Goal: Task Accomplishment & Management: Manage account settings

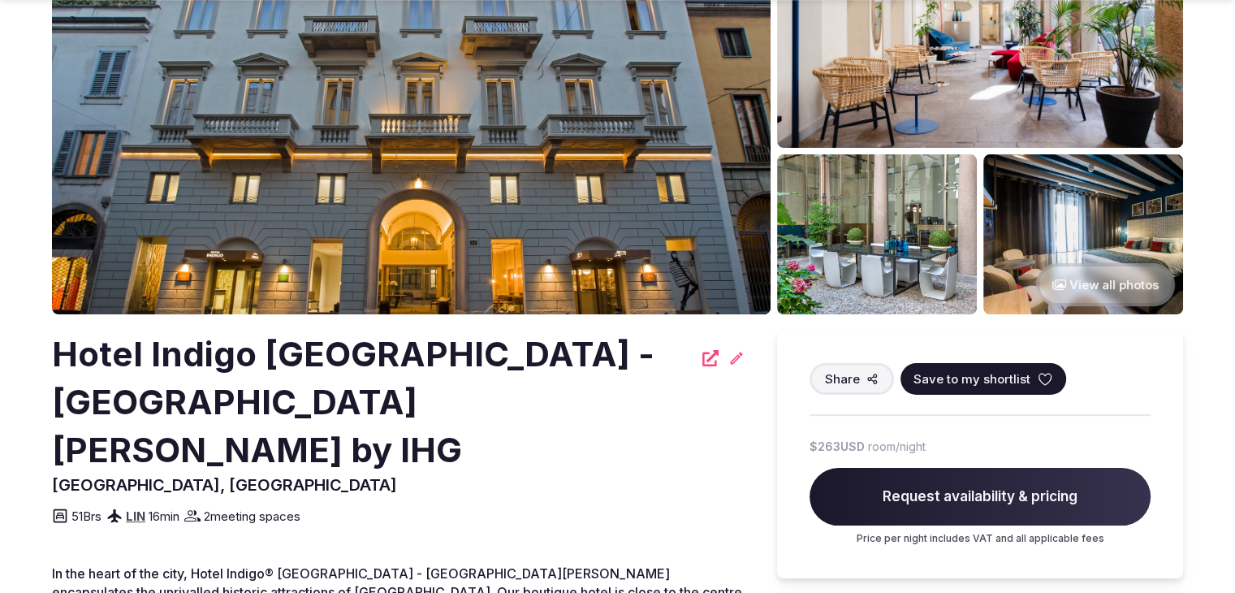
scroll to position [162, 0]
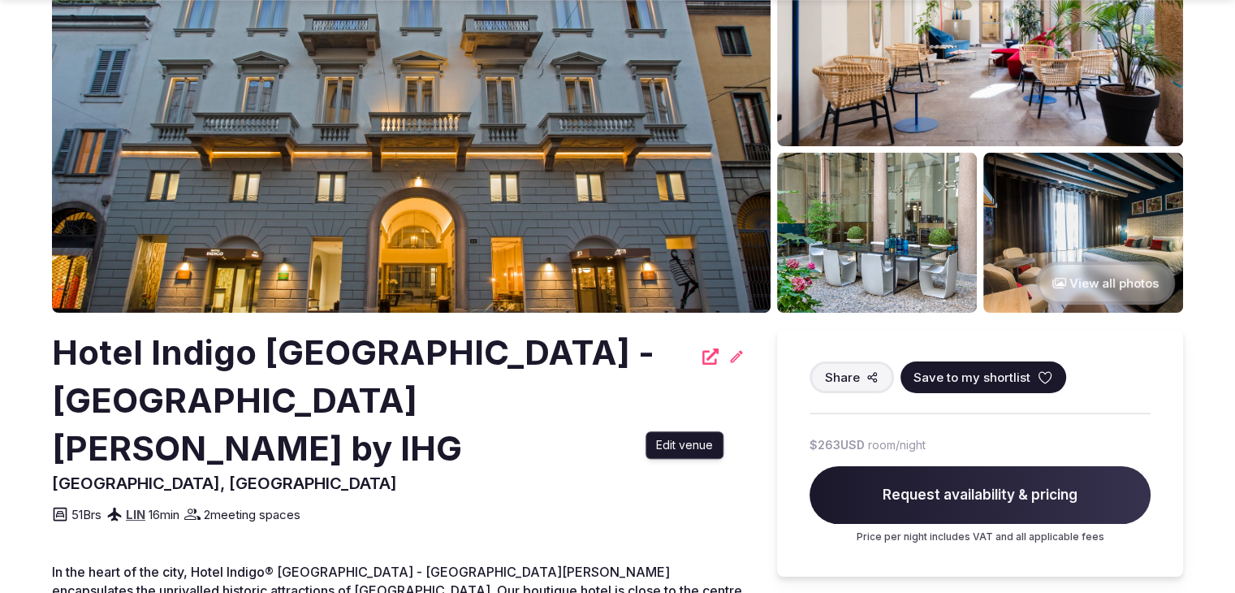
click at [736, 357] on icon at bounding box center [737, 356] width 16 height 16
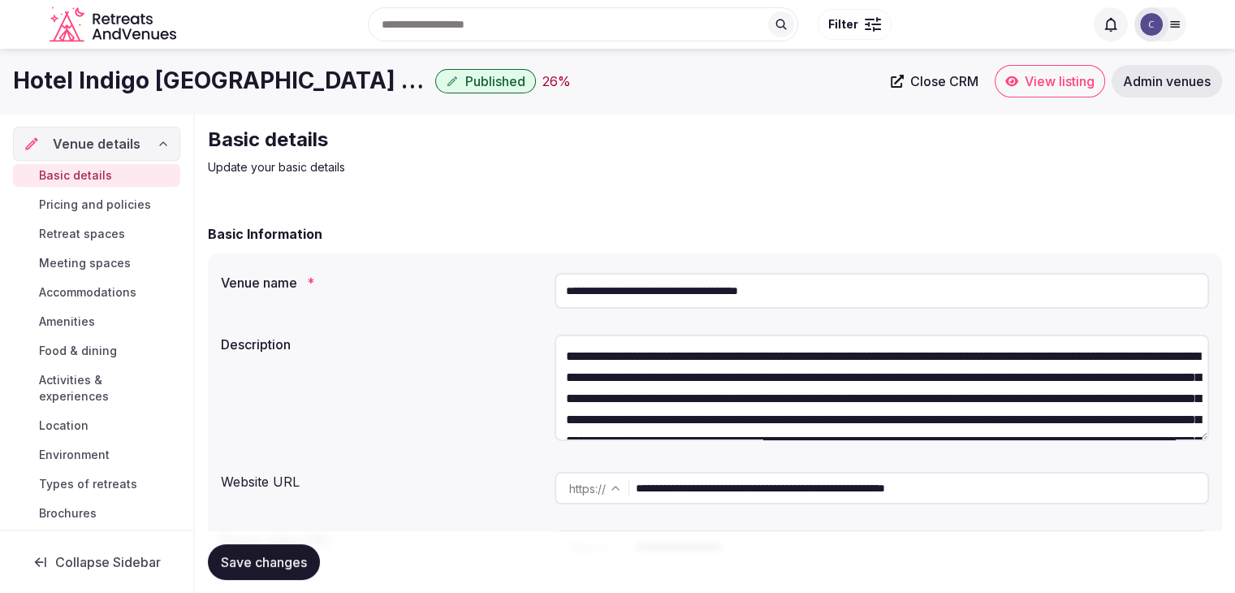
click at [1177, 89] on span "Admin venues" at bounding box center [1167, 81] width 88 height 16
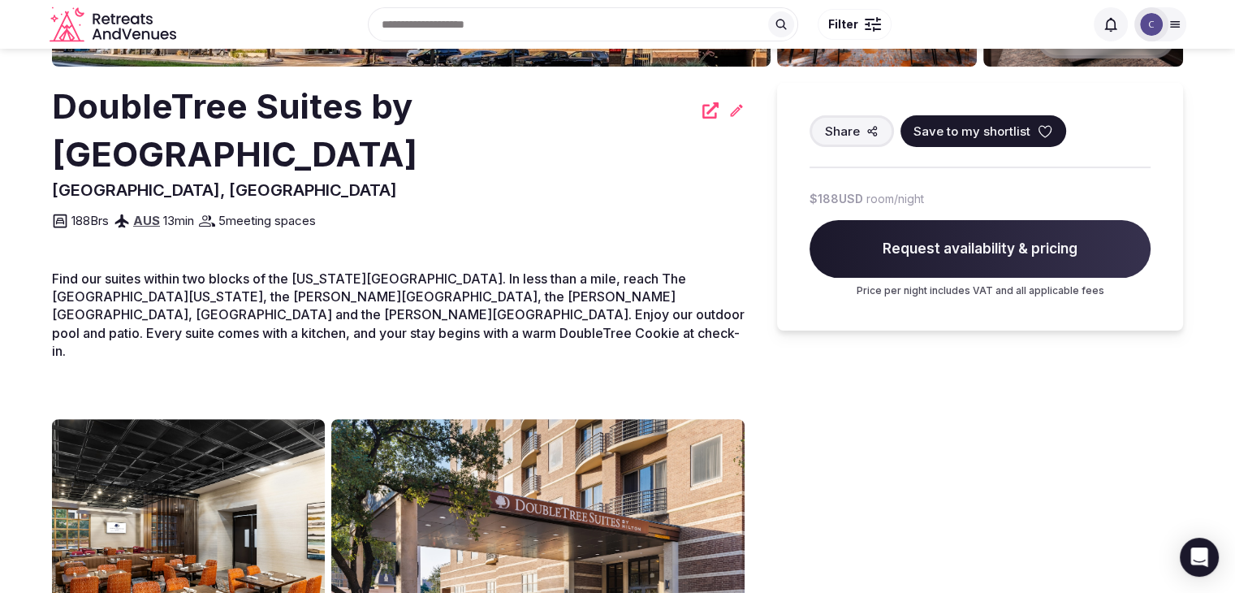
scroll to position [406, 0]
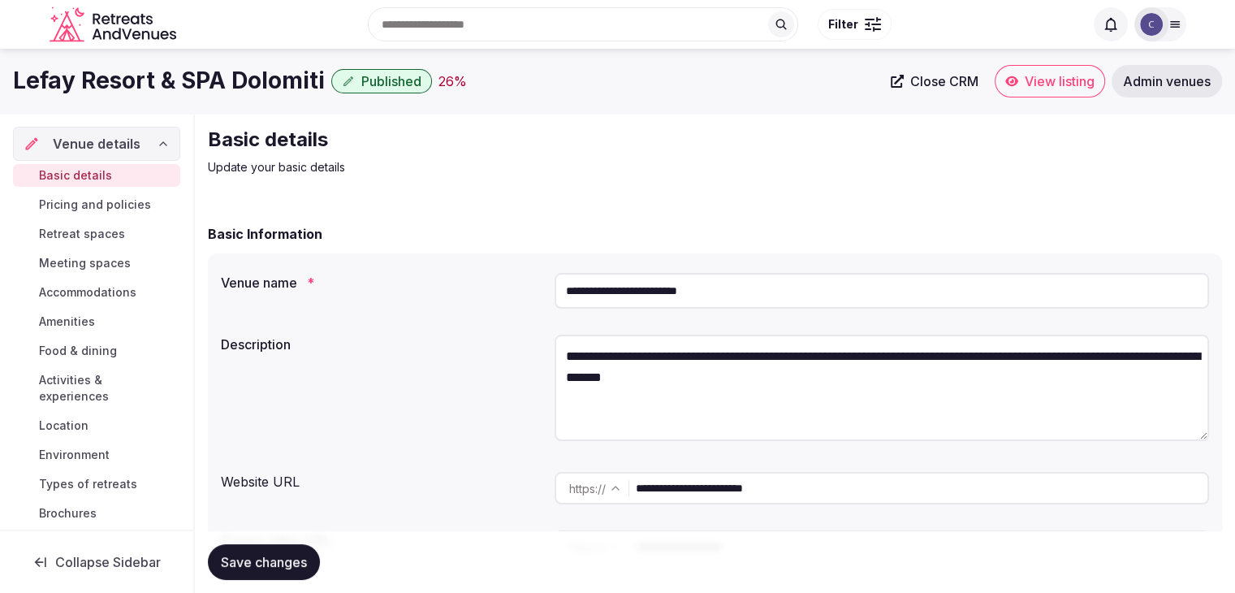
click at [782, 275] on input "**********" at bounding box center [882, 291] width 655 height 36
click at [782, 277] on input "**********" at bounding box center [882, 291] width 655 height 36
click at [1167, 84] on span "Admin venues" at bounding box center [1167, 81] width 88 height 16
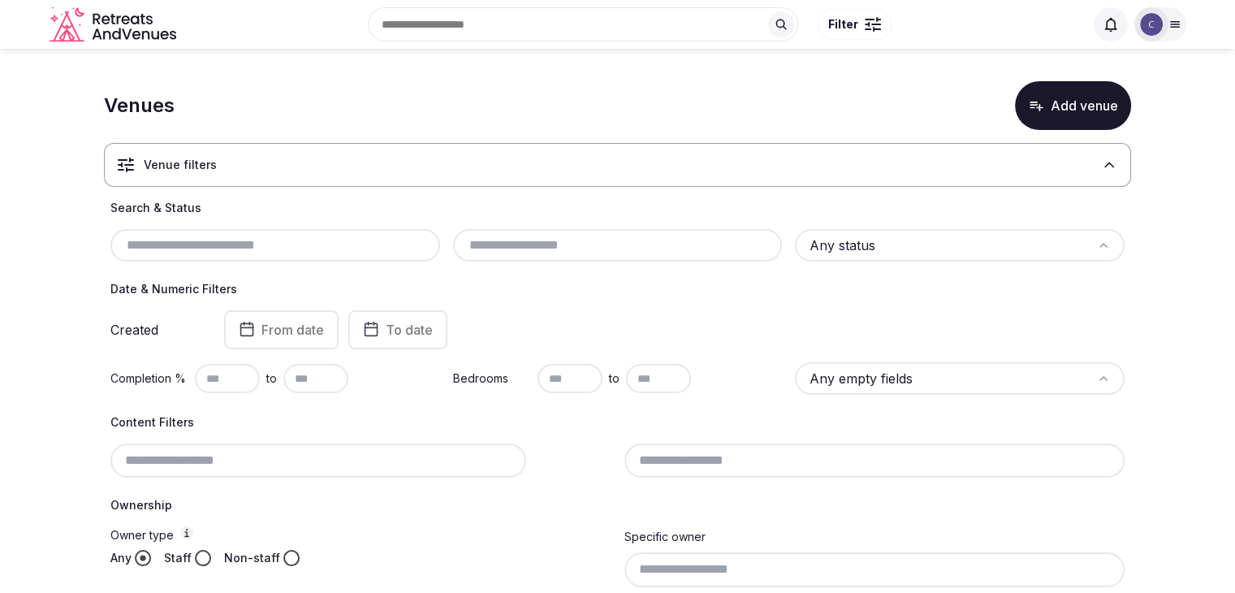
click at [253, 237] on input "text" at bounding box center [275, 245] width 317 height 19
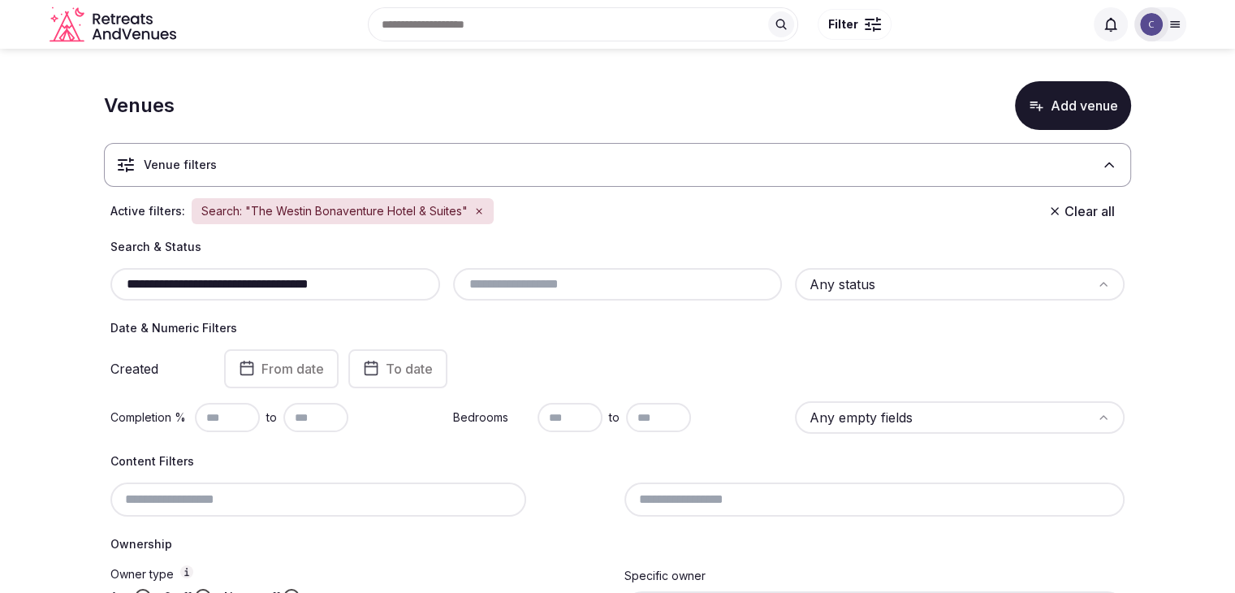
click at [378, 292] on input "**********" at bounding box center [275, 284] width 317 height 19
click at [379, 287] on input "**********" at bounding box center [275, 284] width 317 height 19
paste input "text"
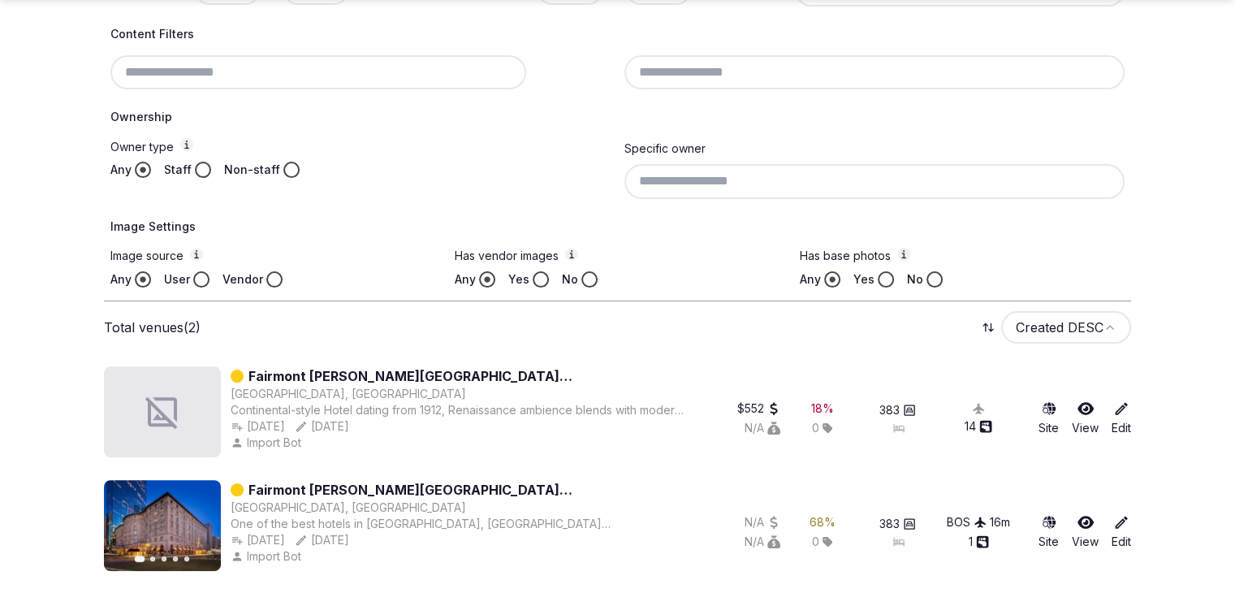
scroll to position [429, 0]
type input "**********"
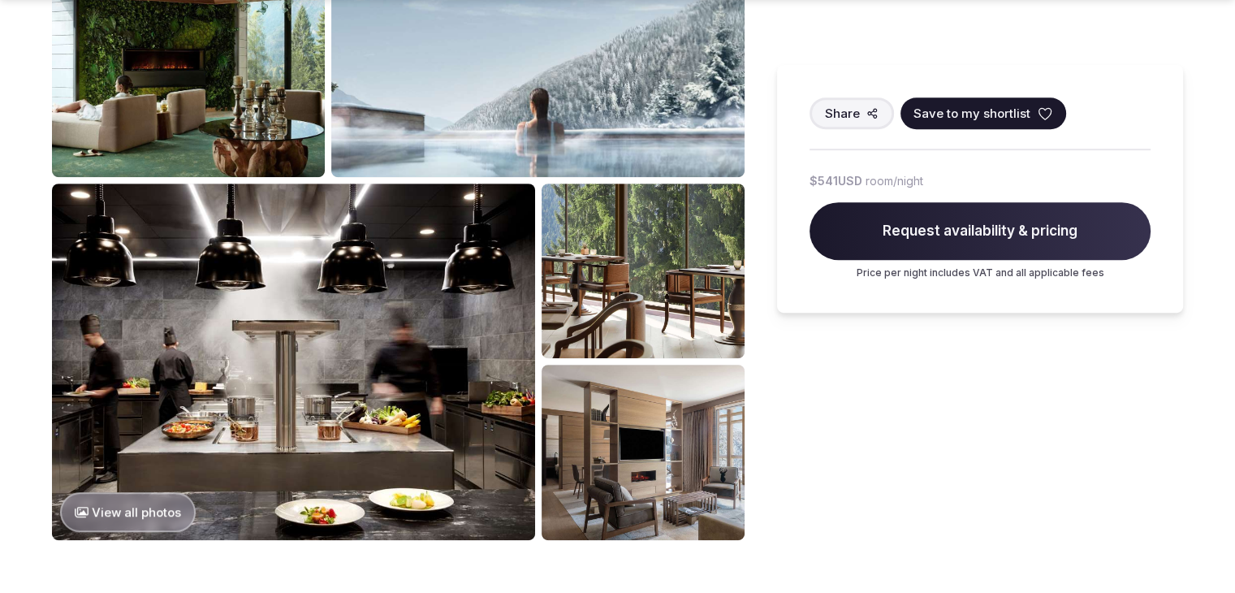
scroll to position [812, 0]
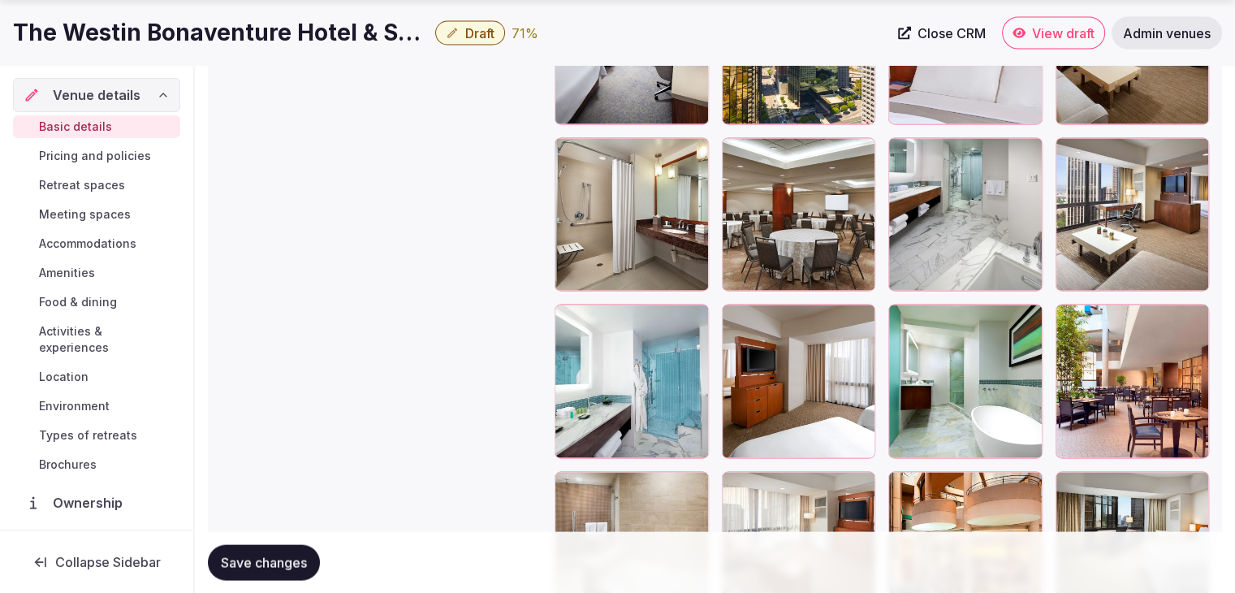
scroll to position [3330, 0]
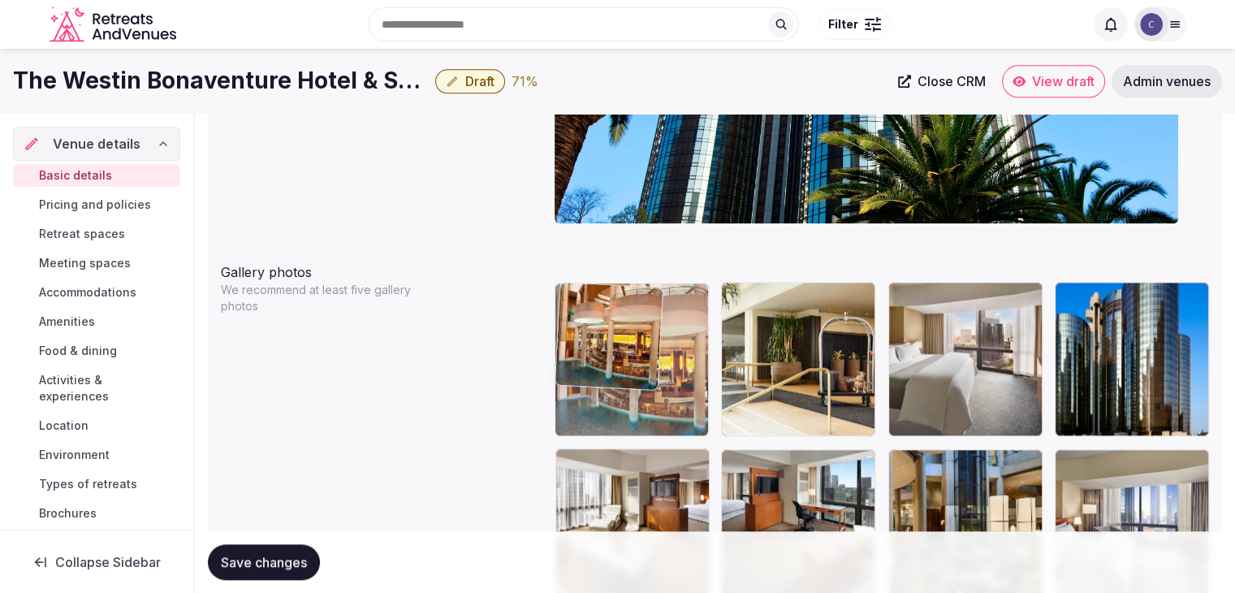
drag, startPoint x: 906, startPoint y: 247, endPoint x: 576, endPoint y: 285, distance: 332.8
click at [575, 284] on body "**********" at bounding box center [617, 393] width 1235 height 4332
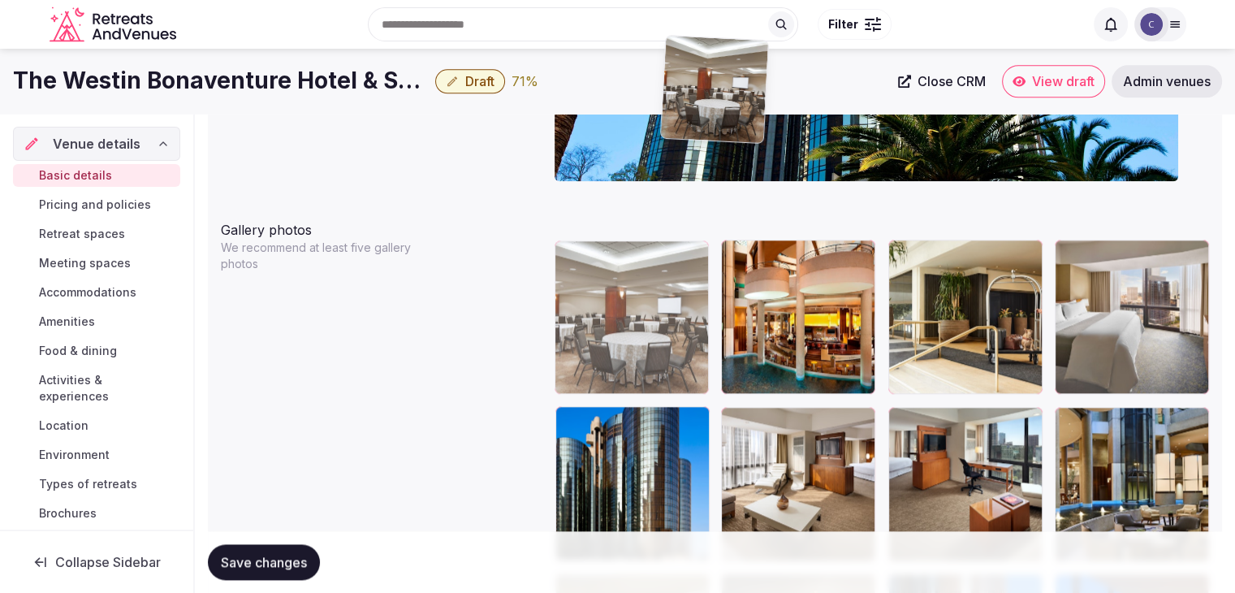
scroll to position [1746, 0]
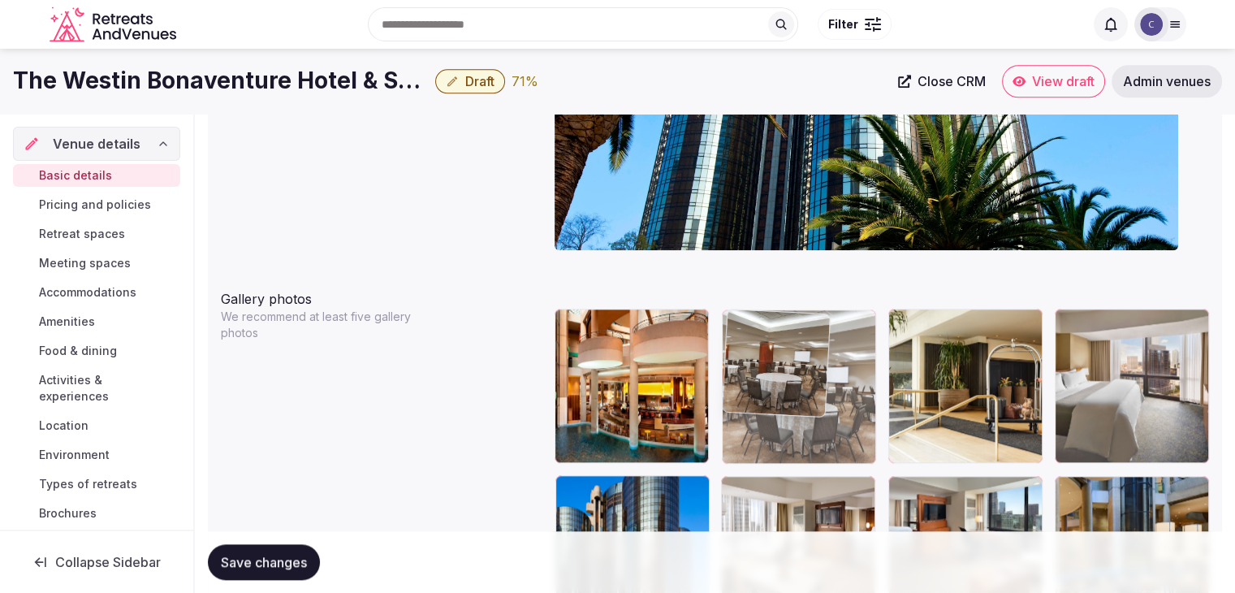
drag, startPoint x: 900, startPoint y: 257, endPoint x: 791, endPoint y: 344, distance: 139.3
click at [791, 344] on body "**********" at bounding box center [617, 420] width 1235 height 4332
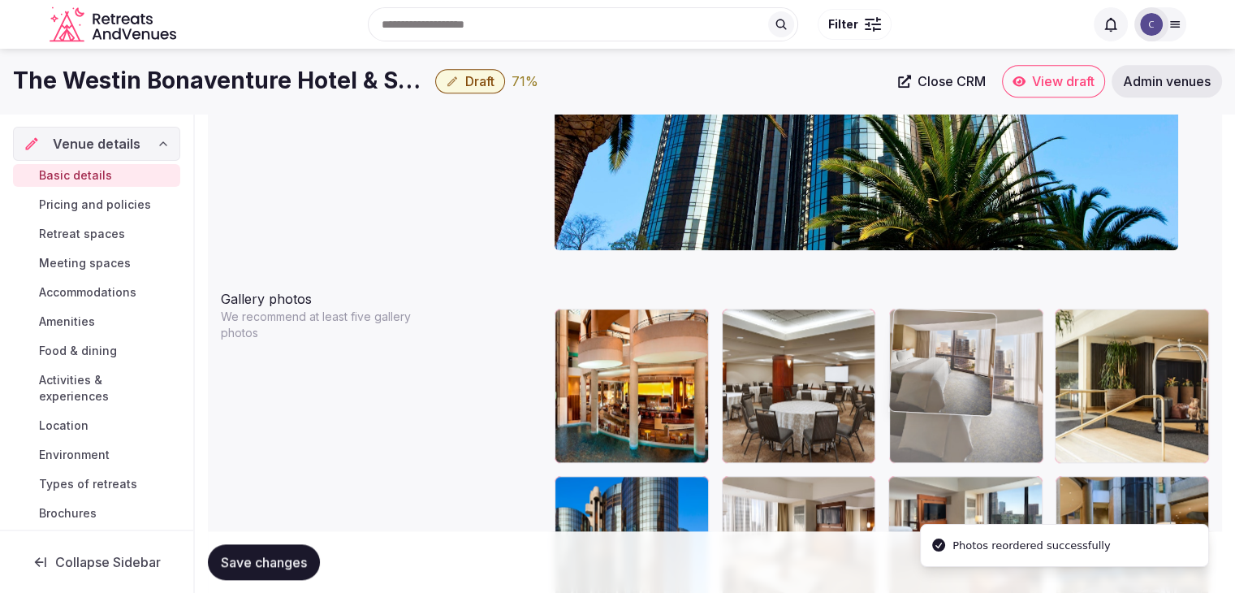
drag, startPoint x: 1085, startPoint y: 326, endPoint x: 968, endPoint y: 334, distance: 117.2
click at [968, 334] on body "**********" at bounding box center [617, 420] width 1235 height 4332
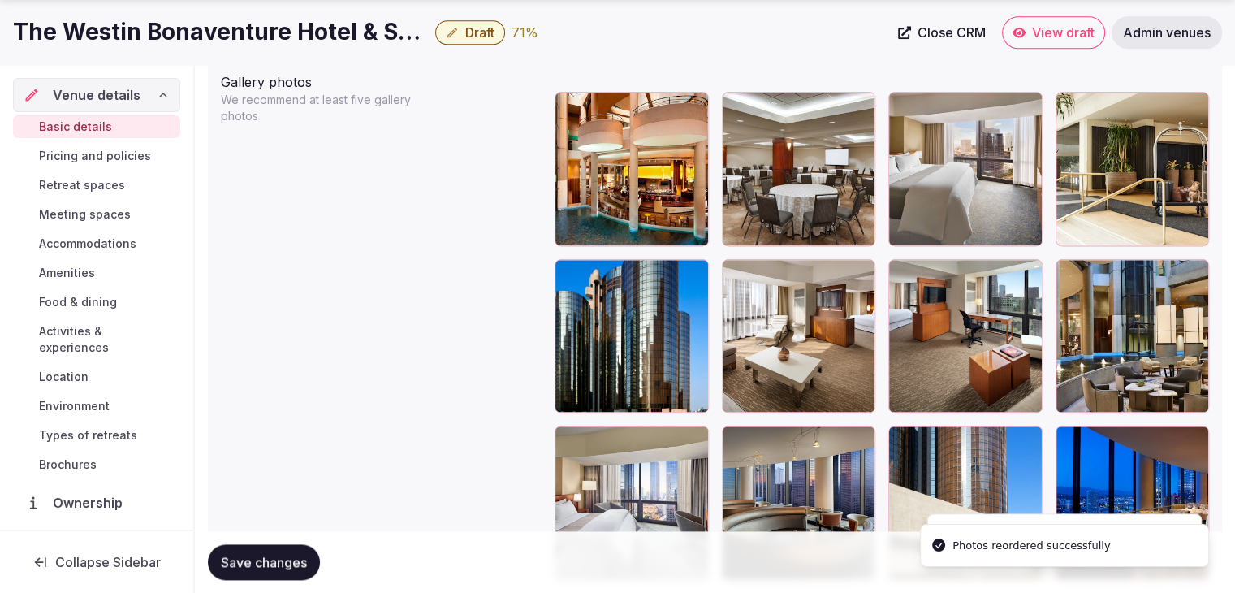
scroll to position [1990, 0]
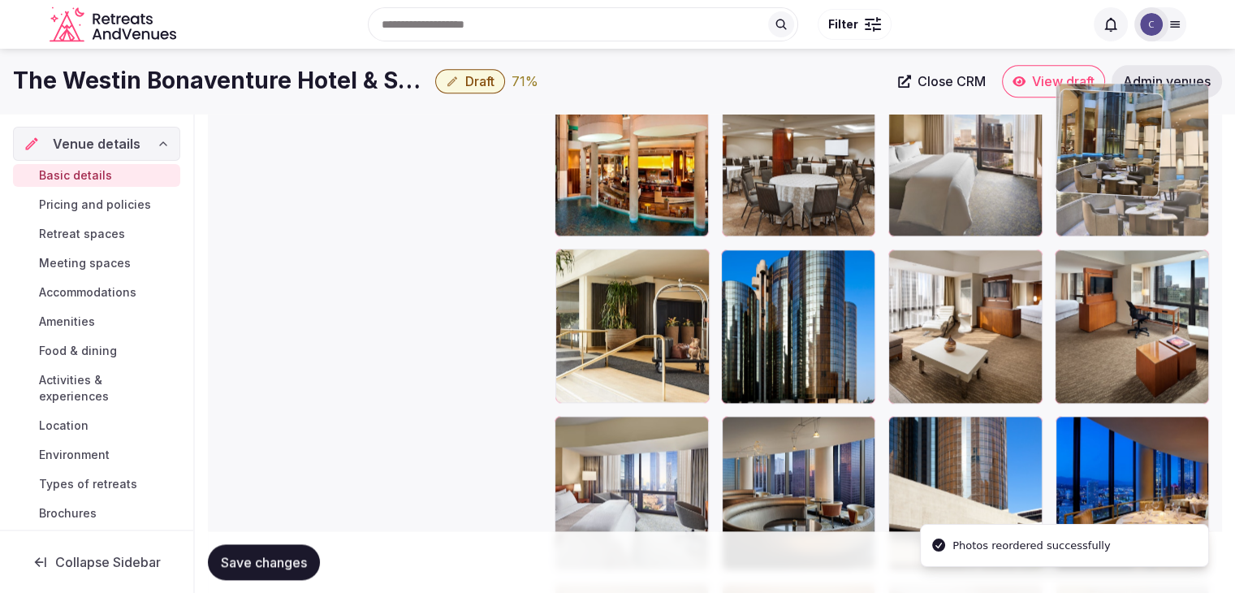
drag, startPoint x: 1072, startPoint y: 236, endPoint x: 1092, endPoint y: 108, distance: 129.0
click at [1092, 108] on body "**********" at bounding box center [617, 193] width 1235 height 4332
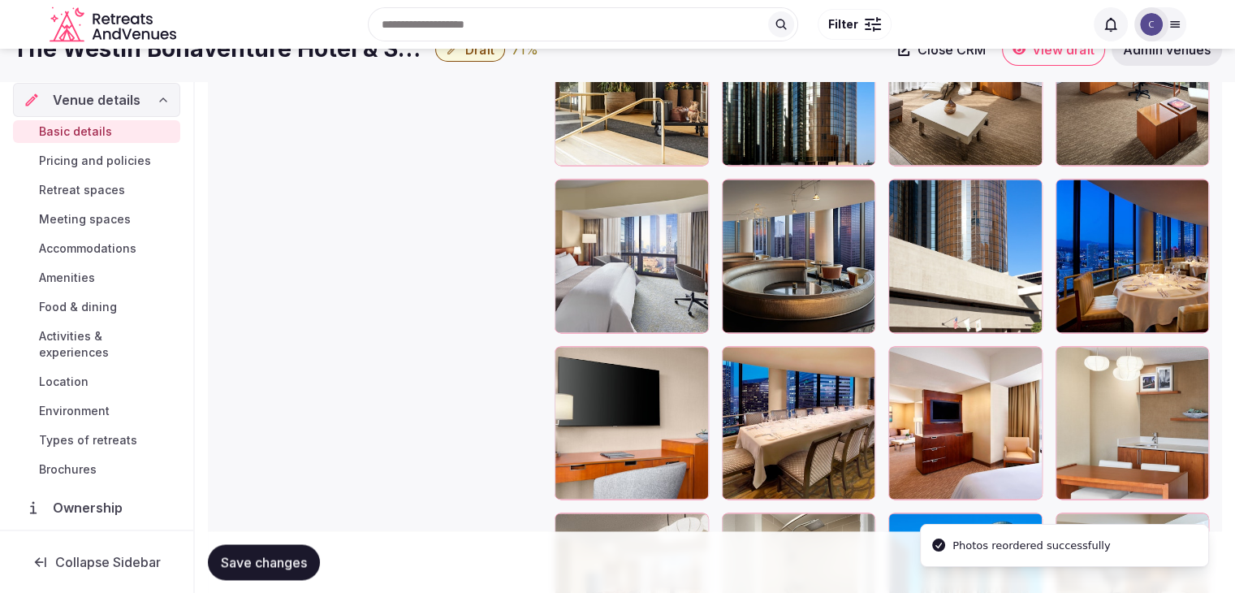
scroll to position [2129, 0]
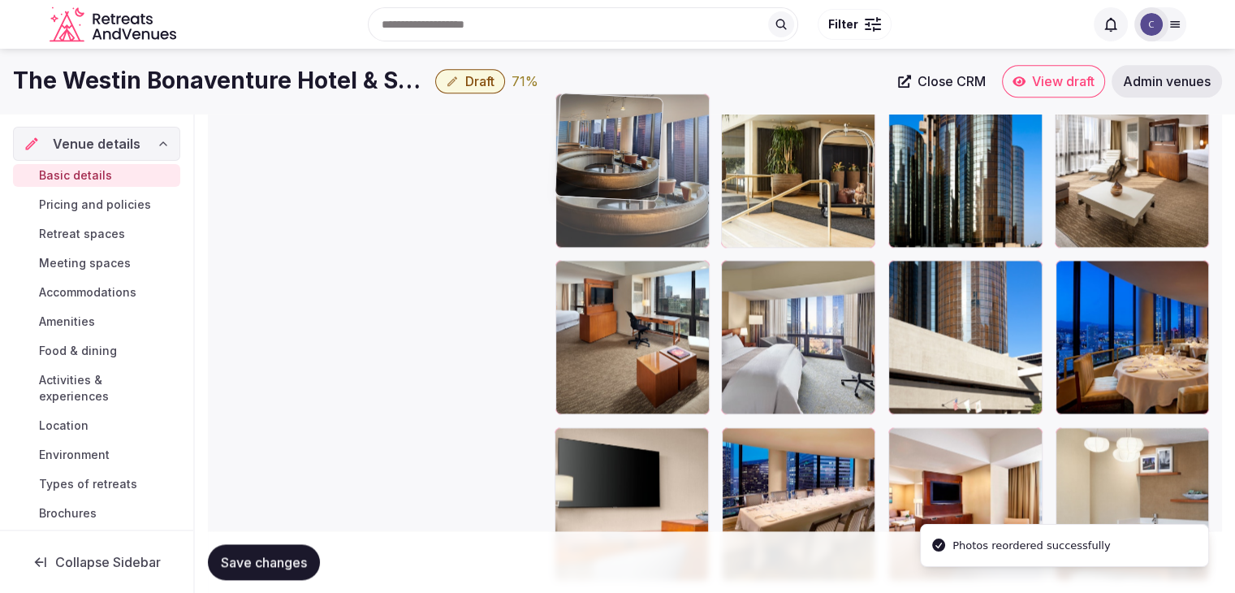
drag, startPoint x: 747, startPoint y: 270, endPoint x: 579, endPoint y: 170, distance: 196.0
click at [579, 170] on body "**********" at bounding box center [617, 37] width 1235 height 4332
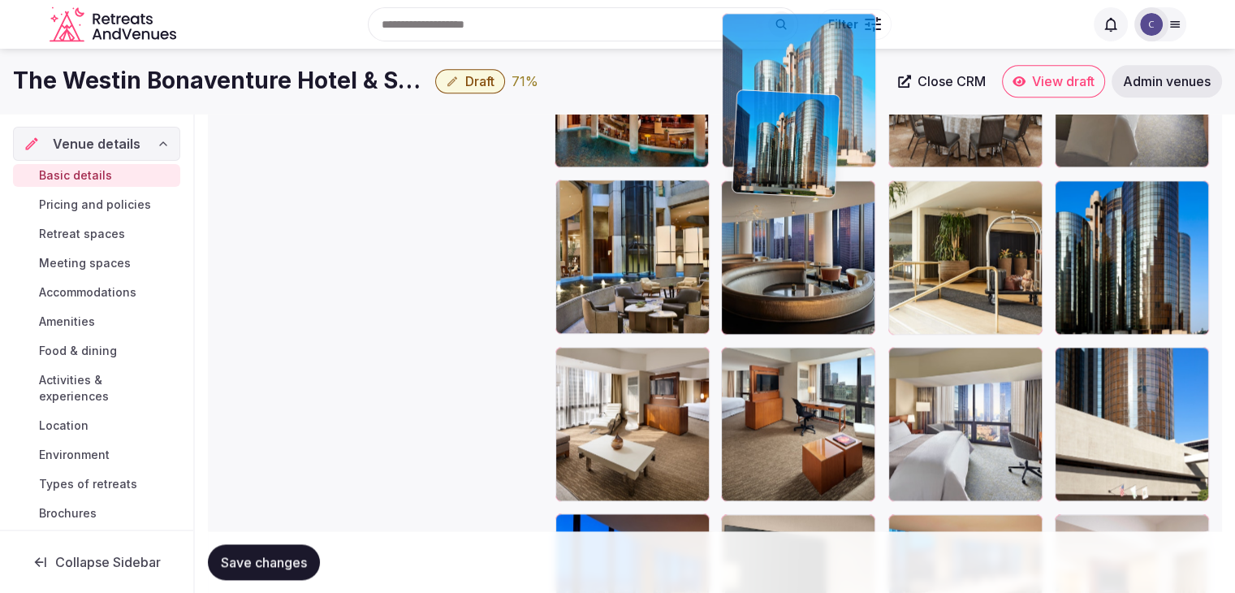
scroll to position [2031, 0]
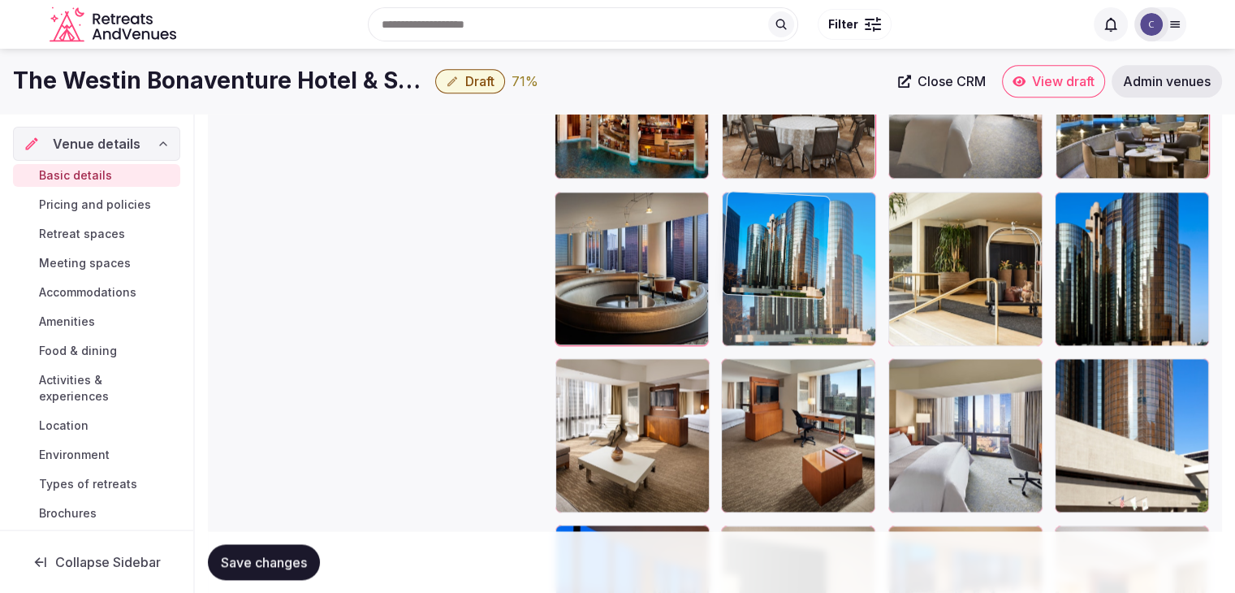
drag, startPoint x: 900, startPoint y: 449, endPoint x: 786, endPoint y: 218, distance: 257.2
click at [772, 202] on body "**********" at bounding box center [617, 135] width 1235 height 4332
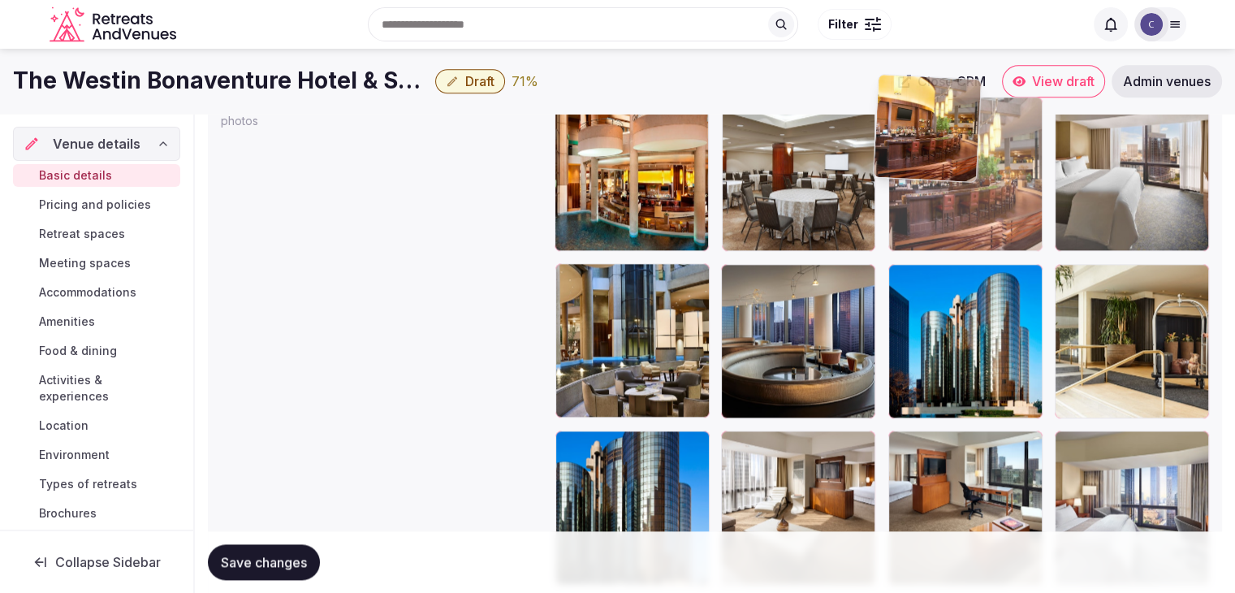
scroll to position [1956, 0]
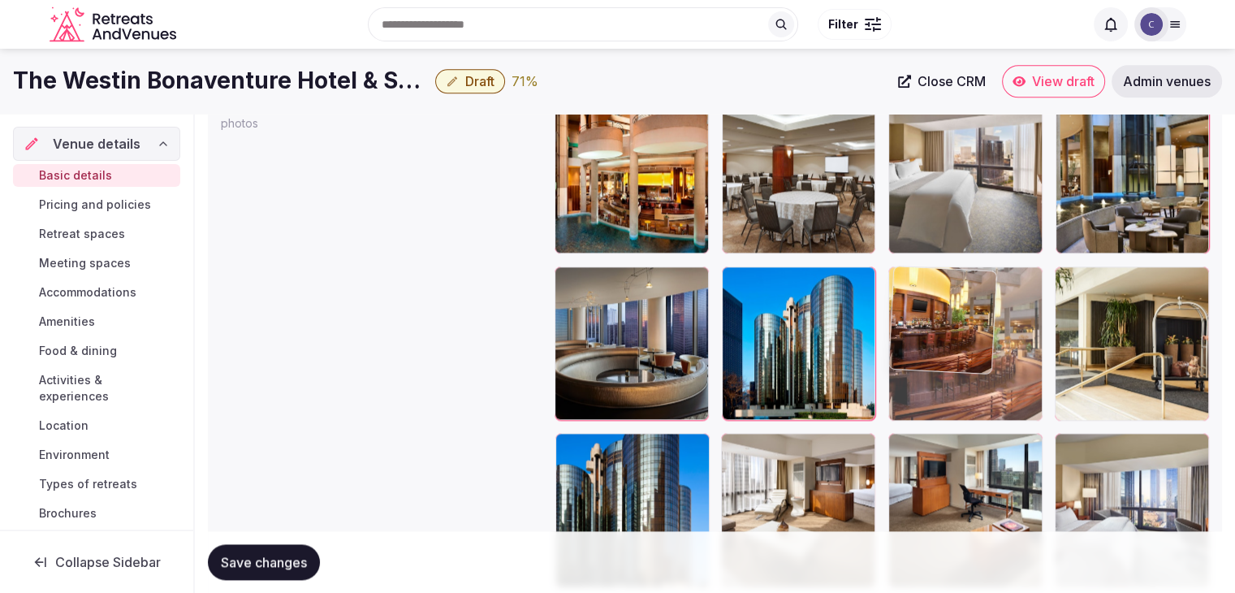
drag, startPoint x: 729, startPoint y: 318, endPoint x: 910, endPoint y: 244, distance: 196.4
click at [910, 240] on body "**********" at bounding box center [617, 210] width 1235 height 4332
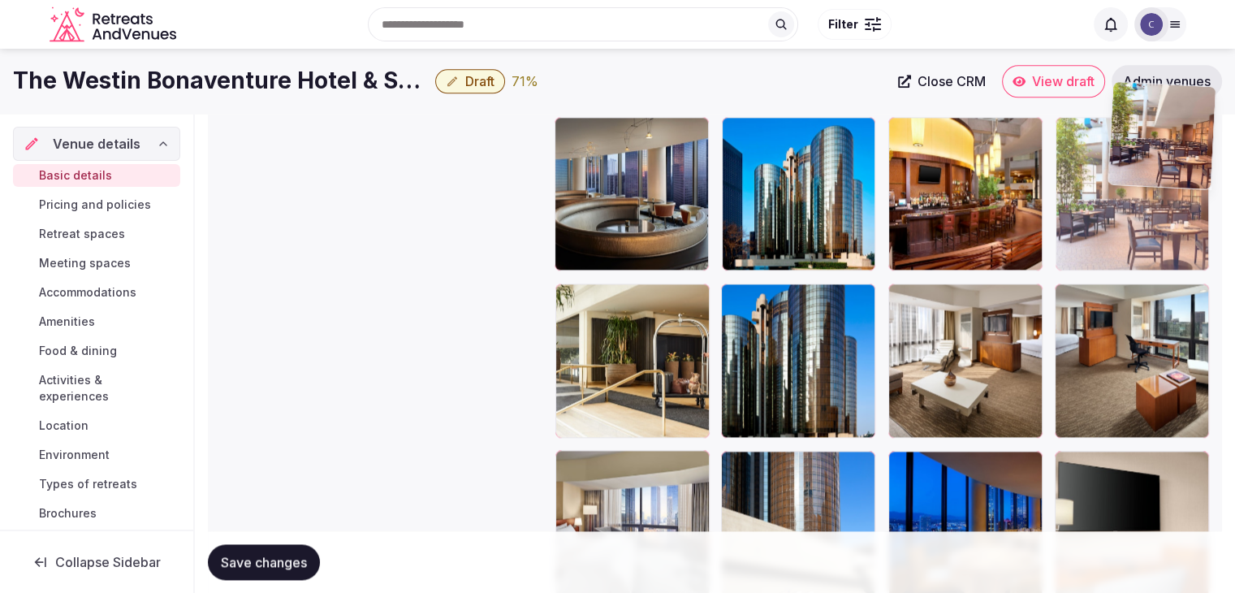
scroll to position [2104, 0]
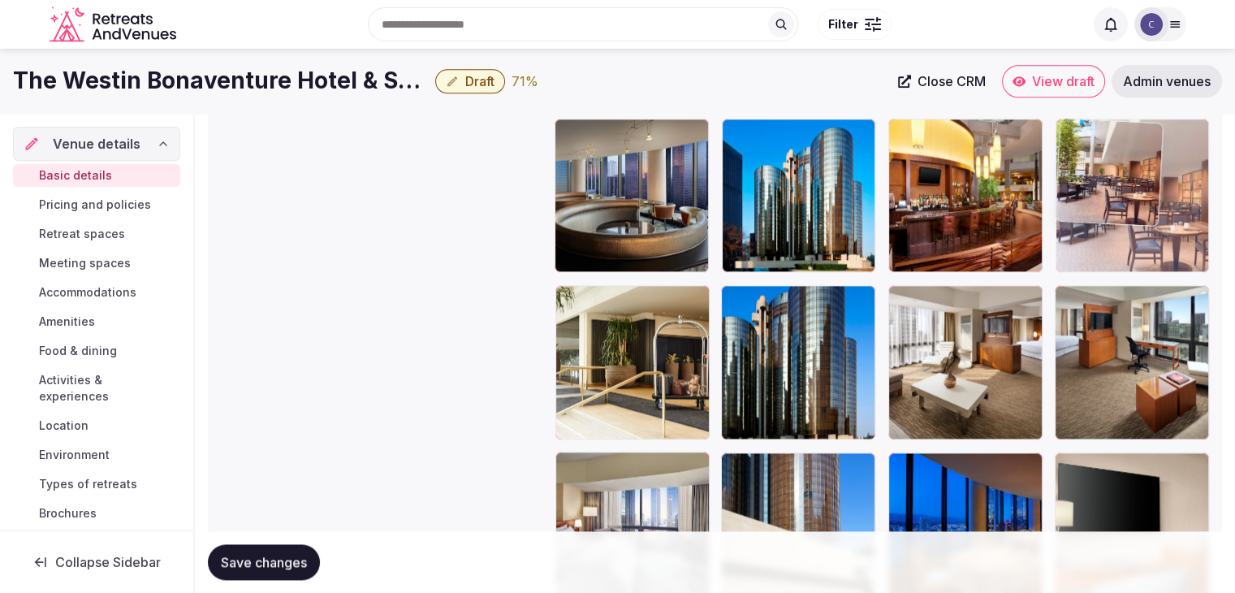
drag, startPoint x: 731, startPoint y: 238, endPoint x: 1124, endPoint y: 183, distance: 397.0
click at [1124, 183] on body "**********" at bounding box center [617, 62] width 1235 height 4332
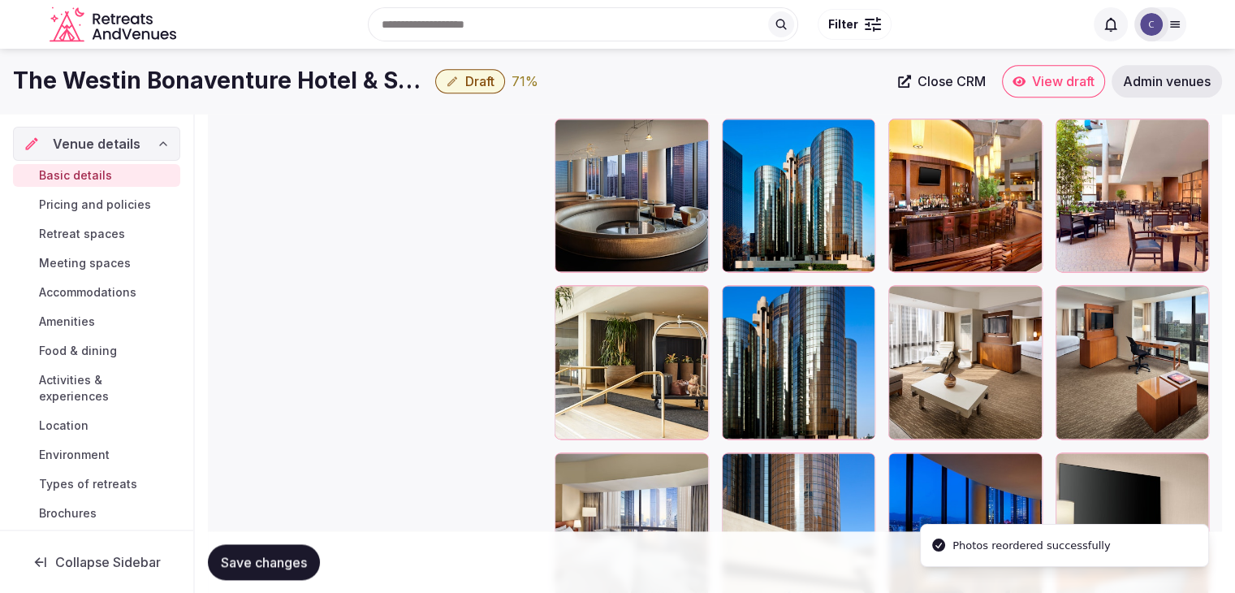
click at [290, 568] on span "Save changes" at bounding box center [264, 562] width 86 height 16
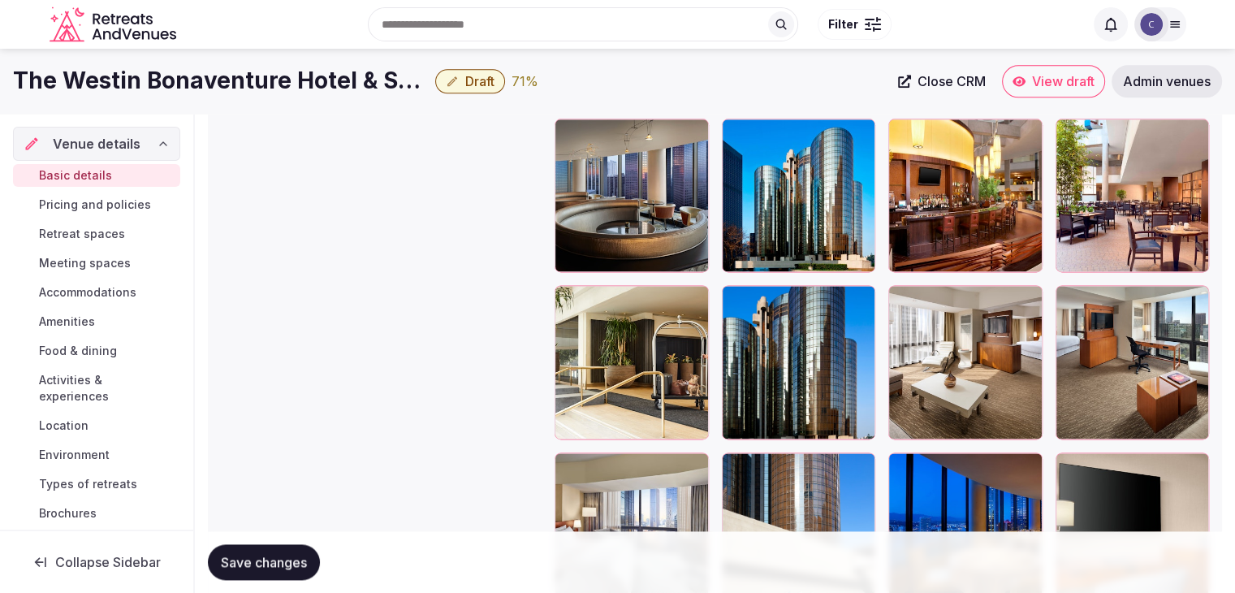
click at [89, 202] on span "Pricing and policies" at bounding box center [95, 205] width 112 height 16
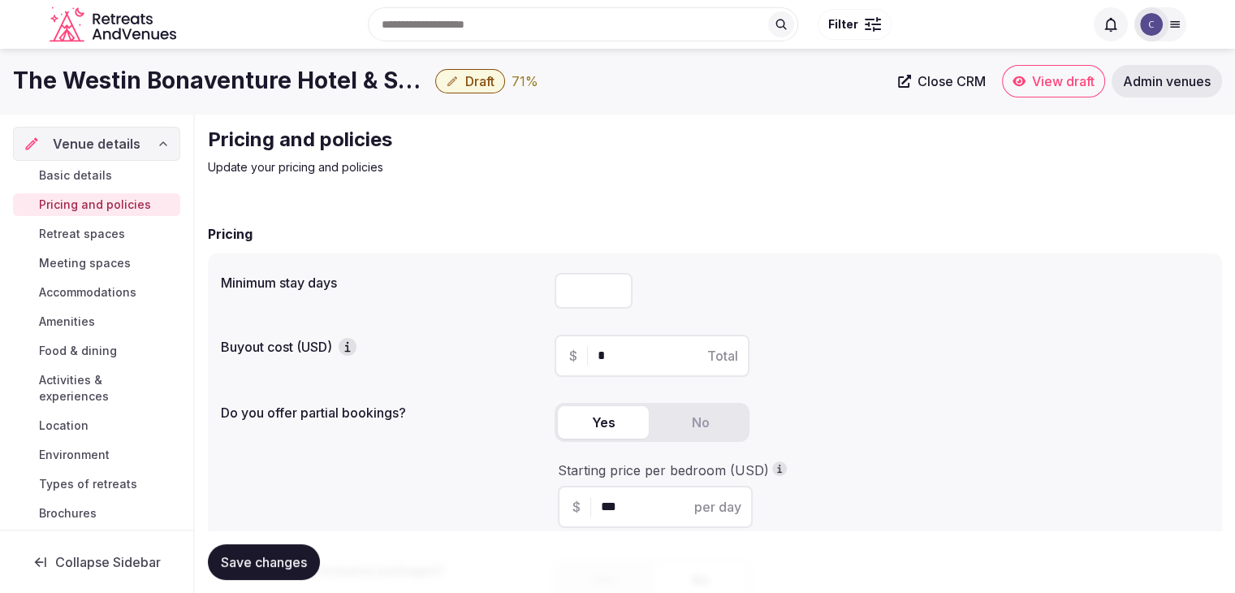
click at [222, 86] on h1 "The Westin Bonaventure Hotel & Suites" at bounding box center [221, 81] width 416 height 32
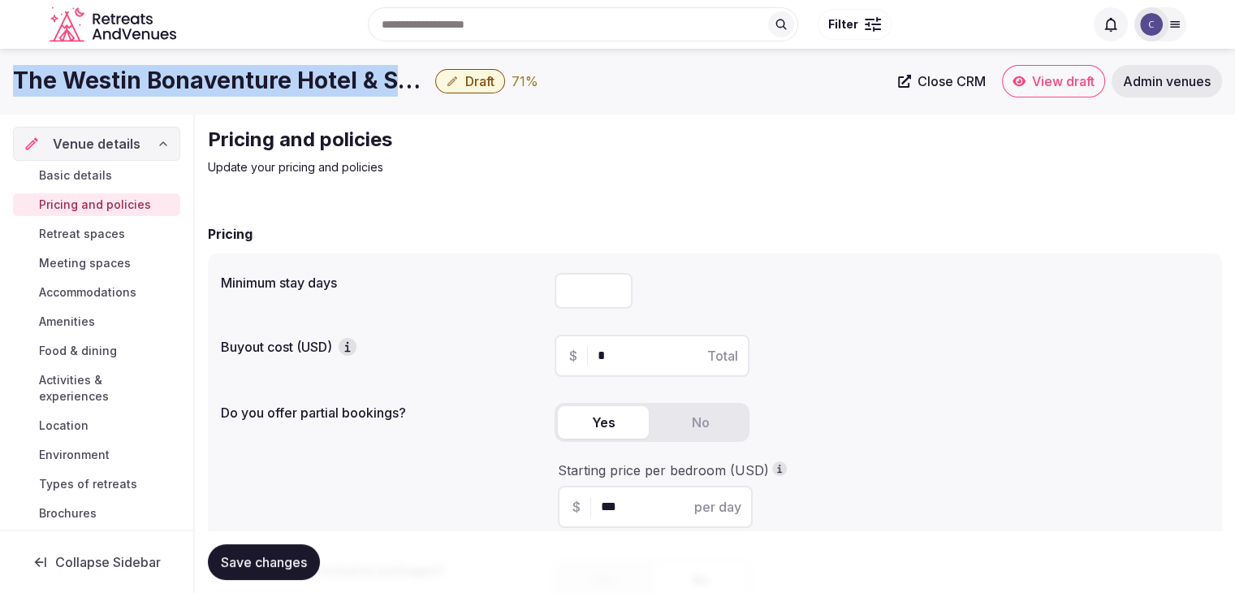
click at [222, 86] on h1 "The Westin Bonaventure Hotel & Suites" at bounding box center [221, 81] width 416 height 32
copy div "The Westin Bonaventure Hotel & Suites"
drag, startPoint x: 91, startPoint y: 180, endPoint x: 110, endPoint y: 179, distance: 19.6
click at [91, 181] on span "Basic details" at bounding box center [75, 175] width 73 height 16
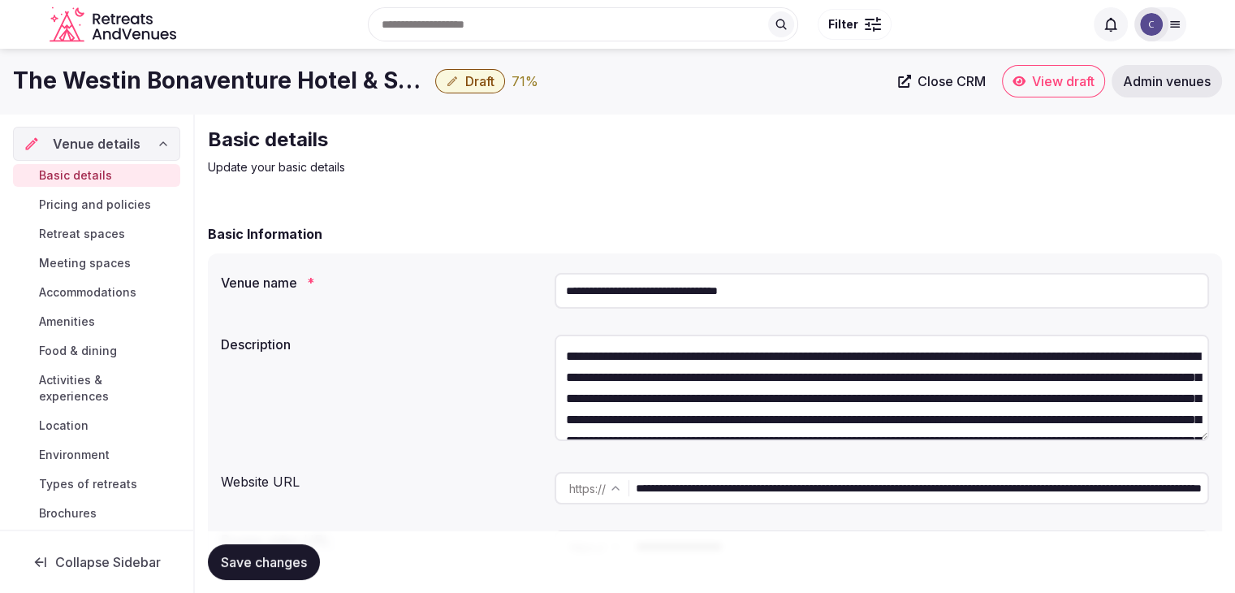
click at [838, 470] on div "**********" at bounding box center [882, 487] width 655 height 45
drag, startPoint x: 1198, startPoint y: 488, endPoint x: 530, endPoint y: 488, distance: 667.6
click at [530, 488] on div "**********" at bounding box center [715, 487] width 988 height 45
click at [89, 202] on span "Pricing and policies" at bounding box center [95, 205] width 112 height 16
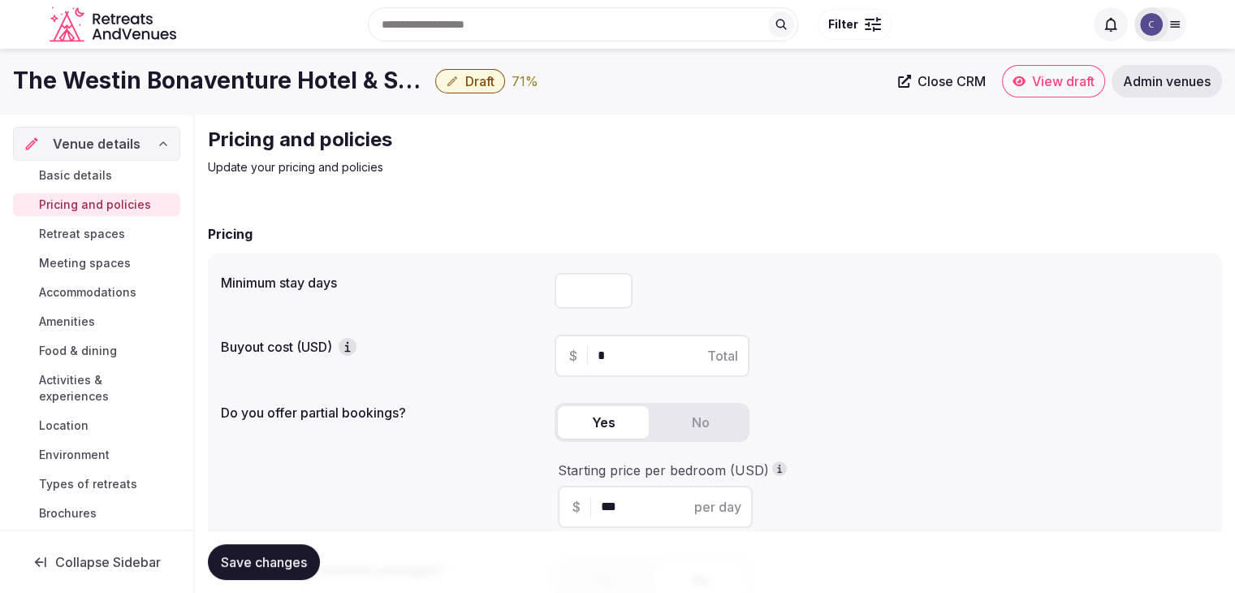
click at [590, 284] on input "number" at bounding box center [594, 291] width 78 height 36
type input "*"
click at [277, 560] on span "Save changes" at bounding box center [264, 562] width 86 height 16
click at [102, 235] on span "Retreat spaces" at bounding box center [82, 234] width 86 height 16
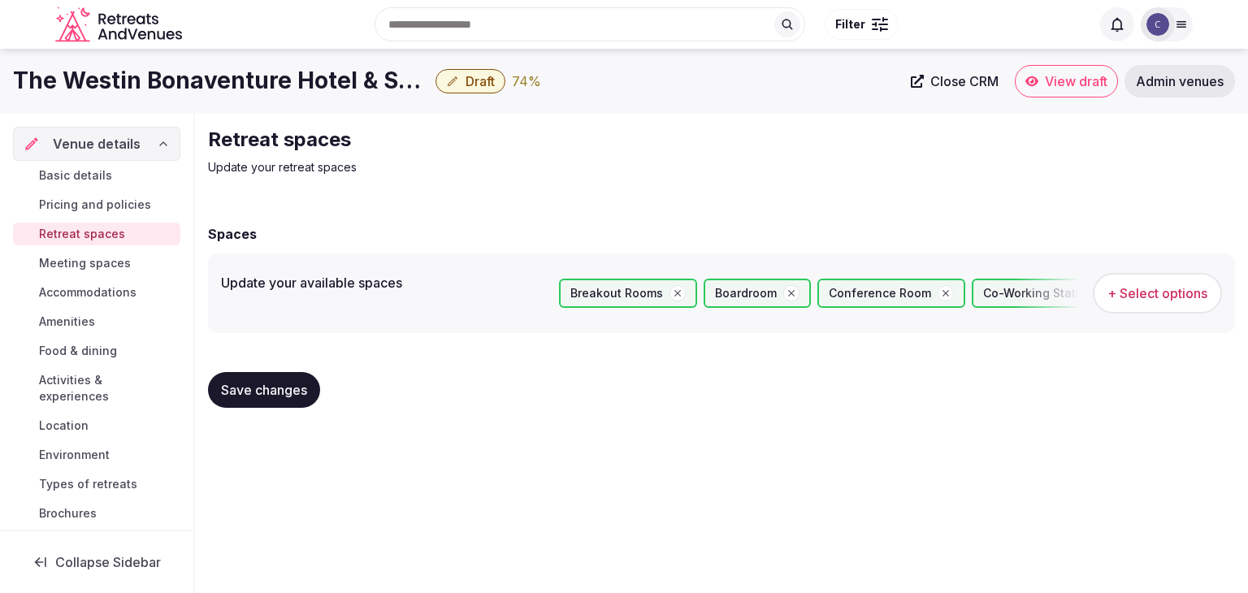
click at [80, 262] on span "Meeting spaces" at bounding box center [85, 263] width 92 height 16
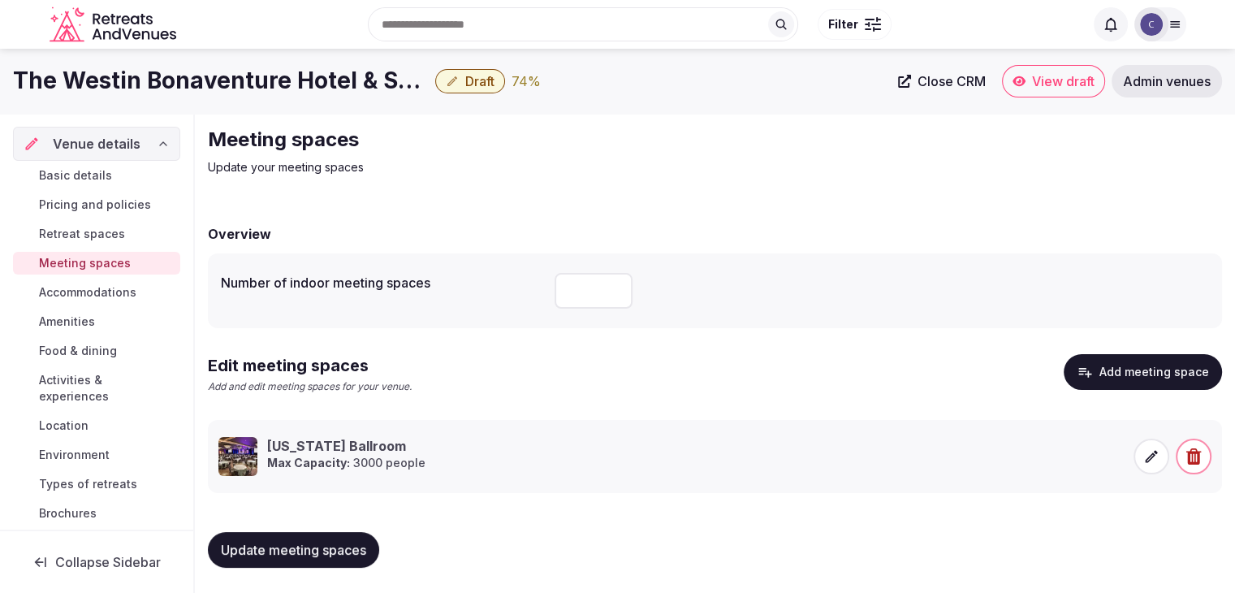
click at [86, 296] on span "Accommodations" at bounding box center [87, 292] width 97 height 16
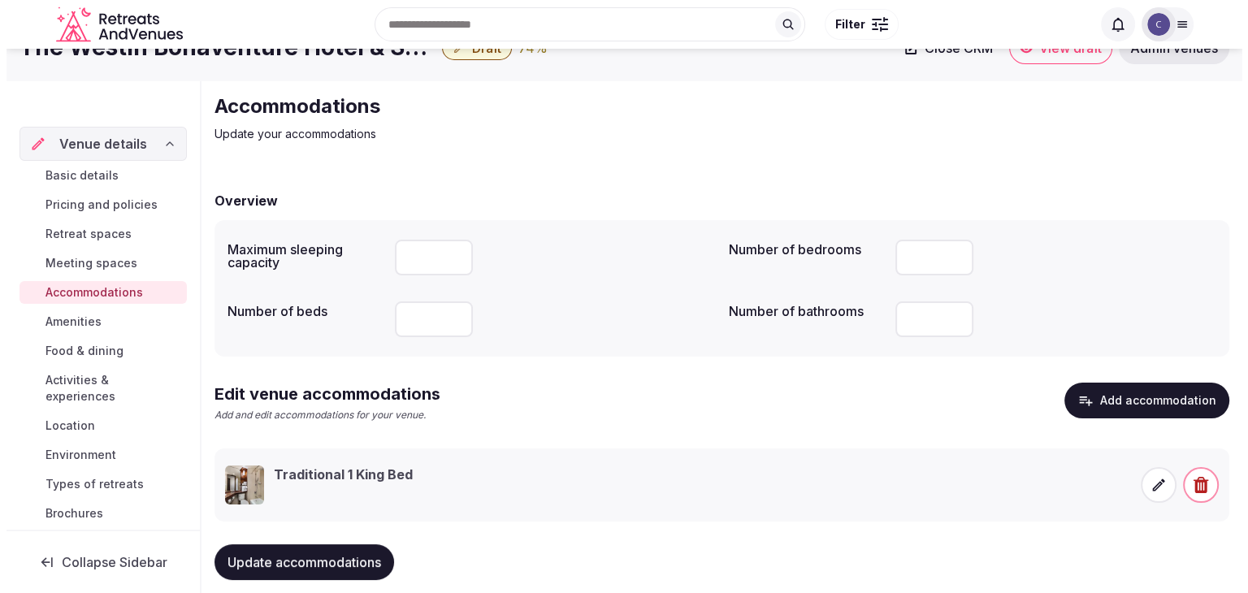
scroll to position [62, 0]
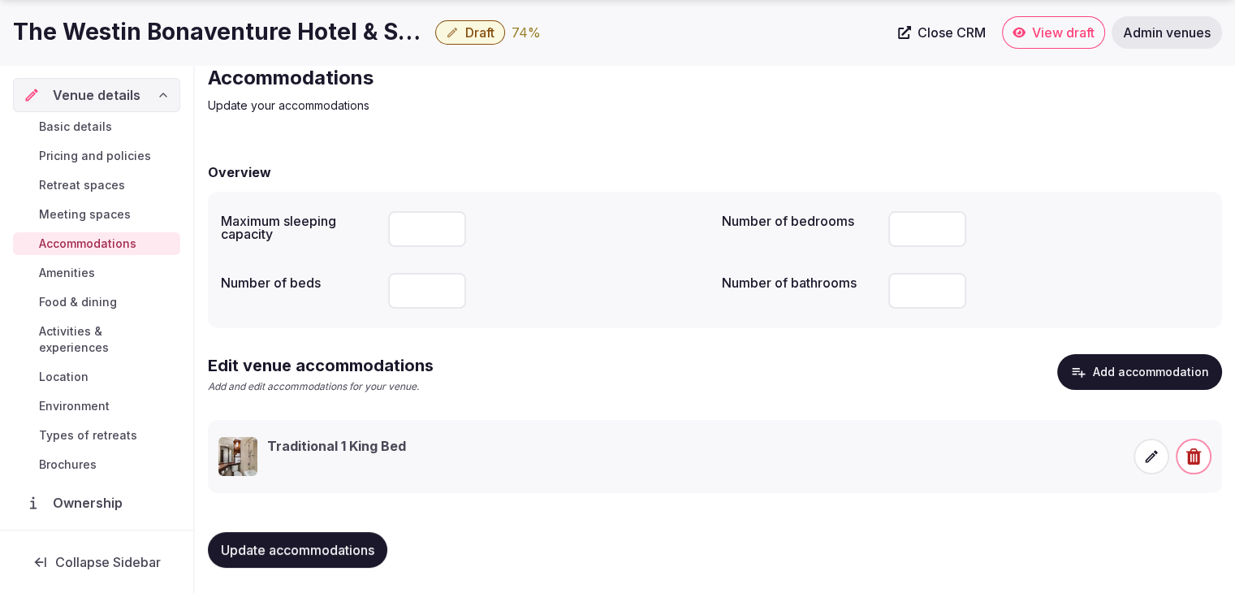
click at [1153, 461] on icon at bounding box center [1152, 456] width 16 height 16
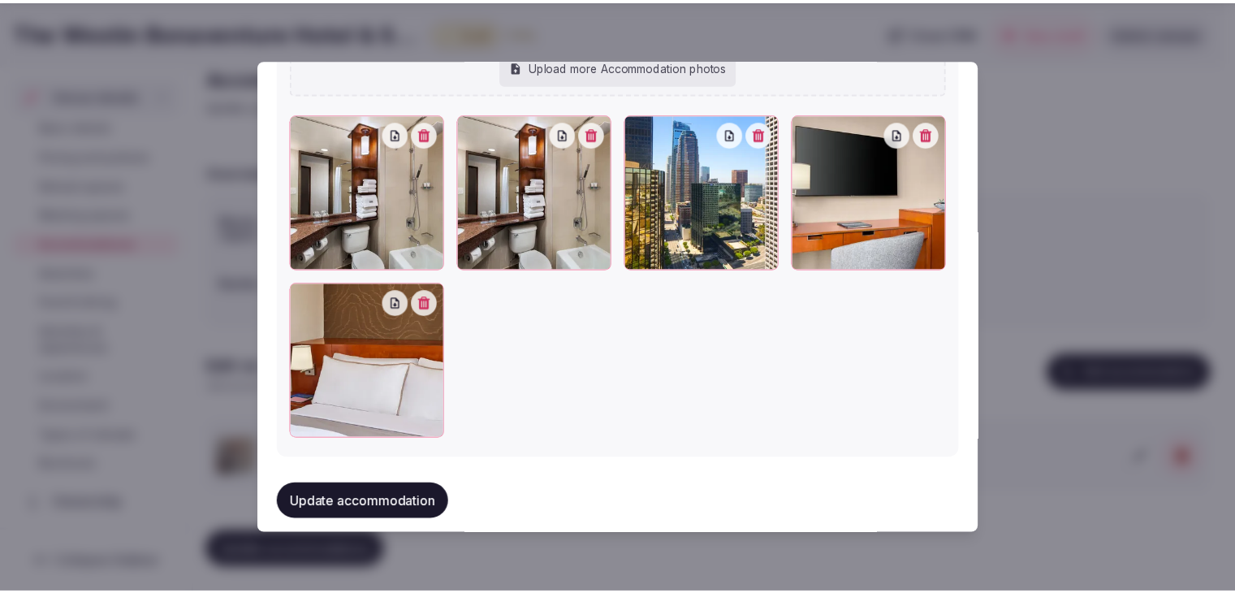
scroll to position [1923, 0]
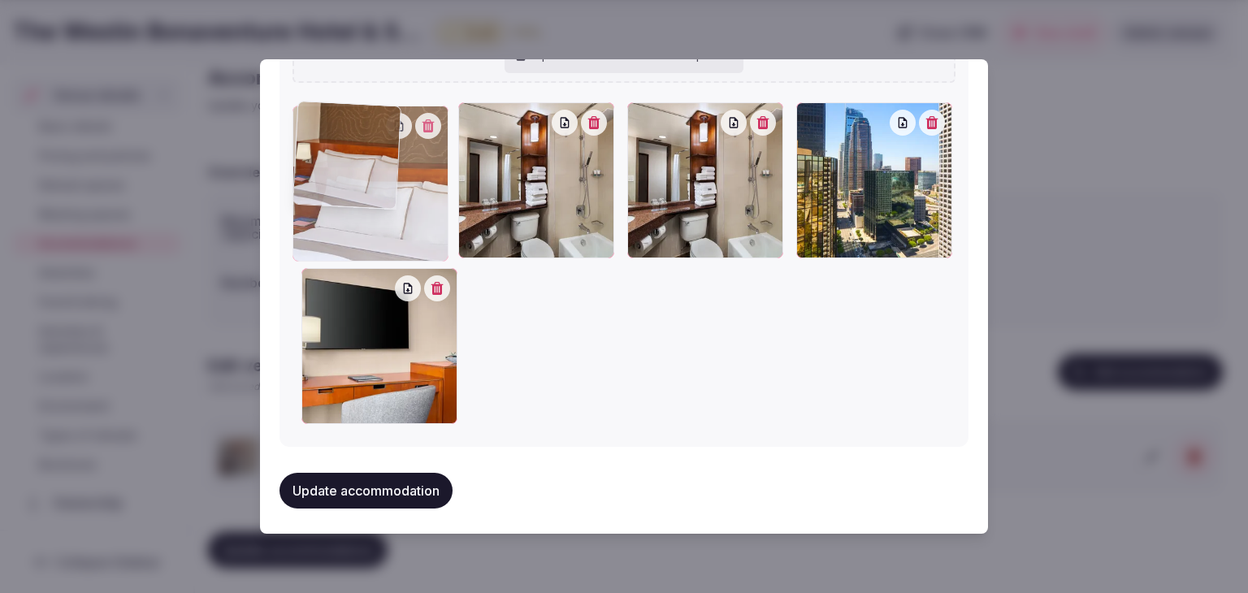
drag, startPoint x: 307, startPoint y: 275, endPoint x: 312, endPoint y: 179, distance: 96.0
click at [312, 179] on div at bounding box center [370, 184] width 156 height 156
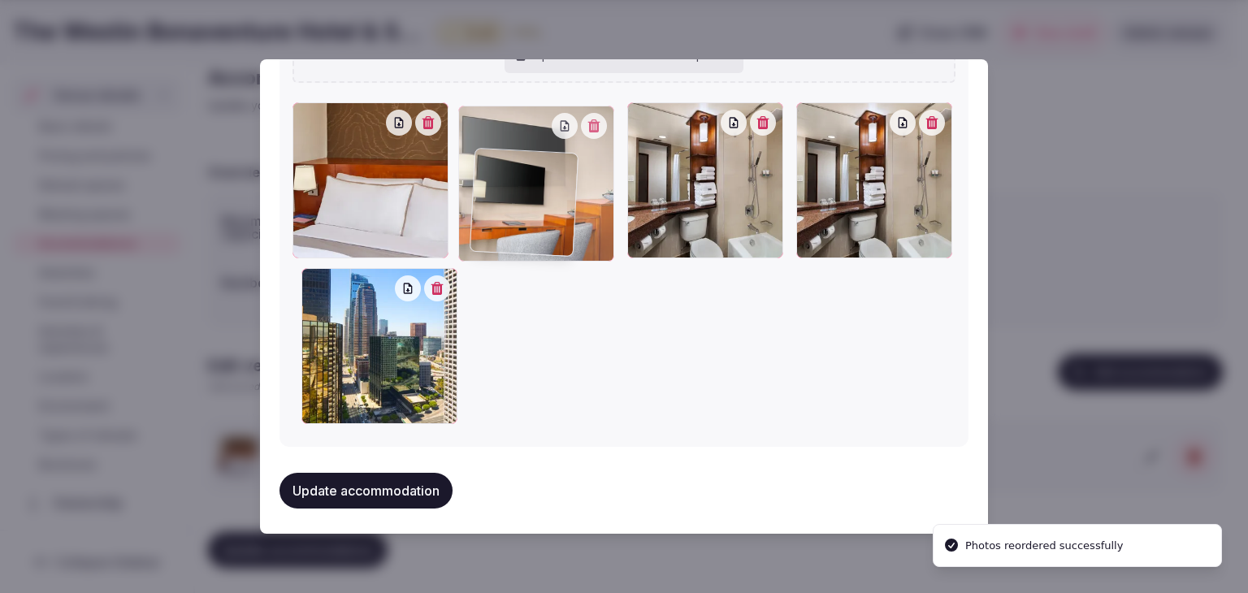
drag, startPoint x: 296, startPoint y: 284, endPoint x: 475, endPoint y: 168, distance: 213.8
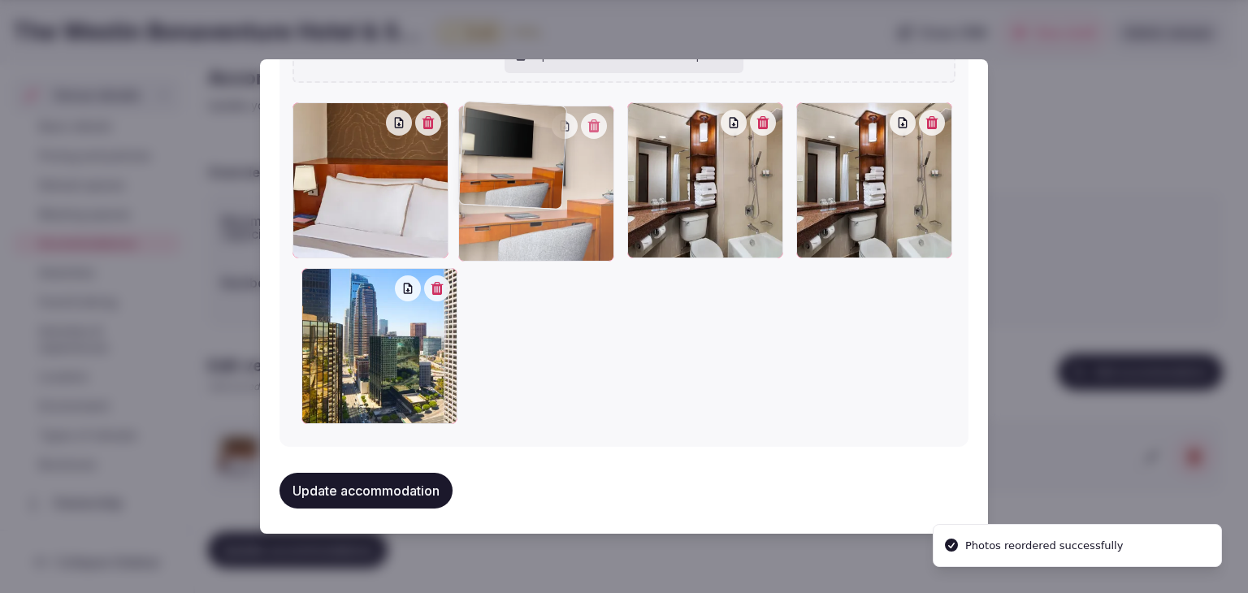
click at [475, 168] on div at bounding box center [536, 184] width 156 height 156
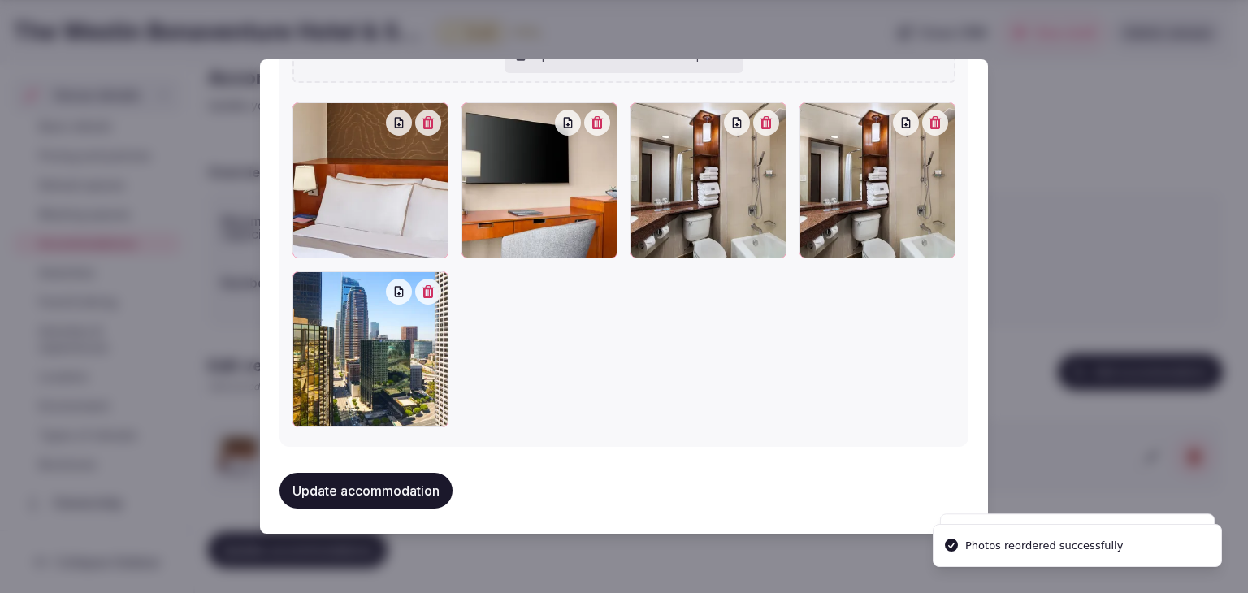
click at [359, 477] on button "Update accommodation" at bounding box center [365, 491] width 173 height 36
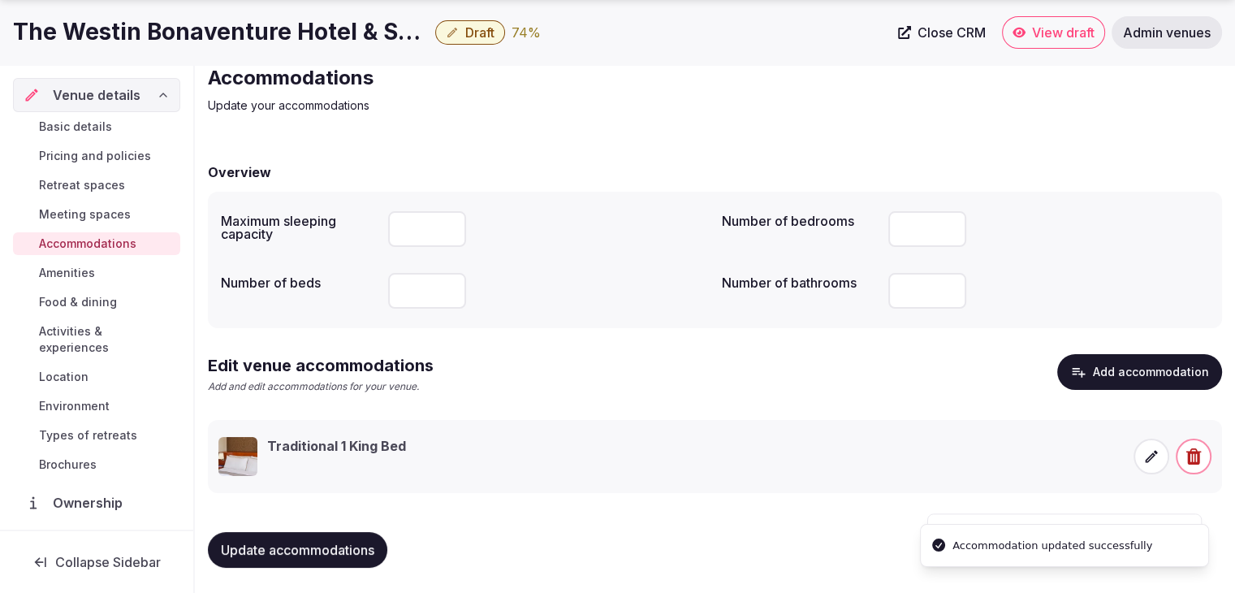
click at [336, 548] on span "Update accommodations" at bounding box center [298, 550] width 154 height 16
click at [126, 272] on link "Amenities" at bounding box center [96, 273] width 167 height 23
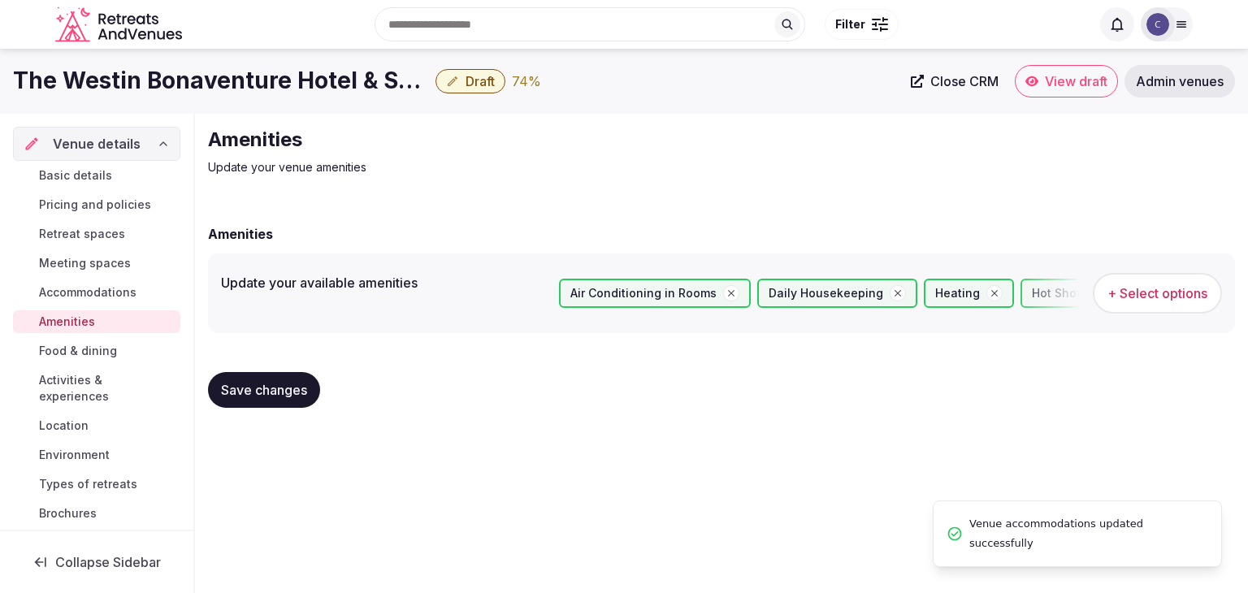
click at [75, 352] on span "Food & dining" at bounding box center [78, 351] width 78 height 16
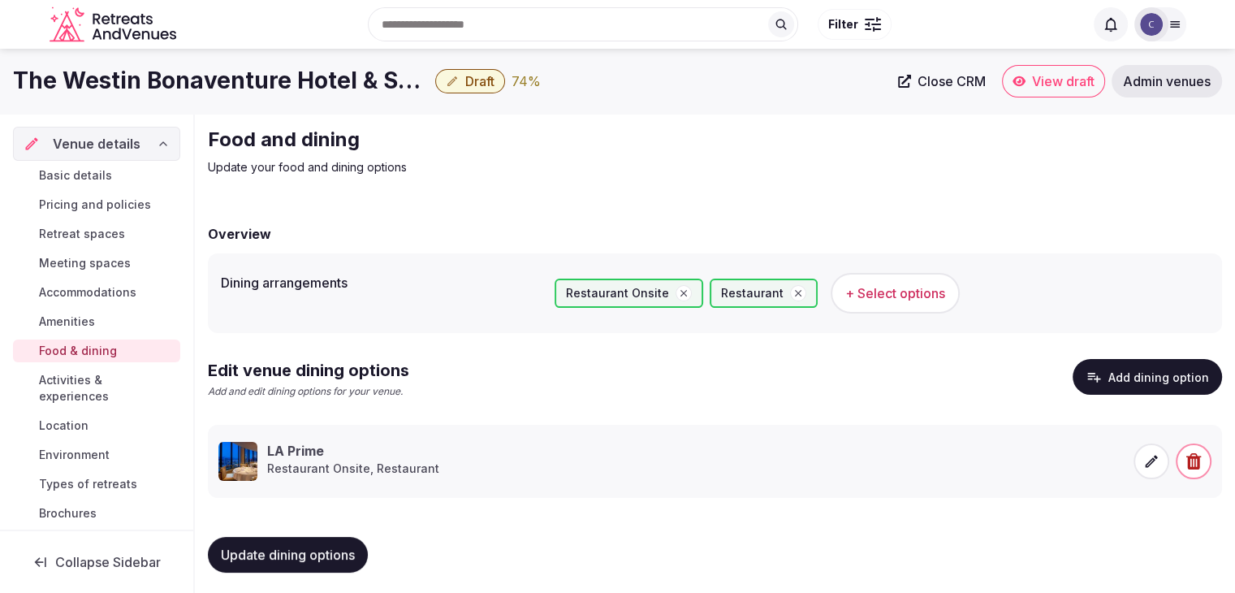
click at [88, 314] on span "Amenities" at bounding box center [67, 322] width 56 height 16
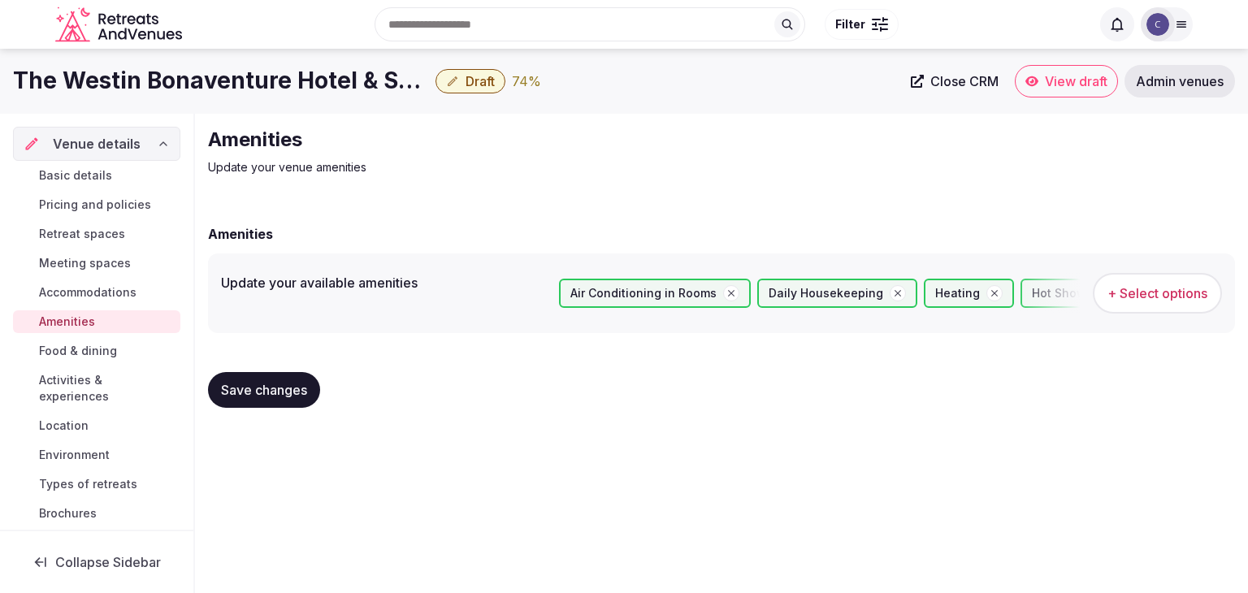
click at [1166, 301] on span "+ Select options" at bounding box center [1157, 293] width 100 height 18
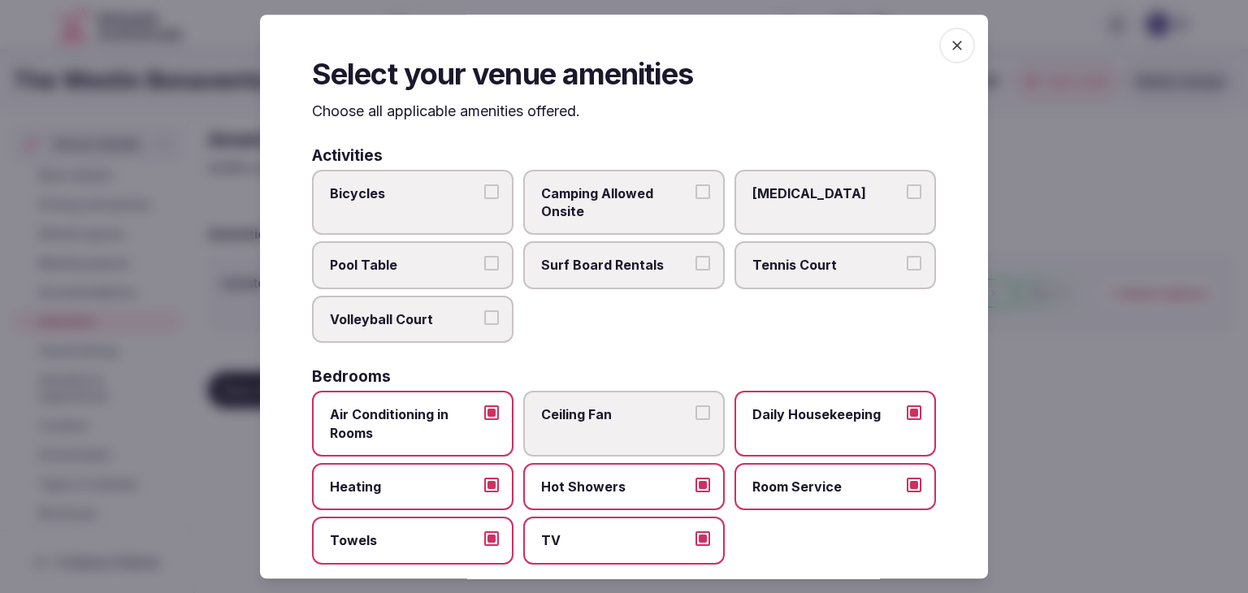
click at [949, 43] on icon "button" at bounding box center [957, 45] width 16 height 16
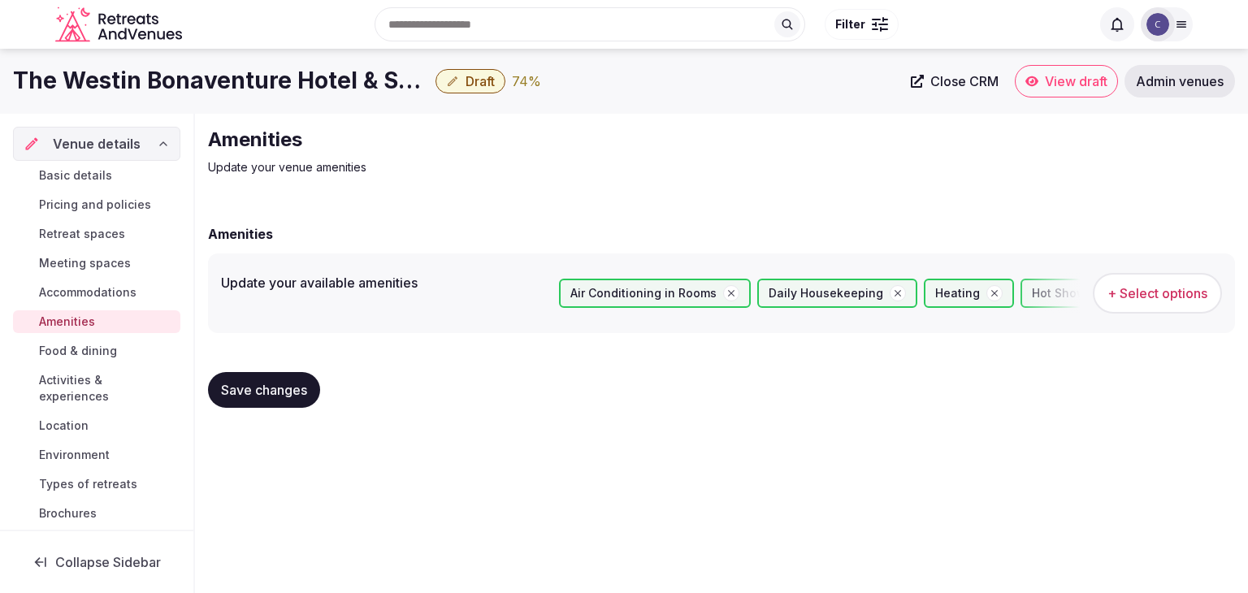
click at [66, 345] on span "Food & dining" at bounding box center [78, 351] width 78 height 16
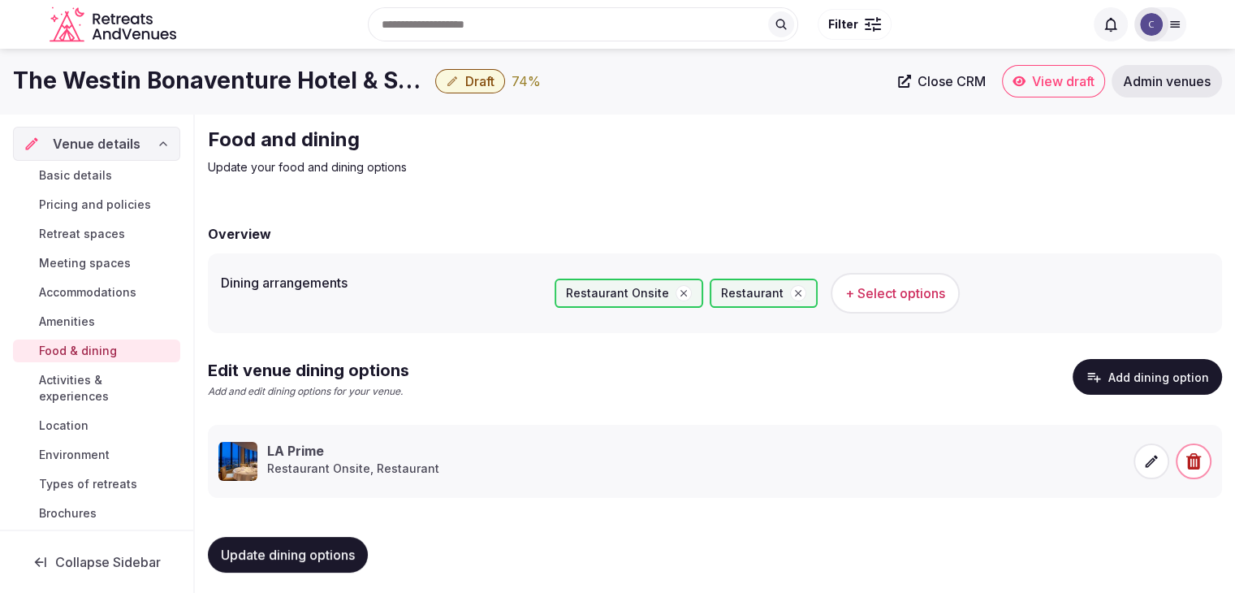
click at [97, 384] on span "Activities & experiences" at bounding box center [106, 388] width 135 height 32
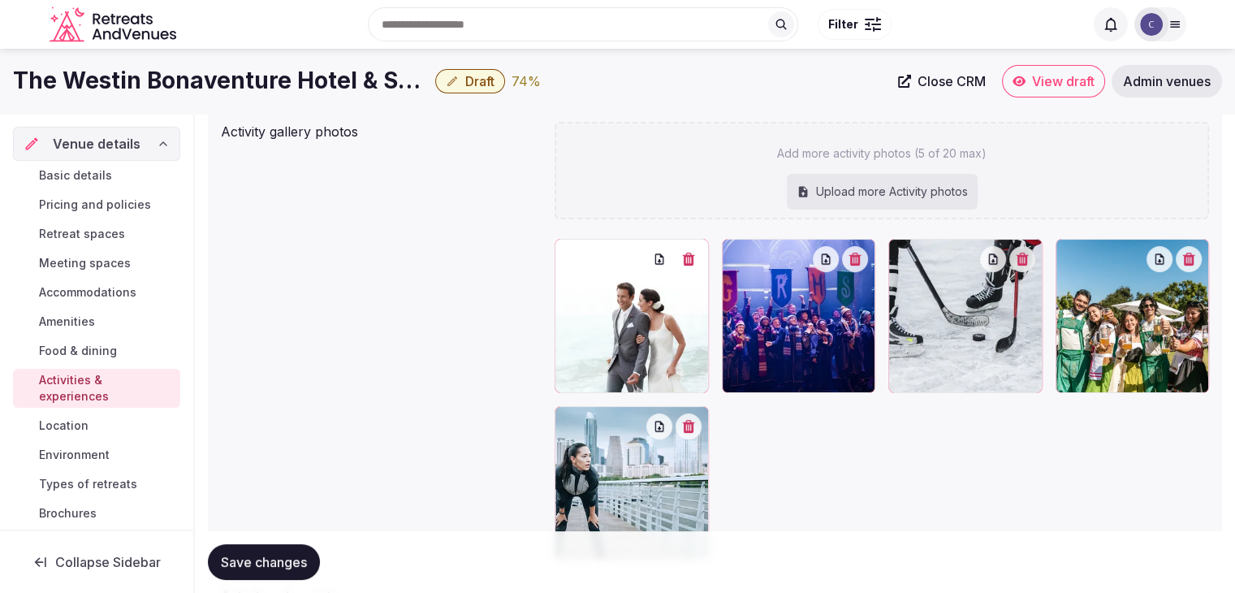
scroll to position [198, 0]
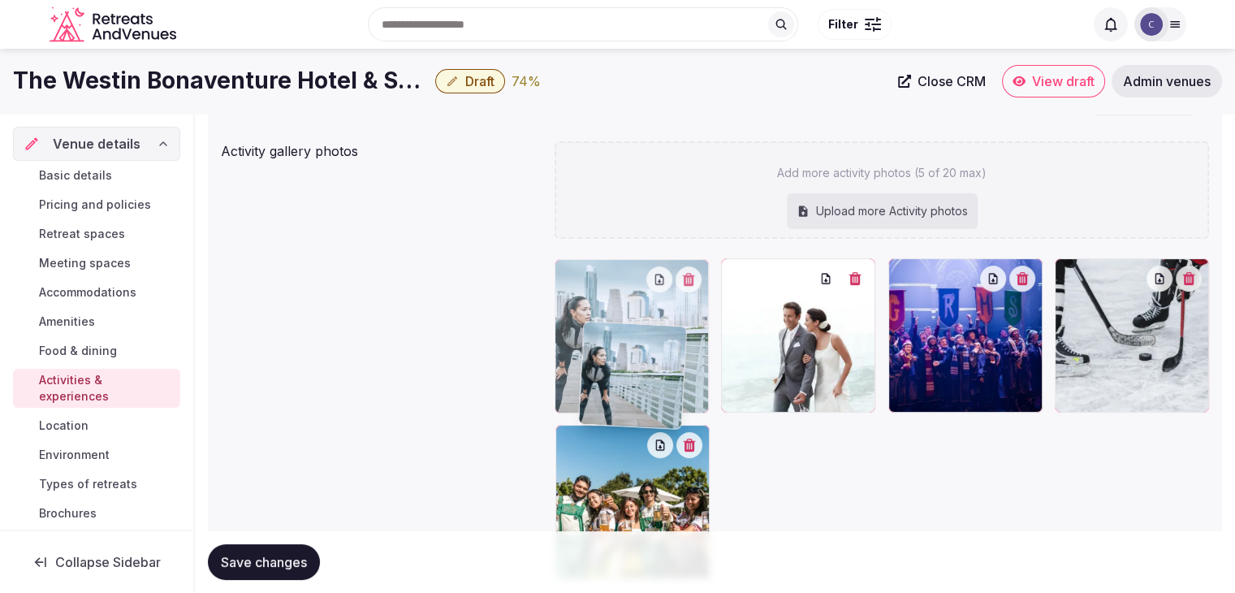
drag, startPoint x: 568, startPoint y: 439, endPoint x: 595, endPoint y: 335, distance: 107.4
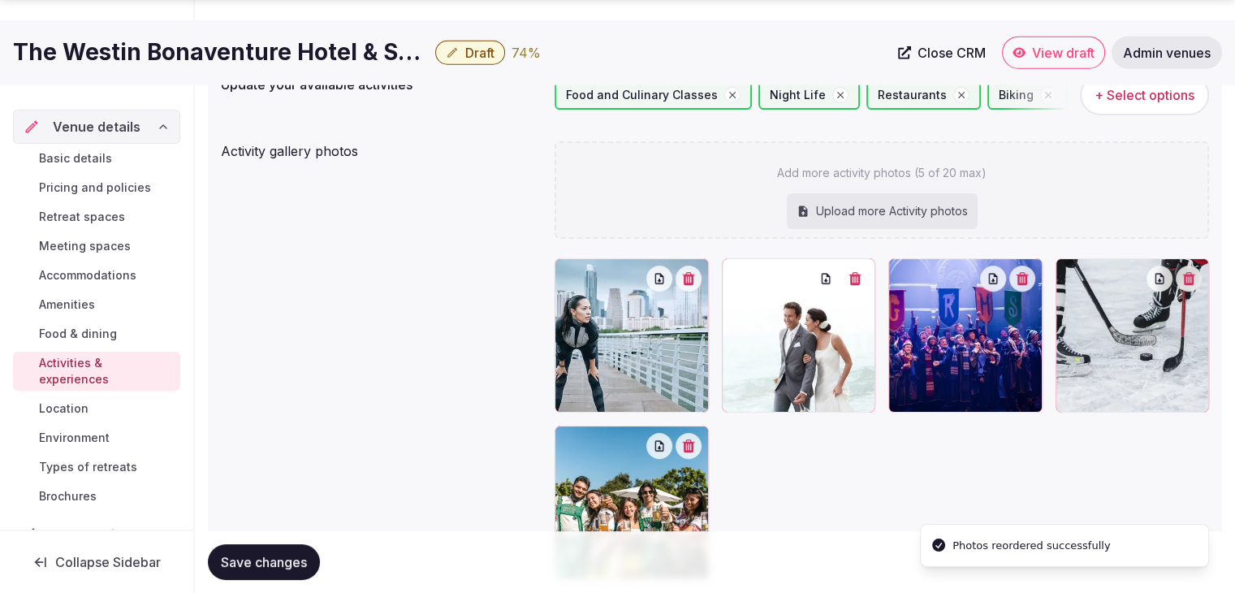
scroll to position [361, 0]
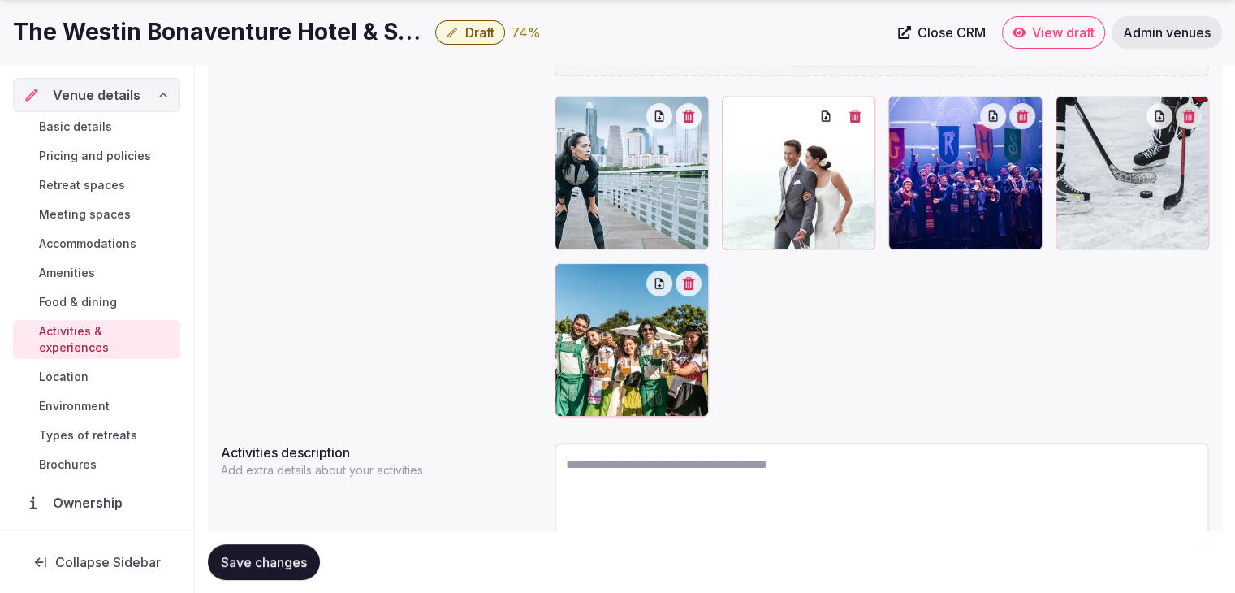
click at [285, 544] on button "Save changes" at bounding box center [264, 562] width 112 height 36
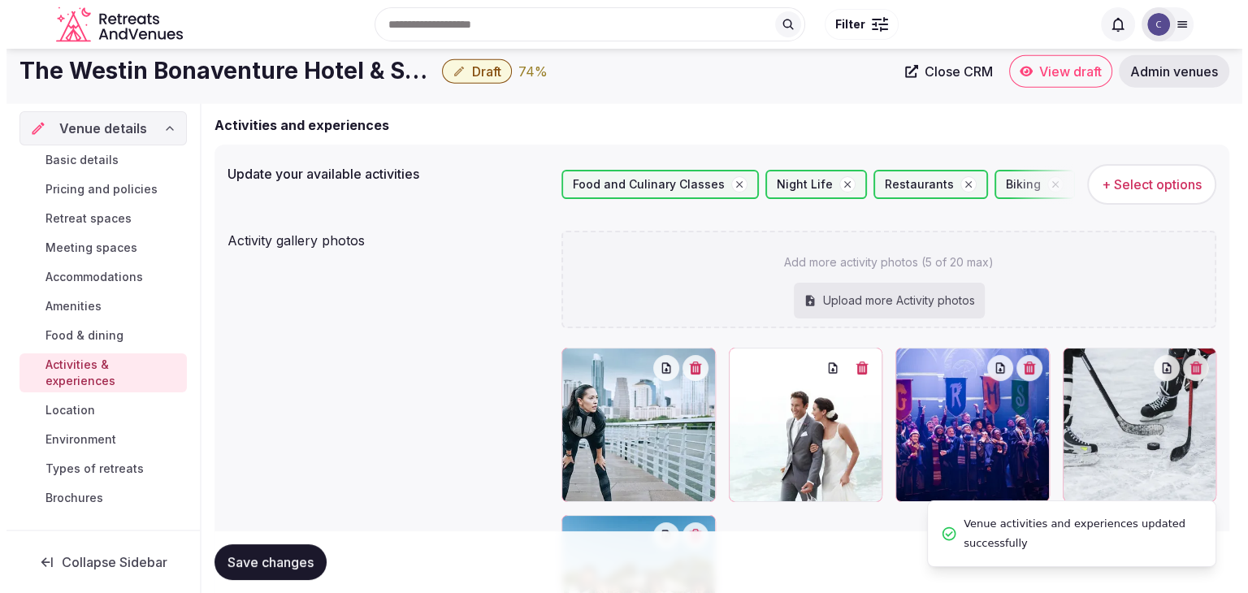
scroll to position [0, 0]
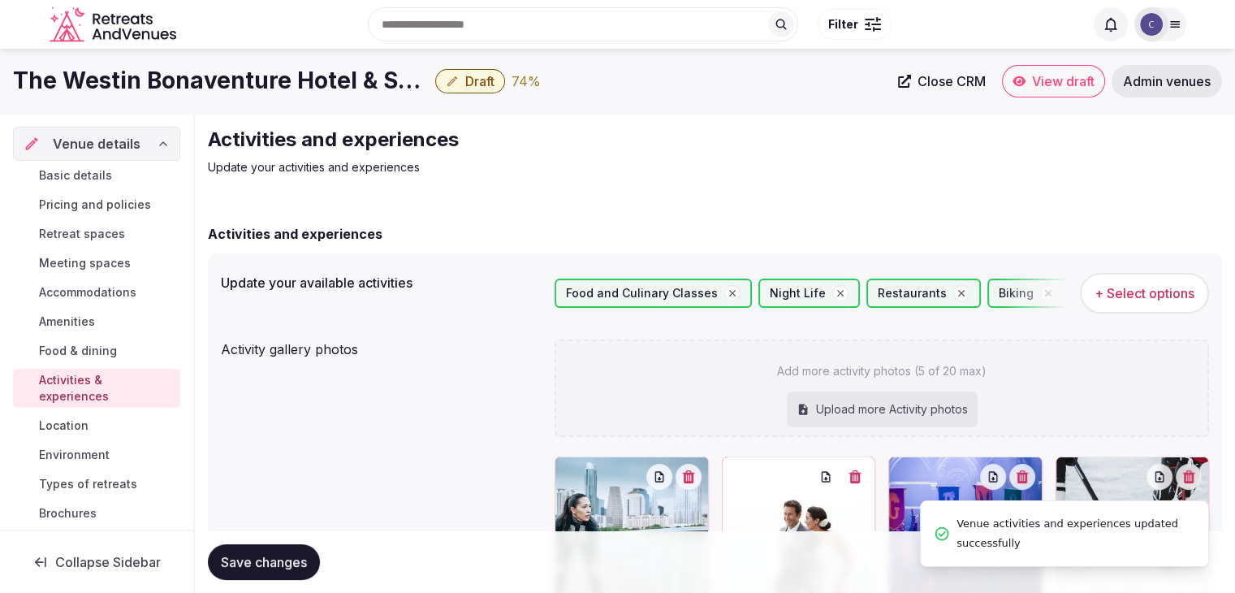
click at [1109, 299] on span "+ Select options" at bounding box center [1145, 293] width 100 height 18
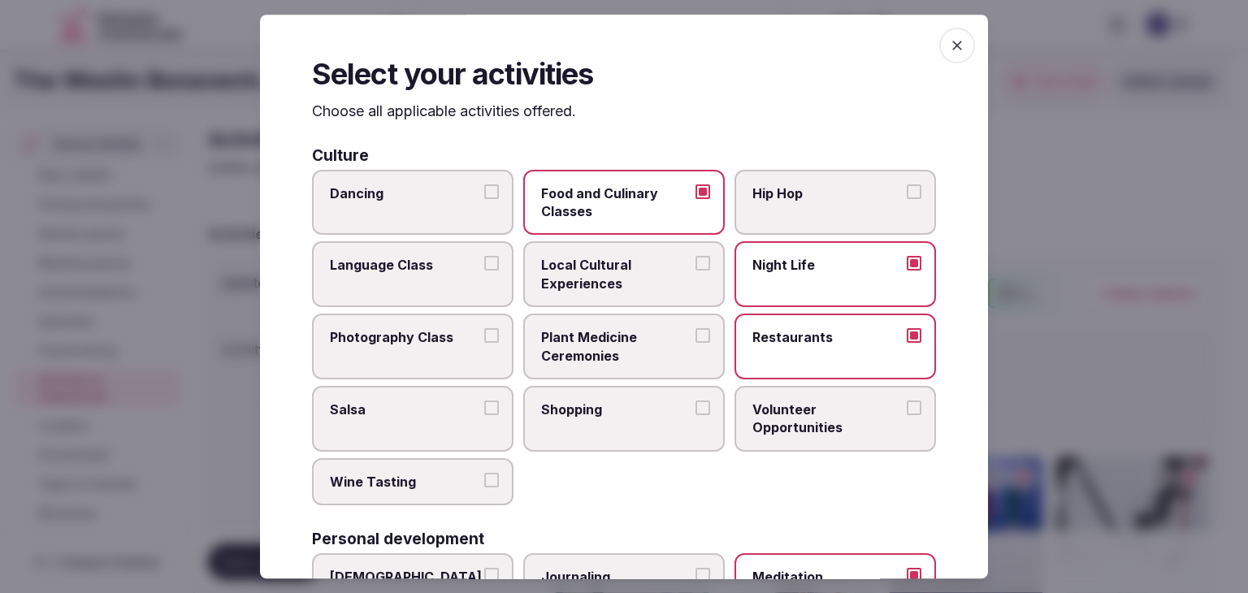
click at [949, 50] on icon "button" at bounding box center [957, 45] width 16 height 16
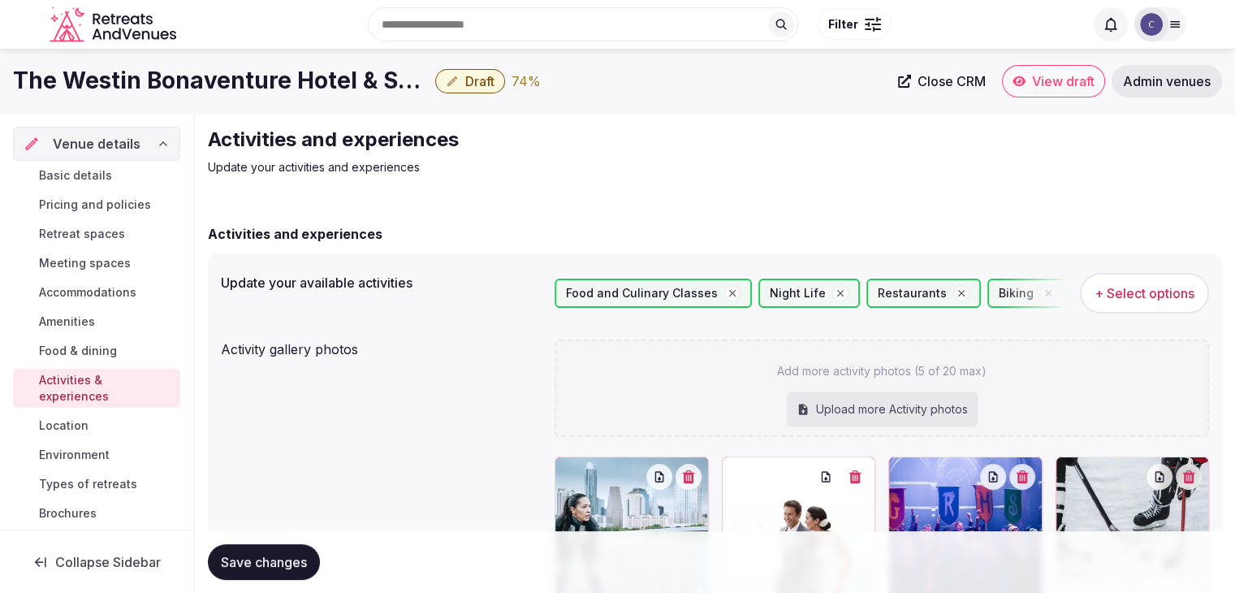
click at [71, 426] on span "Location" at bounding box center [64, 425] width 50 height 16
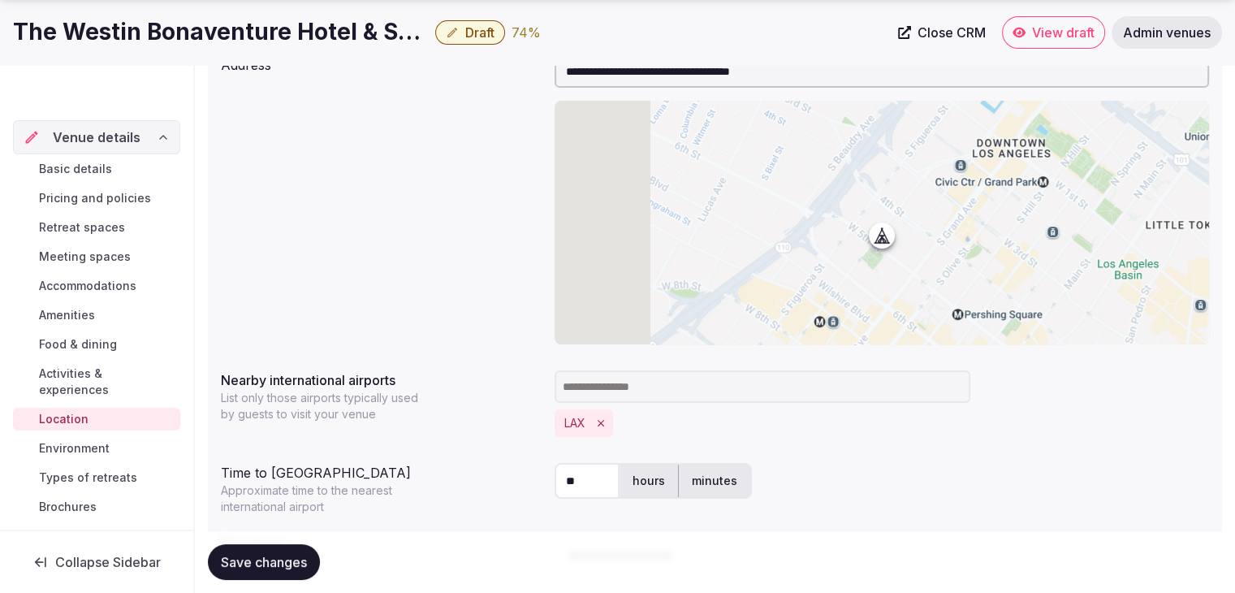
scroll to position [244, 0]
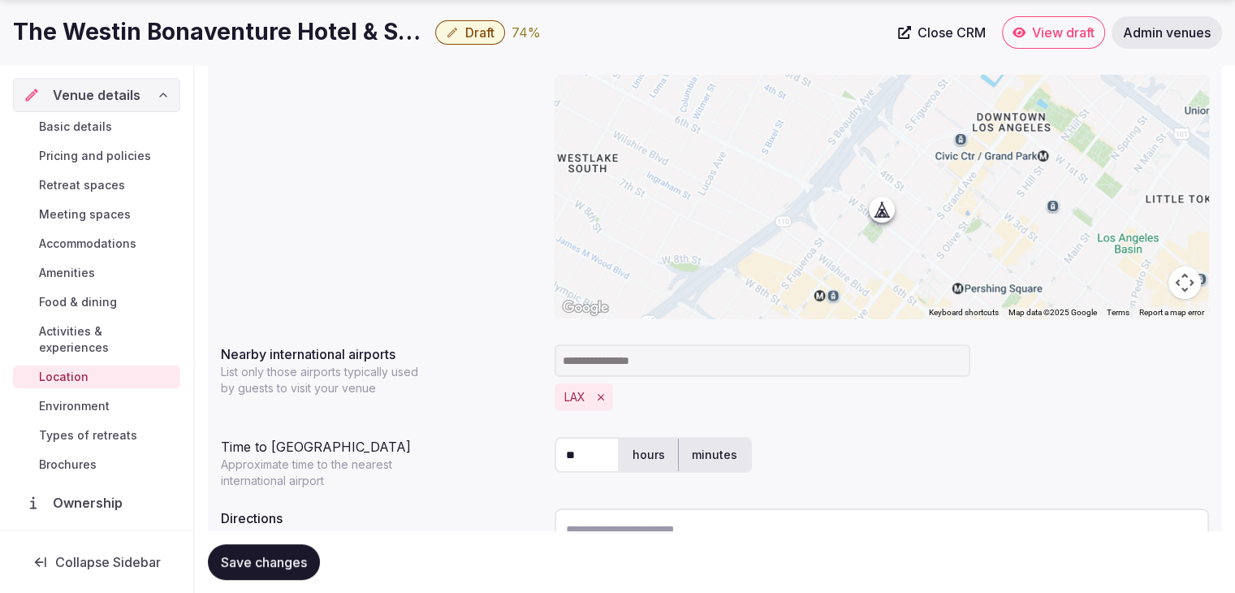
click at [62, 405] on span "Environment" at bounding box center [74, 406] width 71 height 16
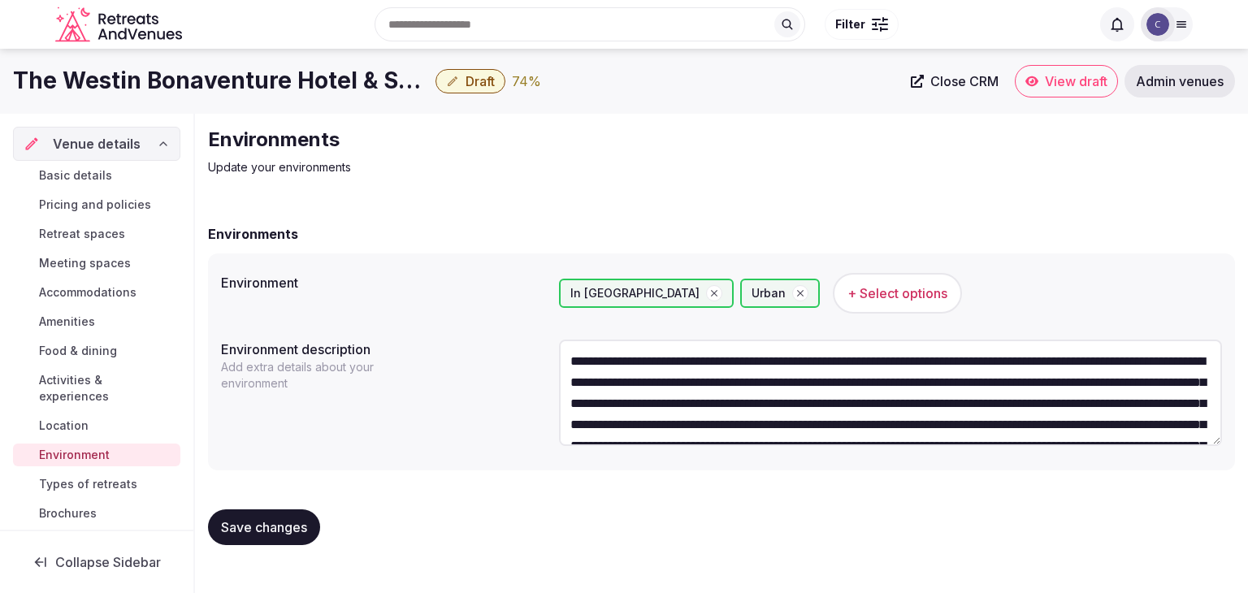
click at [65, 482] on span "Types of retreats" at bounding box center [88, 484] width 98 height 16
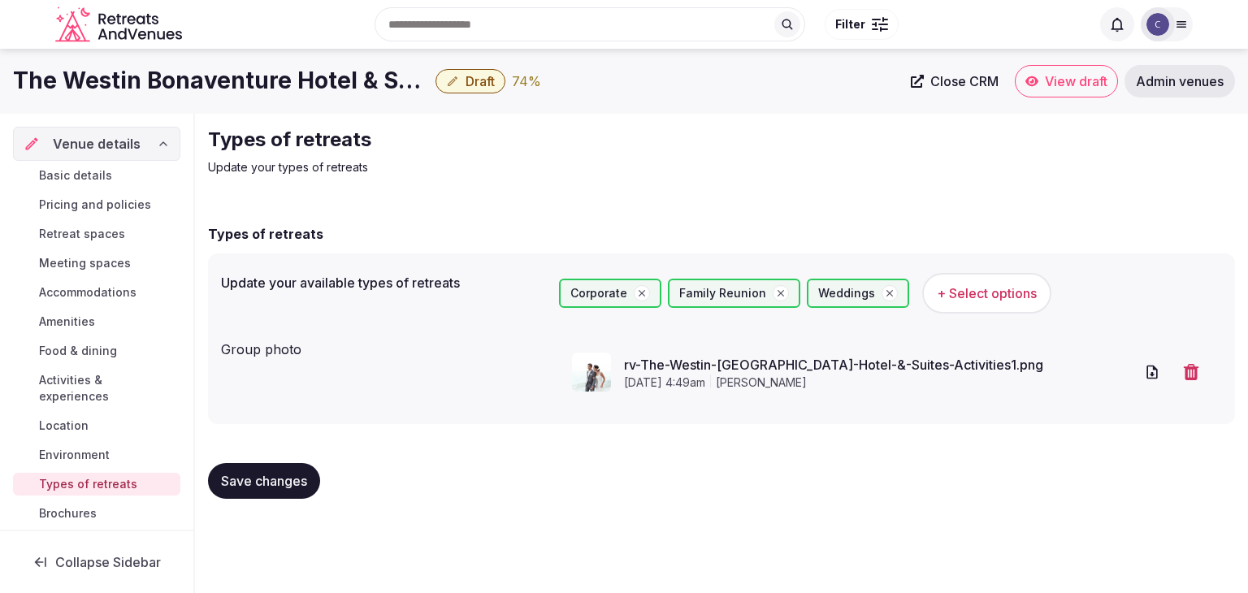
click at [482, 77] on span "Draft" at bounding box center [479, 81] width 29 height 16
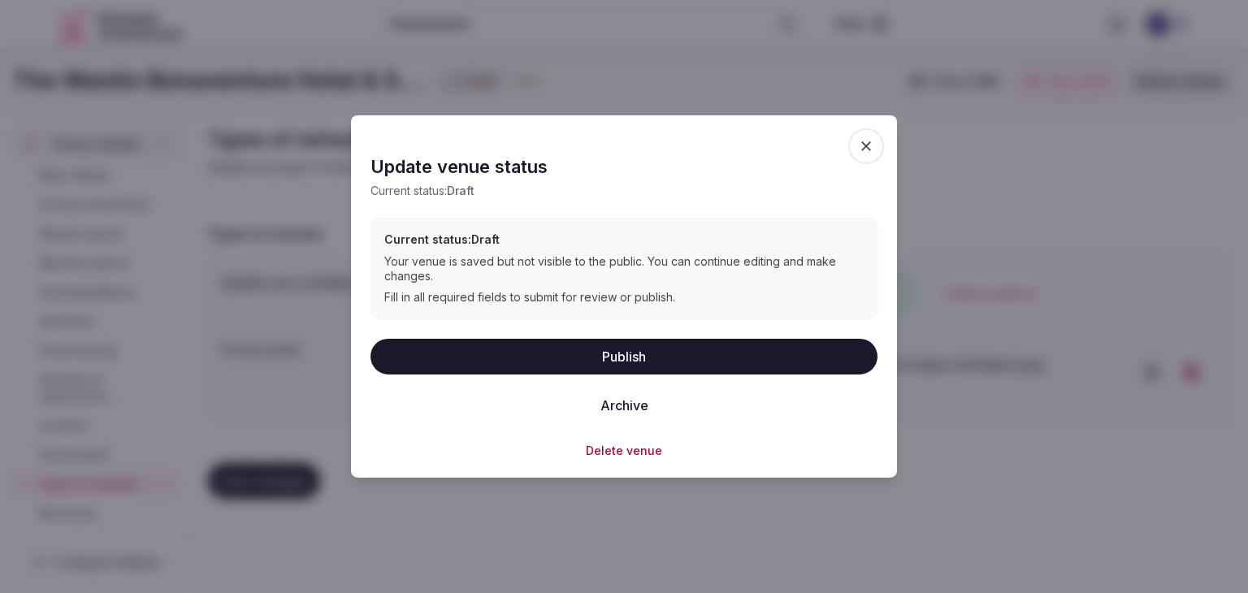
click at [610, 367] on button "Publish" at bounding box center [623, 356] width 507 height 36
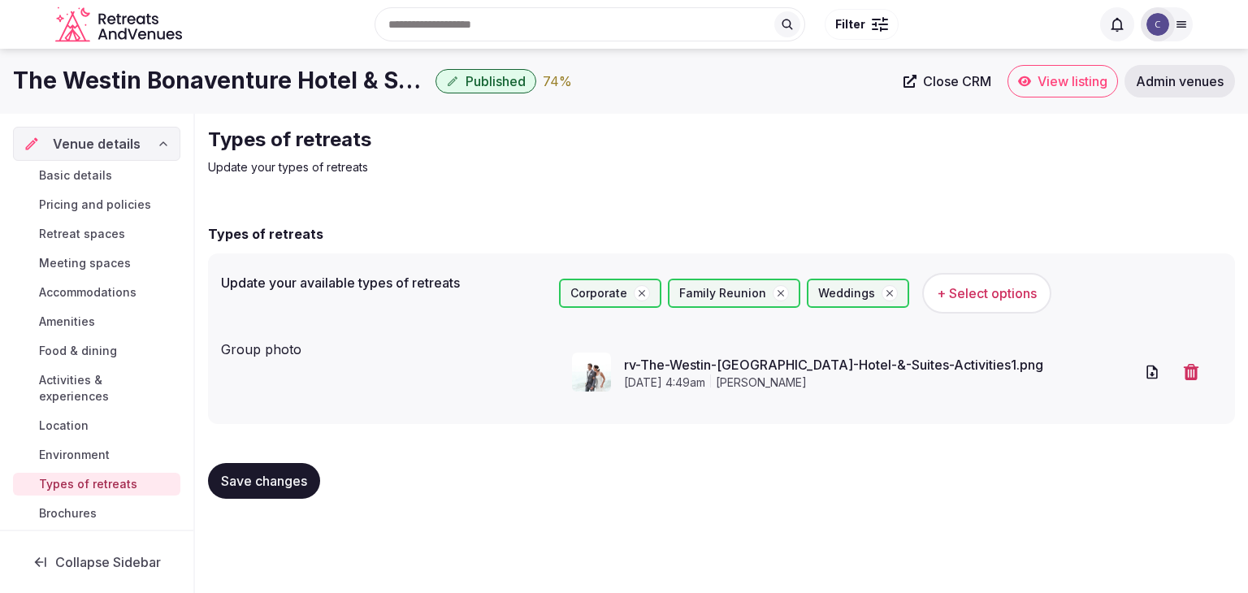
click at [63, 369] on link "Activities & experiences" at bounding box center [96, 388] width 167 height 39
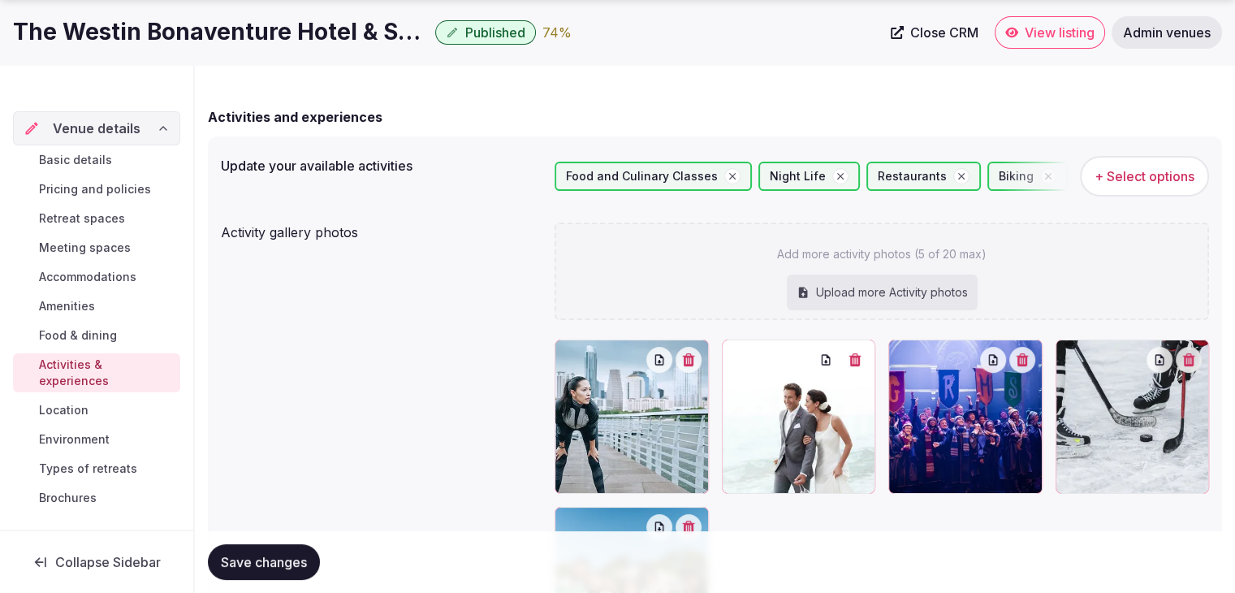
scroll to position [244, 0]
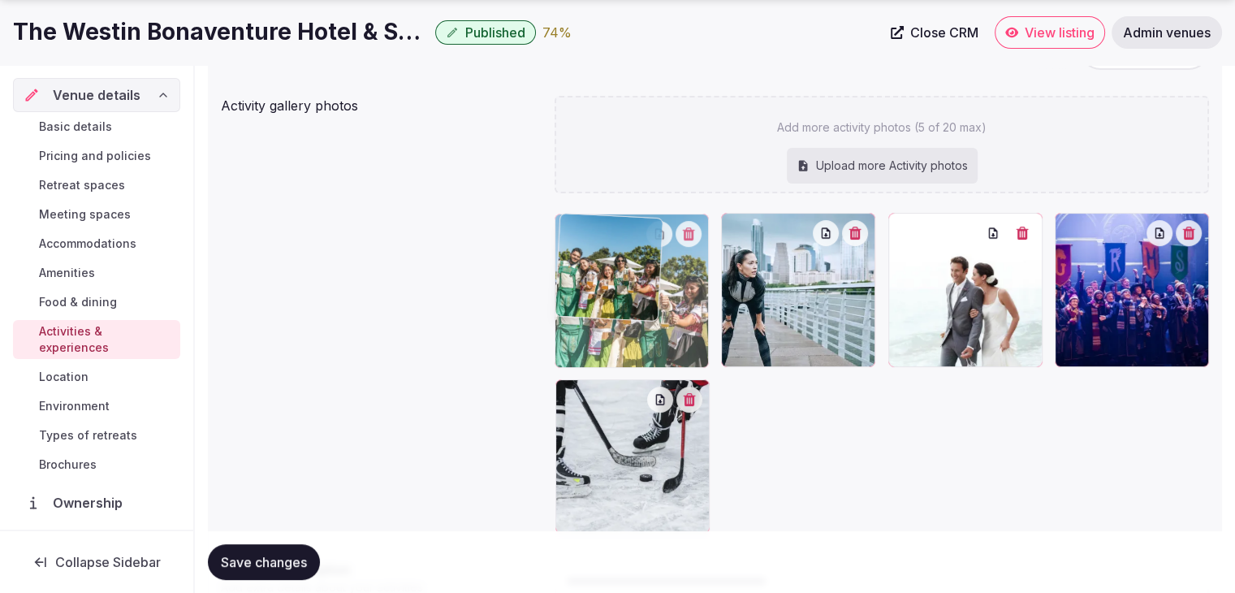
drag, startPoint x: 565, startPoint y: 393, endPoint x: 582, endPoint y: 282, distance: 112.5
click at [582, 282] on body "Search Popular Destinations Toscana, Italy Riviera Maya, Mexico Indonesia, Bali…" at bounding box center [617, 274] width 1235 height 1036
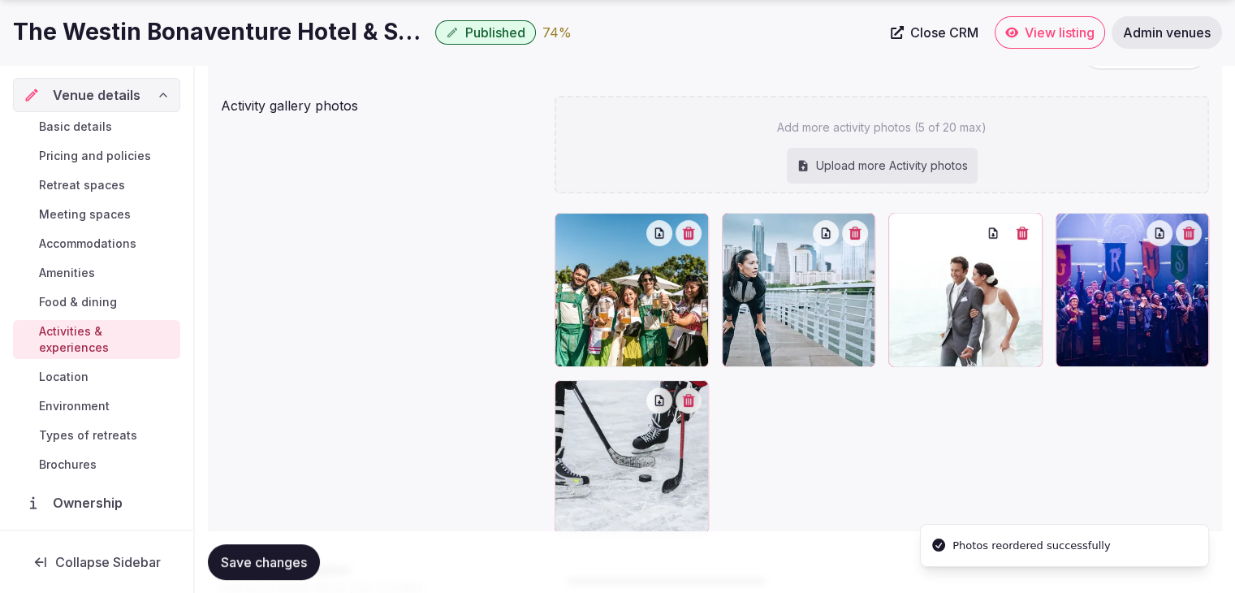
click at [292, 566] on span "Save changes" at bounding box center [264, 562] width 86 height 16
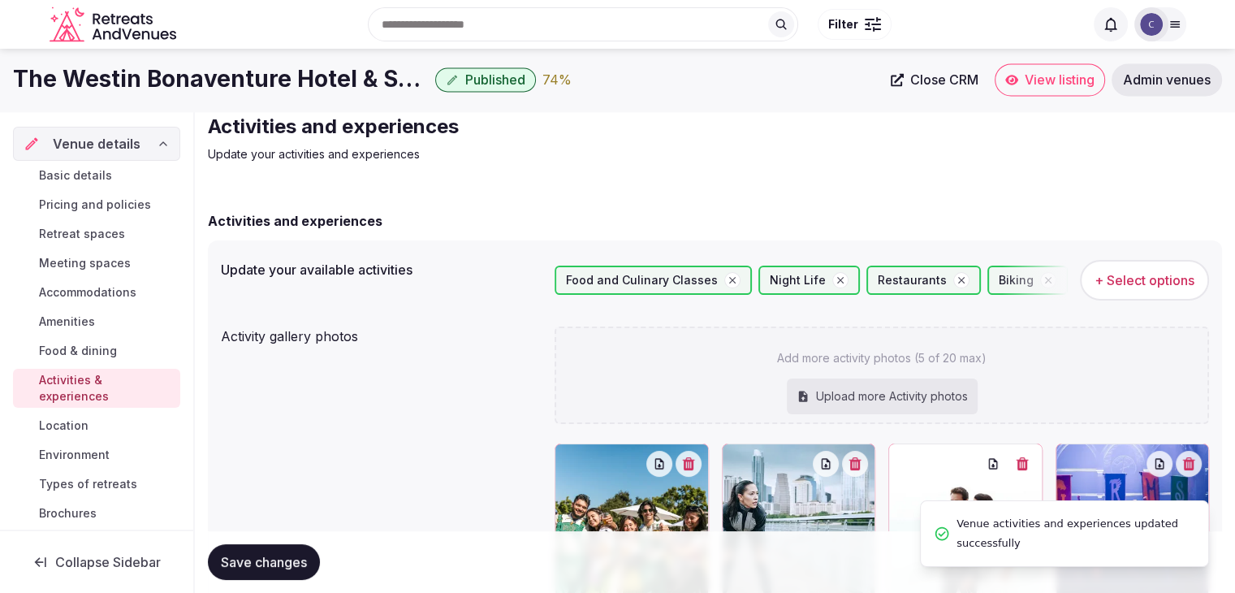
scroll to position [0, 0]
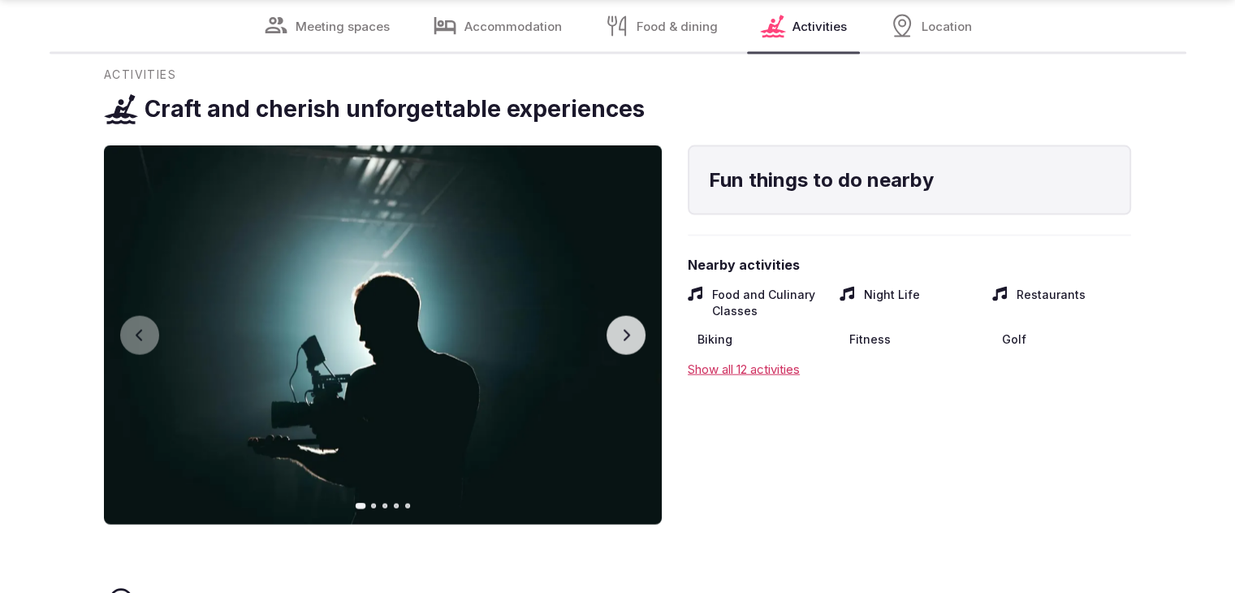
scroll to position [3493, 0]
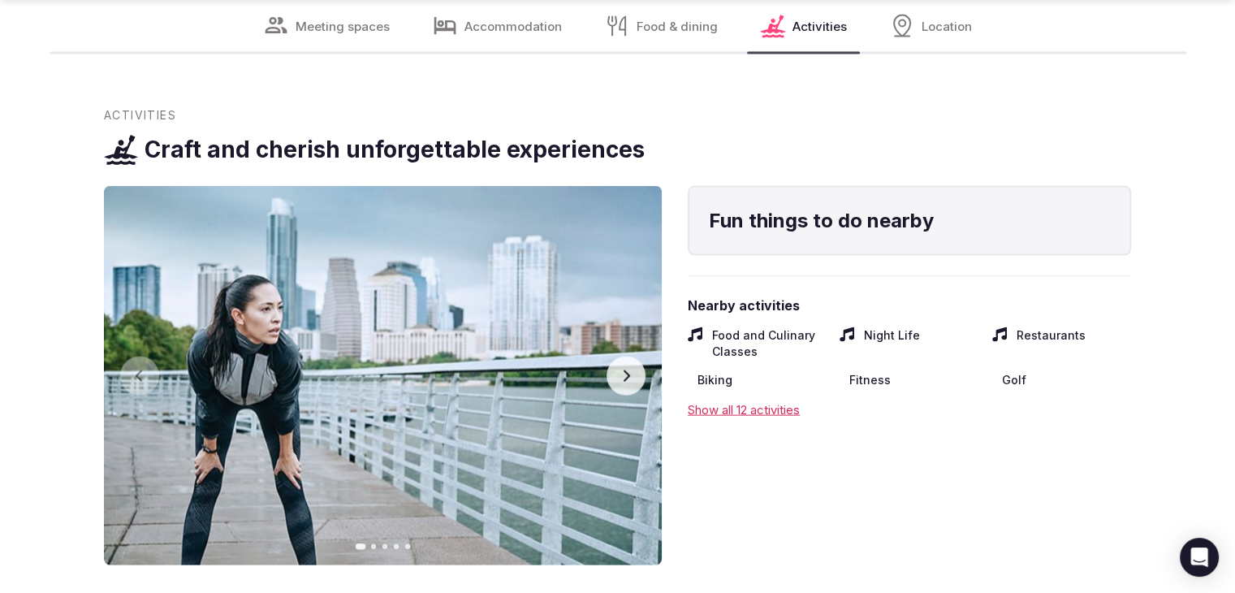
scroll to position [3458, 0]
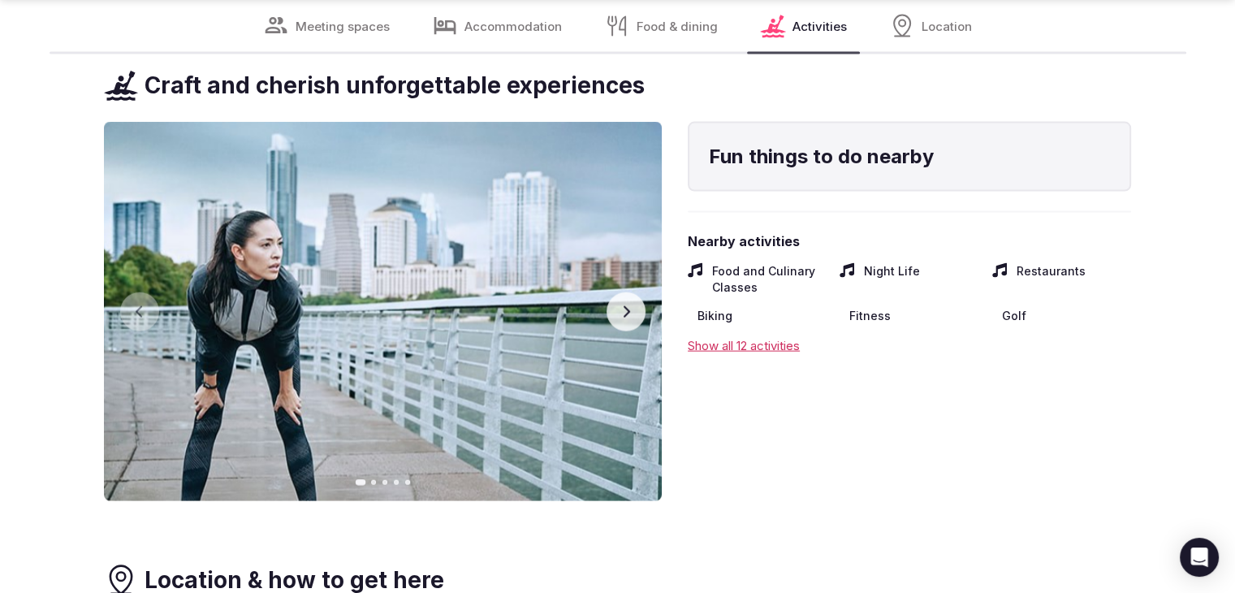
click at [618, 292] on button "Next slide" at bounding box center [626, 311] width 39 height 39
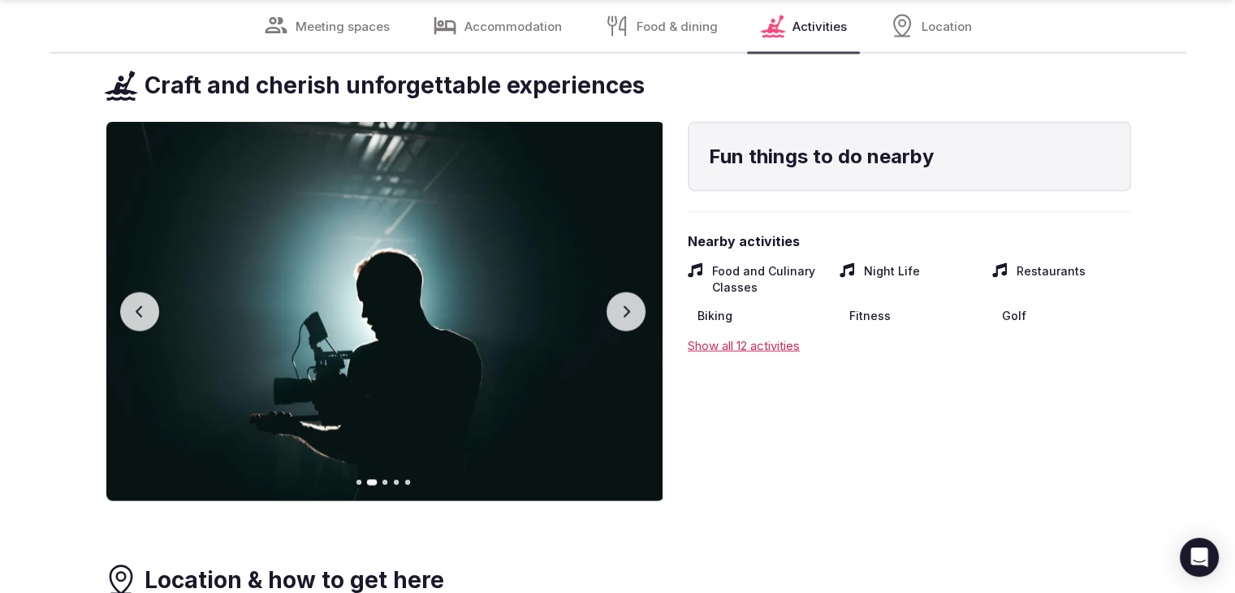
click at [618, 292] on button "Next slide" at bounding box center [626, 311] width 39 height 39
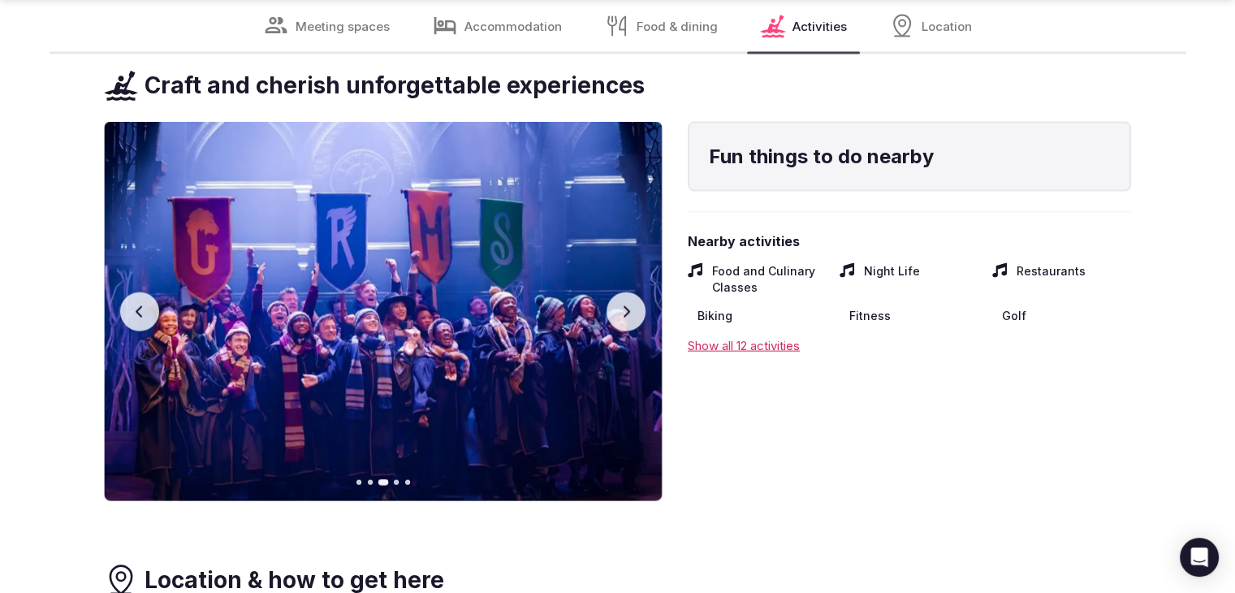
click at [618, 292] on button "Next slide" at bounding box center [626, 311] width 39 height 39
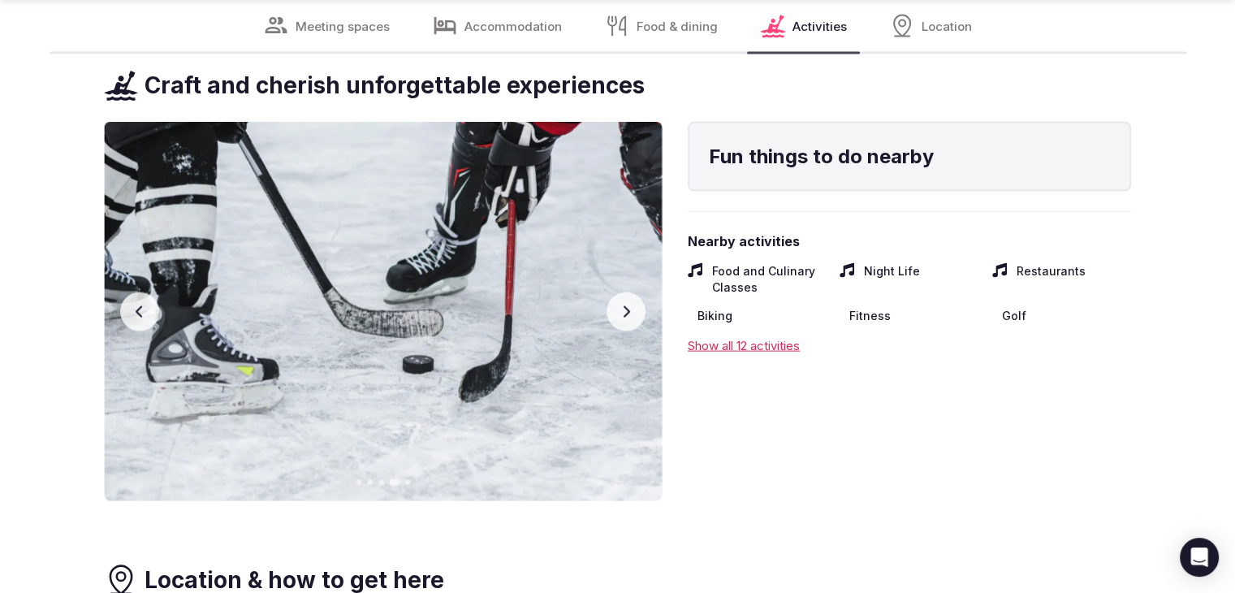
click at [618, 292] on button "Next slide" at bounding box center [626, 311] width 39 height 39
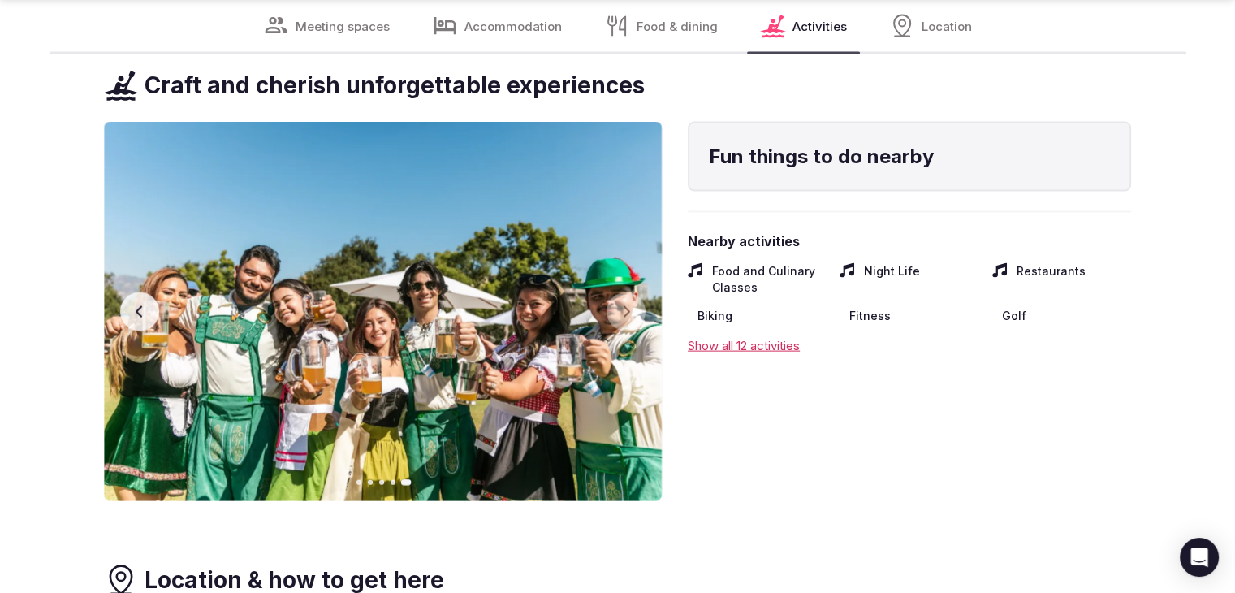
drag, startPoint x: 139, startPoint y: 296, endPoint x: 148, endPoint y: 296, distance: 9.0
click at [144, 305] on icon "button" at bounding box center [139, 311] width 13 height 13
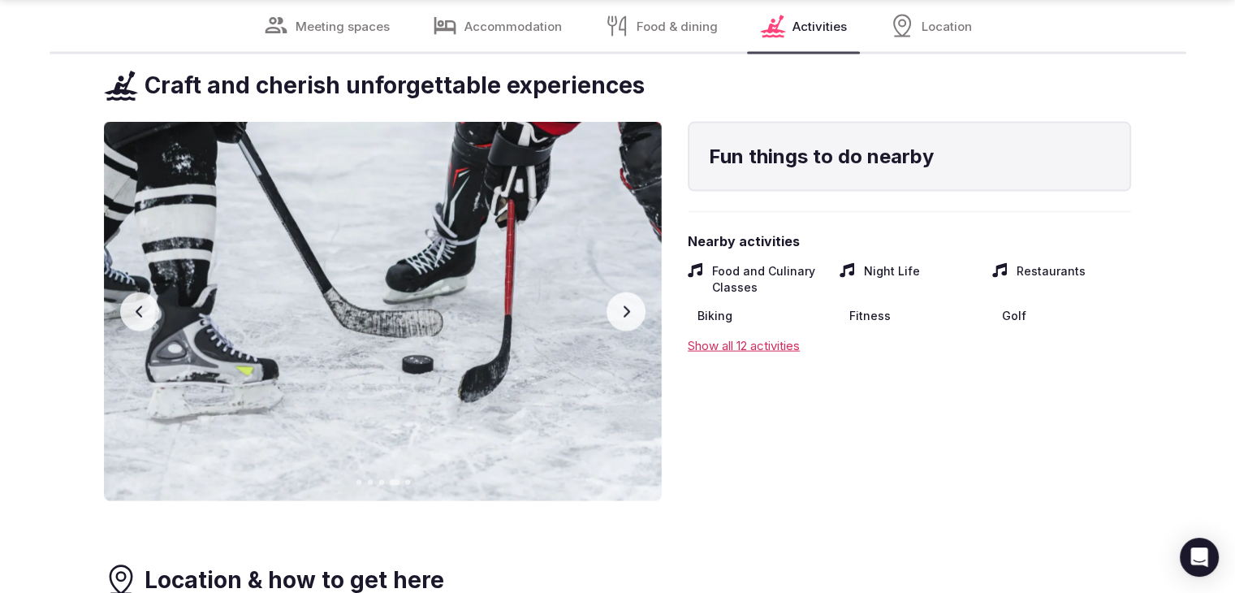
click at [148, 296] on button "Previous slide" at bounding box center [139, 311] width 39 height 39
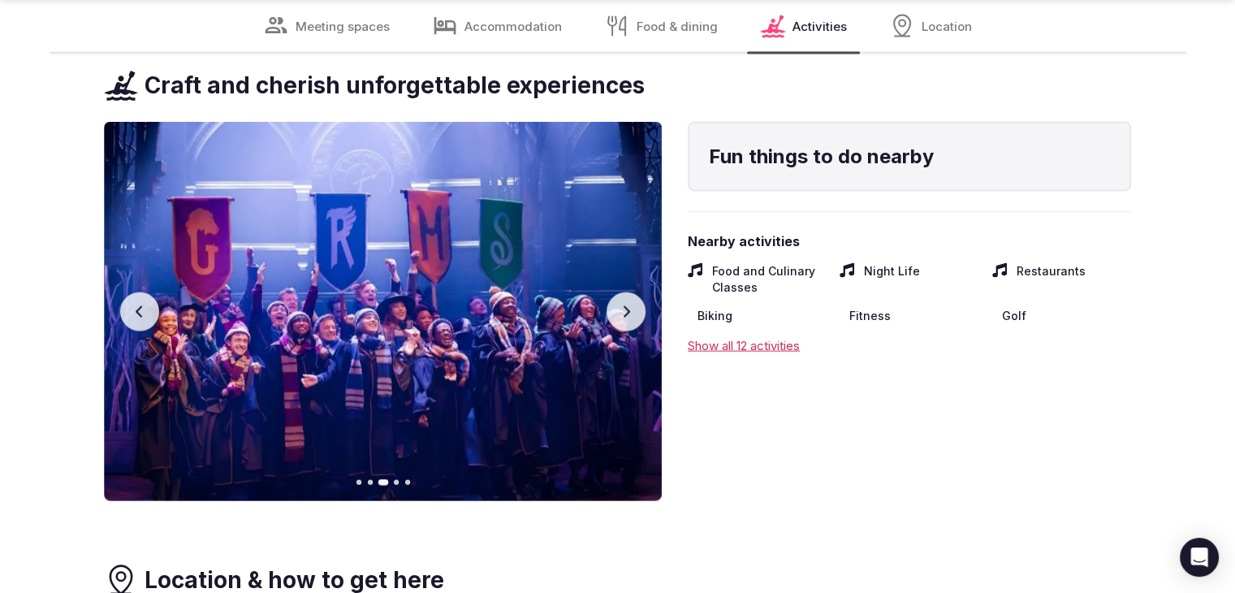
click at [148, 296] on button "Previous slide" at bounding box center [139, 311] width 39 height 39
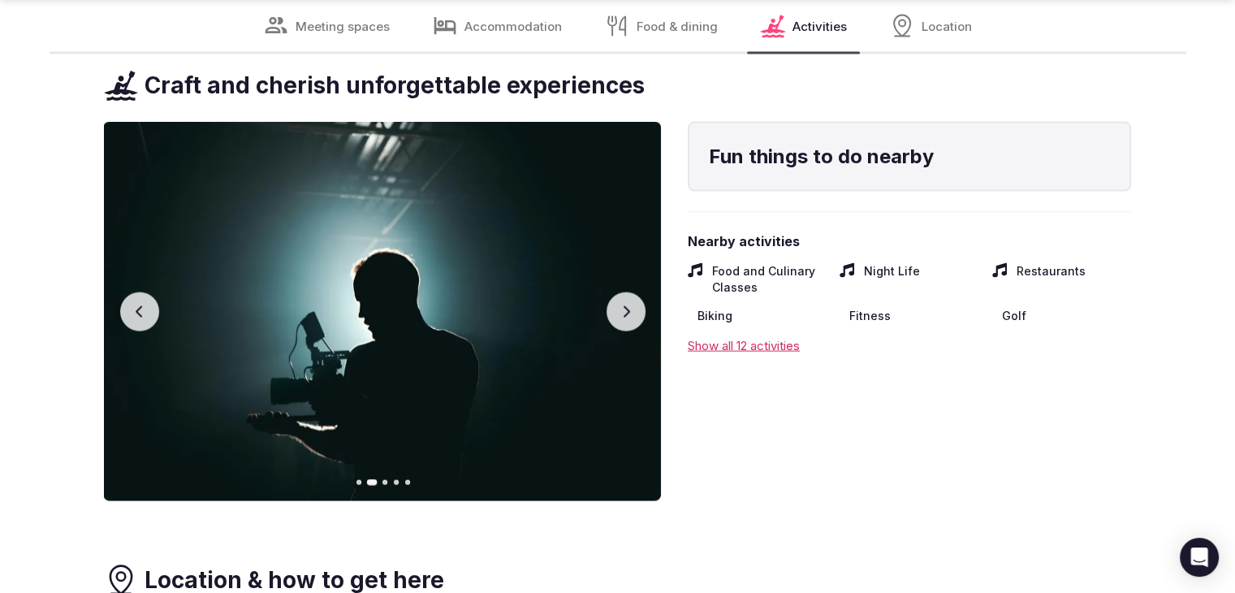
click at [148, 296] on button "Previous slide" at bounding box center [139, 311] width 39 height 39
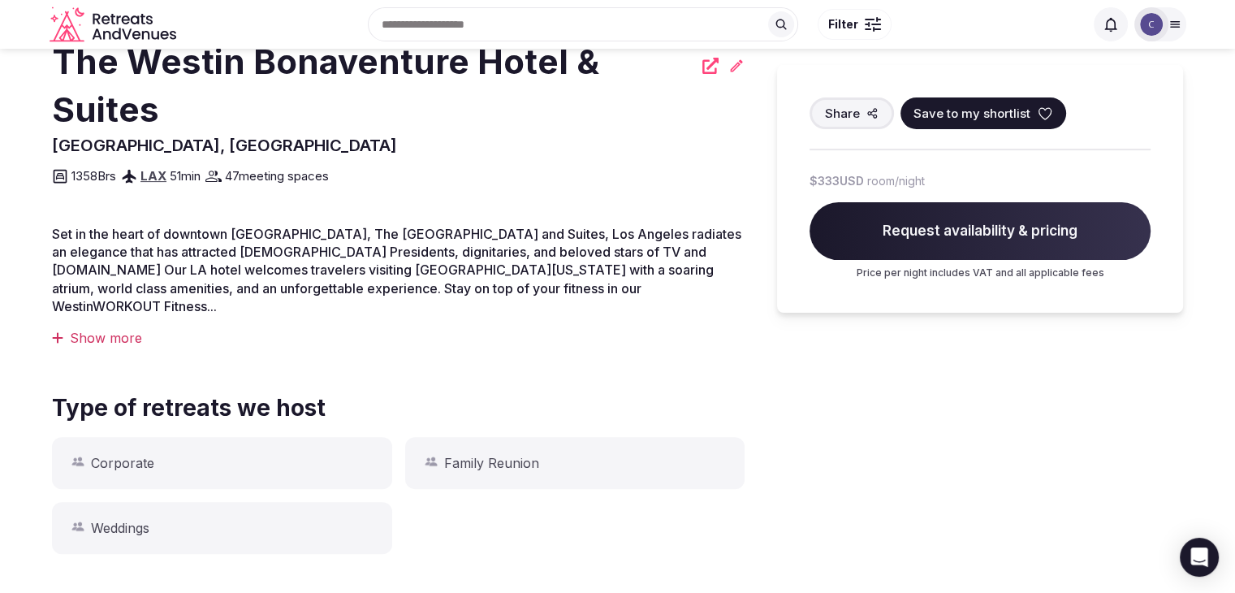
scroll to position [210, 0]
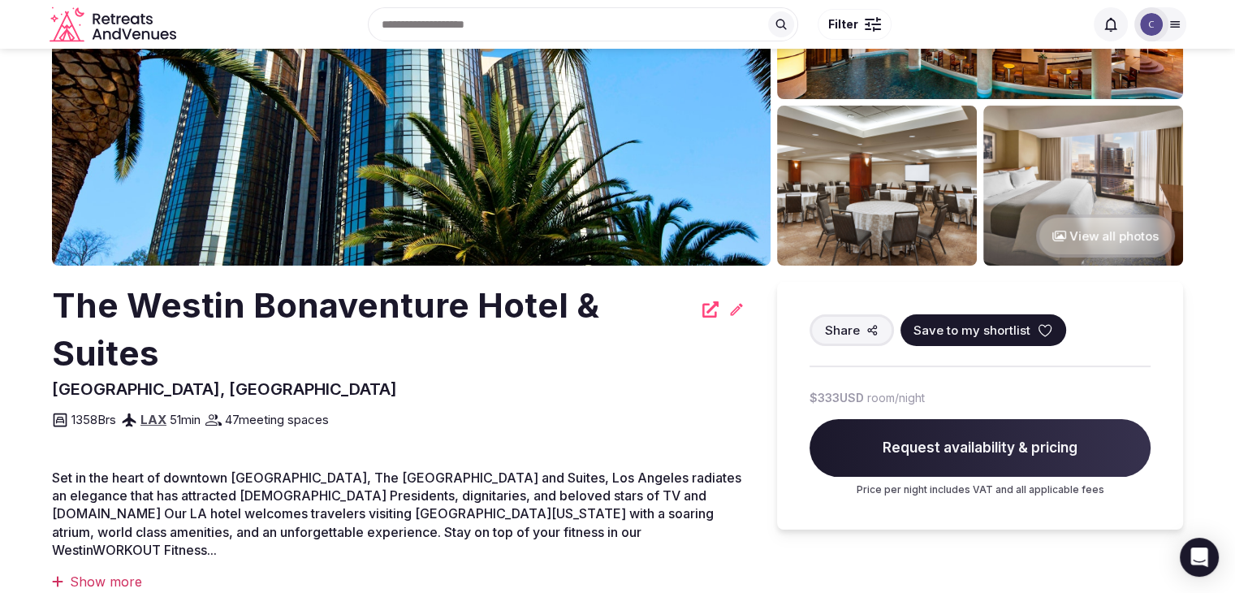
click at [500, 304] on h2 "The Westin Bonaventure Hotel & Suites" at bounding box center [372, 330] width 641 height 96
click at [499, 303] on h2 "The Westin Bonaventure Hotel & Suites" at bounding box center [372, 330] width 641 height 96
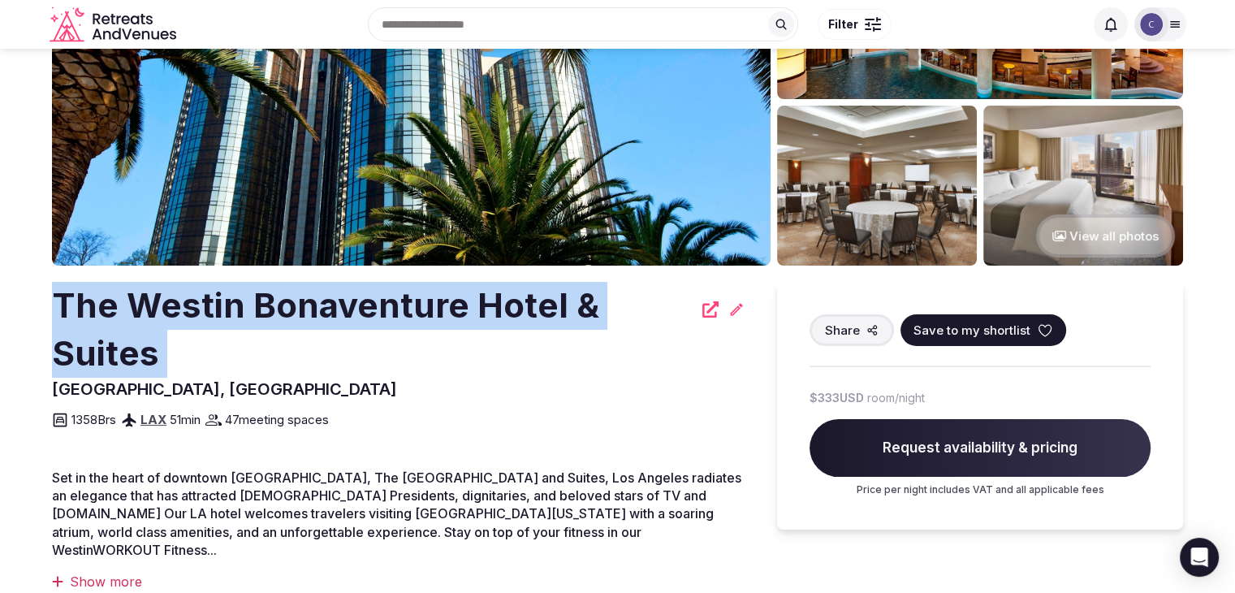
click at [499, 303] on h2 "The Westin Bonaventure Hotel & Suites" at bounding box center [372, 330] width 641 height 96
copy div "The Westin Bonaventure Hotel & Suites"
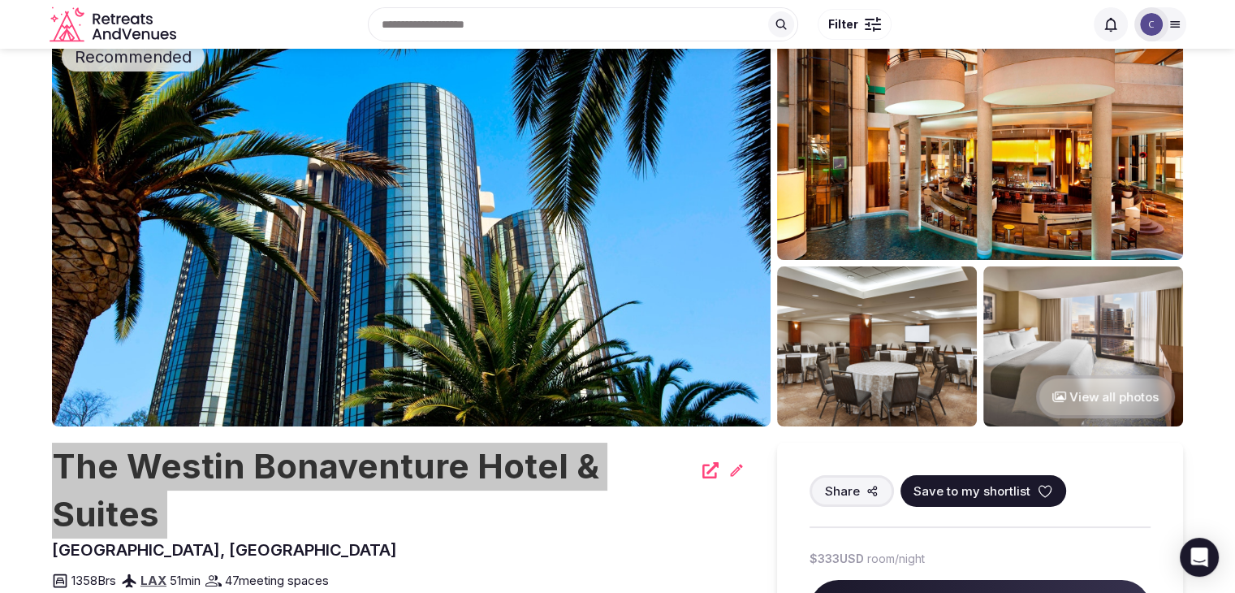
scroll to position [0, 0]
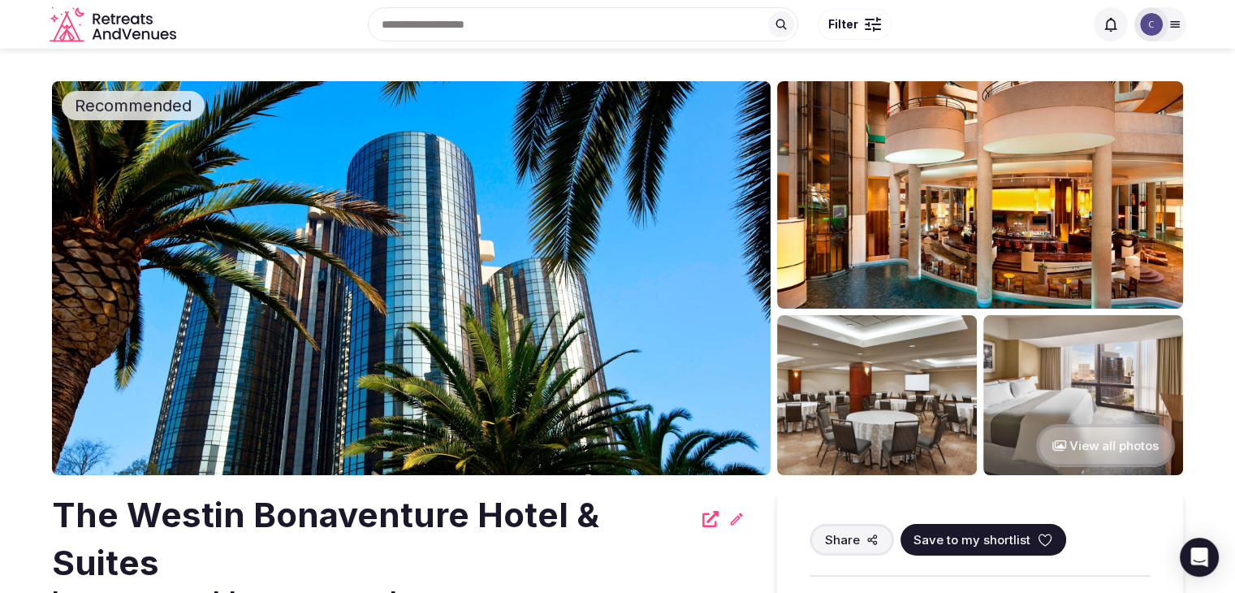
click at [1170, 8] on div at bounding box center [1161, 24] width 52 height 34
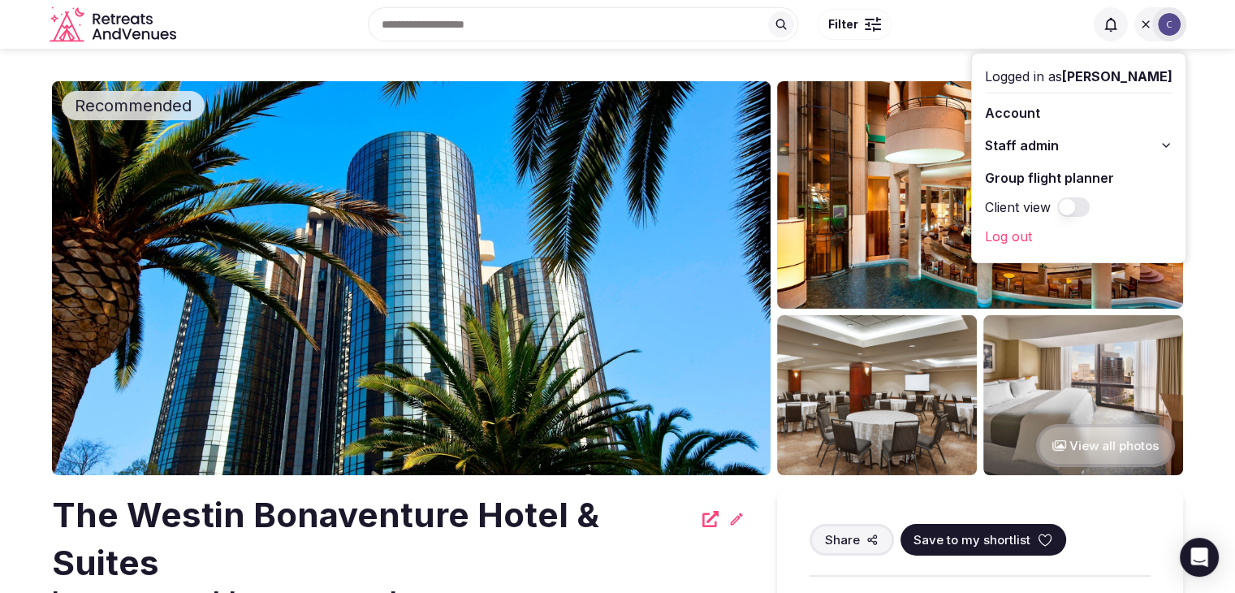
click at [1156, 143] on button "Staff admin" at bounding box center [1079, 145] width 188 height 26
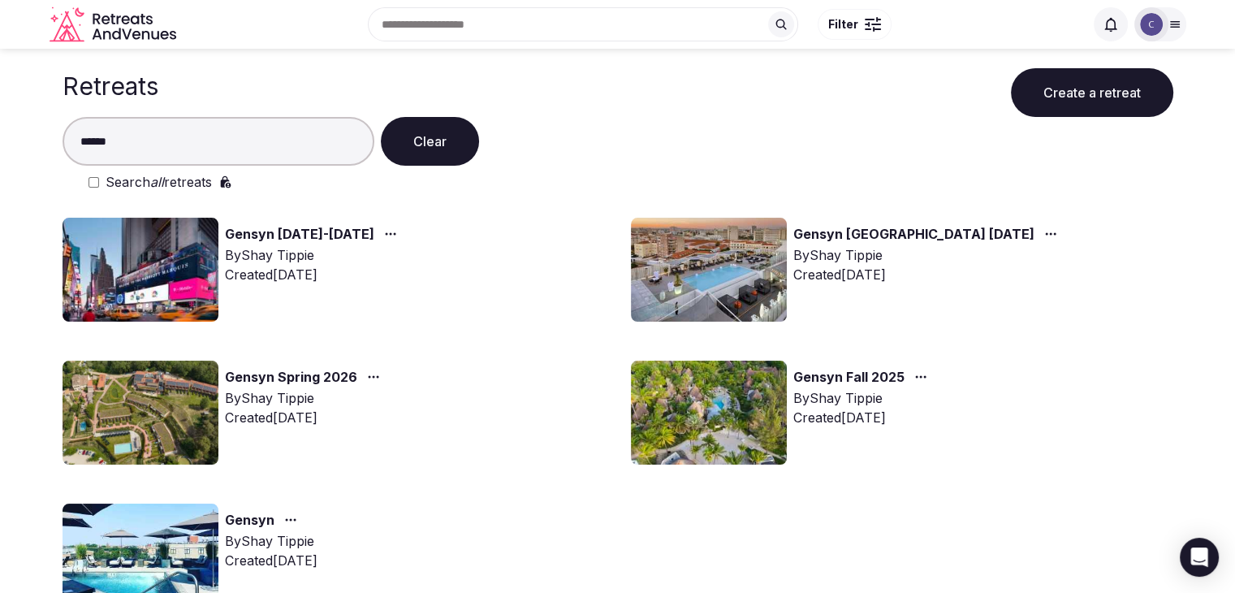
type input "******"
click at [134, 279] on img at bounding box center [141, 270] width 156 height 104
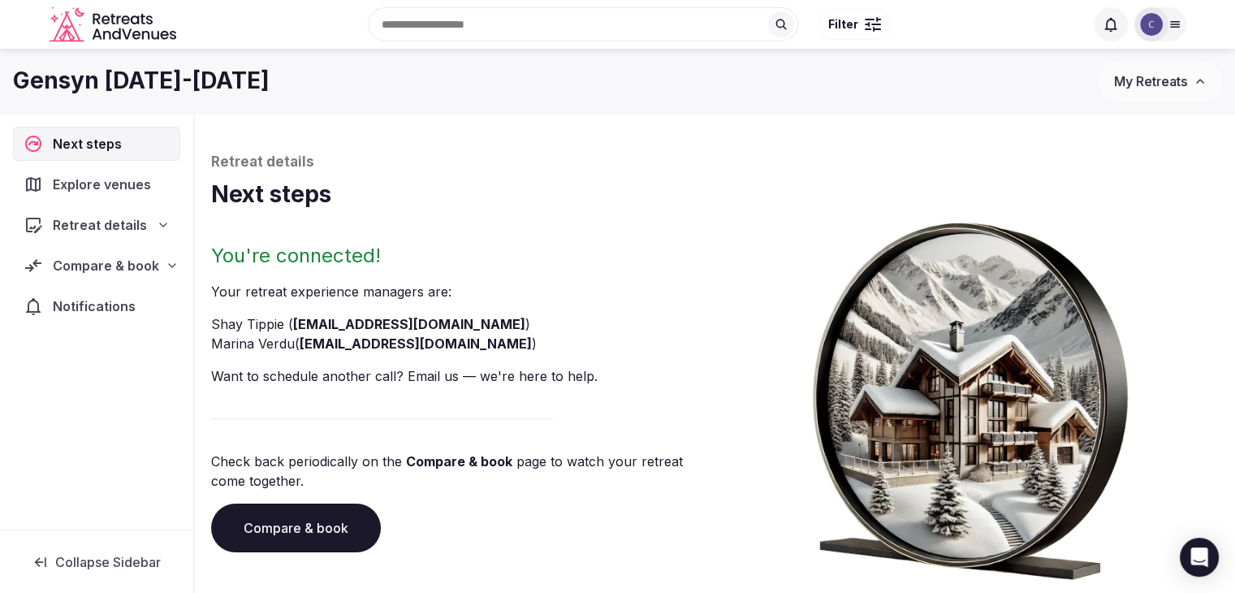
click at [272, 524] on link "Compare & book" at bounding box center [296, 528] width 170 height 49
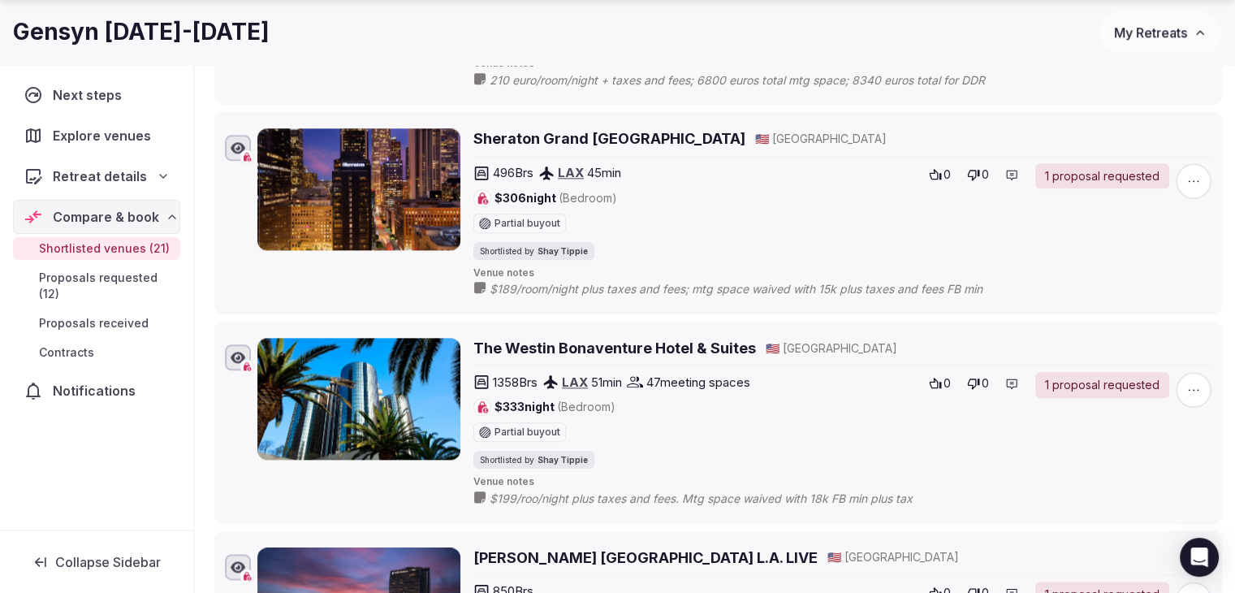
scroll to position [1949, 0]
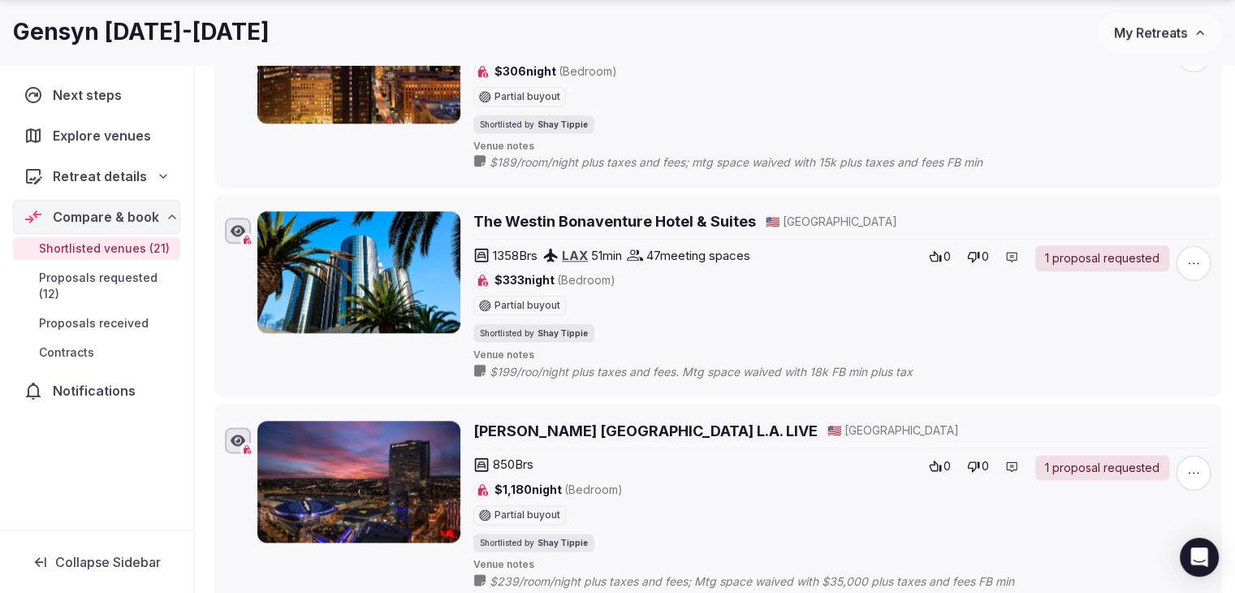
click at [268, 30] on h1 "Gensyn [DATE]-[DATE]" at bounding box center [141, 32] width 257 height 32
copy div "Gensyn [DATE]-[DATE]"
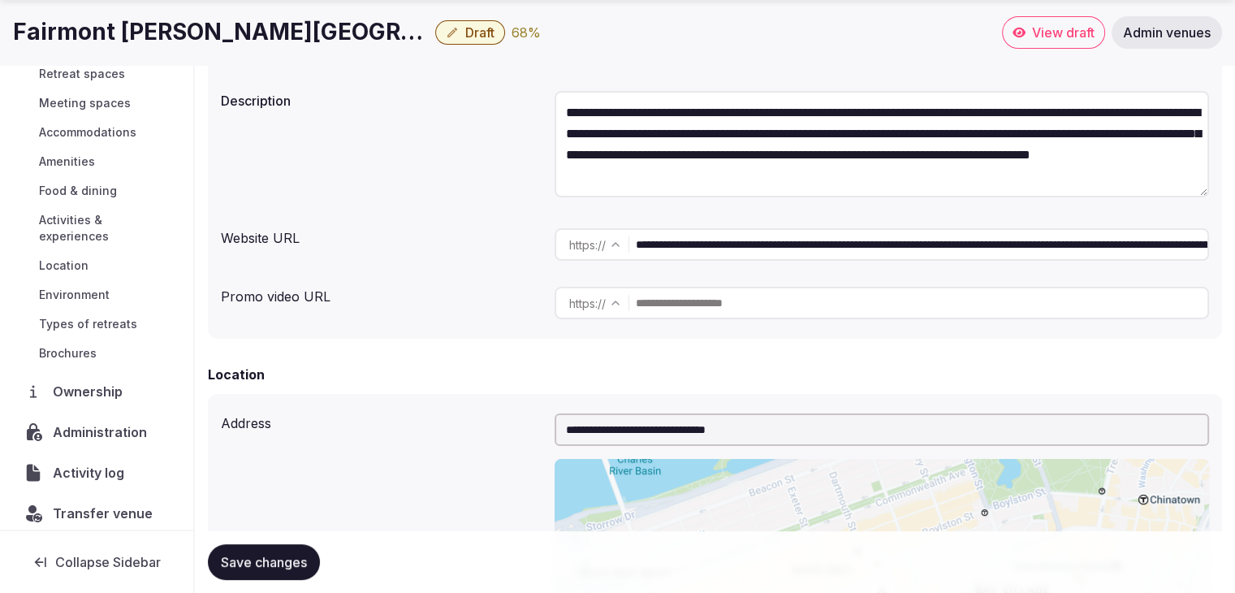
scroll to position [123, 0]
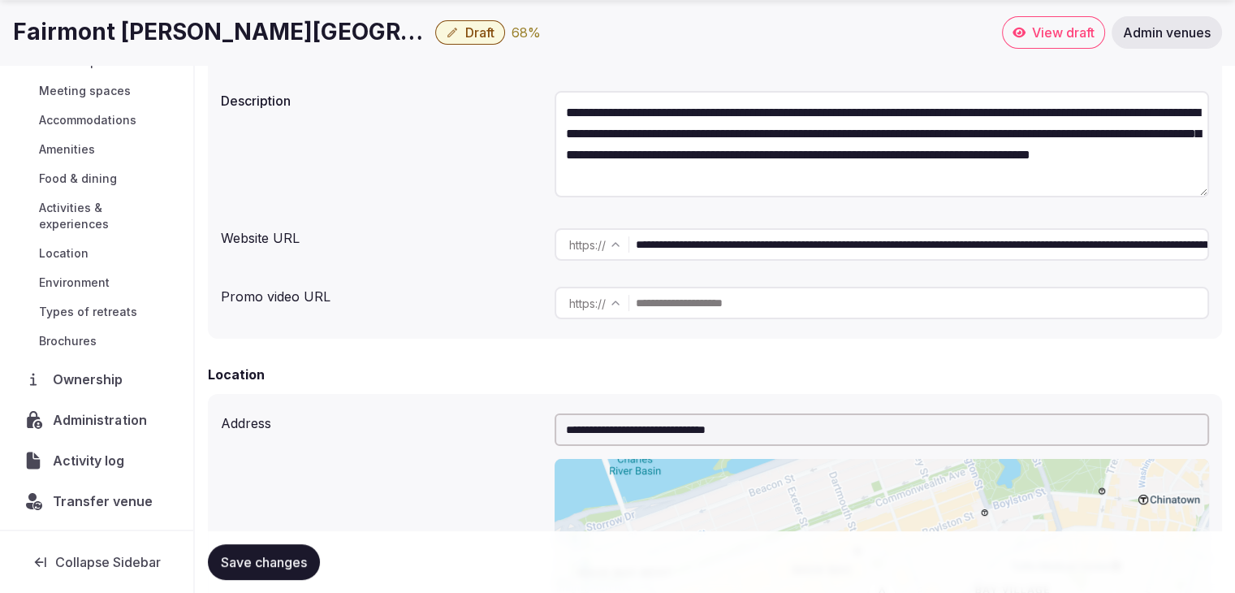
click at [109, 417] on span "Administration" at bounding box center [103, 419] width 101 height 19
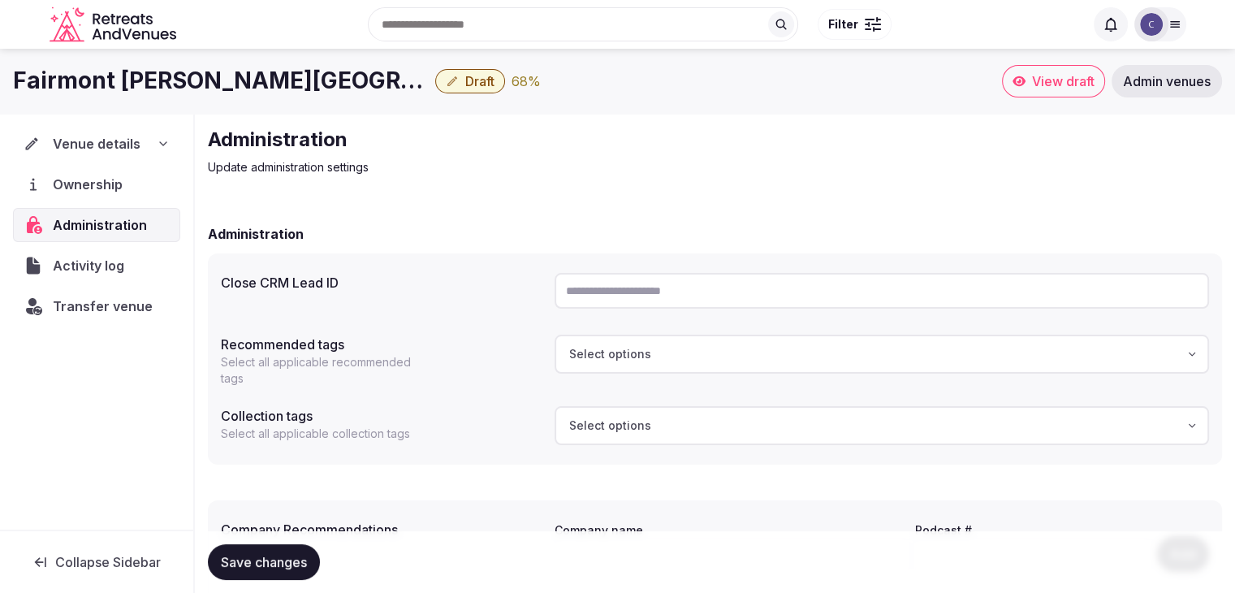
click at [717, 278] on input "text" at bounding box center [882, 291] width 655 height 36
paste input "**********"
type input "**********"
click at [288, 560] on span "Save changes" at bounding box center [264, 562] width 86 height 16
click at [181, 85] on h1 "Fairmont [PERSON_NAME][GEOGRAPHIC_DATA] [GEOGRAPHIC_DATA]" at bounding box center [221, 81] width 416 height 32
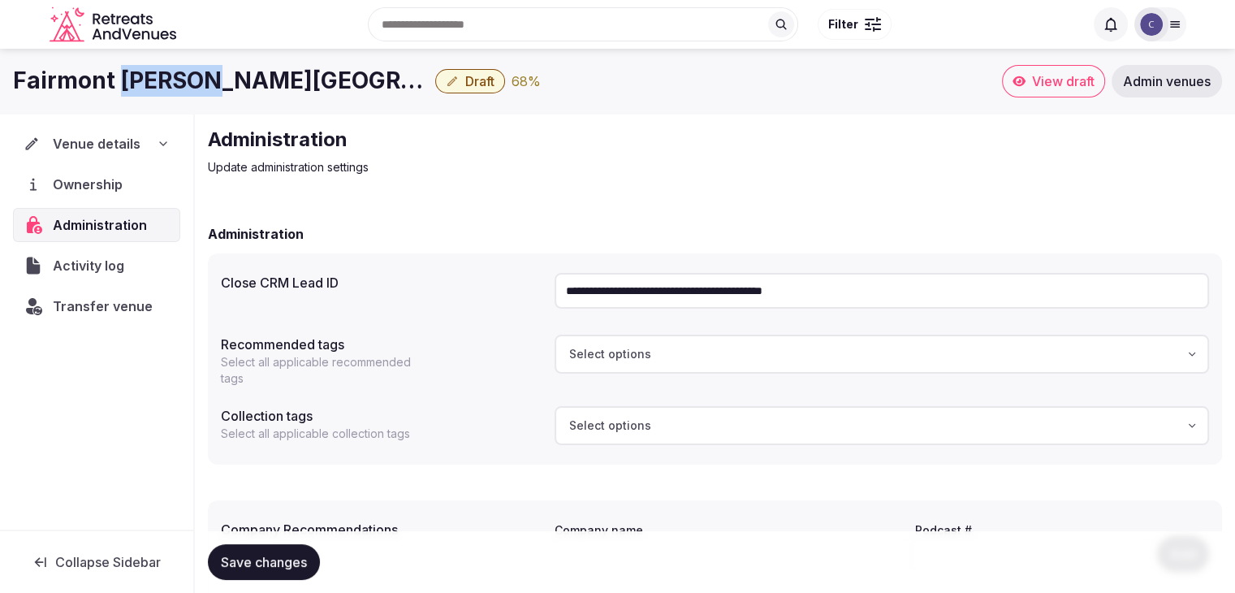
click at [181, 85] on h1 "Fairmont [PERSON_NAME][GEOGRAPHIC_DATA] [GEOGRAPHIC_DATA]" at bounding box center [221, 81] width 416 height 32
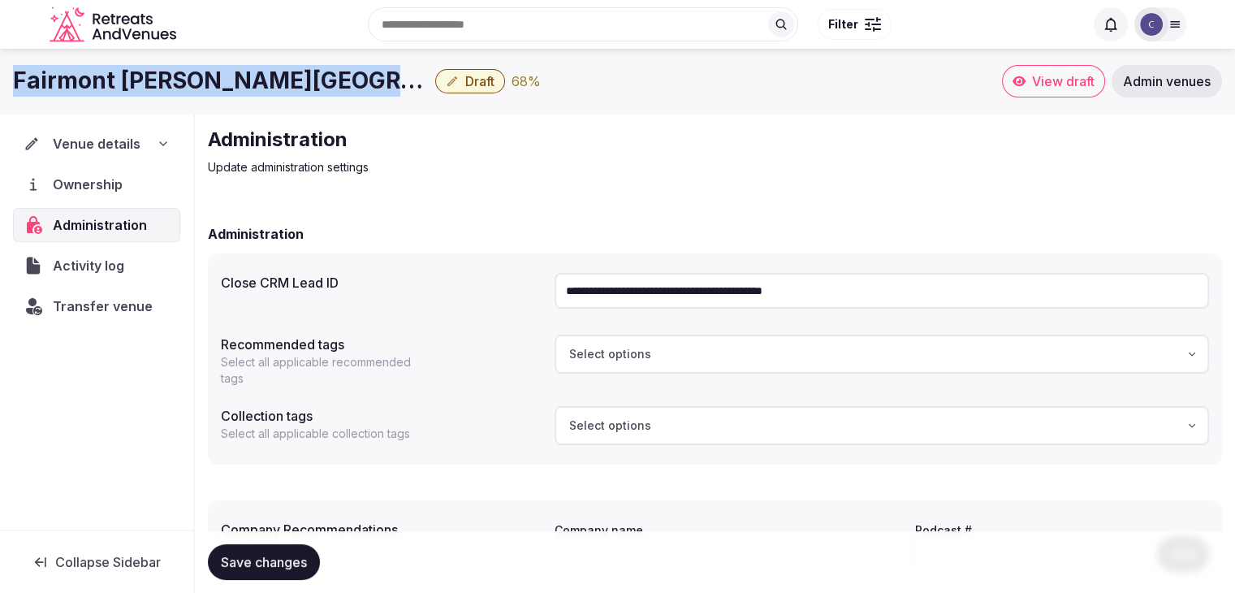
click at [181, 85] on h1 "Fairmont [PERSON_NAME][GEOGRAPHIC_DATA] [GEOGRAPHIC_DATA]" at bounding box center [221, 81] width 416 height 32
copy div "Fairmont [PERSON_NAME][GEOGRAPHIC_DATA] [GEOGRAPHIC_DATA]"
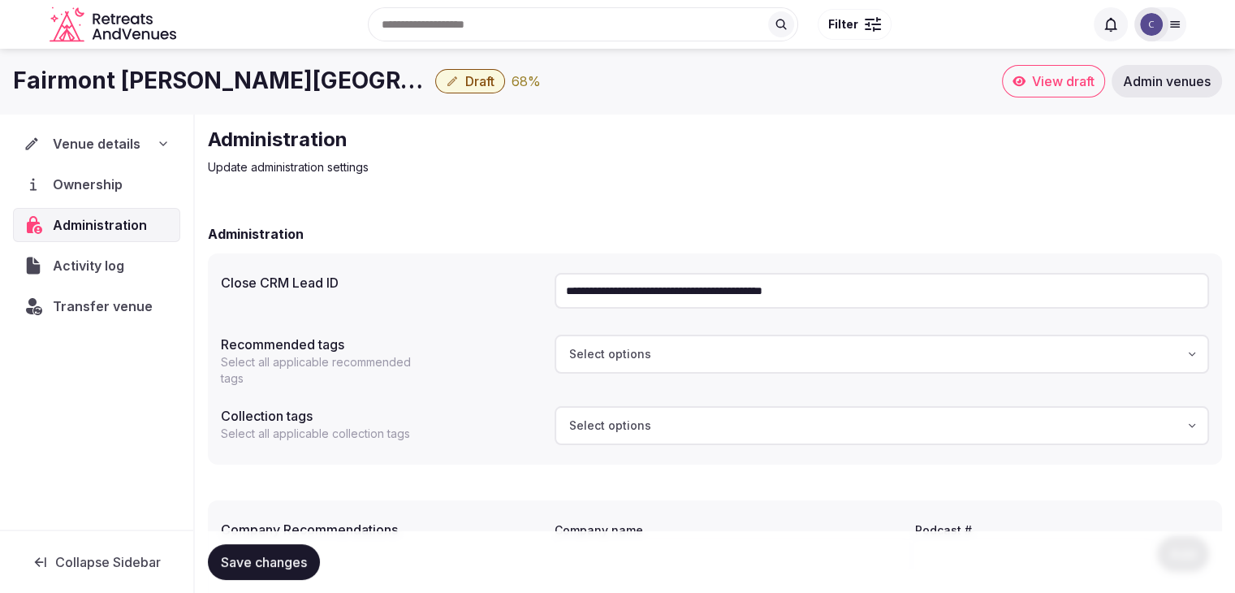
click at [161, 137] on icon at bounding box center [163, 143] width 13 height 13
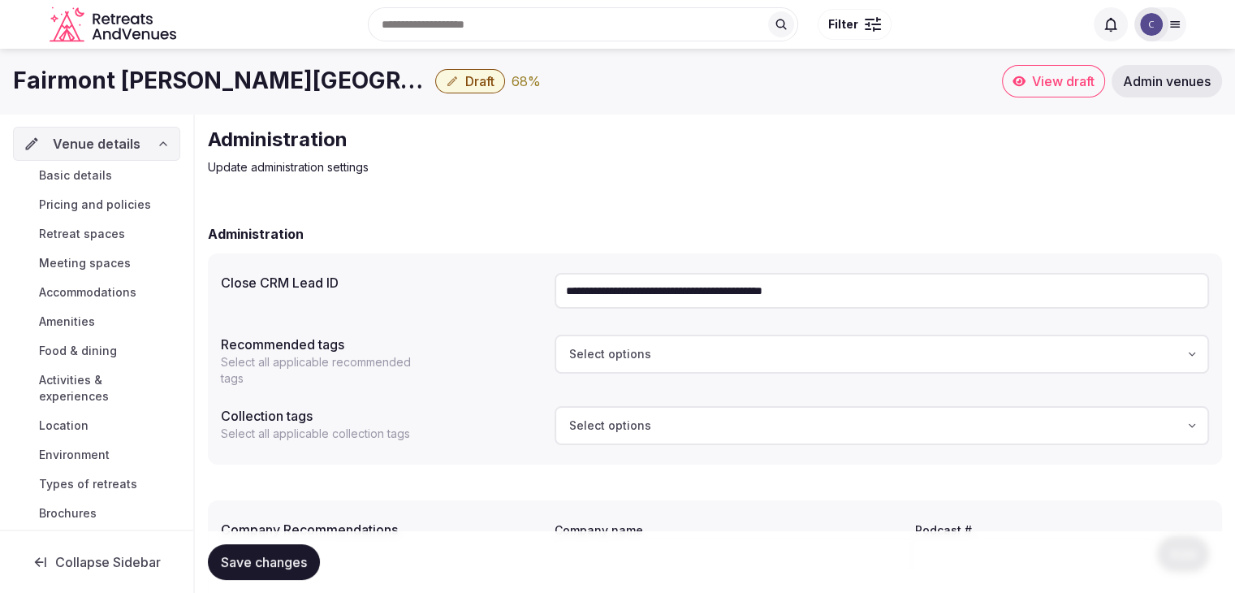
click at [145, 175] on link "Basic details" at bounding box center [96, 175] width 167 height 23
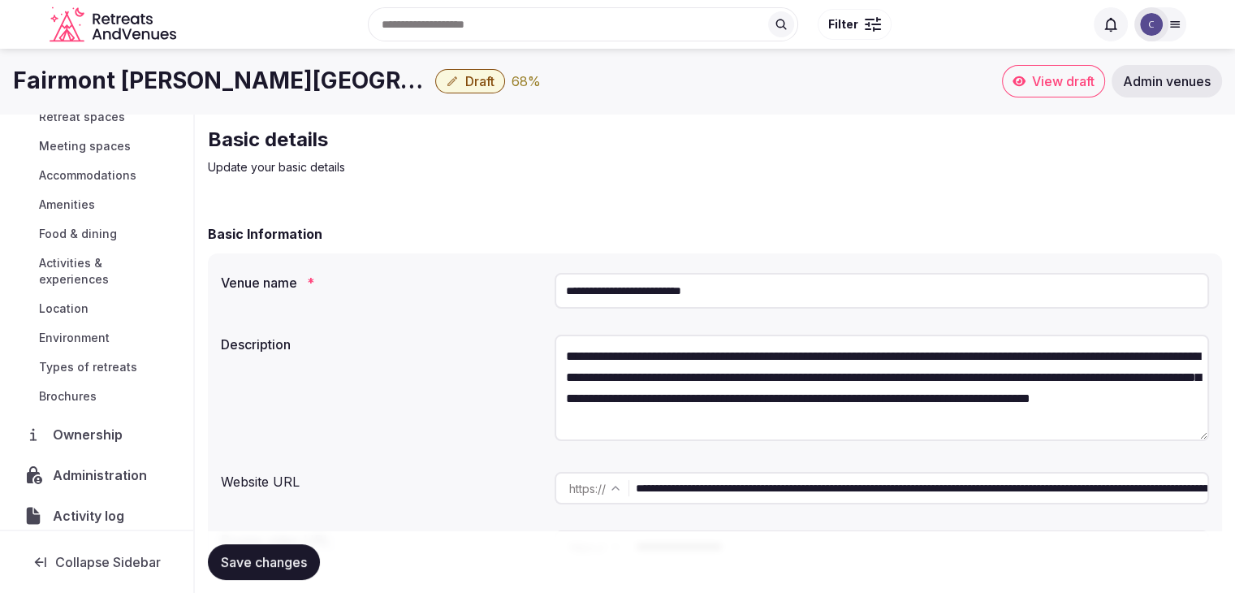
scroll to position [172, 0]
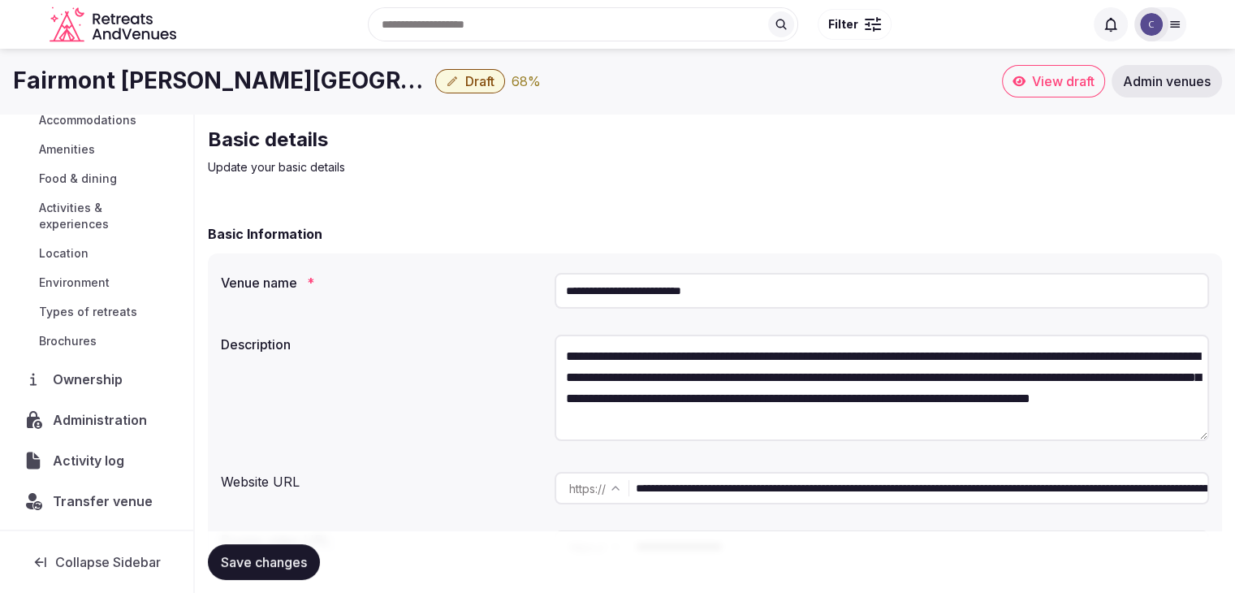
click at [133, 417] on span "Administration" at bounding box center [103, 419] width 101 height 19
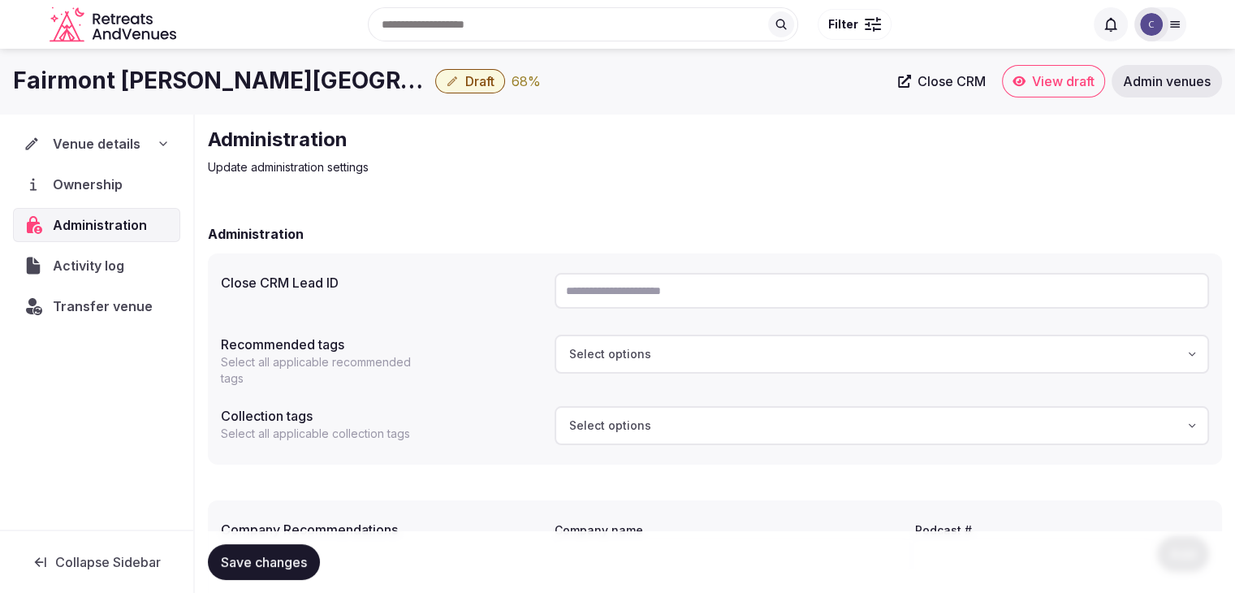
click at [608, 291] on input "text" at bounding box center [882, 291] width 655 height 36
paste input "**********"
type input "**********"
click at [275, 566] on span "Save changes" at bounding box center [264, 562] width 86 height 16
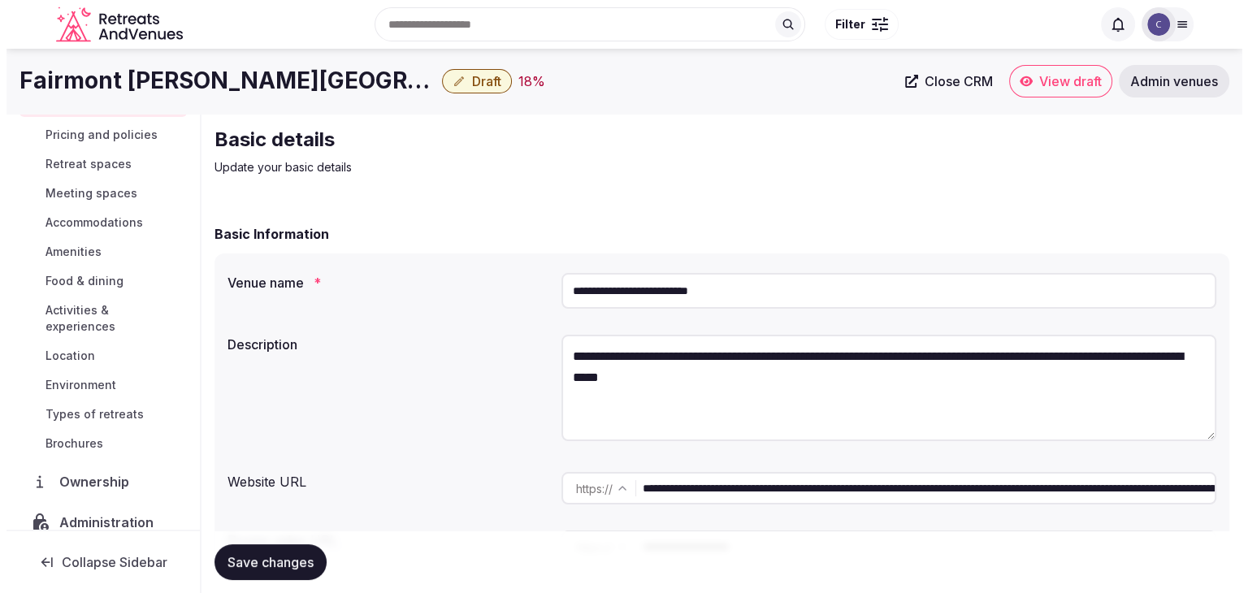
scroll to position [172, 0]
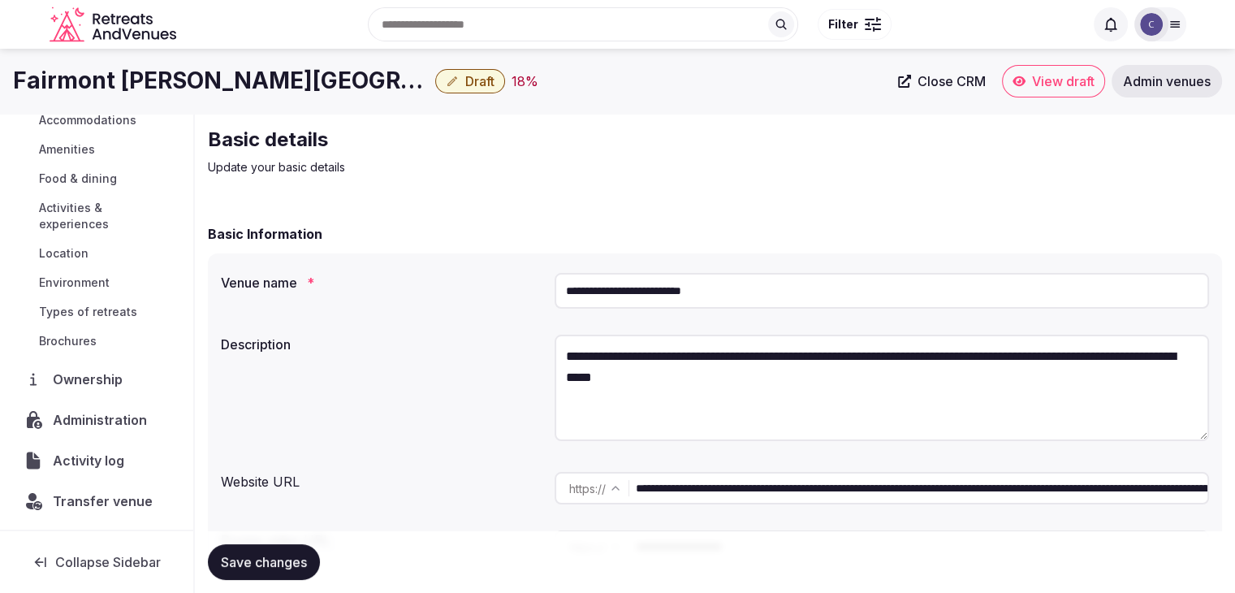
click at [101, 422] on span "Administration" at bounding box center [103, 419] width 101 height 19
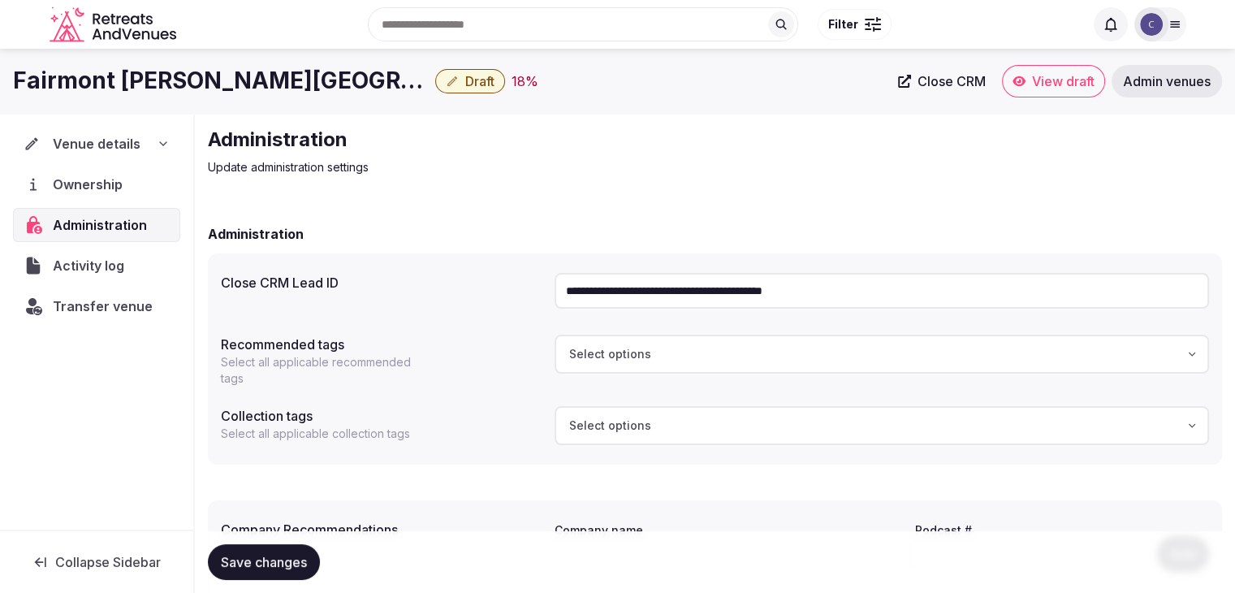
click at [465, 86] on span "Draft" at bounding box center [479, 81] width 29 height 16
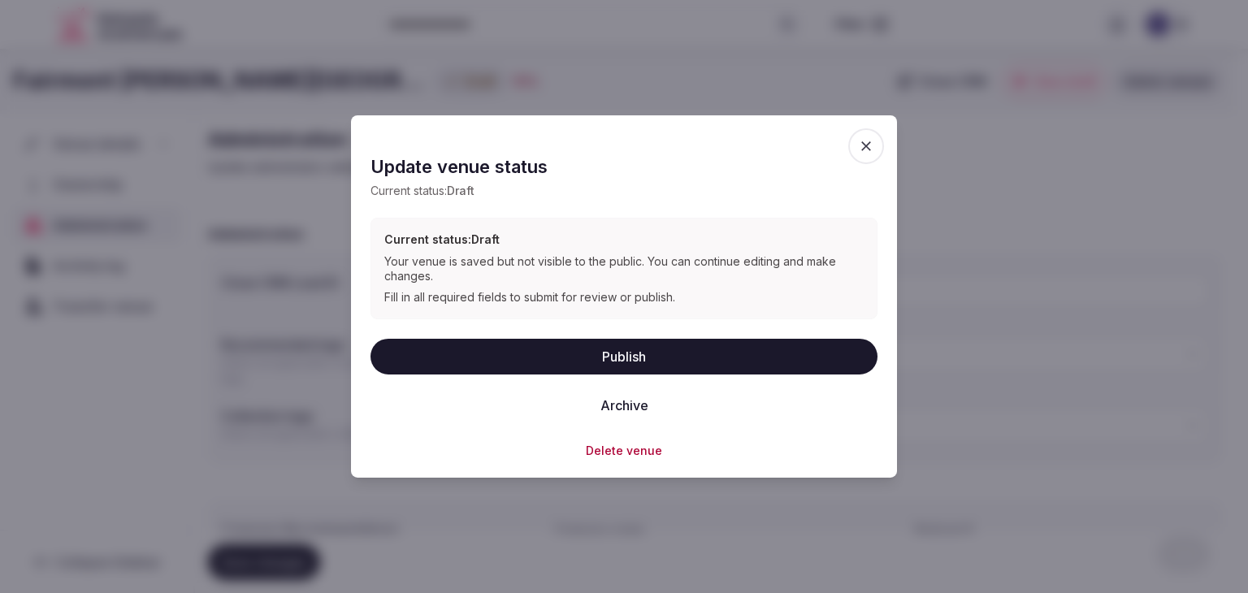
drag, startPoint x: 614, startPoint y: 451, endPoint x: 621, endPoint y: 456, distance: 8.8
click at [616, 452] on button "Delete venue" at bounding box center [624, 450] width 76 height 16
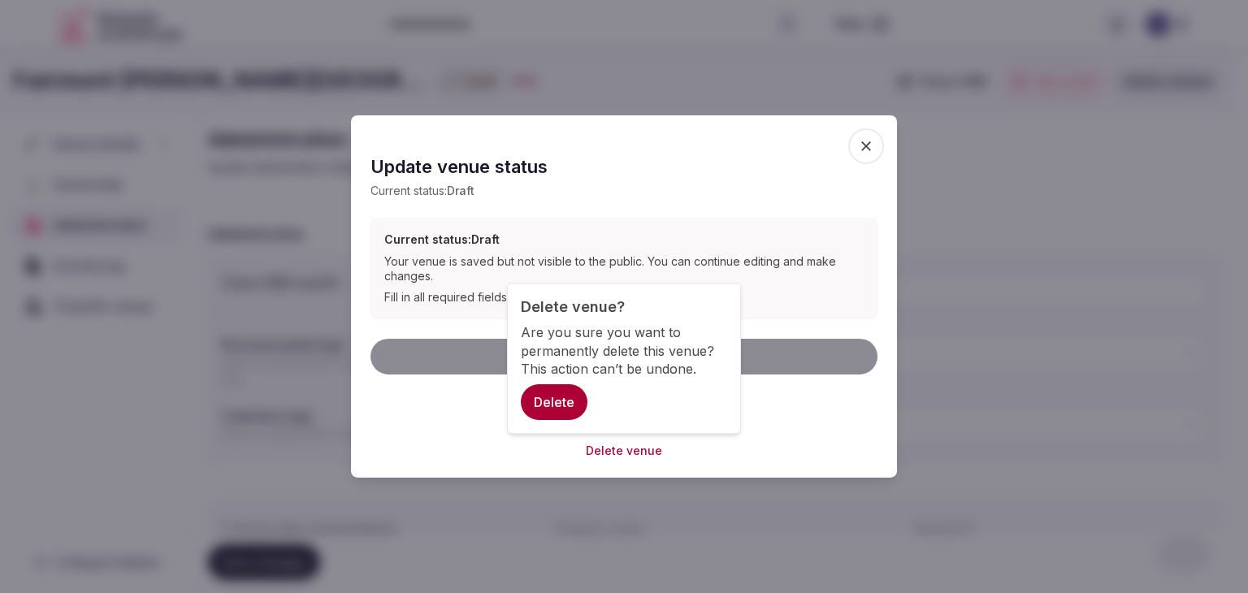
click at [565, 410] on button "Delete" at bounding box center [554, 402] width 67 height 36
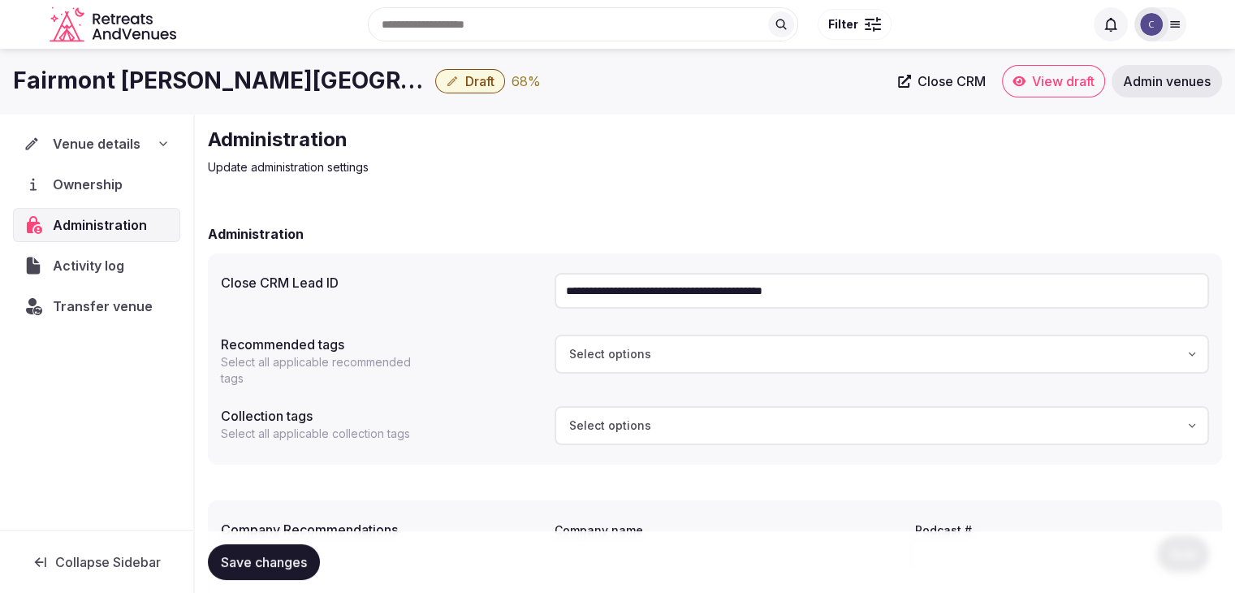
click at [118, 316] on div "Transfer venue" at bounding box center [96, 306] width 167 height 34
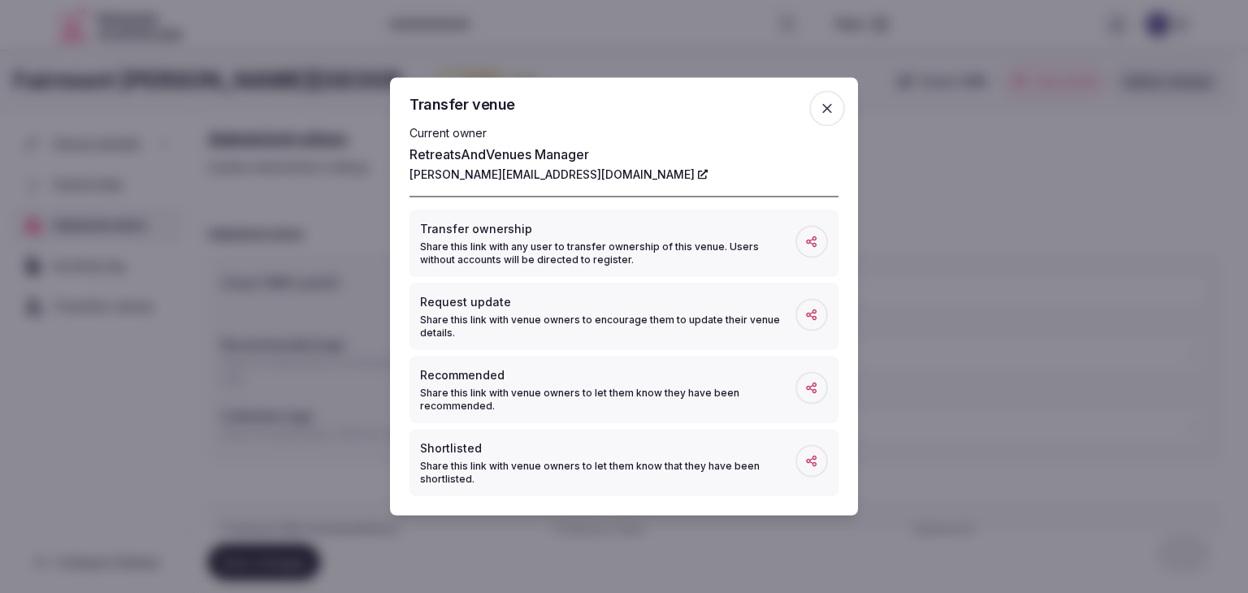
click at [833, 112] on icon "button" at bounding box center [827, 109] width 16 height 16
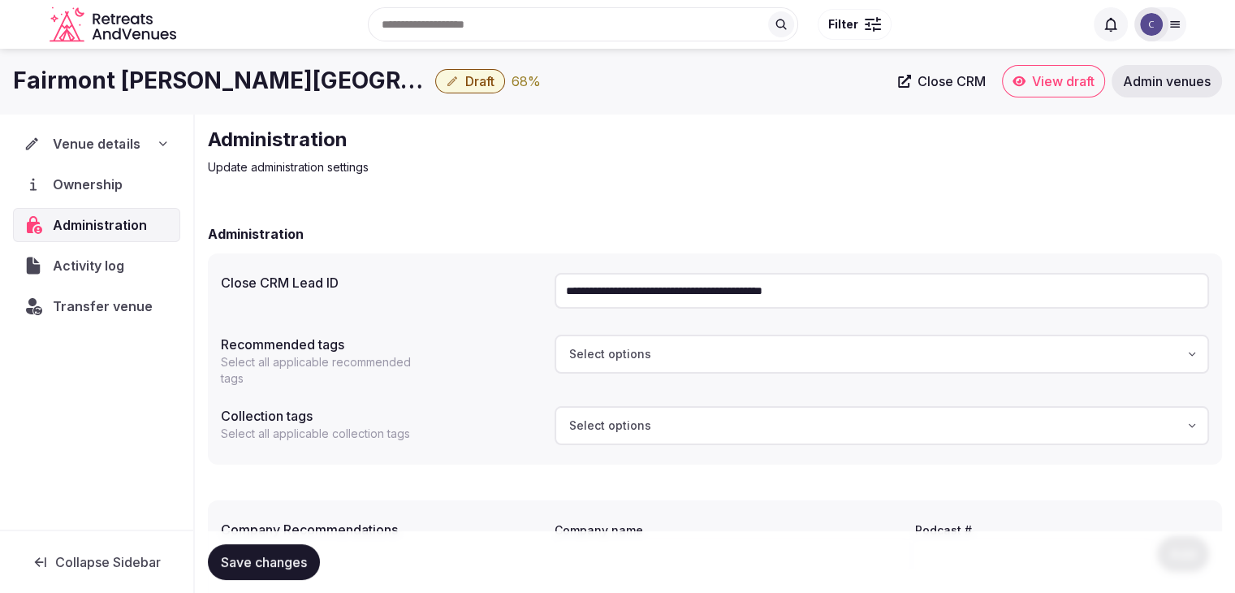
click at [152, 144] on div "Venue details" at bounding box center [96, 143] width 145 height 19
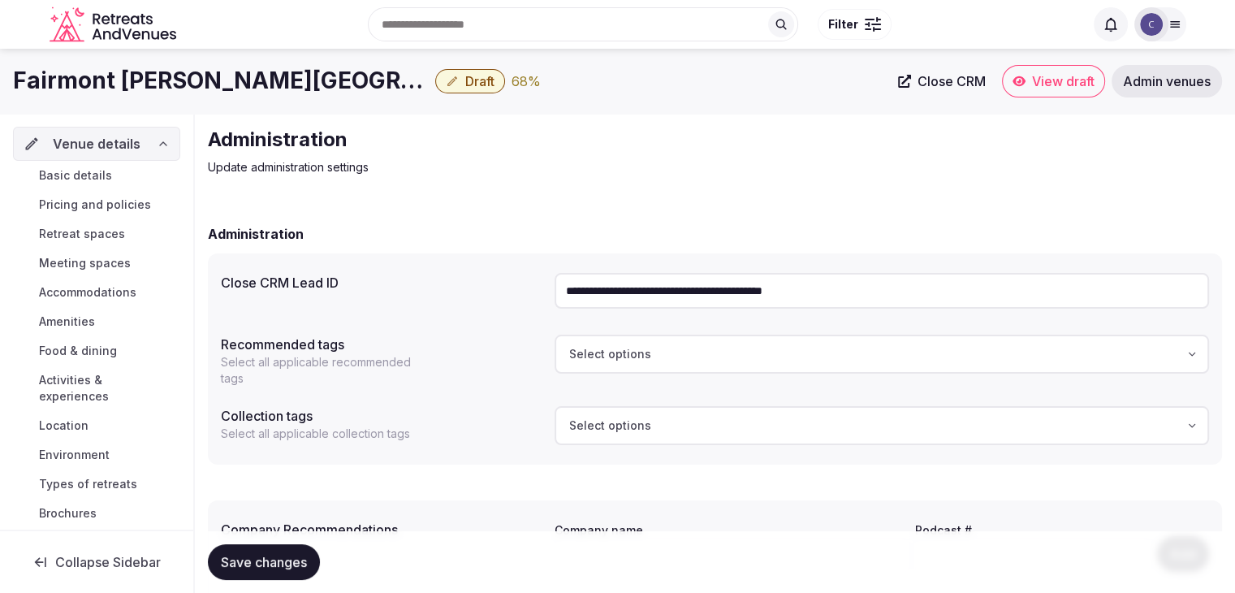
drag, startPoint x: 120, startPoint y: 176, endPoint x: 559, endPoint y: 307, distance: 457.7
click at [120, 178] on link "Basic details" at bounding box center [96, 175] width 167 height 23
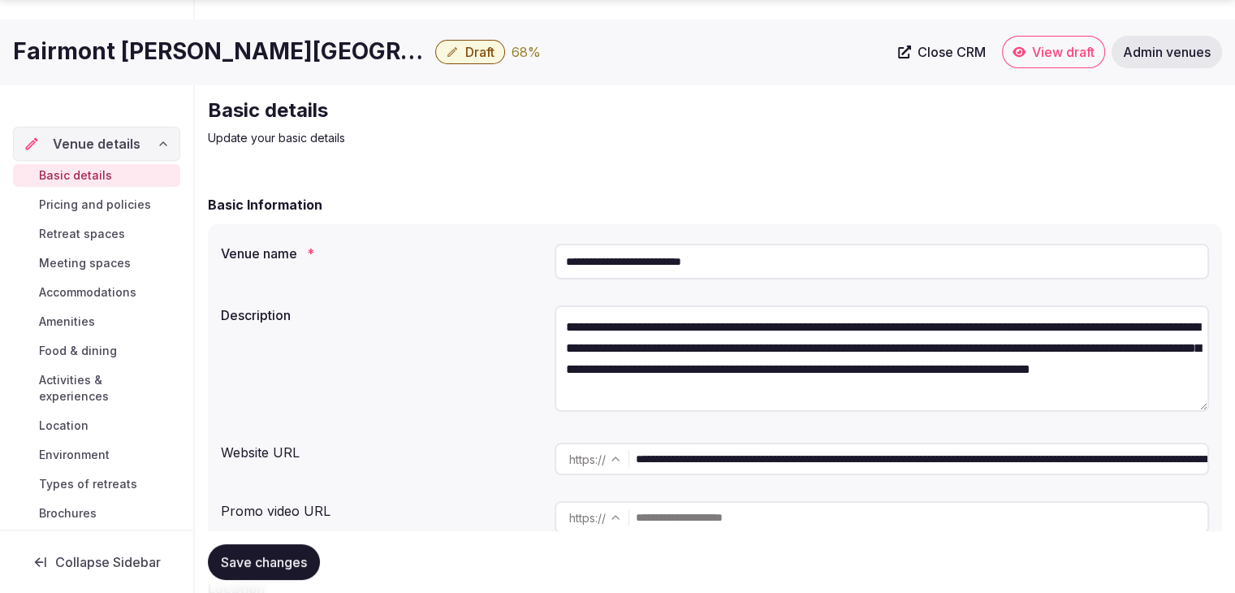
scroll to position [81, 0]
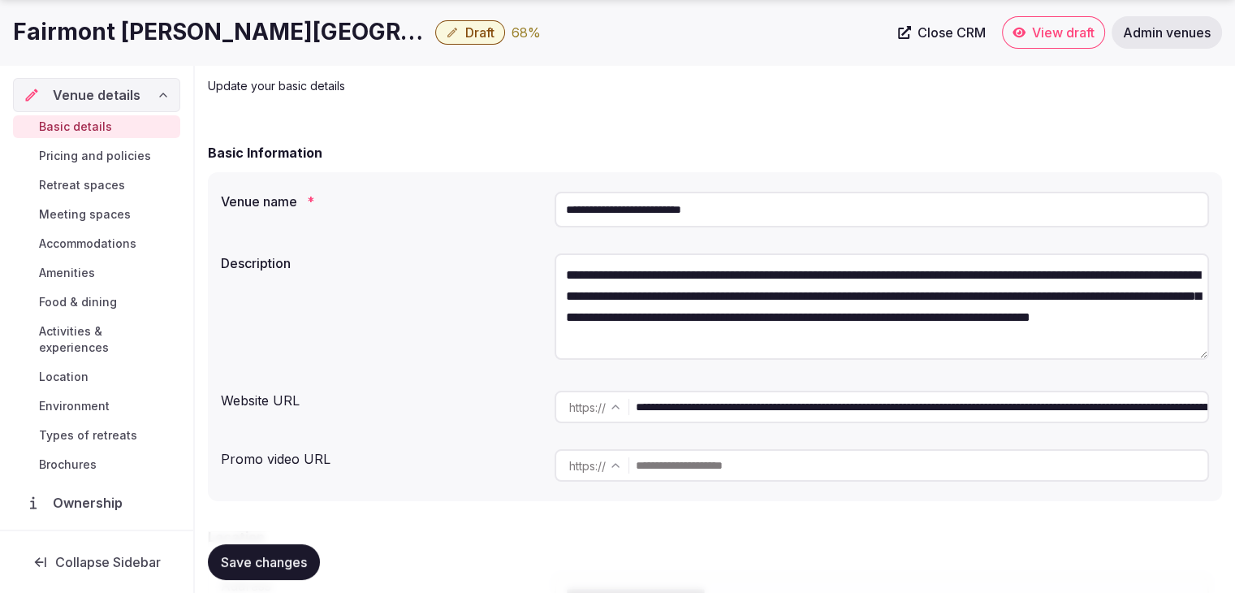
drag, startPoint x: 859, startPoint y: 409, endPoint x: 566, endPoint y: 409, distance: 293.2
click at [568, 409] on div "**********" at bounding box center [882, 407] width 655 height 32
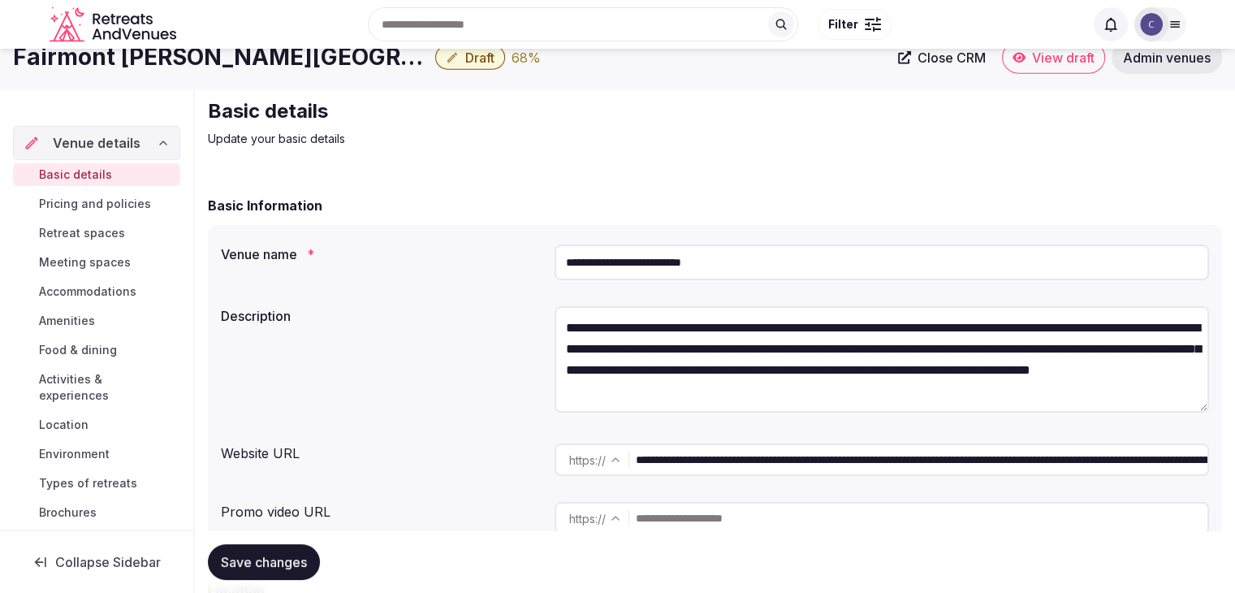
scroll to position [0, 0]
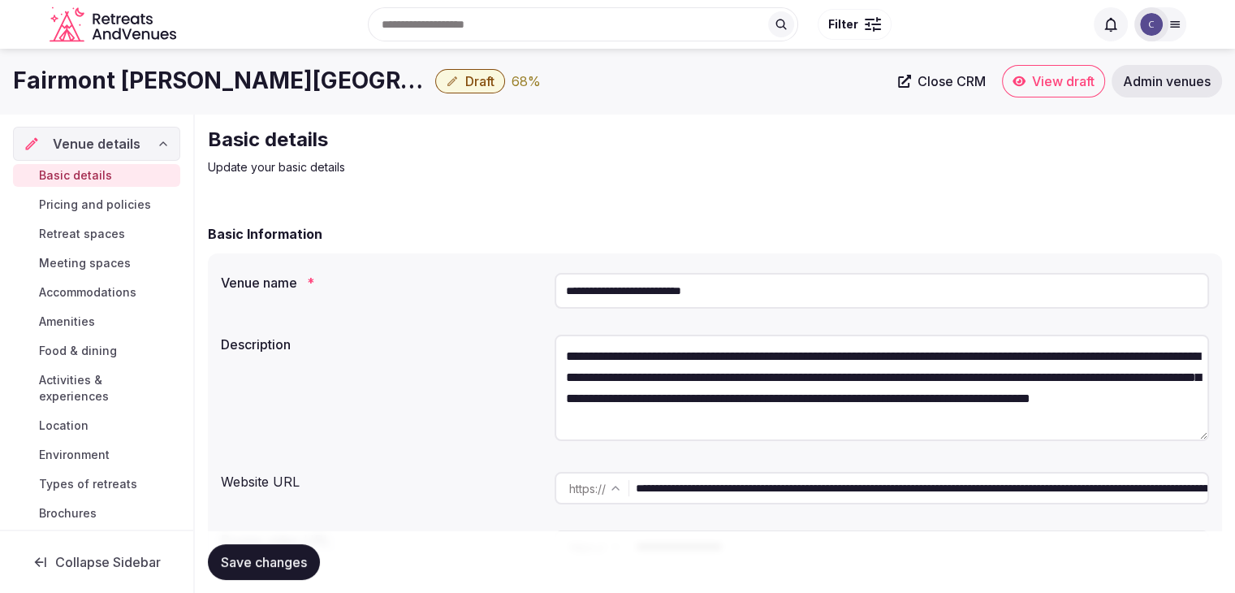
click at [668, 299] on input "**********" at bounding box center [882, 291] width 655 height 36
drag, startPoint x: 859, startPoint y: 488, endPoint x: 574, endPoint y: 491, distance: 284.3
click at [574, 491] on div "**********" at bounding box center [882, 488] width 655 height 32
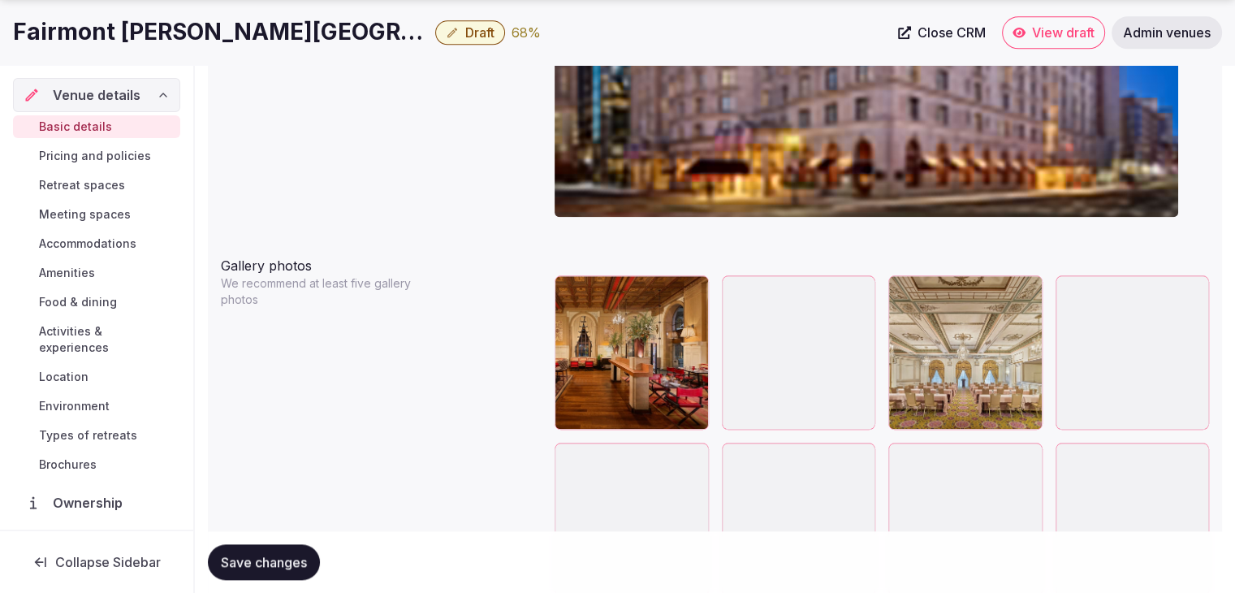
scroll to position [1787, 0]
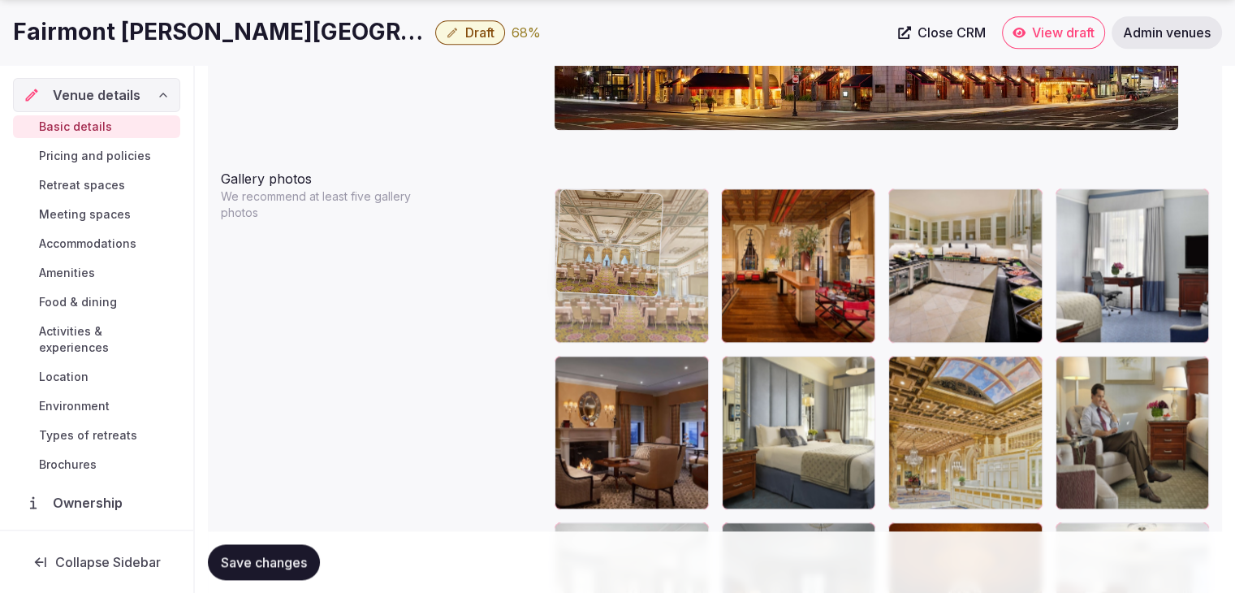
drag, startPoint x: 897, startPoint y: 200, endPoint x: 611, endPoint y: 238, distance: 289.2
click at [611, 238] on body "**********" at bounding box center [617, 339] width 1235 height 4253
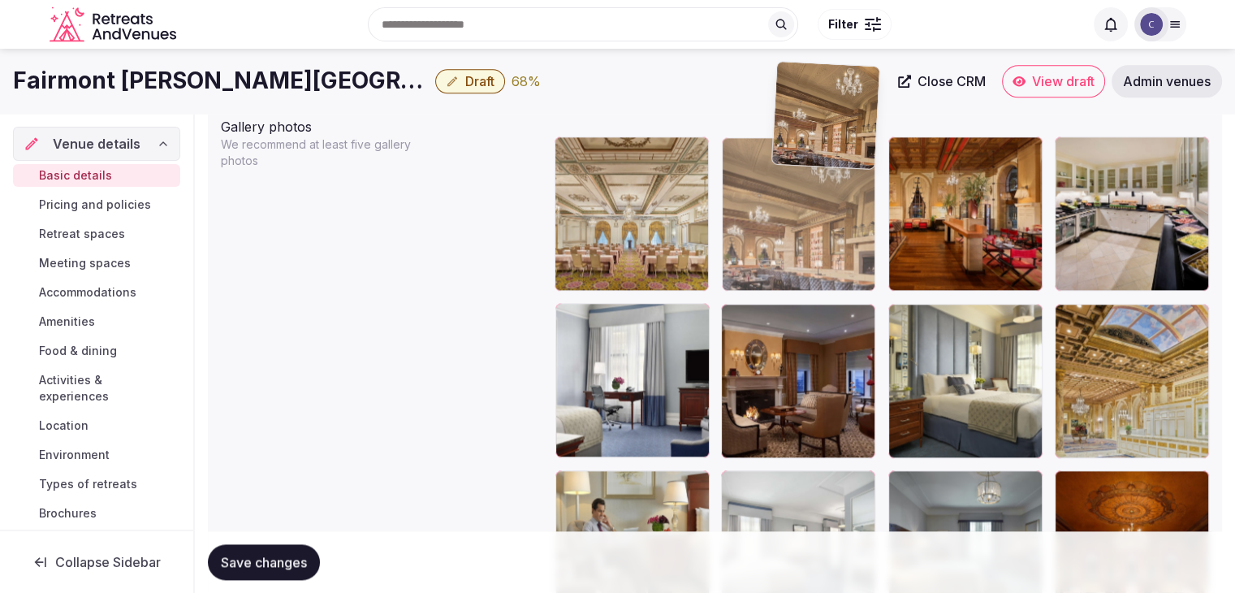
scroll to position [1827, 0]
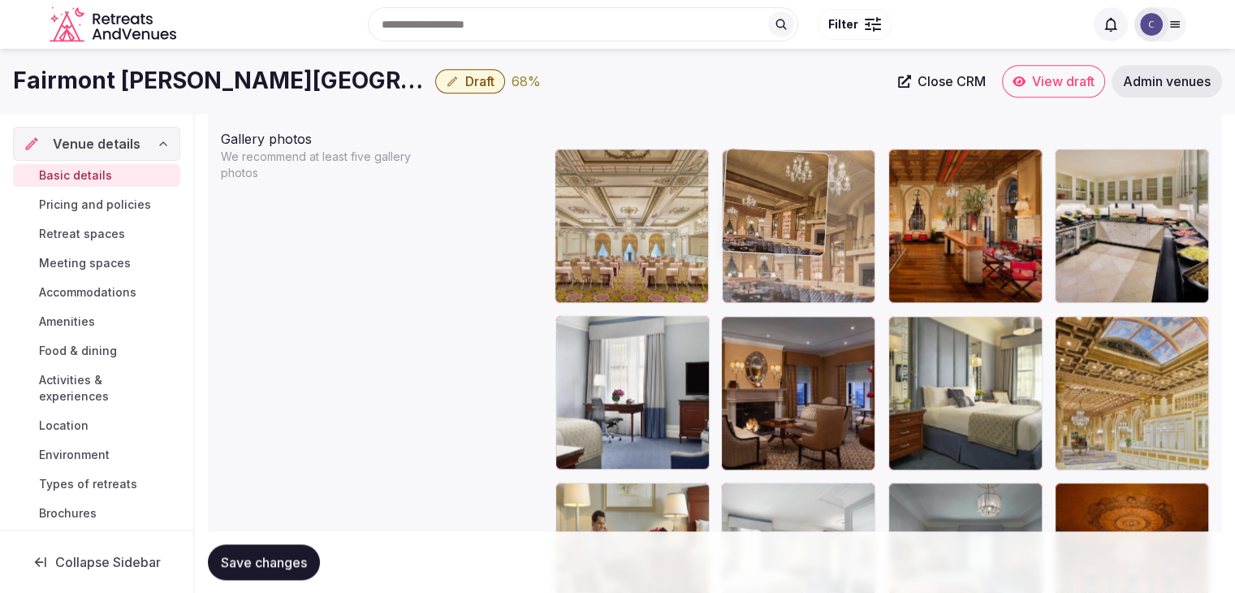
drag, startPoint x: 1076, startPoint y: 462, endPoint x: 793, endPoint y: 146, distance: 424.5
click at [793, 146] on body "**********" at bounding box center [617, 299] width 1235 height 4253
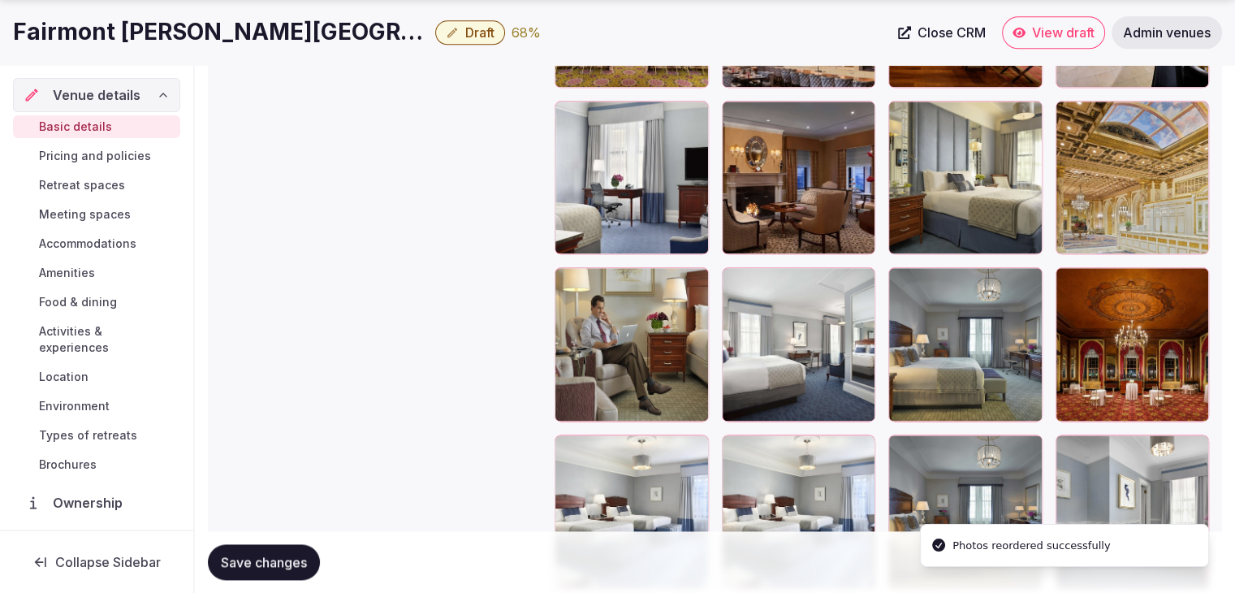
scroll to position [2070, 0]
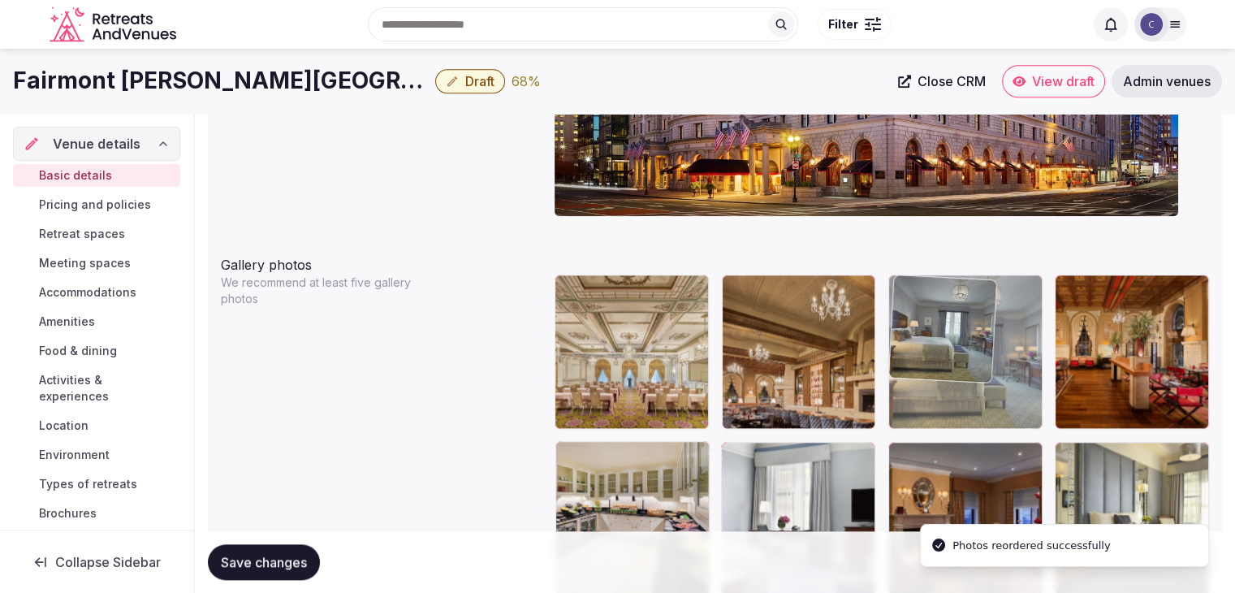
drag, startPoint x: 906, startPoint y: 254, endPoint x: 920, endPoint y: 241, distance: 19.0
click at [919, 234] on body "**********" at bounding box center [617, 425] width 1235 height 4253
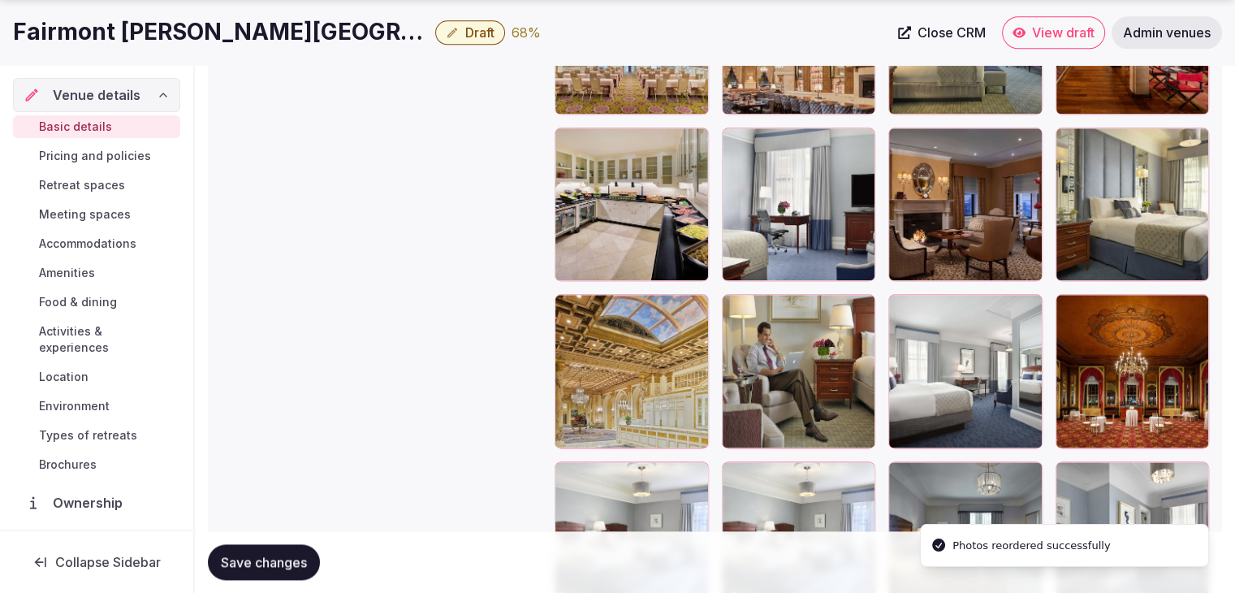
scroll to position [2026, 0]
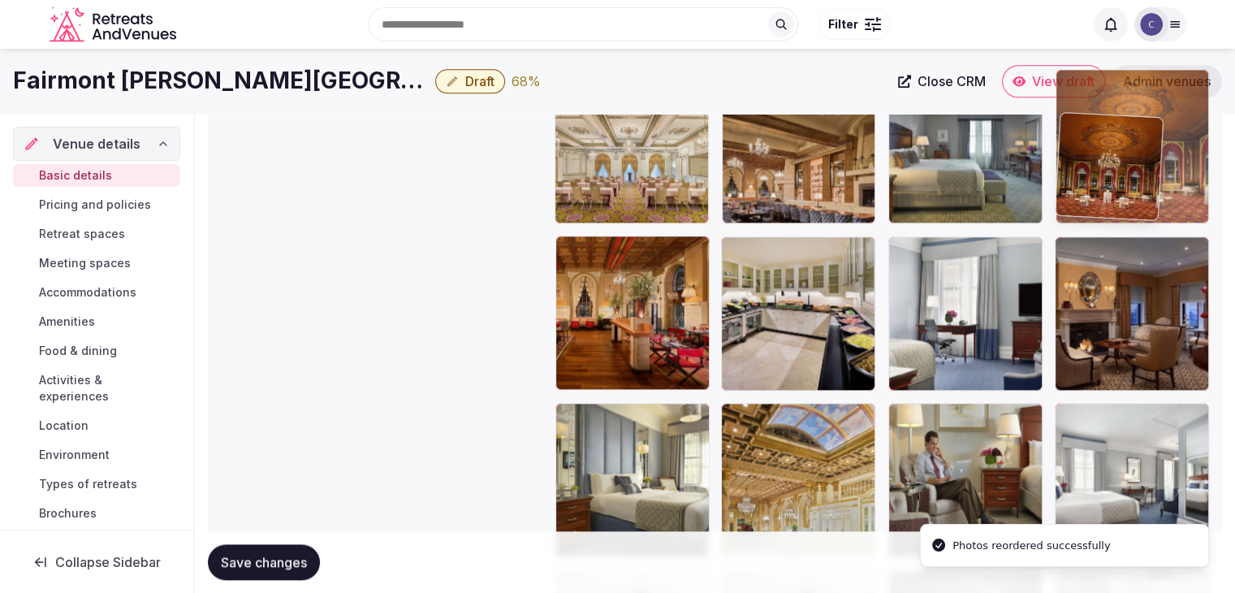
drag, startPoint x: 1078, startPoint y: 296, endPoint x: 1092, endPoint y: 91, distance: 205.1
click at [1092, 91] on body "**********" at bounding box center [617, 220] width 1235 height 4253
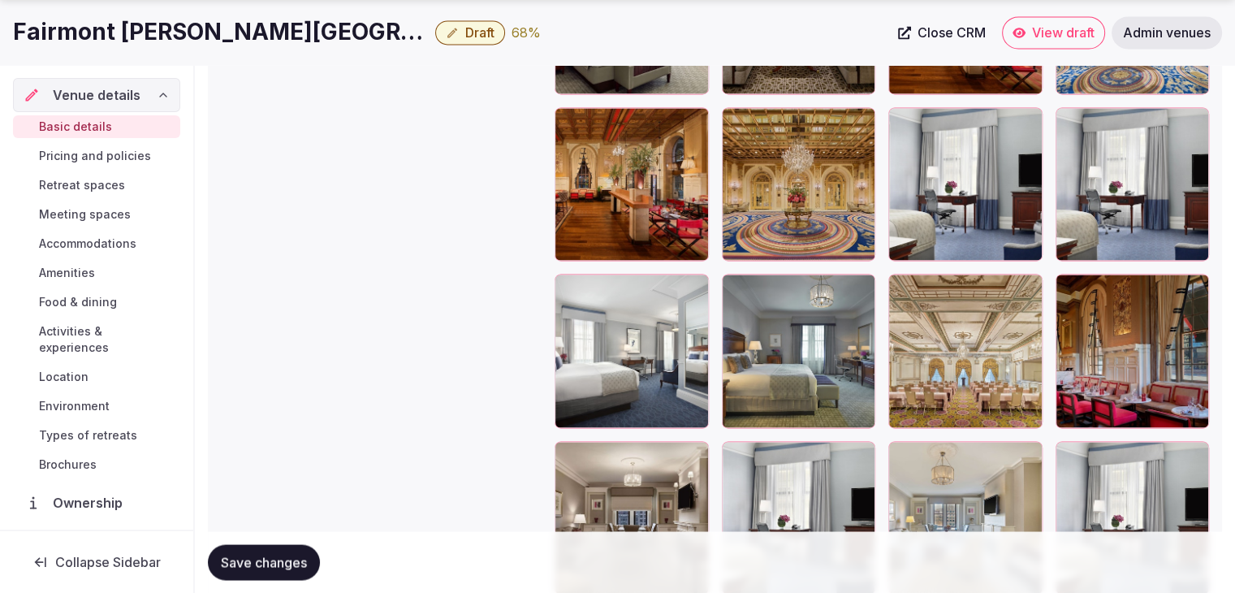
scroll to position [2675, 0]
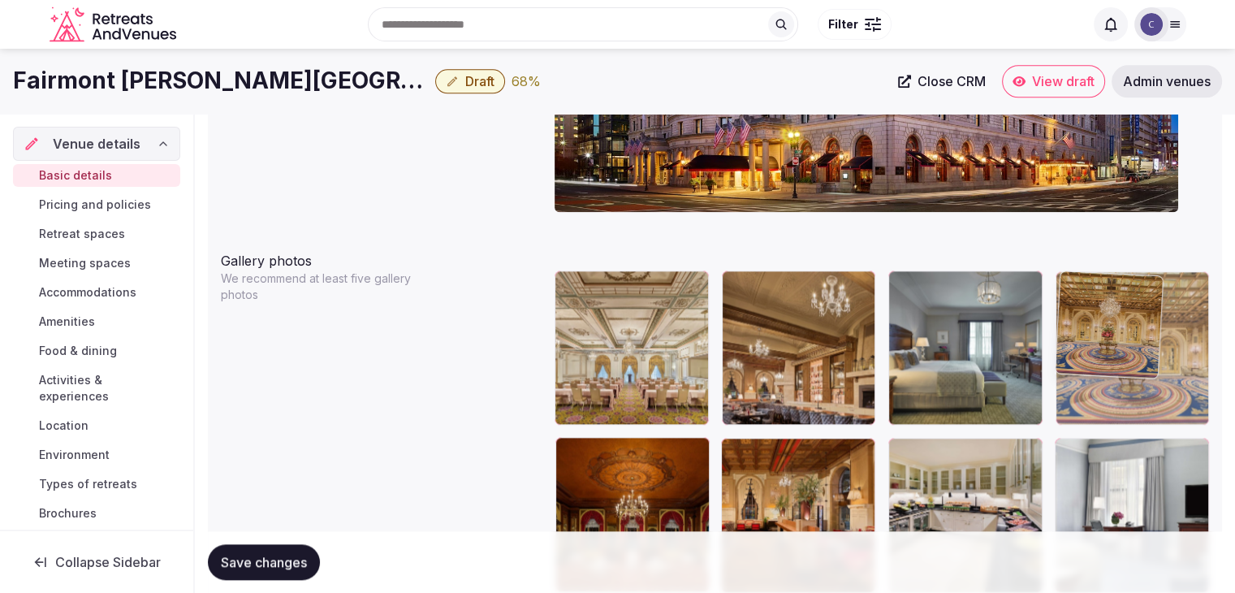
drag, startPoint x: 741, startPoint y: 151, endPoint x: 1109, endPoint y: 264, distance: 384.9
click at [1108, 248] on body "**********" at bounding box center [617, 421] width 1235 height 4253
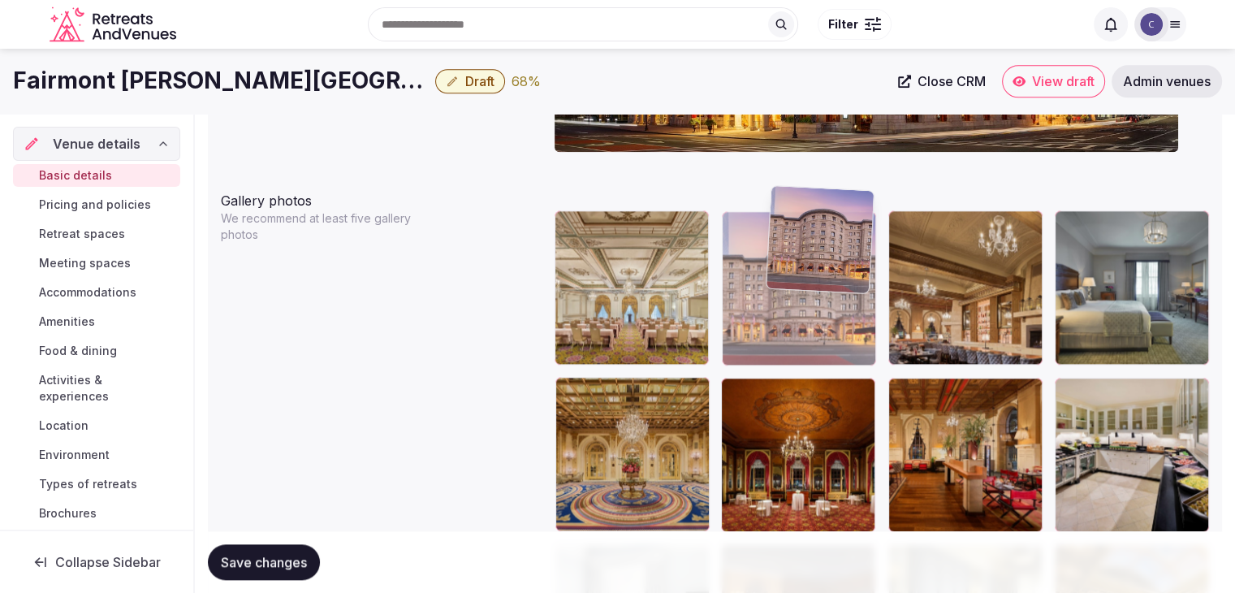
scroll to position [1761, 0]
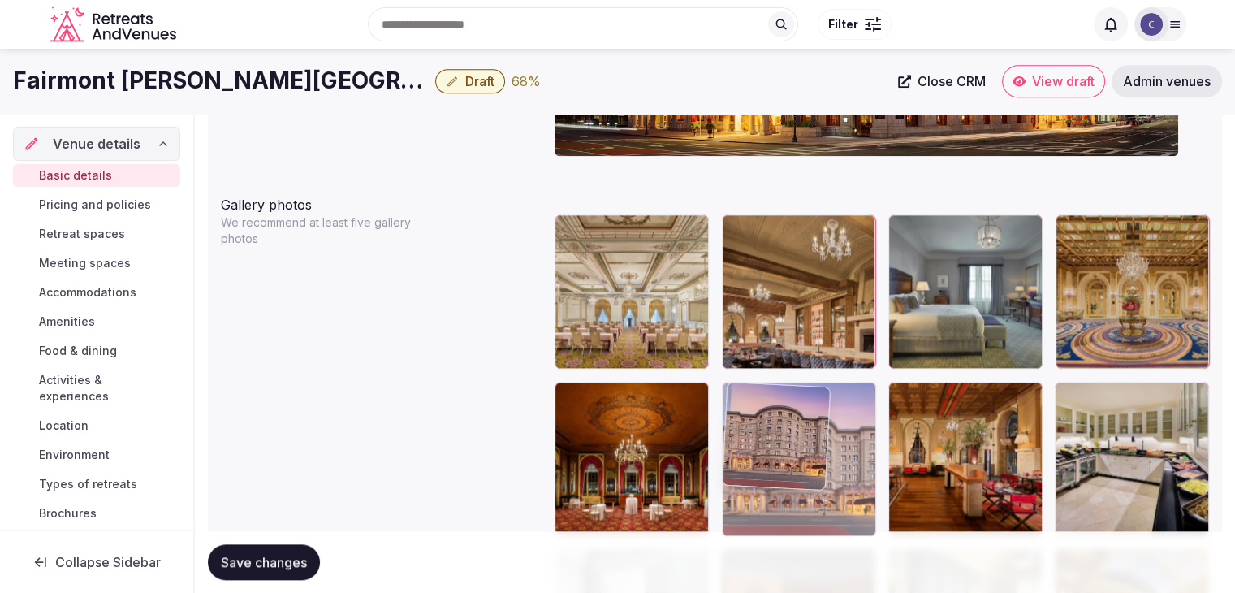
drag, startPoint x: 900, startPoint y: 406, endPoint x: 783, endPoint y: 405, distance: 117.0
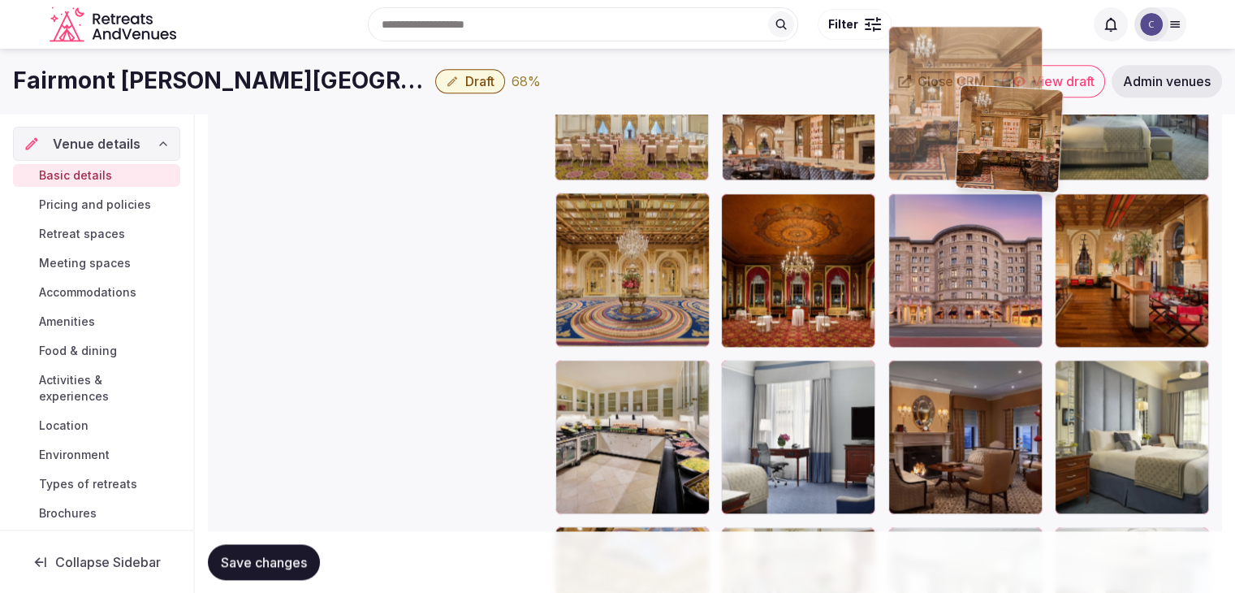
scroll to position [1946, 0]
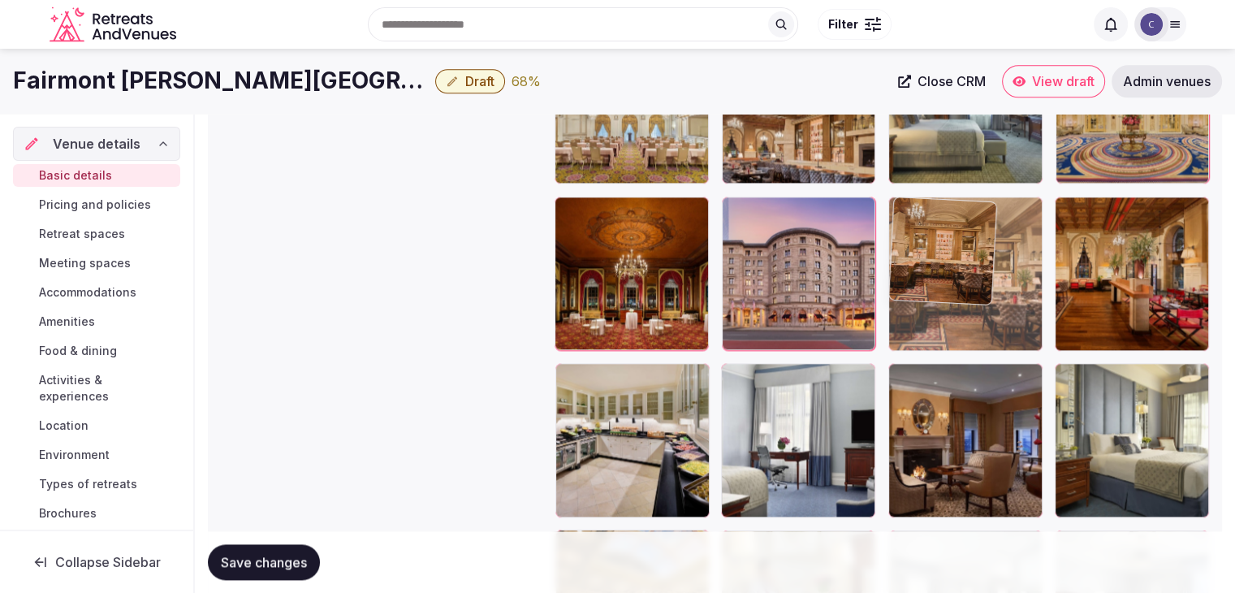
drag, startPoint x: 746, startPoint y: 341, endPoint x: 951, endPoint y: 239, distance: 229.6
click at [951, 239] on body "**********" at bounding box center [617, 180] width 1235 height 4253
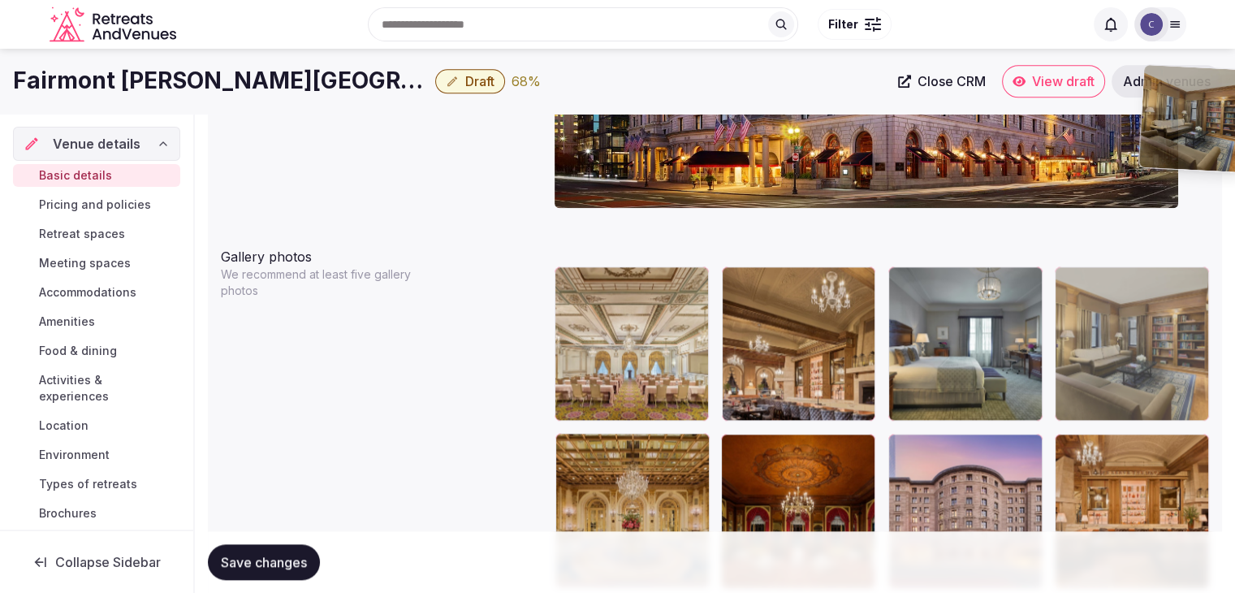
scroll to position [1706, 0]
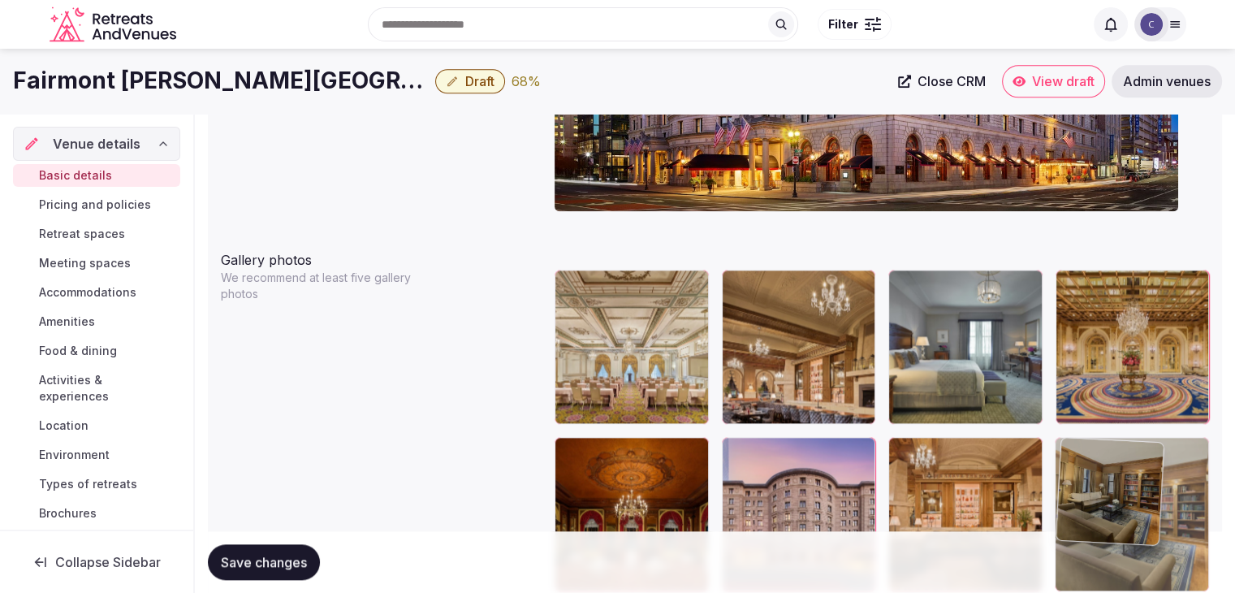
drag, startPoint x: 909, startPoint y: 245, endPoint x: 1127, endPoint y: 423, distance: 281.1
click at [1127, 423] on body "**********" at bounding box center [617, 420] width 1235 height 4253
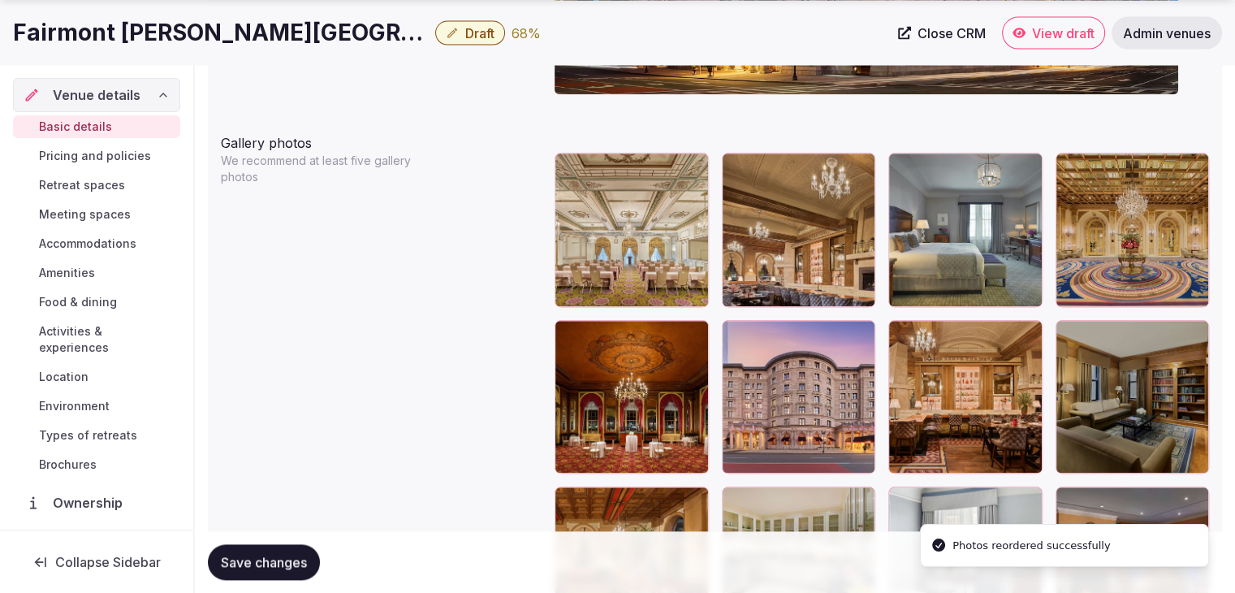
scroll to position [1949, 0]
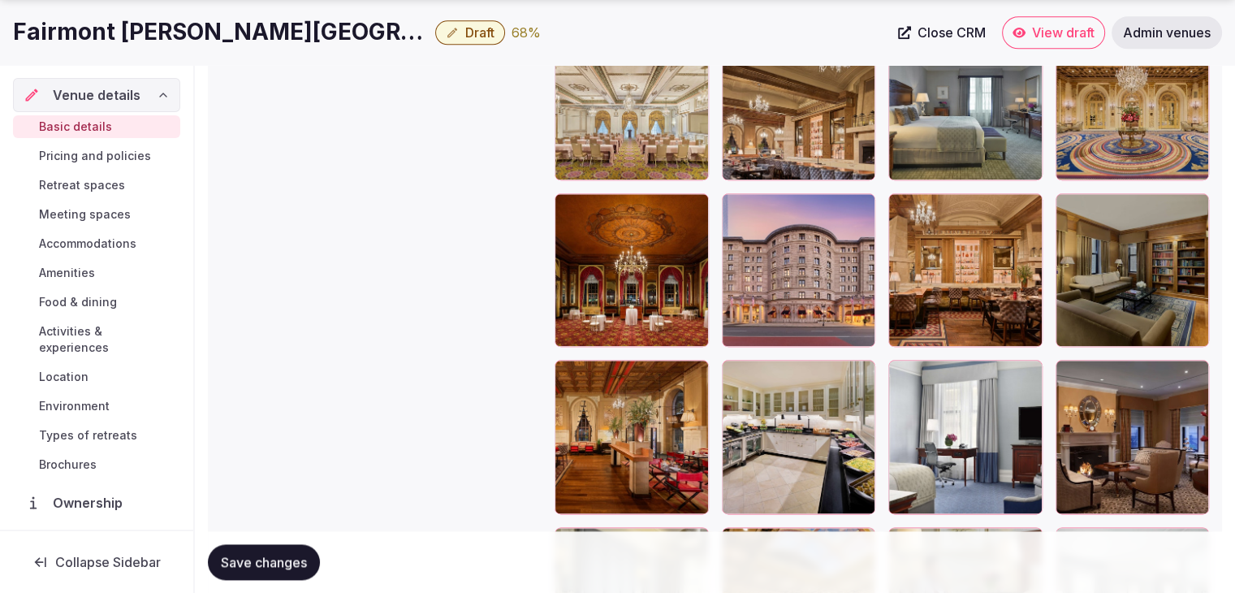
click at [302, 554] on span "Save changes" at bounding box center [264, 562] width 86 height 16
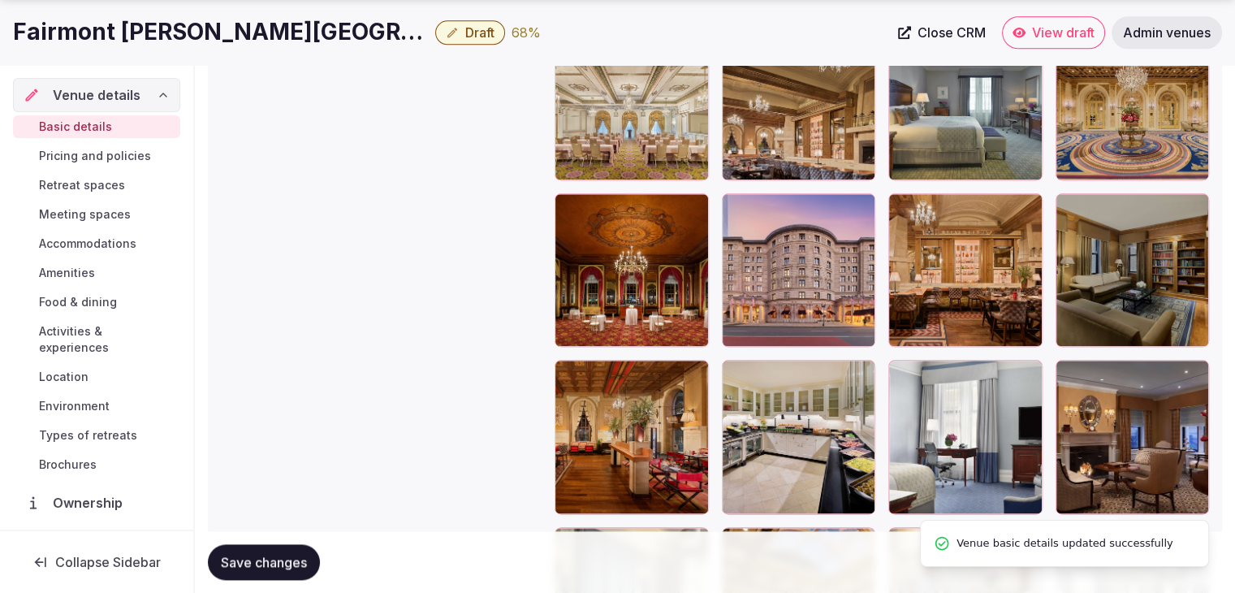
click at [552, 62] on div "Fairmont Copley Plaza Boston Draft 68 % Close CRM View draft Admin venues" at bounding box center [617, 32] width 1235 height 65
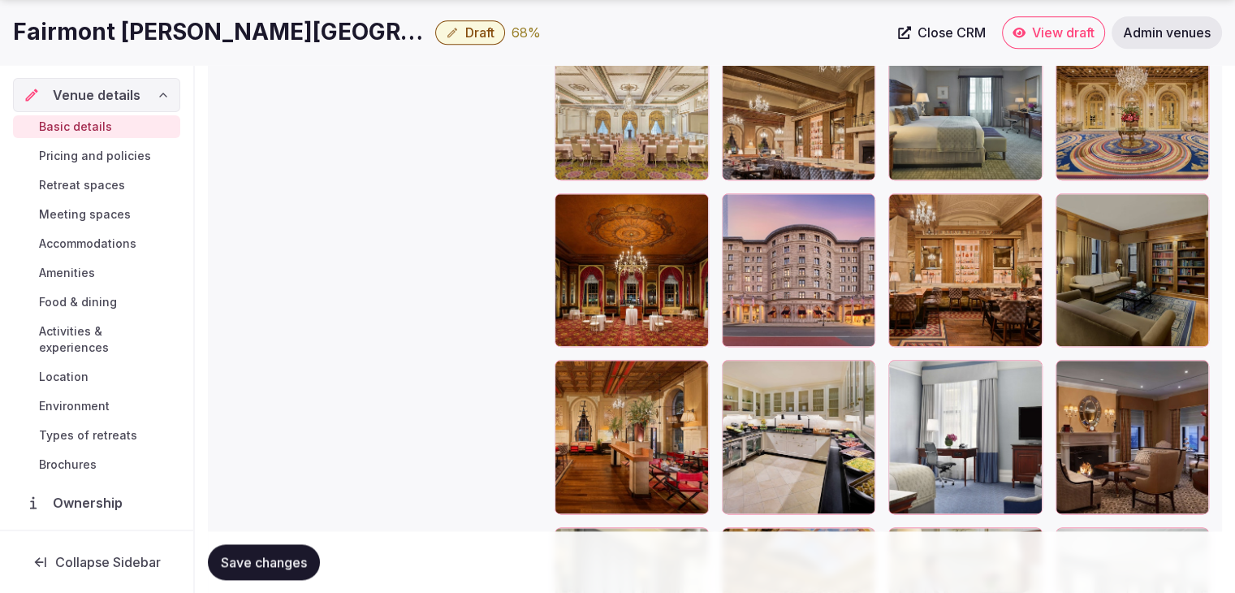
click at [161, 31] on h1 "Fairmont [PERSON_NAME][GEOGRAPHIC_DATA] [GEOGRAPHIC_DATA]" at bounding box center [221, 32] width 416 height 32
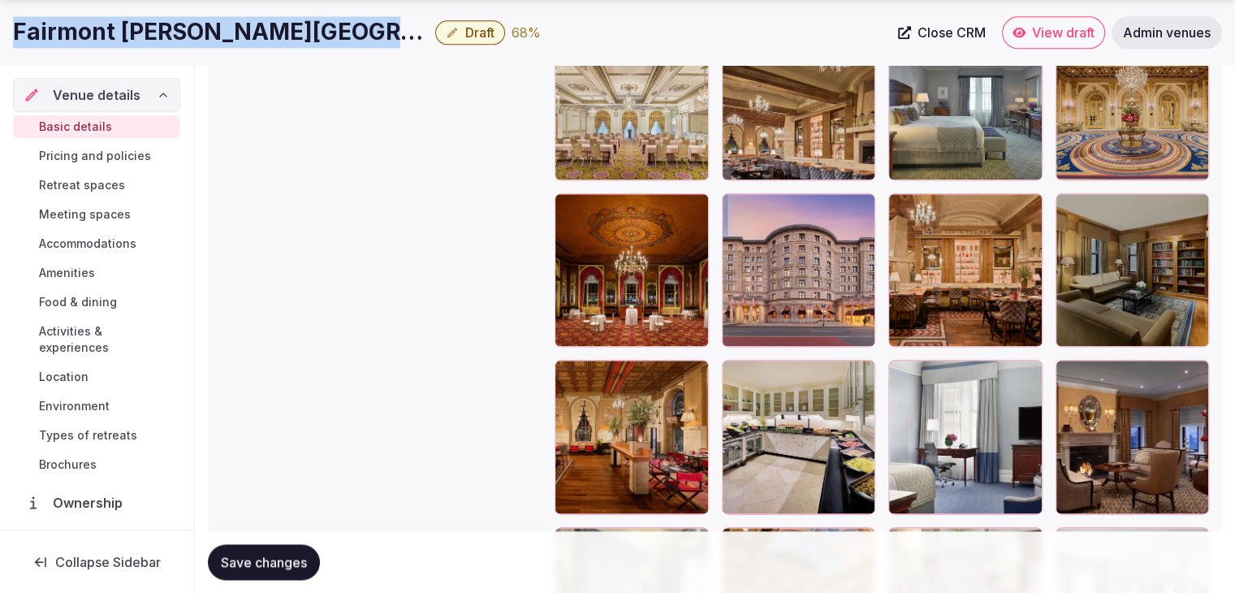
click at [161, 31] on h1 "Fairmont [PERSON_NAME][GEOGRAPHIC_DATA] [GEOGRAPHIC_DATA]" at bounding box center [221, 32] width 416 height 32
copy div "Fairmont [PERSON_NAME][GEOGRAPHIC_DATA] [GEOGRAPHIC_DATA]"
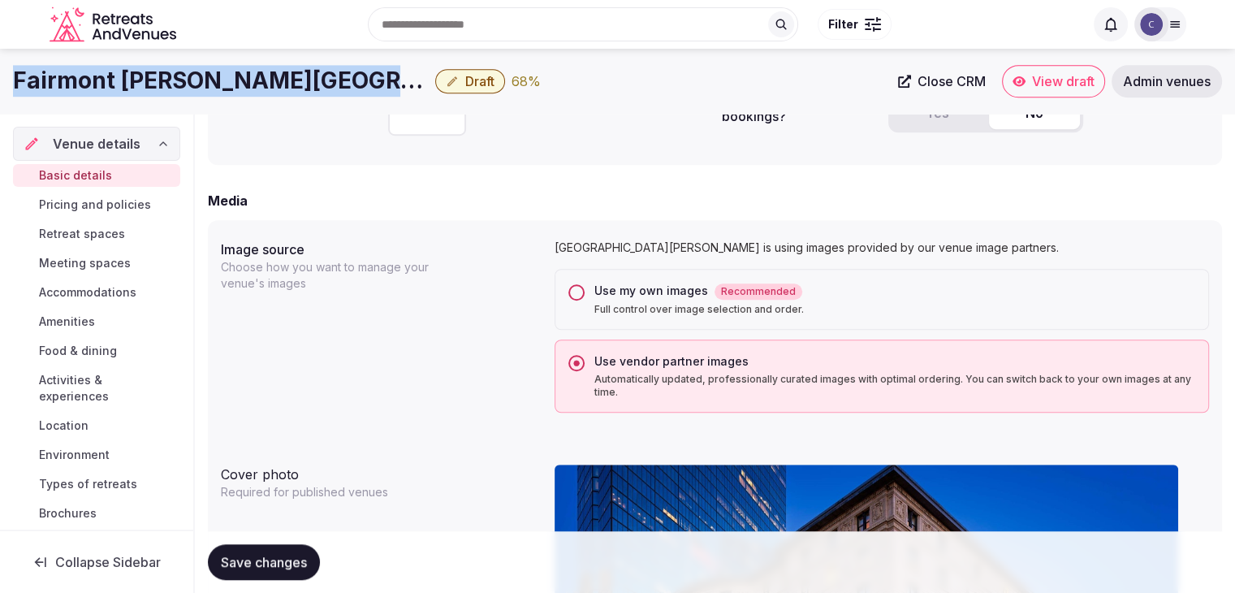
scroll to position [975, 0]
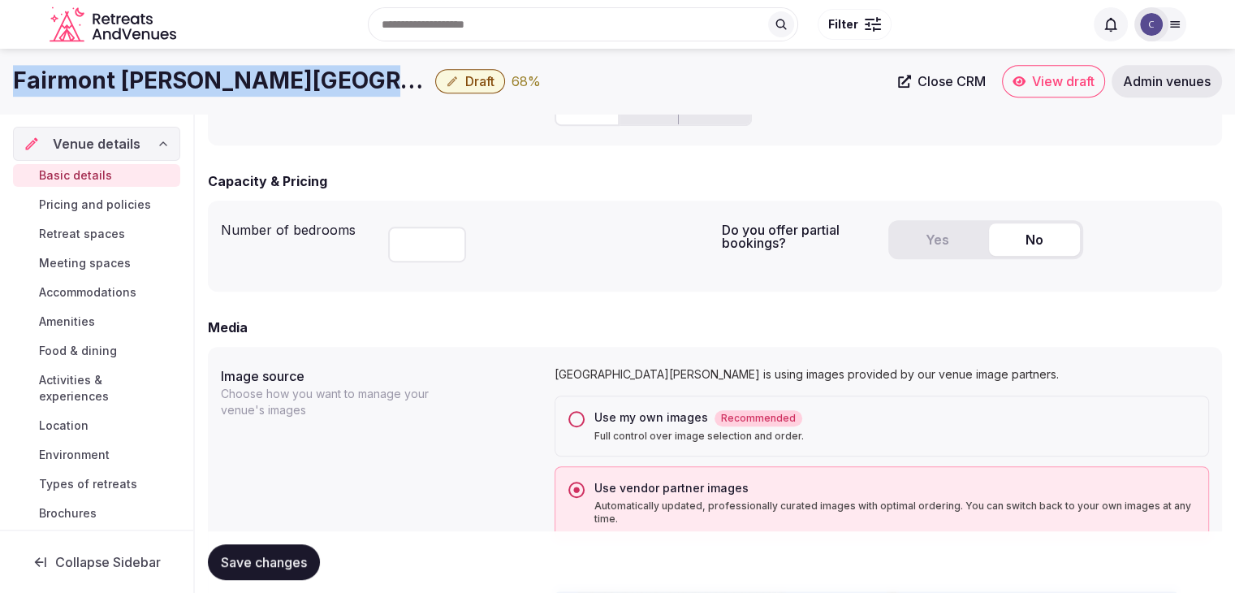
click at [935, 228] on button "Yes" at bounding box center [937, 239] width 91 height 32
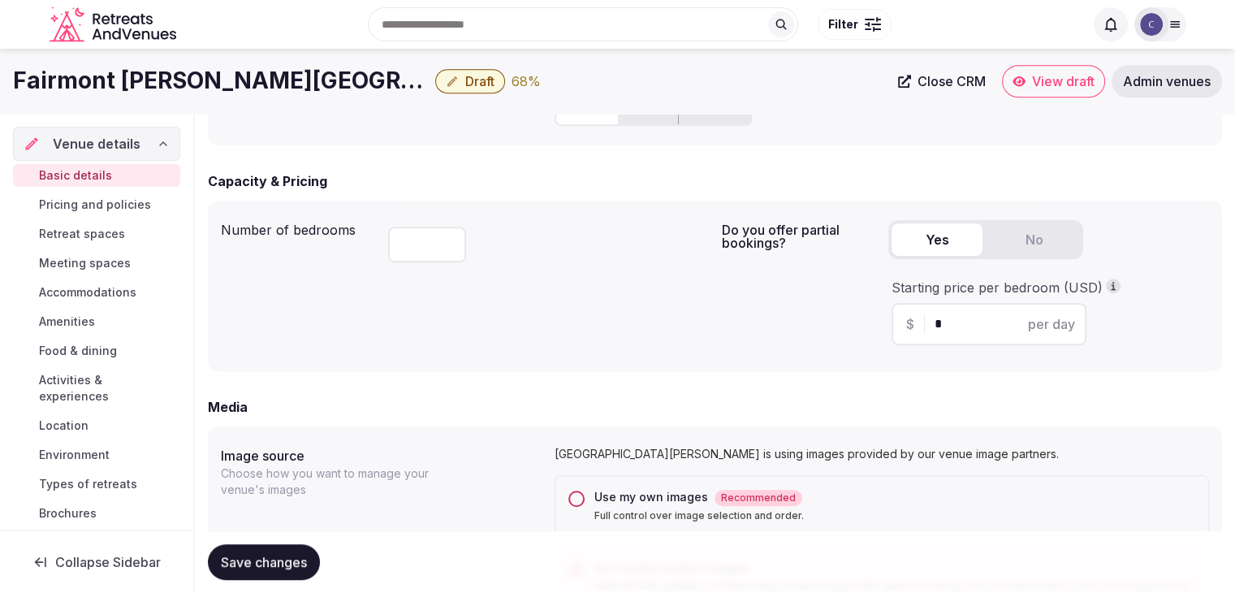
drag, startPoint x: 963, startPoint y: 314, endPoint x: 902, endPoint y: 315, distance: 61.7
click at [902, 315] on div "$ * per day" at bounding box center [989, 324] width 195 height 42
type input "***"
click at [654, 335] on div "Number of bedrooms ***" at bounding box center [465, 286] width 488 height 145
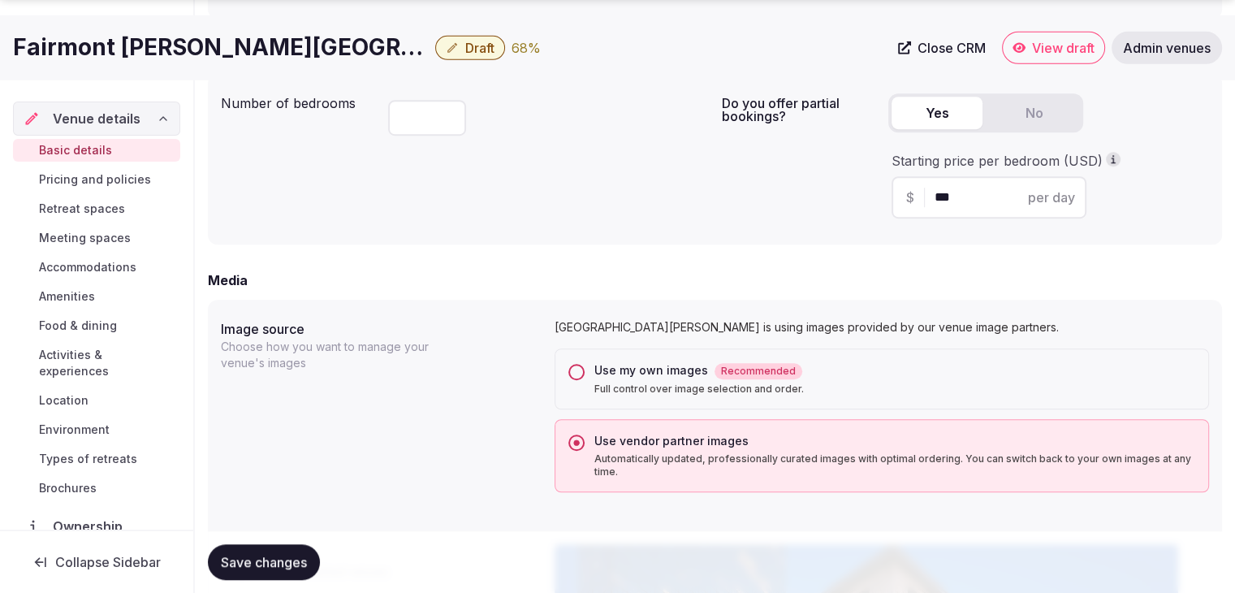
scroll to position [1218, 0]
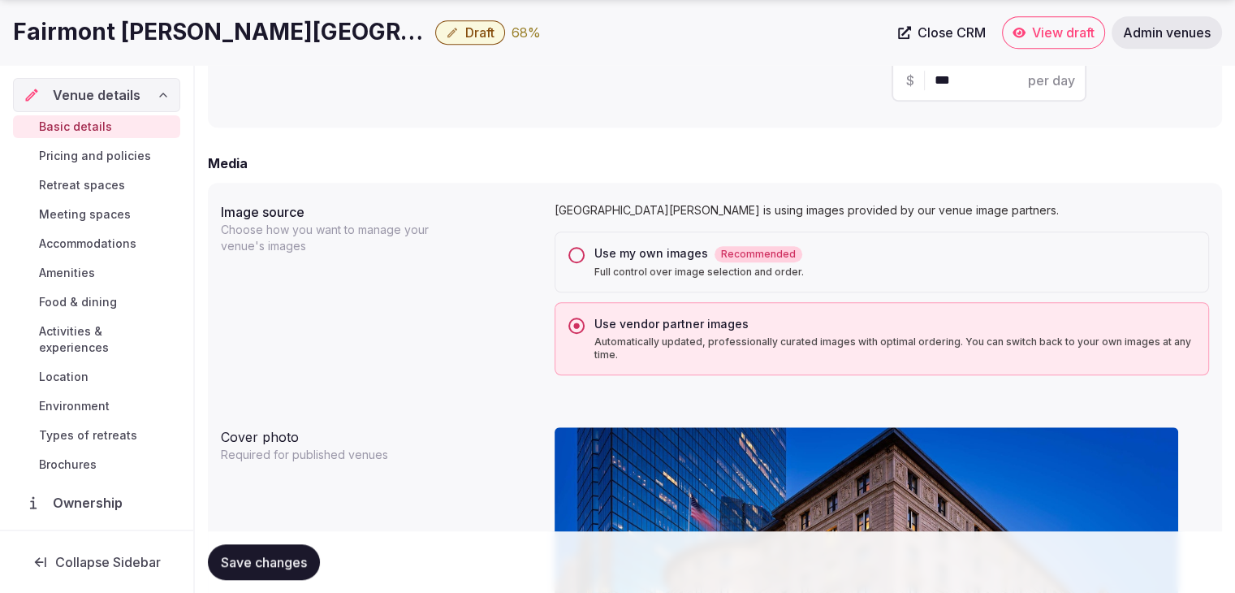
click at [250, 566] on span "Save changes" at bounding box center [264, 562] width 86 height 16
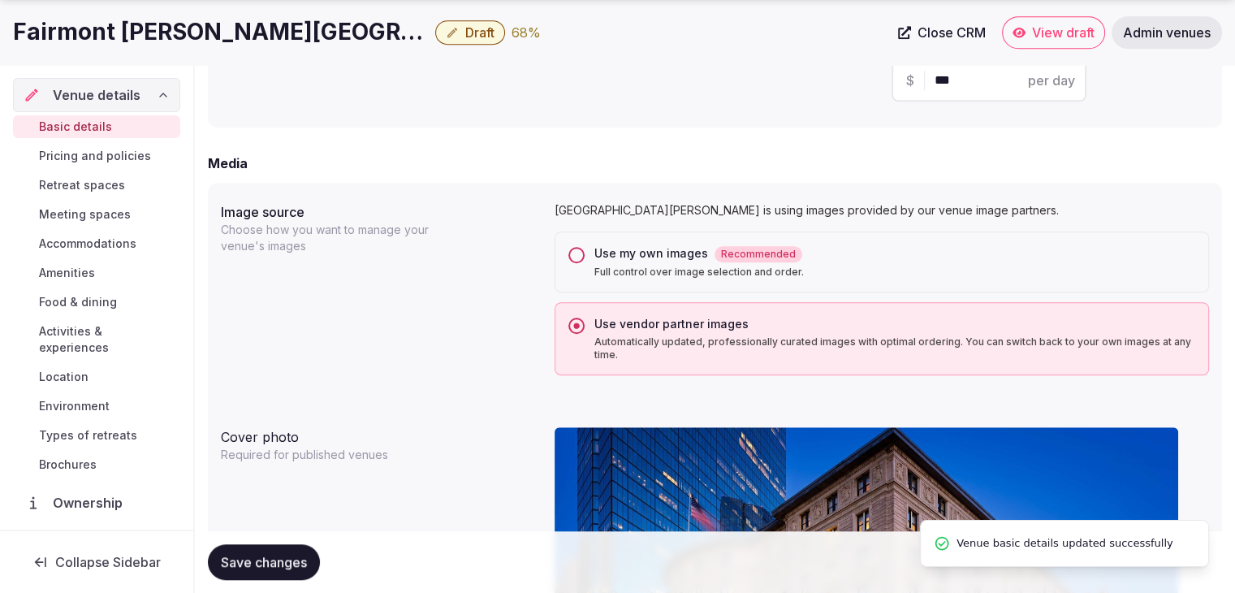
click at [78, 158] on span "Pricing and policies" at bounding box center [95, 156] width 112 height 16
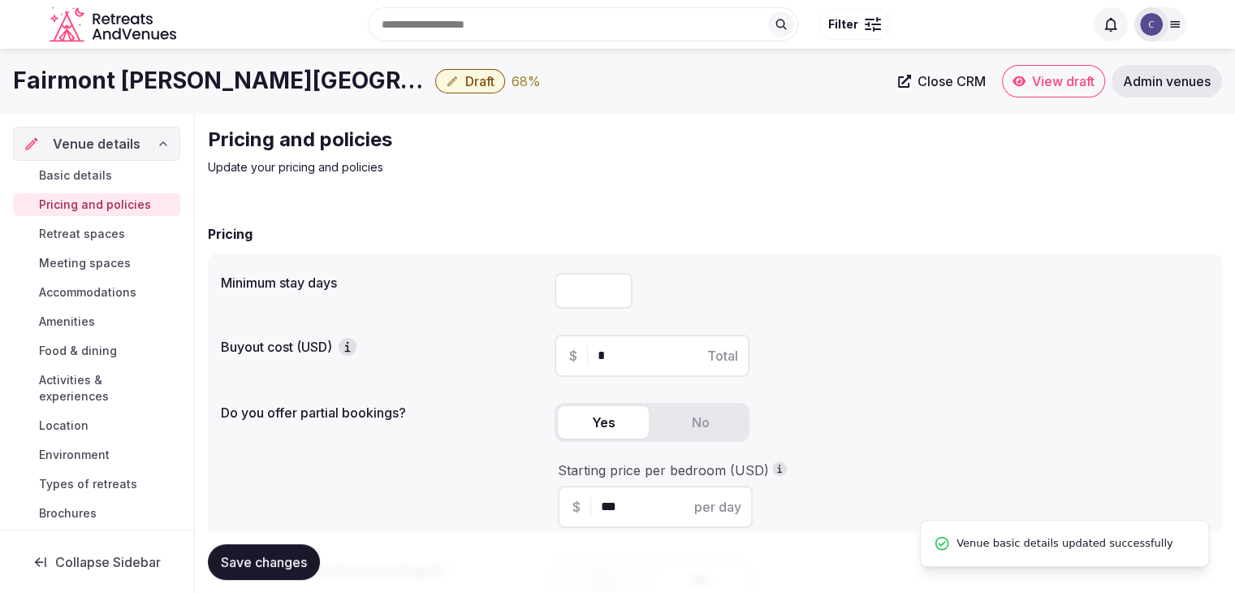
click at [570, 292] on input "number" at bounding box center [594, 291] width 78 height 36
type input "*"
click at [290, 566] on span "Save changes" at bounding box center [264, 562] width 86 height 16
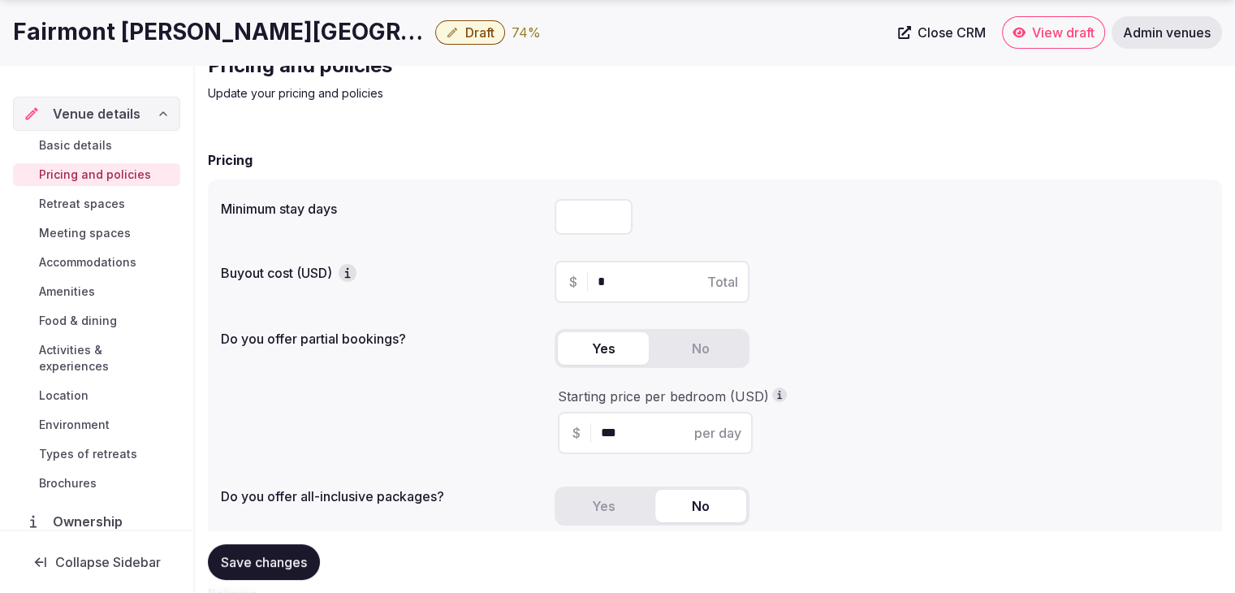
scroll to position [162, 0]
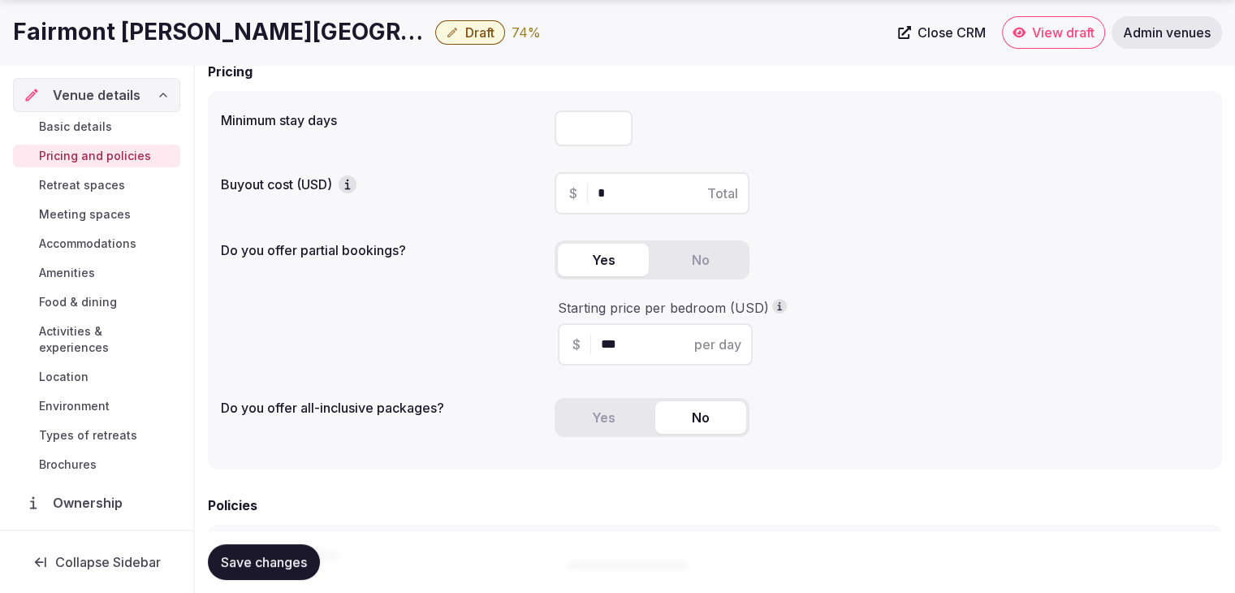
click at [290, 568] on span "Save changes" at bounding box center [264, 562] width 86 height 16
click at [105, 186] on span "Retreat spaces" at bounding box center [82, 185] width 86 height 16
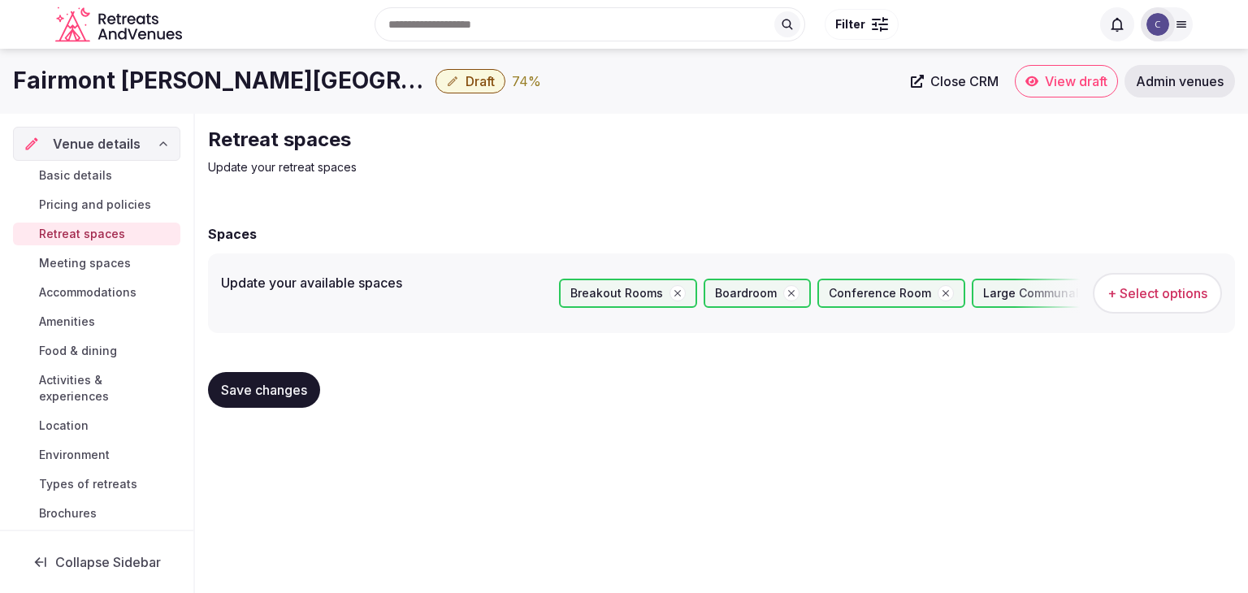
click at [93, 261] on span "Meeting spaces" at bounding box center [85, 263] width 92 height 16
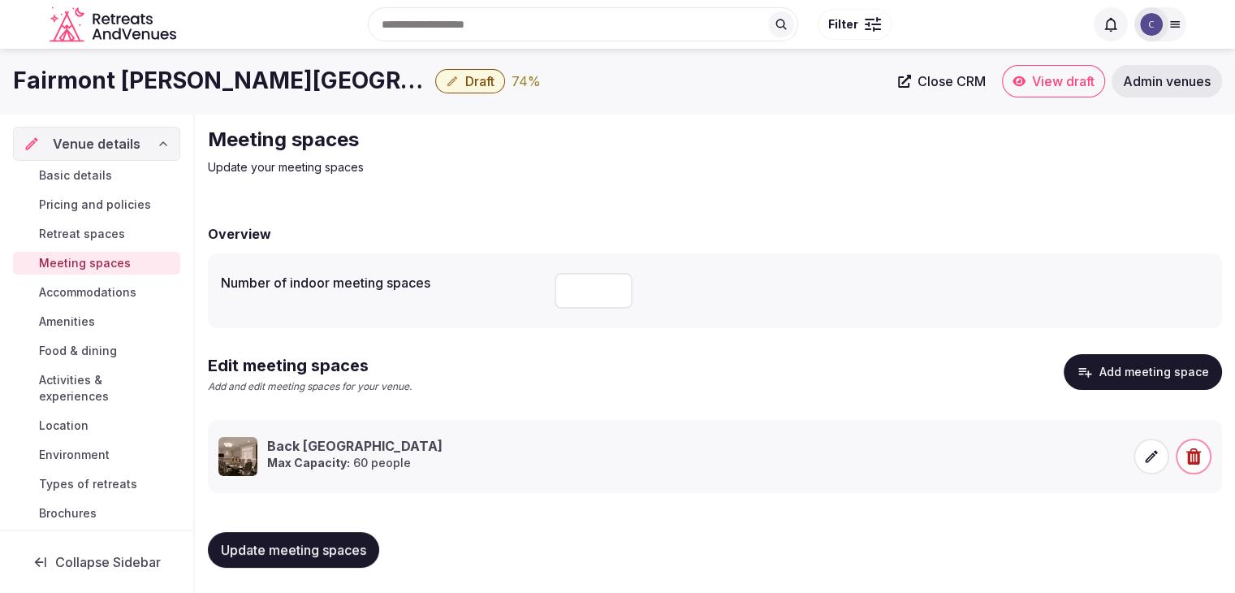
drag, startPoint x: 79, startPoint y: 283, endPoint x: 87, endPoint y: 290, distance: 10.4
click at [80, 284] on span "Accommodations" at bounding box center [87, 292] width 97 height 16
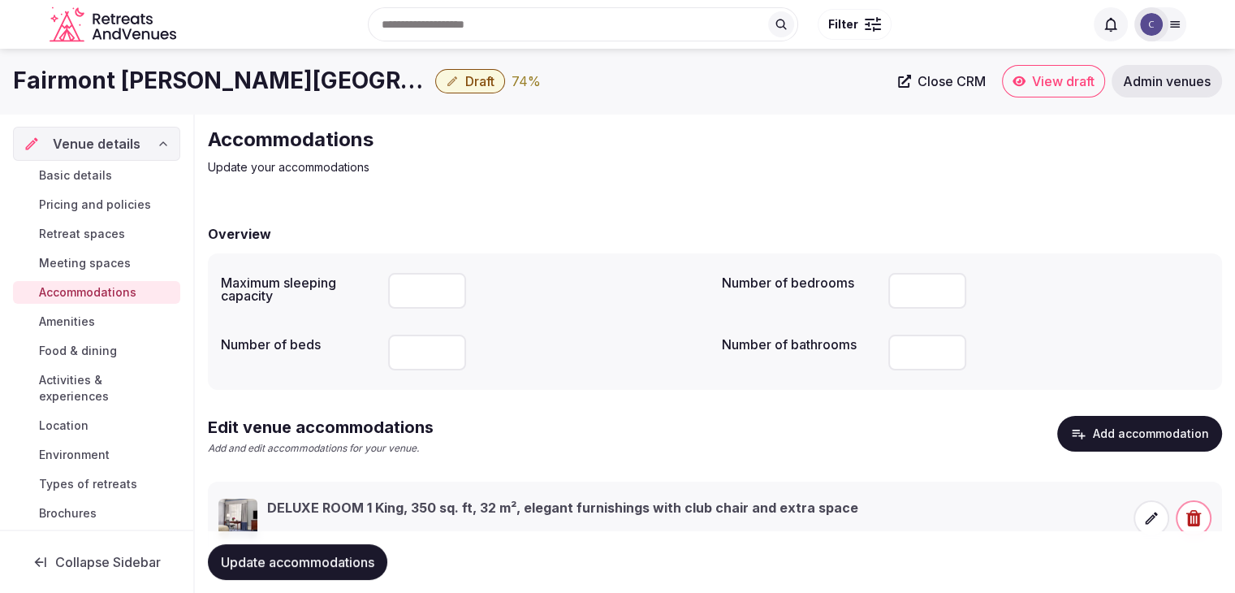
click at [1146, 515] on icon at bounding box center [1152, 518] width 16 height 16
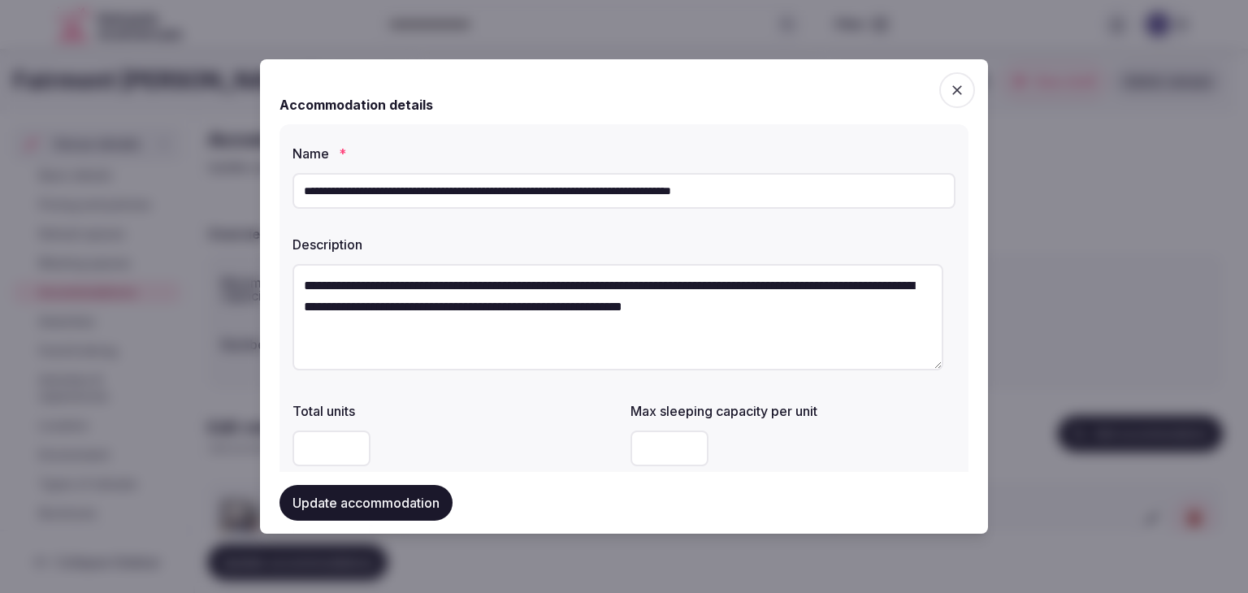
drag, startPoint x: 387, startPoint y: 192, endPoint x: 812, endPoint y: 192, distance: 425.6
click at [812, 192] on input "**********" at bounding box center [623, 191] width 663 height 36
click at [400, 191] on input "**********" at bounding box center [623, 191] width 663 height 36
click at [399, 187] on input "**********" at bounding box center [623, 191] width 663 height 36
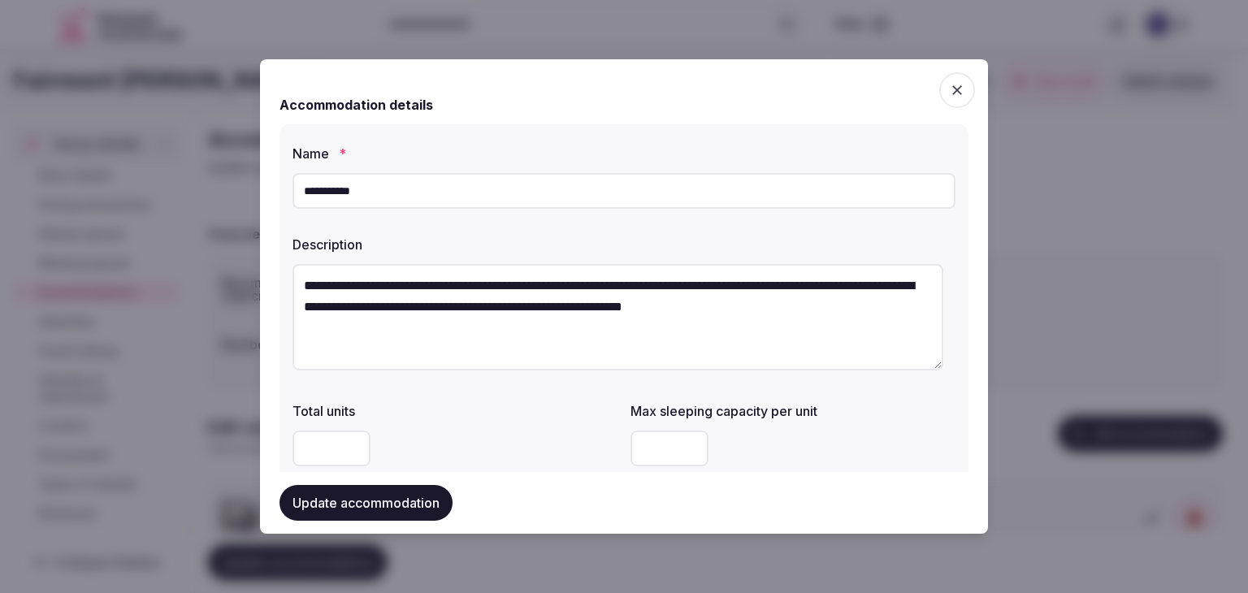
type input "**********"
click at [657, 300] on textarea "**********" at bounding box center [617, 317] width 651 height 106
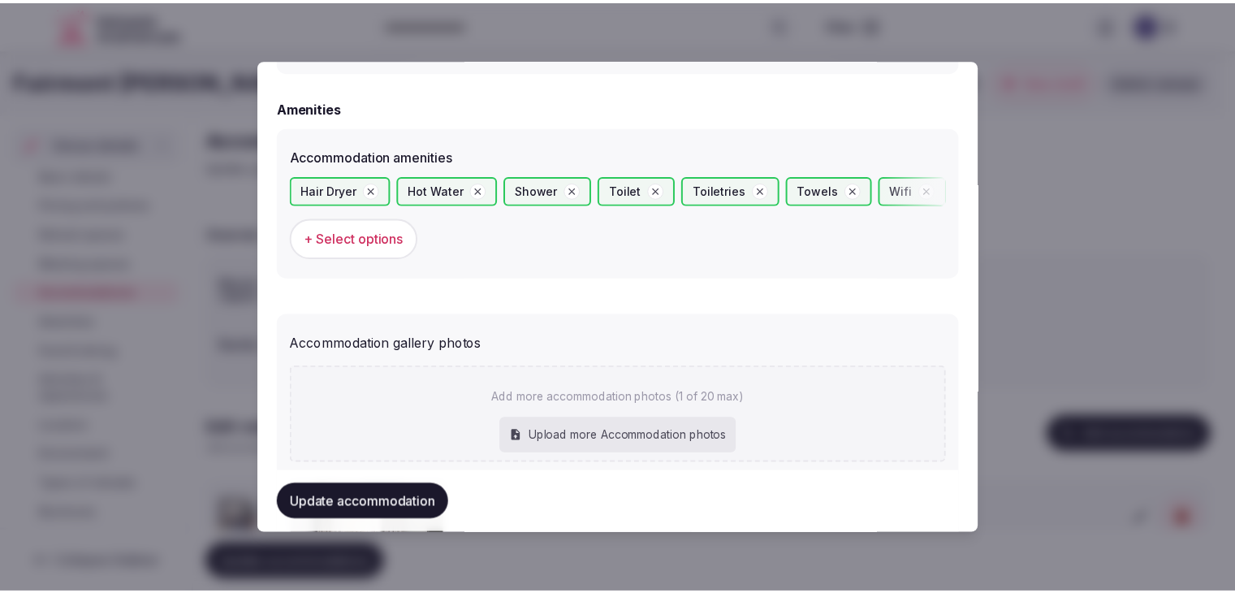
scroll to position [1758, 0]
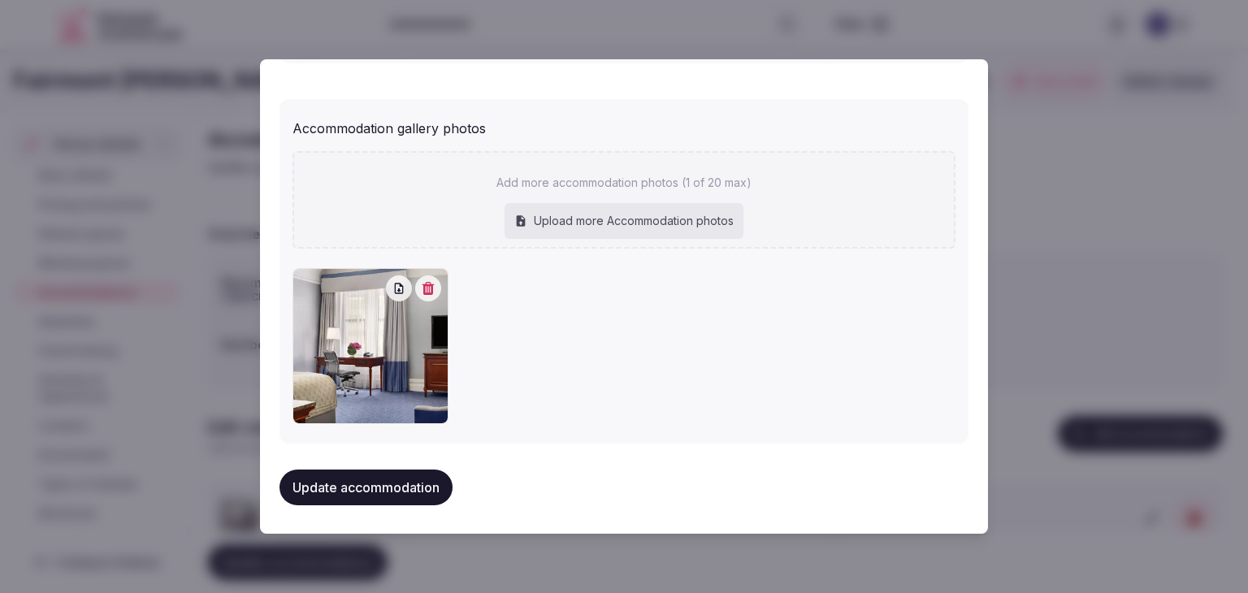
click at [413, 485] on button "Update accommodation" at bounding box center [365, 487] width 173 height 36
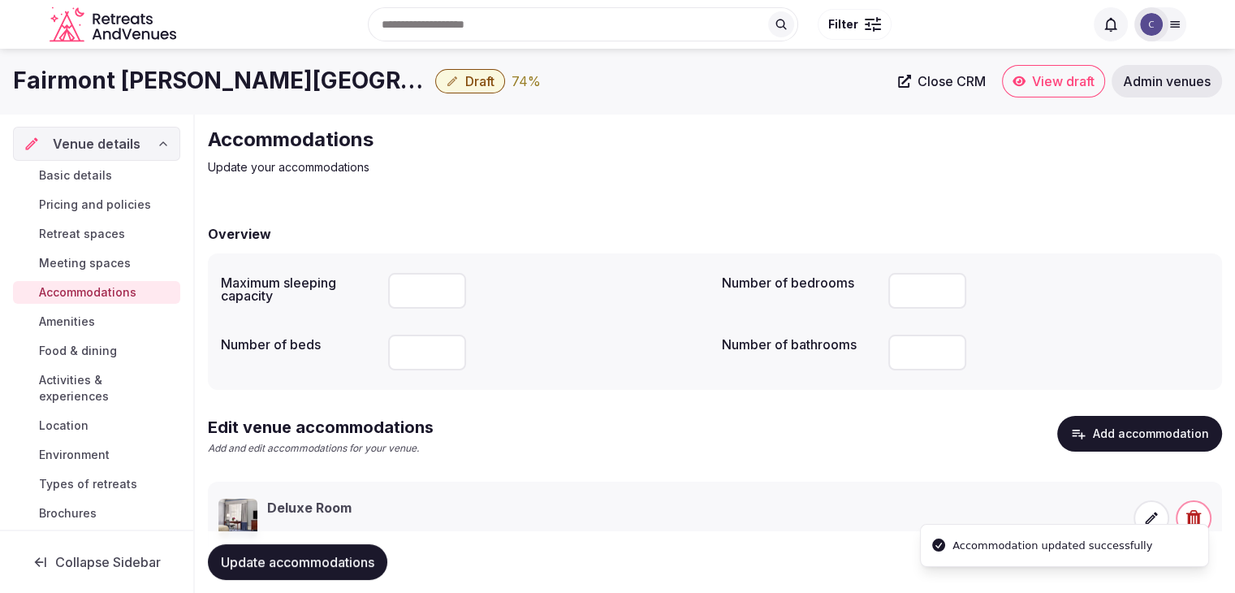
click at [76, 316] on span "Amenities" at bounding box center [67, 322] width 56 height 16
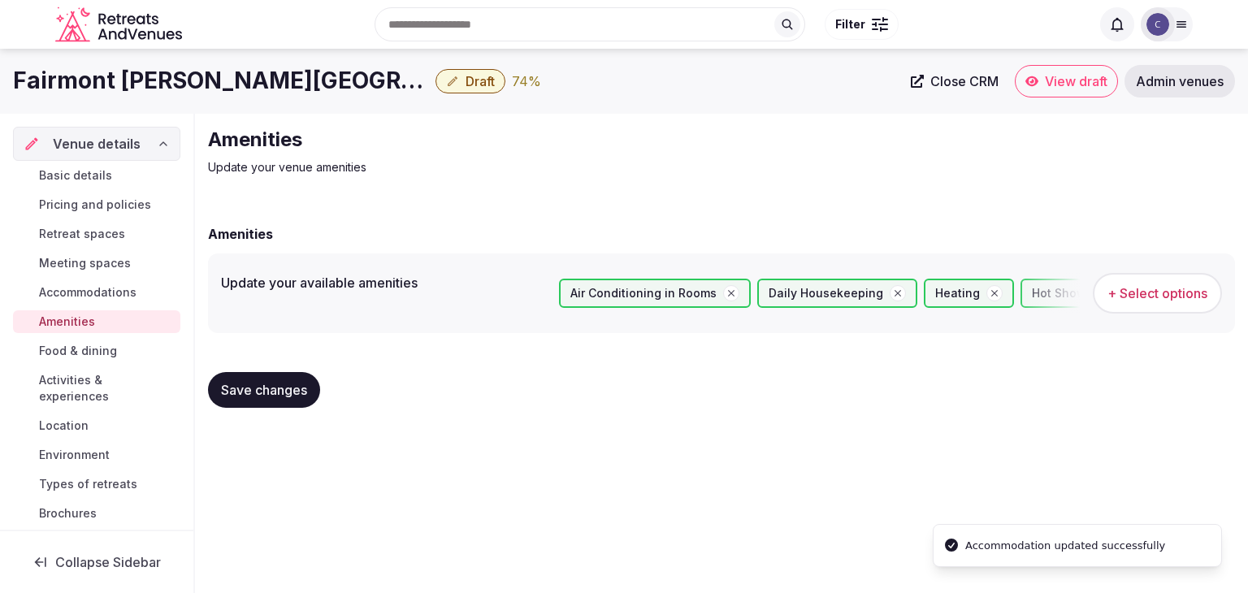
click at [78, 352] on span "Food & dining" at bounding box center [78, 351] width 78 height 16
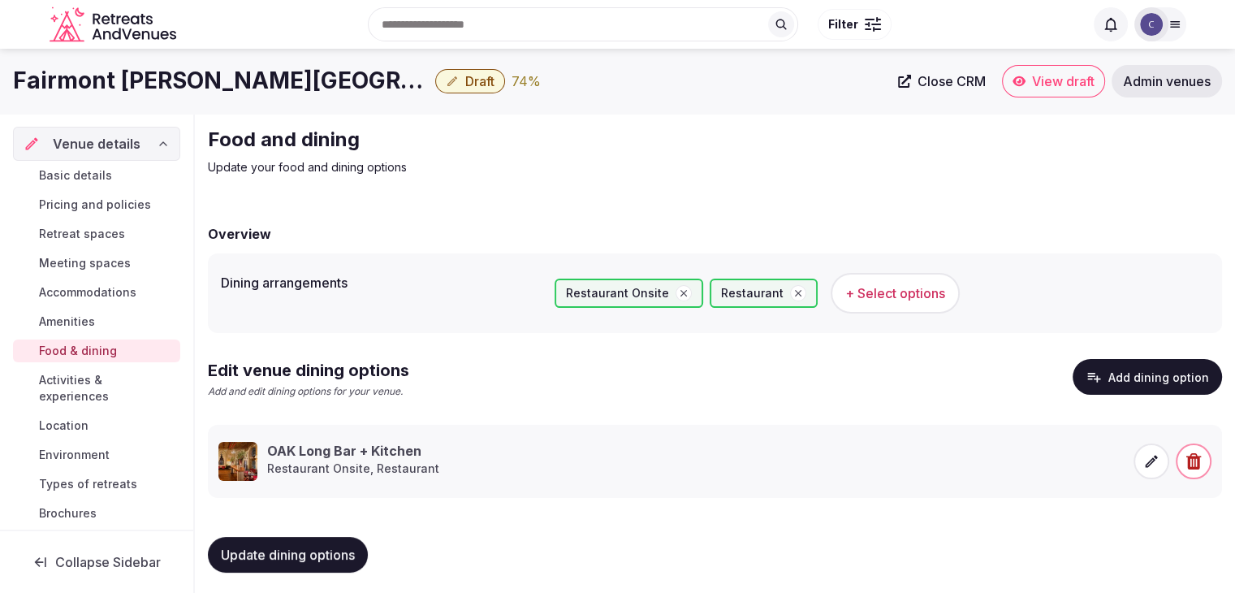
click at [87, 374] on span "Activities & experiences" at bounding box center [106, 388] width 135 height 32
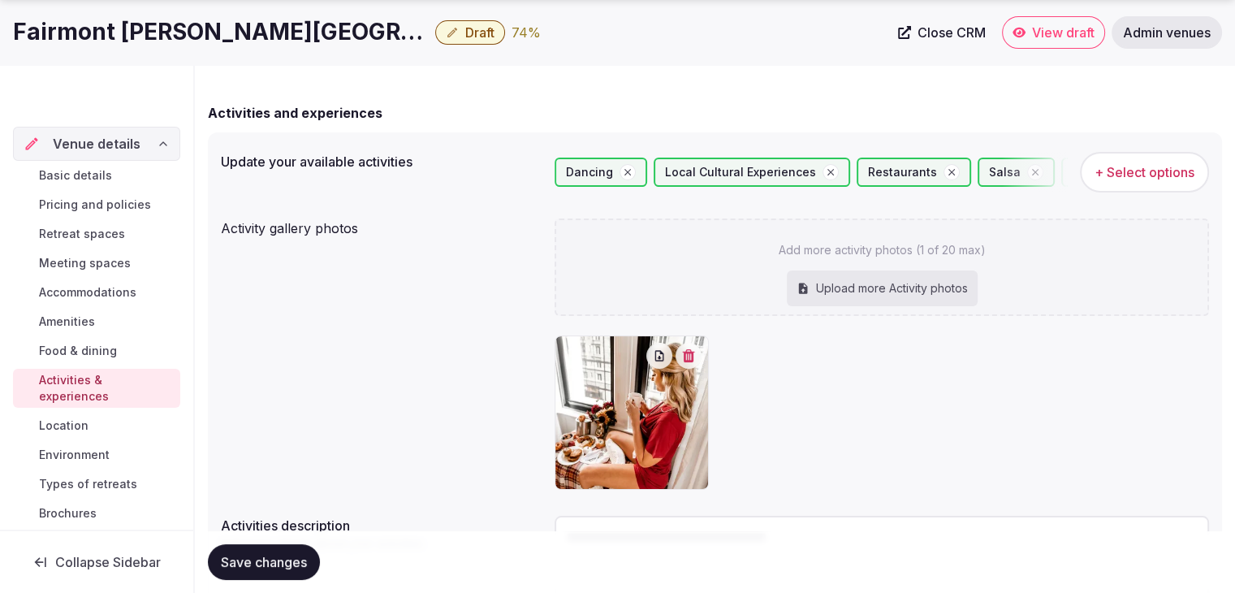
scroll to position [244, 0]
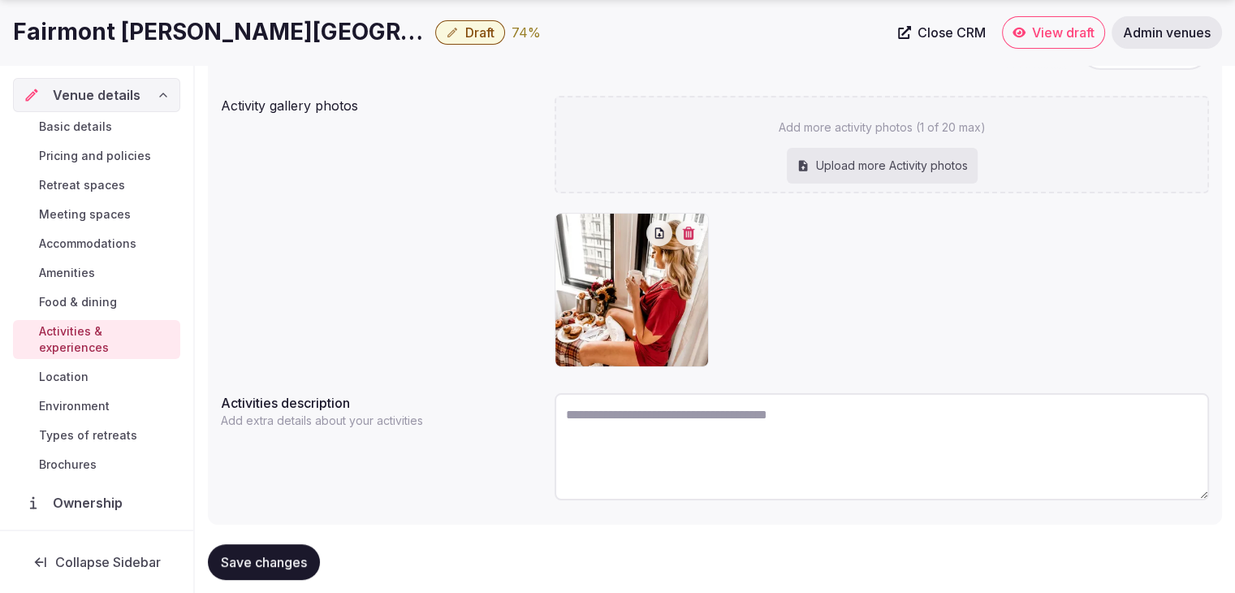
click at [237, 28] on h1 "Fairmont Copley Plaza Boston" at bounding box center [221, 32] width 416 height 32
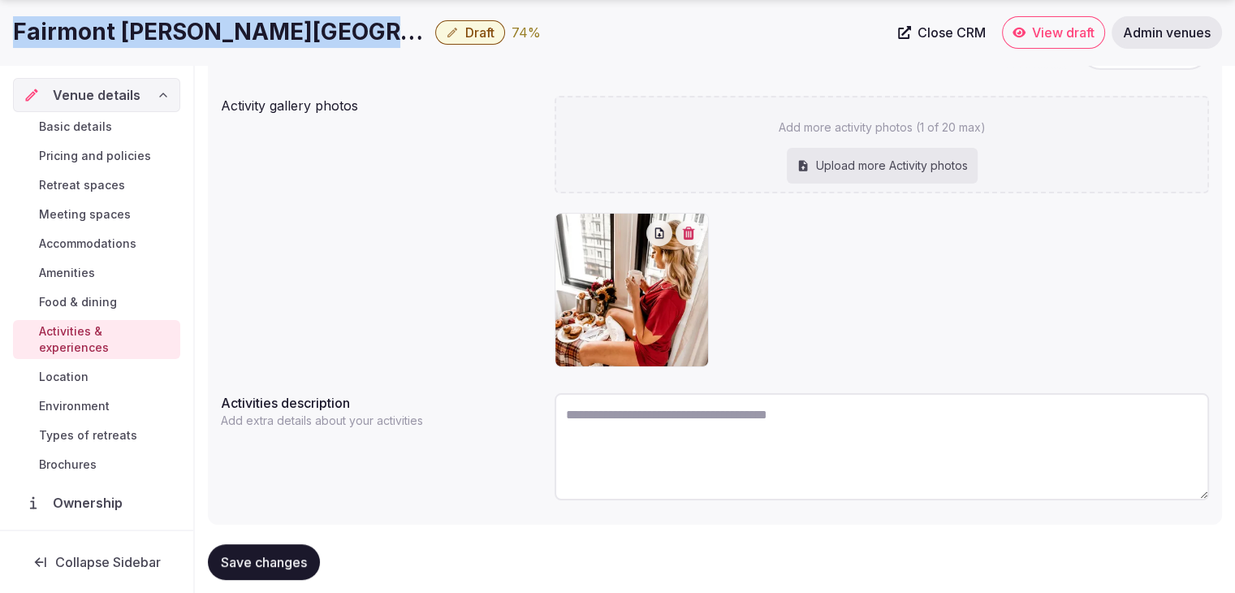
click at [237, 28] on h1 "Fairmont Copley Plaza Boston" at bounding box center [221, 32] width 416 height 32
copy div "Fairmont Copley Plaza Boston"
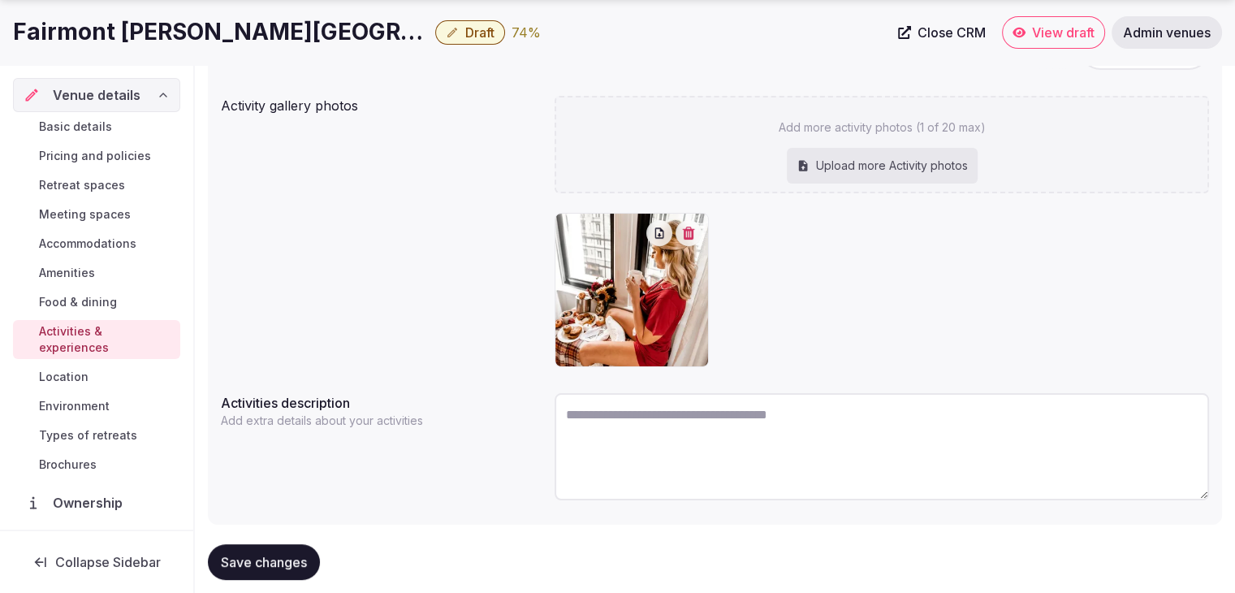
click at [850, 167] on div "Upload more Activity photos" at bounding box center [882, 166] width 191 height 36
type input "**********"
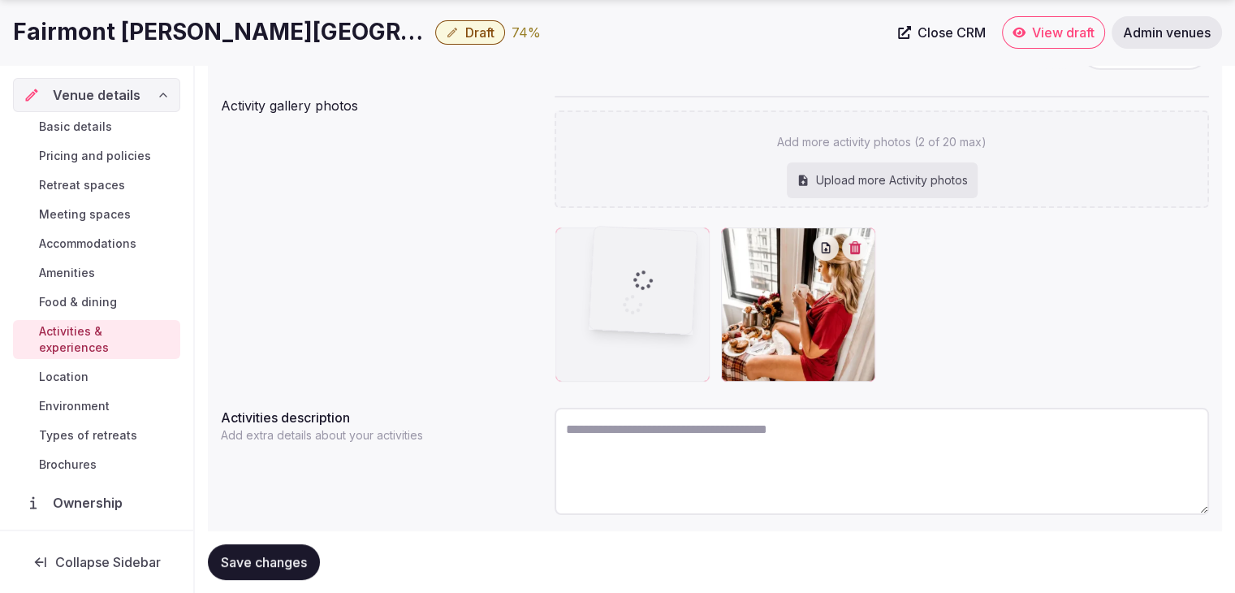
drag, startPoint x: 744, startPoint y: 241, endPoint x: 614, endPoint y: 244, distance: 130.0
click at [614, 244] on body "Search Popular Destinations Toscana, Italy Riviera Maya, Mexico Indonesia, Bali…" at bounding box center [617, 198] width 1235 height 884
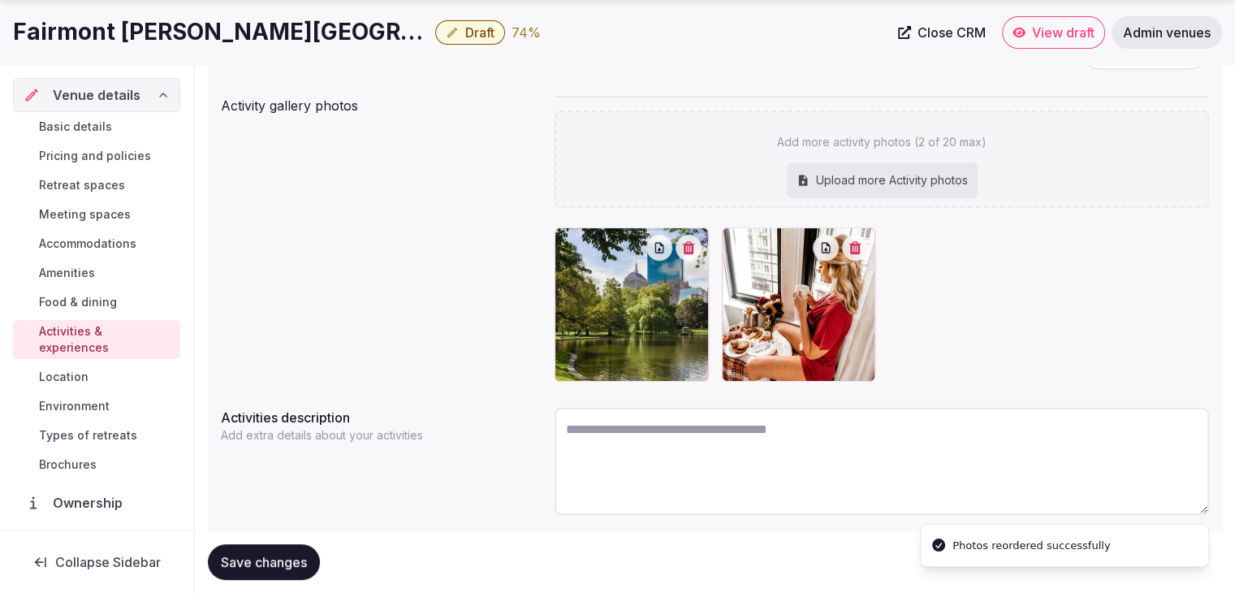
click at [271, 553] on button "Save changes" at bounding box center [264, 562] width 112 height 36
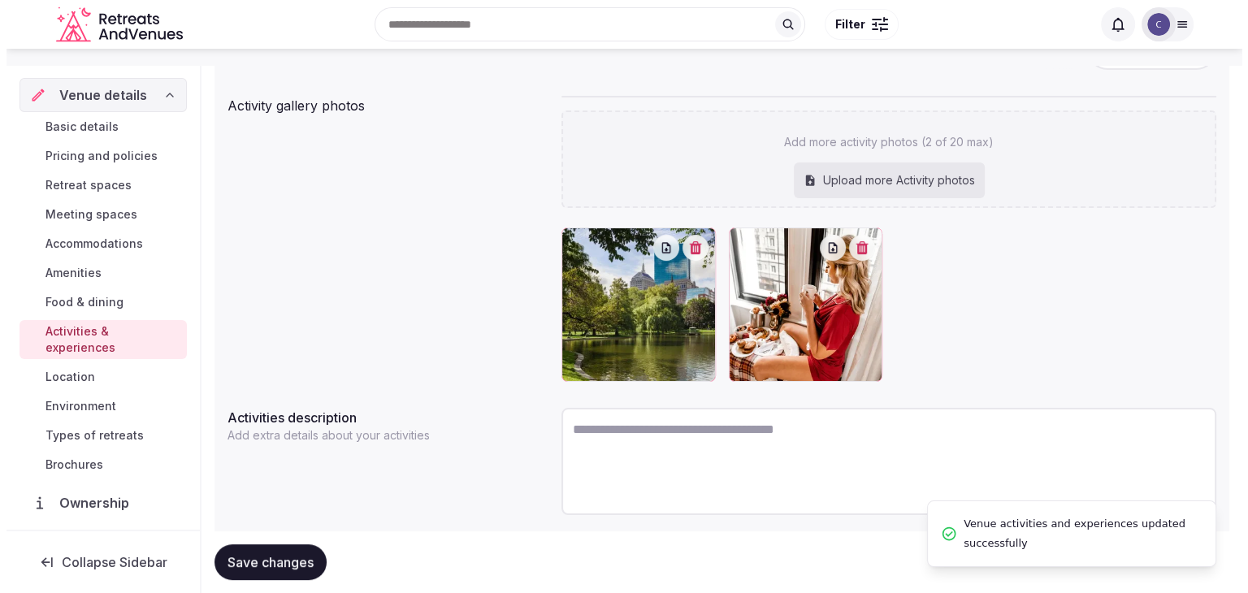
scroll to position [0, 0]
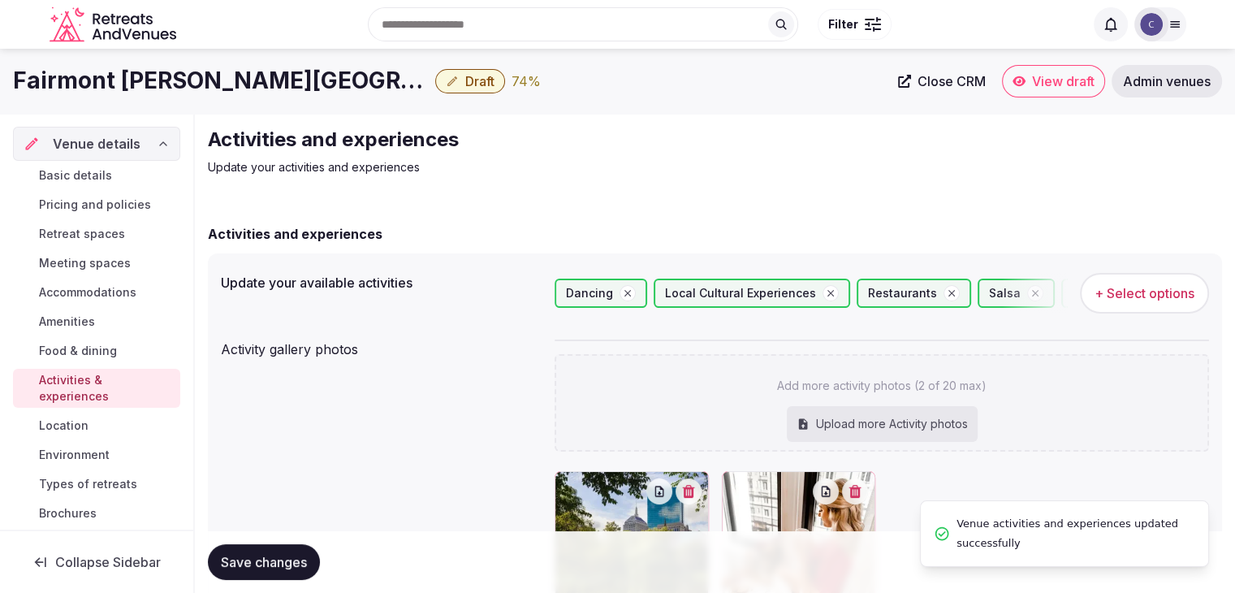
click at [1157, 285] on span "+ Select options" at bounding box center [1145, 293] width 100 height 18
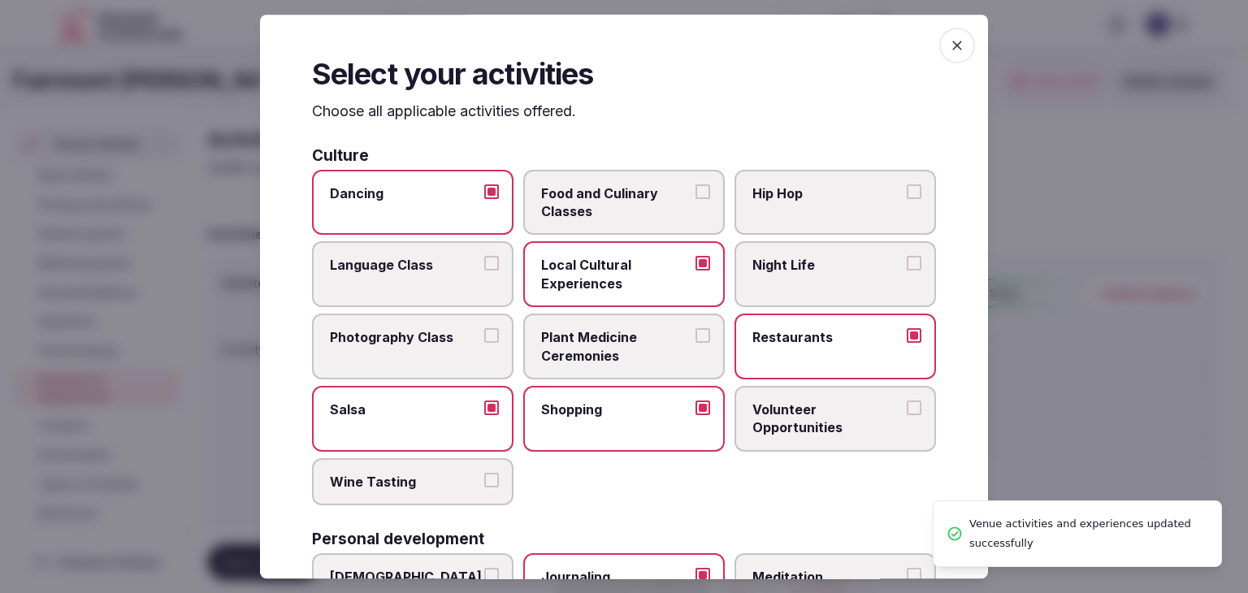
scroll to position [162, 0]
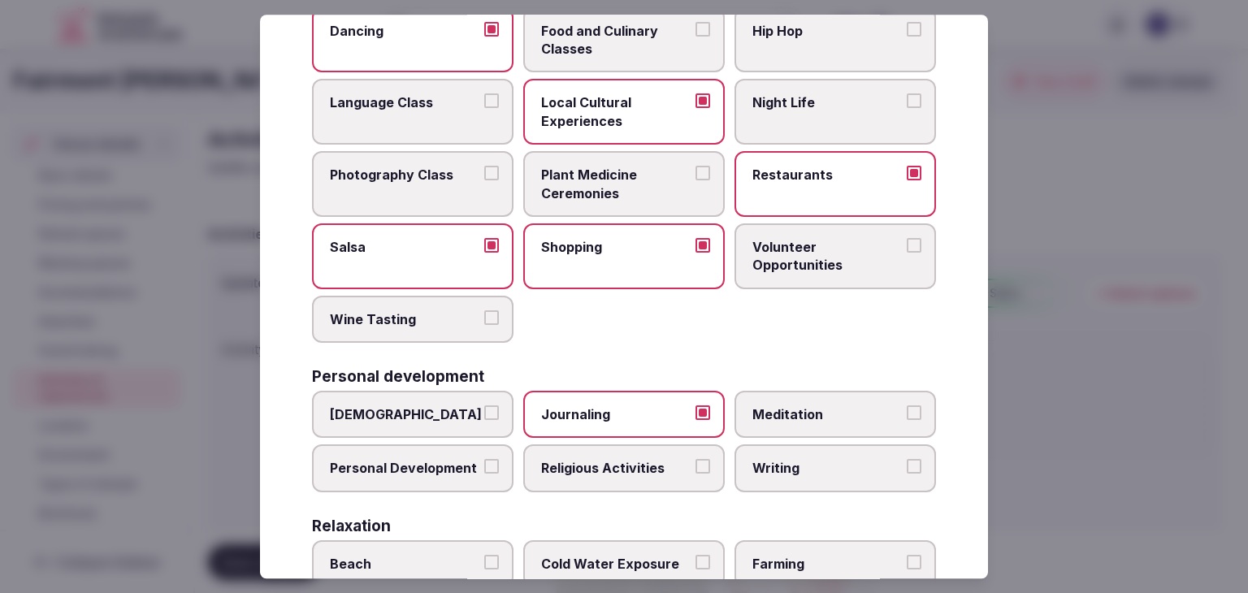
click at [417, 273] on label "Salsa" at bounding box center [412, 256] width 201 height 66
click at [484, 253] on button "Salsa" at bounding box center [491, 245] width 15 height 15
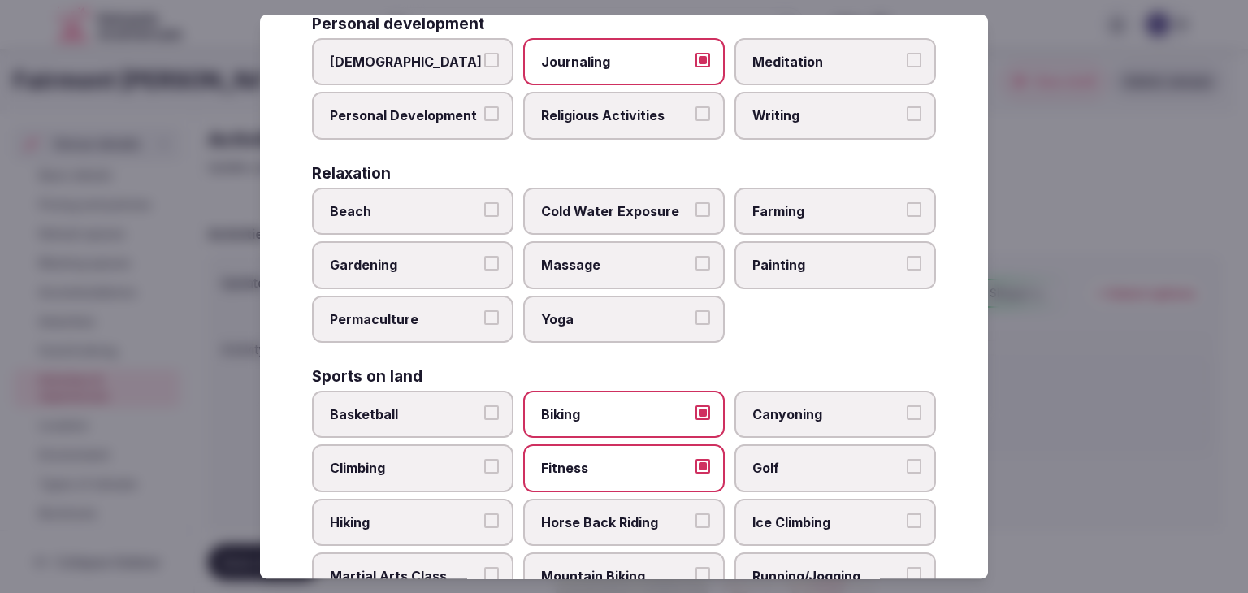
scroll to position [487, 0]
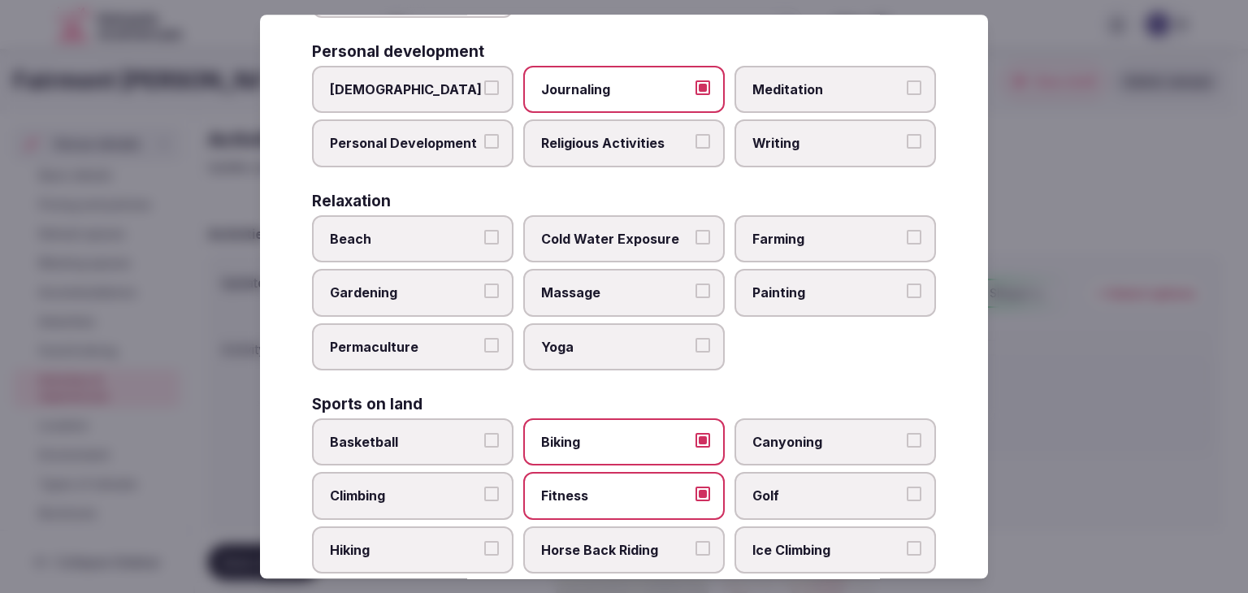
click at [625, 102] on label "Journaling" at bounding box center [623, 89] width 201 height 47
click at [695, 95] on button "Journaling" at bounding box center [702, 87] width 15 height 15
click at [456, 144] on span "Personal Development" at bounding box center [404, 144] width 149 height 18
click at [484, 144] on button "Personal Development" at bounding box center [491, 142] width 15 height 15
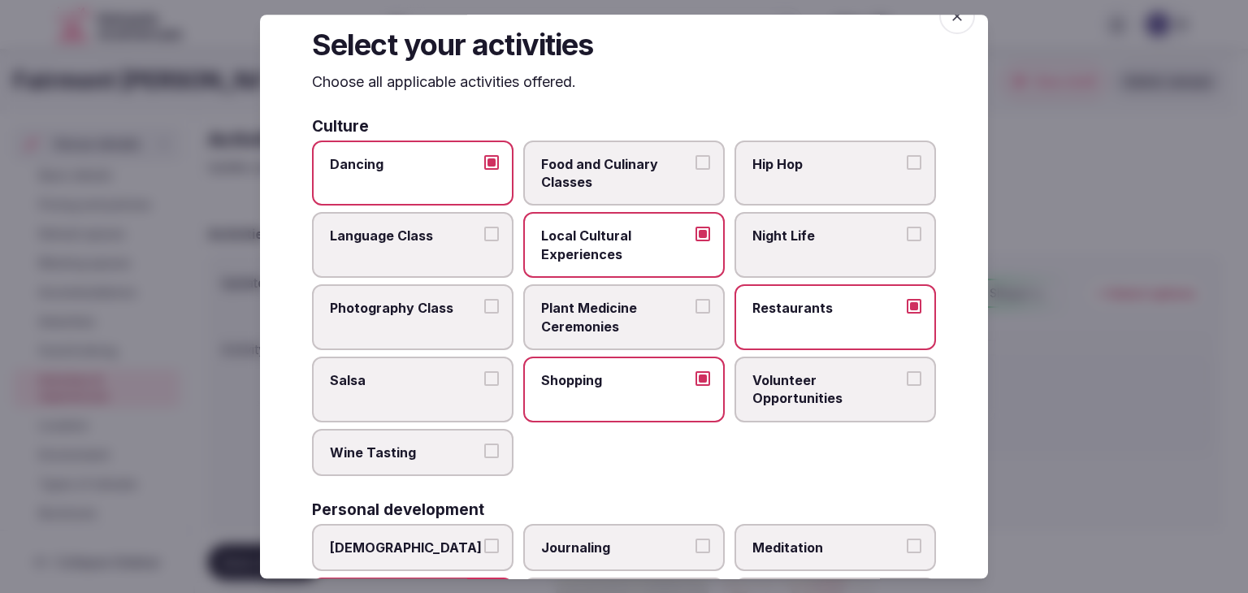
scroll to position [0, 0]
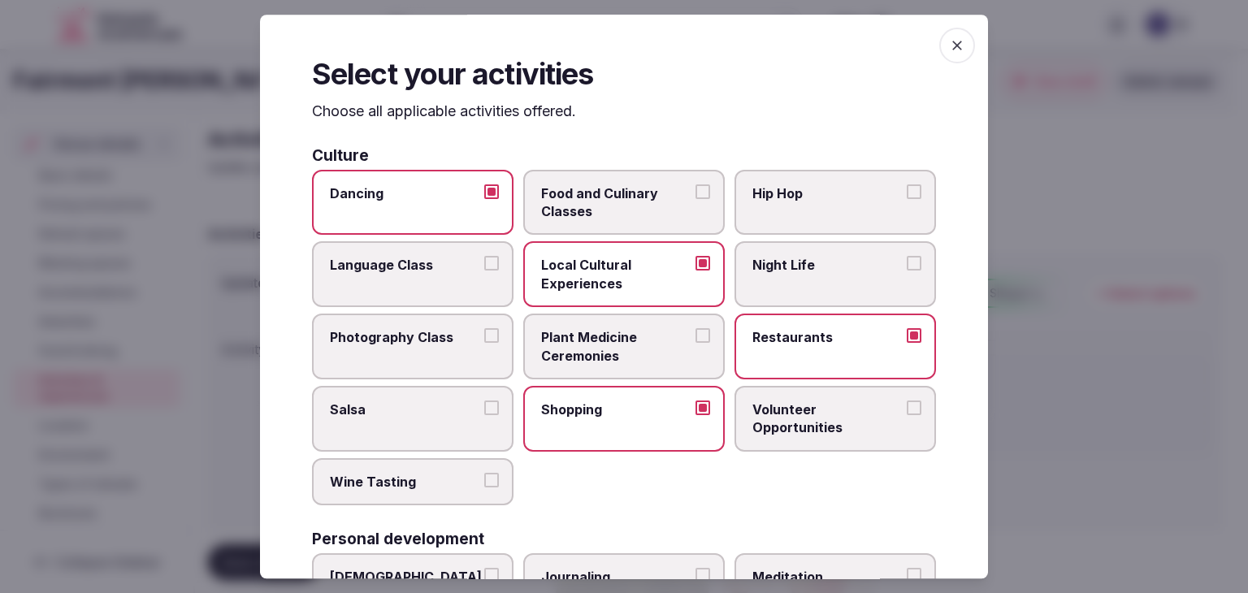
click at [949, 52] on icon "button" at bounding box center [957, 45] width 16 height 16
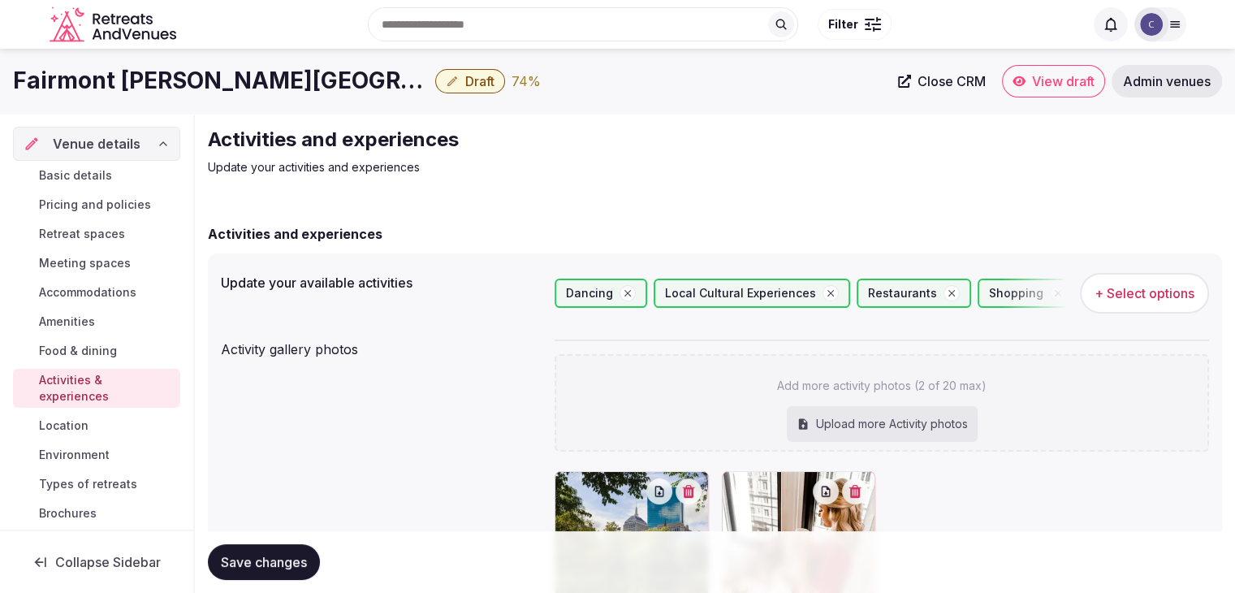
click at [303, 560] on span "Save changes" at bounding box center [264, 562] width 86 height 16
click at [139, 455] on link "Environment" at bounding box center [96, 454] width 167 height 23
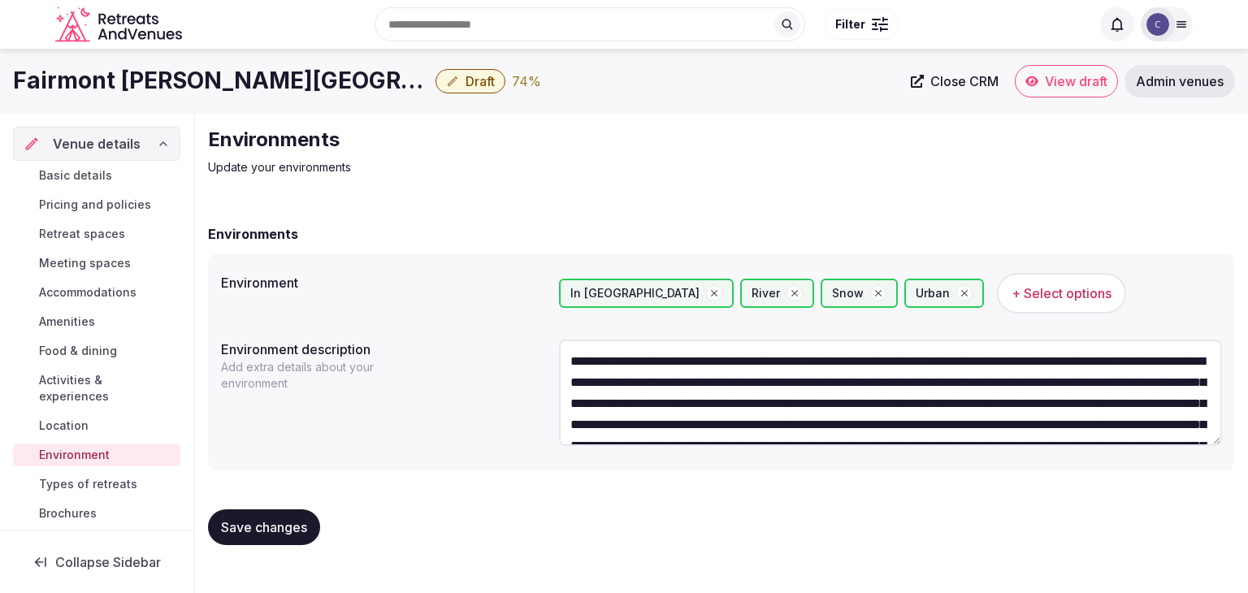
click at [119, 491] on span "Types of retreats" at bounding box center [88, 484] width 98 height 16
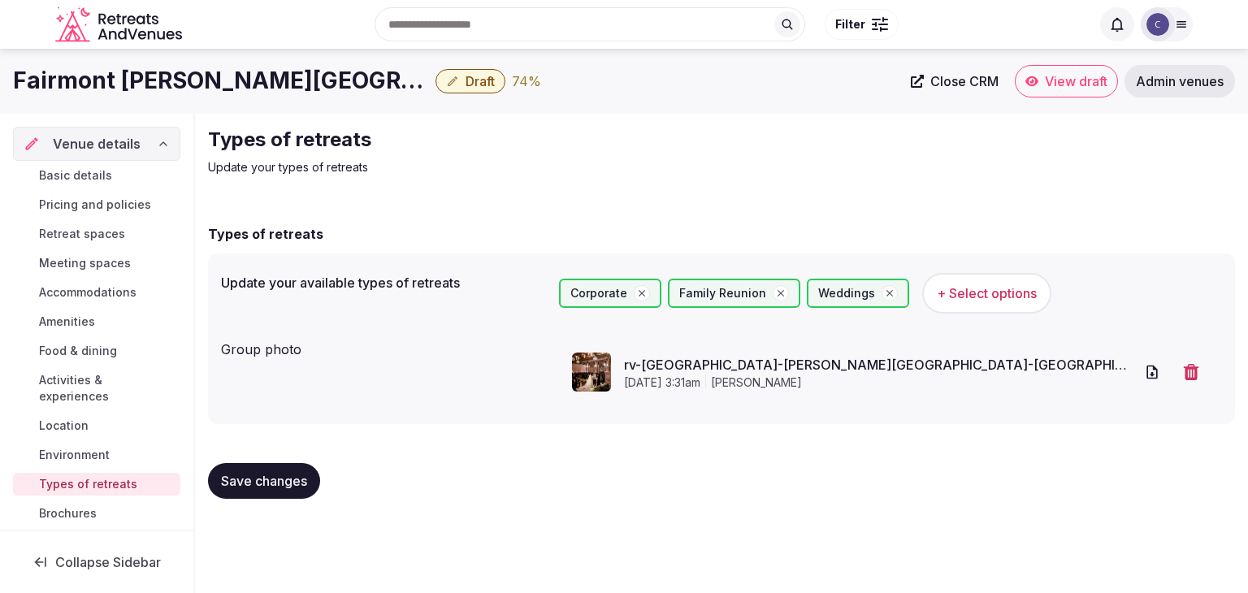
click at [179, 75] on h1 "Fairmont Copley Plaza Boston" at bounding box center [221, 81] width 416 height 32
click at [178, 75] on h1 "Fairmont Copley Plaza Boston" at bounding box center [221, 81] width 416 height 32
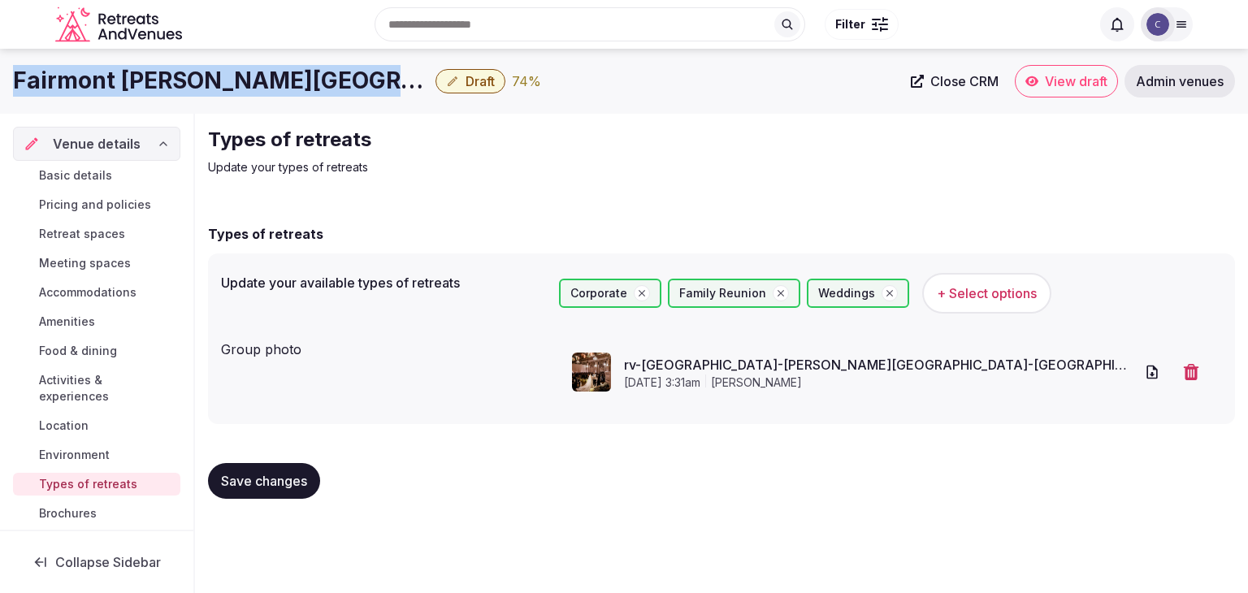
click at [178, 75] on h1 "Fairmont Copley Plaza Boston" at bounding box center [221, 81] width 416 height 32
copy div "Fairmont Copley Plaza Boston"
drag, startPoint x: 95, startPoint y: 452, endPoint x: 106, endPoint y: 459, distance: 13.1
click at [95, 452] on span "Environment" at bounding box center [74, 455] width 71 height 16
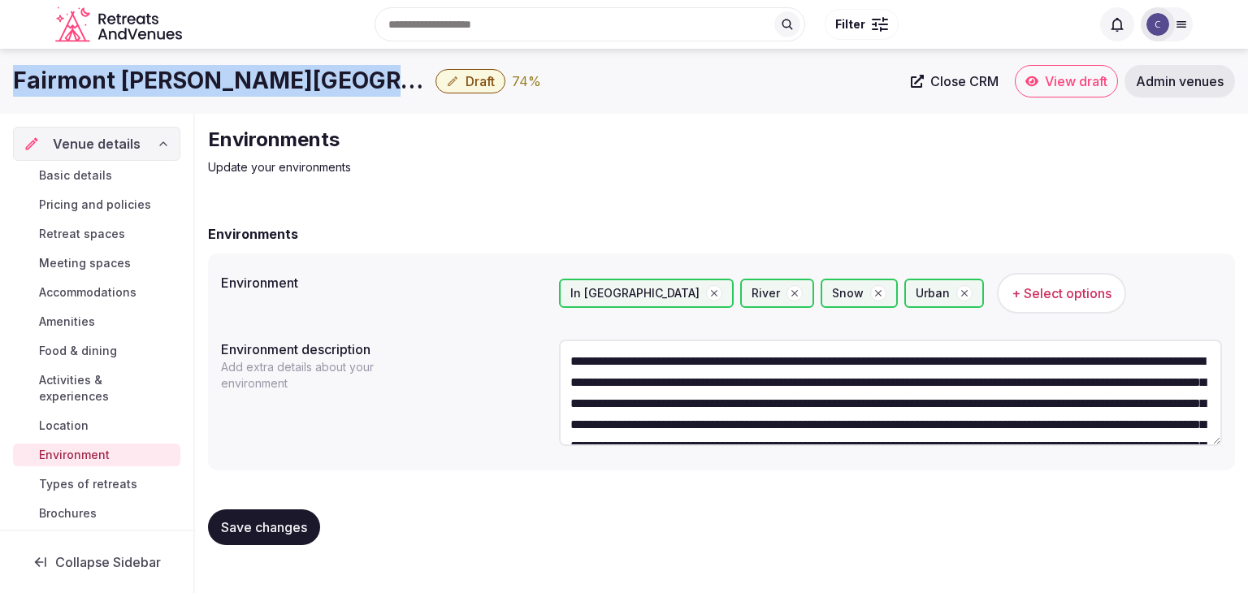
click at [1011, 284] on span "+ Select options" at bounding box center [1061, 293] width 100 height 18
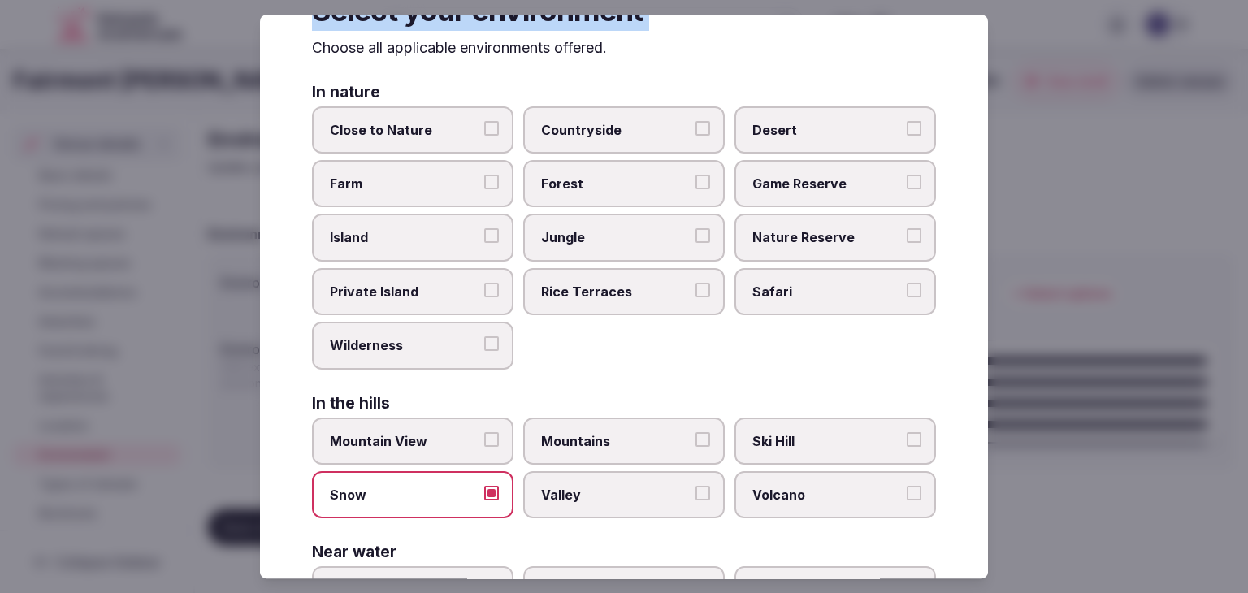
scroll to position [388, 0]
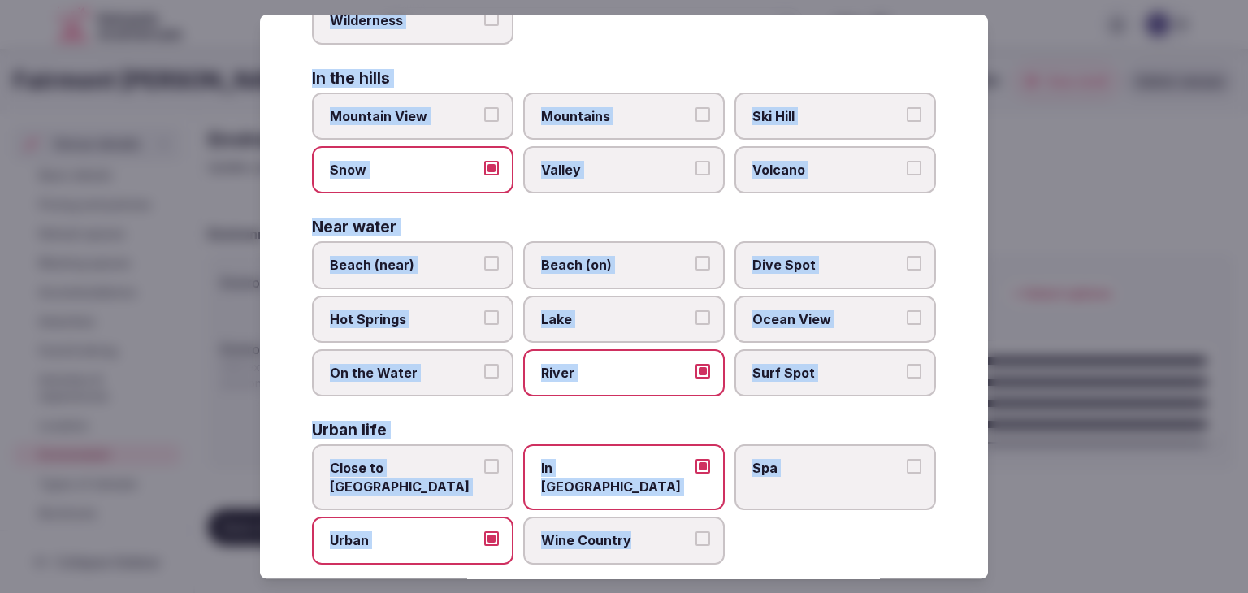
drag, startPoint x: 313, startPoint y: 111, endPoint x: 748, endPoint y: 526, distance: 600.9
click at [748, 526] on div "Select your environment Choose all applicable environments offered. In nature C…" at bounding box center [624, 297] width 728 height 564
copy div "Choose all applicable environments offered. In nature Close to Nature Countrysi…"
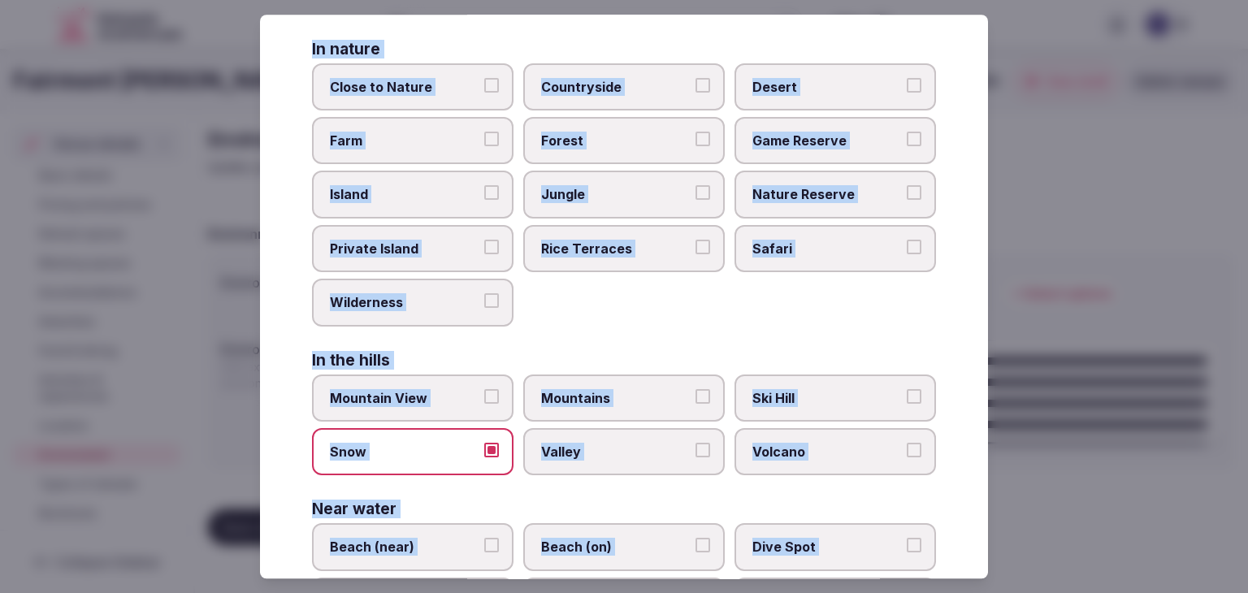
scroll to position [244, 0]
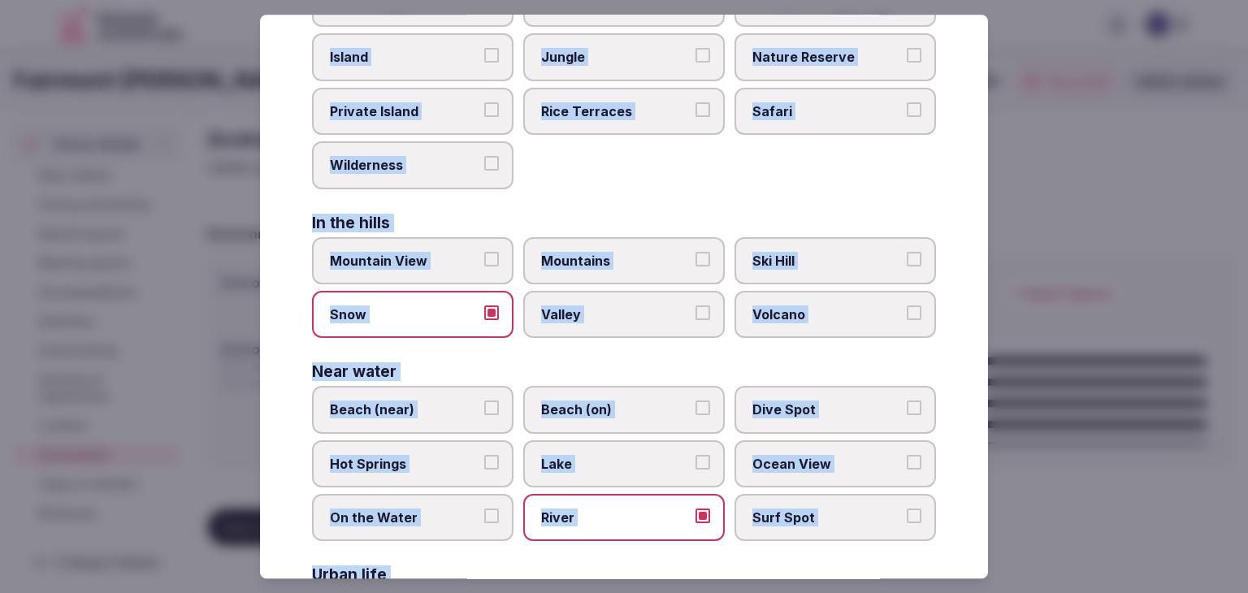
click at [421, 309] on span "Snow" at bounding box center [404, 314] width 149 height 18
click at [484, 309] on button "Snow" at bounding box center [491, 312] width 15 height 15
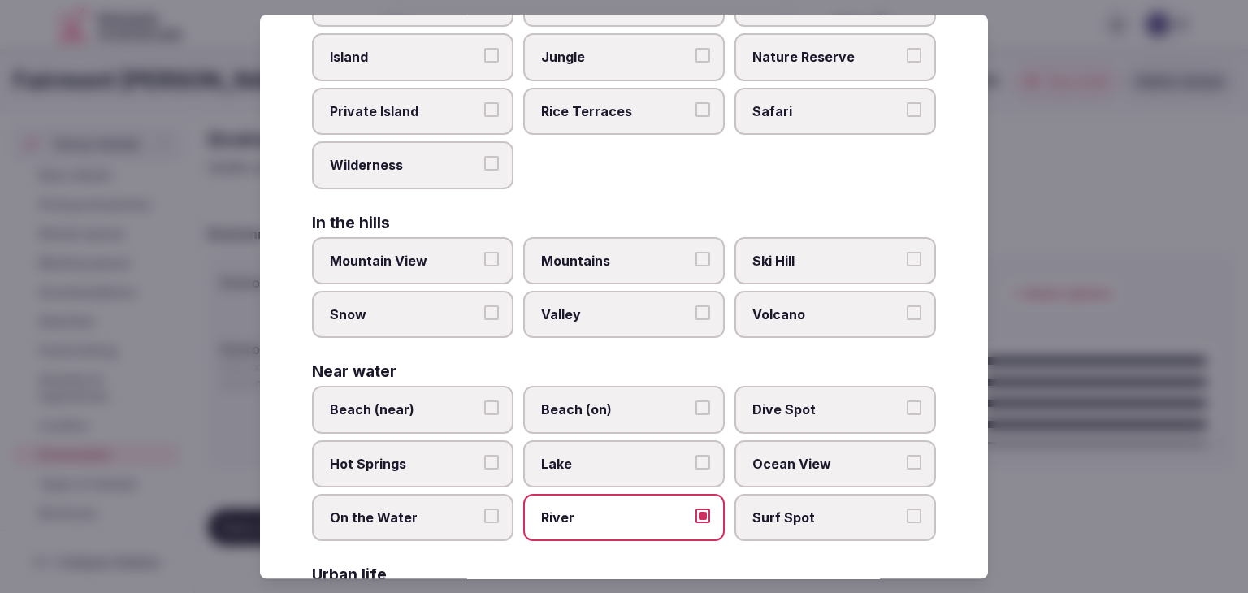
scroll to position [388, 0]
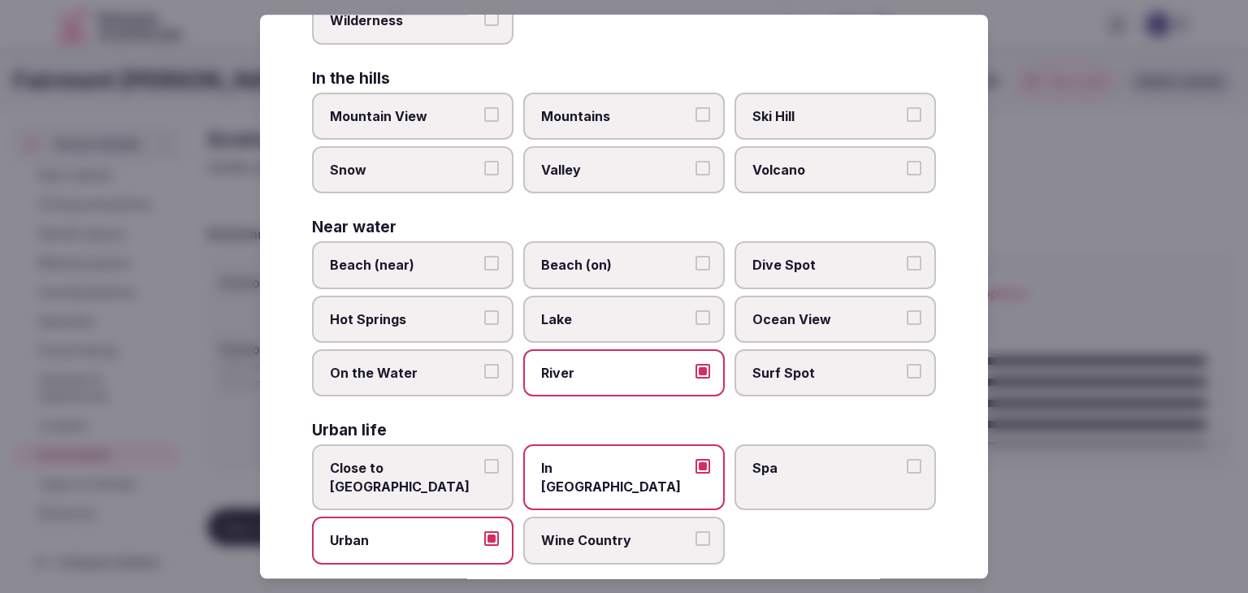
click at [588, 355] on label "River" at bounding box center [623, 372] width 201 height 47
click at [695, 364] on button "River" at bounding box center [702, 371] width 15 height 15
click at [413, 480] on label "Close to City Center" at bounding box center [412, 478] width 201 height 66
click at [484, 474] on button "Close to City Center" at bounding box center [491, 467] width 15 height 15
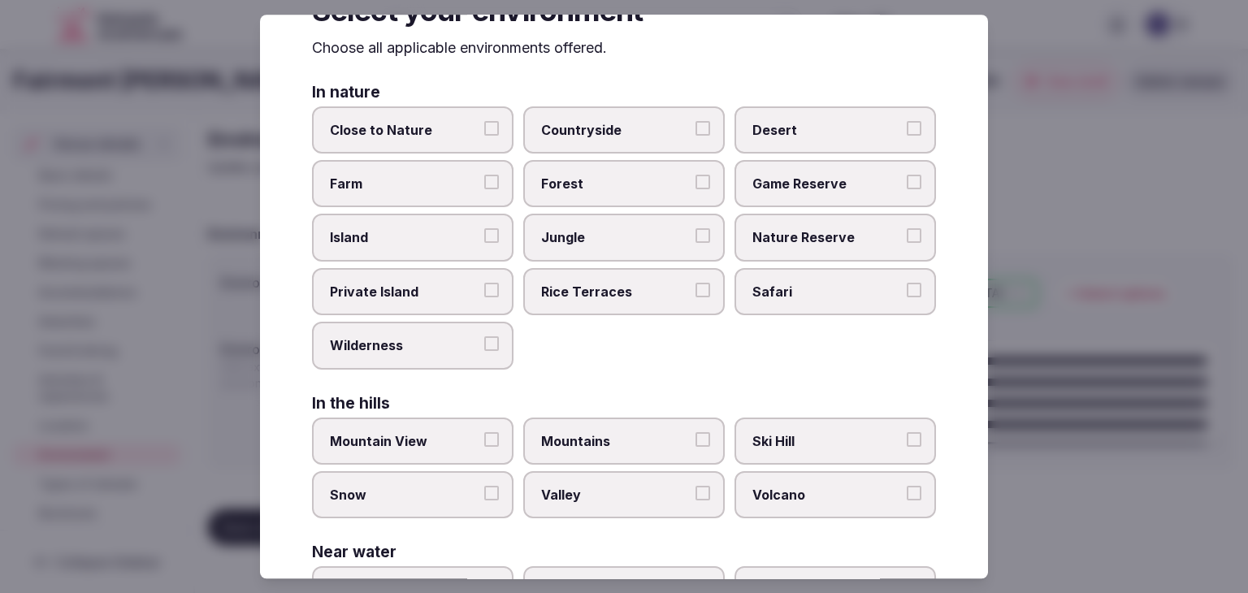
scroll to position [0, 0]
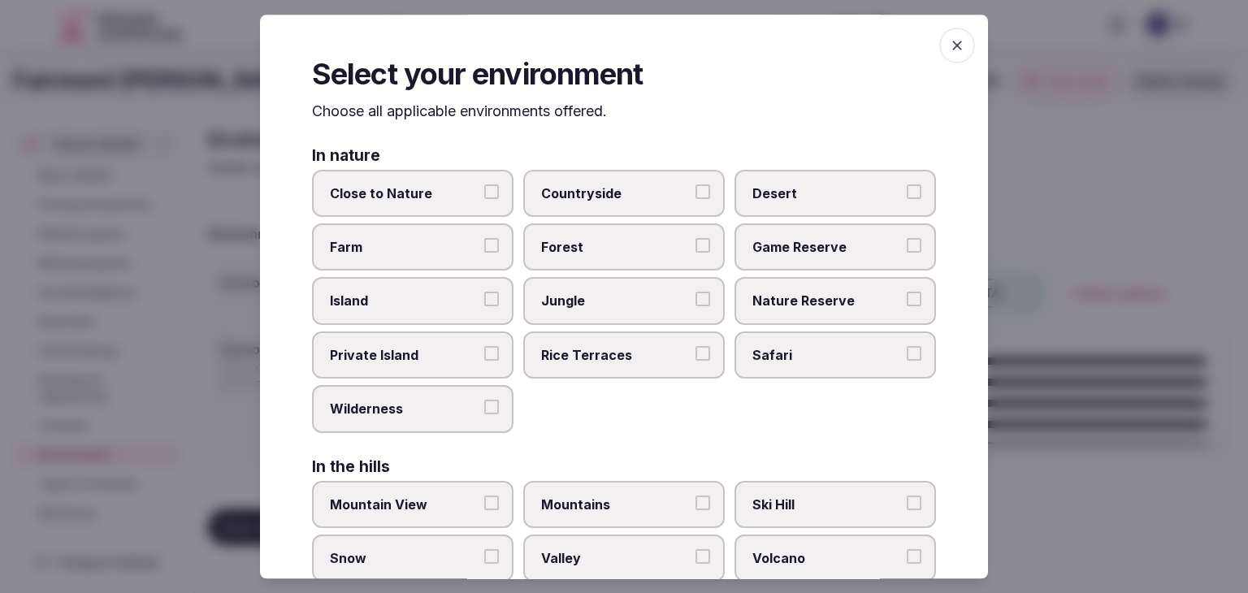
click at [949, 43] on icon "button" at bounding box center [957, 45] width 16 height 16
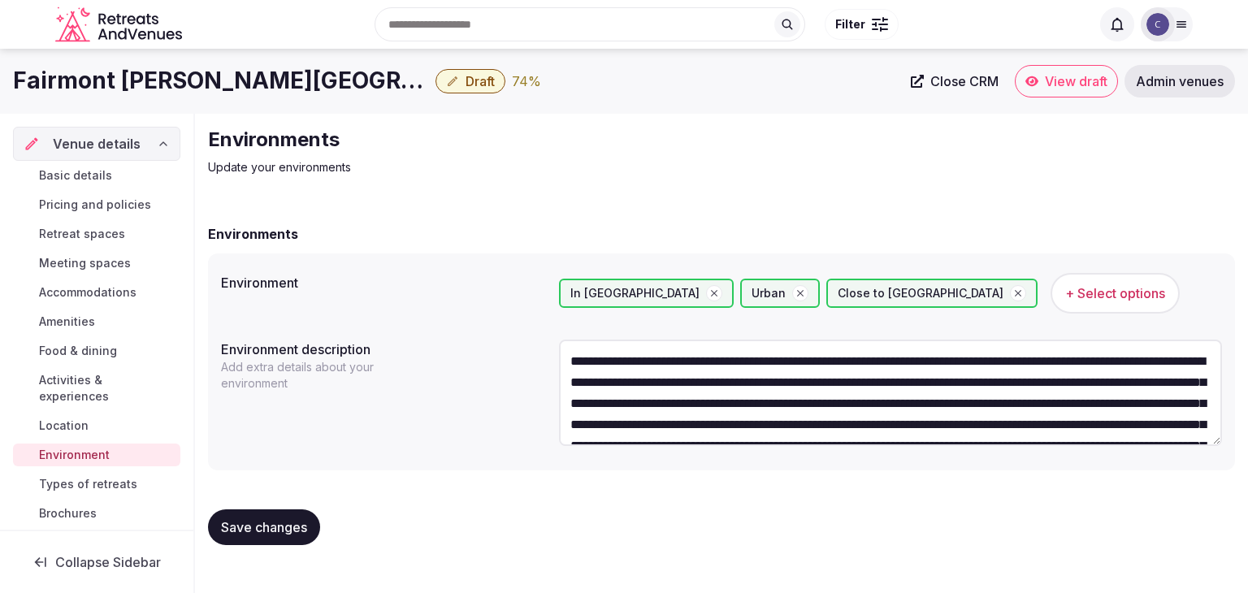
drag, startPoint x: 271, startPoint y: 521, endPoint x: 143, endPoint y: 521, distance: 128.3
click at [271, 521] on span "Save changes" at bounding box center [264, 527] width 86 height 16
click at [106, 489] on span "Types of retreats" at bounding box center [88, 484] width 98 height 16
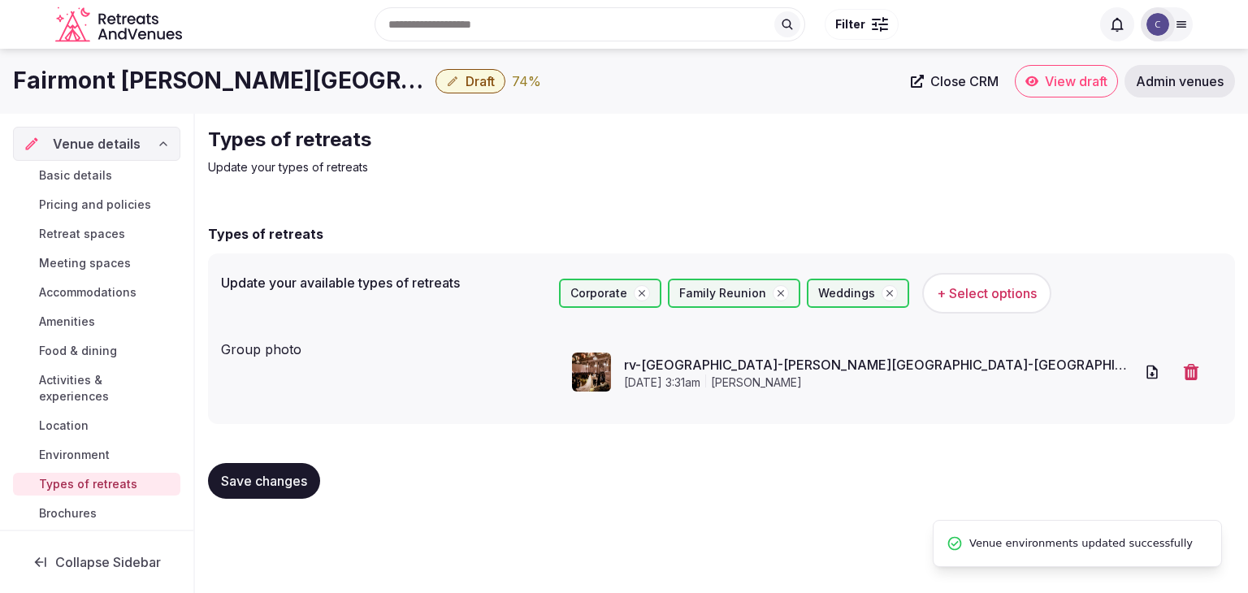
click at [94, 396] on span "Activities & experiences" at bounding box center [106, 388] width 135 height 32
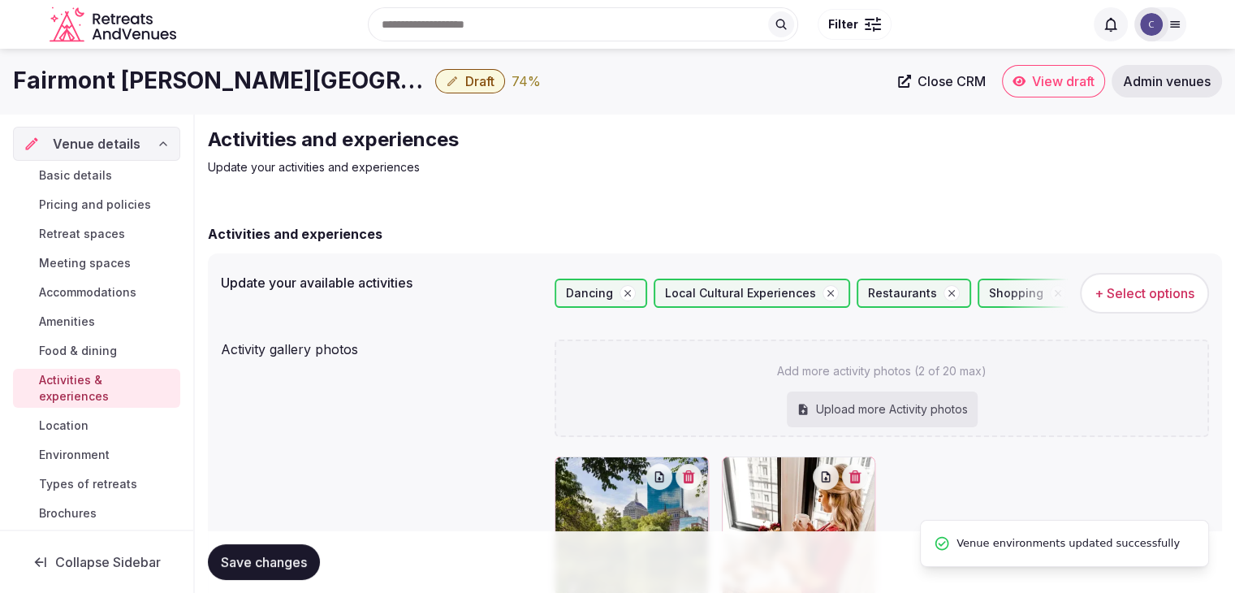
click at [1167, 290] on span "+ Select options" at bounding box center [1145, 293] width 100 height 18
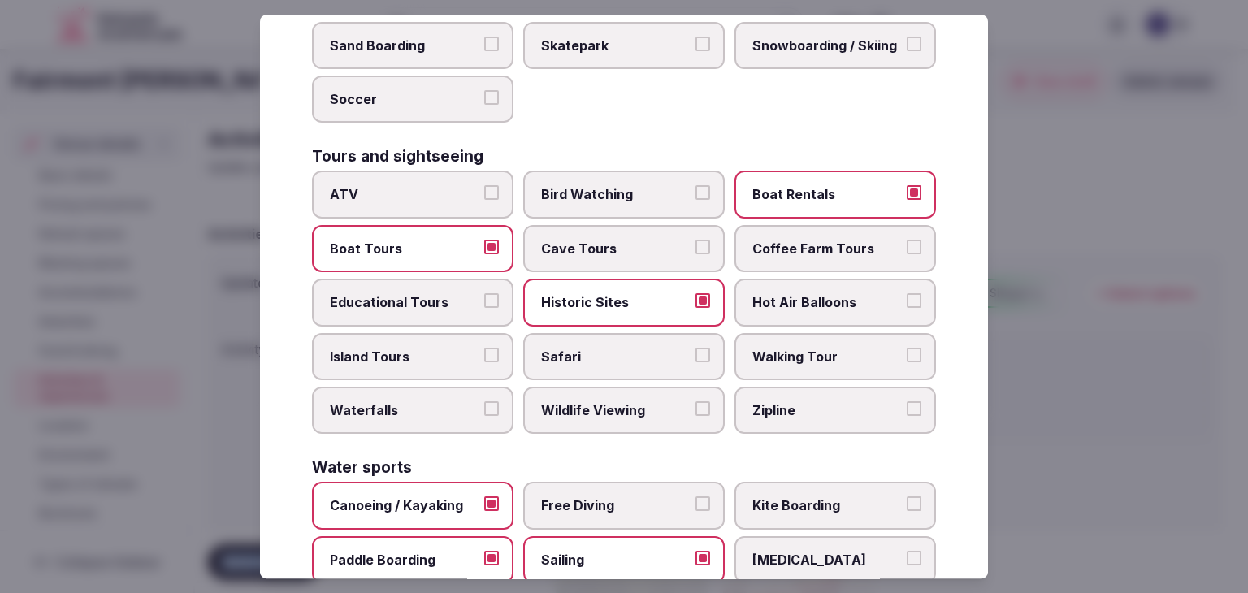
scroll to position [1254, 0]
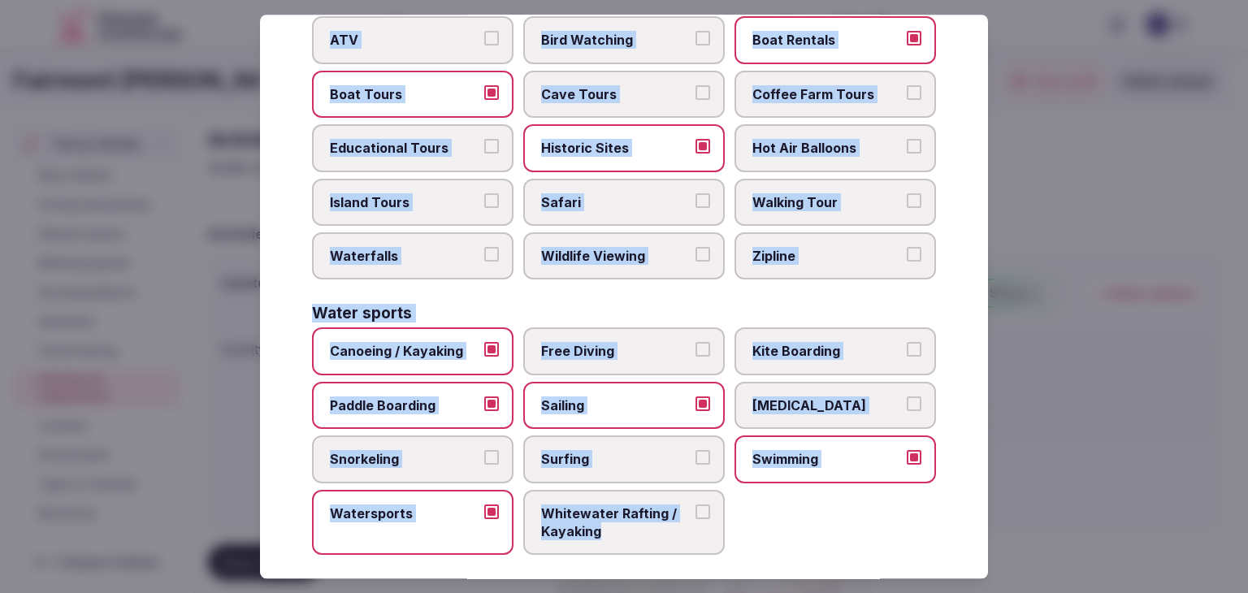
drag, startPoint x: 312, startPoint y: 108, endPoint x: 735, endPoint y: 538, distance: 603.1
click at [735, 538] on div "Select your activities Choose all applicable activities offered. Culture Dancin…" at bounding box center [624, 297] width 728 height 564
copy div "Choose all applicable activities offered. Culture Dancing Food and Culinary Cla…"
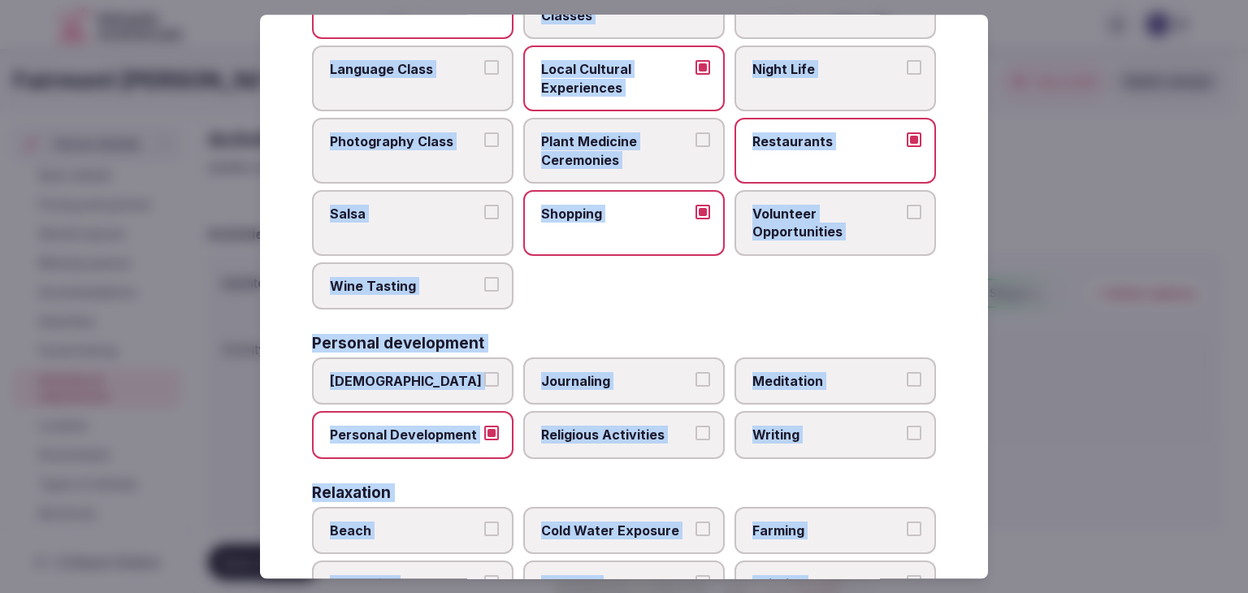
scroll to position [117, 0]
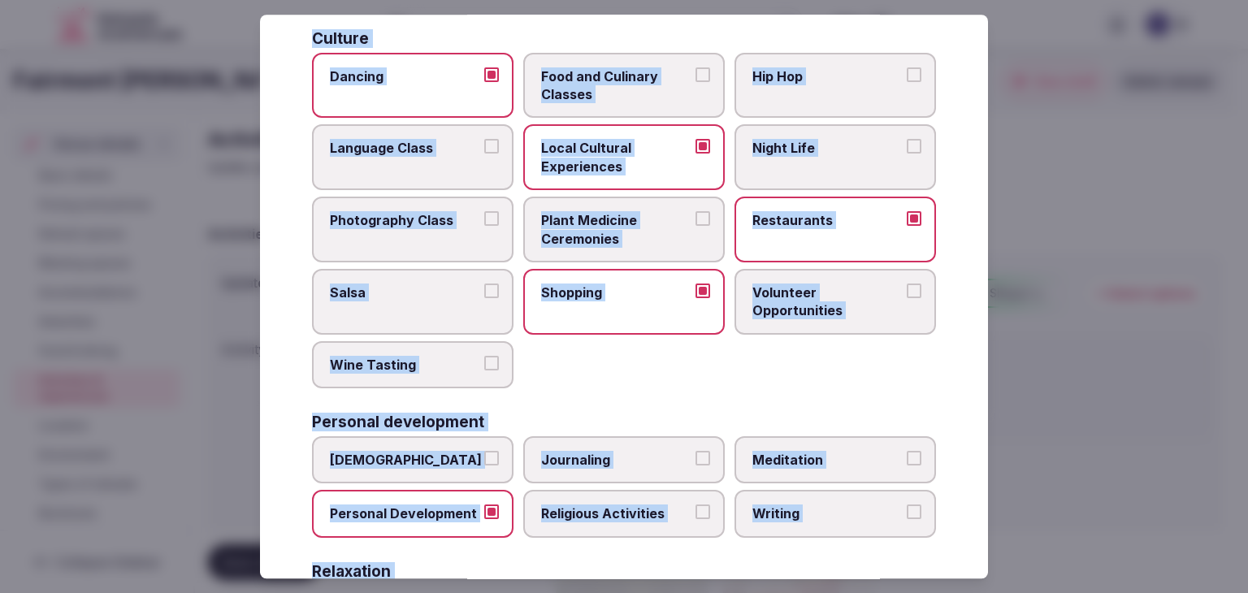
click at [952, 159] on div "Select your activities Choose all applicable activities offered. Culture Dancin…" at bounding box center [624, 297] width 728 height 564
click at [400, 81] on span "Dancing" at bounding box center [404, 76] width 149 height 18
click at [484, 81] on button "Dancing" at bounding box center [491, 74] width 15 height 15
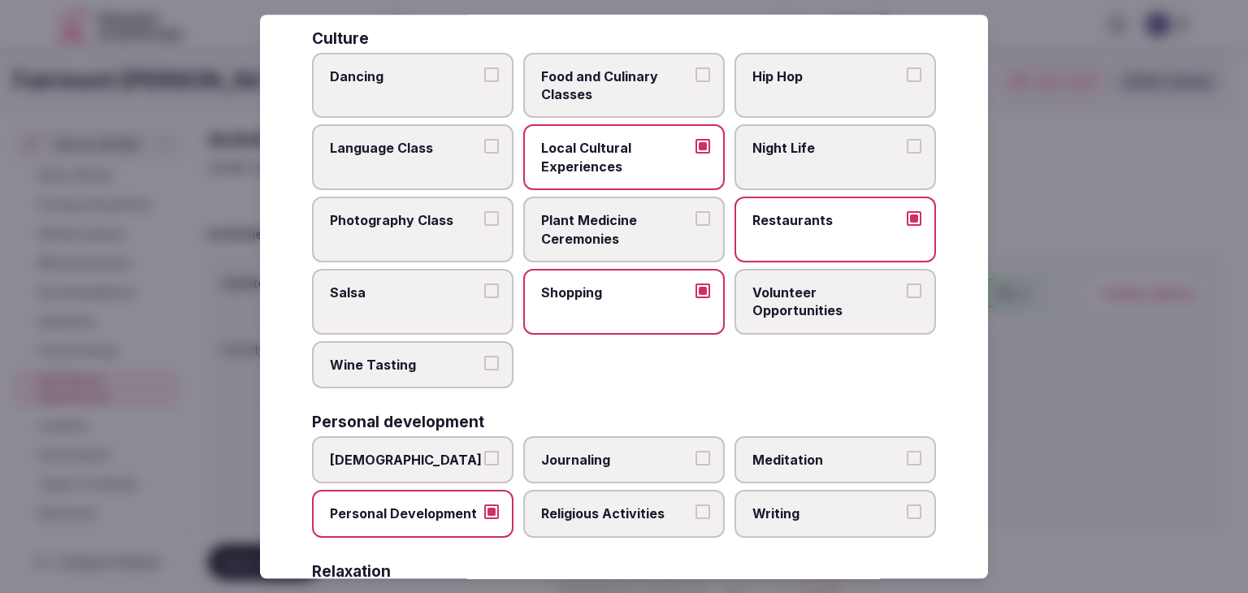
click at [816, 158] on label "Night Life" at bounding box center [834, 158] width 201 height 66
click at [906, 154] on button "Night Life" at bounding box center [913, 147] width 15 height 15
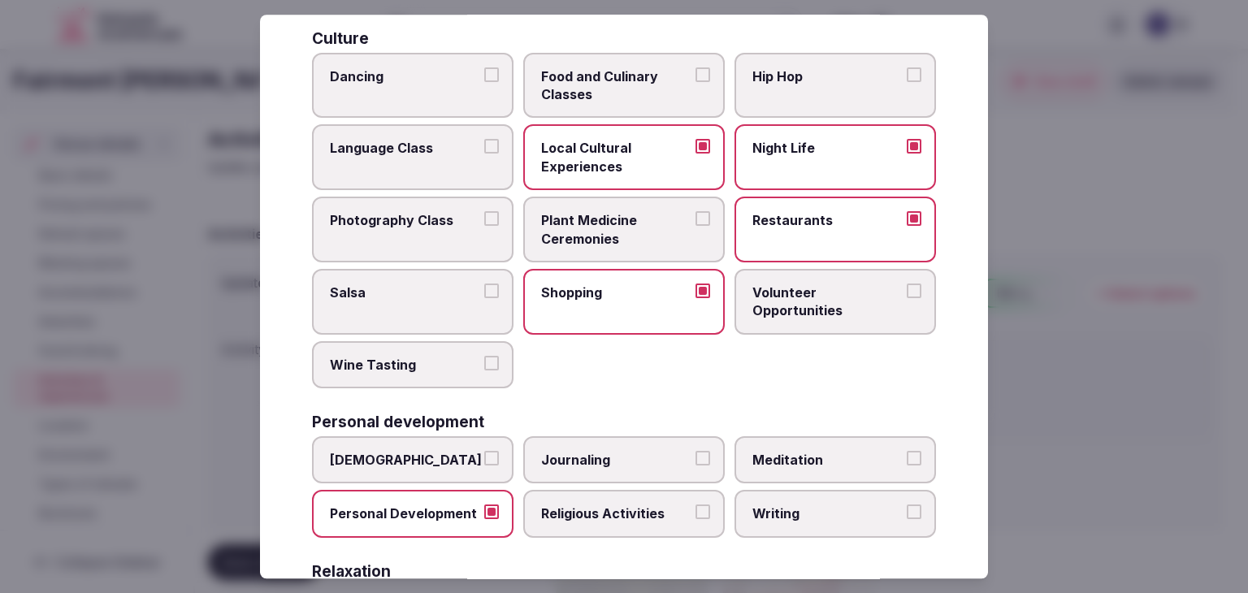
scroll to position [198, 0]
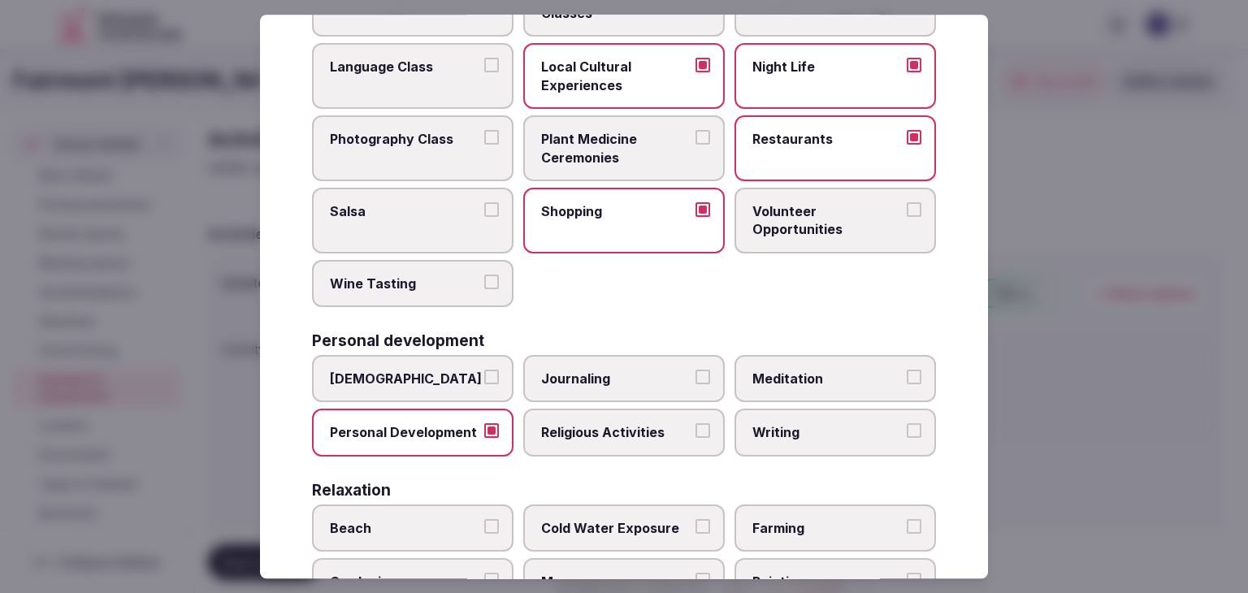
drag, startPoint x: 821, startPoint y: 358, endPoint x: 833, endPoint y: 372, distance: 17.9
click at [822, 357] on label "Meditation" at bounding box center [834, 378] width 201 height 47
click at [906, 370] on button "Meditation" at bounding box center [913, 377] width 15 height 15
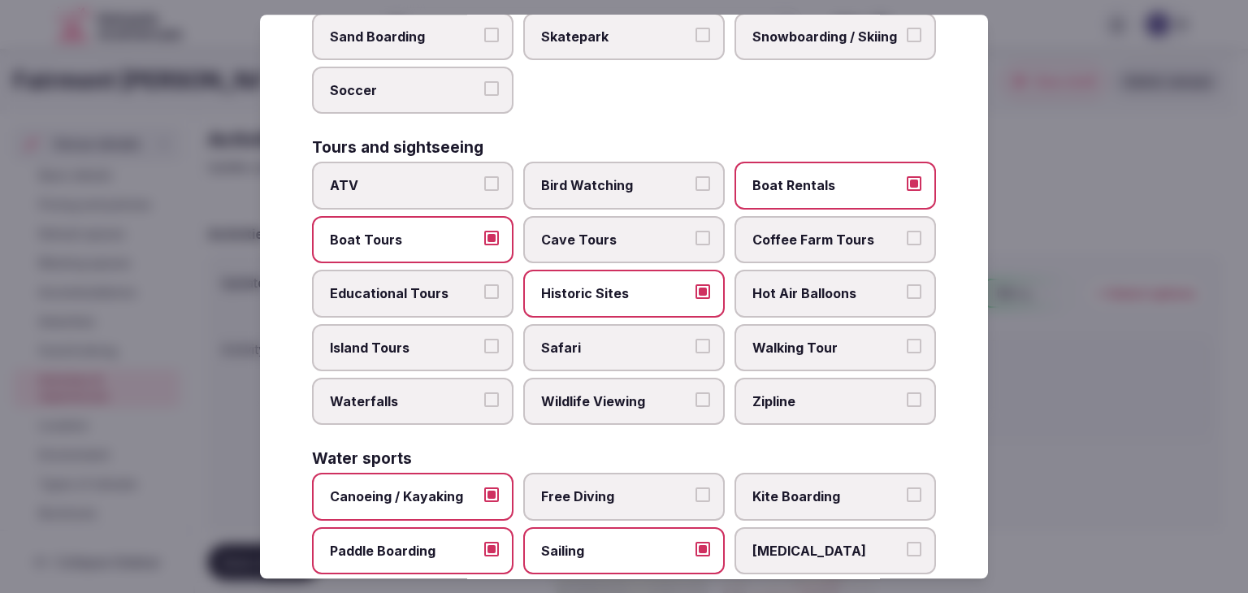
scroll to position [1254, 0]
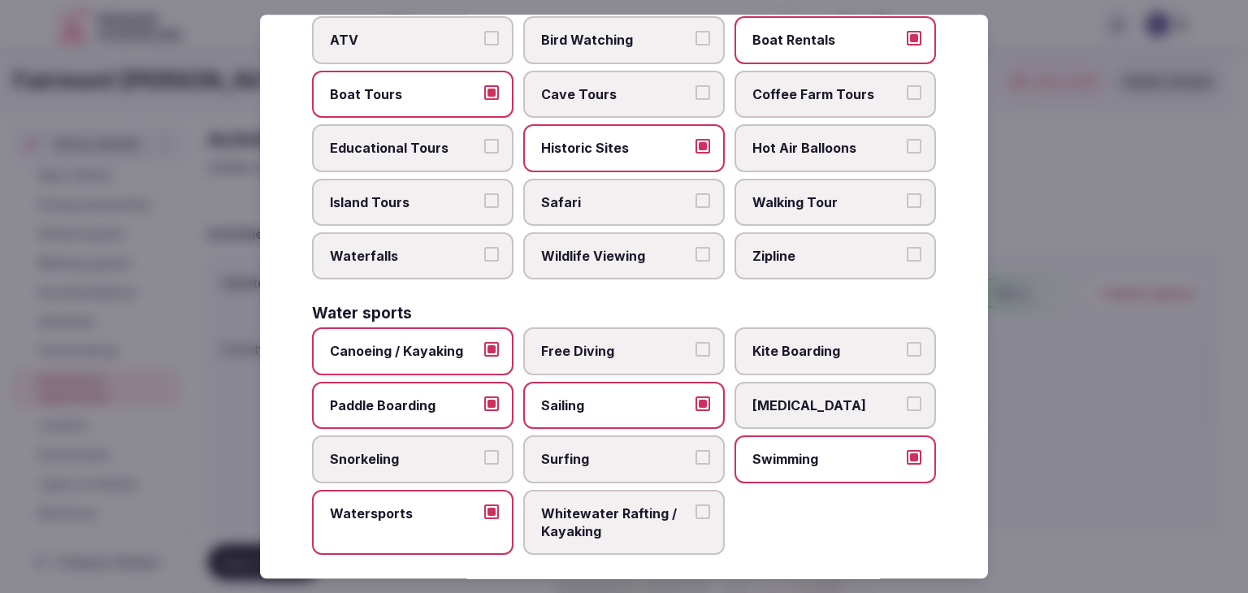
drag, startPoint x: 454, startPoint y: 97, endPoint x: 457, endPoint y: 108, distance: 11.0
click at [452, 97] on label "Boat Tours" at bounding box center [412, 94] width 201 height 47
click at [484, 97] on button "Boat Tours" at bounding box center [491, 92] width 15 height 15
click at [793, 193] on span "Walking Tour" at bounding box center [826, 202] width 149 height 18
click at [906, 193] on button "Walking Tour" at bounding box center [913, 200] width 15 height 15
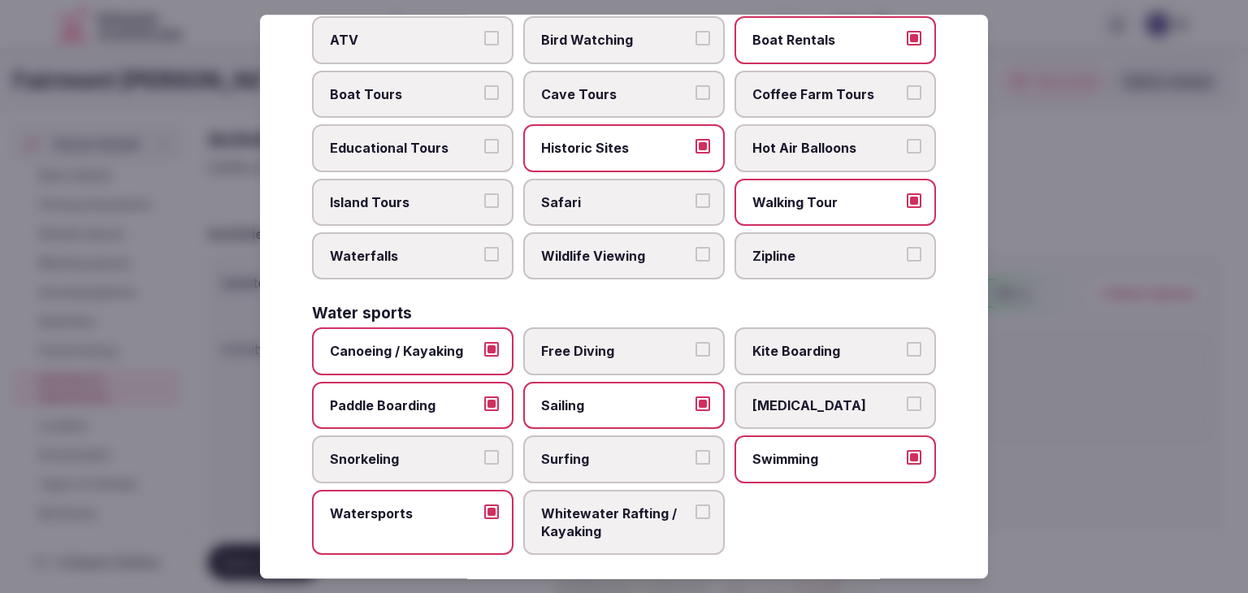
click at [439, 343] on span "Canoeing / Kayaking" at bounding box center [404, 352] width 149 height 18
click at [484, 343] on button "Canoeing / Kayaking" at bounding box center [491, 350] width 15 height 15
click at [424, 396] on span "Paddle Boarding" at bounding box center [404, 405] width 149 height 18
click at [484, 396] on button "Paddle Boarding" at bounding box center [491, 403] width 15 height 15
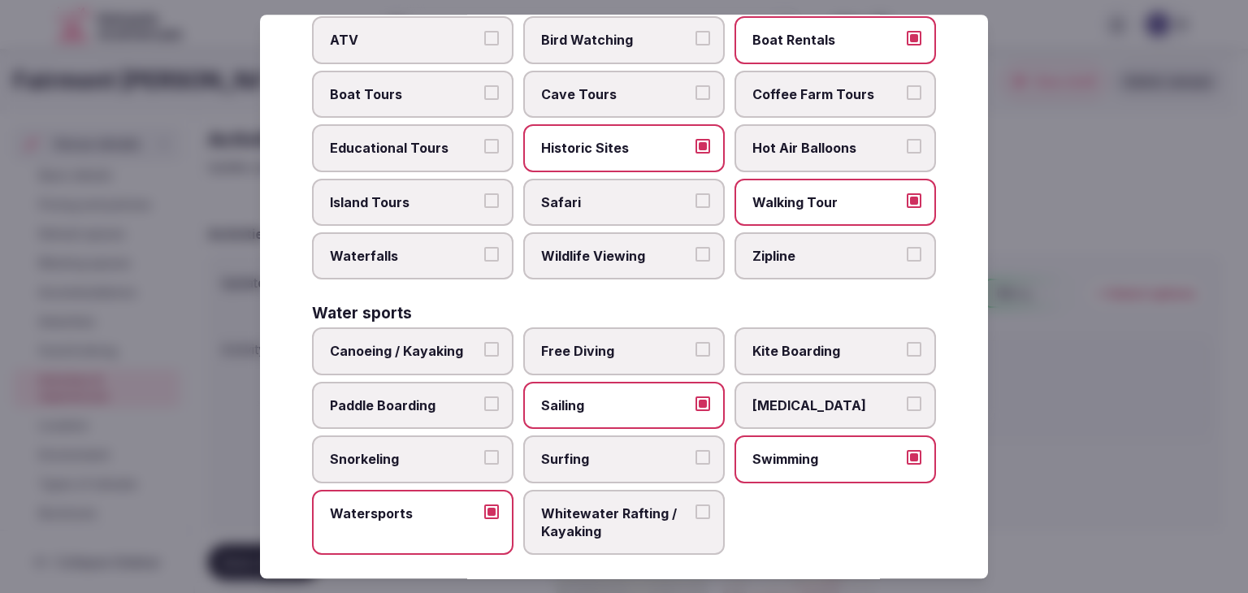
drag, startPoint x: 569, startPoint y: 388, endPoint x: 591, endPoint y: 396, distance: 23.9
click at [573, 396] on span "Sailing" at bounding box center [615, 405] width 149 height 18
click at [695, 396] on button "Sailing" at bounding box center [702, 403] width 15 height 15
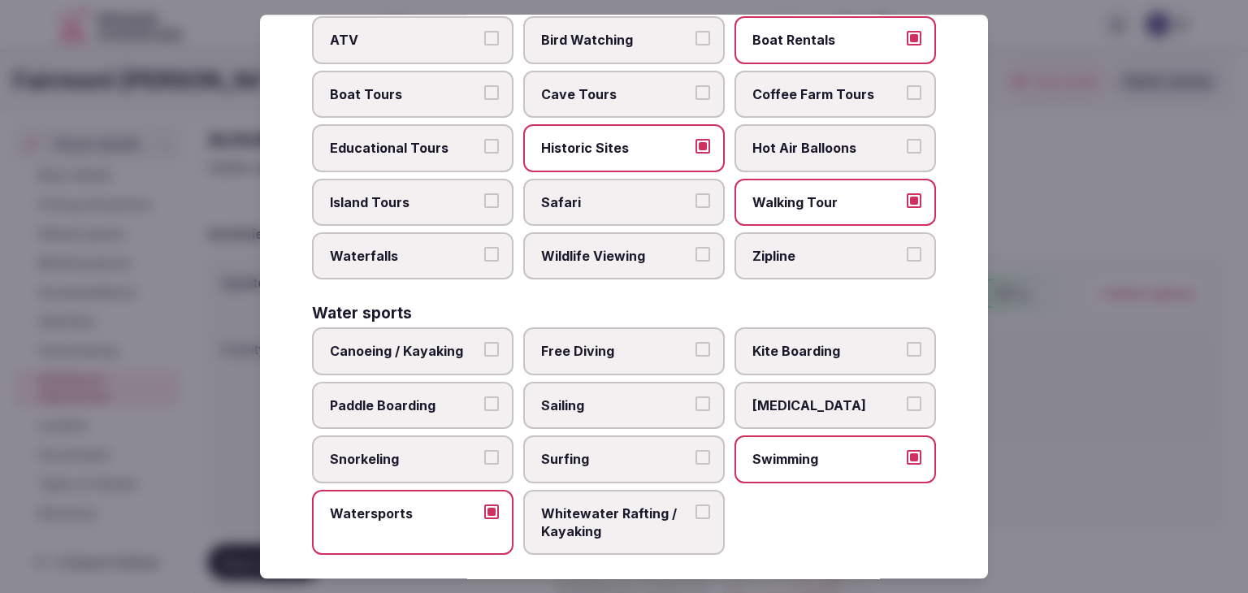
drag, startPoint x: 792, startPoint y: 421, endPoint x: 795, endPoint y: 430, distance: 10.3
click at [793, 435] on label "Swimming" at bounding box center [834, 458] width 201 height 47
click at [469, 504] on span "Watersports" at bounding box center [404, 513] width 149 height 18
click at [484, 504] on button "Watersports" at bounding box center [491, 511] width 15 height 15
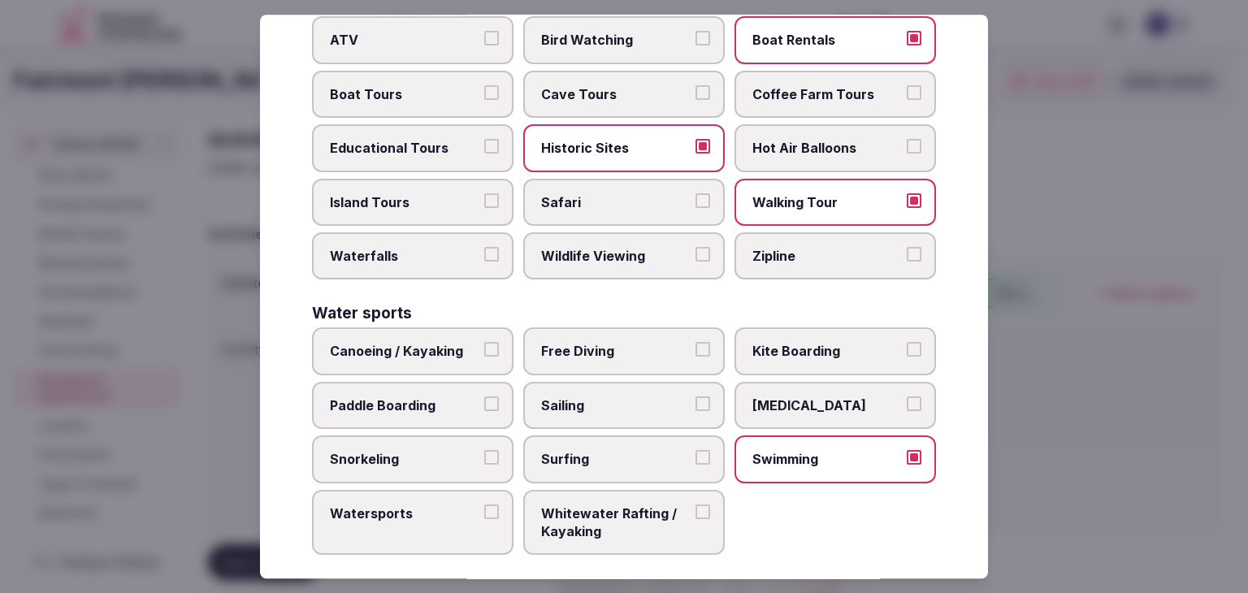
click at [825, 450] on span "Swimming" at bounding box center [826, 459] width 149 height 18
click at [906, 450] on button "Swimming" at bounding box center [913, 457] width 15 height 15
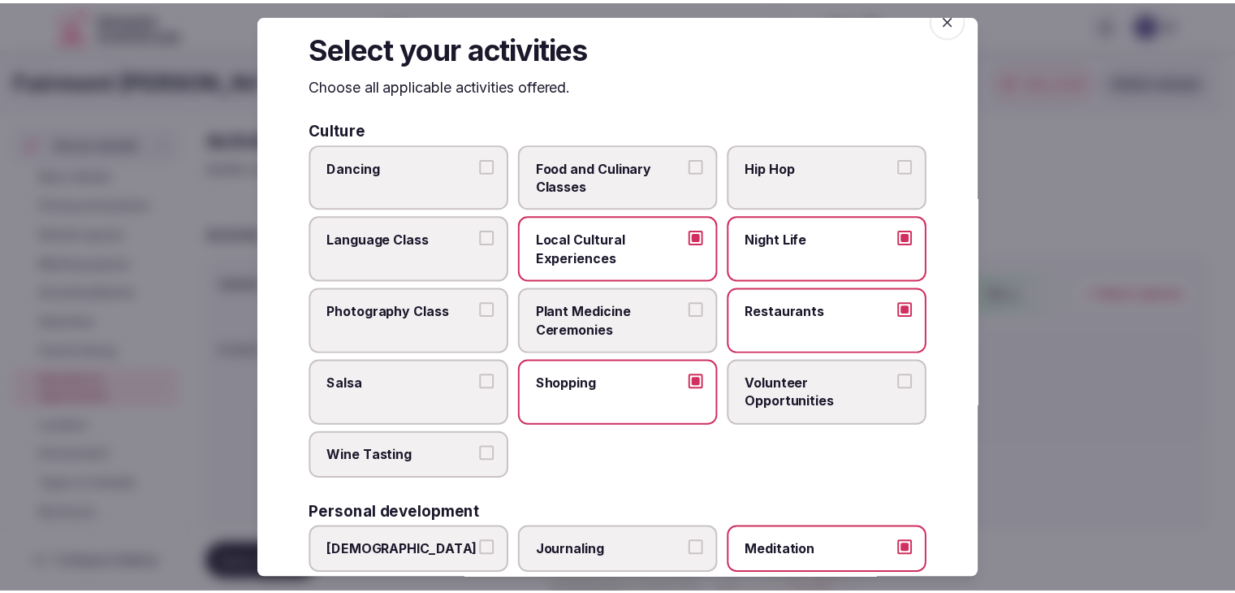
scroll to position [0, 0]
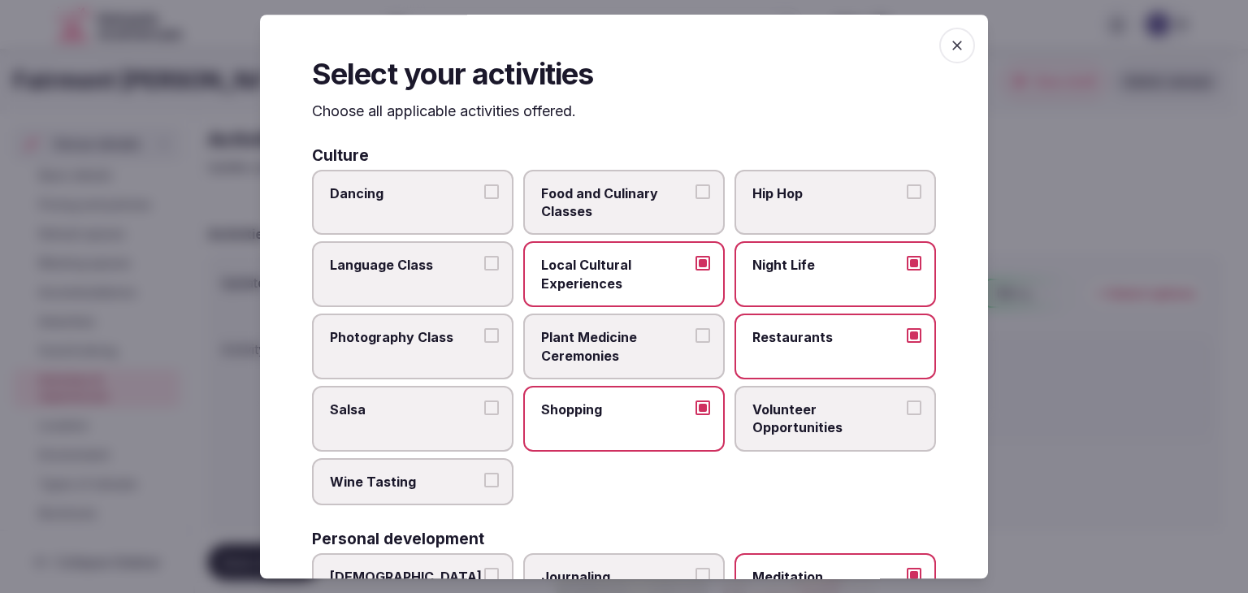
click at [952, 43] on icon "button" at bounding box center [957, 46] width 10 height 10
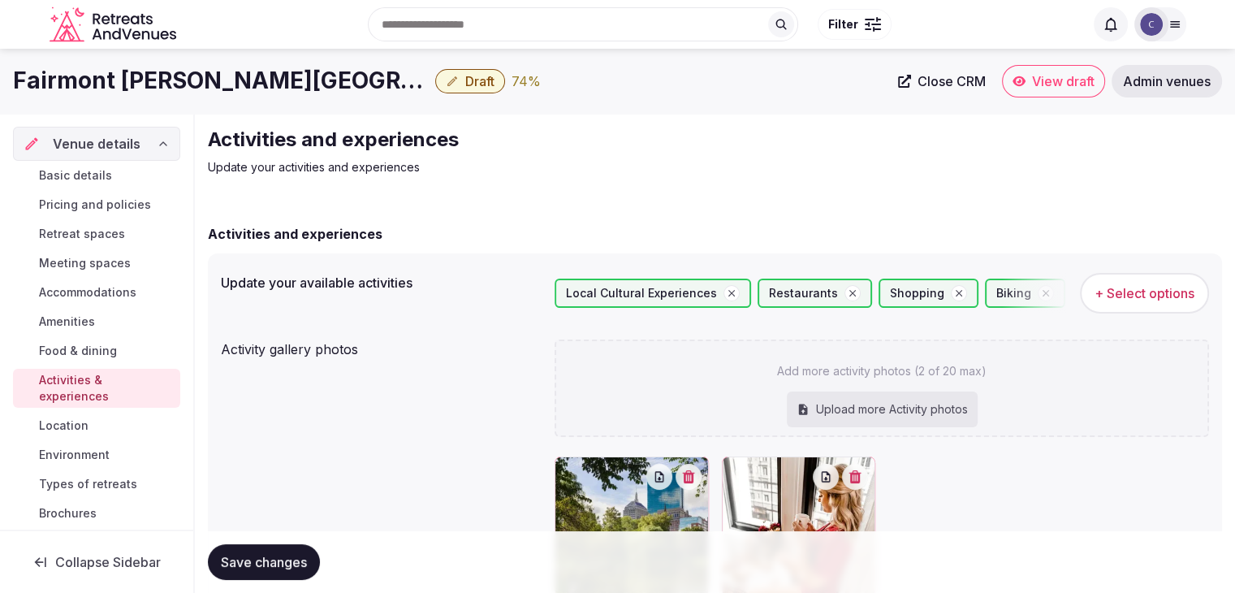
click at [279, 547] on button "Save changes" at bounding box center [264, 562] width 112 height 36
click at [103, 482] on span "Types of retreats" at bounding box center [88, 484] width 98 height 16
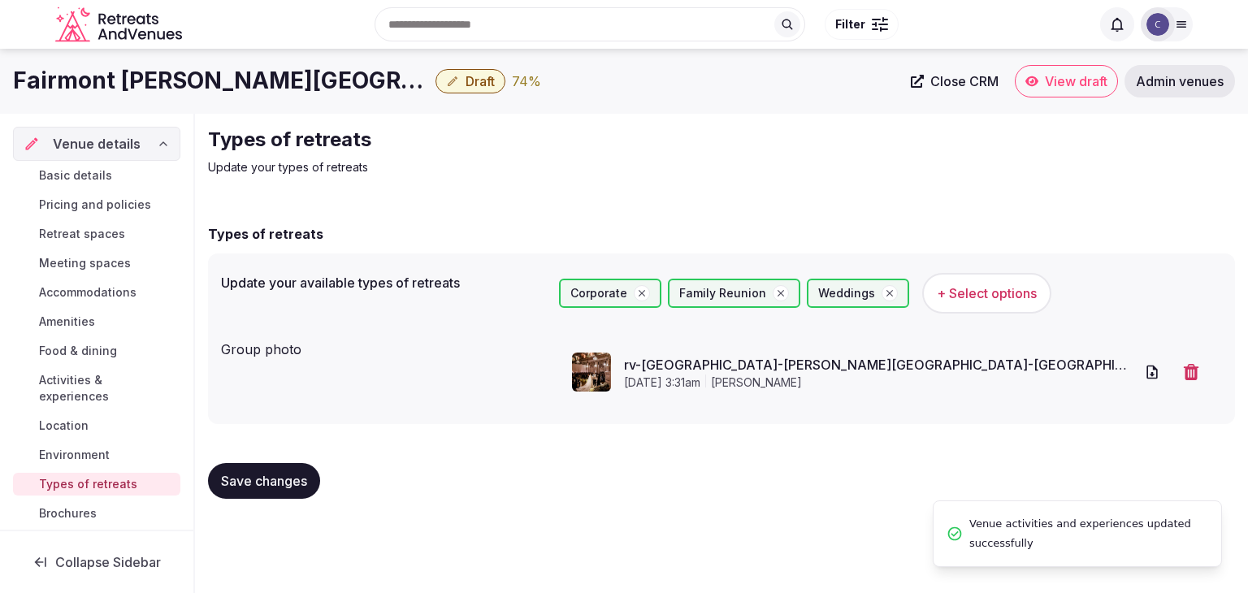
click at [98, 452] on span "Environment" at bounding box center [74, 455] width 71 height 16
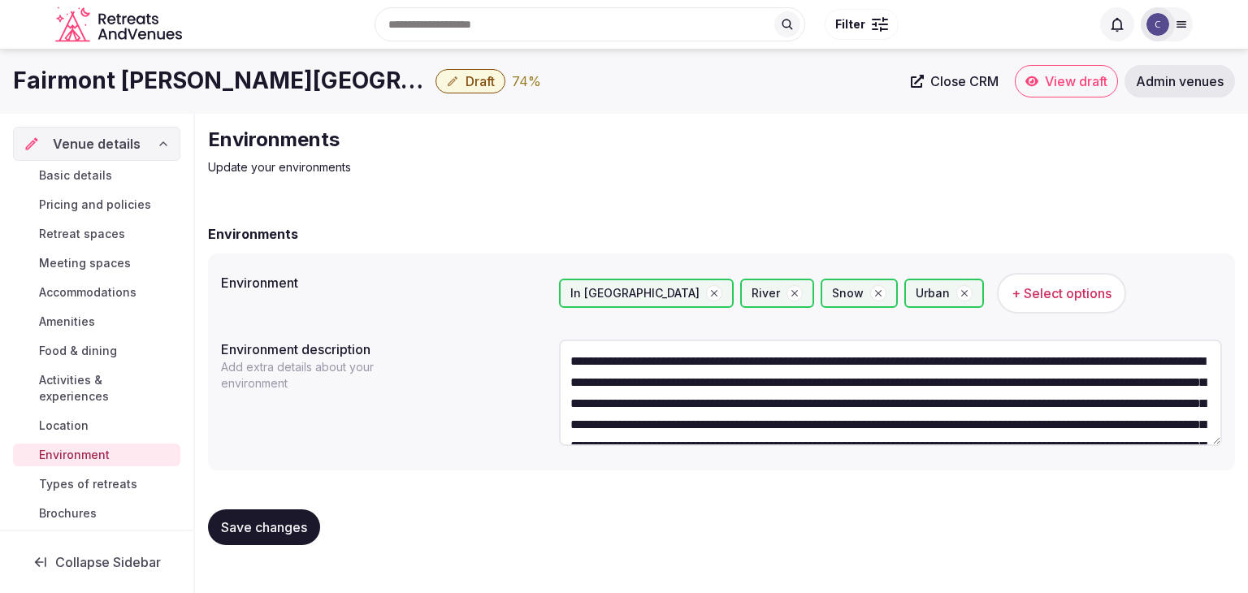
click at [101, 422] on link "Location" at bounding box center [96, 425] width 167 height 23
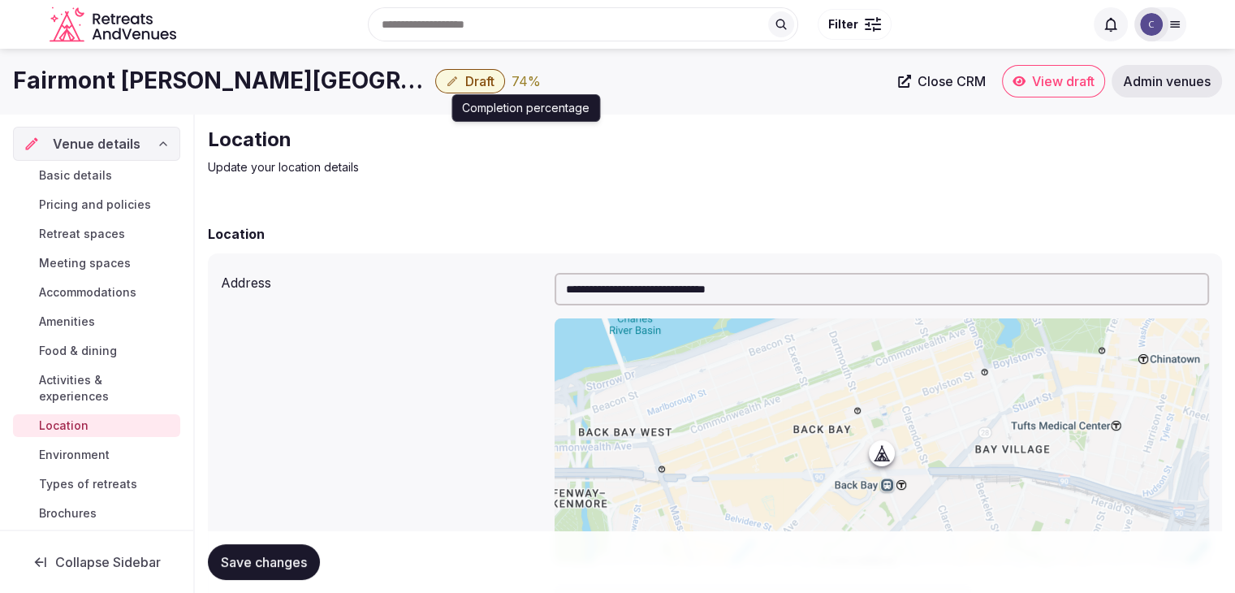
click at [465, 80] on span "Draft" at bounding box center [479, 81] width 29 height 16
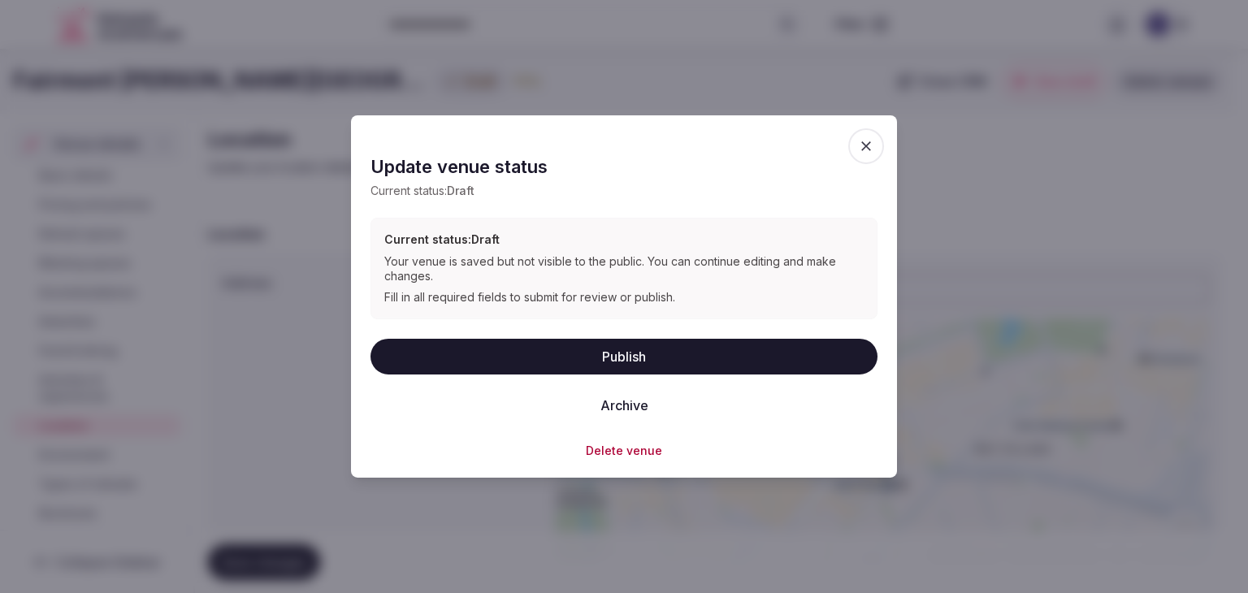
click at [551, 354] on button "Publish" at bounding box center [623, 356] width 507 height 36
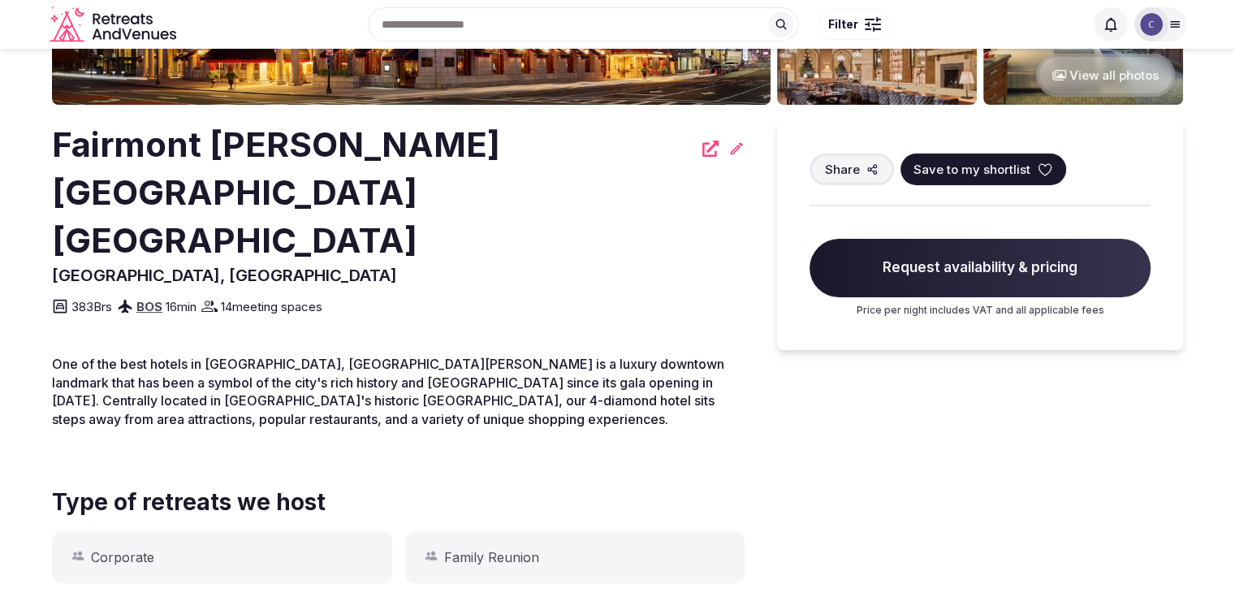
scroll to position [244, 0]
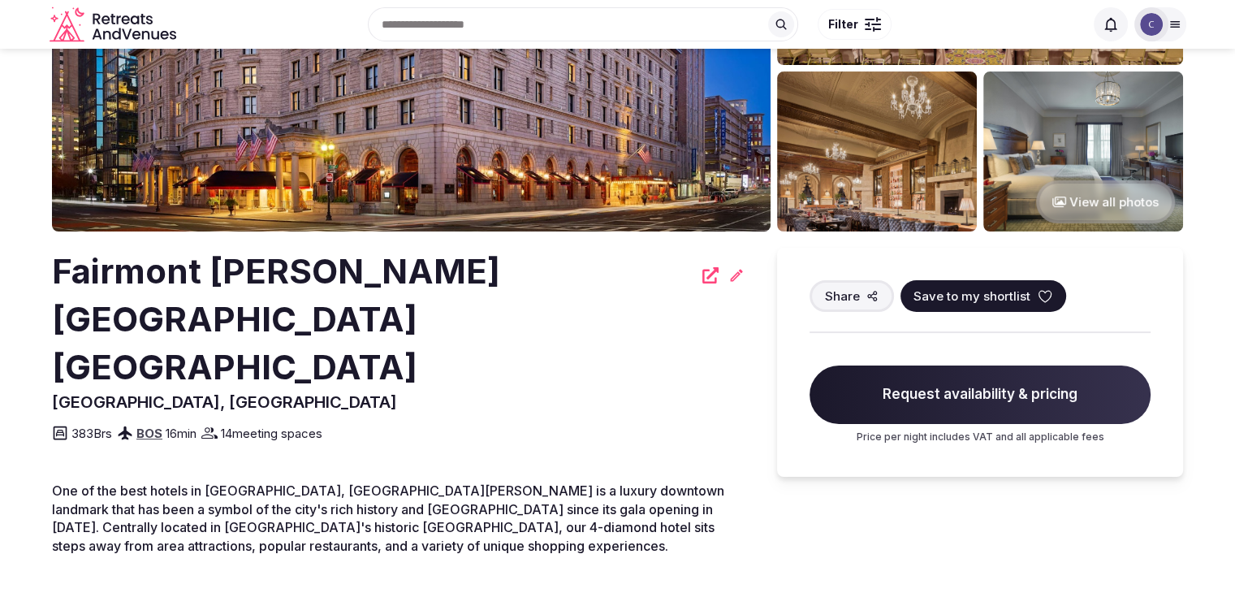
click at [283, 261] on h2 "Fairmont [PERSON_NAME][GEOGRAPHIC_DATA] [GEOGRAPHIC_DATA]" at bounding box center [372, 319] width 641 height 143
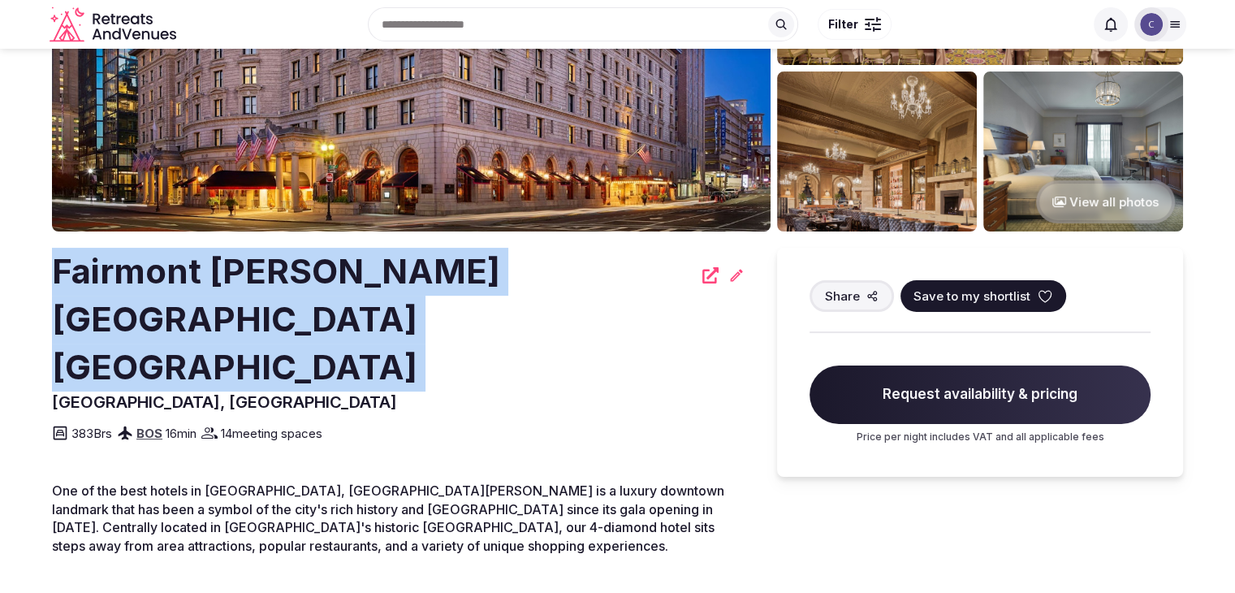
click at [283, 261] on h2 "Fairmont [PERSON_NAME][GEOGRAPHIC_DATA] [GEOGRAPHIC_DATA]" at bounding box center [372, 319] width 641 height 143
copy div "Fairmont [PERSON_NAME][GEOGRAPHIC_DATA] [GEOGRAPHIC_DATA]"
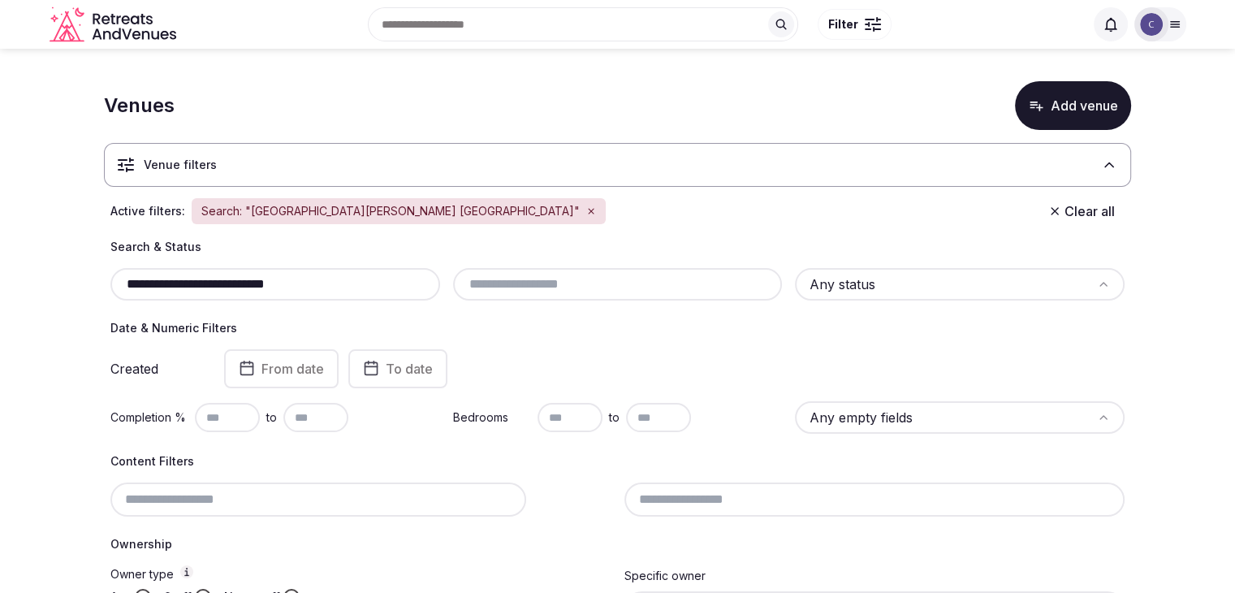
click at [351, 257] on div "**********" at bounding box center [617, 270] width 1014 height 62
click at [354, 275] on input "**********" at bounding box center [275, 284] width 317 height 19
paste input "**********"
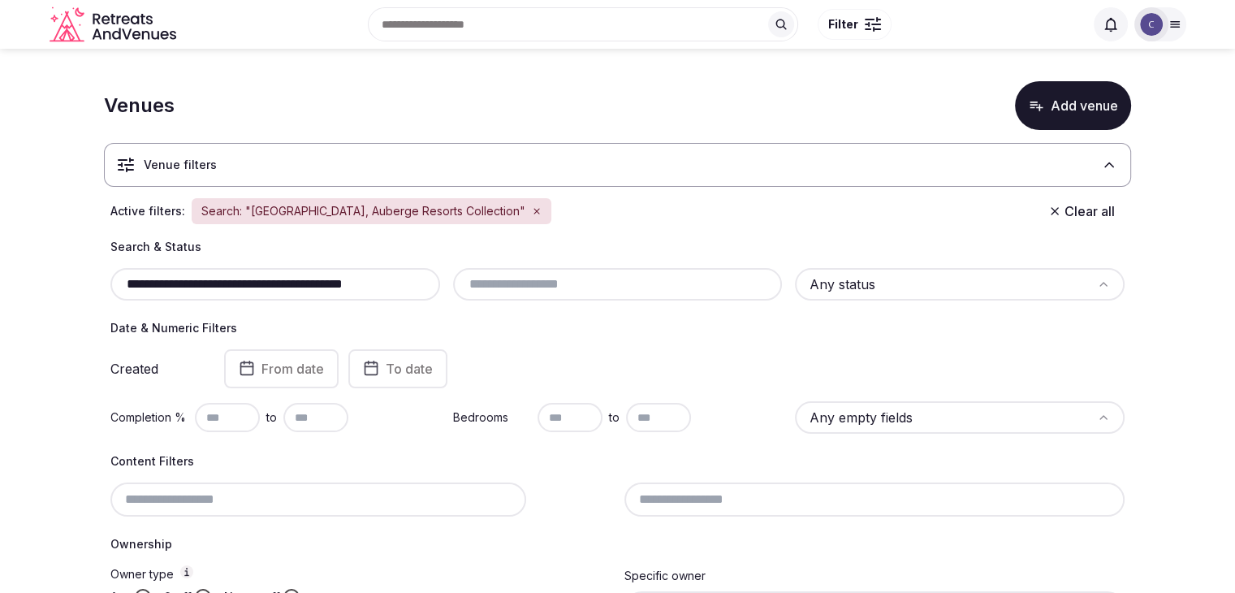
click at [365, 278] on input "**********" at bounding box center [275, 284] width 317 height 19
click at [364, 277] on input "**********" at bounding box center [275, 284] width 317 height 19
paste input "**********"
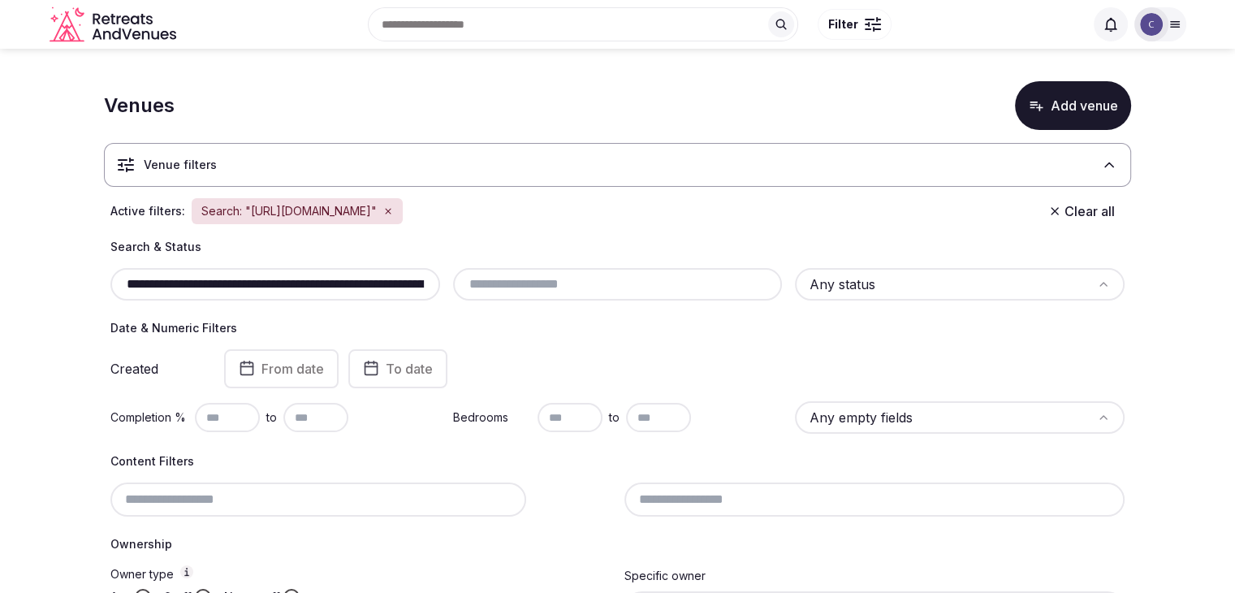
click at [339, 288] on input "**********" at bounding box center [275, 284] width 317 height 19
paste input "text"
type input "**********"
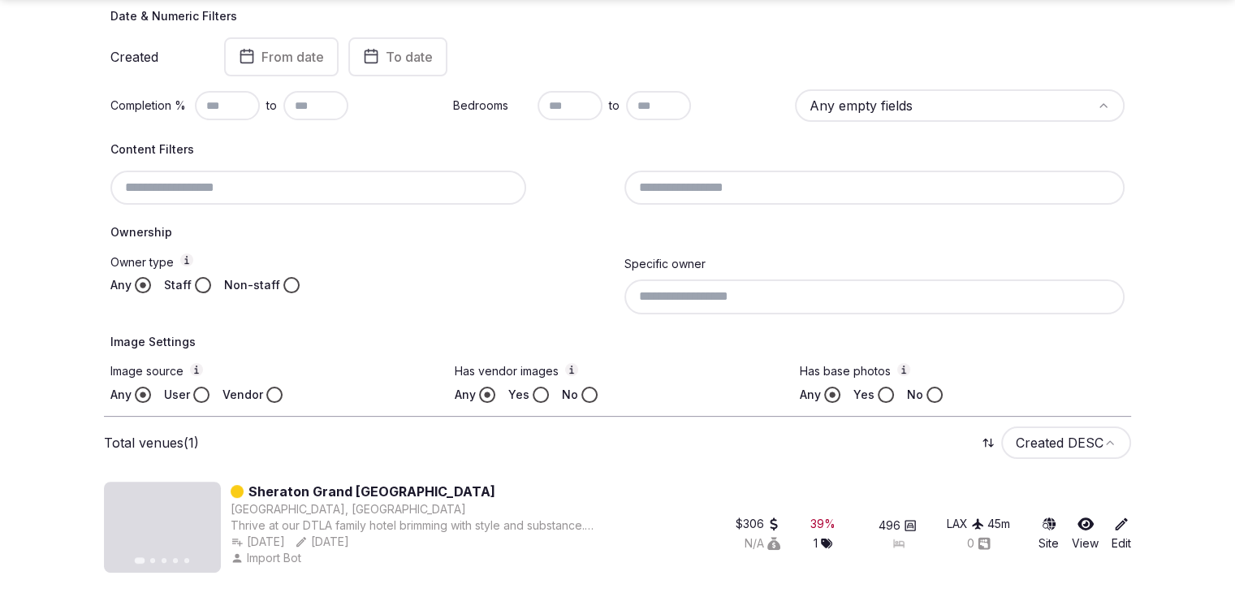
scroll to position [315, 0]
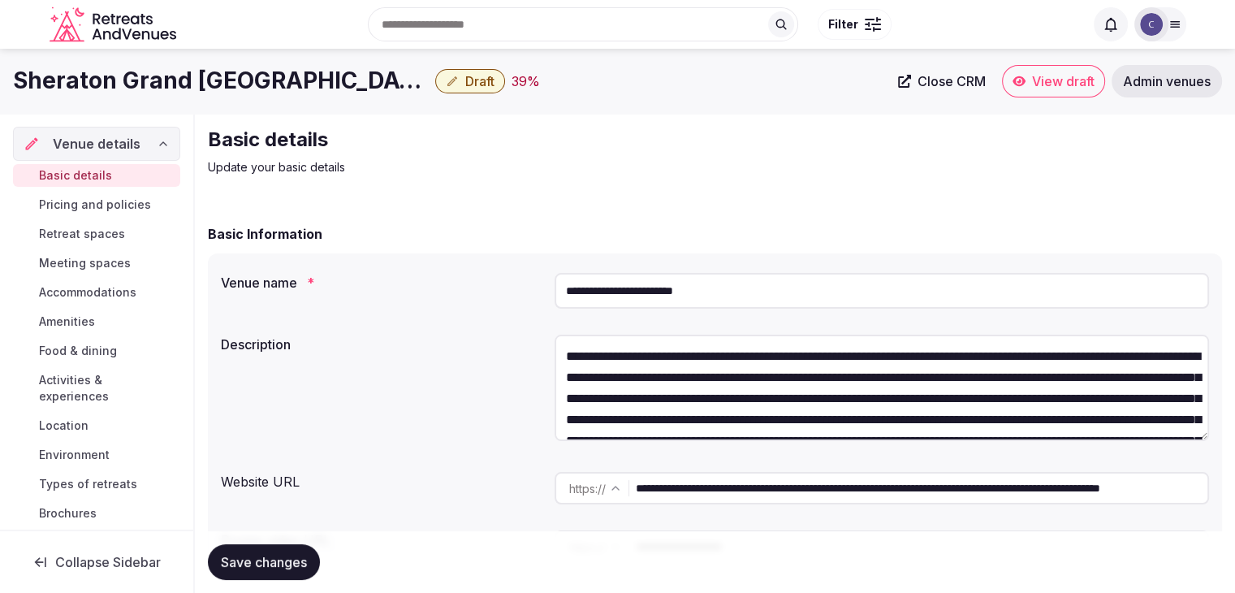
click at [101, 205] on span "Pricing and policies" at bounding box center [95, 205] width 112 height 16
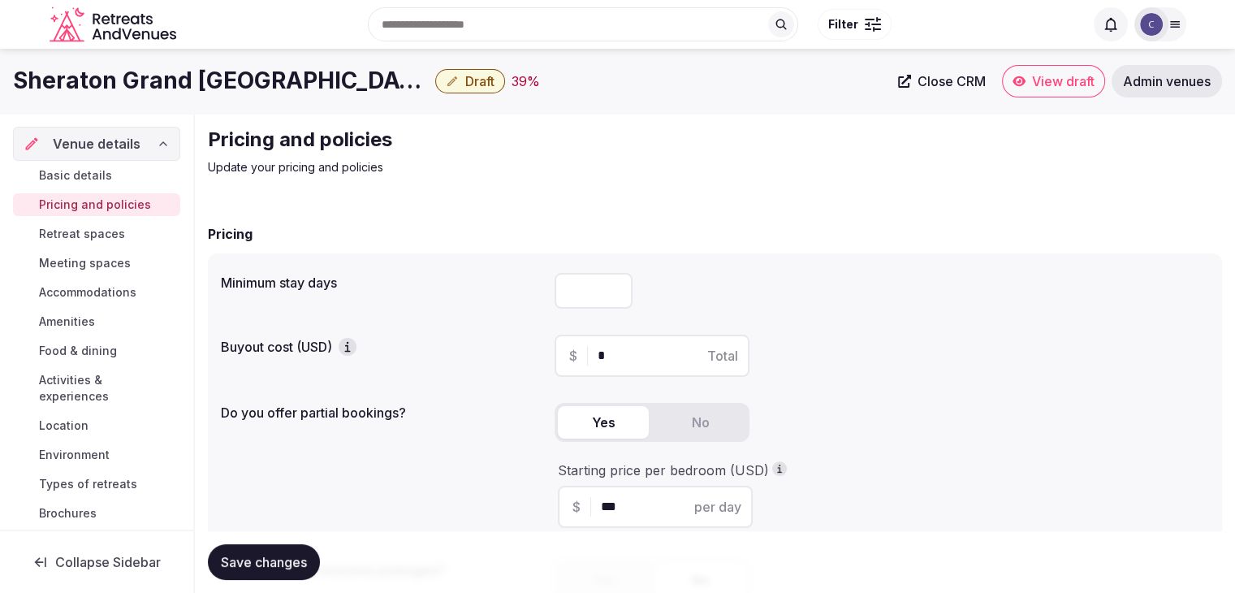
click at [601, 293] on input "number" at bounding box center [594, 291] width 78 height 36
type input "*"
click at [275, 567] on span "Save changes" at bounding box center [264, 562] width 86 height 16
click at [141, 237] on link "Retreat spaces" at bounding box center [96, 234] width 167 height 23
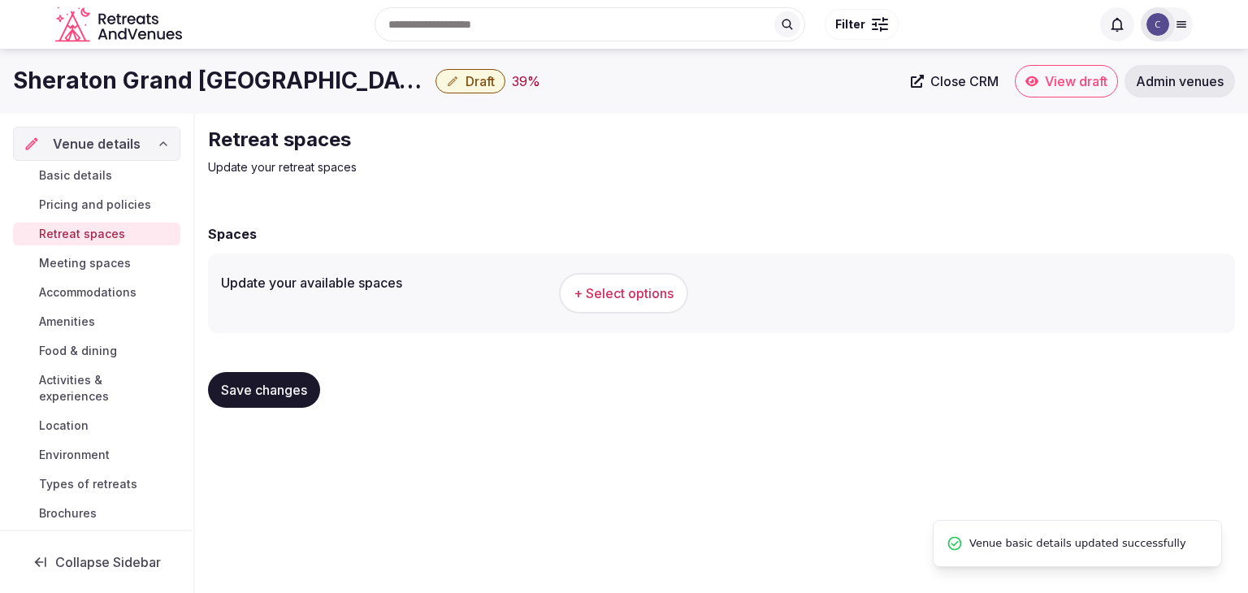
click at [216, 82] on h1 "Sheraton Grand [GEOGRAPHIC_DATA]" at bounding box center [221, 81] width 416 height 32
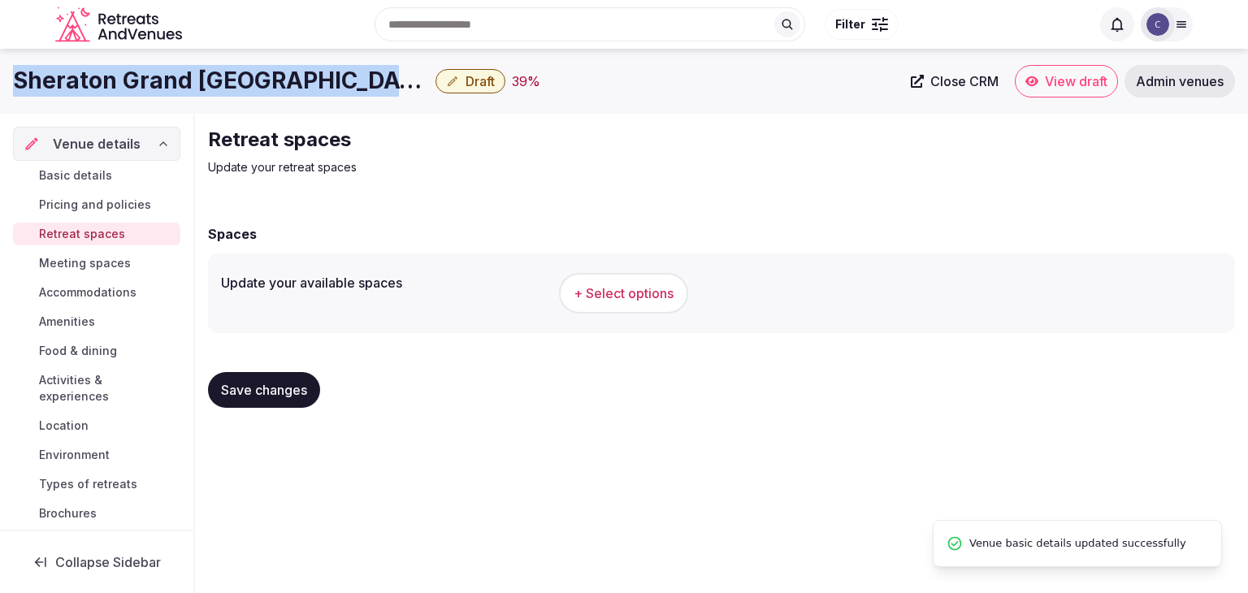
click at [216, 82] on h1 "Sheraton Grand [GEOGRAPHIC_DATA]" at bounding box center [221, 81] width 416 height 32
copy div "Sheraton Grand [GEOGRAPHIC_DATA]"
click at [621, 287] on span "+ Select options" at bounding box center [623, 293] width 100 height 18
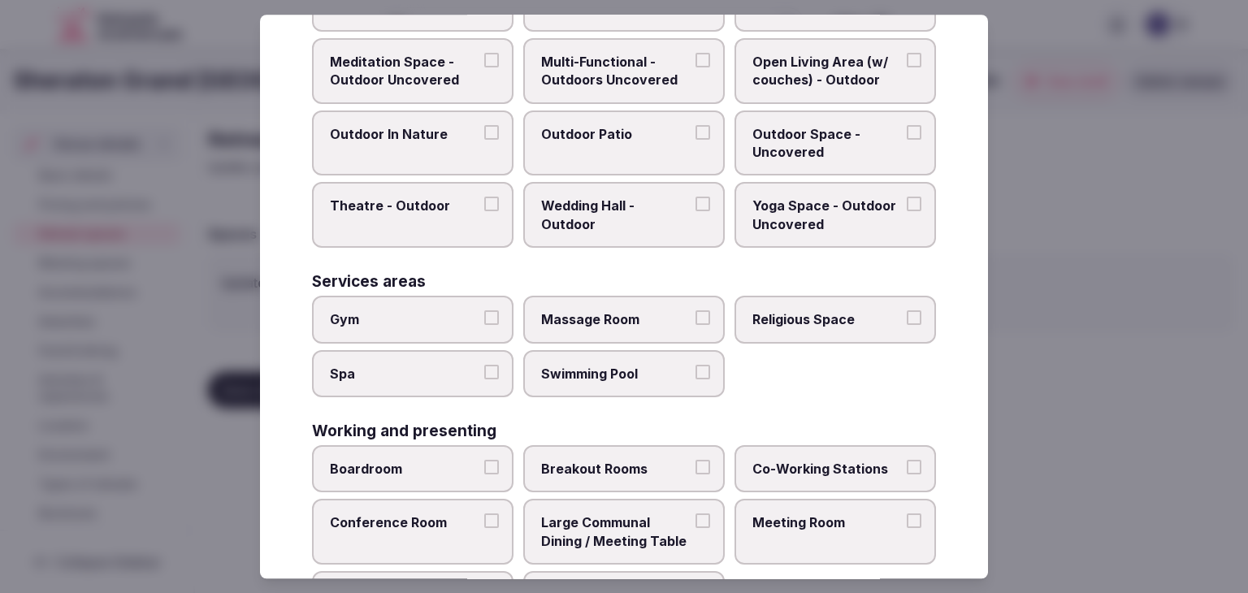
scroll to position [734, 0]
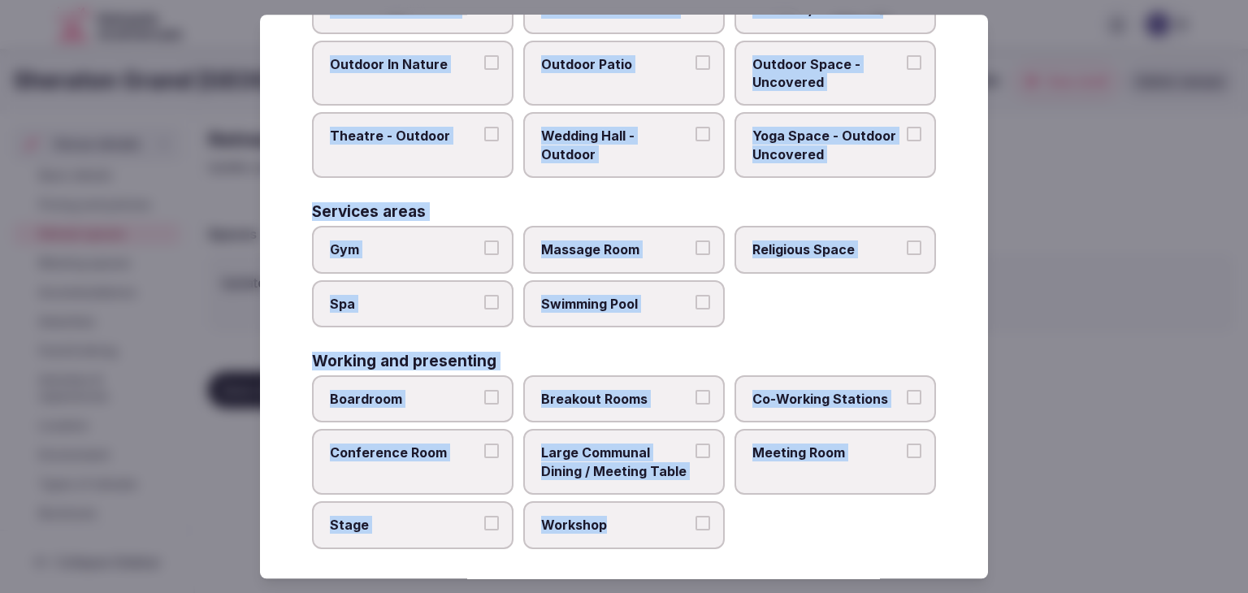
drag, startPoint x: 309, startPoint y: 113, endPoint x: 720, endPoint y: 543, distance: 595.2
click at [720, 543] on div "Select your retreat spaces Choose all applicable retreat spaces offered. Covere…" at bounding box center [624, 297] width 728 height 564
copy div "Choose all applicable retreat spaces offered. Covered outdoor spaces Meditation…"
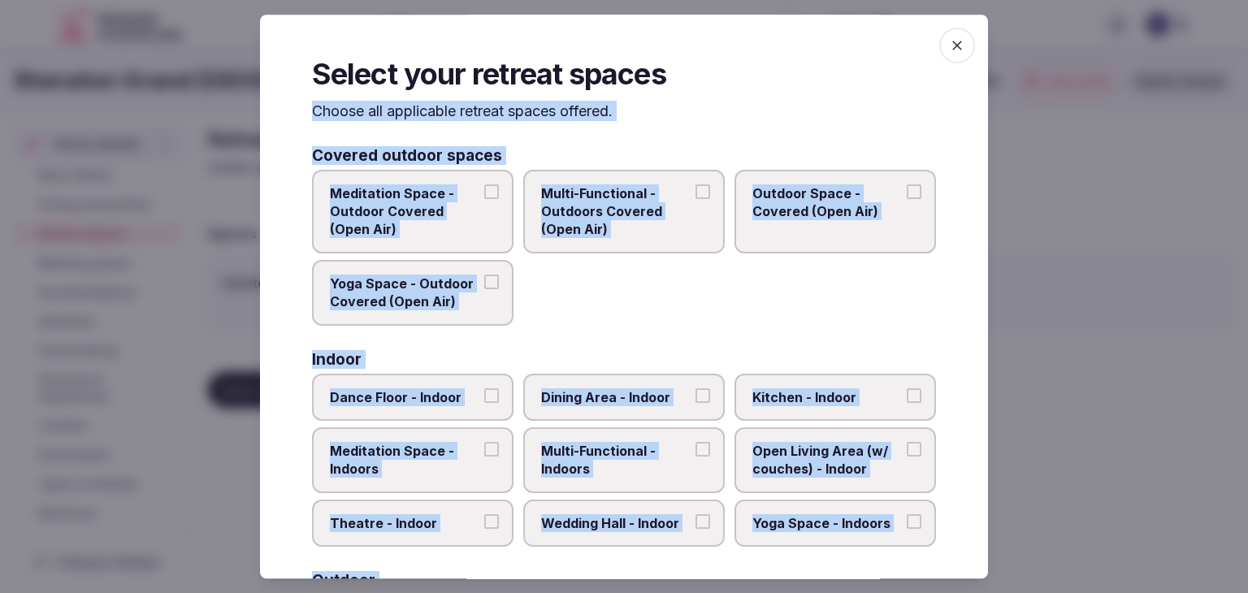
scroll to position [0, 0]
click at [620, 524] on span "Wedding Hall - Indoor" at bounding box center [615, 523] width 149 height 18
click at [695, 524] on button "Wedding Hall - Indoor" at bounding box center [702, 521] width 15 height 15
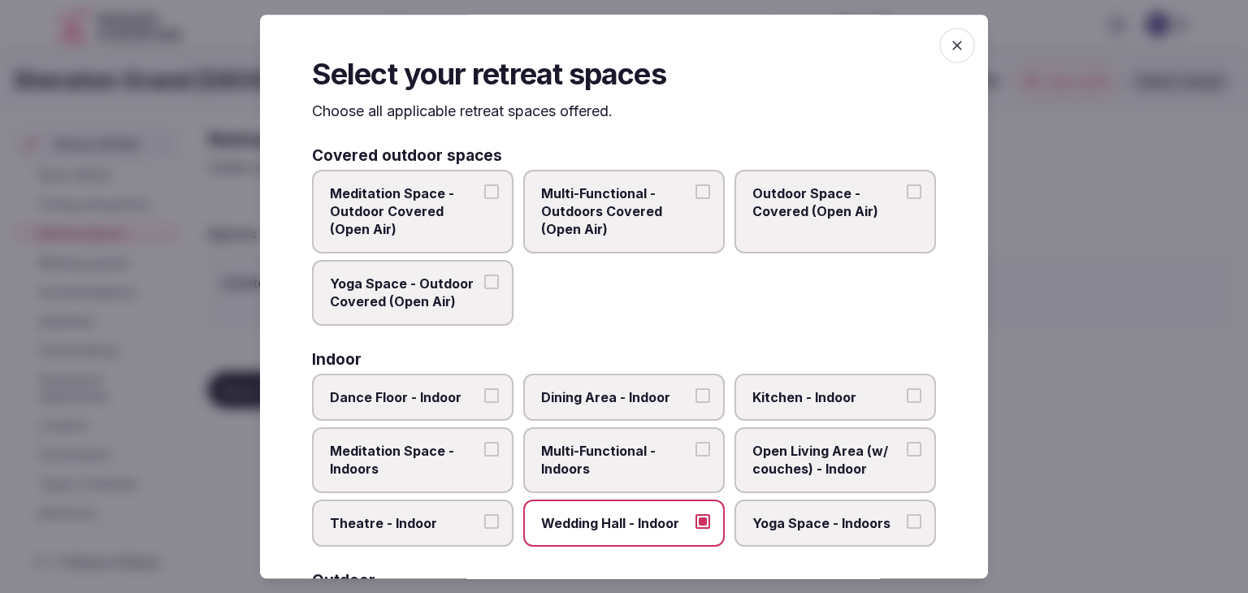
click at [616, 442] on span "Multi-Functional - Indoors" at bounding box center [615, 460] width 149 height 37
click at [695, 442] on button "Multi-Functional - Indoors" at bounding box center [702, 449] width 15 height 15
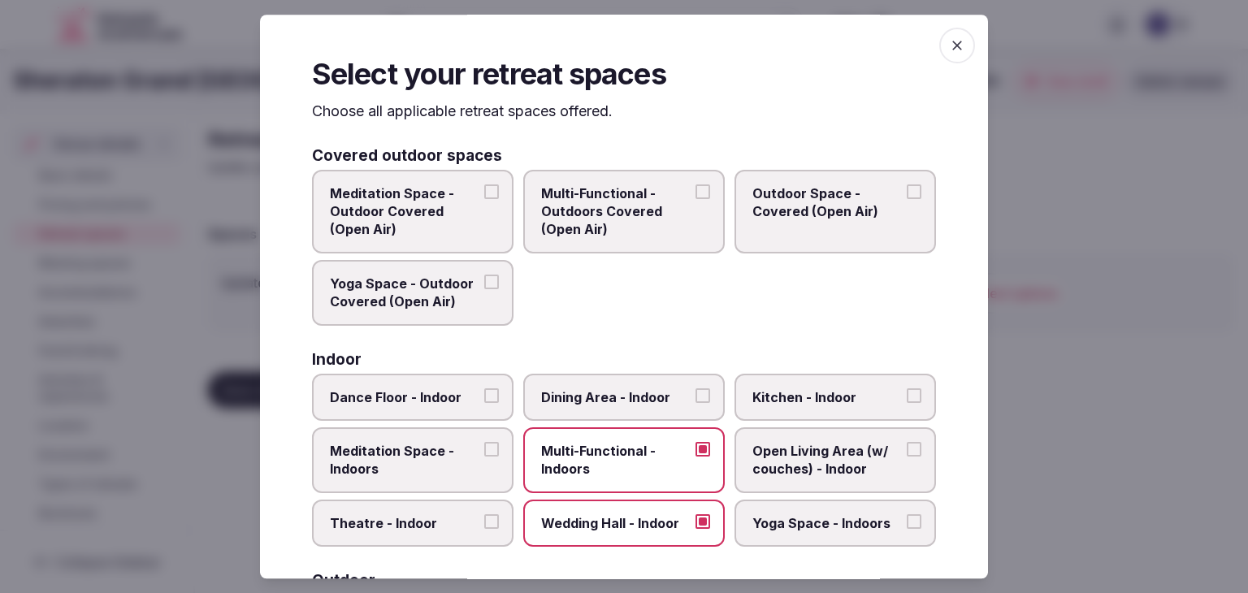
click at [621, 400] on span "Dining Area - Indoor" at bounding box center [615, 397] width 149 height 18
click at [695, 400] on button "Dining Area - Indoor" at bounding box center [702, 395] width 15 height 15
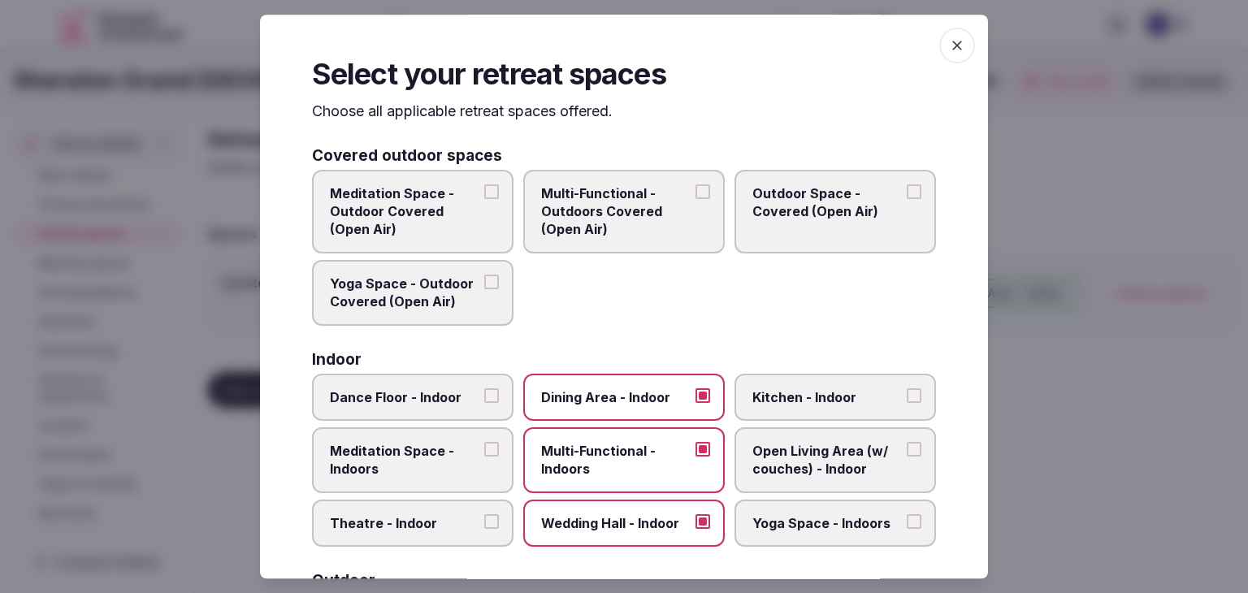
click at [420, 504] on label "Theatre - Indoor" at bounding box center [412, 523] width 201 height 47
click at [484, 514] on button "Theatre - Indoor" at bounding box center [491, 521] width 15 height 15
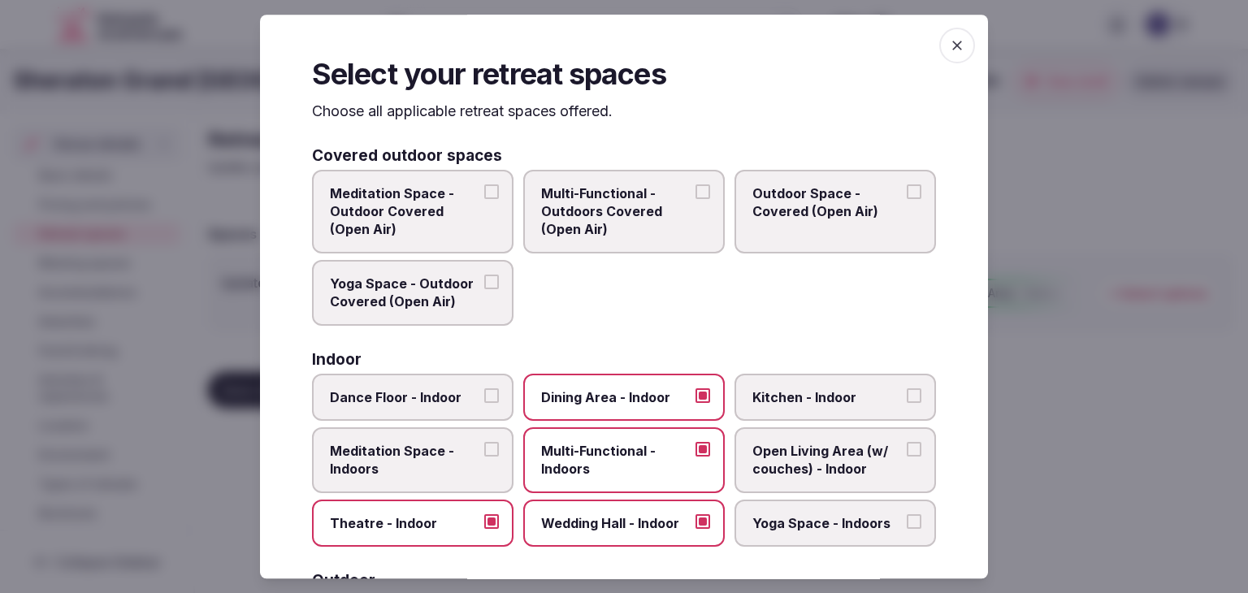
click at [860, 510] on label "Yoga Space - Indoors" at bounding box center [834, 523] width 201 height 47
click at [906, 514] on button "Yoga Space - Indoors" at bounding box center [913, 521] width 15 height 15
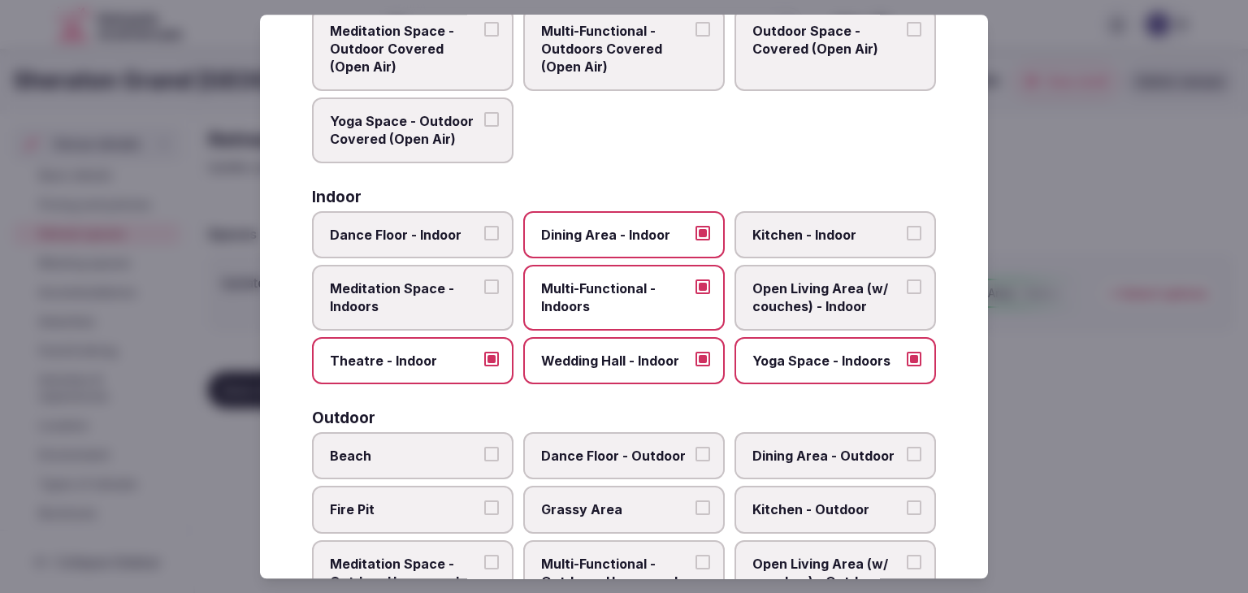
scroll to position [406, 0]
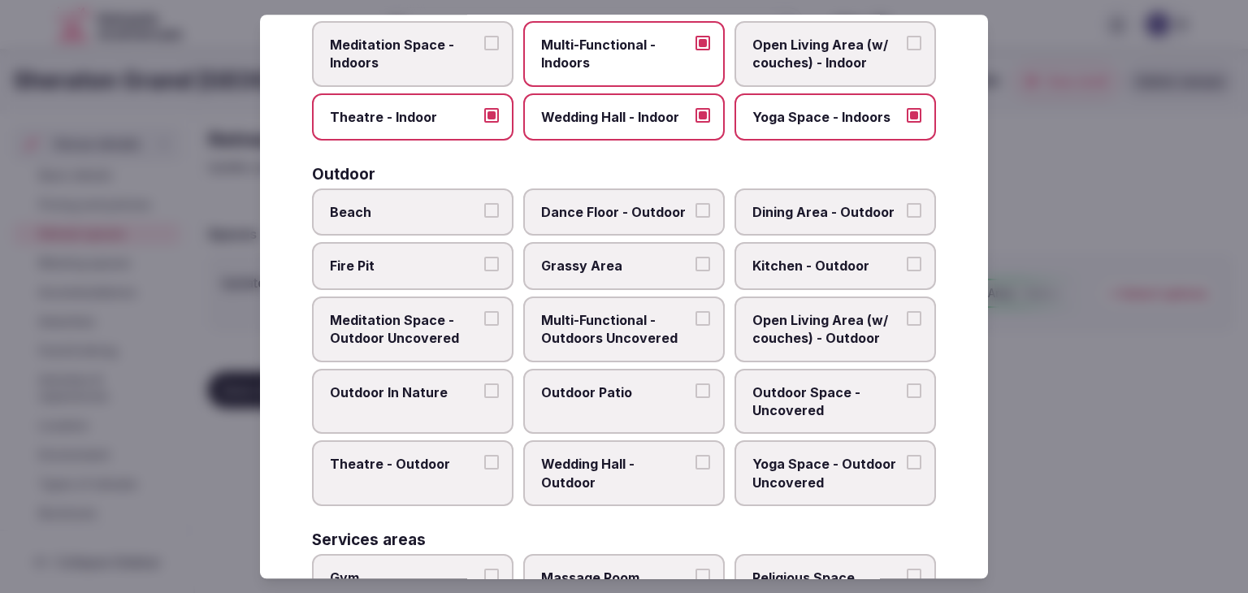
drag, startPoint x: 591, startPoint y: 333, endPoint x: 586, endPoint y: 358, distance: 25.6
click at [591, 335] on span "Multi-Functional - Outdoors Uncovered" at bounding box center [615, 329] width 149 height 37
click at [695, 326] on button "Multi-Functional - Outdoors Uncovered" at bounding box center [702, 318] width 15 height 15
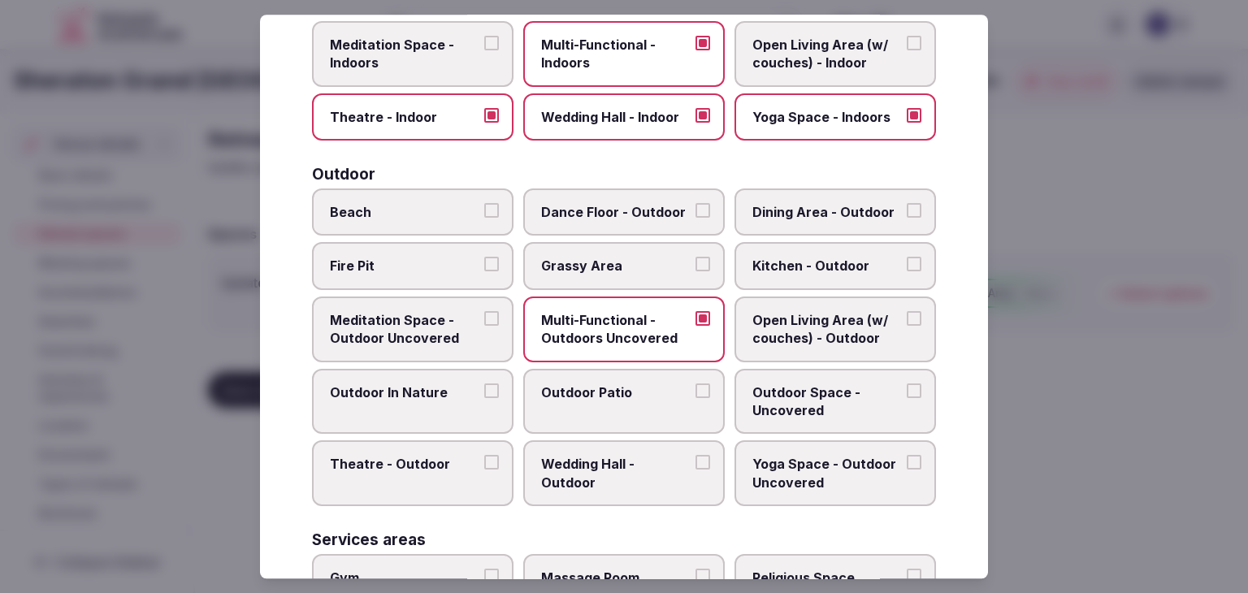
click at [582, 406] on label "Outdoor Patio" at bounding box center [623, 402] width 201 height 66
click at [695, 398] on button "Outdoor Patio" at bounding box center [702, 390] width 15 height 15
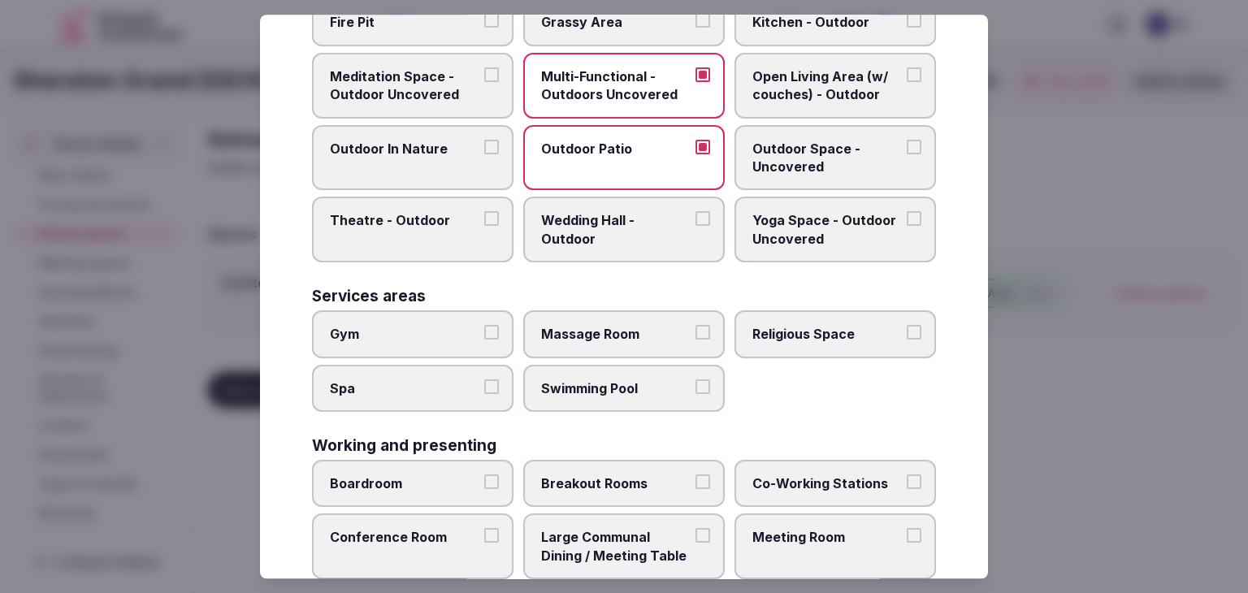
scroll to position [734, 0]
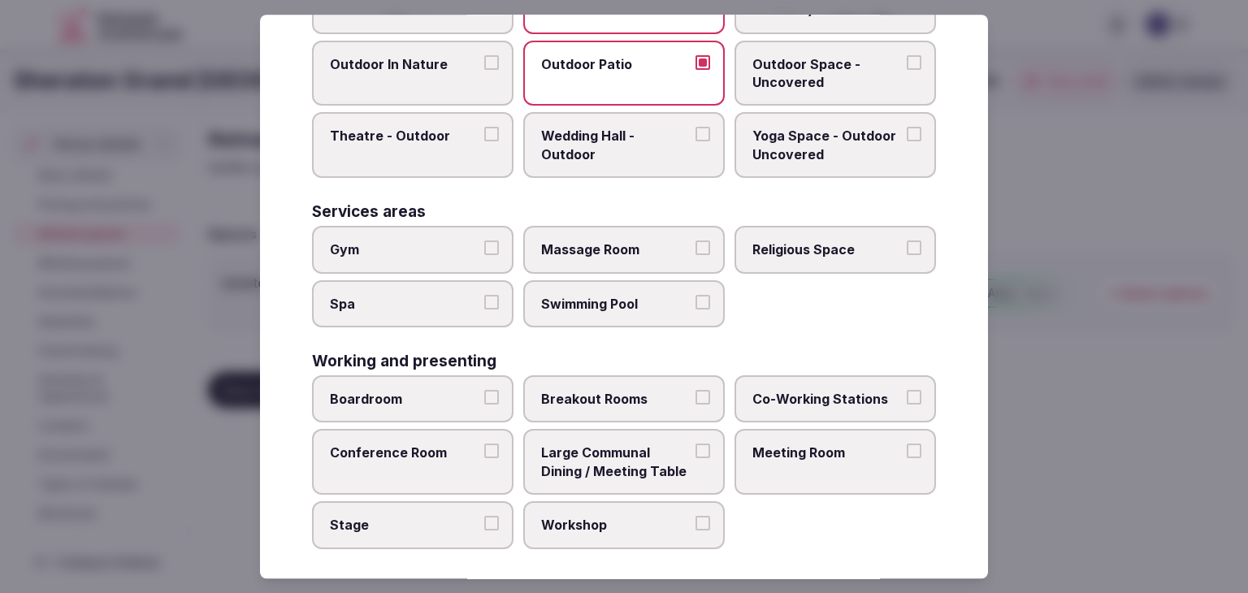
drag, startPoint x: 445, startPoint y: 251, endPoint x: 432, endPoint y: 315, distance: 65.5
click at [443, 254] on label "Gym" at bounding box center [412, 249] width 201 height 47
click at [484, 254] on button "Gym" at bounding box center [491, 247] width 15 height 15
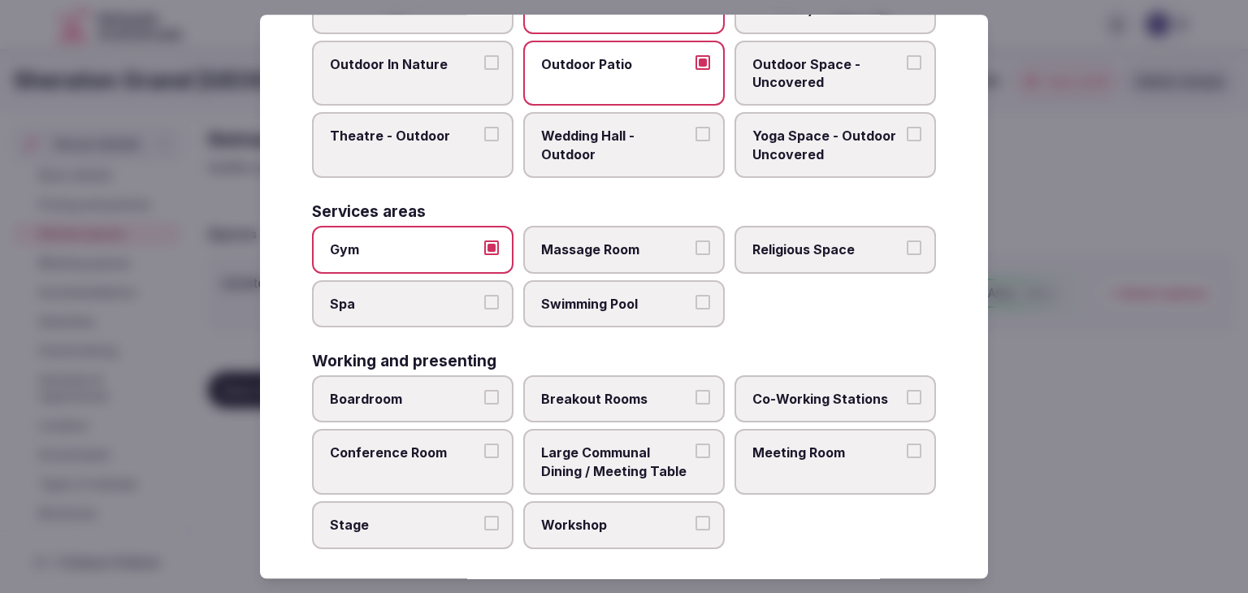
click at [432, 315] on label "Spa" at bounding box center [412, 303] width 201 height 47
click at [484, 309] on button "Spa" at bounding box center [491, 302] width 15 height 15
click at [592, 314] on label "Swimming Pool" at bounding box center [623, 303] width 201 height 47
click at [695, 309] on button "Swimming Pool" at bounding box center [702, 302] width 15 height 15
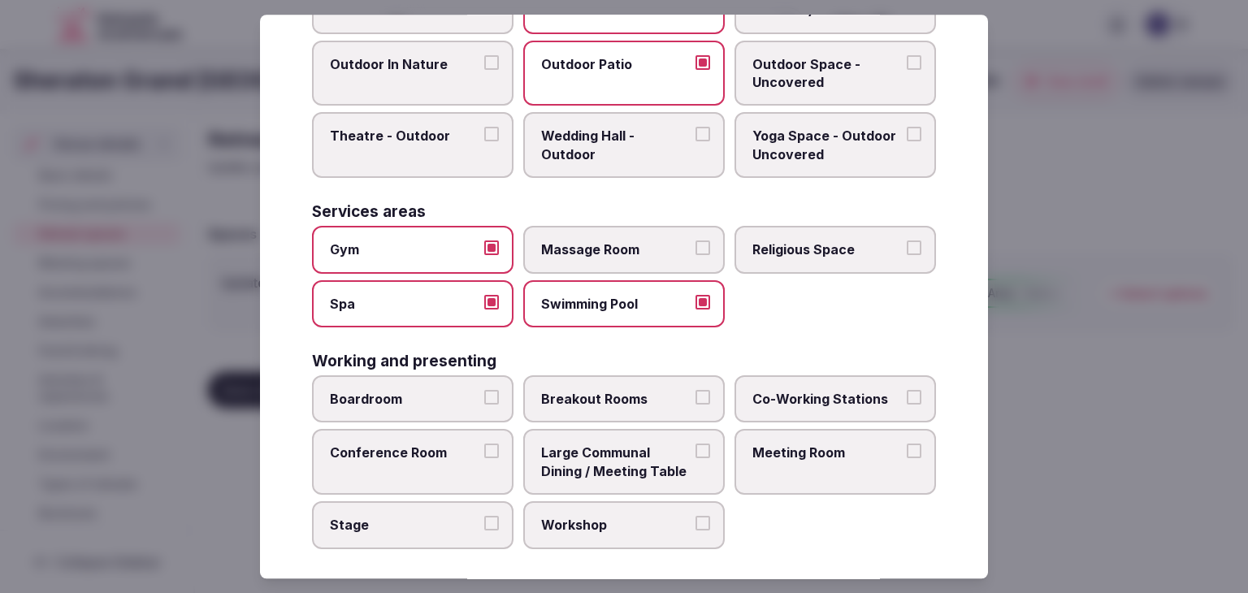
click at [433, 405] on label "Boardroom" at bounding box center [412, 398] width 201 height 47
click at [484, 404] on button "Boardroom" at bounding box center [491, 397] width 15 height 15
drag, startPoint x: 586, startPoint y: 395, endPoint x: 595, endPoint y: 398, distance: 8.7
click at [590, 395] on span "Breakout Rooms" at bounding box center [615, 399] width 149 height 18
click at [695, 395] on button "Breakout Rooms" at bounding box center [702, 397] width 15 height 15
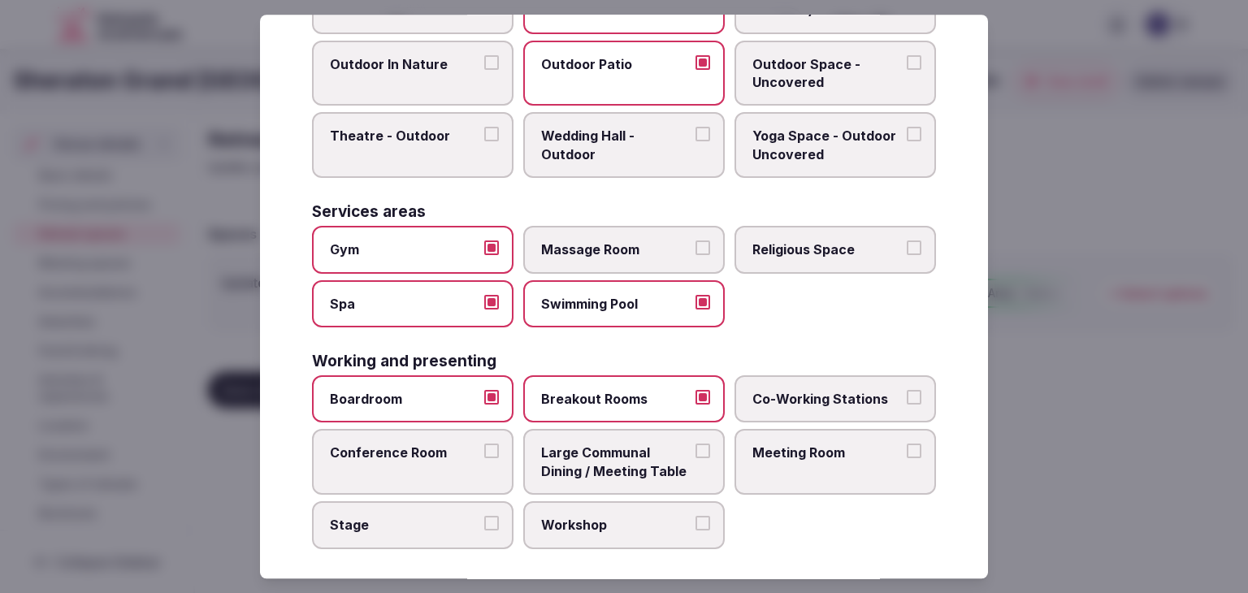
click at [461, 452] on label "Conference Room" at bounding box center [412, 463] width 201 height 66
click at [484, 452] on button "Conference Room" at bounding box center [491, 451] width 15 height 15
click at [826, 444] on span "Meeting Room" at bounding box center [826, 453] width 149 height 18
click at [906, 444] on button "Meeting Room" at bounding box center [913, 451] width 15 height 15
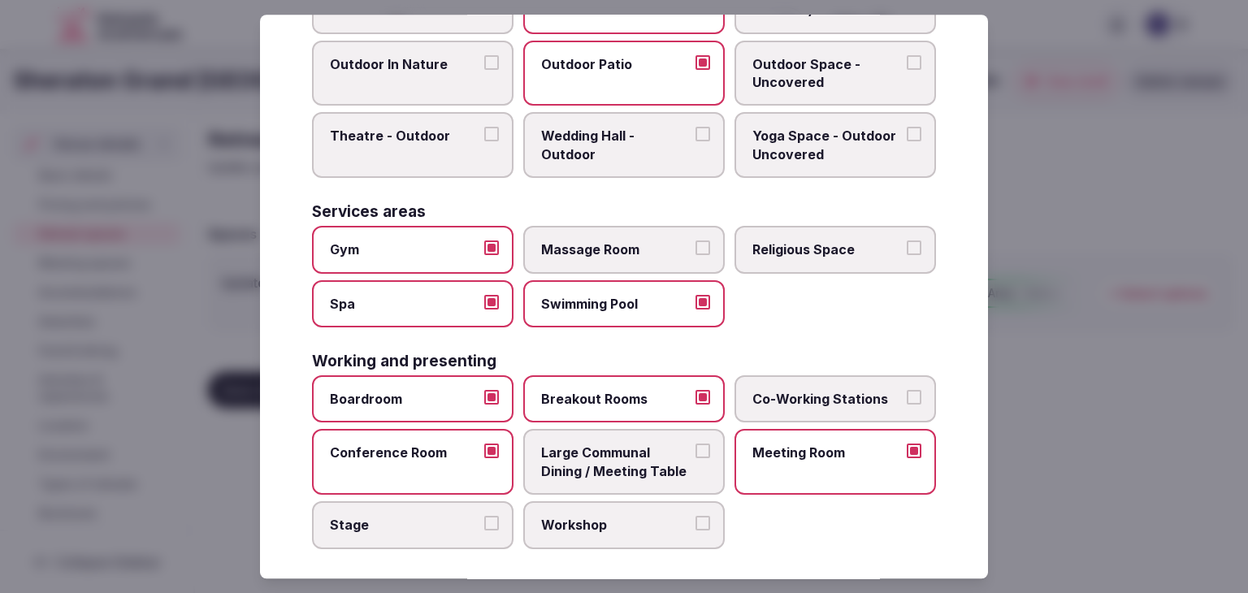
click at [651, 452] on span "Large Communal Dining / Meeting Table" at bounding box center [615, 462] width 149 height 37
click at [695, 452] on button "Large Communal Dining / Meeting Table" at bounding box center [702, 451] width 15 height 15
click at [630, 516] on span "Workshop" at bounding box center [615, 525] width 149 height 18
click at [695, 516] on button "Workshop" at bounding box center [702, 523] width 15 height 15
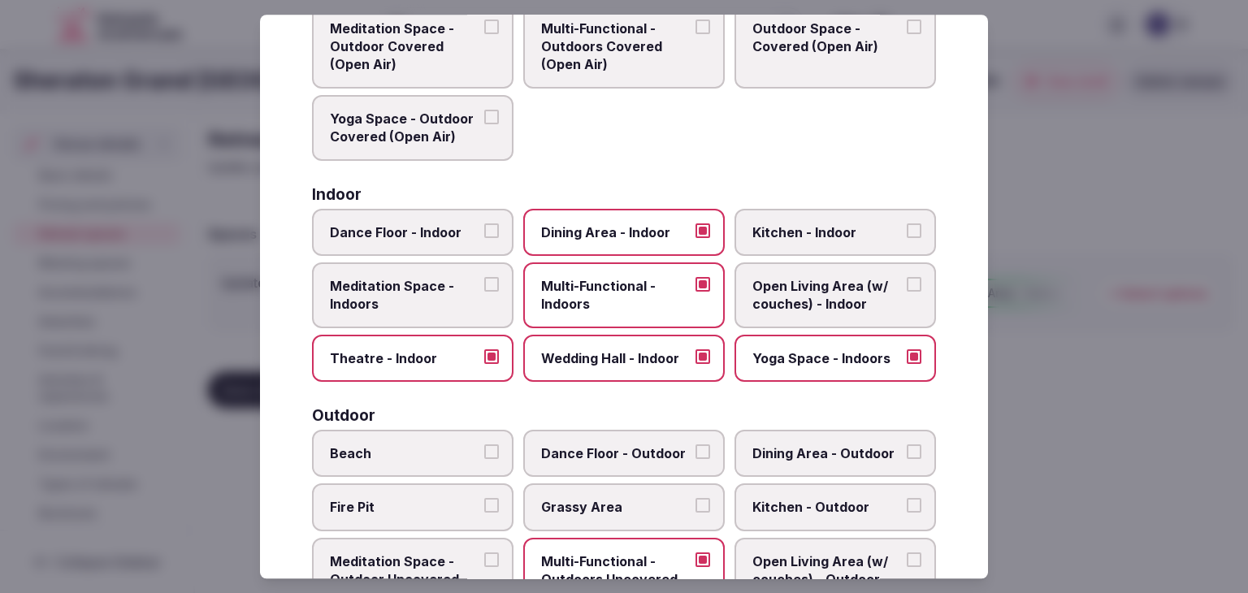
scroll to position [0, 0]
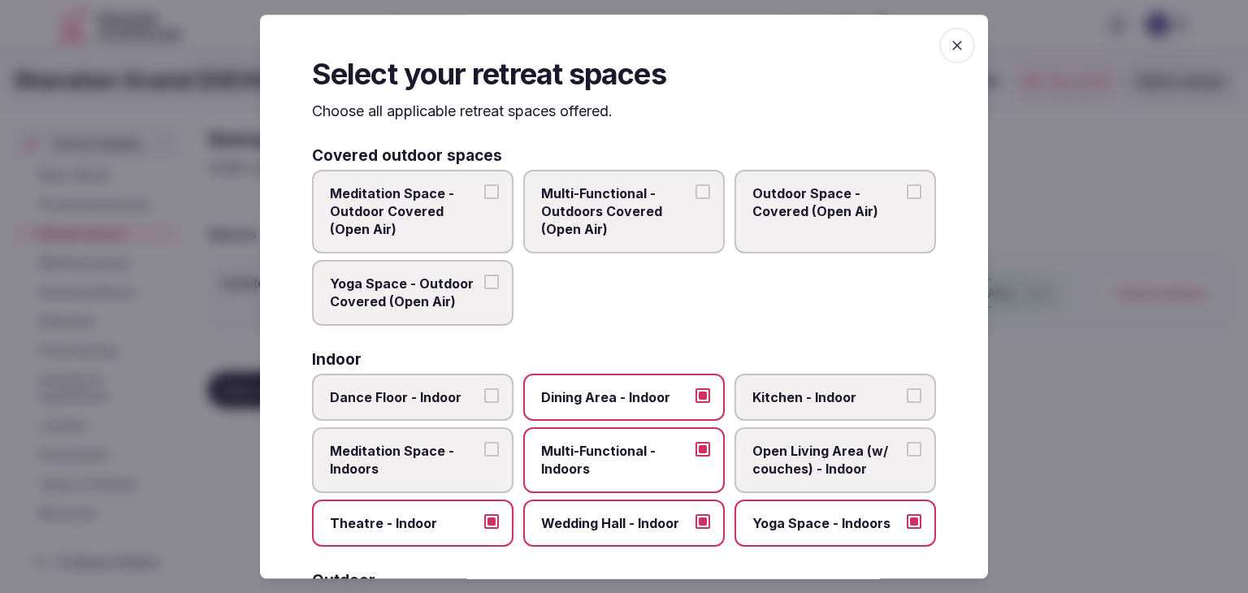
click at [939, 41] on span "button" at bounding box center [957, 46] width 36 height 36
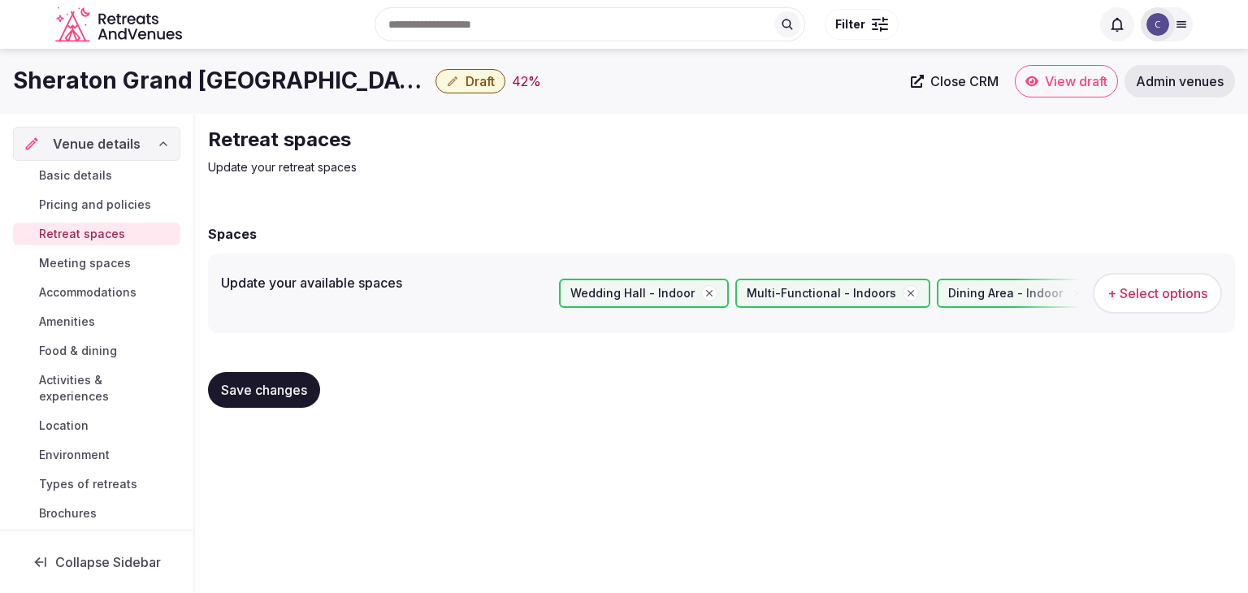
click at [280, 374] on button "Save changes" at bounding box center [264, 390] width 112 height 36
click at [83, 257] on span "Meeting spaces" at bounding box center [85, 263] width 92 height 16
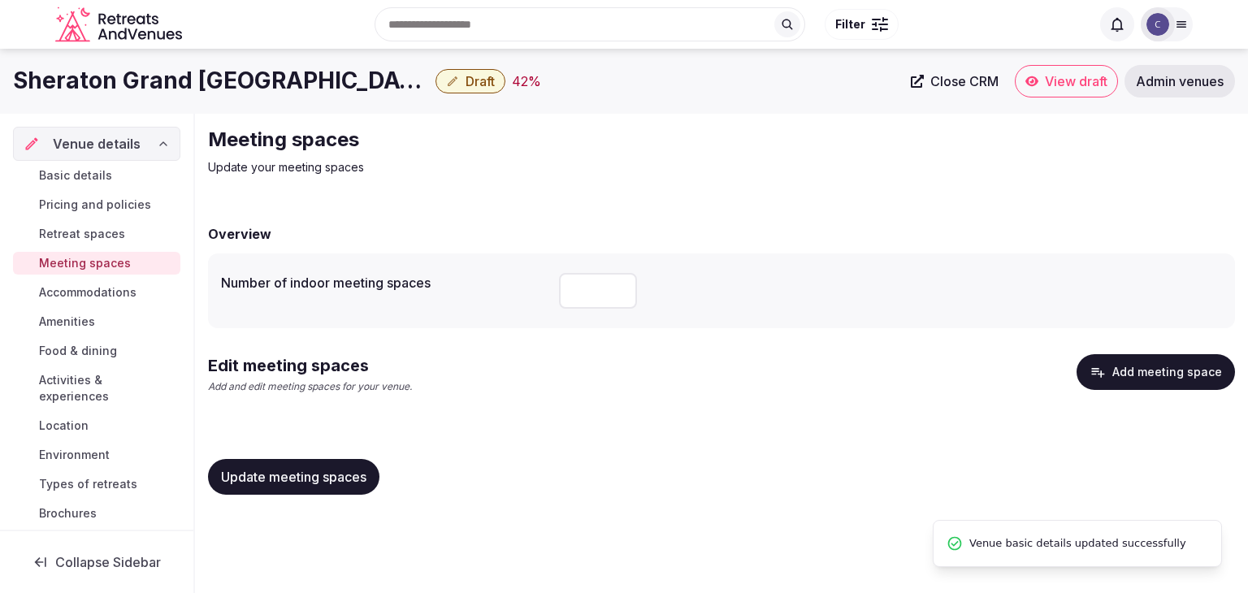
click at [223, 76] on h1 "Sheraton Grand [GEOGRAPHIC_DATA]" at bounding box center [221, 81] width 416 height 32
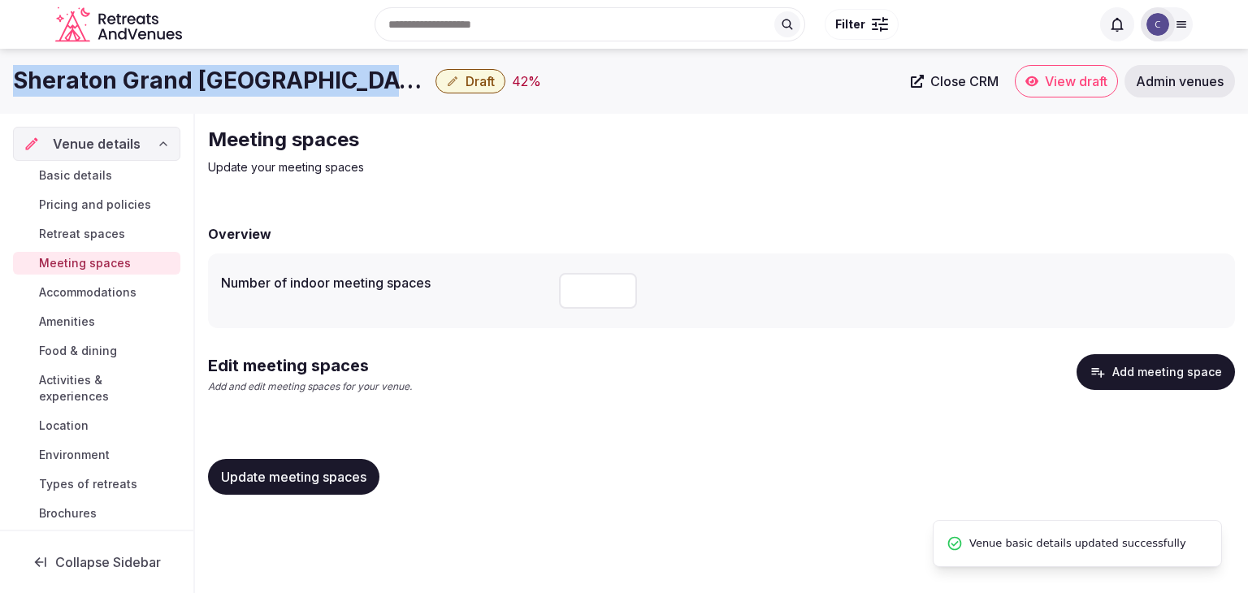
click at [223, 76] on h1 "Sheraton Grand [GEOGRAPHIC_DATA]" at bounding box center [221, 81] width 416 height 32
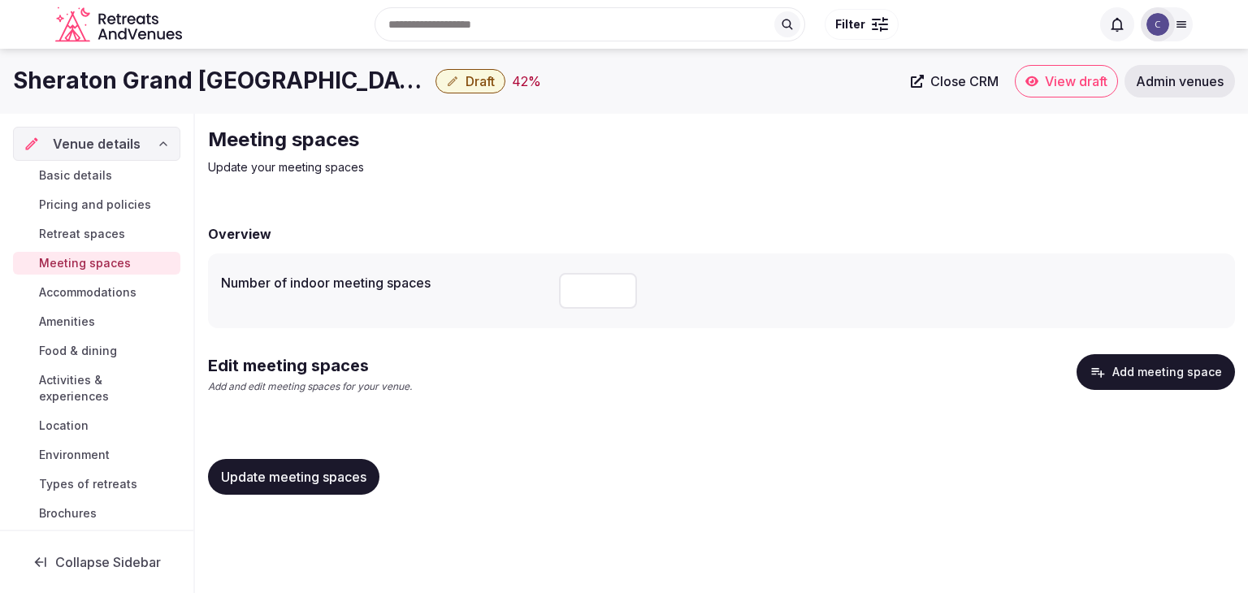
click at [598, 284] on input "number" at bounding box center [598, 291] width 78 height 36
type input "**"
click at [562, 414] on div "Edit meeting spaces Add and edit meeting spaces for your venue. Add meeting spa…" at bounding box center [721, 387] width 1027 height 66
drag, startPoint x: 347, startPoint y: 474, endPoint x: 372, endPoint y: 488, distance: 28.7
click at [348, 477] on span "Update meeting spaces" at bounding box center [293, 477] width 145 height 16
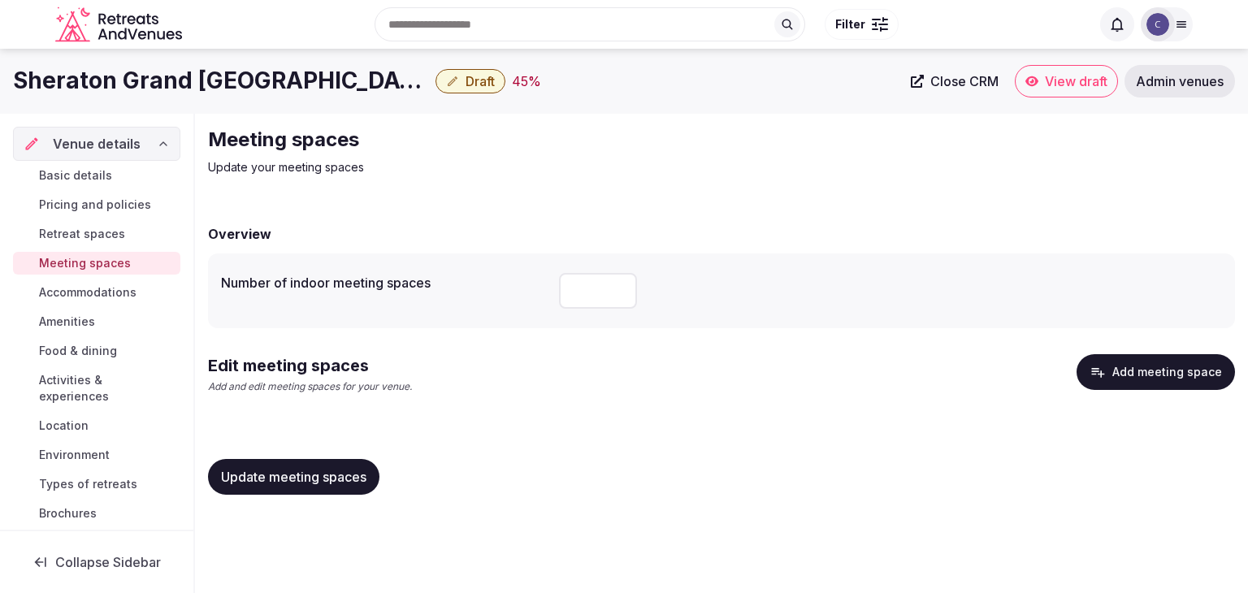
click at [1129, 373] on button "Add meeting space" at bounding box center [1155, 372] width 158 height 36
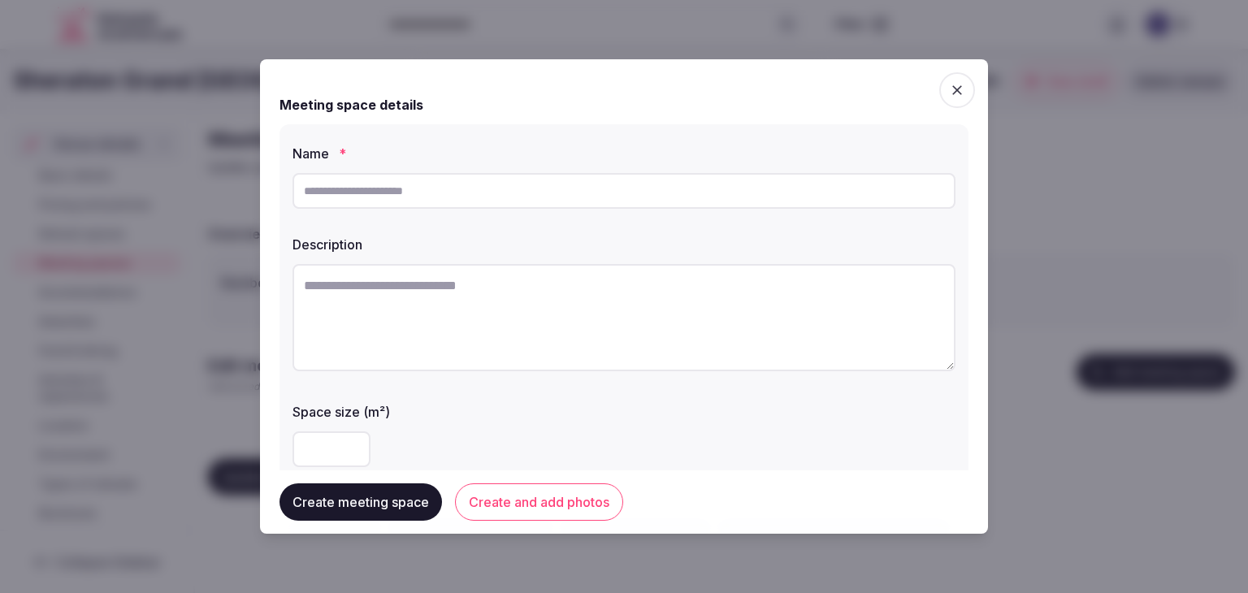
click at [401, 189] on input "text" at bounding box center [623, 191] width 663 height 36
paste input "**********"
type input "**********"
click at [598, 312] on textarea at bounding box center [623, 317] width 663 height 107
paste textarea "**********"
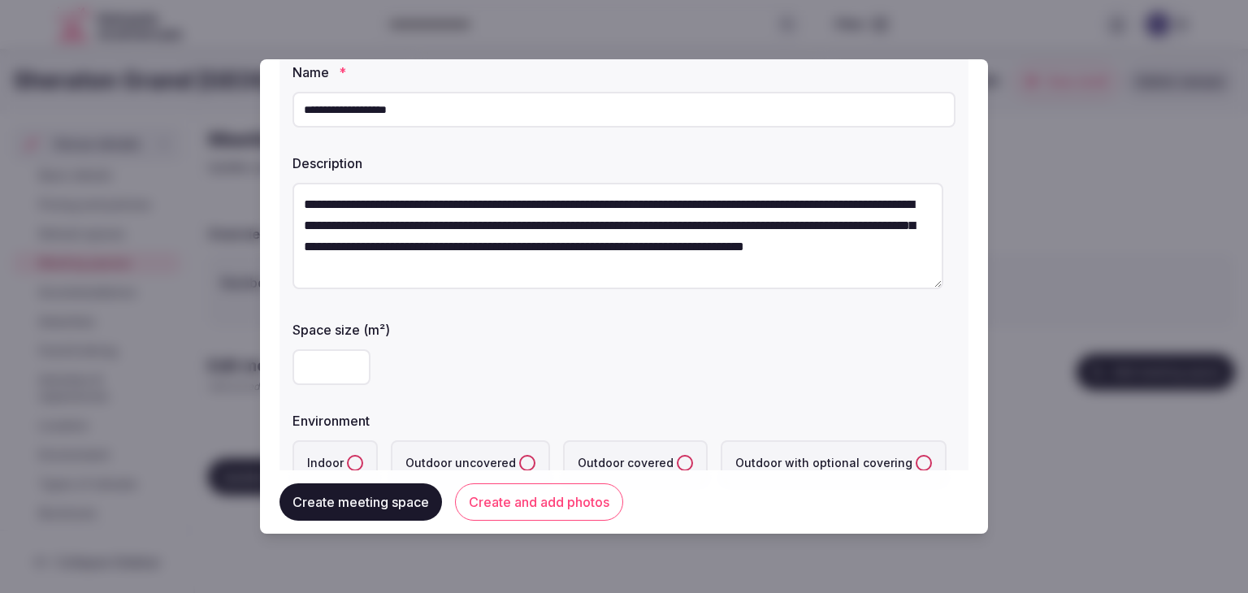
scroll to position [325, 0]
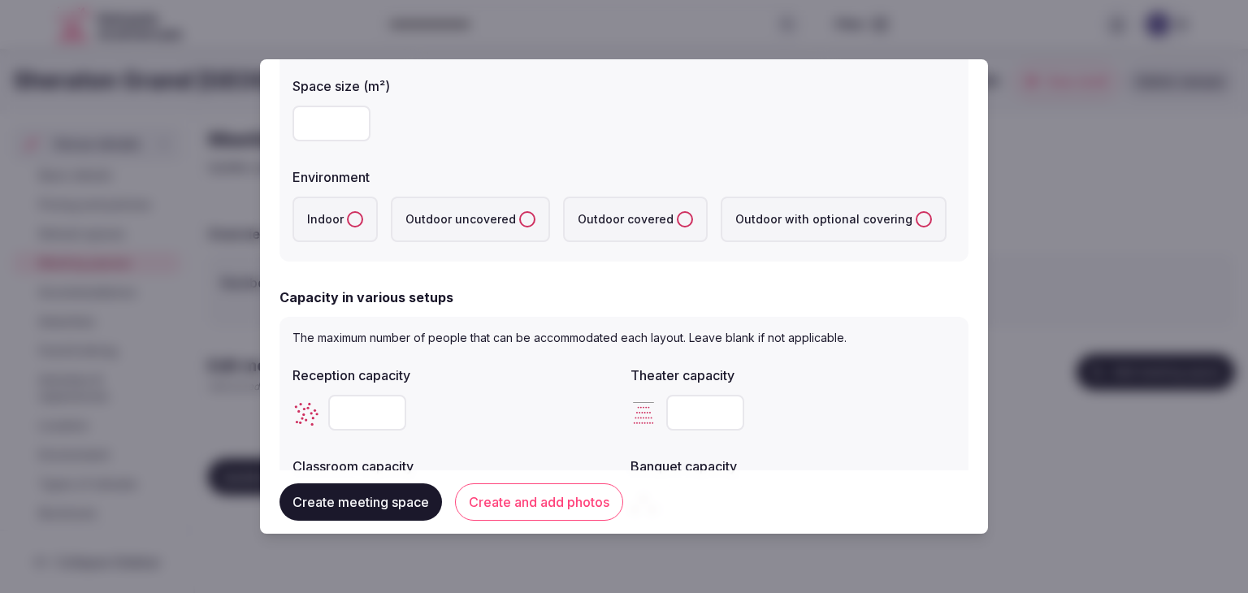
type textarea "**********"
click at [334, 128] on input "number" at bounding box center [331, 124] width 78 height 36
paste input "***"
type input "***"
click at [356, 224] on button "Indoor" at bounding box center [355, 219] width 16 height 16
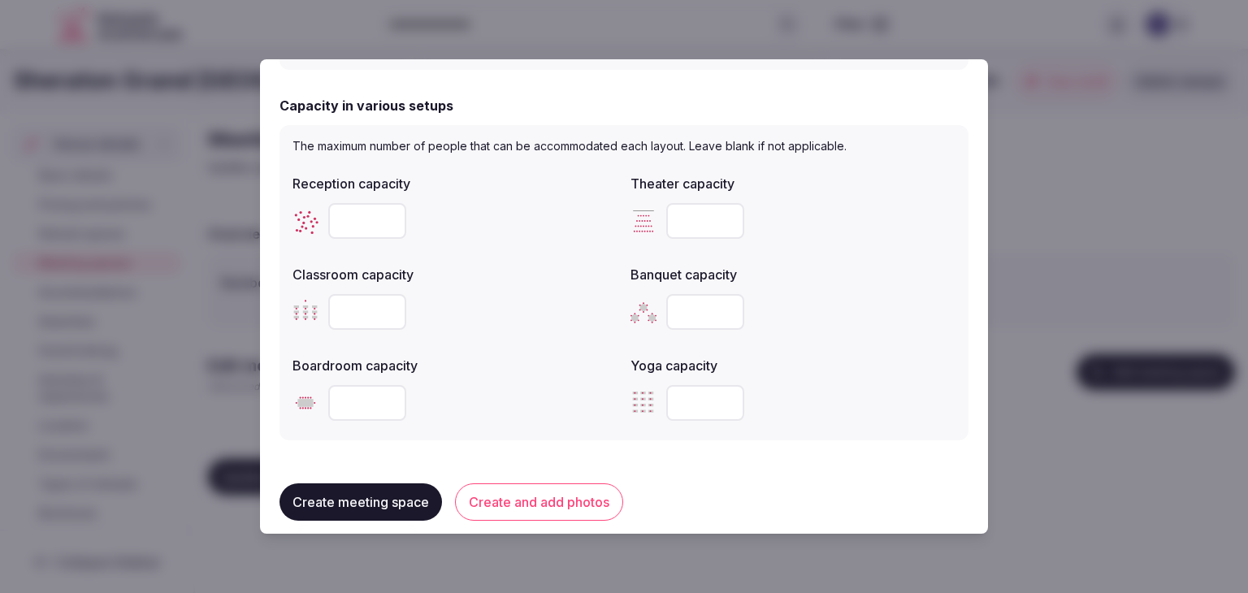
scroll to position [569, 0]
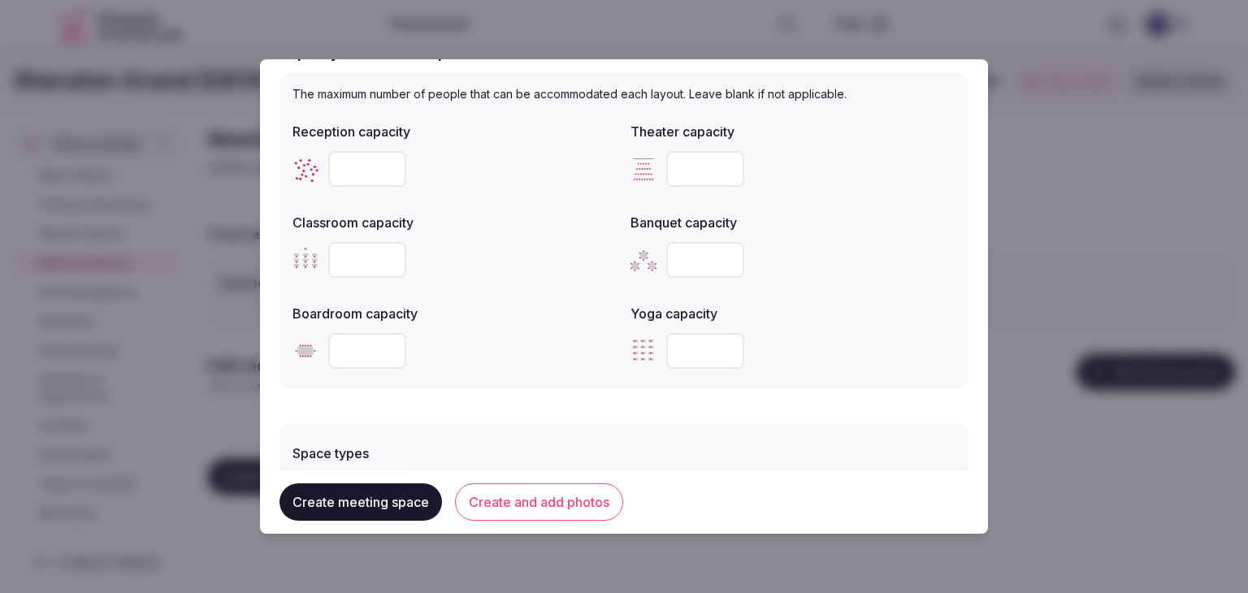
click at [686, 170] on input "number" at bounding box center [705, 169] width 78 height 36
paste input "***"
type input "***"
click at [362, 259] on input "number" at bounding box center [367, 260] width 78 height 36
paste input "***"
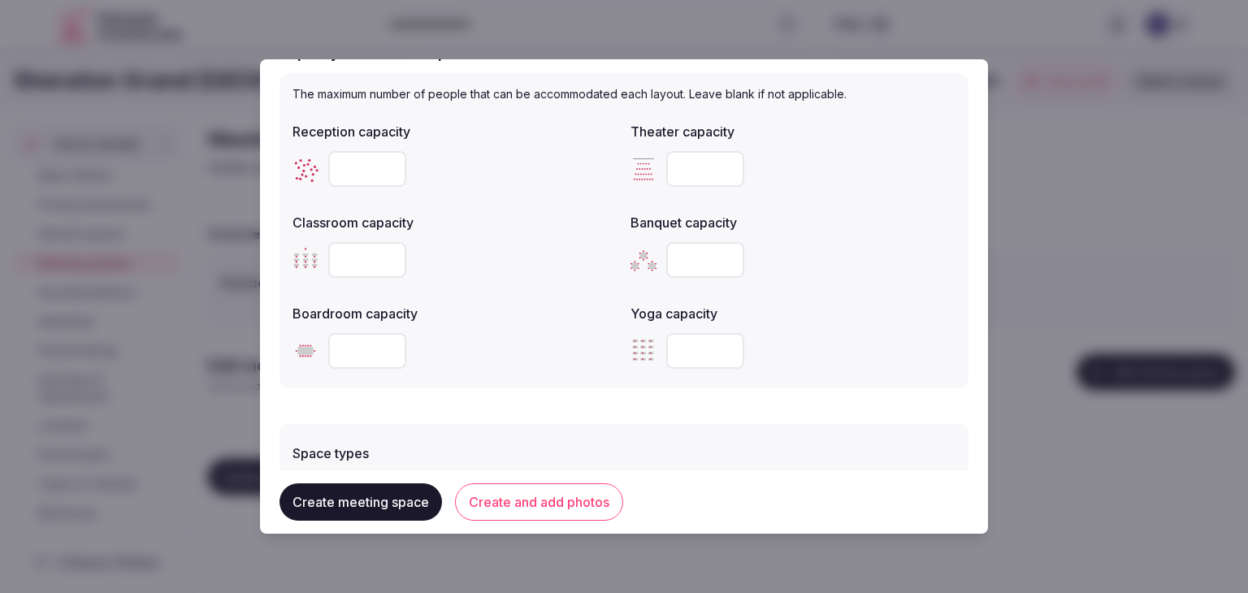
type input "***"
click at [356, 174] on input "number" at bounding box center [367, 169] width 78 height 36
paste input "****"
type input "****"
click at [681, 273] on input "number" at bounding box center [705, 260] width 78 height 36
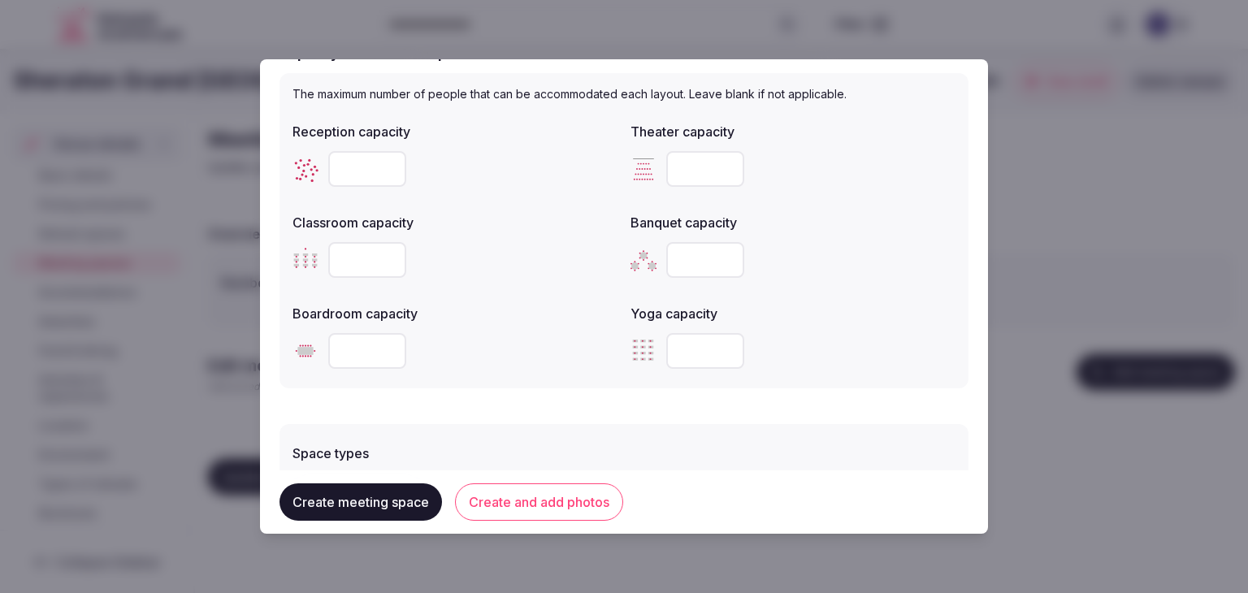
drag, startPoint x: 680, startPoint y: 261, endPoint x: 692, endPoint y: 270, distance: 15.6
click at [681, 261] on input "number" at bounding box center [705, 260] width 78 height 36
type input "***"
click at [866, 358] on div at bounding box center [792, 351] width 325 height 36
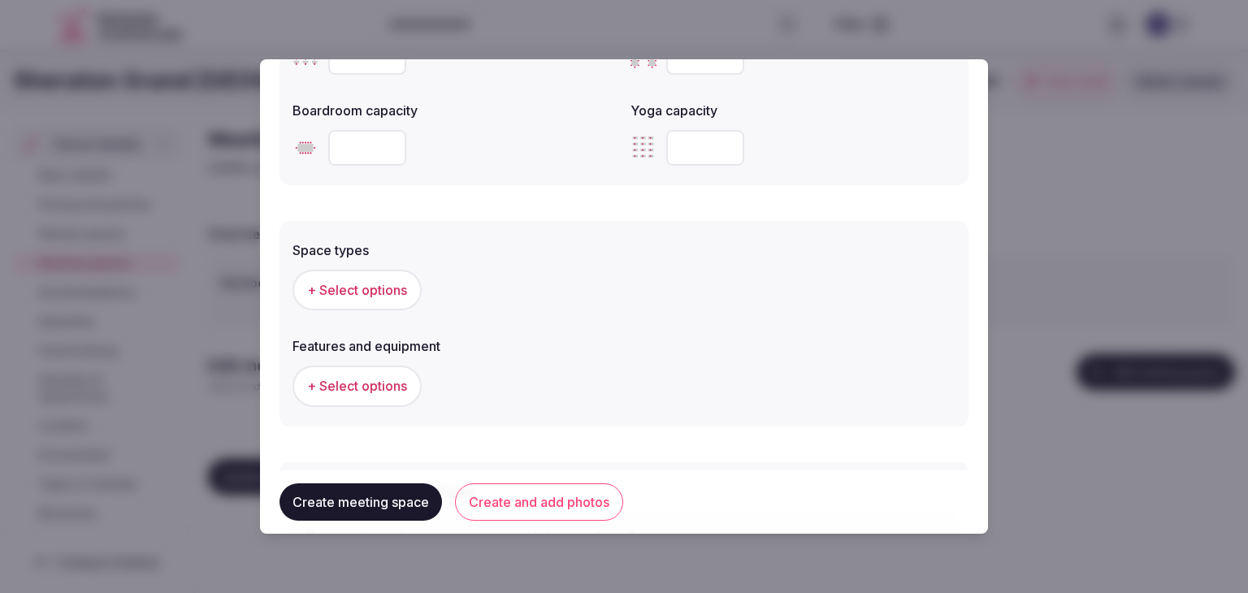
scroll to position [812, 0]
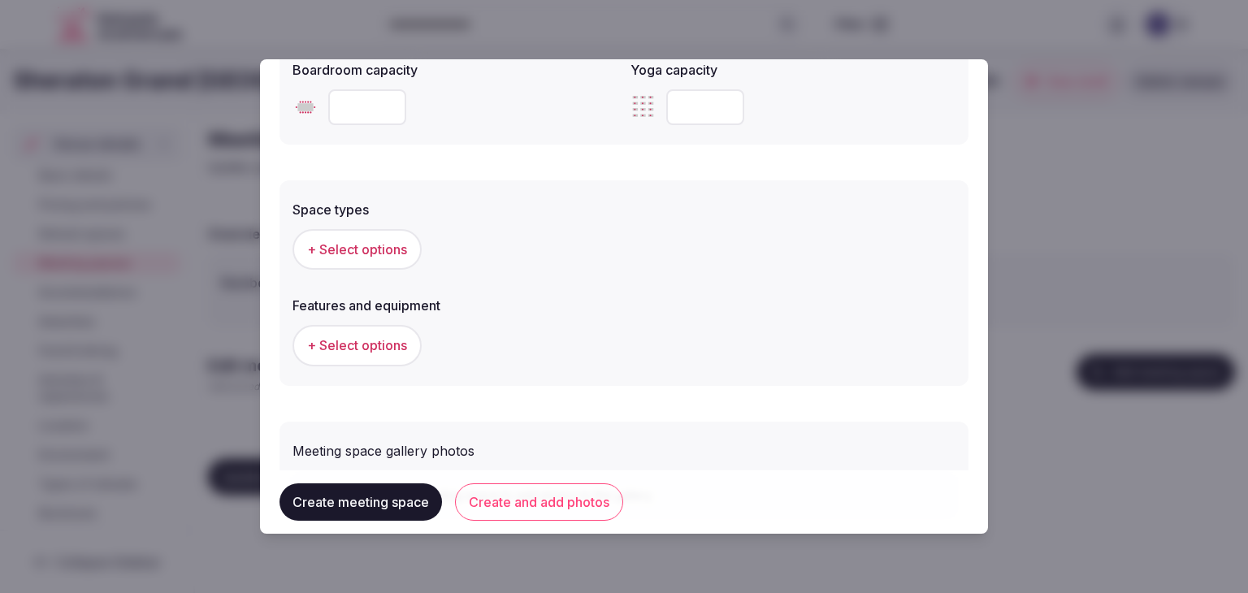
click at [344, 249] on span "+ Select options" at bounding box center [357, 249] width 100 height 18
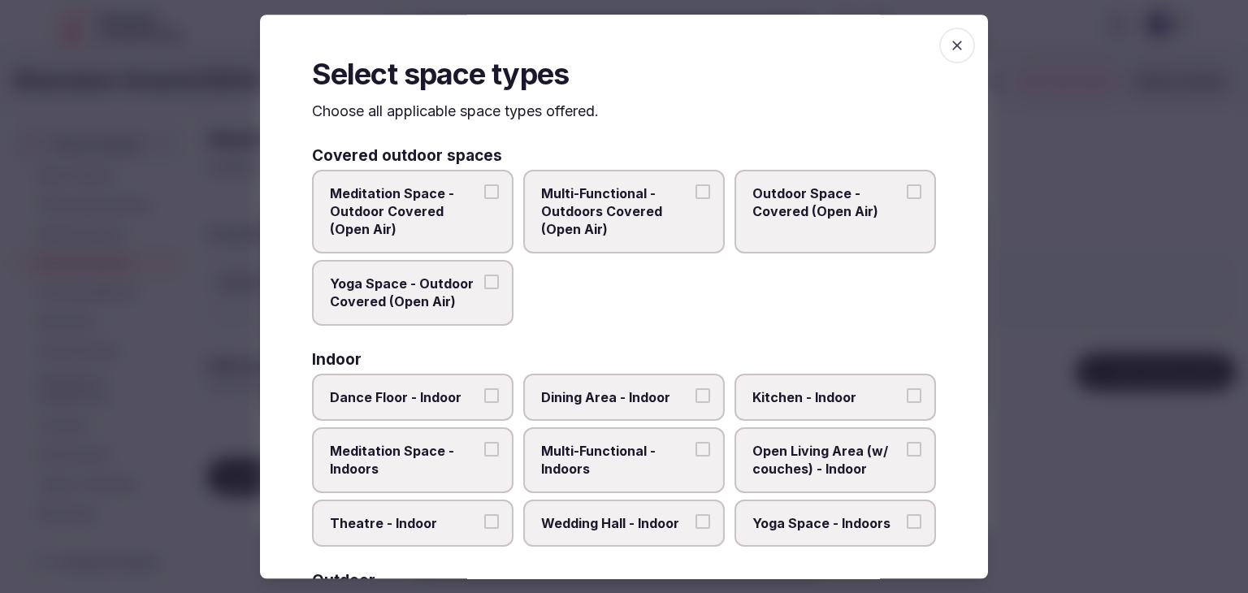
scroll to position [162, 0]
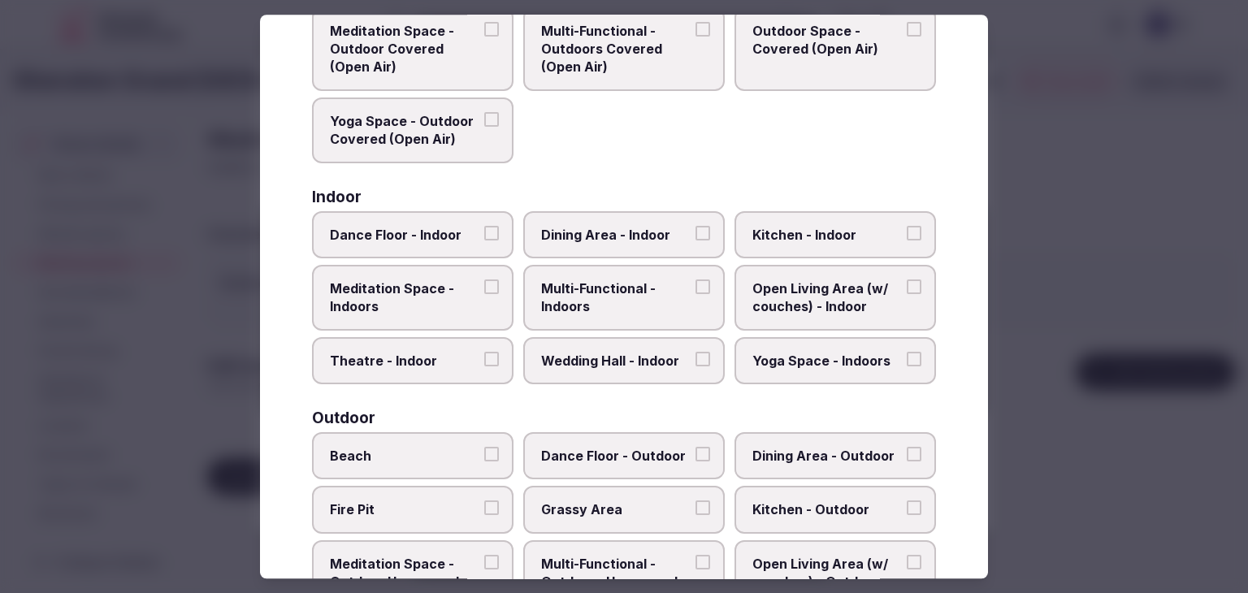
drag, startPoint x: 588, startPoint y: 288, endPoint x: 591, endPoint y: 250, distance: 37.5
click at [588, 285] on span "Multi-Functional - Indoors" at bounding box center [615, 297] width 149 height 37
click at [695, 285] on button "Multi-Functional - Indoors" at bounding box center [702, 286] width 15 height 15
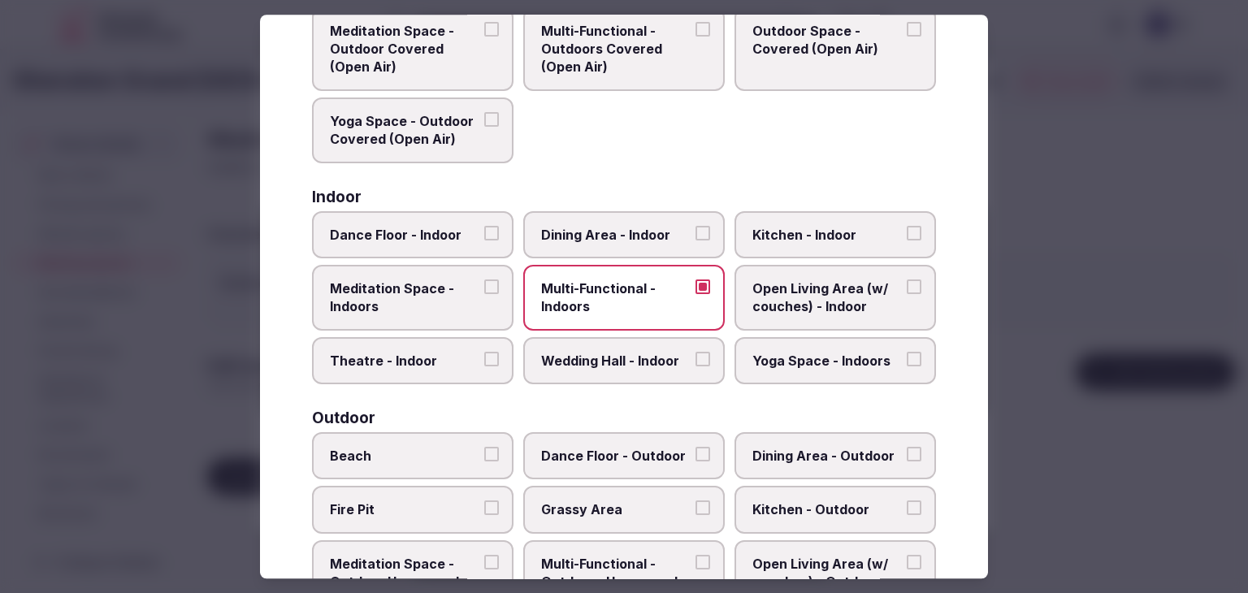
click at [591, 244] on label "Dining Area - Indoor" at bounding box center [623, 234] width 201 height 47
click at [695, 240] on button "Dining Area - Indoor" at bounding box center [702, 233] width 15 height 15
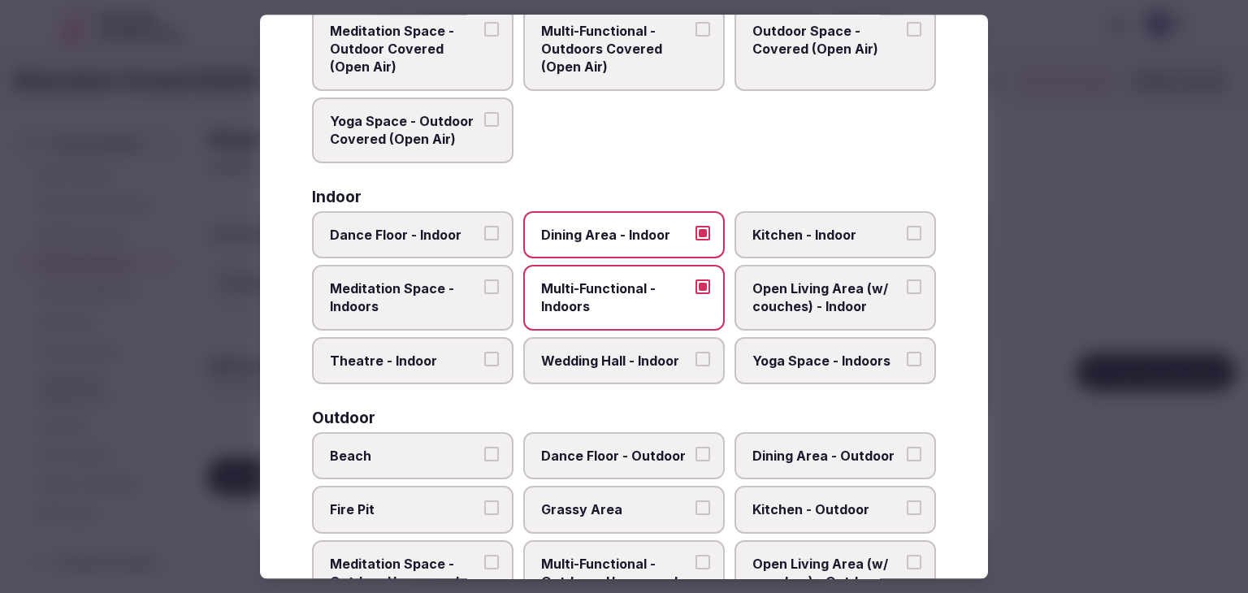
click at [585, 352] on span "Wedding Hall - Indoor" at bounding box center [615, 361] width 149 height 18
click at [695, 352] on button "Wedding Hall - Indoor" at bounding box center [702, 359] width 15 height 15
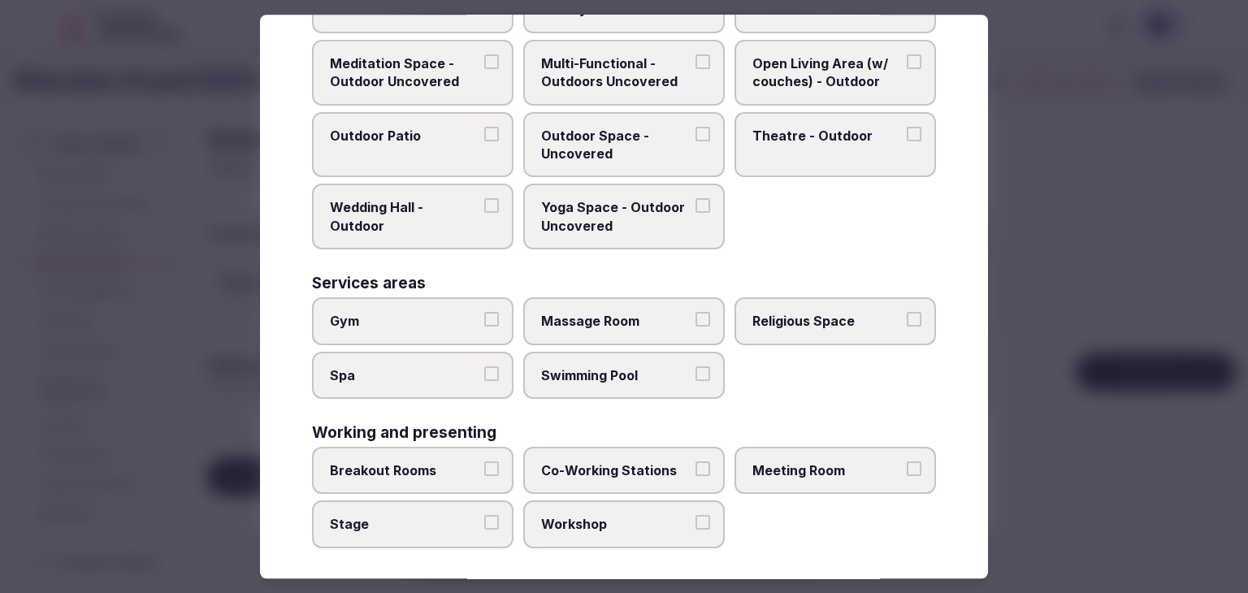
click at [832, 476] on label "Meeting Room" at bounding box center [834, 470] width 201 height 47
click at [906, 476] on button "Meeting Room" at bounding box center [913, 468] width 15 height 15
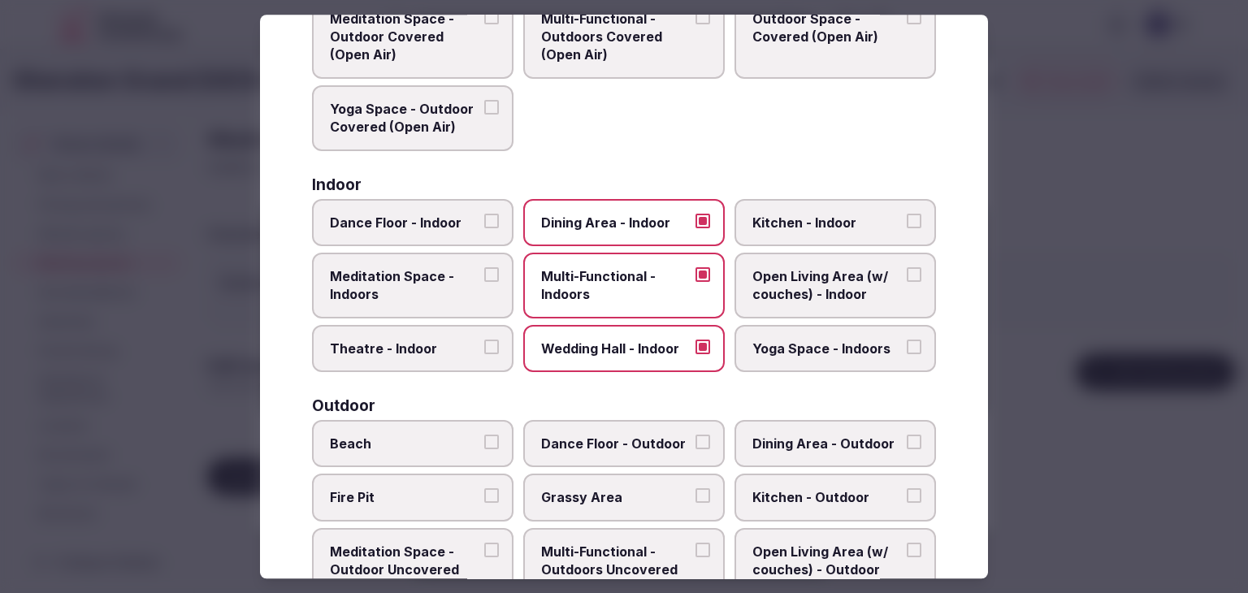
scroll to position [0, 0]
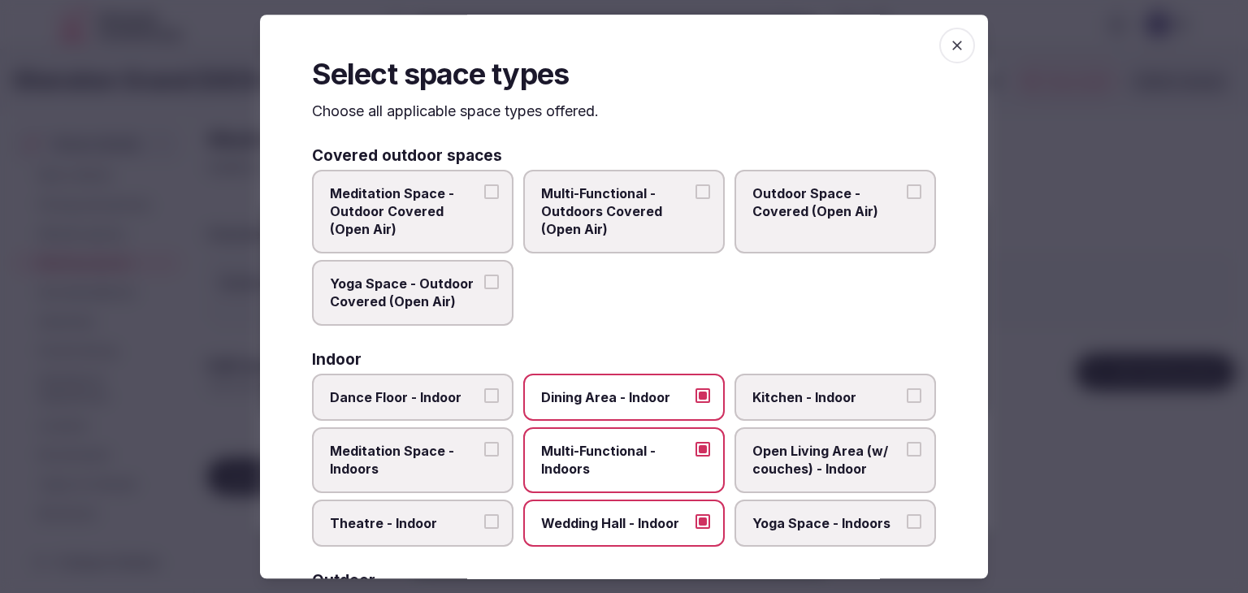
click at [949, 50] on icon "button" at bounding box center [957, 45] width 16 height 16
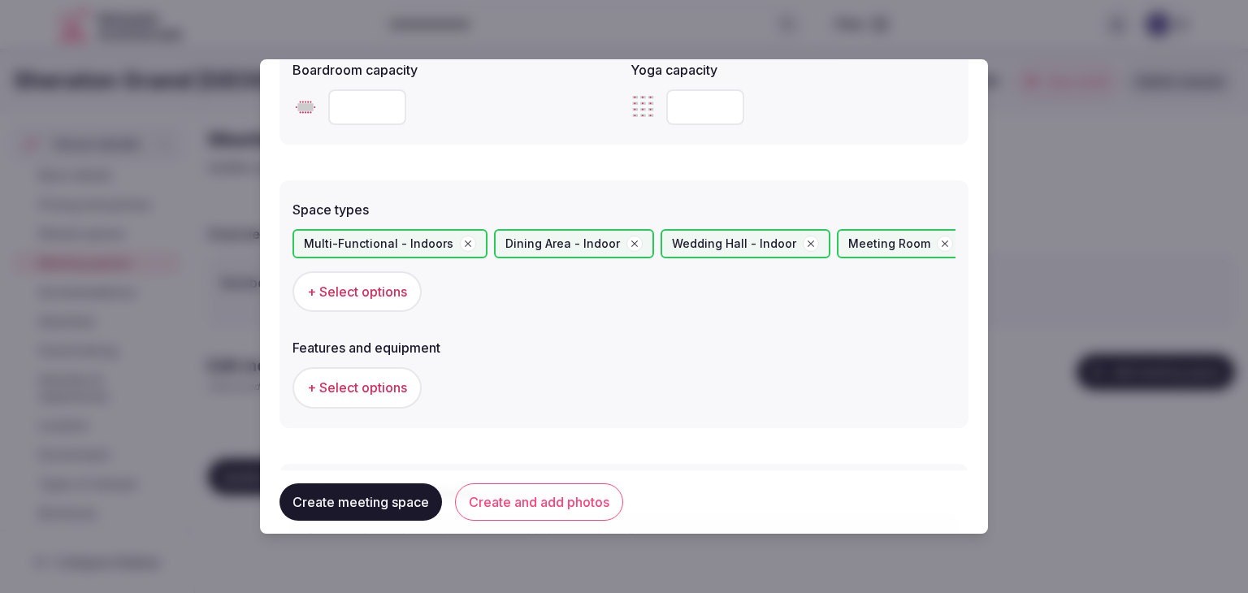
click at [400, 390] on span "+ Select options" at bounding box center [357, 387] width 100 height 18
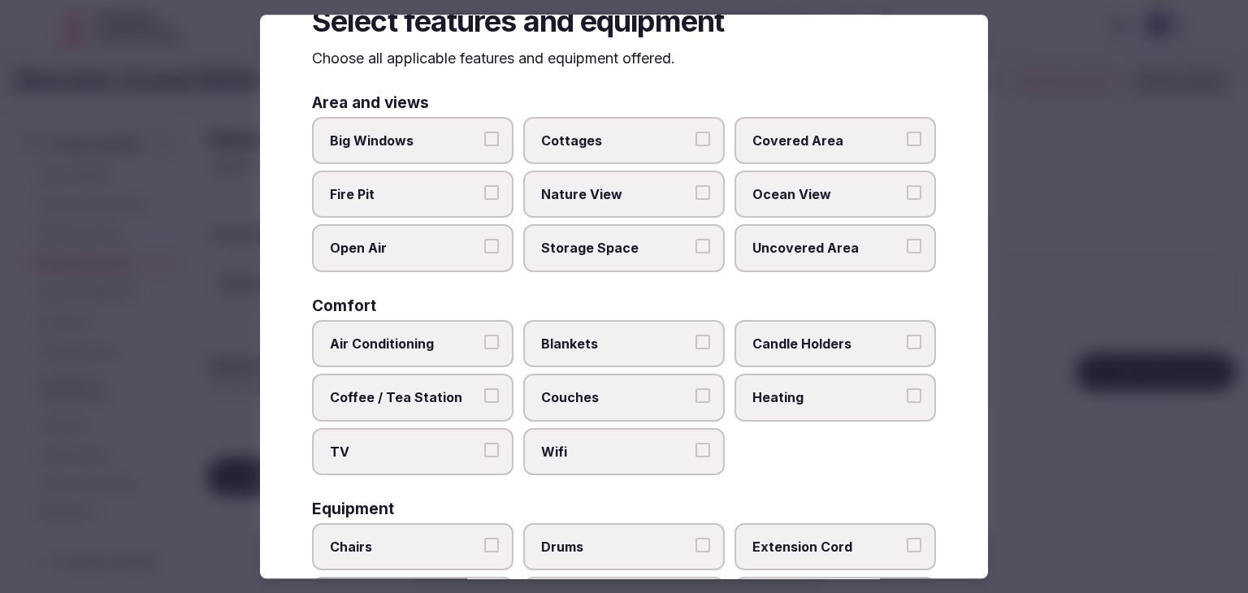
scroll to position [81, 0]
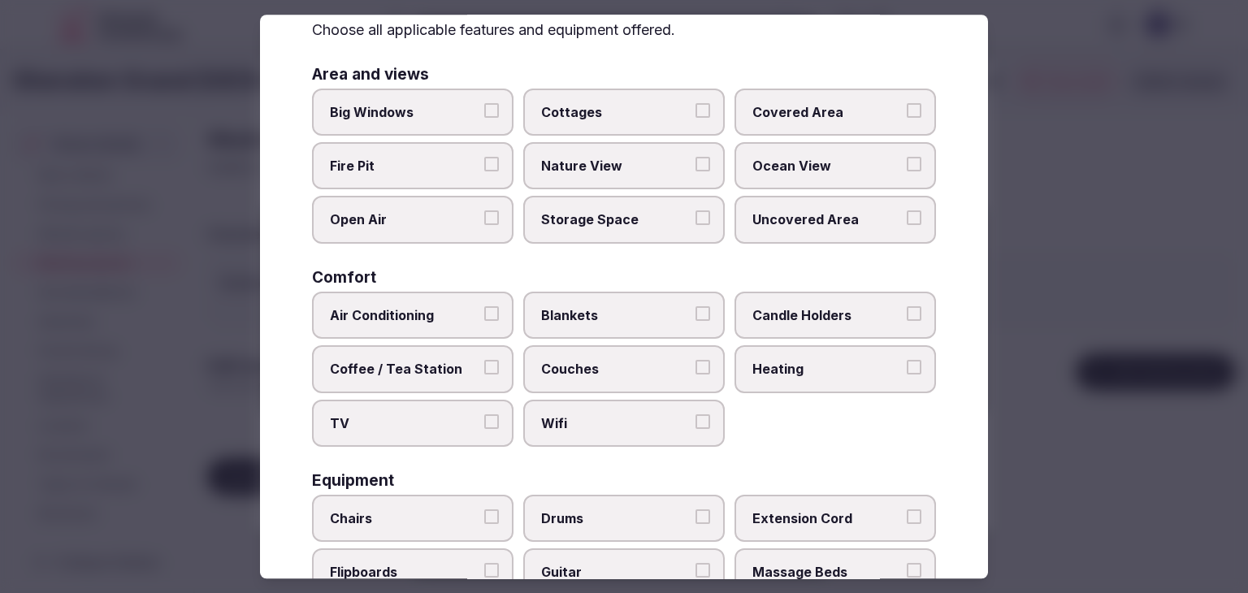
drag, startPoint x: 577, startPoint y: 413, endPoint x: 373, endPoint y: 387, distance: 206.3
click at [573, 415] on span "Wifi" at bounding box center [615, 423] width 149 height 18
click at [695, 415] on button "Wifi" at bounding box center [702, 421] width 15 height 15
click at [367, 387] on label "Coffee / Tea Station" at bounding box center [412, 368] width 201 height 47
click at [484, 374] on button "Coffee / Tea Station" at bounding box center [491, 367] width 15 height 15
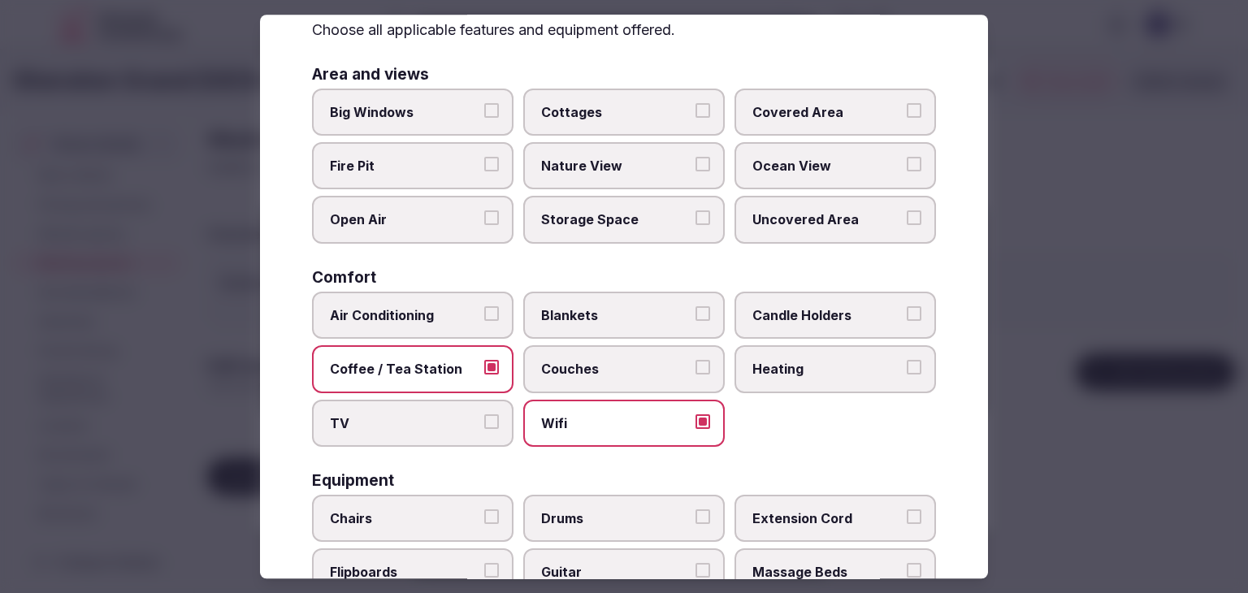
click at [380, 345] on label "Coffee / Tea Station" at bounding box center [412, 368] width 201 height 47
click at [484, 360] on button "Coffee / Tea Station" at bounding box center [491, 367] width 15 height 15
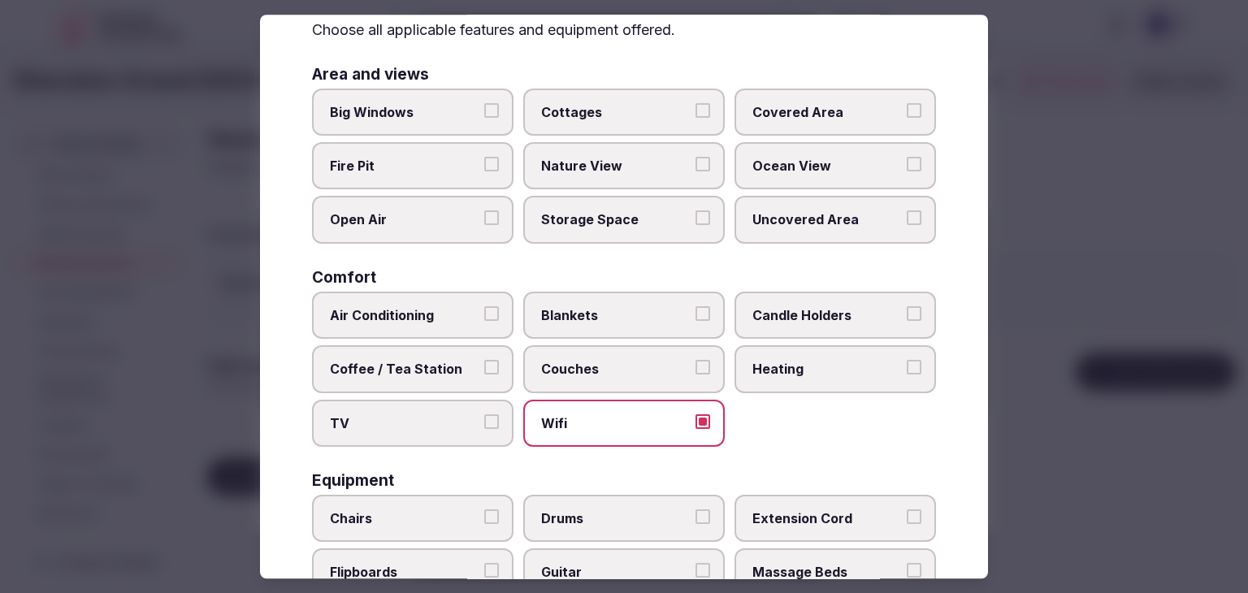
click at [394, 301] on label "Air Conditioning" at bounding box center [412, 315] width 201 height 47
click at [484, 306] on button "Air Conditioning" at bounding box center [491, 313] width 15 height 15
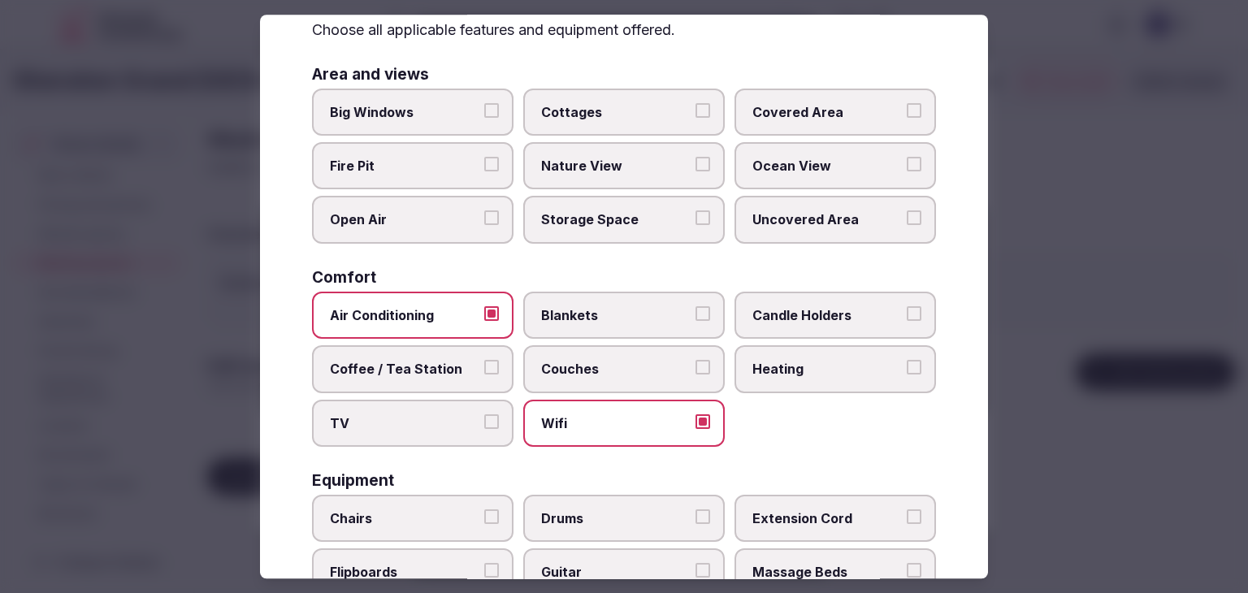
click at [397, 414] on span "TV" at bounding box center [404, 423] width 149 height 18
click at [484, 414] on button "TV" at bounding box center [491, 421] width 15 height 15
drag, startPoint x: 400, startPoint y: 366, endPoint x: 530, endPoint y: 440, distance: 150.2
click at [400, 365] on span "Coffee / Tea Station" at bounding box center [404, 369] width 149 height 18
click at [484, 365] on button "Coffee / Tea Station" at bounding box center [491, 367] width 15 height 15
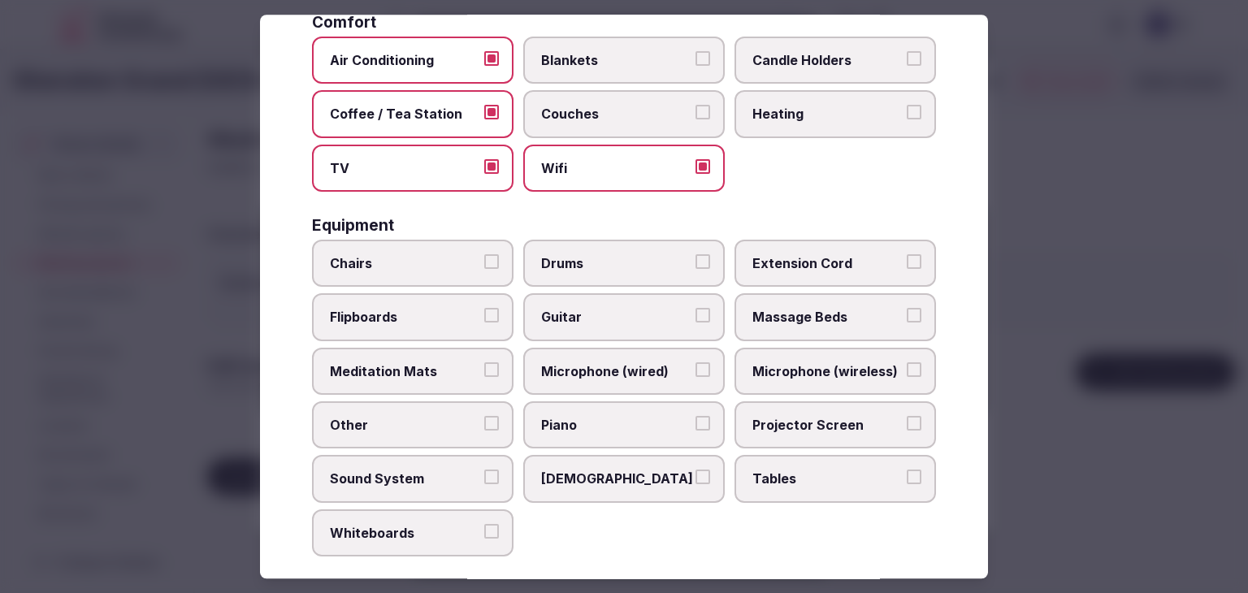
scroll to position [406, 0]
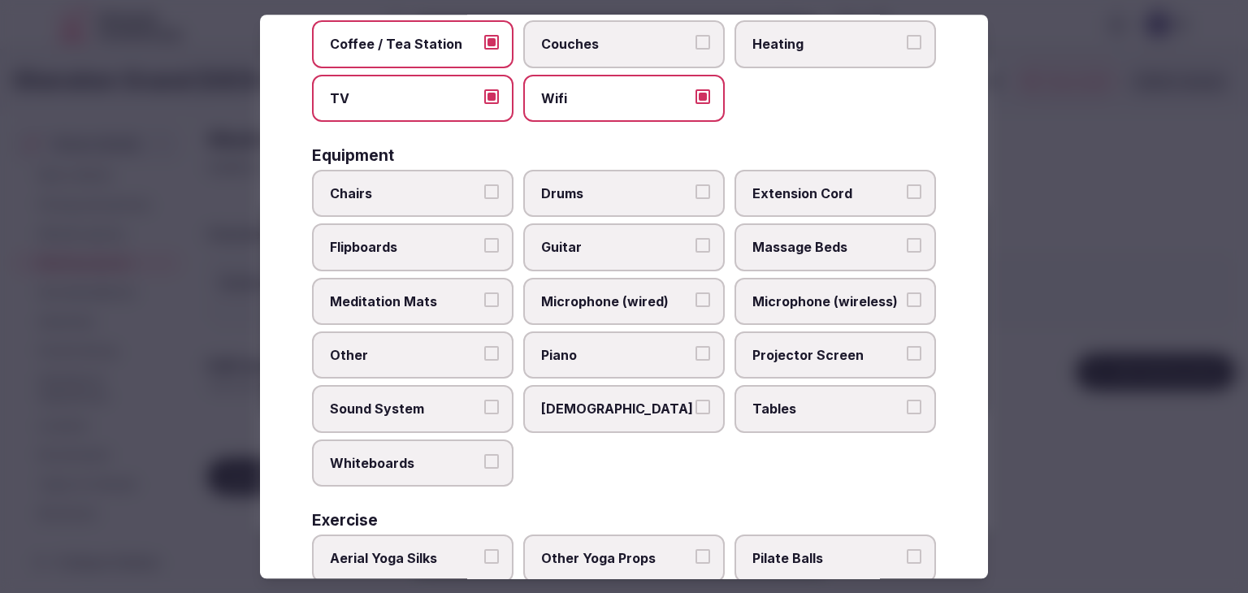
click at [822, 409] on span "Tables" at bounding box center [826, 409] width 149 height 18
click at [906, 409] on button "Tables" at bounding box center [913, 407] width 15 height 15
click at [809, 353] on span "Projector Screen" at bounding box center [826, 355] width 149 height 18
click at [906, 353] on button "Projector Screen" at bounding box center [913, 353] width 15 height 15
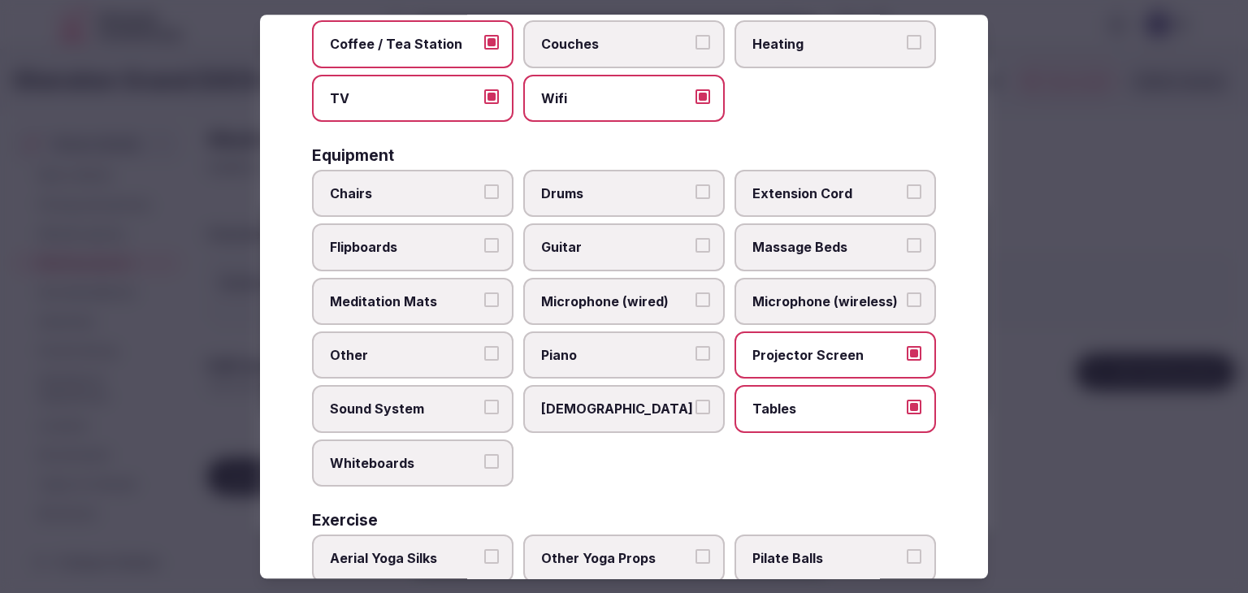
drag, startPoint x: 804, startPoint y: 292, endPoint x: 599, endPoint y: 215, distance: 218.7
click at [803, 292] on span "Microphone (wireless)" at bounding box center [826, 301] width 149 height 18
click at [906, 292] on button "Microphone (wireless)" at bounding box center [913, 299] width 15 height 15
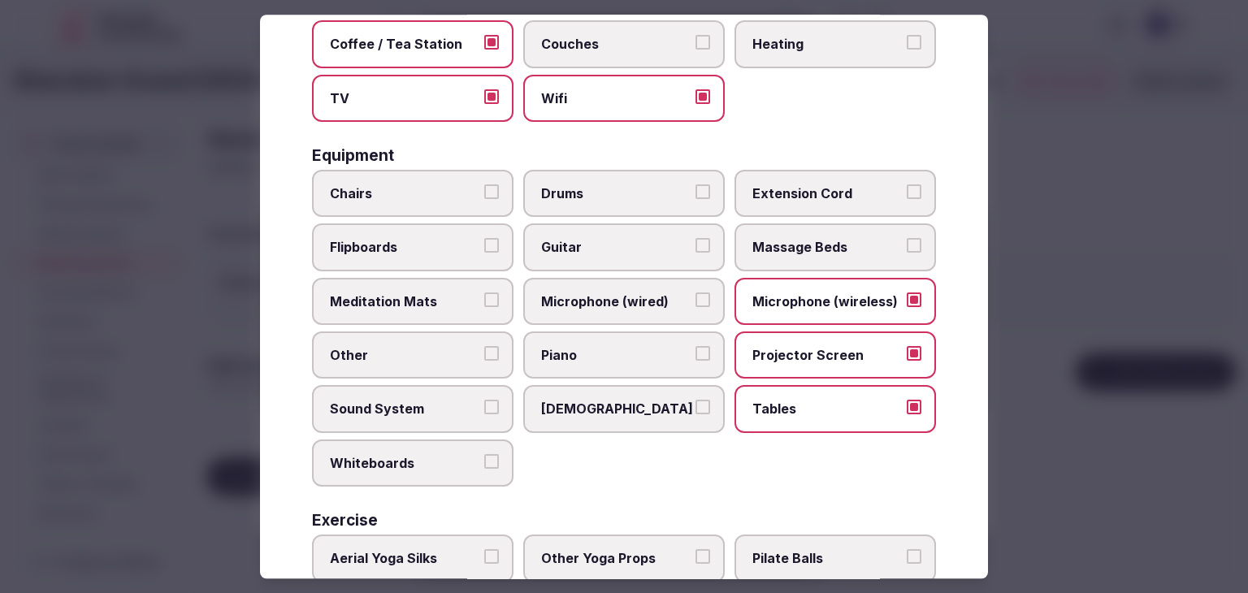
drag, startPoint x: 403, startPoint y: 181, endPoint x: 388, endPoint y: 218, distance: 40.1
click at [403, 184] on span "Chairs" at bounding box center [404, 193] width 149 height 18
click at [484, 184] on button "Chairs" at bounding box center [491, 191] width 15 height 15
click at [385, 239] on span "Flipboards" at bounding box center [404, 248] width 149 height 18
click at [484, 239] on button "Flipboards" at bounding box center [491, 246] width 15 height 15
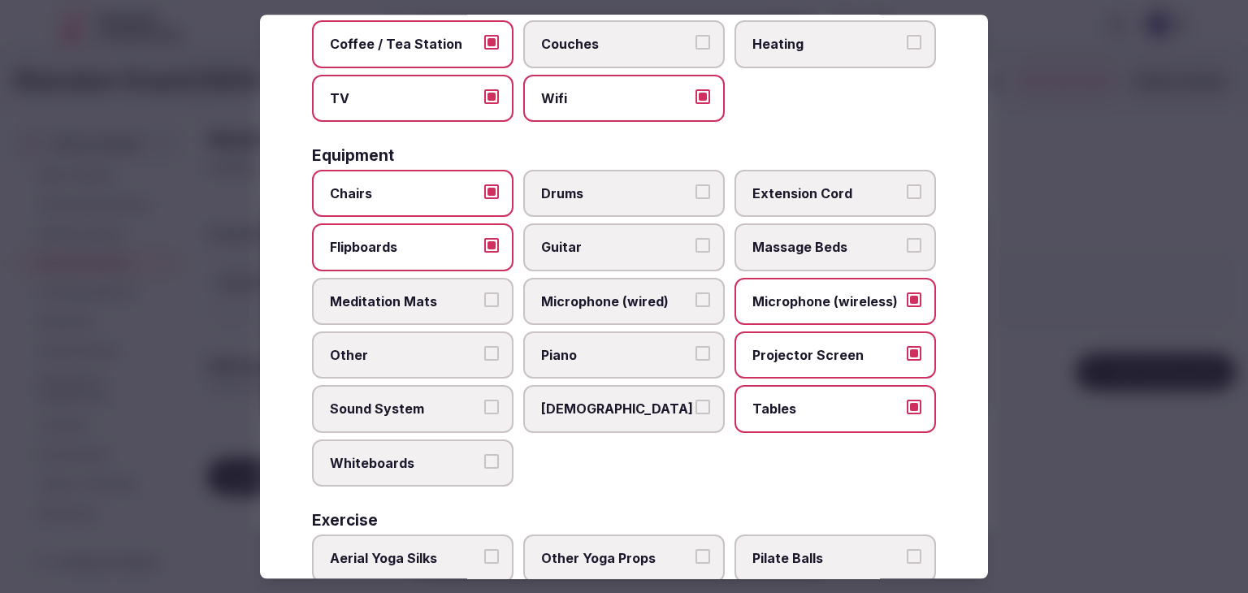
drag, startPoint x: 417, startPoint y: 405, endPoint x: 411, endPoint y: 456, distance: 51.6
click at [418, 407] on span "Sound System" at bounding box center [404, 409] width 149 height 18
click at [484, 407] on button "Sound System" at bounding box center [491, 407] width 15 height 15
click at [411, 456] on span "Whiteboards" at bounding box center [404, 463] width 149 height 18
click at [484, 456] on button "Whiteboards" at bounding box center [491, 461] width 15 height 15
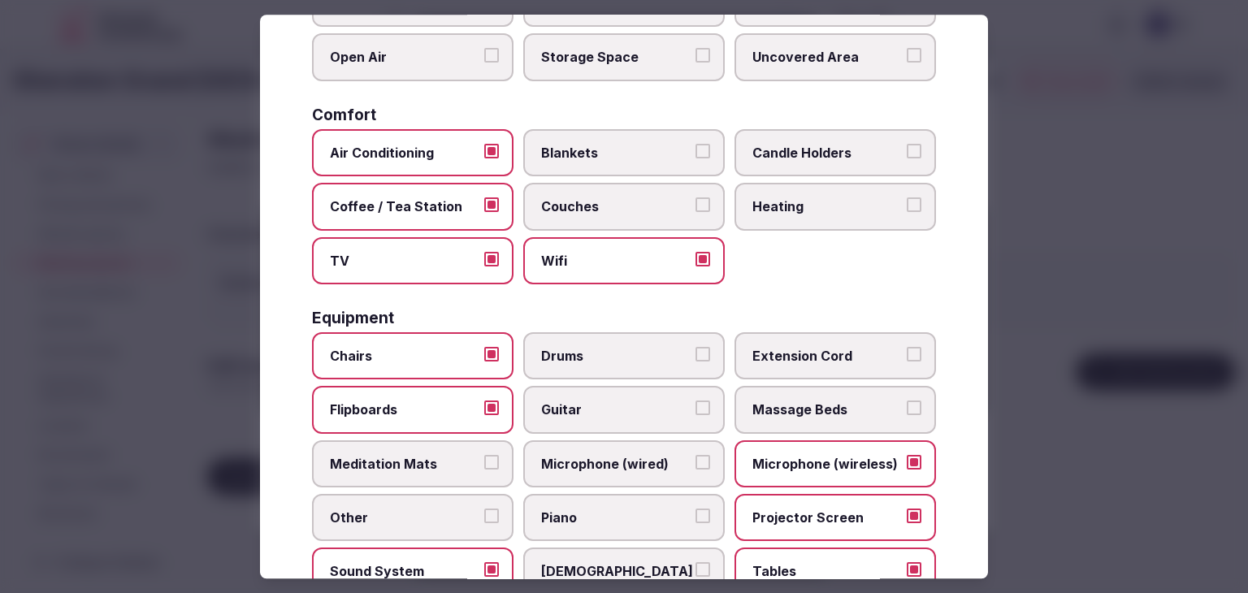
scroll to position [0, 0]
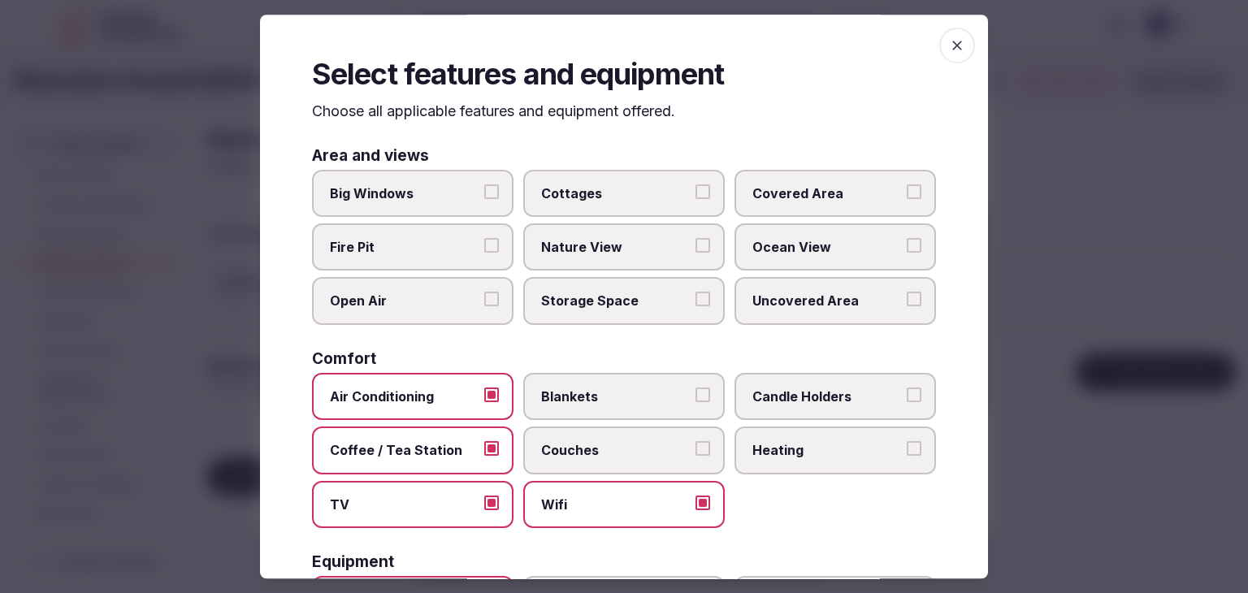
click at [952, 48] on icon "button" at bounding box center [957, 46] width 10 height 10
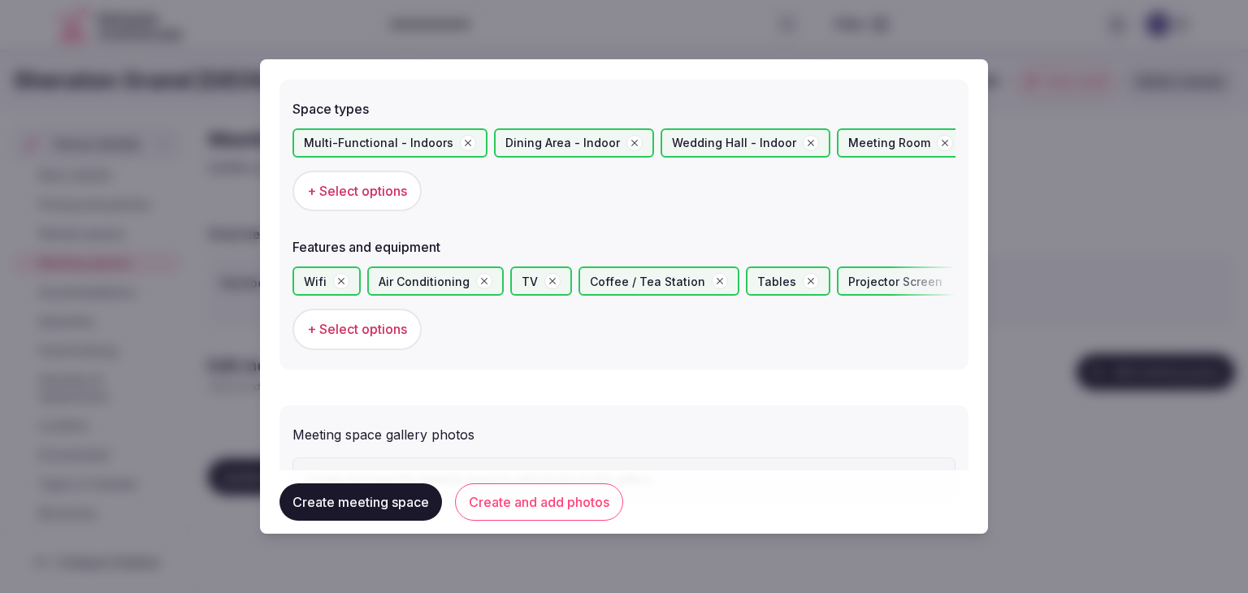
scroll to position [992, 0]
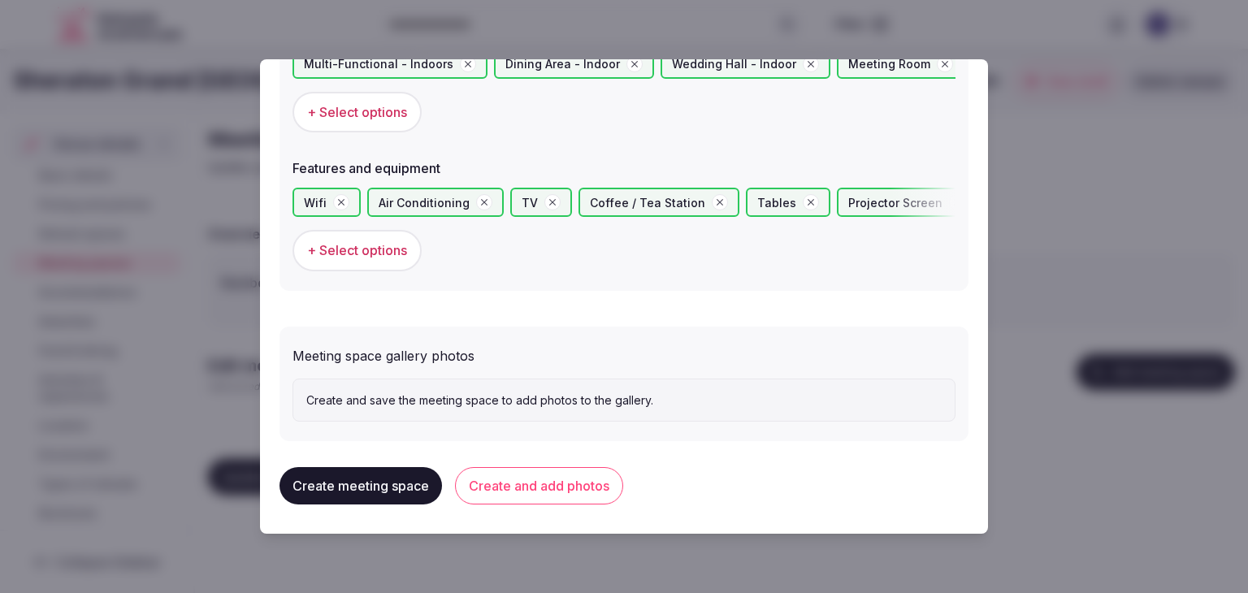
click at [557, 482] on button "Create and add photos" at bounding box center [539, 485] width 168 height 37
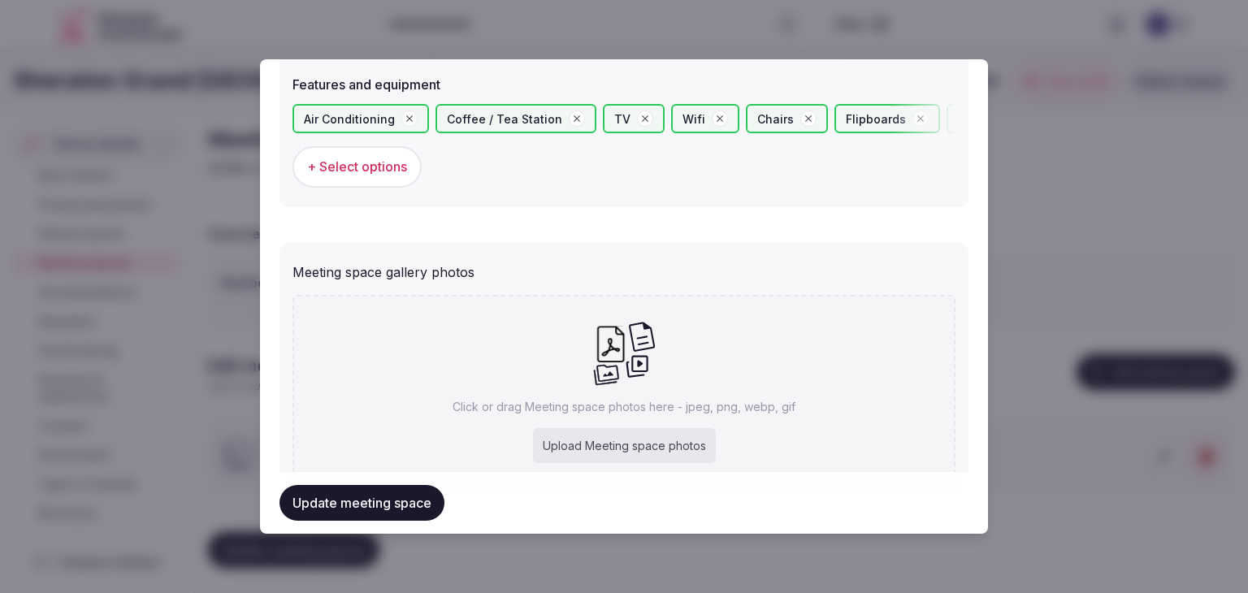
scroll to position [1141, 0]
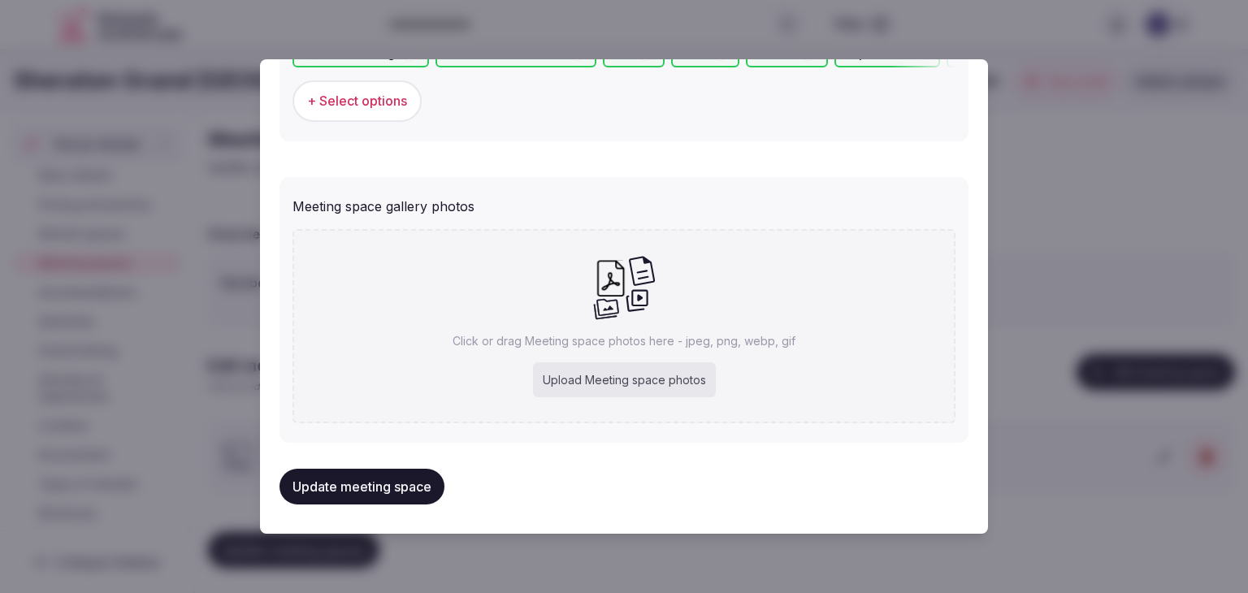
click at [601, 374] on div "Upload Meeting space photos" at bounding box center [624, 380] width 183 height 36
type input "**********"
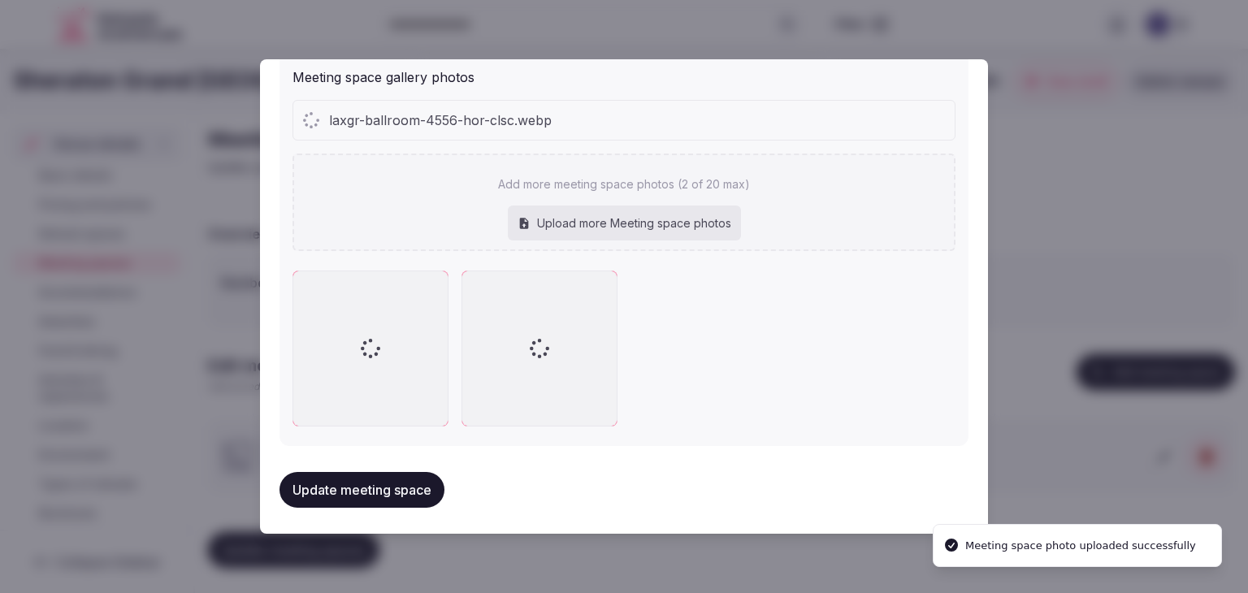
scroll to position [1231, 0]
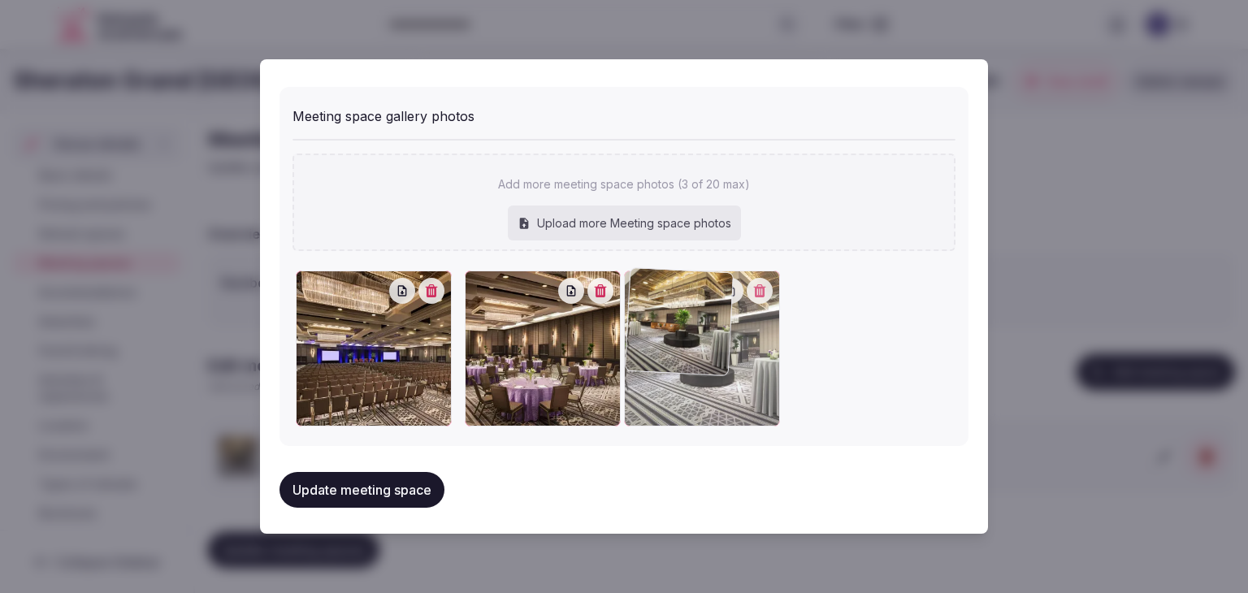
drag, startPoint x: 303, startPoint y: 283, endPoint x: 615, endPoint y: 307, distance: 312.8
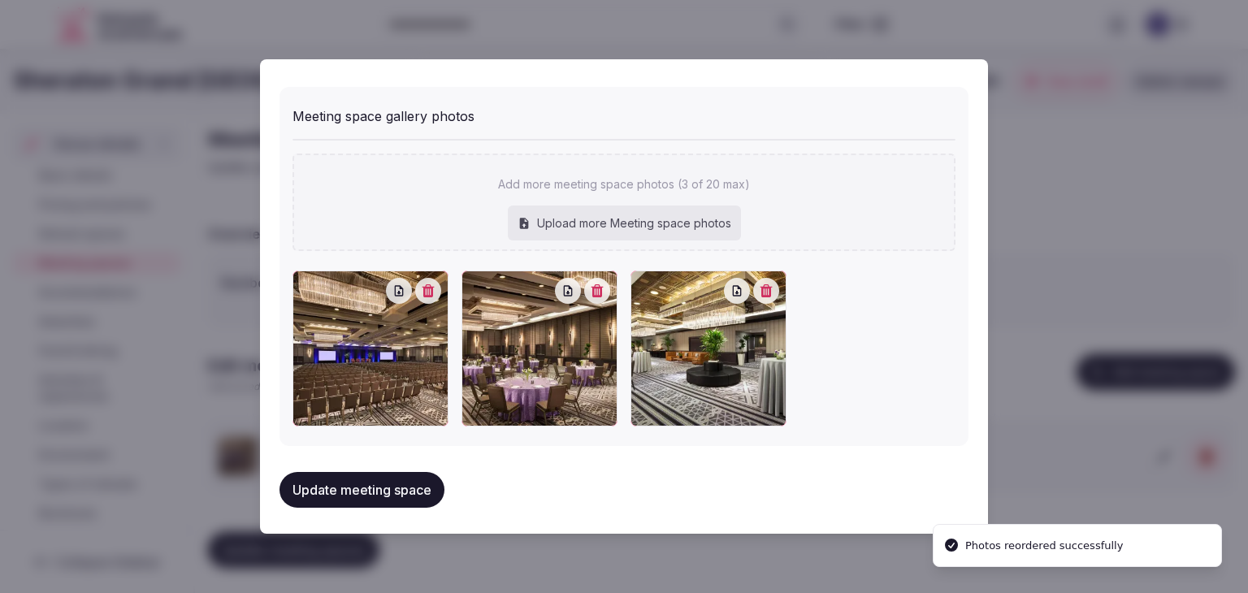
click at [400, 493] on button "Update meeting space" at bounding box center [361, 490] width 165 height 36
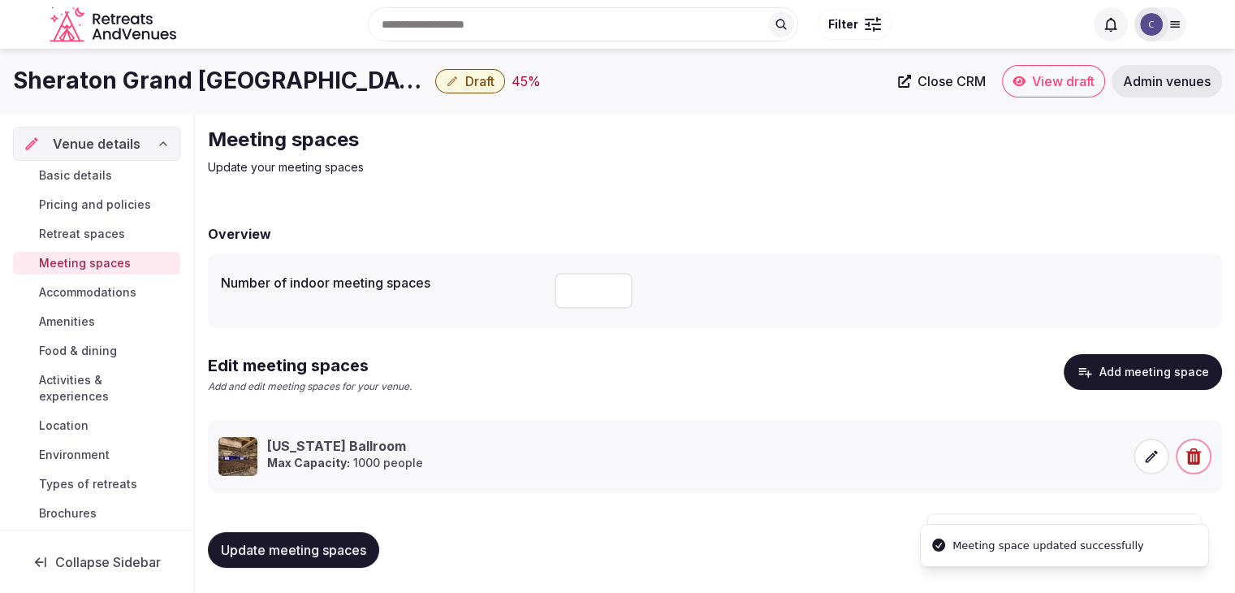
click at [325, 549] on span "Update meeting spaces" at bounding box center [293, 550] width 145 height 16
click at [87, 292] on span "Accommodations" at bounding box center [87, 292] width 97 height 16
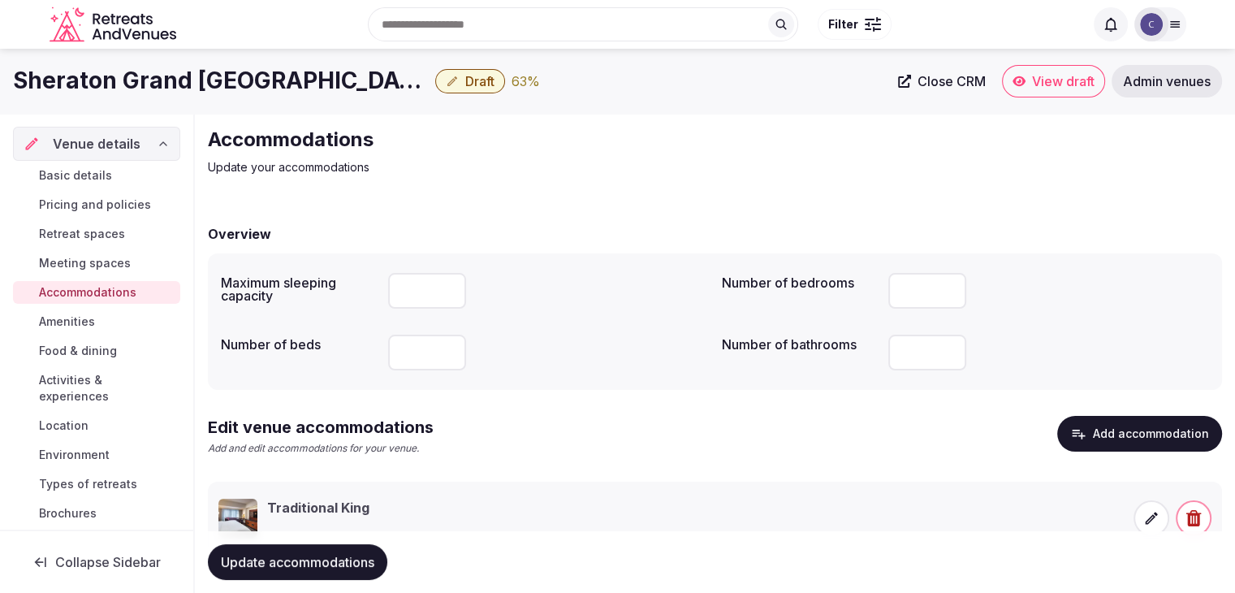
click at [1154, 521] on icon at bounding box center [1152, 518] width 16 height 16
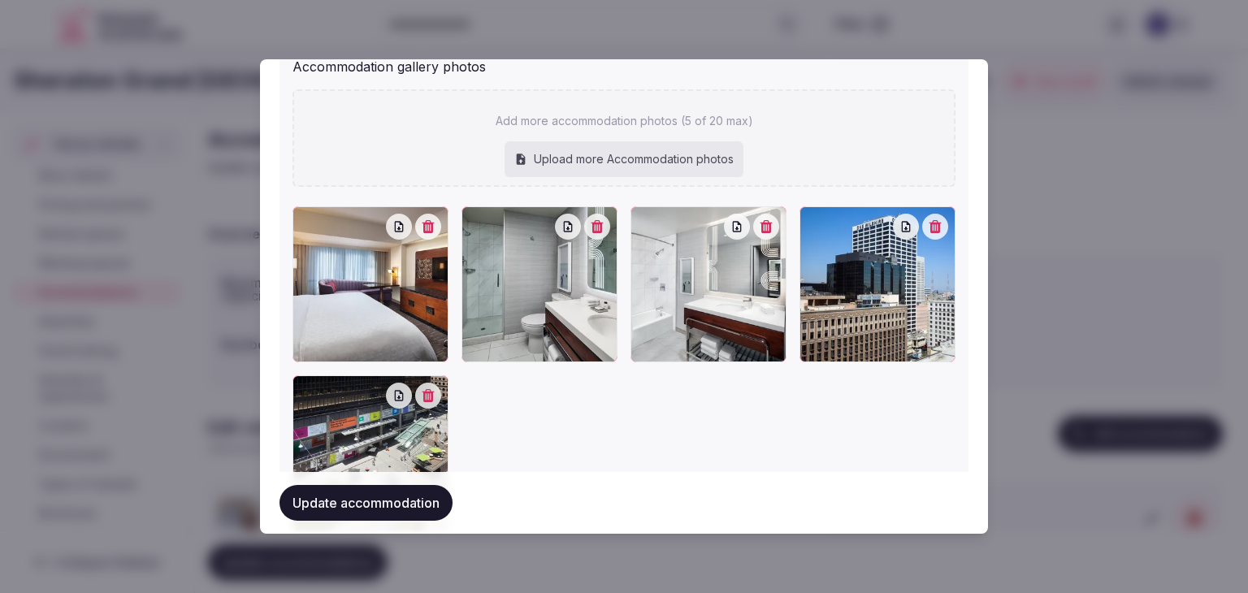
scroll to position [1923, 0]
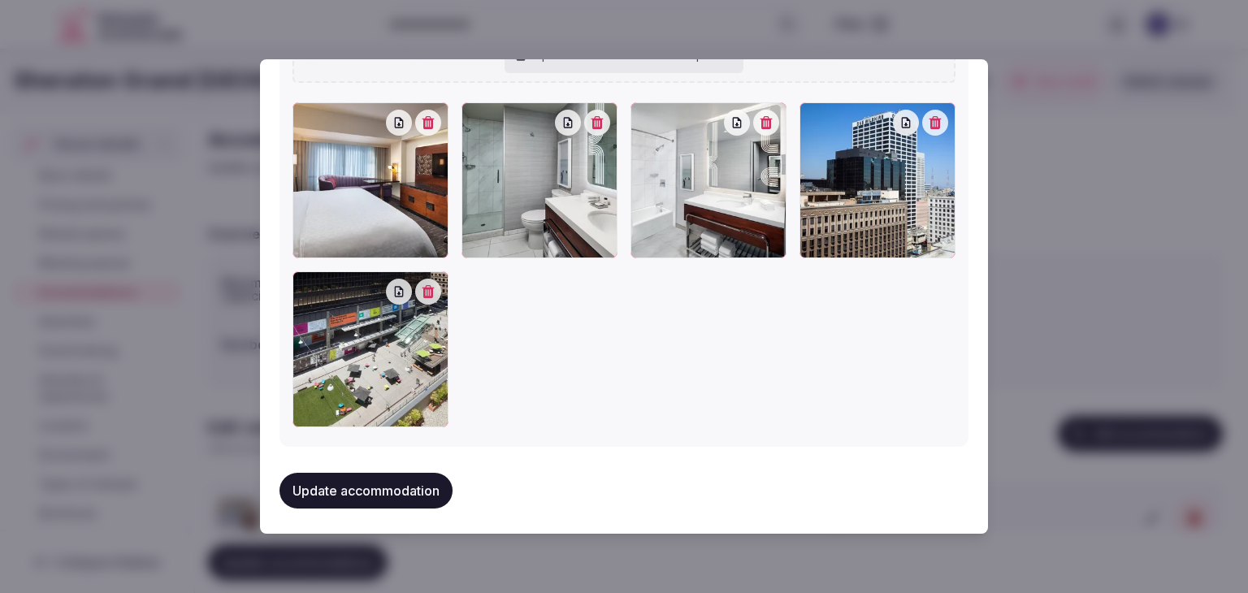
drag, startPoint x: 412, startPoint y: 480, endPoint x: 420, endPoint y: 488, distance: 11.5
click at [411, 480] on button "Update accommodation" at bounding box center [365, 491] width 173 height 36
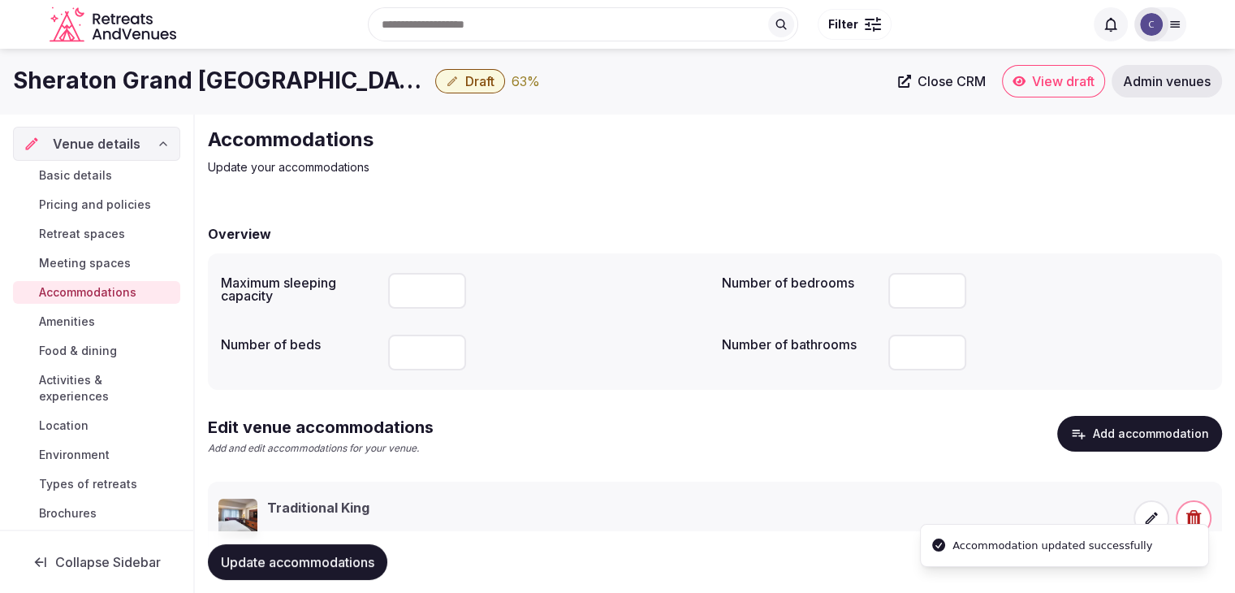
click at [84, 321] on span "Amenities" at bounding box center [67, 322] width 56 height 16
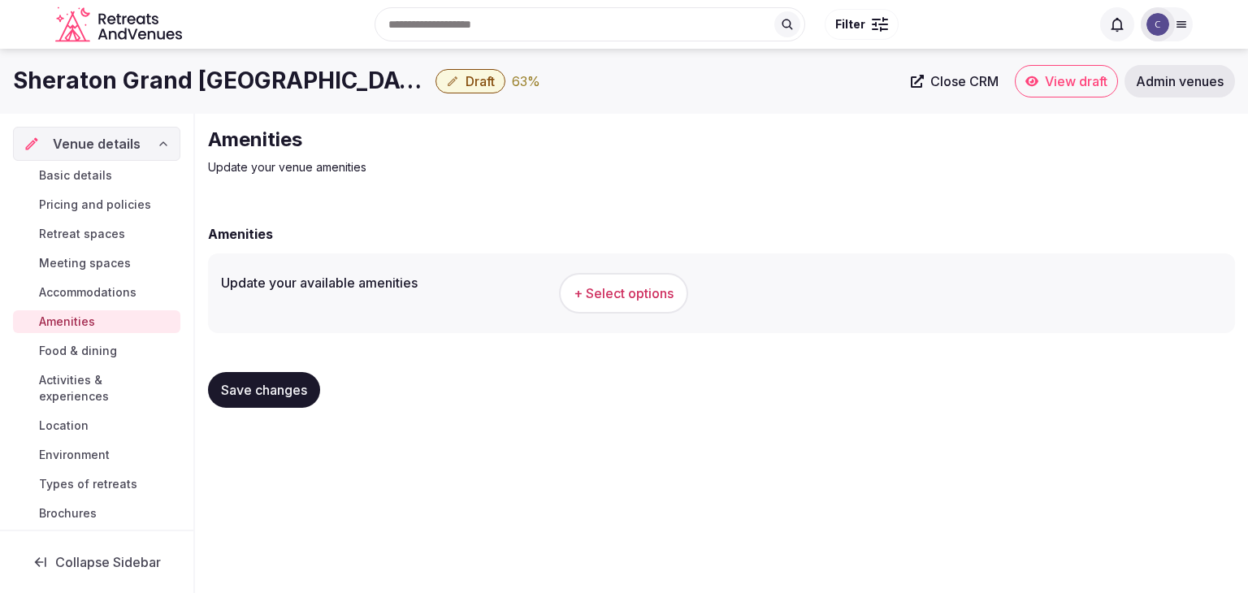
click at [198, 89] on h1 "Sheraton Grand Los Angeles" at bounding box center [221, 81] width 416 height 32
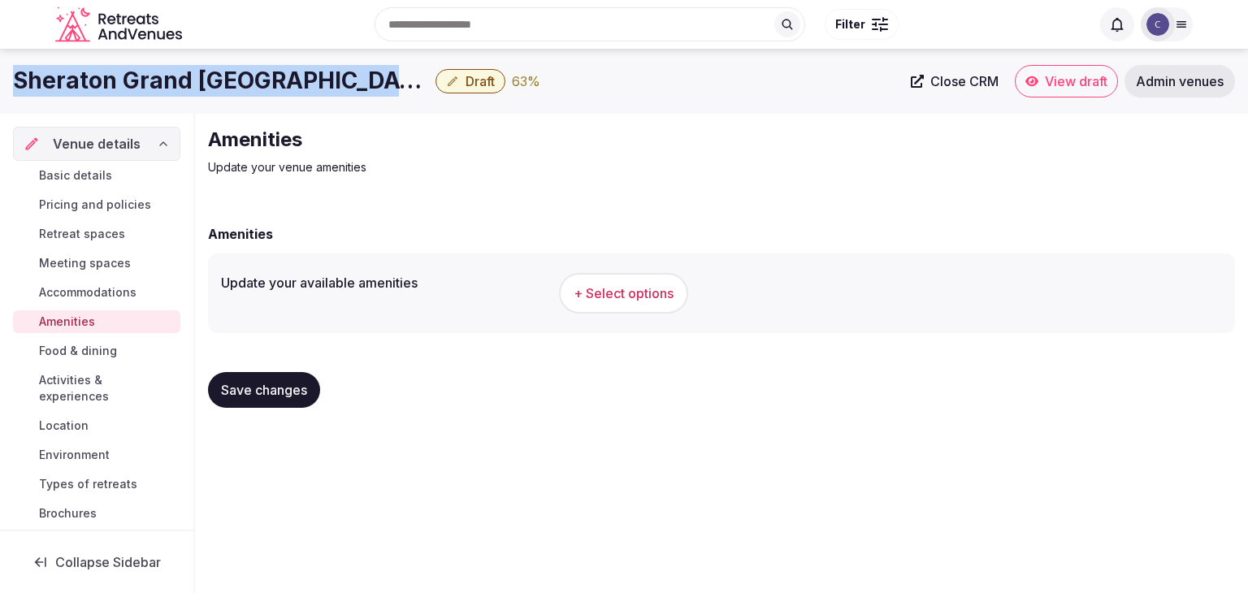
click at [198, 89] on h1 "Sheraton Grand Los Angeles" at bounding box center [221, 81] width 416 height 32
copy div "Sheraton Grand Los Angeles"
click at [652, 299] on span "+ Select options" at bounding box center [623, 293] width 100 height 18
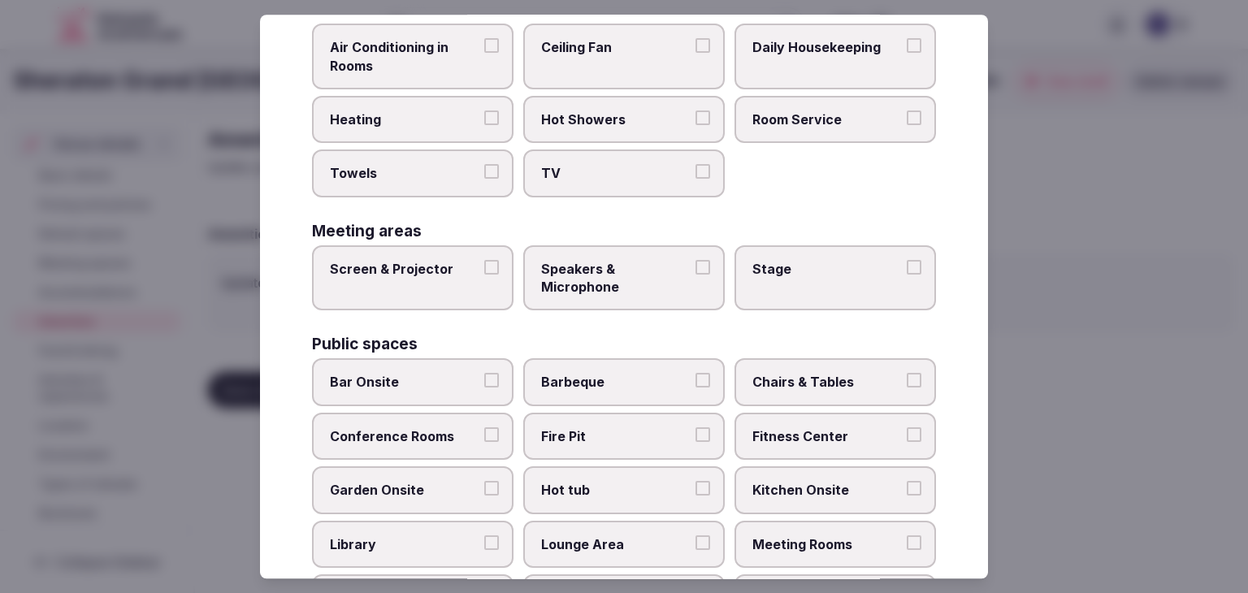
scroll to position [875, 0]
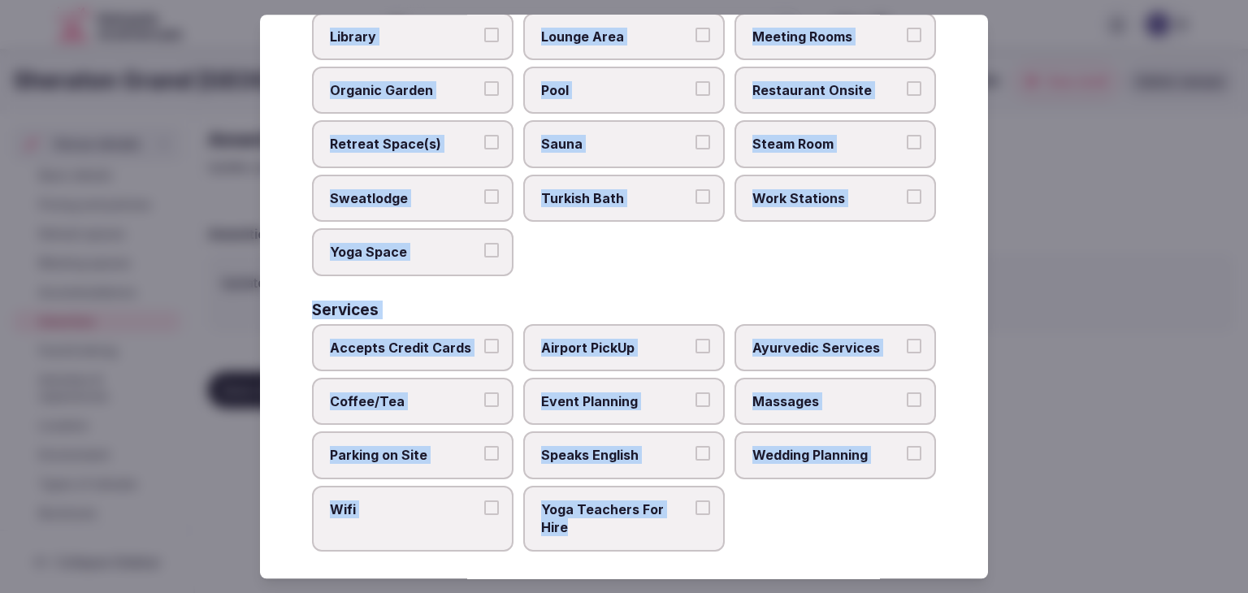
drag, startPoint x: 311, startPoint y: 113, endPoint x: 763, endPoint y: 526, distance: 612.3
click at [763, 526] on div "Select your venue amenities Choose all applicable amenities offered. Activities…" at bounding box center [624, 297] width 728 height 564
copy div "Choose all applicable amenities offered. Activities Bicycles Camping Allowed On…"
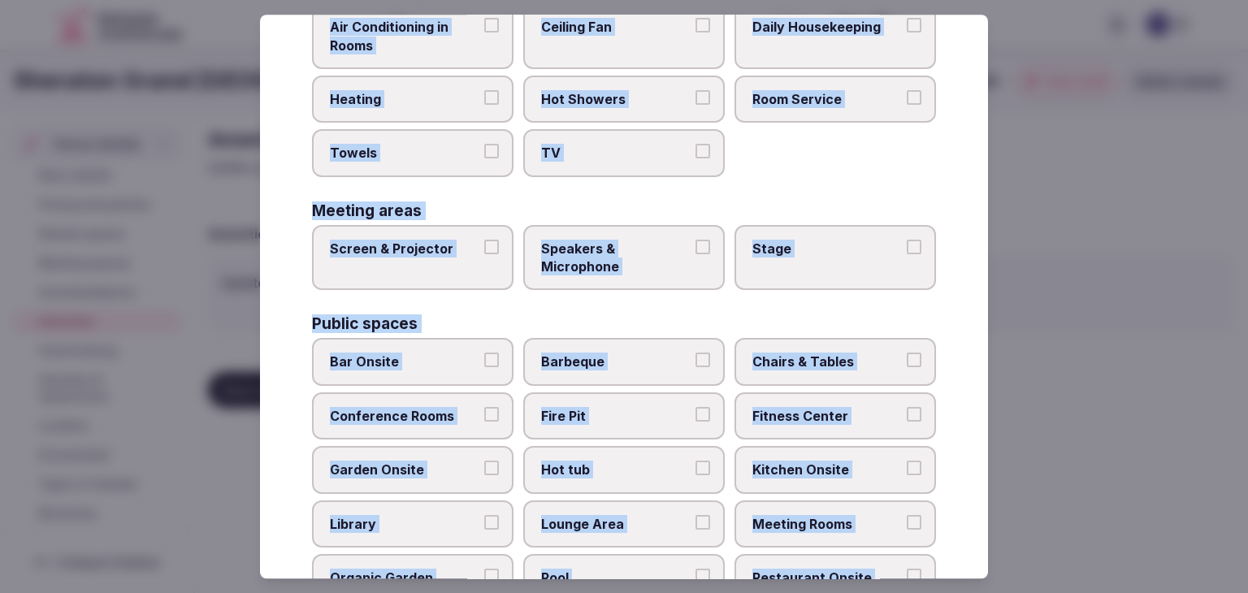
scroll to position [144, 0]
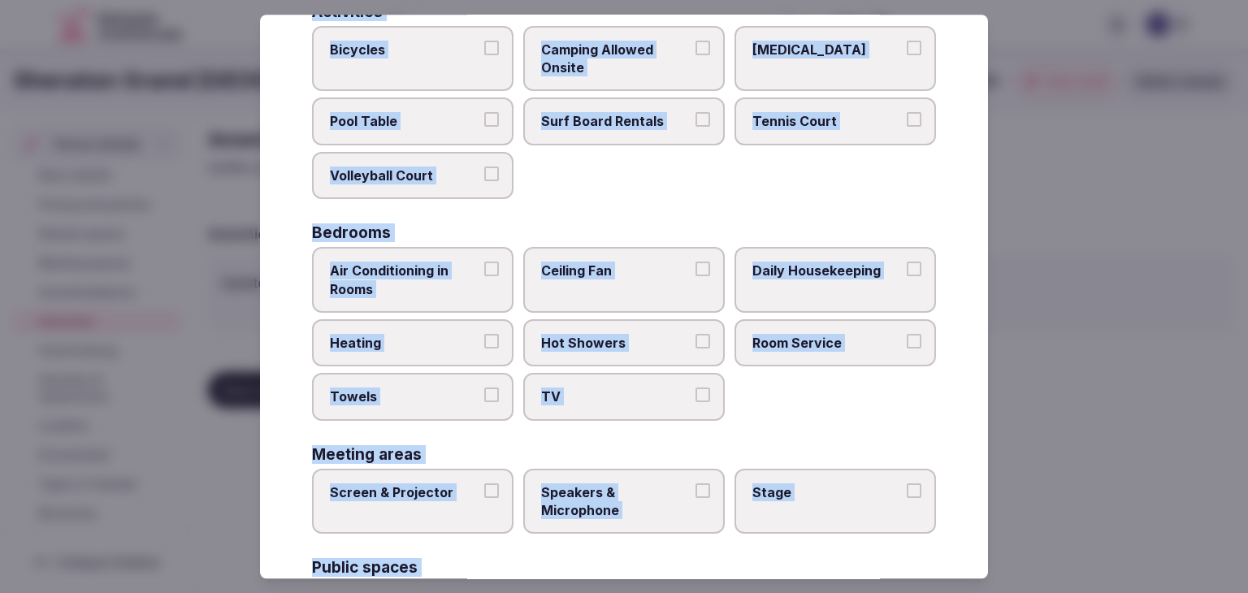
click at [409, 267] on span "Air Conditioning in Rooms" at bounding box center [404, 280] width 149 height 37
click at [484, 267] on button "Air Conditioning in Rooms" at bounding box center [491, 269] width 15 height 15
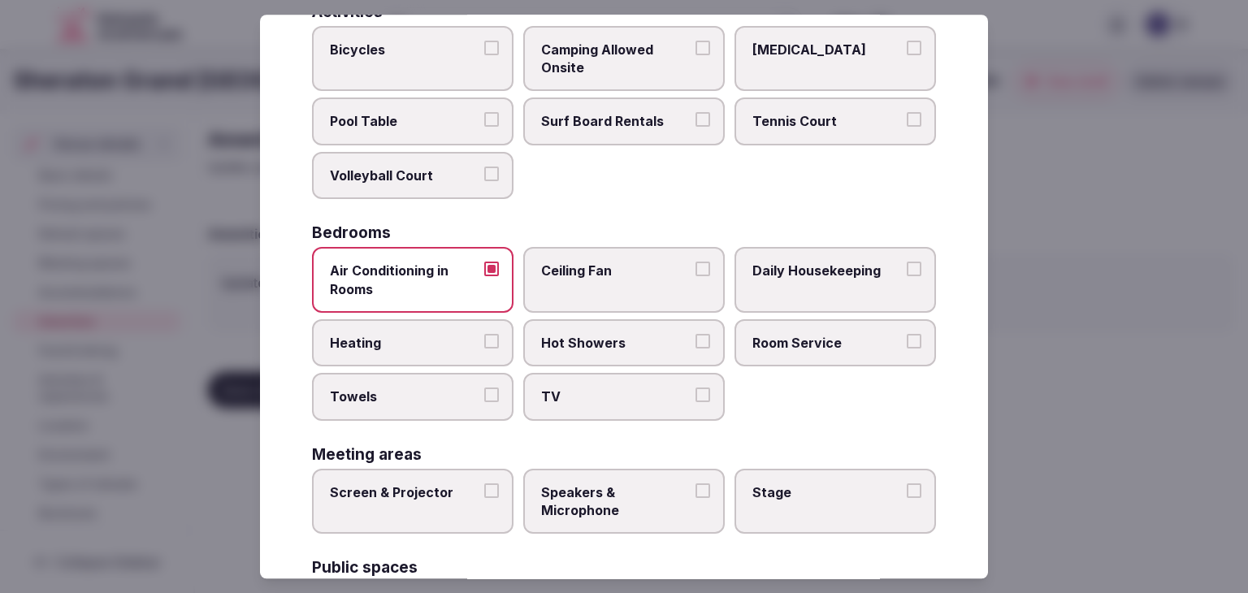
click at [411, 342] on span "Heating" at bounding box center [404, 343] width 149 height 18
click at [484, 342] on button "Heating" at bounding box center [491, 341] width 15 height 15
click at [409, 396] on span "Towels" at bounding box center [404, 397] width 149 height 18
click at [484, 396] on button "Towels" at bounding box center [491, 395] width 15 height 15
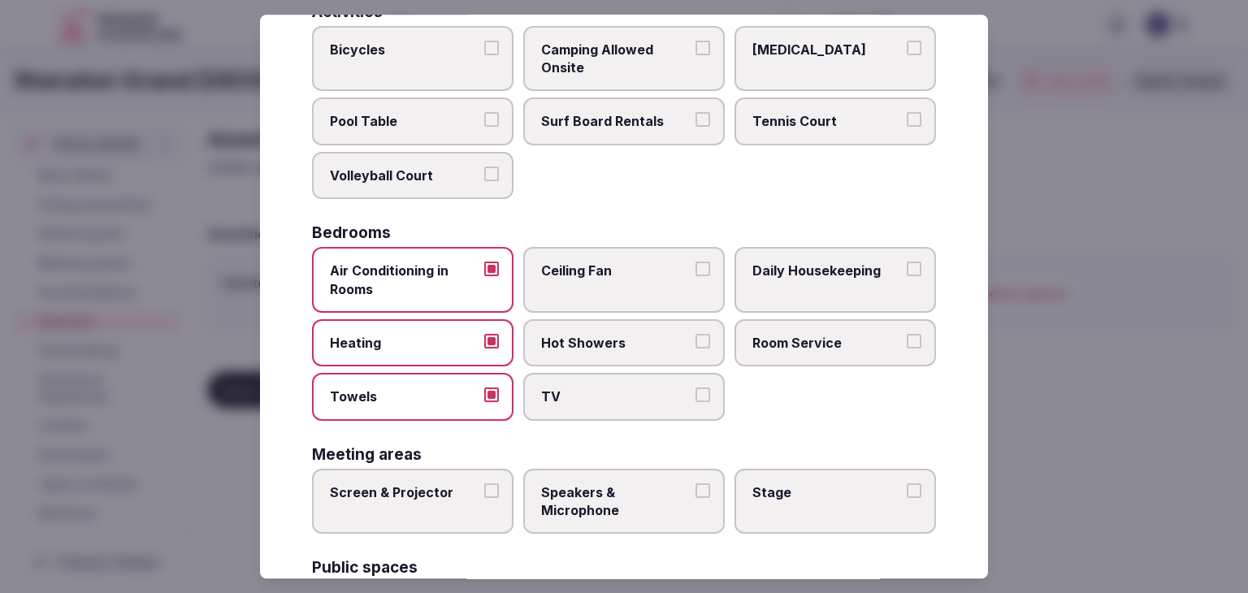
click at [649, 396] on span "TV" at bounding box center [615, 397] width 149 height 18
click at [695, 396] on button "TV" at bounding box center [702, 395] width 15 height 15
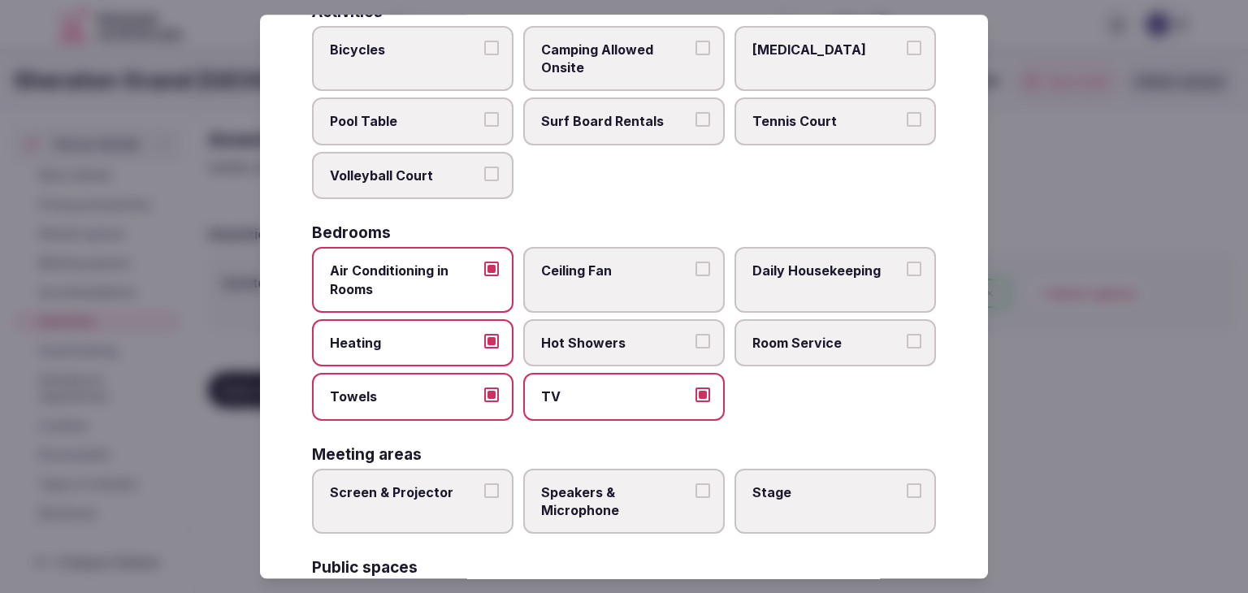
click at [644, 325] on label "Hot Showers" at bounding box center [623, 342] width 201 height 47
click at [695, 334] on button "Hot Showers" at bounding box center [702, 341] width 15 height 15
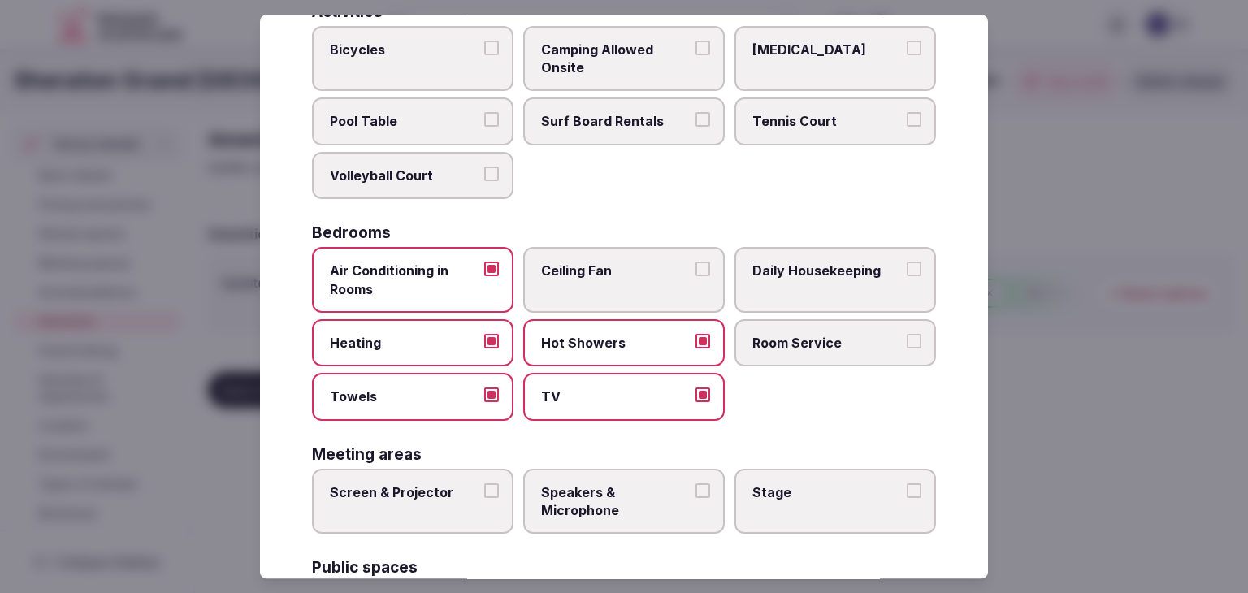
drag, startPoint x: 775, startPoint y: 335, endPoint x: 797, endPoint y: 313, distance: 31.6
click at [776, 335] on span "Room Service" at bounding box center [826, 343] width 149 height 18
click at [906, 335] on button "Room Service" at bounding box center [913, 341] width 15 height 15
click at [817, 256] on label "Daily Housekeeping" at bounding box center [834, 280] width 201 height 66
click at [906, 262] on button "Daily Housekeeping" at bounding box center [913, 269] width 15 height 15
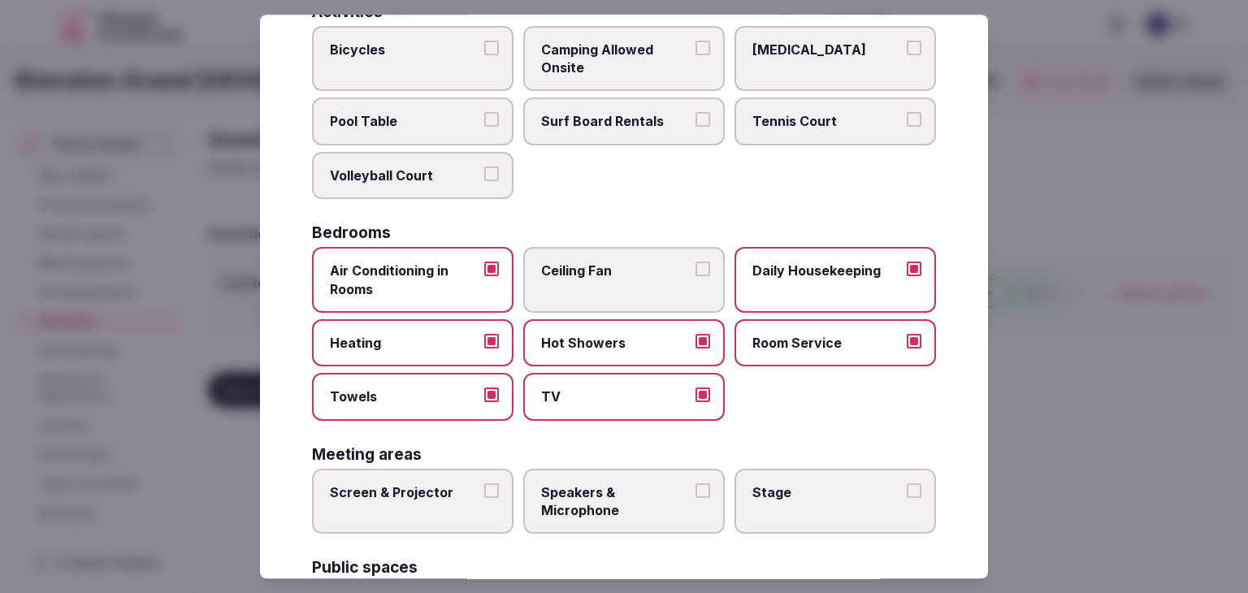
scroll to position [306, 0]
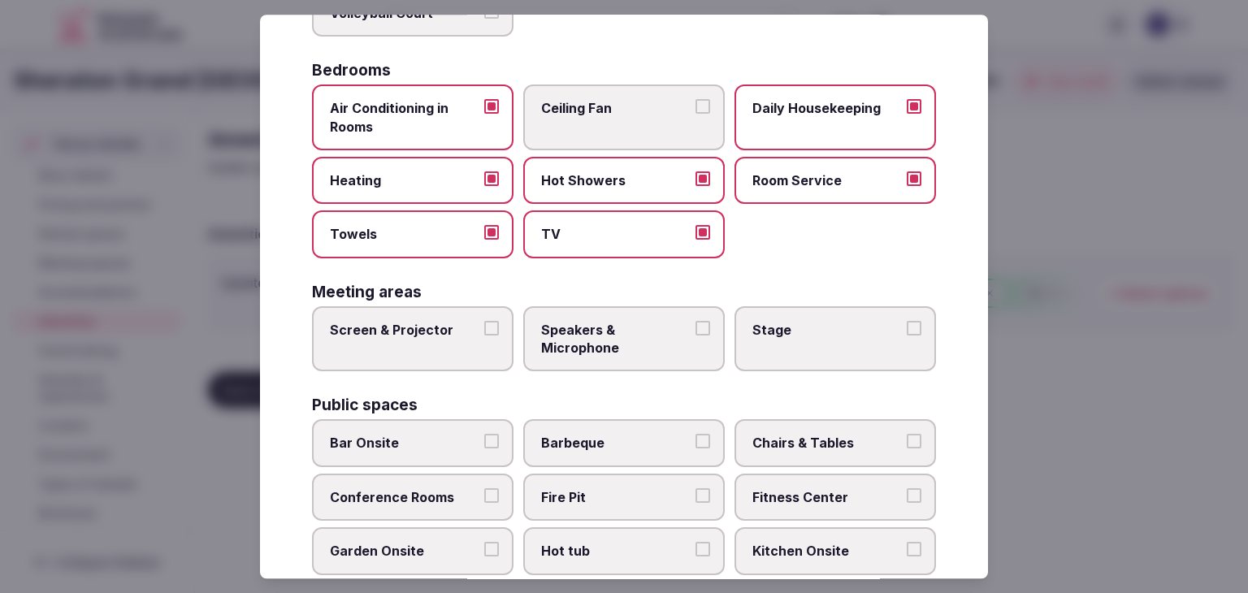
drag, startPoint x: 404, startPoint y: 322, endPoint x: 528, endPoint y: 324, distance: 123.5
click at [408, 324] on span "Screen & Projector" at bounding box center [404, 330] width 149 height 18
drag, startPoint x: 682, startPoint y: 319, endPoint x: 747, endPoint y: 330, distance: 65.8
click at [685, 319] on label "Speakers & Microphone" at bounding box center [623, 339] width 201 height 66
click at [695, 321] on button "Speakers & Microphone" at bounding box center [702, 328] width 15 height 15
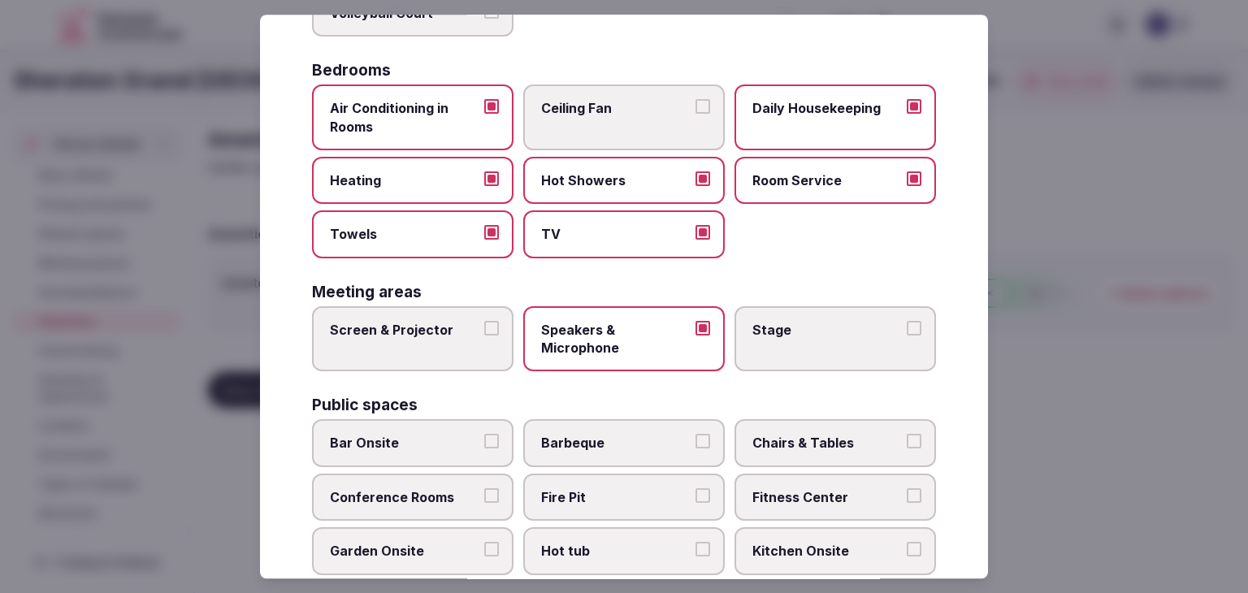
click at [781, 331] on span "Stage" at bounding box center [826, 330] width 149 height 18
click at [906, 331] on button "Stage" at bounding box center [913, 328] width 15 height 15
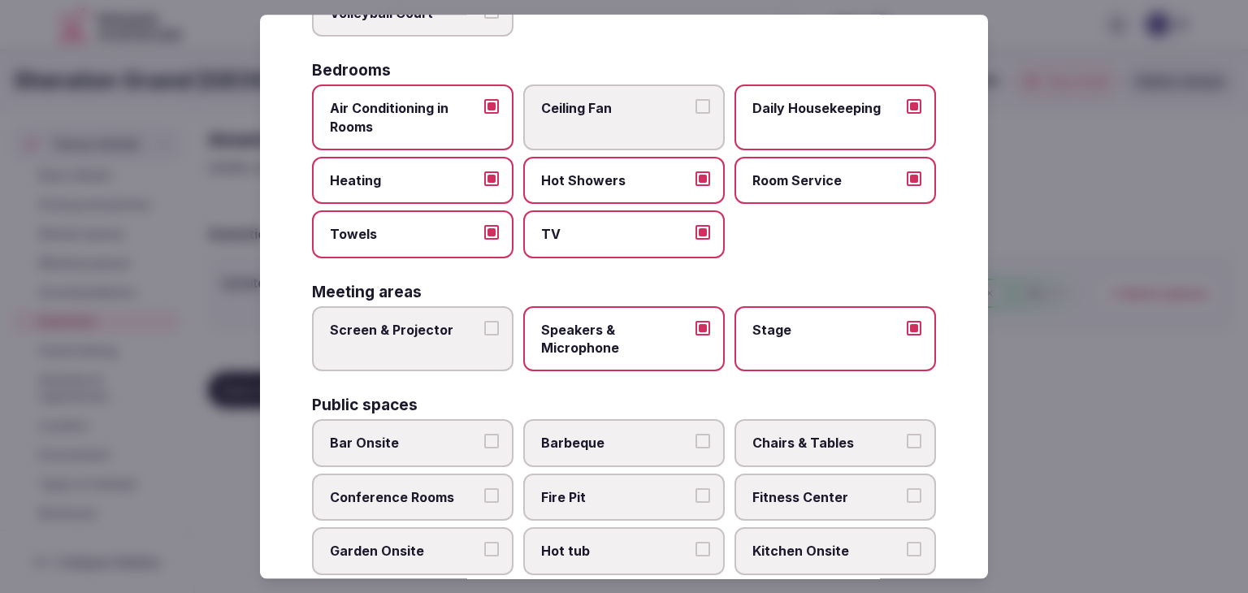
click at [444, 345] on label "Screen & Projector" at bounding box center [412, 339] width 201 height 66
click at [484, 335] on button "Screen & Projector" at bounding box center [491, 328] width 15 height 15
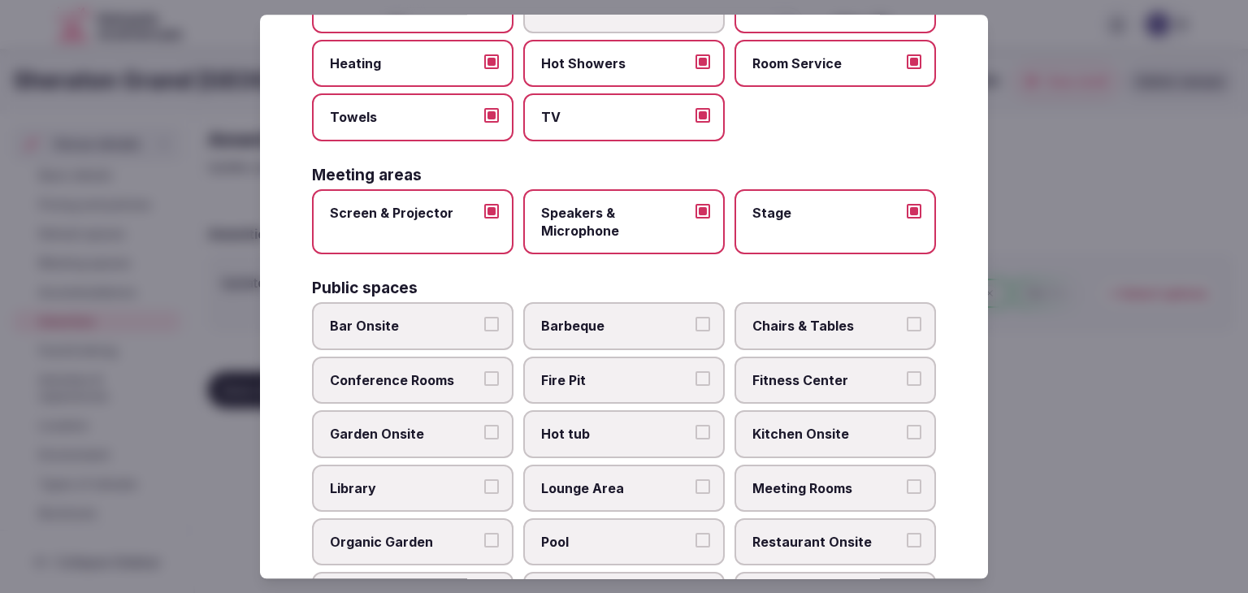
scroll to position [469, 0]
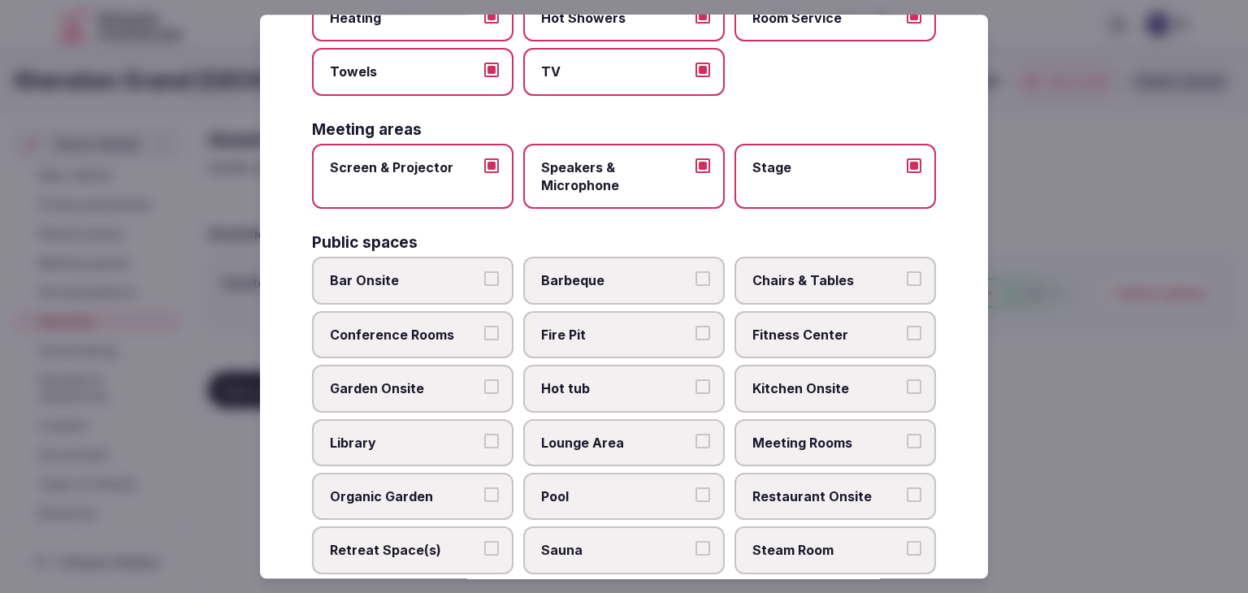
click at [417, 280] on span "Bar Onsite" at bounding box center [404, 281] width 149 height 18
click at [484, 280] on button "Bar Onsite" at bounding box center [491, 279] width 15 height 15
drag, startPoint x: 413, startPoint y: 328, endPoint x: 447, endPoint y: 328, distance: 33.3
click at [414, 328] on span "Conference Rooms" at bounding box center [404, 335] width 149 height 18
click at [484, 328] on button "Conference Rooms" at bounding box center [491, 333] width 15 height 15
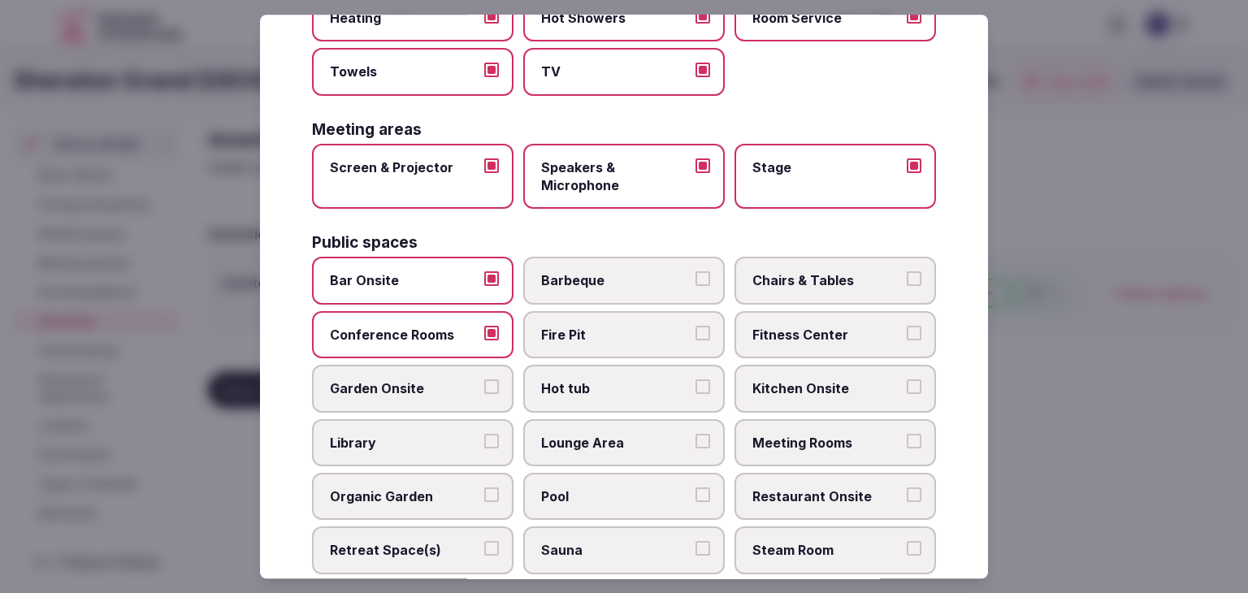
click at [811, 283] on span "Chairs & Tables" at bounding box center [826, 281] width 149 height 18
click at [906, 283] on button "Chairs & Tables" at bounding box center [913, 279] width 15 height 15
drag, startPoint x: 806, startPoint y: 317, endPoint x: 806, endPoint y: 340, distance: 22.7
click at [806, 319] on label "Fitness Center" at bounding box center [834, 334] width 201 height 47
click at [906, 326] on button "Fitness Center" at bounding box center [913, 333] width 15 height 15
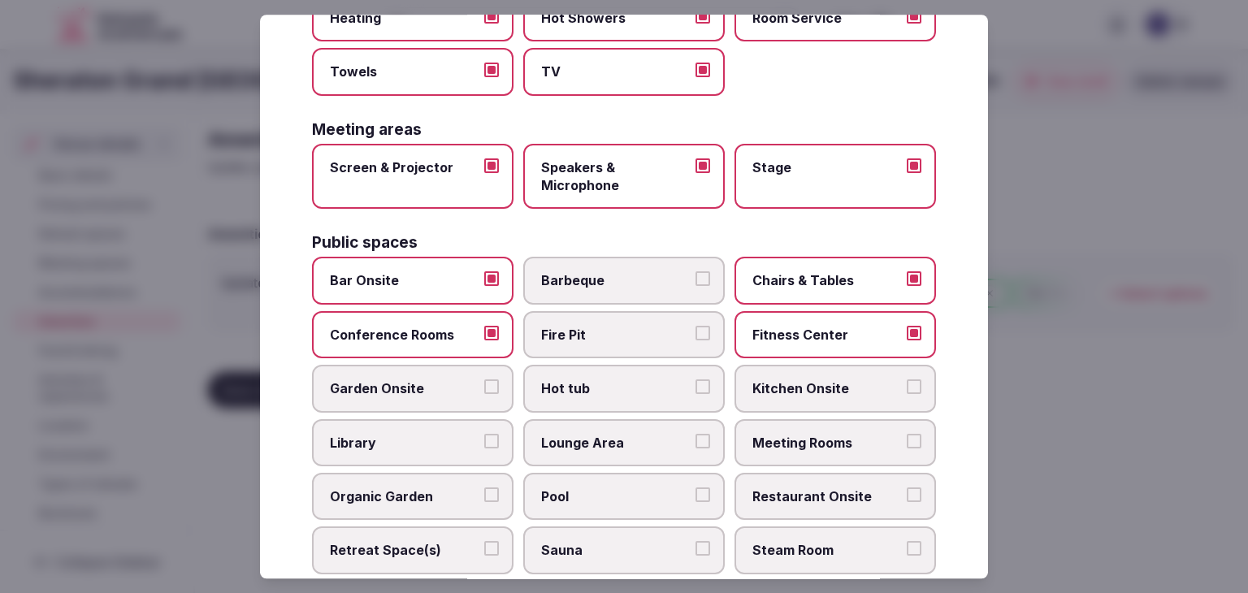
drag, startPoint x: 807, startPoint y: 446, endPoint x: 810, endPoint y: 460, distance: 14.2
click at [807, 450] on label "Meeting Rooms" at bounding box center [834, 442] width 201 height 47
click at [906, 448] on button "Meeting Rooms" at bounding box center [913, 441] width 15 height 15
click at [810, 487] on span "Restaurant Onsite" at bounding box center [826, 496] width 149 height 18
click at [906, 487] on button "Restaurant Onsite" at bounding box center [913, 494] width 15 height 15
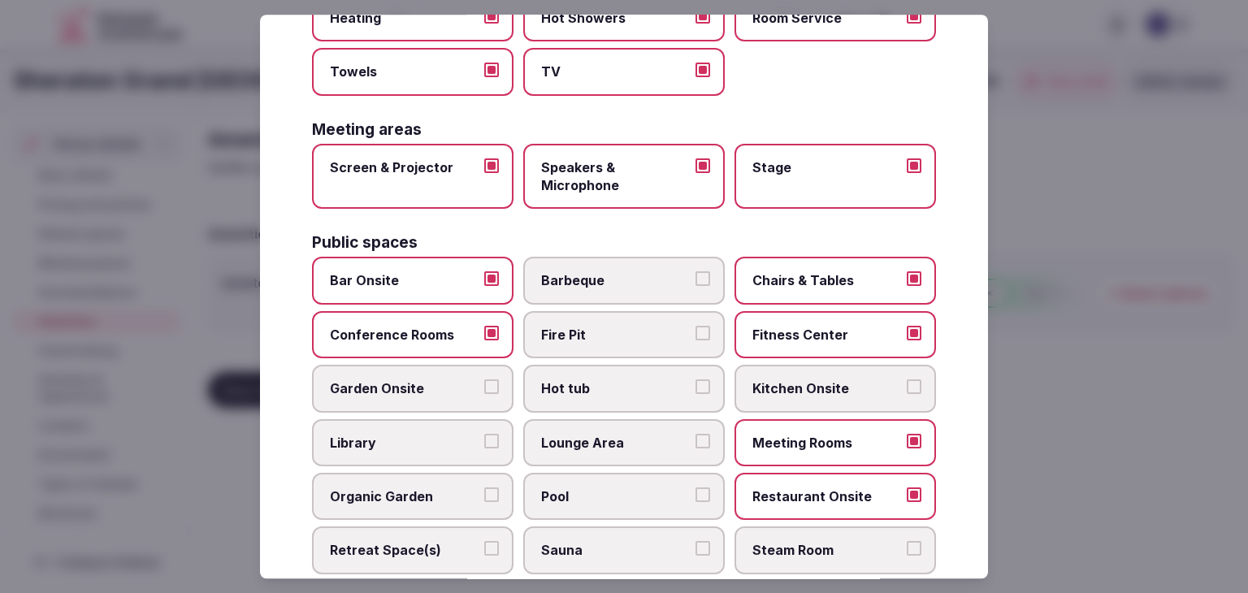
click at [554, 434] on span "Lounge Area" at bounding box center [615, 443] width 149 height 18
click at [695, 434] on button "Lounge Area" at bounding box center [702, 441] width 15 height 15
click at [567, 487] on span "Pool" at bounding box center [615, 496] width 149 height 18
click at [695, 487] on button "Pool" at bounding box center [702, 494] width 15 height 15
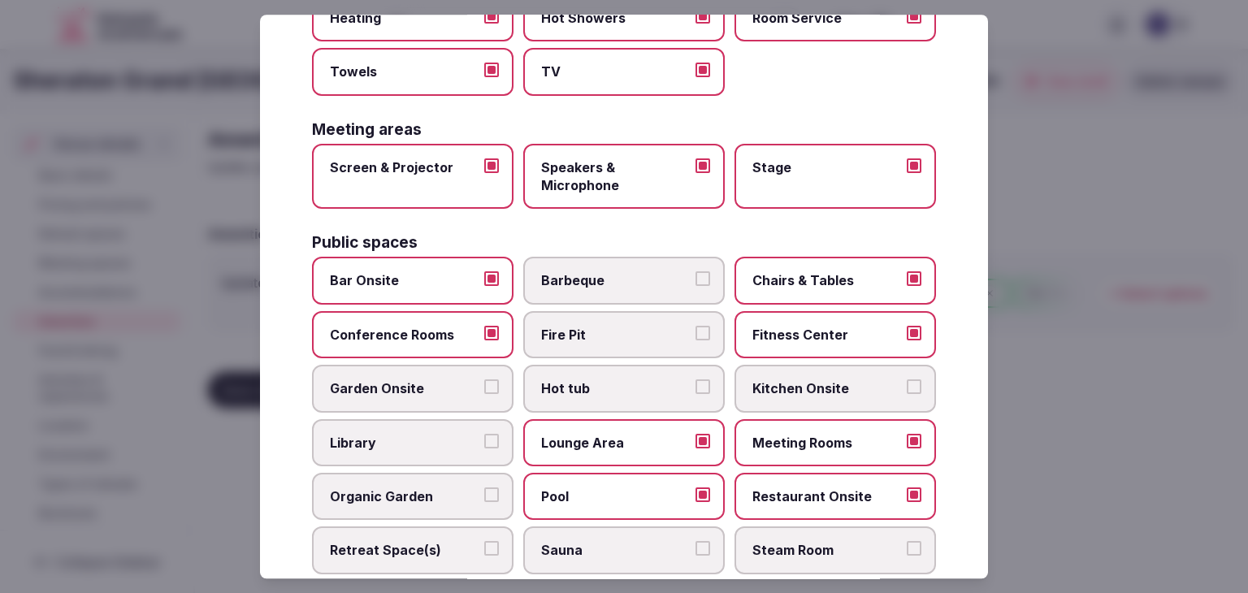
scroll to position [712, 0]
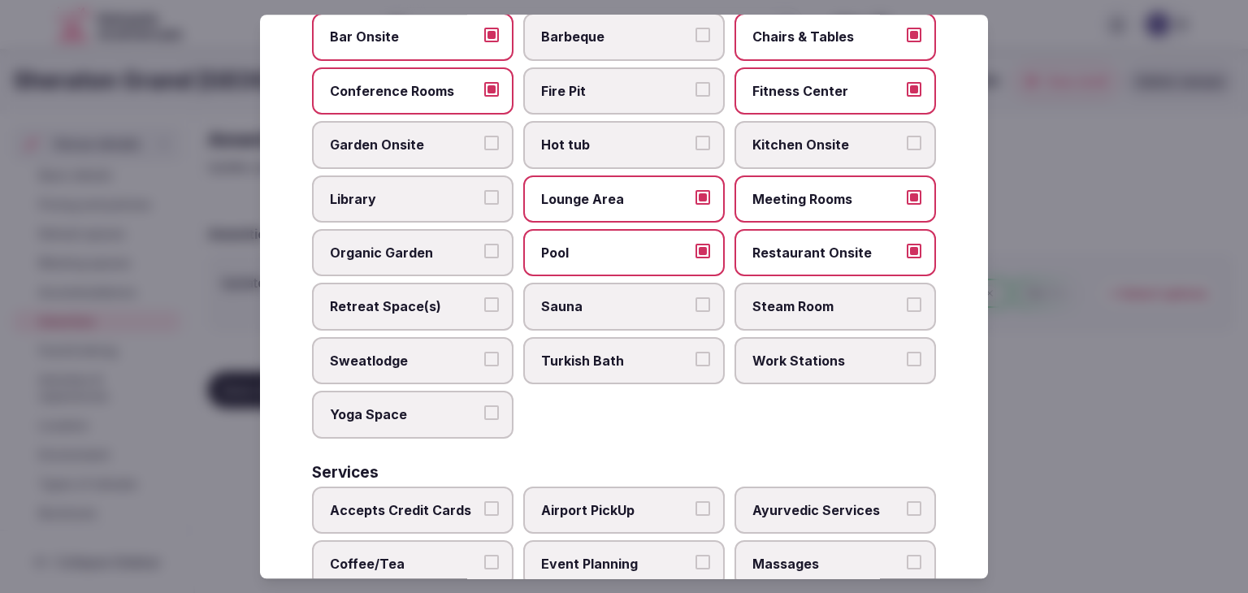
click at [440, 307] on span "Retreat Space(s)" at bounding box center [404, 307] width 149 height 18
click at [484, 307] on button "Retreat Space(s)" at bounding box center [491, 305] width 15 height 15
click at [863, 360] on span "Work Stations" at bounding box center [826, 361] width 149 height 18
click at [906, 360] on button "Work Stations" at bounding box center [913, 359] width 15 height 15
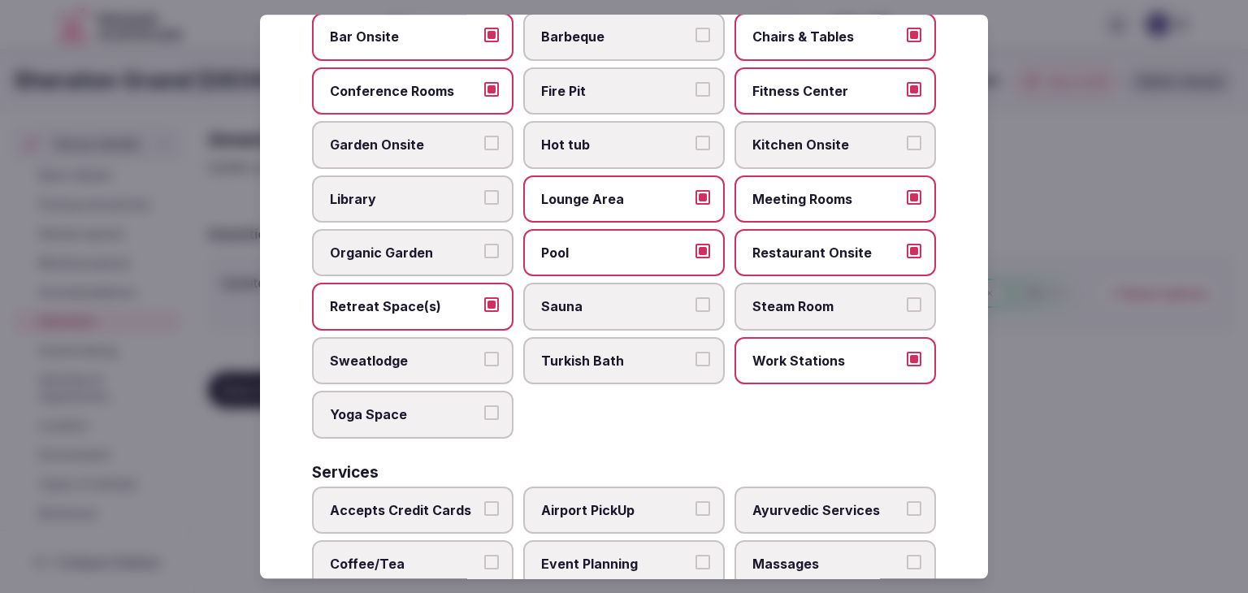
click at [422, 405] on span "Yoga Space" at bounding box center [404, 414] width 149 height 18
click at [484, 405] on button "Yoga Space" at bounding box center [491, 412] width 15 height 15
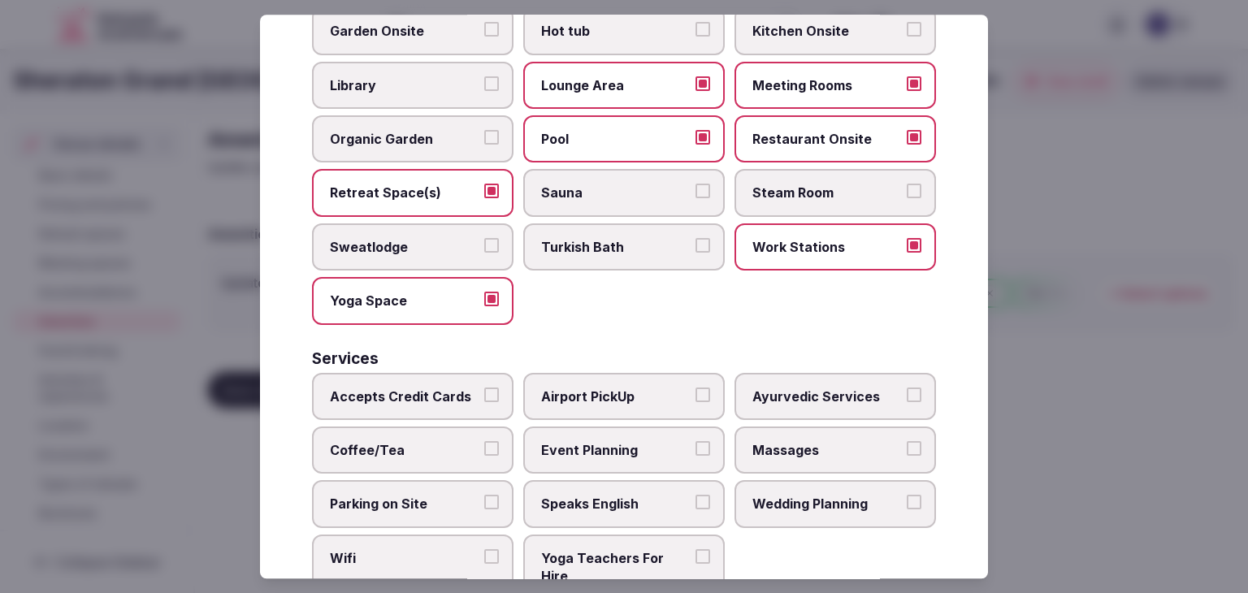
scroll to position [875, 0]
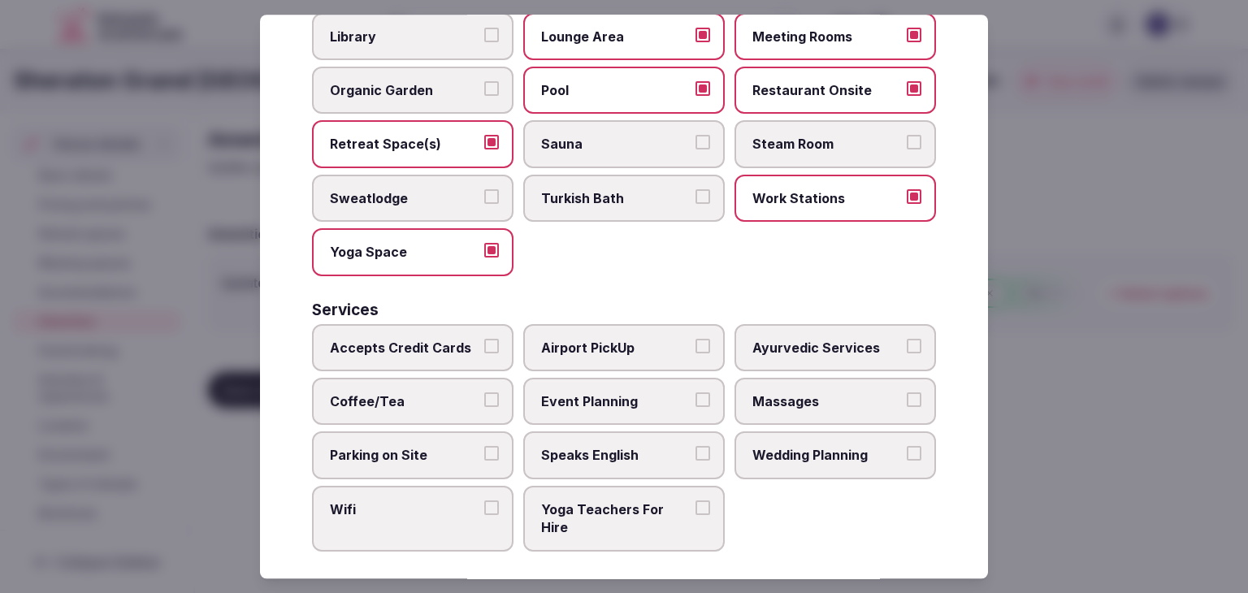
click at [427, 342] on span "Accepts Credit Cards" at bounding box center [404, 348] width 149 height 18
click at [484, 342] on button "Accepts Credit Cards" at bounding box center [491, 346] width 15 height 15
click at [414, 392] on span "Coffee/Tea" at bounding box center [404, 401] width 149 height 18
click at [484, 392] on button "Coffee/Tea" at bounding box center [491, 399] width 15 height 15
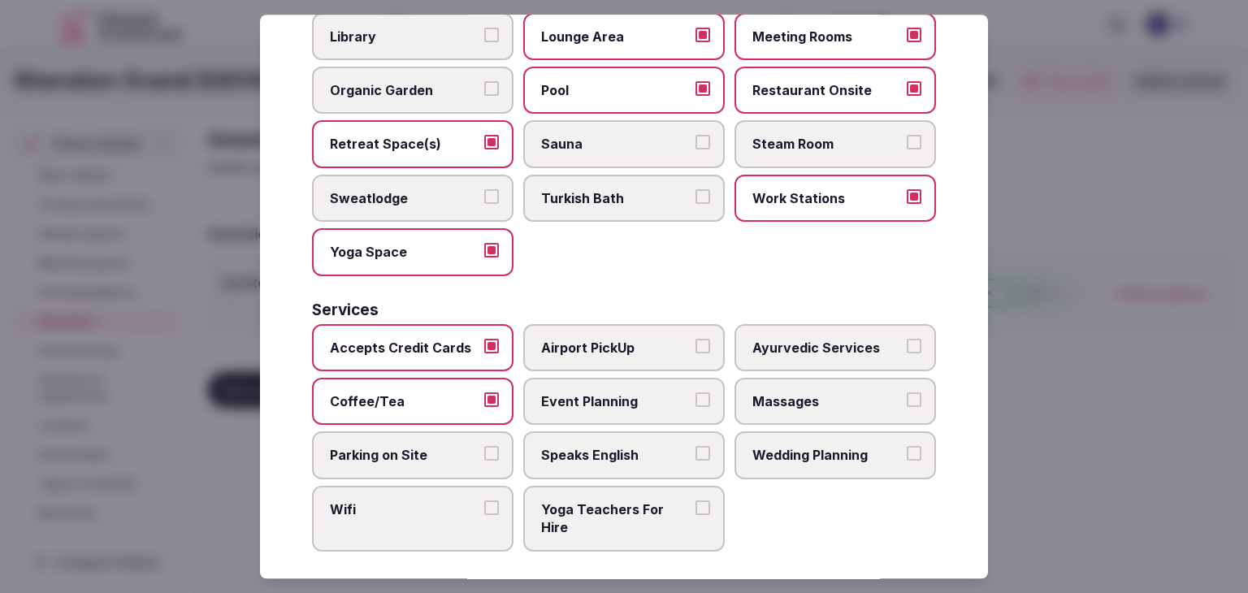
click at [406, 447] on span "Parking on Site" at bounding box center [404, 456] width 149 height 18
click at [484, 447] on button "Parking on Site" at bounding box center [491, 454] width 15 height 15
click at [397, 486] on label "Wifi" at bounding box center [412, 519] width 201 height 66
click at [484, 500] on button "Wifi" at bounding box center [491, 507] width 15 height 15
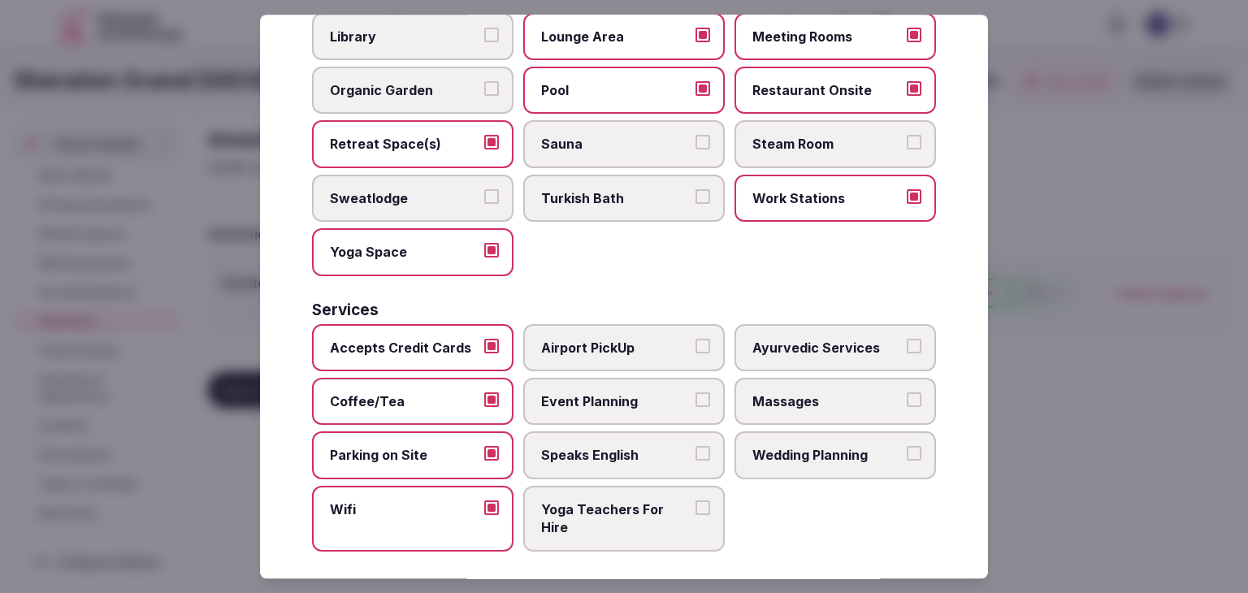
click at [536, 450] on label "Speaks English" at bounding box center [623, 455] width 201 height 47
click at [695, 450] on button "Speaks English" at bounding box center [702, 454] width 15 height 15
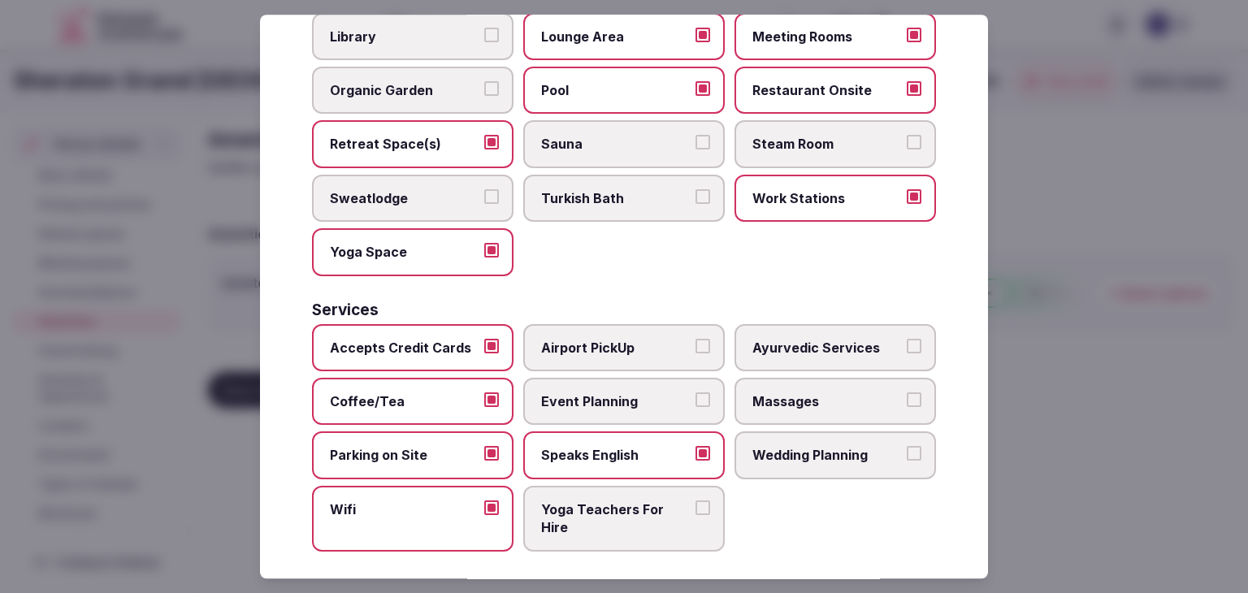
drag, startPoint x: 575, startPoint y: 394, endPoint x: 588, endPoint y: 394, distance: 13.0
click at [580, 394] on span "Event Planning" at bounding box center [615, 401] width 149 height 18
click at [678, 409] on label "Event Planning" at bounding box center [623, 401] width 201 height 47
click at [695, 407] on button "Event Planning" at bounding box center [702, 399] width 15 height 15
click at [789, 457] on label "Wedding Planning" at bounding box center [834, 455] width 201 height 47
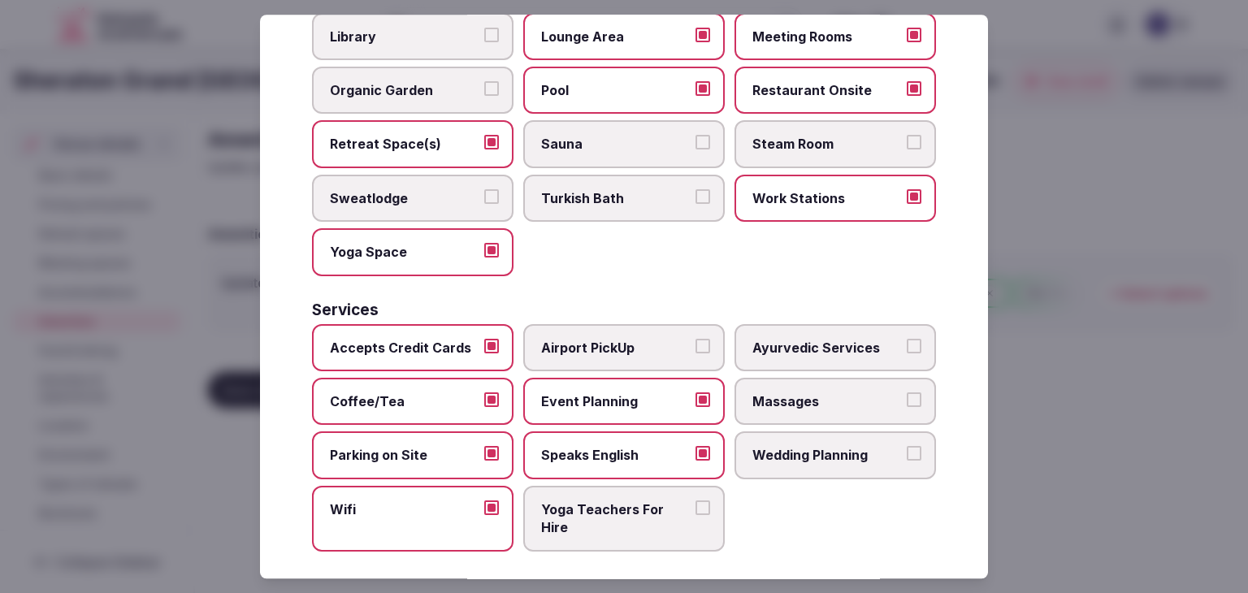
click at [906, 457] on button "Wedding Planning" at bounding box center [913, 454] width 15 height 15
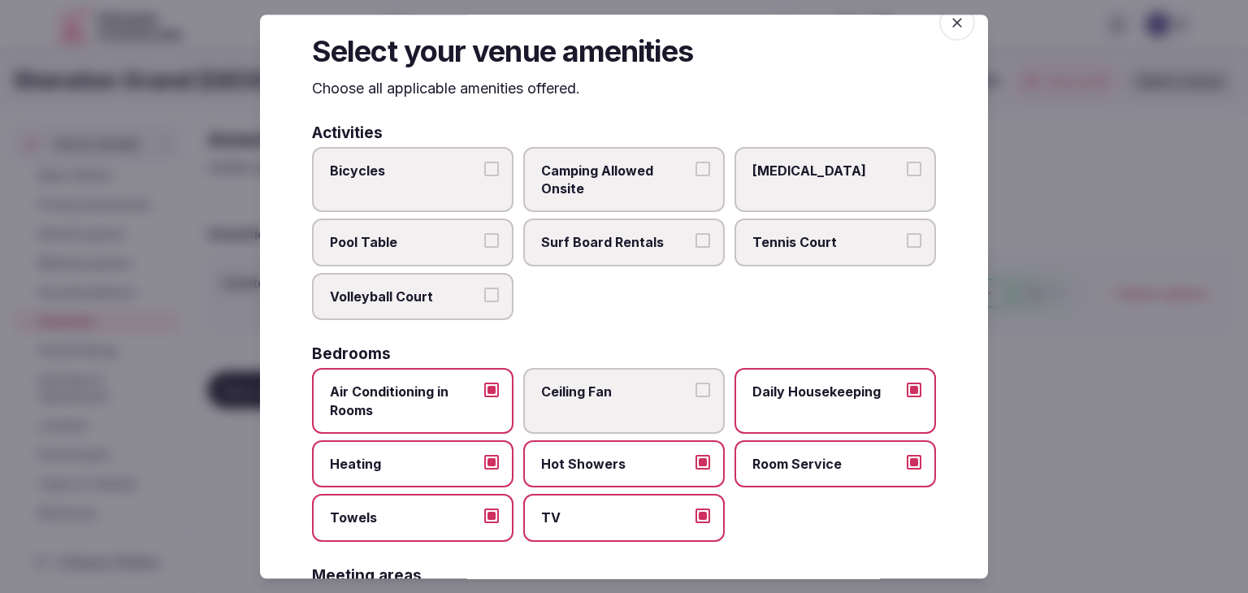
scroll to position [0, 0]
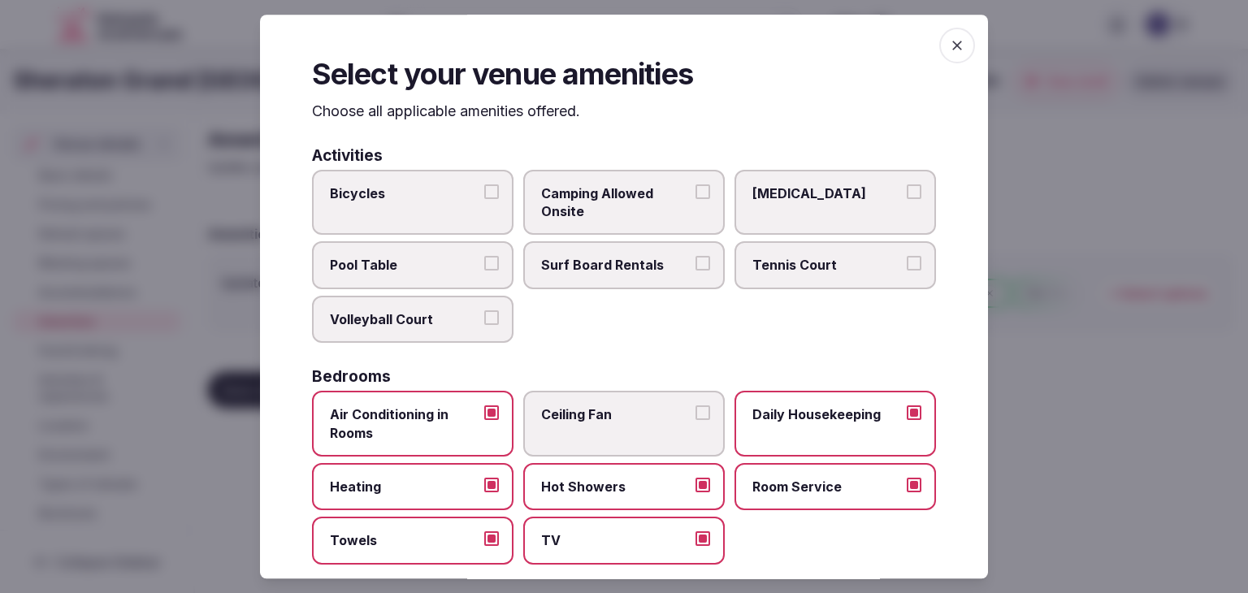
click at [923, 44] on div "Select your venue amenities Choose all applicable amenities offered. Activities…" at bounding box center [624, 297] width 728 height 564
click at [939, 47] on span "button" at bounding box center [957, 46] width 36 height 36
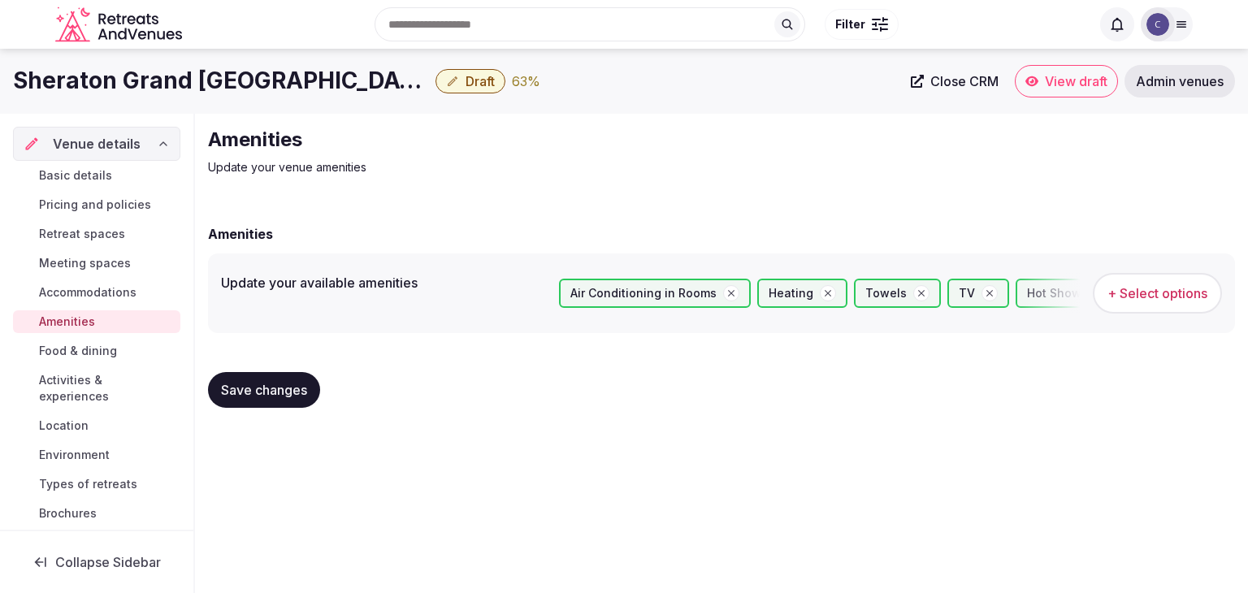
click at [270, 383] on span "Save changes" at bounding box center [264, 390] width 86 height 16
click at [83, 353] on span "Food & dining" at bounding box center [78, 351] width 78 height 16
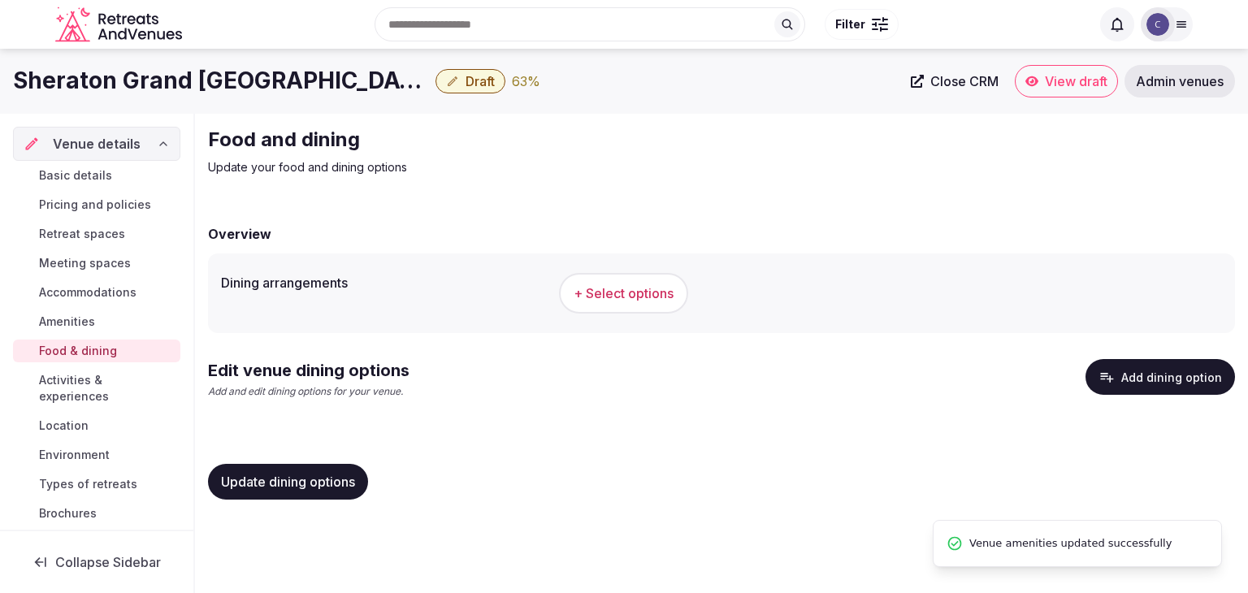
click at [646, 286] on span "+ Select options" at bounding box center [623, 293] width 100 height 18
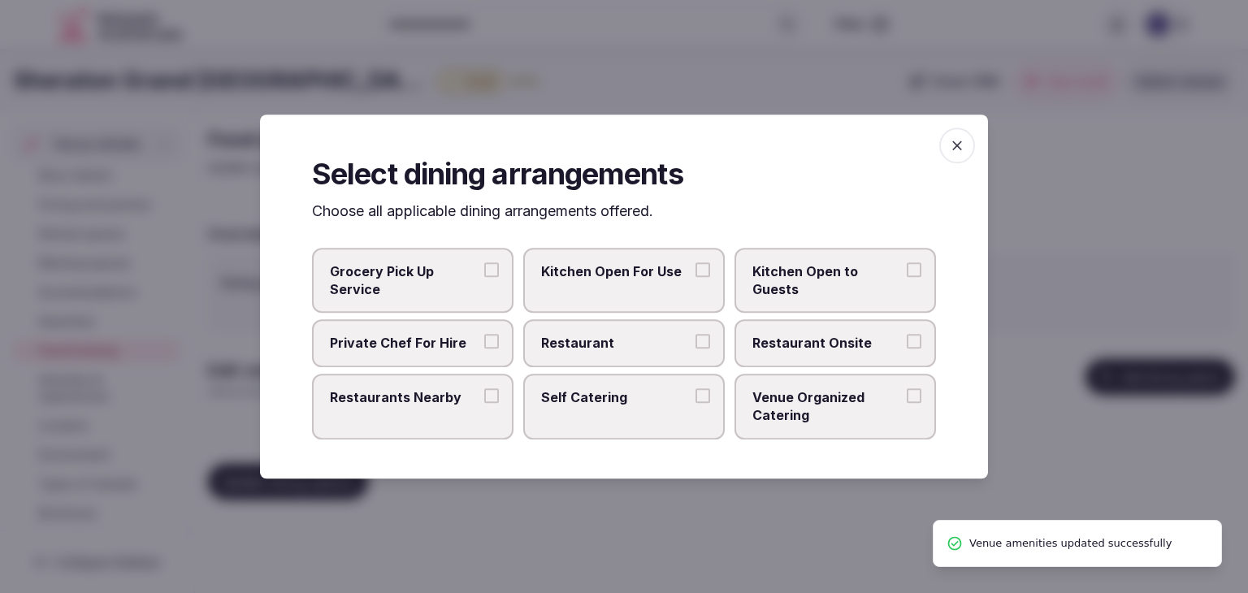
drag, startPoint x: 668, startPoint y: 348, endPoint x: 789, endPoint y: 352, distance: 120.3
click at [673, 348] on span "Restaurant" at bounding box center [615, 344] width 149 height 18
click at [695, 348] on button "Restaurant" at bounding box center [702, 342] width 15 height 15
drag, startPoint x: 789, startPoint y: 352, endPoint x: 897, endPoint y: 287, distance: 126.8
click at [789, 352] on label "Restaurant Onsite" at bounding box center [834, 343] width 201 height 47
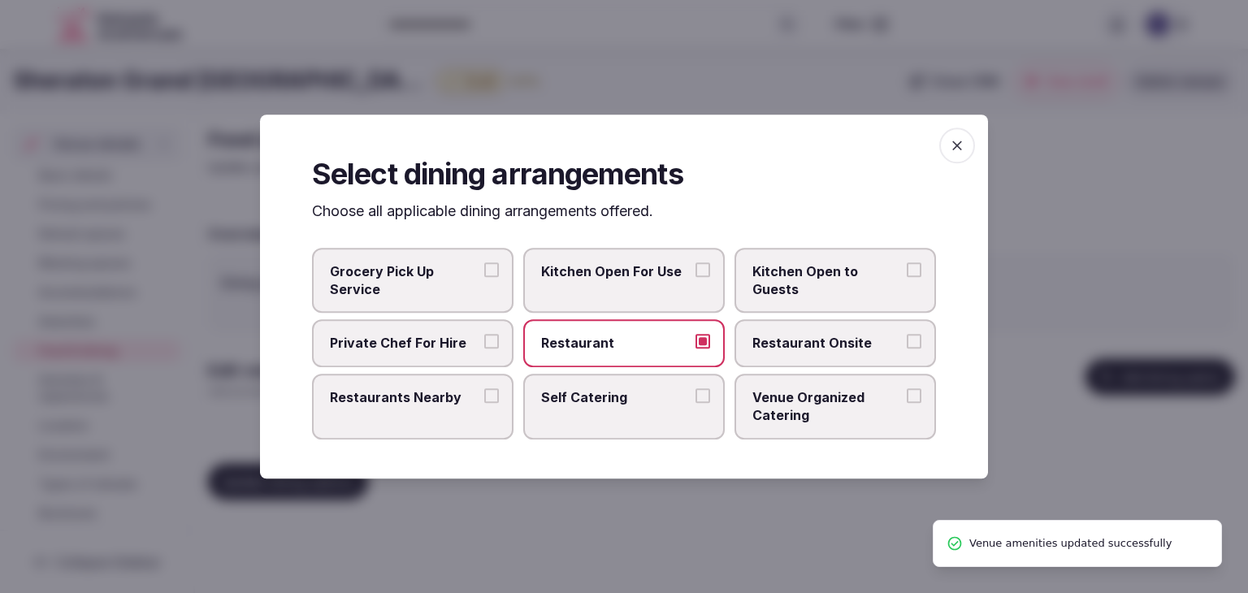
click at [906, 349] on button "Restaurant Onsite" at bounding box center [913, 342] width 15 height 15
click at [959, 151] on icon "button" at bounding box center [957, 145] width 16 height 16
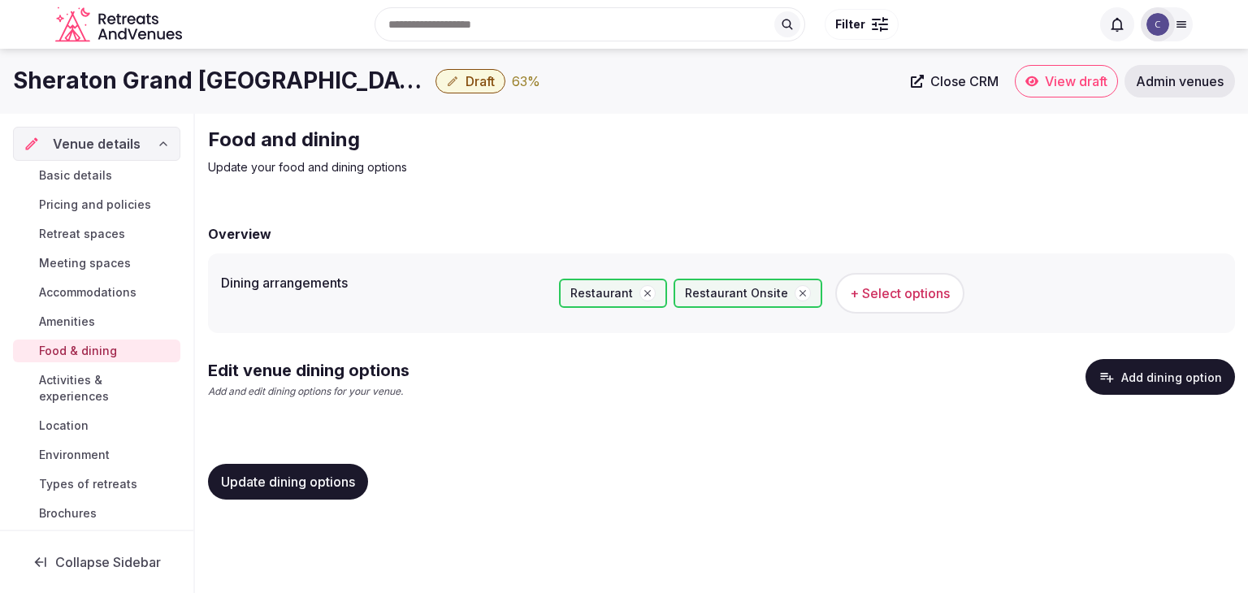
click at [178, 76] on h1 "Sheraton Grand Los Angeles" at bounding box center [221, 81] width 416 height 32
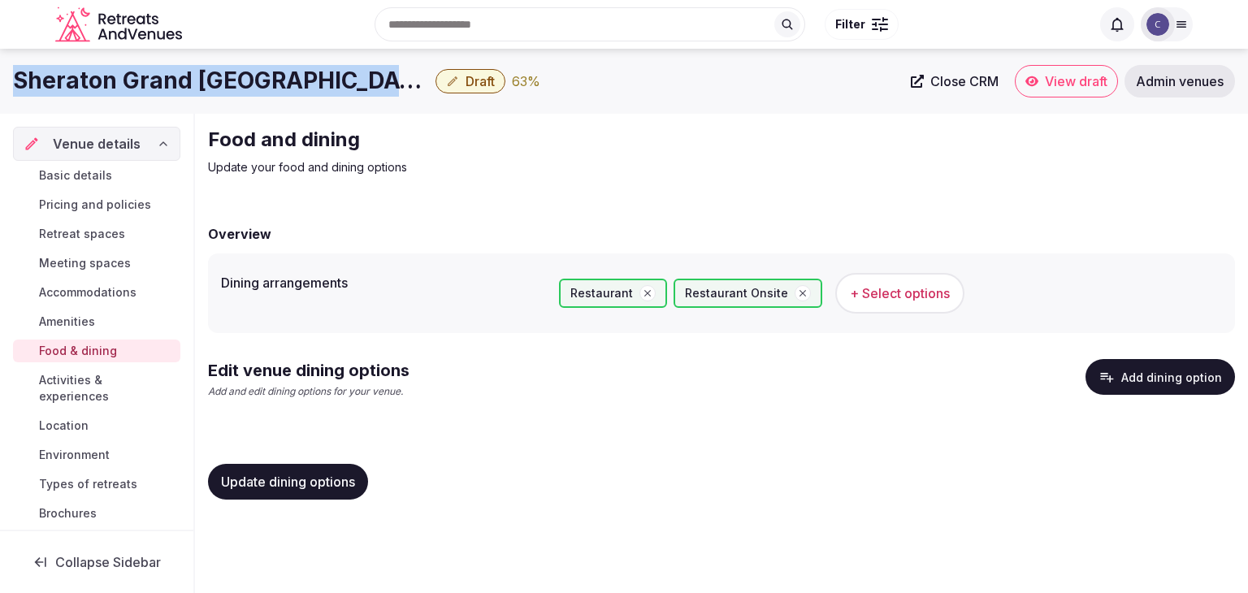
click at [178, 76] on h1 "Sheraton Grand Los Angeles" at bounding box center [221, 81] width 416 height 32
copy div "Sheraton Grand Los Angeles"
click at [854, 305] on button "+ Select options" at bounding box center [899, 293] width 129 height 41
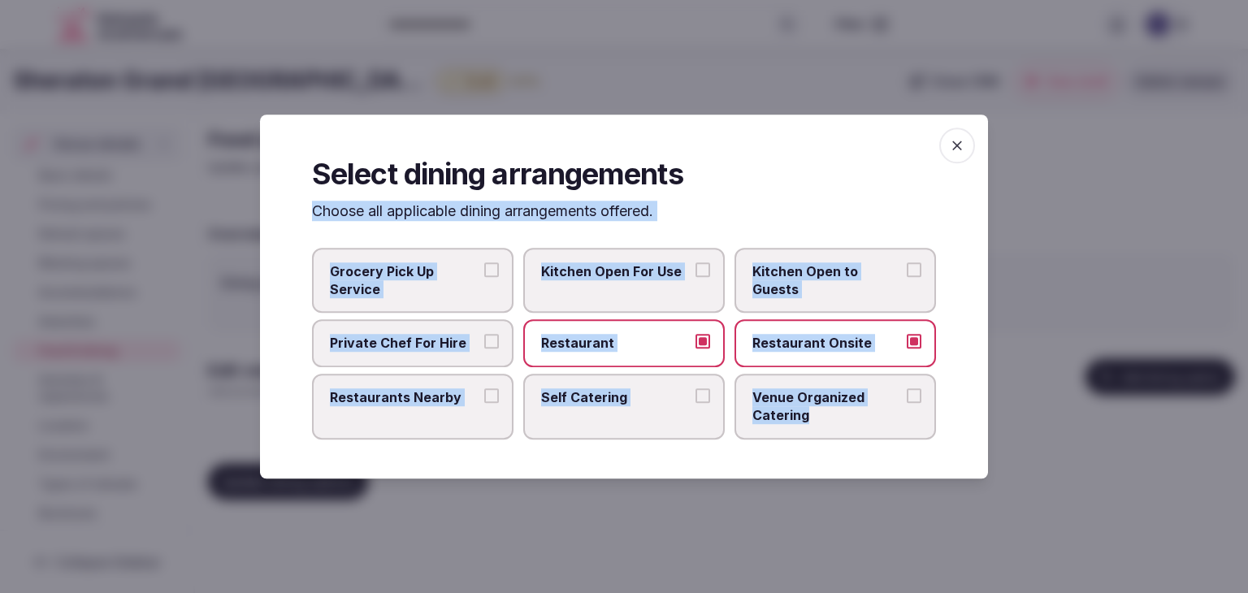
drag, startPoint x: 308, startPoint y: 208, endPoint x: 822, endPoint y: 445, distance: 566.2
click at [822, 445] on div "Select dining arrangements Choose all applicable dining arrangements offered. G…" at bounding box center [624, 297] width 728 height 364
copy div "Choose all applicable dining arrangements offered. Grocery Pick Up Service Kitc…"
drag, startPoint x: 354, startPoint y: 409, endPoint x: 759, endPoint y: 416, distance: 404.5
click at [354, 409] on label "Restaurants Nearby" at bounding box center [412, 407] width 201 height 66
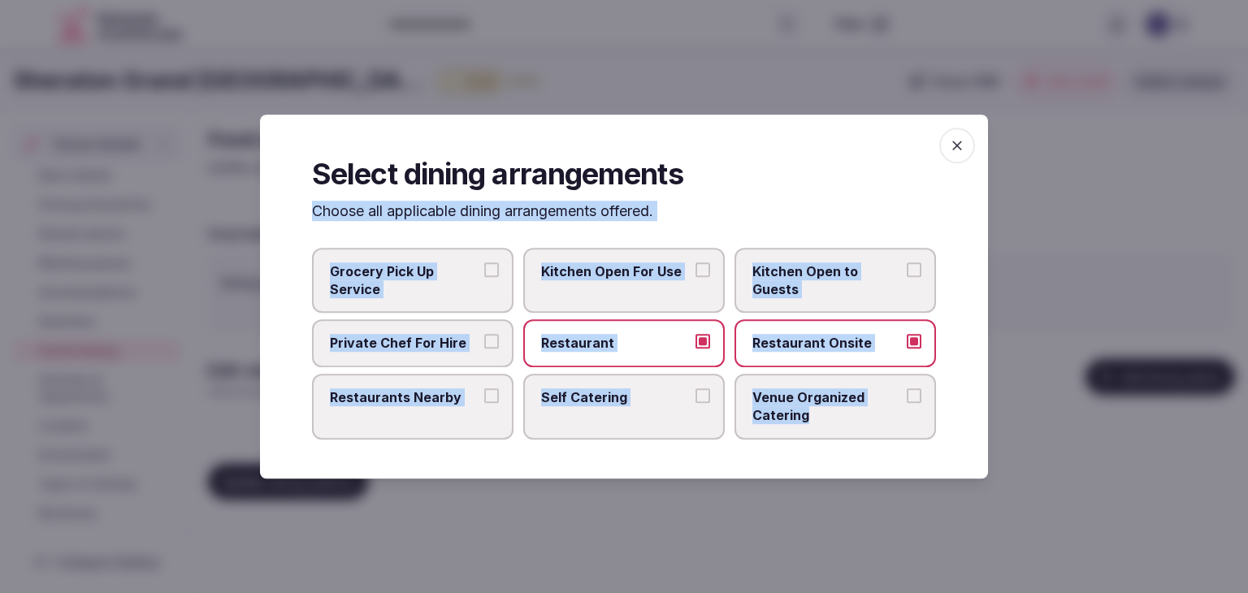
click at [484, 403] on button "Restaurants Nearby" at bounding box center [491, 395] width 15 height 15
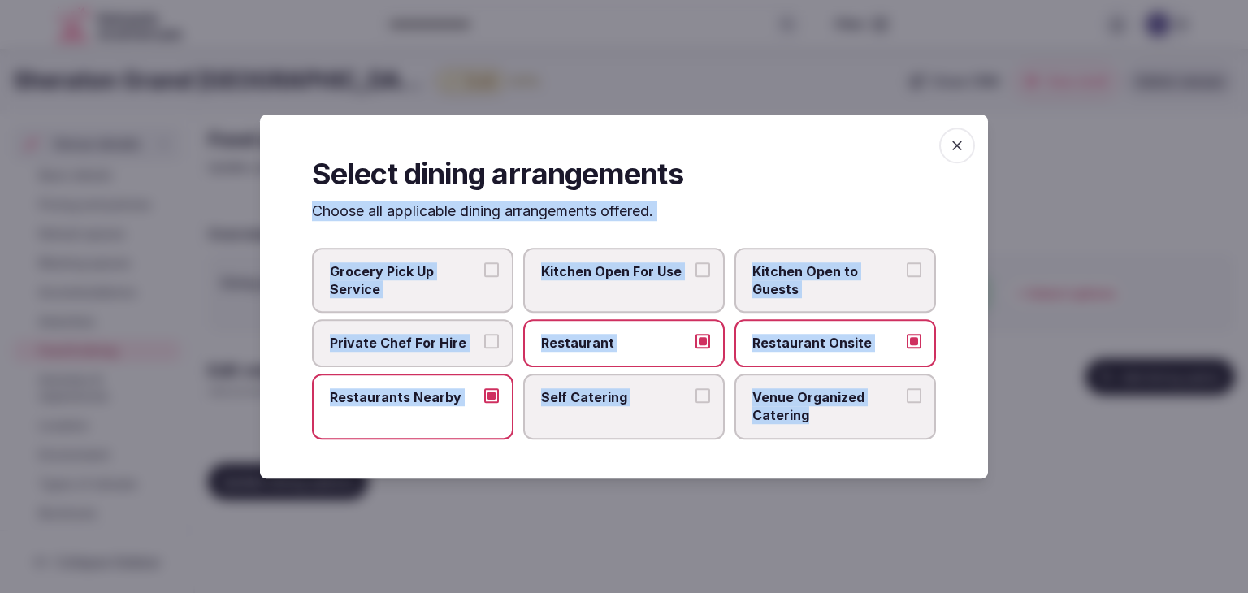
click at [790, 414] on span "Venue Organized Catering" at bounding box center [826, 406] width 149 height 37
click at [906, 403] on button "Venue Organized Catering" at bounding box center [913, 395] width 15 height 15
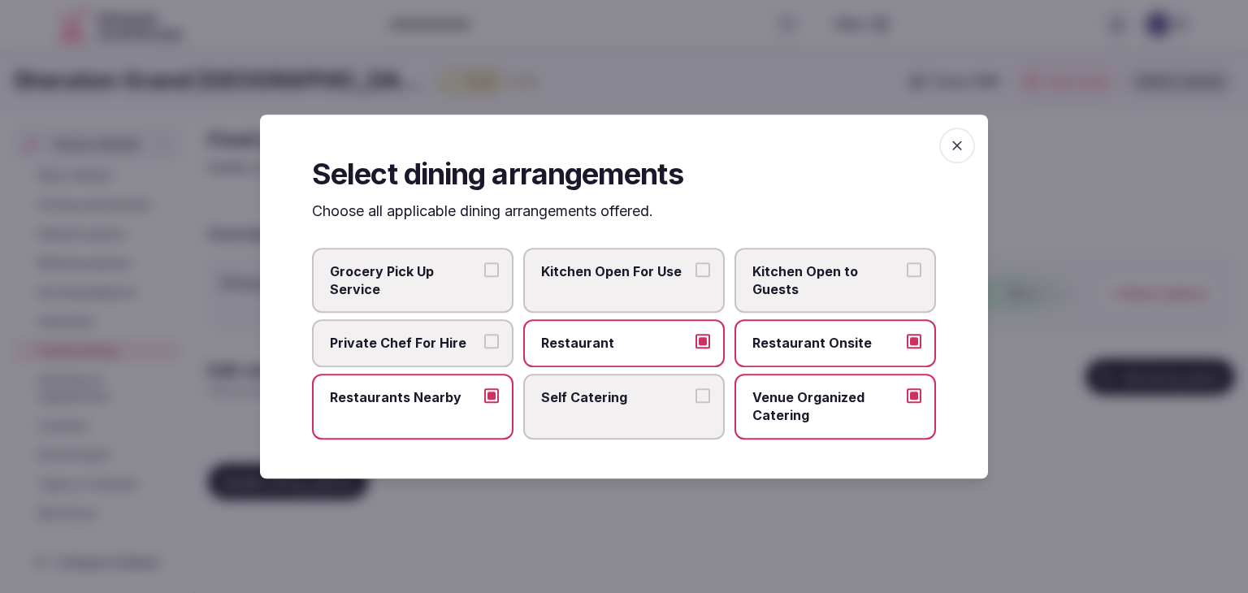
click at [961, 141] on icon "button" at bounding box center [957, 145] width 16 height 16
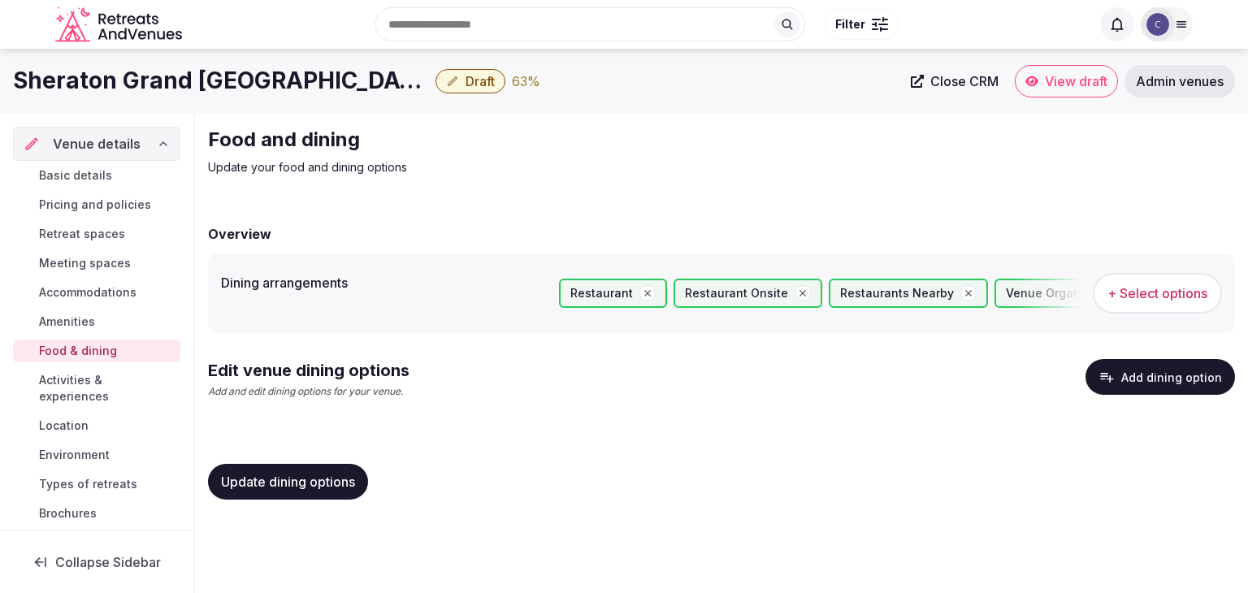
click at [343, 486] on span "Update dining options" at bounding box center [288, 482] width 134 height 16
click at [1153, 382] on button "Add dining option" at bounding box center [1159, 377] width 149 height 36
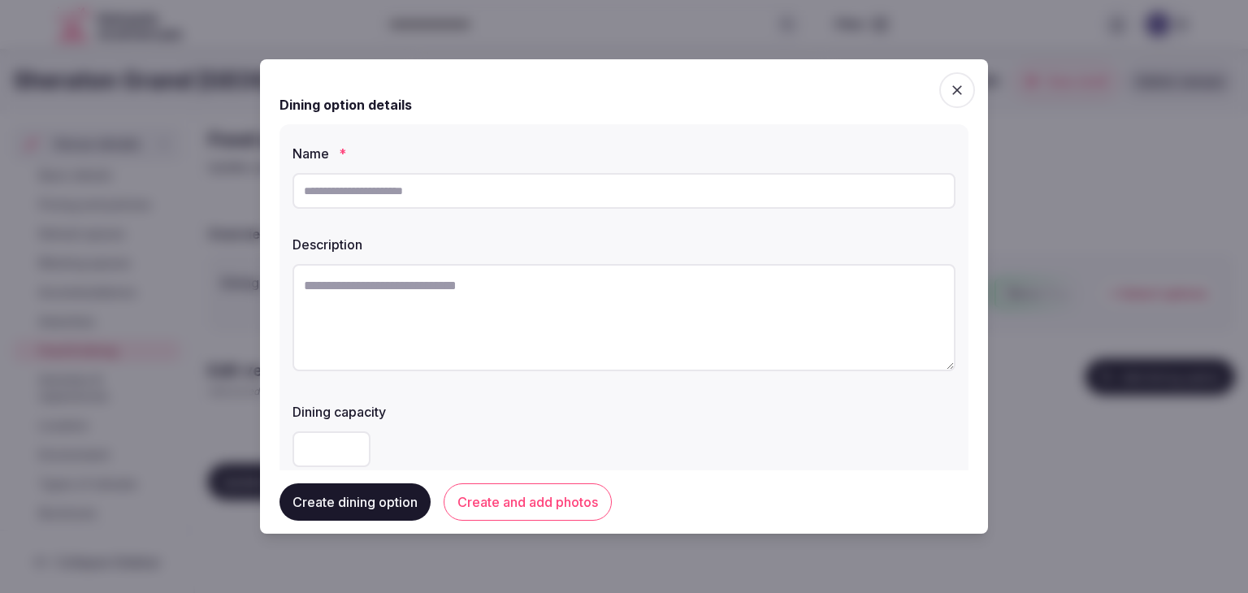
click at [536, 196] on input "text" at bounding box center [623, 191] width 663 height 36
paste input "**********"
type input "**********"
paste input "********"
type input "********"
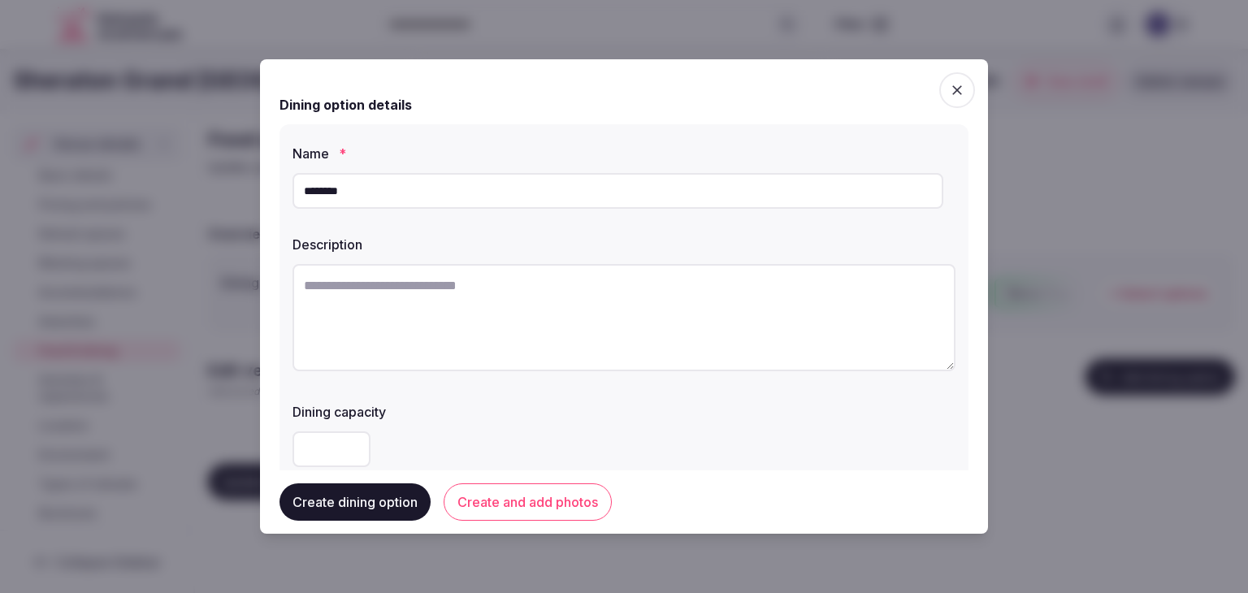
click at [563, 331] on textarea at bounding box center [623, 317] width 663 height 107
paste textarea "**********"
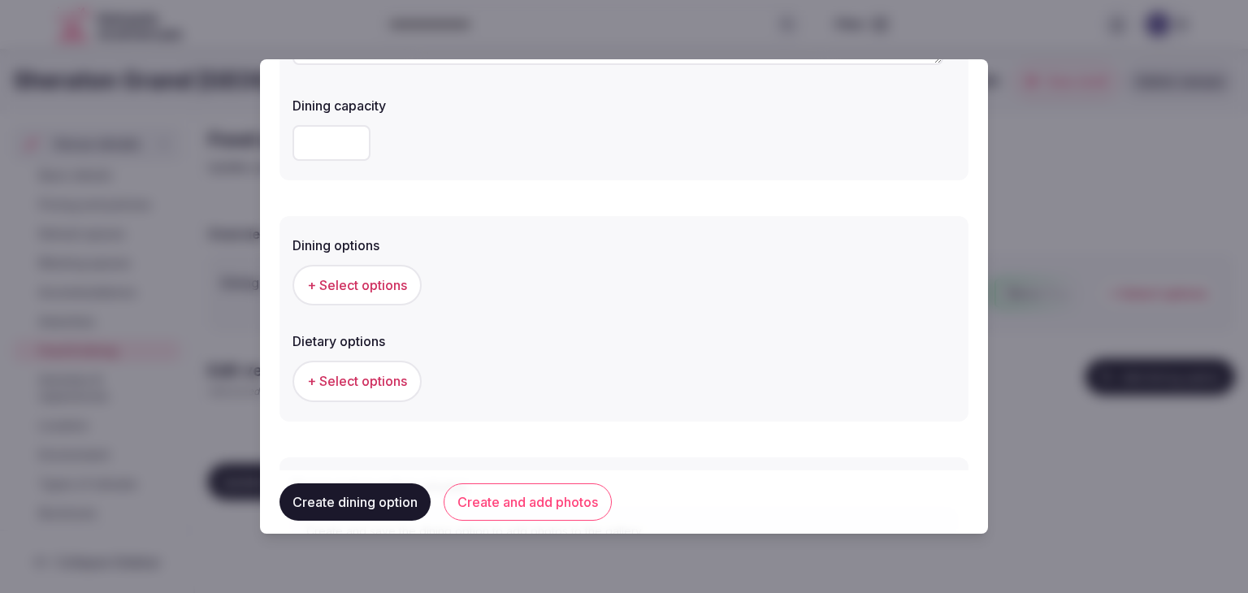
scroll to position [406, 0]
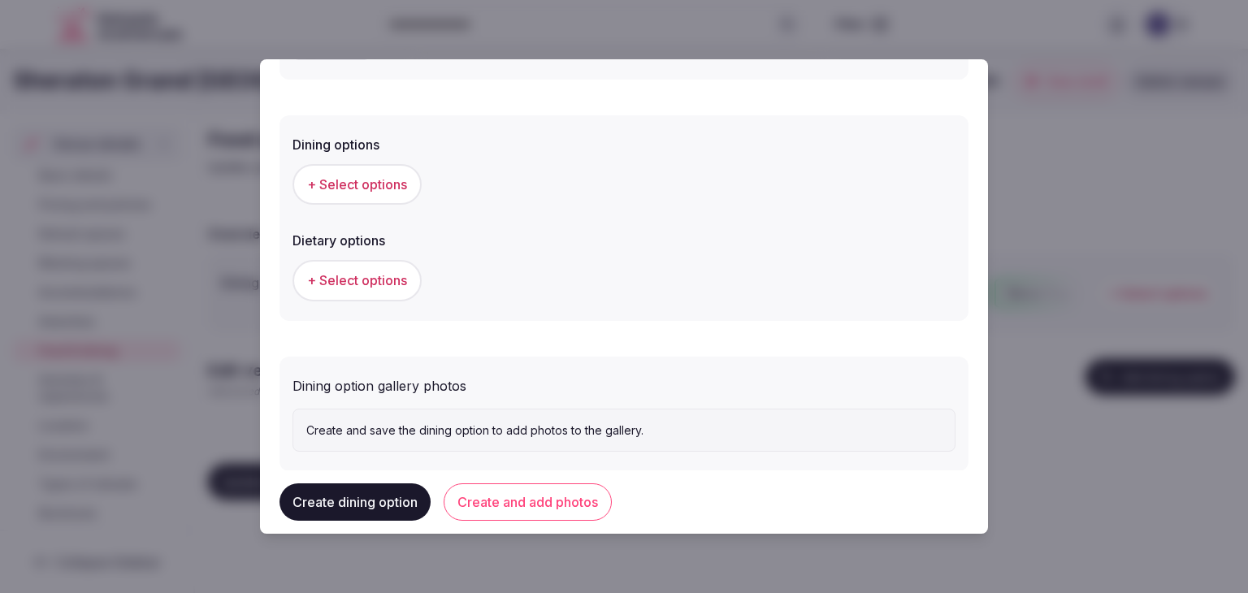
type textarea "**********"
click at [374, 184] on span "+ Select options" at bounding box center [357, 184] width 100 height 18
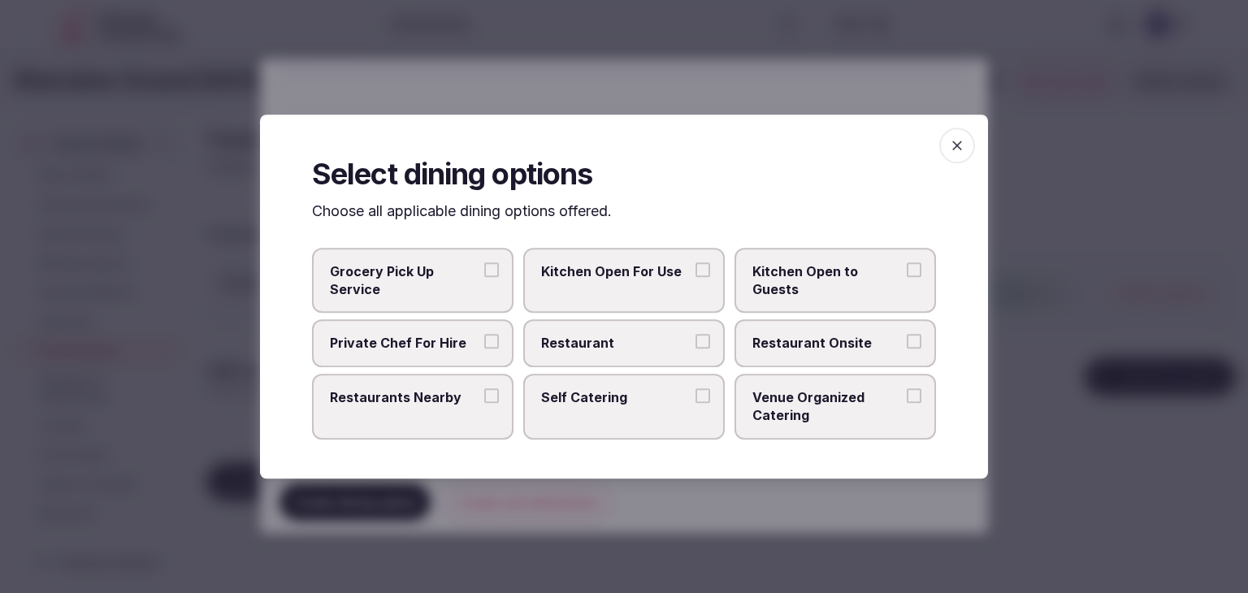
drag, startPoint x: 591, startPoint y: 331, endPoint x: 603, endPoint y: 332, distance: 12.3
click at [594, 331] on label "Restaurant" at bounding box center [623, 343] width 201 height 47
click at [755, 342] on span "Restaurant Onsite" at bounding box center [826, 344] width 149 height 18
click at [906, 342] on button "Restaurant Onsite" at bounding box center [913, 342] width 15 height 15
click at [650, 335] on span "Restaurant" at bounding box center [615, 344] width 149 height 18
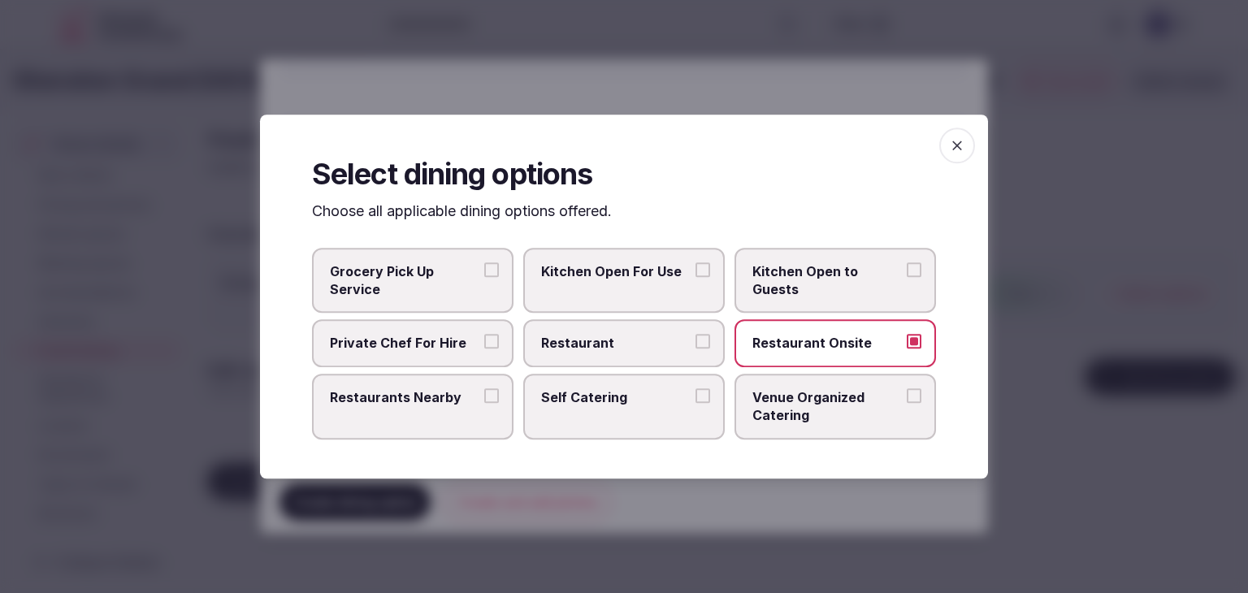
click at [695, 335] on button "Restaurant" at bounding box center [702, 342] width 15 height 15
click at [966, 145] on span "button" at bounding box center [957, 146] width 36 height 36
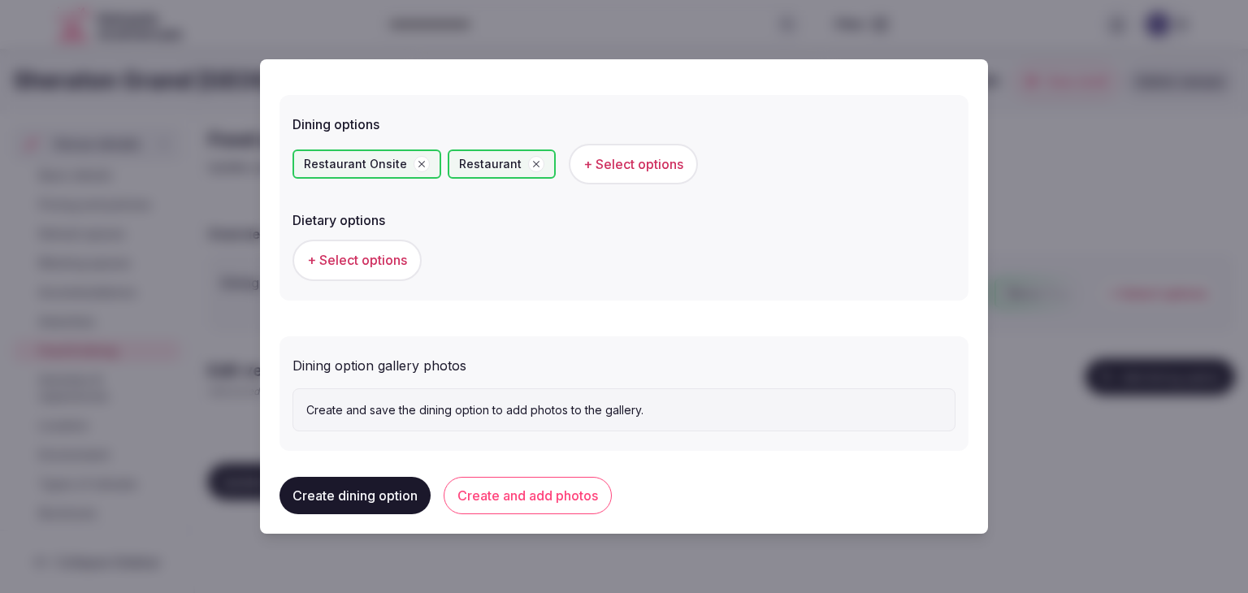
scroll to position [439, 0]
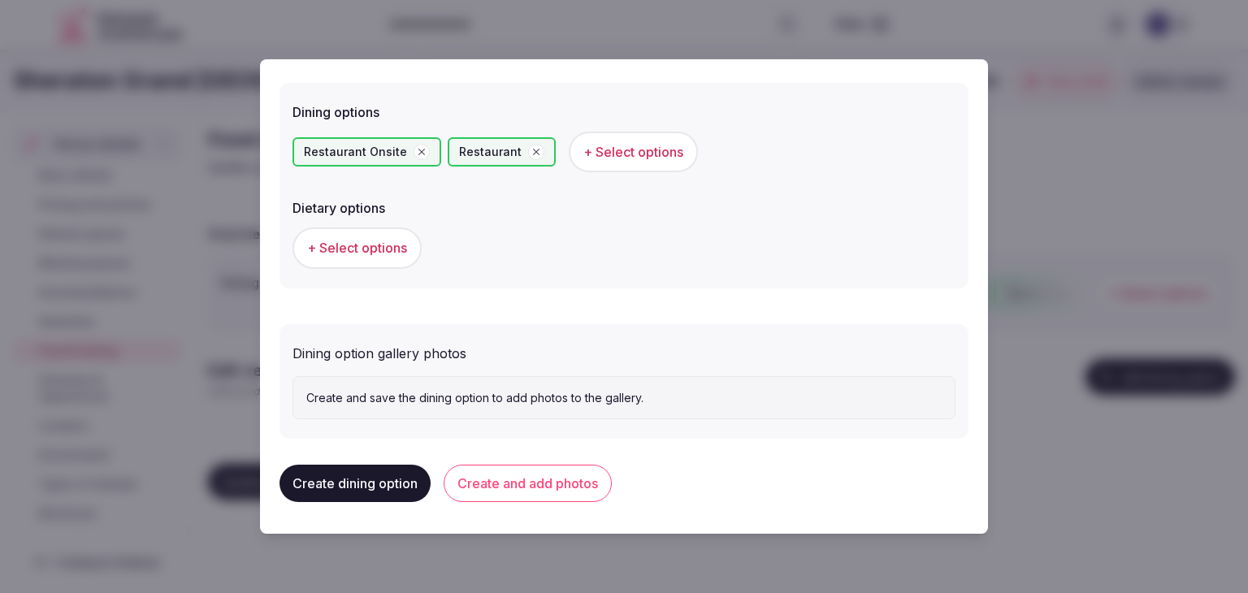
drag, startPoint x: 544, startPoint y: 475, endPoint x: 599, endPoint y: 514, distance: 67.6
click at [544, 476] on button "Create and add photos" at bounding box center [527, 483] width 168 height 37
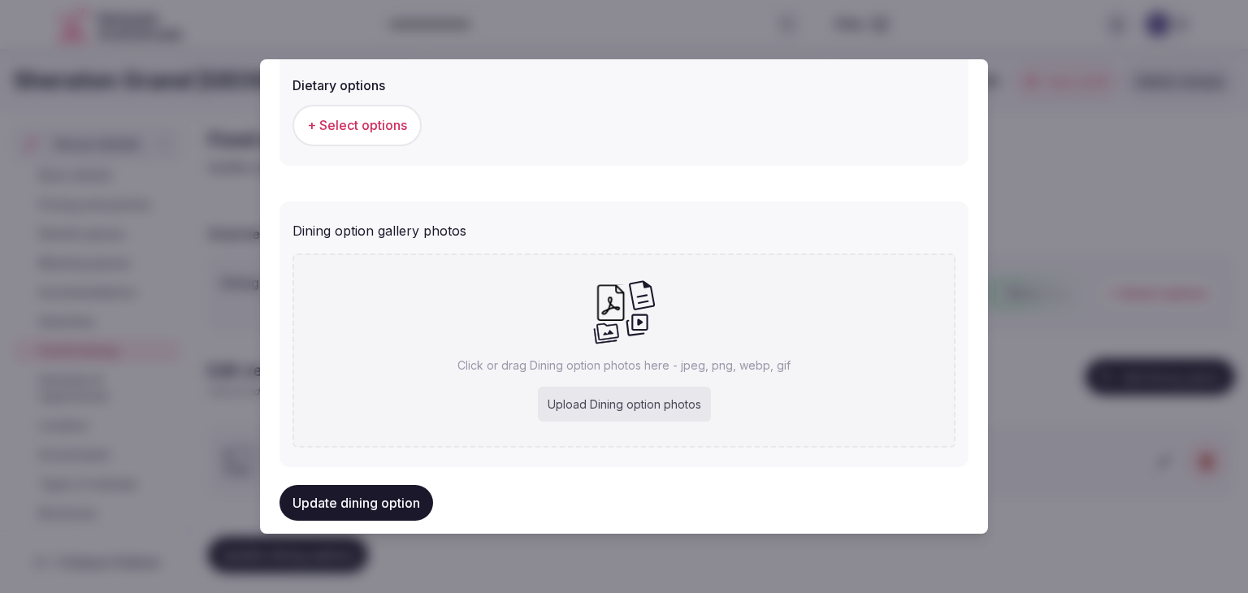
scroll to position [588, 0]
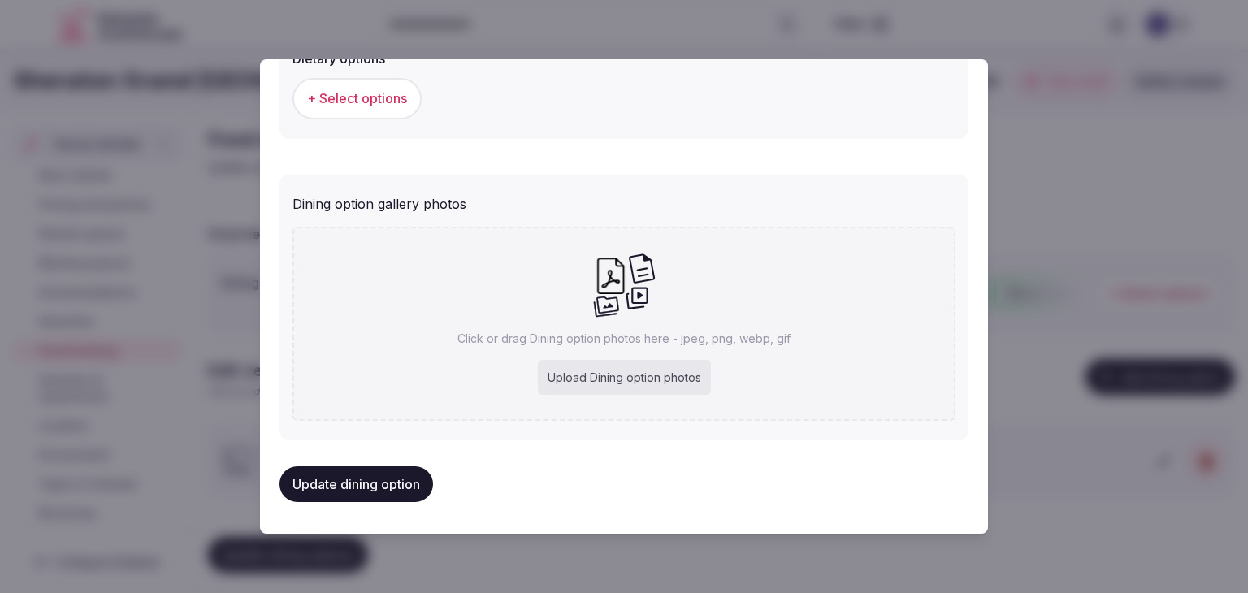
click at [615, 367] on div "Upload Dining option photos" at bounding box center [624, 378] width 173 height 36
type input "**********"
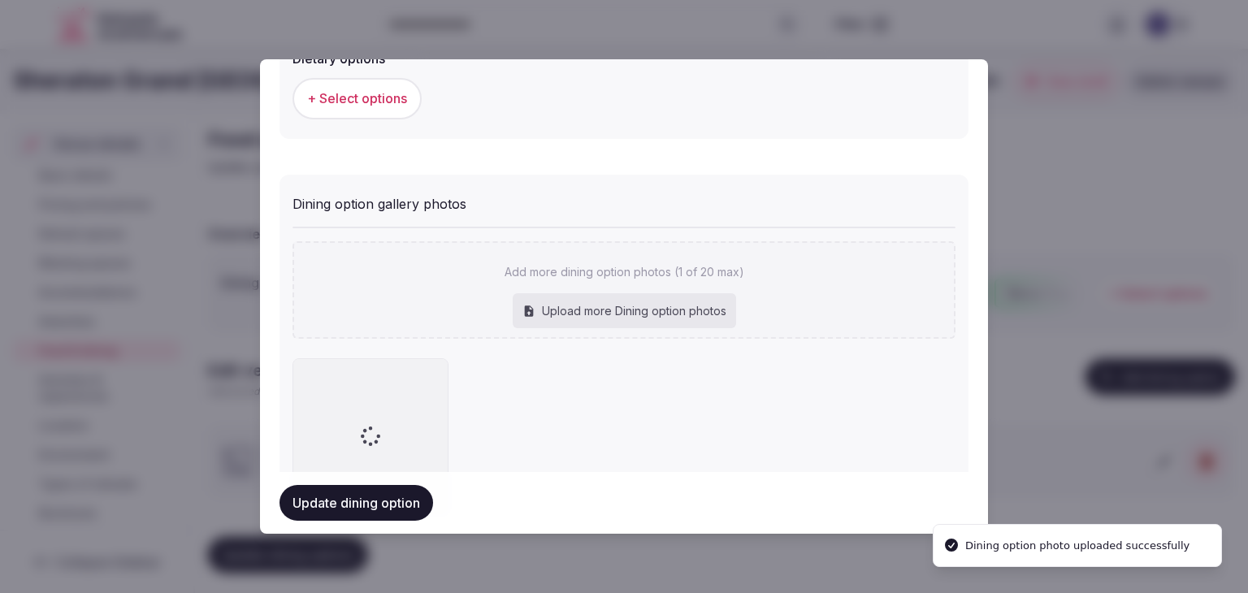
scroll to position [677, 0]
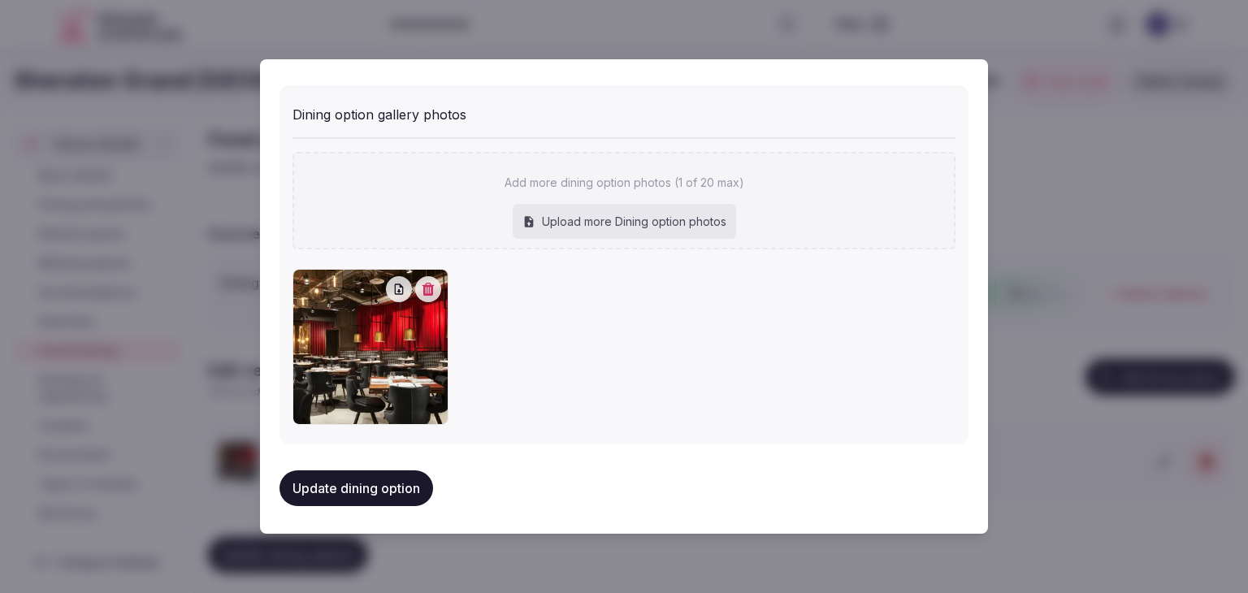
drag, startPoint x: 328, startPoint y: 482, endPoint x: 569, endPoint y: 532, distance: 245.6
click at [329, 482] on button "Update dining option" at bounding box center [356, 488] width 154 height 36
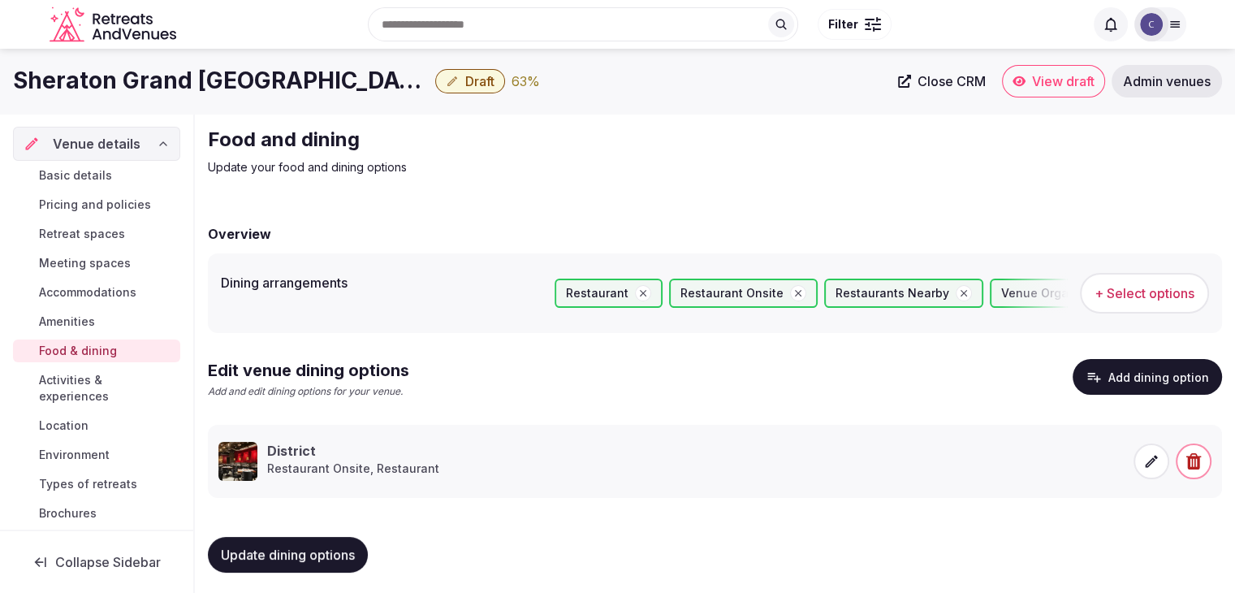
click at [340, 550] on span "Update dining options" at bounding box center [288, 555] width 134 height 16
click at [299, 547] on span "Update dining options" at bounding box center [288, 555] width 134 height 16
click at [77, 389] on span "Activities & experiences" at bounding box center [106, 388] width 135 height 32
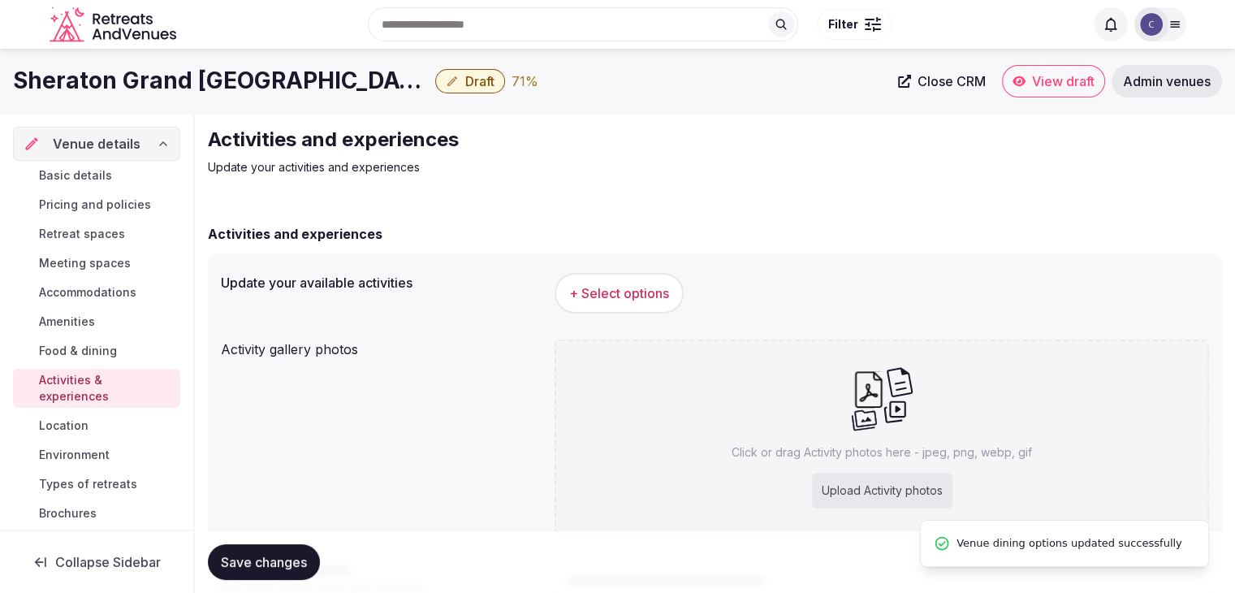
click at [265, 72] on h1 "Sheraton Grand Los Angeles" at bounding box center [221, 81] width 416 height 32
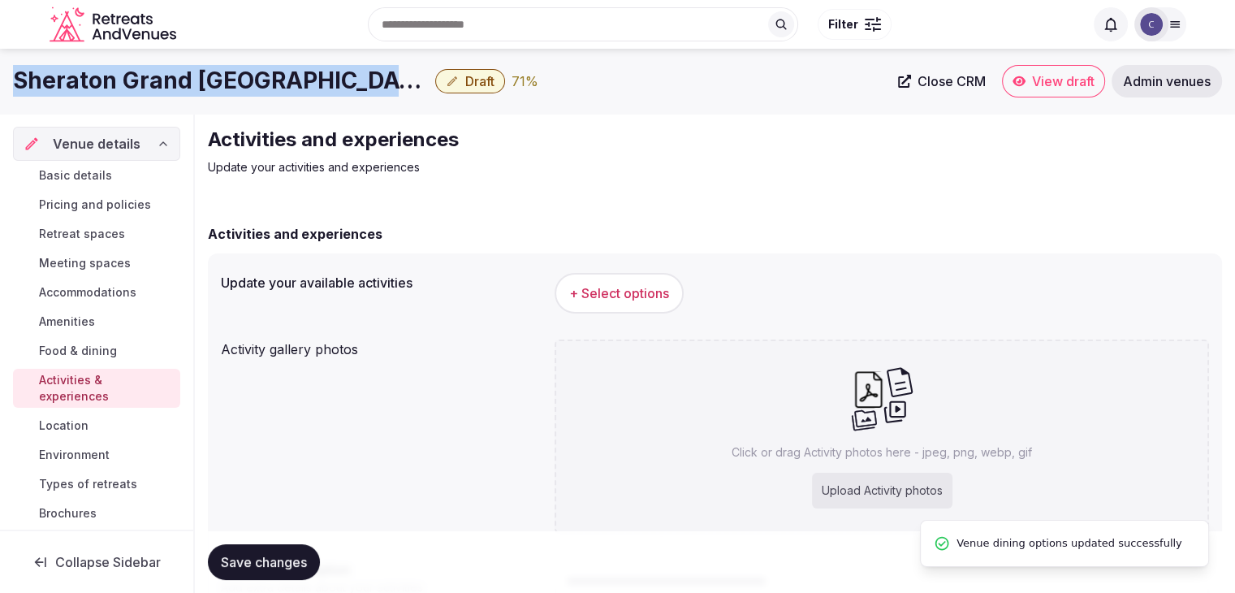
click at [265, 72] on h1 "Sheraton Grand Los Angeles" at bounding box center [221, 81] width 416 height 32
copy div "Sheraton Grand Los Angeles"
click at [621, 290] on span "+ Select options" at bounding box center [619, 293] width 100 height 18
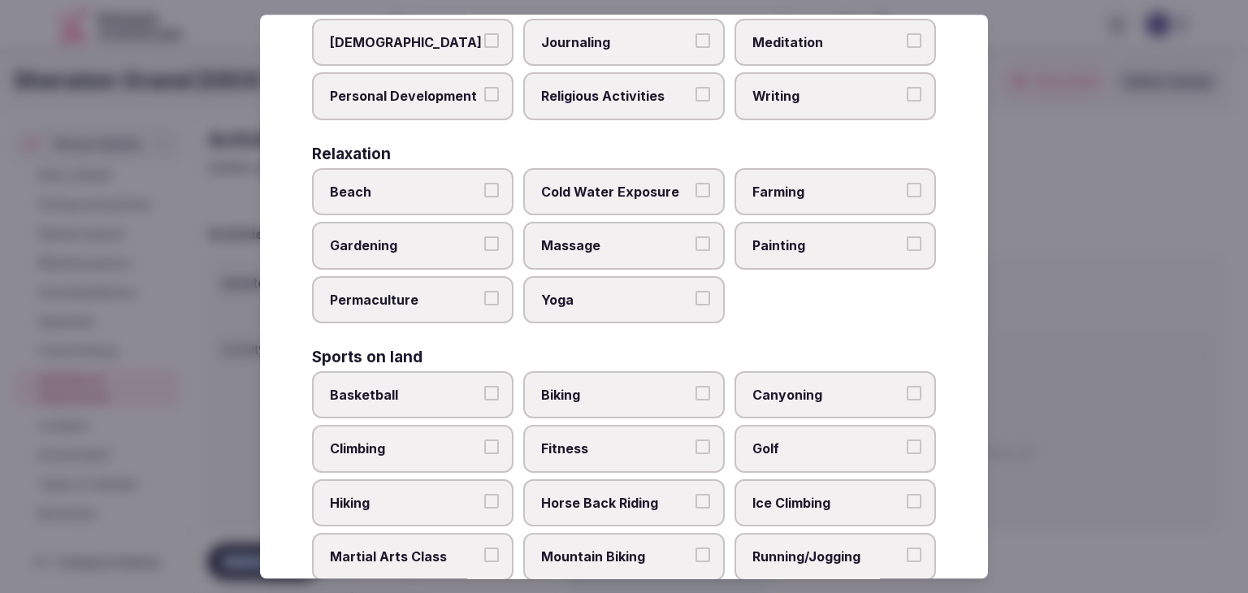
scroll to position [1254, 0]
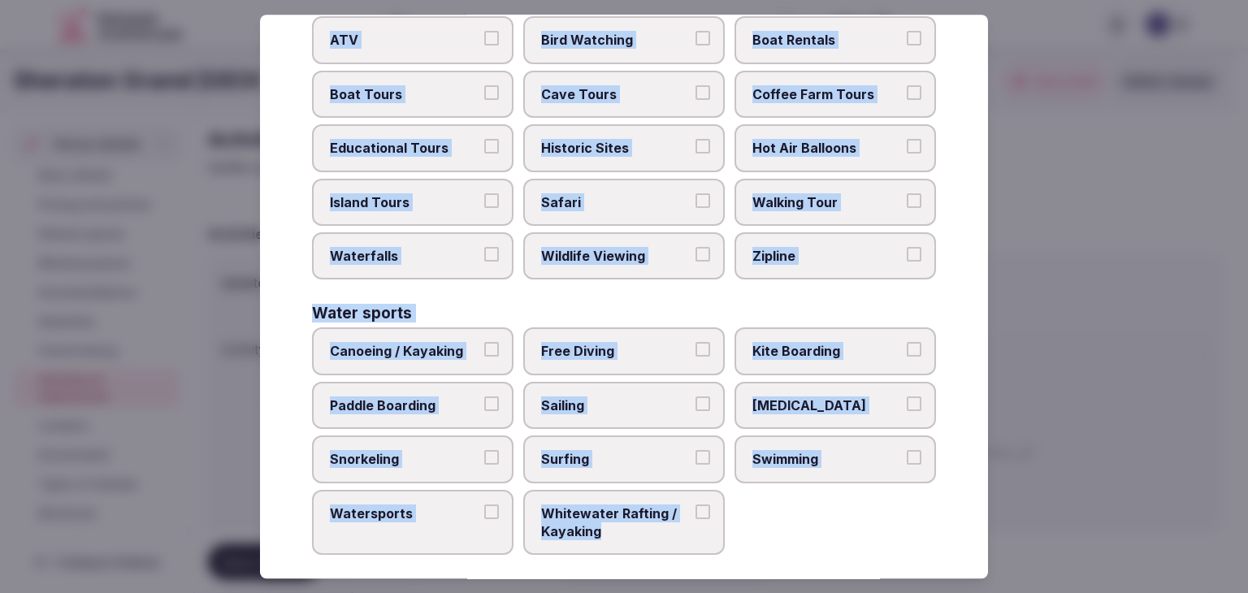
drag, startPoint x: 310, startPoint y: 115, endPoint x: 735, endPoint y: 550, distance: 608.3
click at [735, 550] on div "Select your activities Choose all applicable activities offered. Culture Dancin…" at bounding box center [624, 297] width 728 height 564
copy div "Choose all applicable activities offered. Culture Dancing Food and Culinary Cla…"
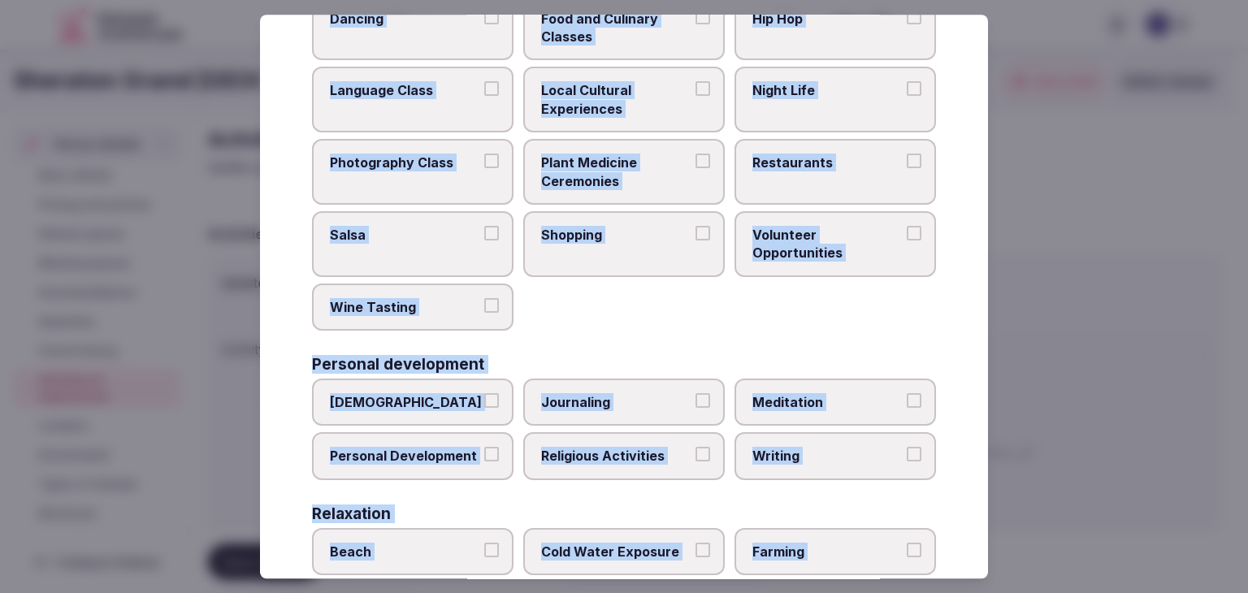
scroll to position [36, 0]
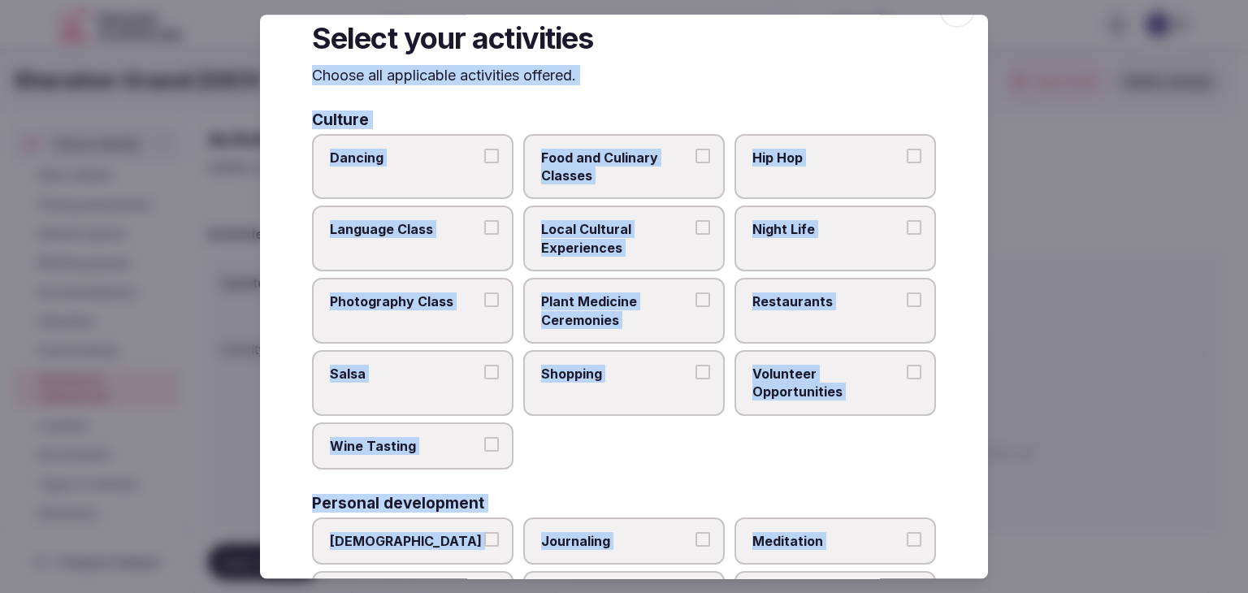
click at [636, 250] on span "Local Cultural Experiences" at bounding box center [615, 239] width 149 height 37
click at [695, 236] on button "Local Cultural Experiences" at bounding box center [702, 228] width 15 height 15
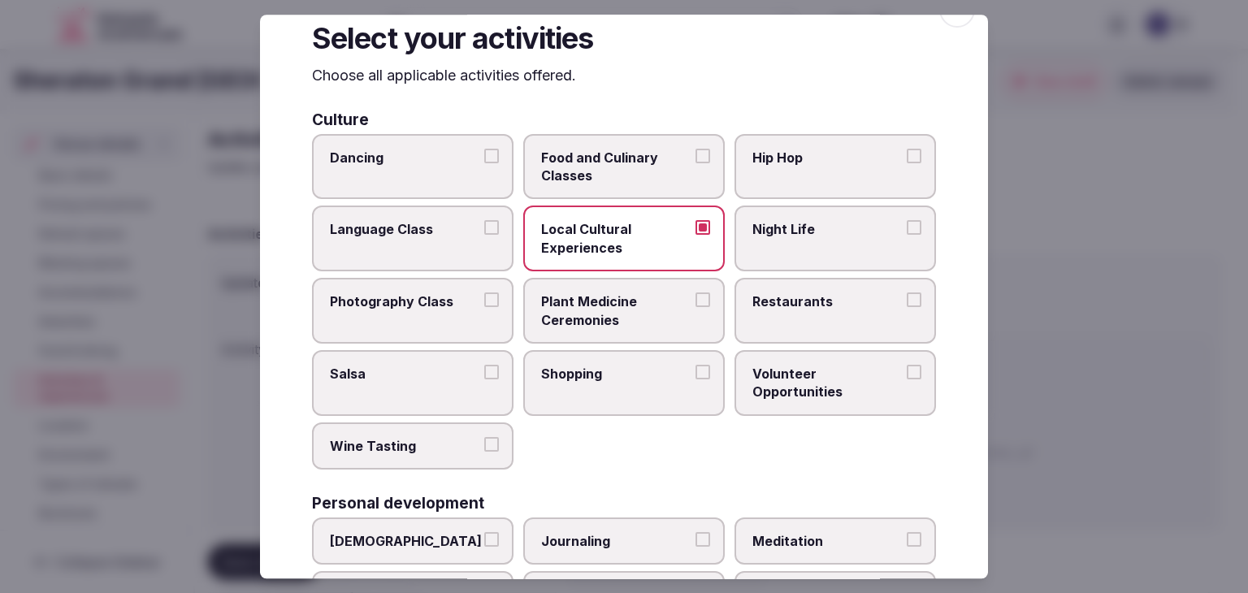
click at [842, 238] on label "Night Life" at bounding box center [834, 239] width 201 height 66
click at [906, 236] on button "Night Life" at bounding box center [913, 228] width 15 height 15
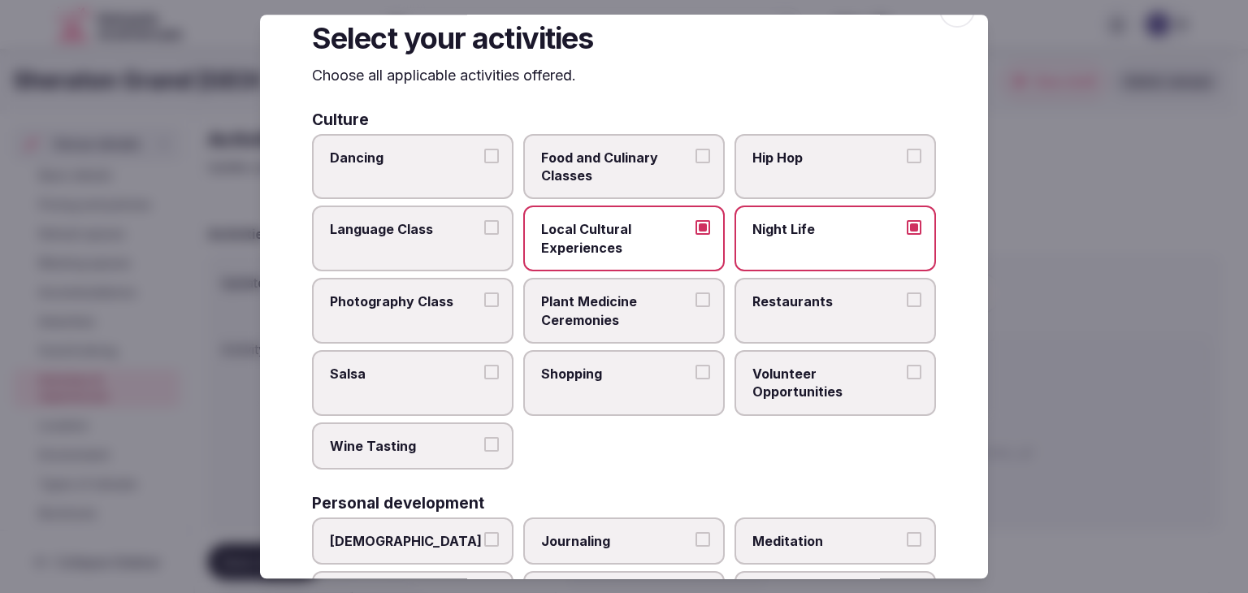
drag, startPoint x: 827, startPoint y: 294, endPoint x: 687, endPoint y: 365, distance: 156.6
click at [825, 300] on span "Restaurants" at bounding box center [826, 301] width 149 height 18
click at [906, 300] on button "Restaurants" at bounding box center [913, 299] width 15 height 15
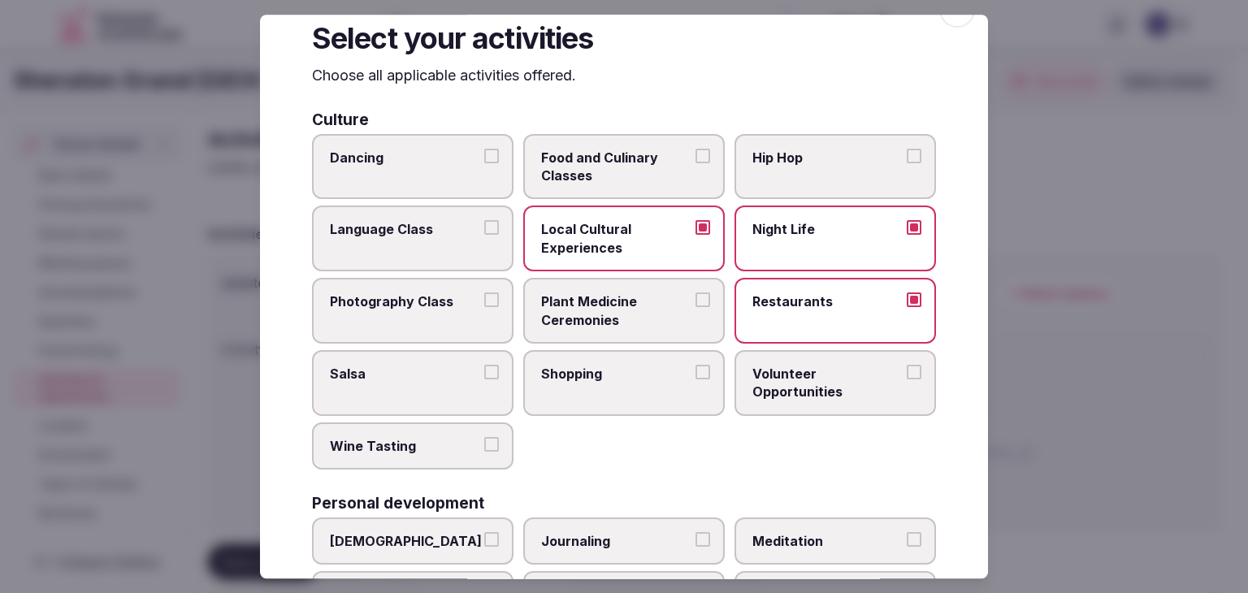
click at [636, 389] on label "Shopping" at bounding box center [623, 383] width 201 height 66
click at [695, 379] on button "Shopping" at bounding box center [702, 372] width 15 height 15
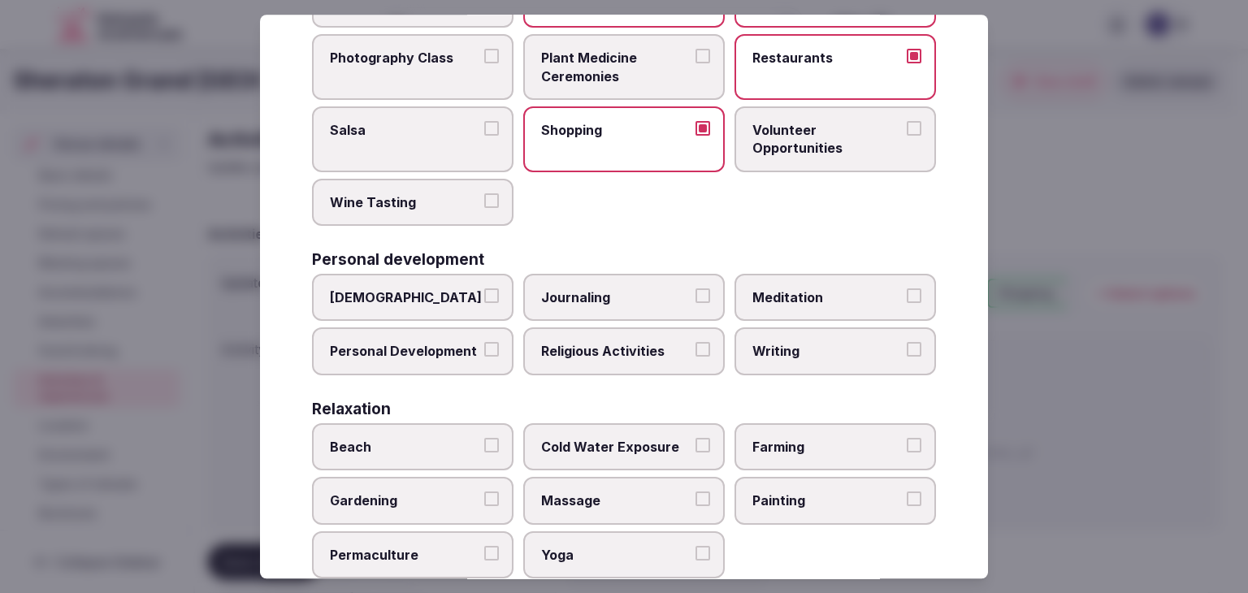
scroll to position [523, 0]
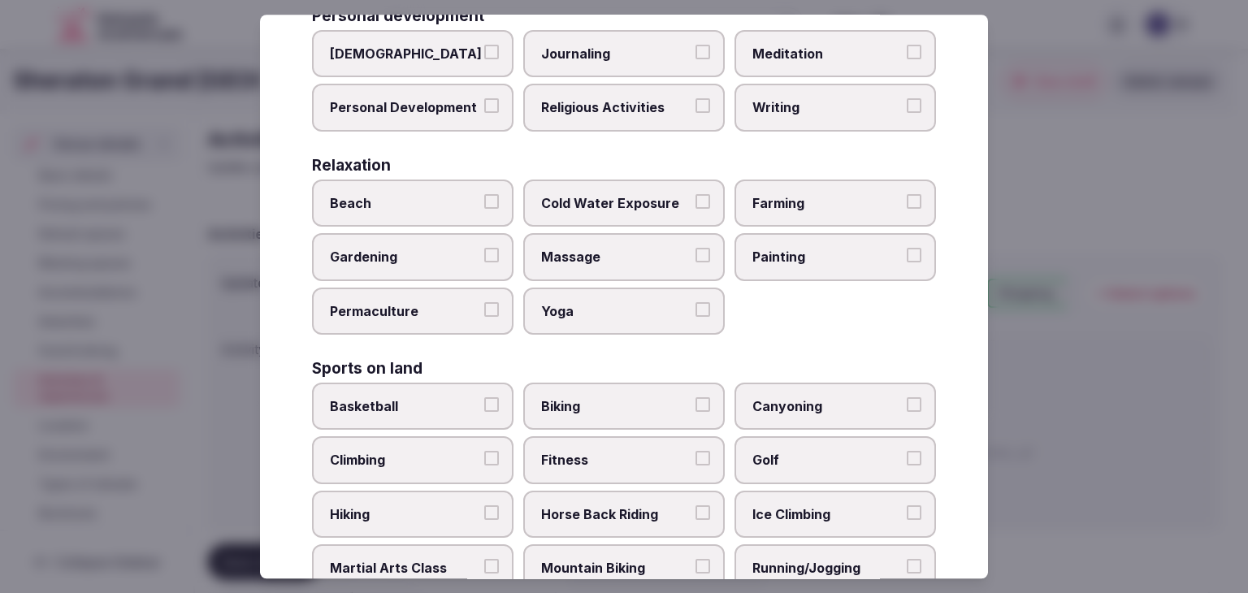
click at [439, 119] on label "Personal Development" at bounding box center [412, 107] width 201 height 47
click at [484, 114] on button "Personal Development" at bounding box center [491, 106] width 15 height 15
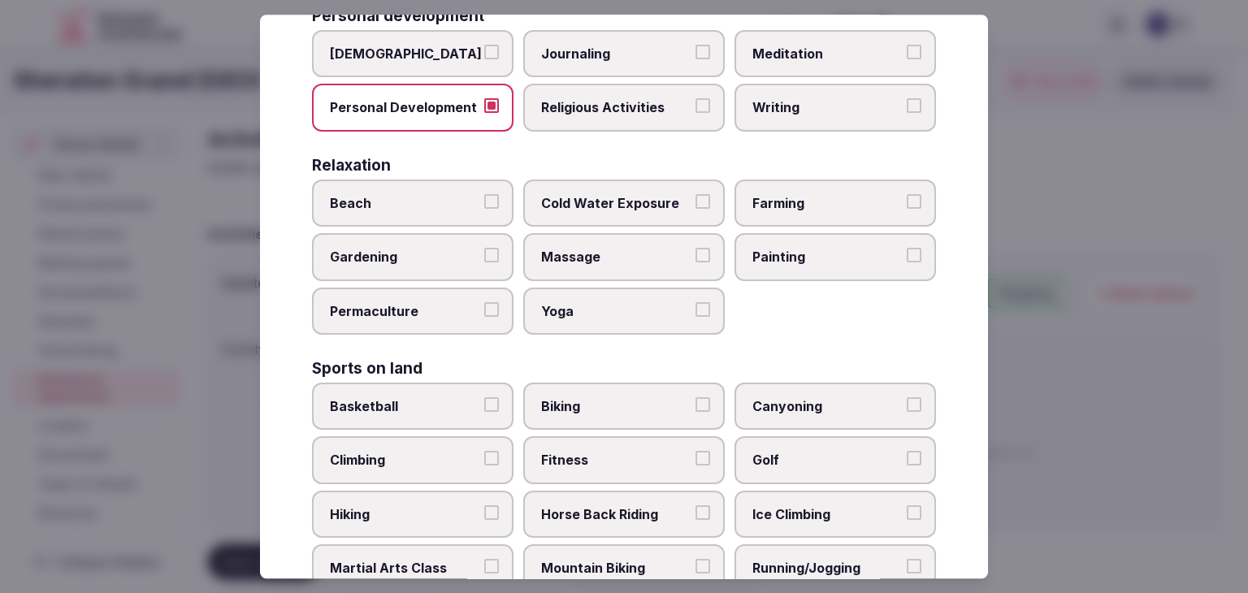
drag, startPoint x: 788, startPoint y: 47, endPoint x: 819, endPoint y: 7, distance: 50.4
click at [789, 46] on span "Meditation" at bounding box center [826, 54] width 149 height 18
click at [906, 46] on button "Meditation" at bounding box center [913, 52] width 15 height 15
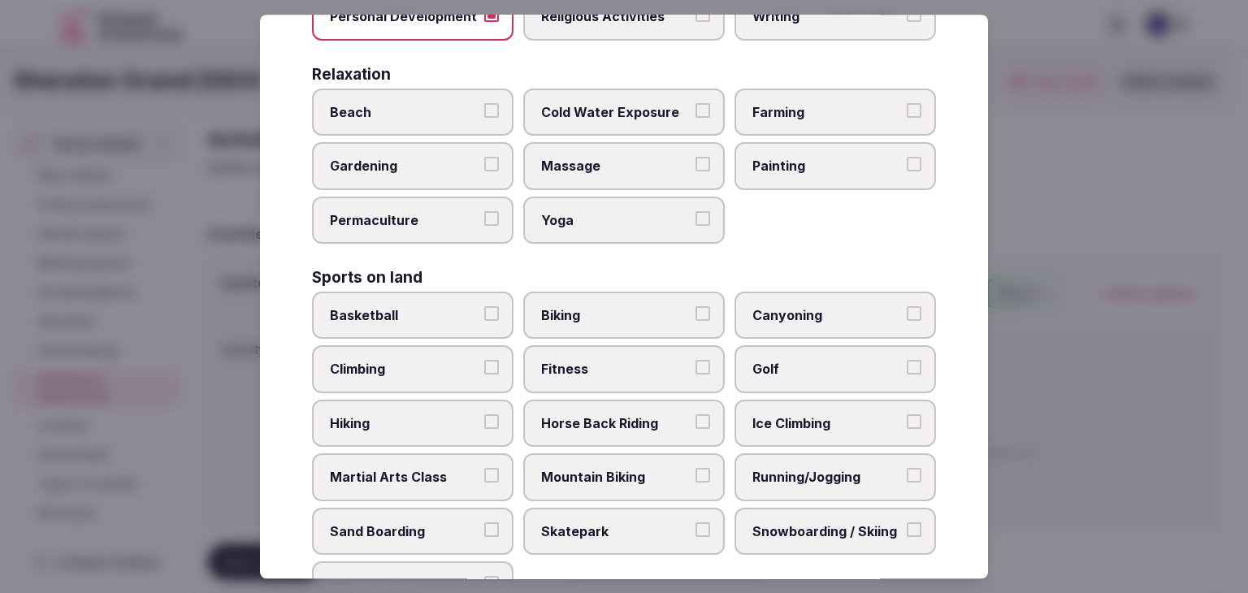
scroll to position [686, 0]
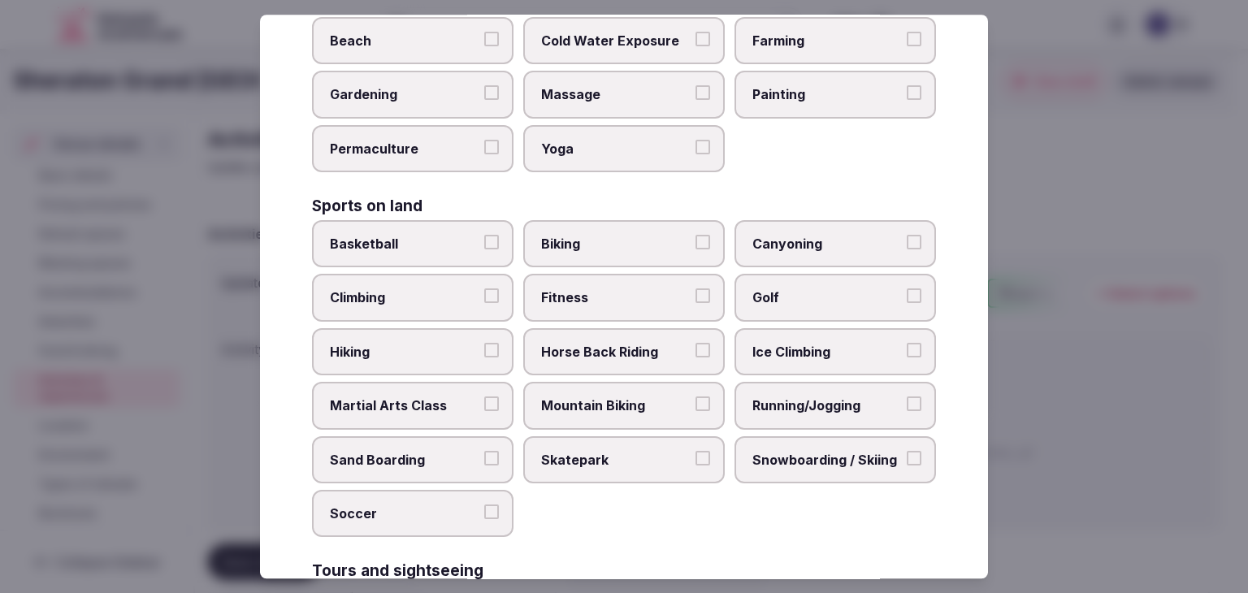
click at [611, 147] on span "Yoga" at bounding box center [615, 149] width 149 height 18
click at [695, 147] on button "Yoga" at bounding box center [702, 147] width 15 height 15
click at [614, 105] on label "Massage" at bounding box center [623, 94] width 201 height 47
click at [695, 101] on button "Massage" at bounding box center [702, 93] width 15 height 15
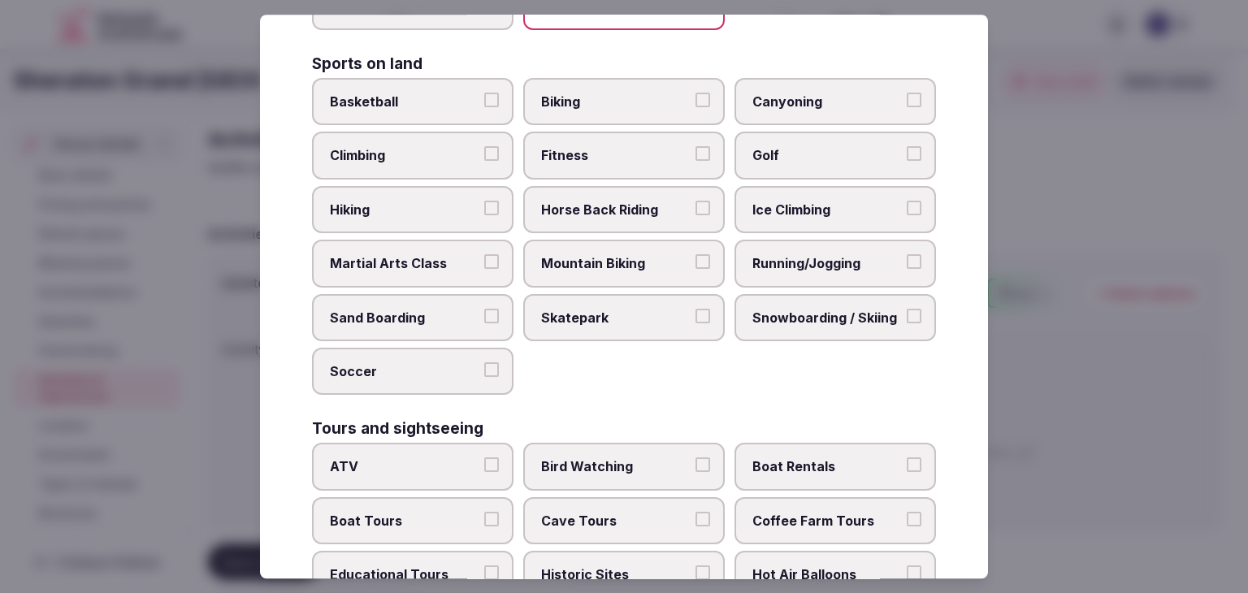
scroll to position [848, 0]
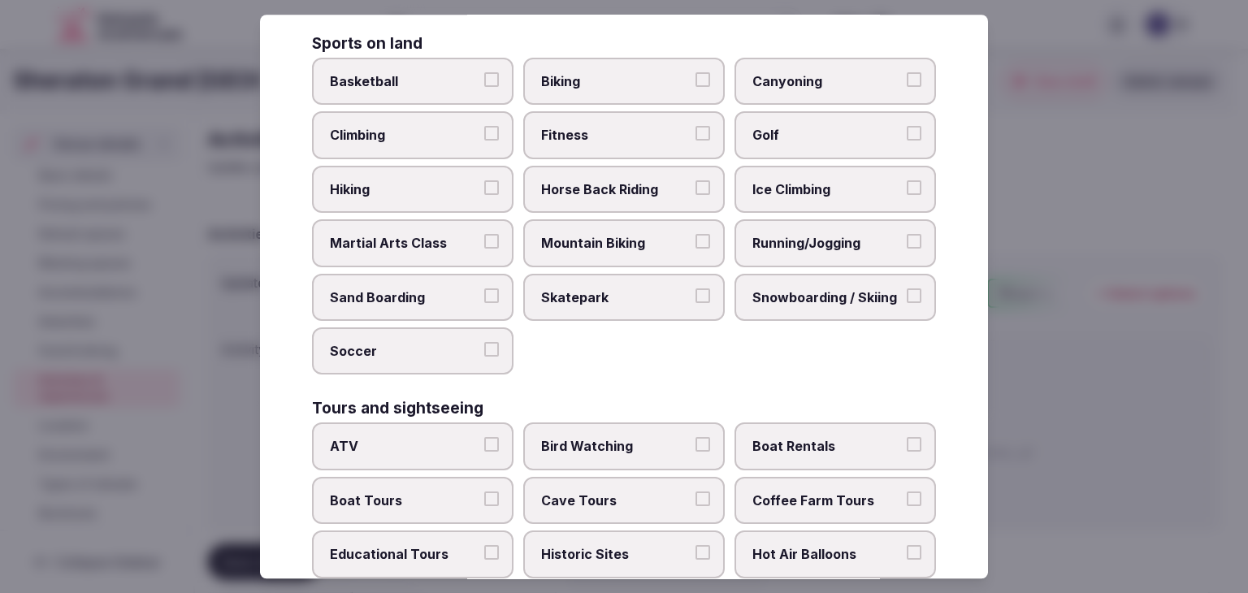
click at [600, 147] on label "Fitness" at bounding box center [623, 135] width 201 height 47
click at [695, 141] on button "Fitness" at bounding box center [702, 134] width 15 height 15
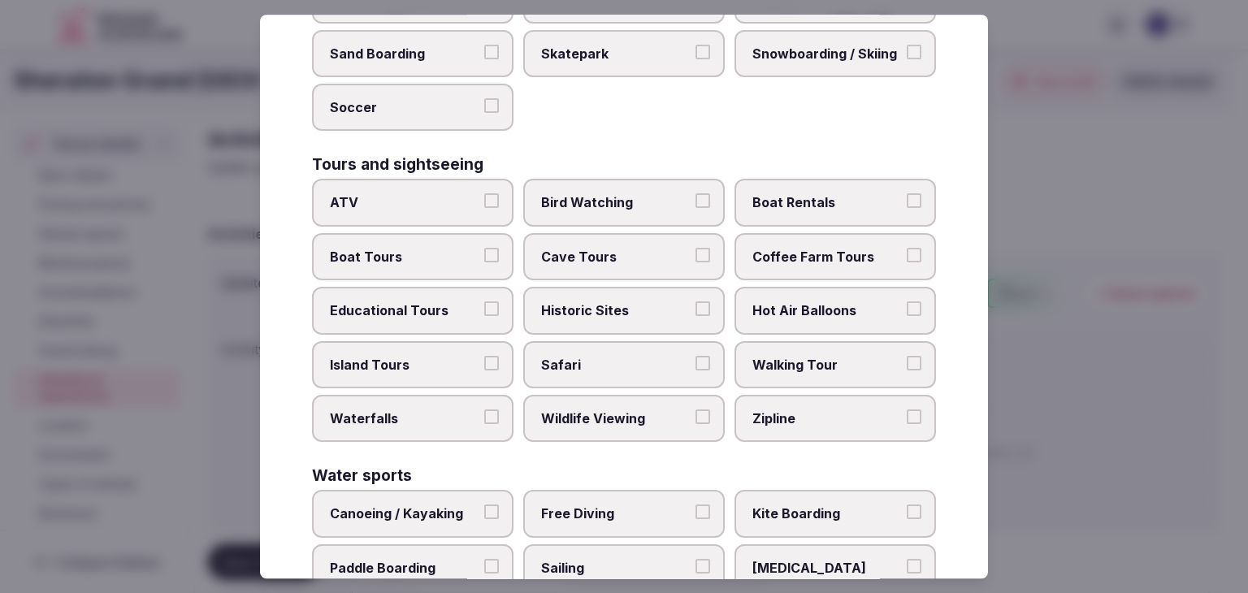
scroll to position [1254, 0]
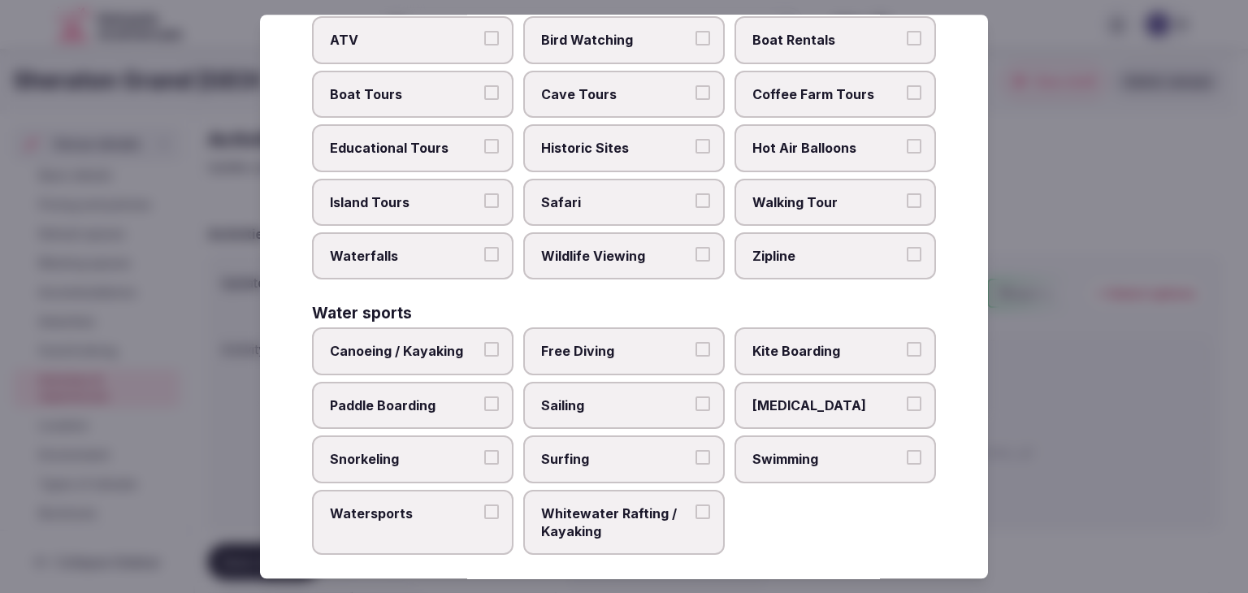
click at [634, 139] on span "Historic Sites" at bounding box center [615, 148] width 149 height 18
click at [695, 139] on button "Historic Sites" at bounding box center [702, 146] width 15 height 15
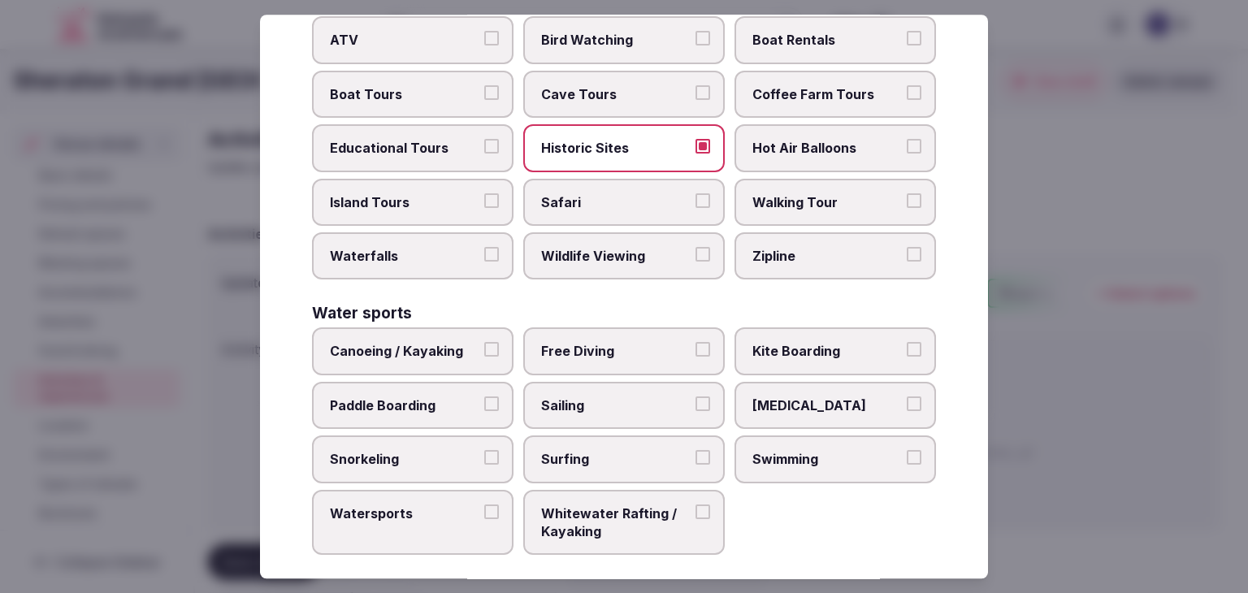
click at [811, 193] on span "Walking Tour" at bounding box center [826, 202] width 149 height 18
click at [906, 193] on button "Walking Tour" at bounding box center [913, 200] width 15 height 15
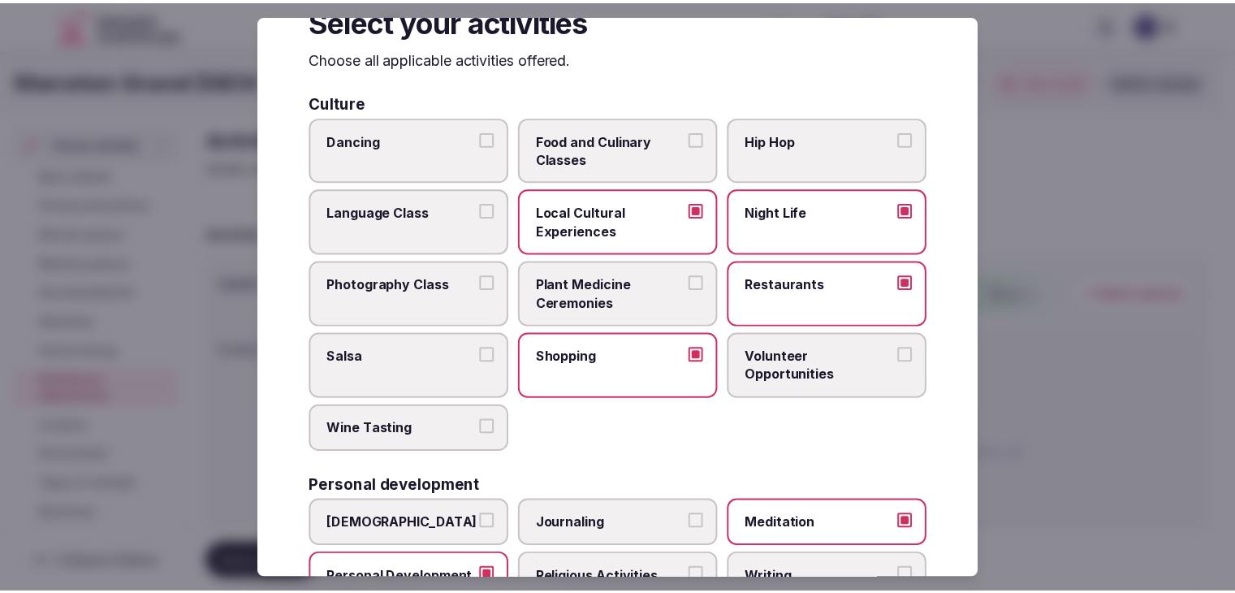
scroll to position [0, 0]
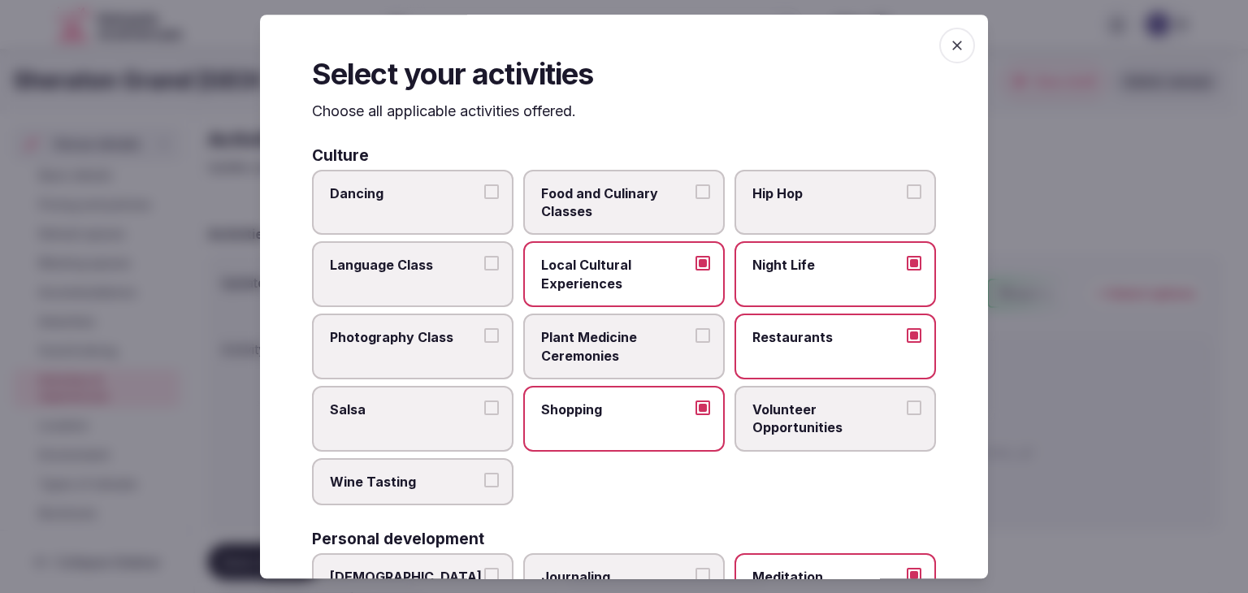
click at [949, 50] on icon "button" at bounding box center [957, 45] width 16 height 16
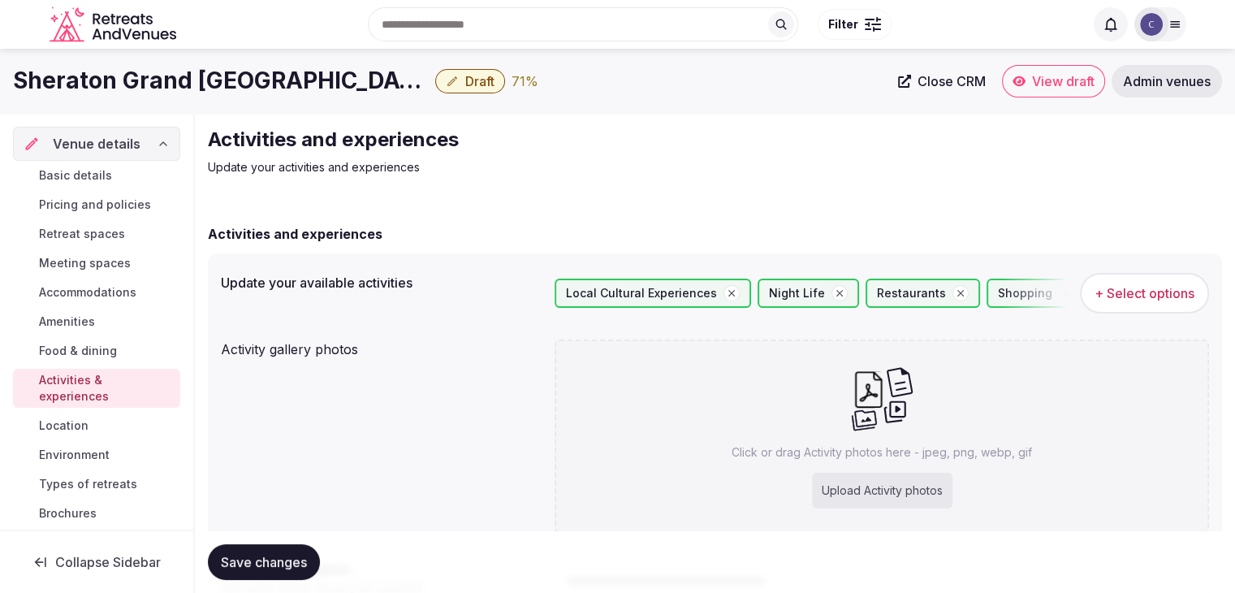
click at [240, 84] on h1 "Sheraton Grand Los Angeles" at bounding box center [221, 81] width 416 height 32
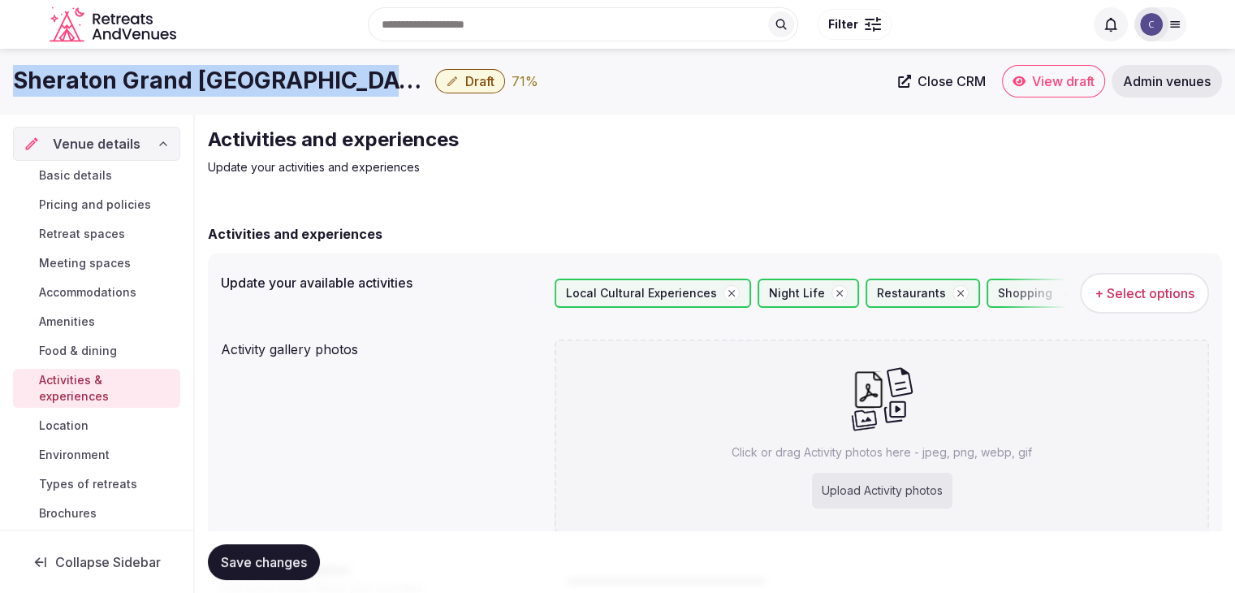
click at [240, 84] on h1 "Sheraton Grand Los Angeles" at bounding box center [221, 81] width 416 height 32
copy div "Sheraton Grand Los Angeles"
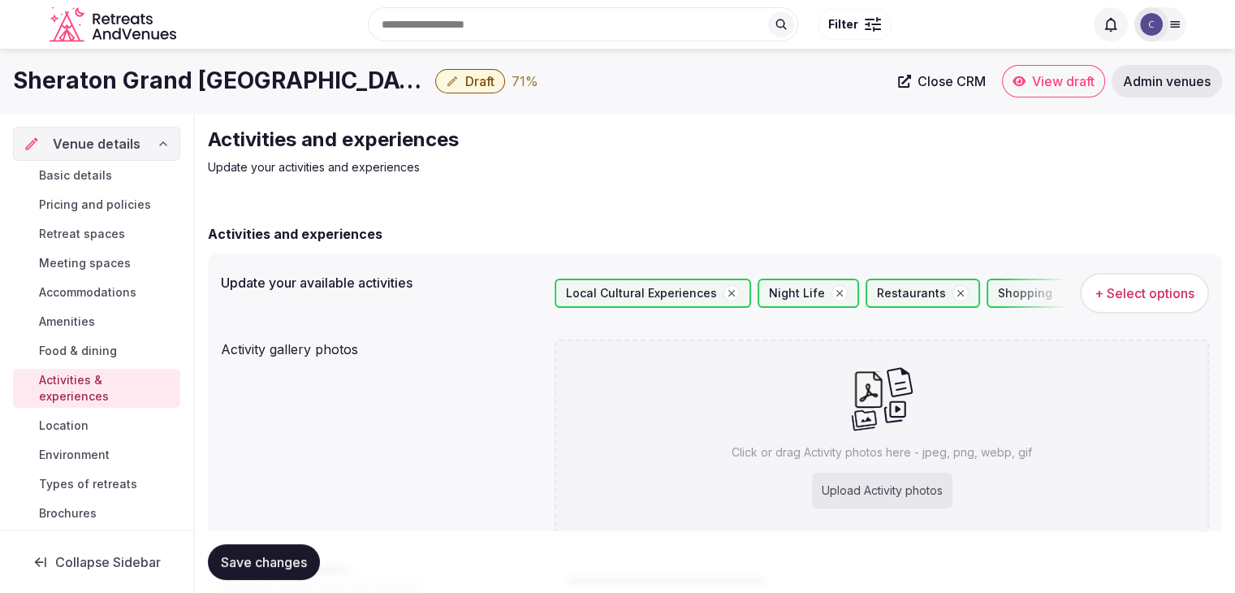
click at [853, 473] on div "Upload Activity photos" at bounding box center [882, 491] width 141 height 36
type input "**********"
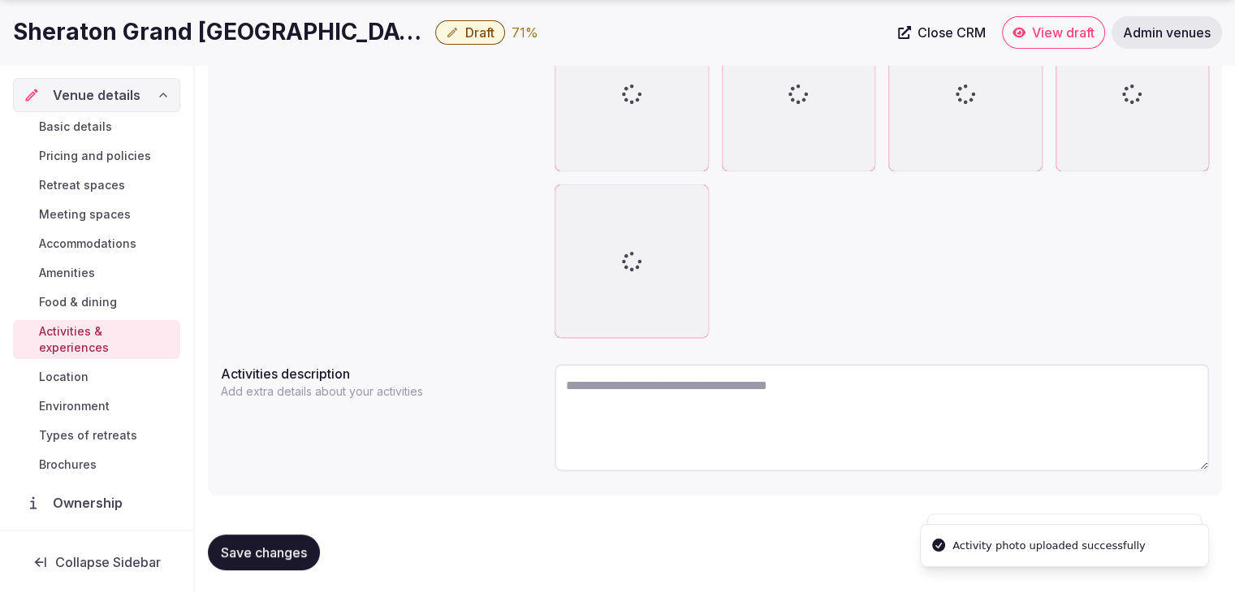
scroll to position [456, 0]
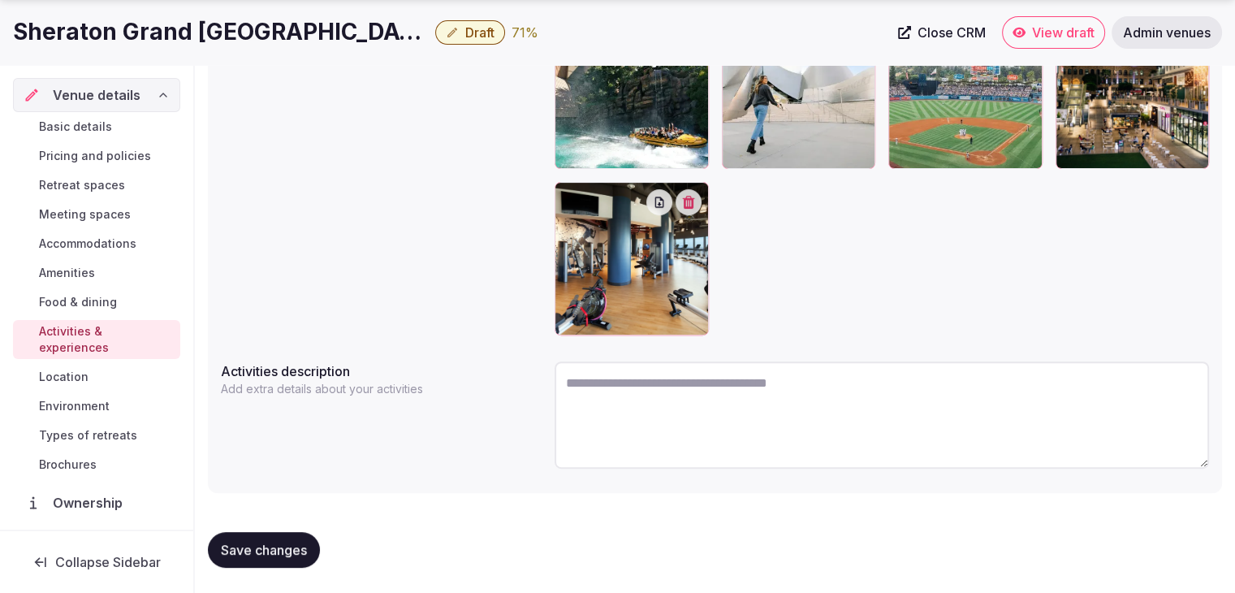
click at [307, 555] on span "Save changes" at bounding box center [264, 550] width 86 height 16
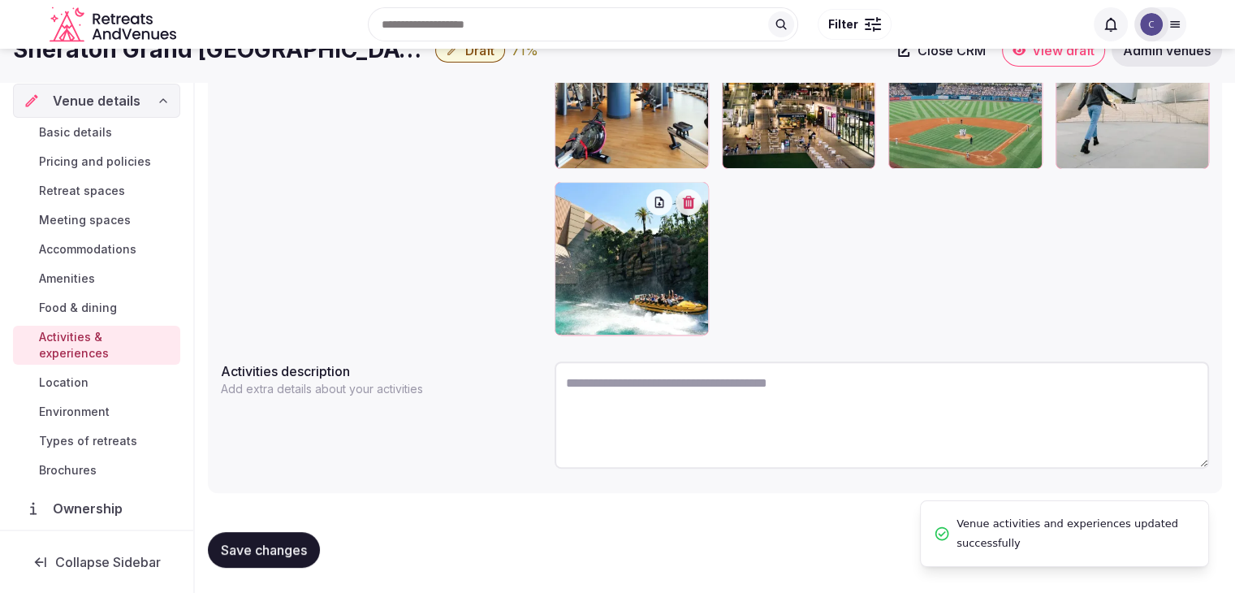
scroll to position [294, 0]
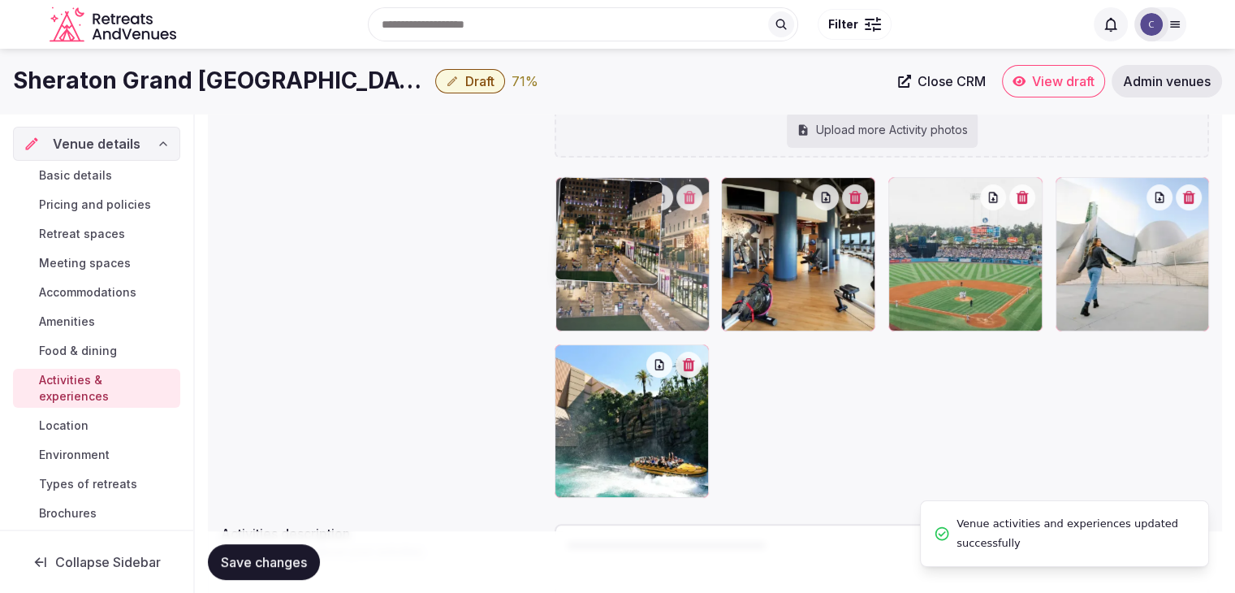
drag, startPoint x: 732, startPoint y: 196, endPoint x: 448, endPoint y: 388, distance: 342.6
click at [583, 213] on body "Search Popular Destinations Toscana, Italy Riviera Maya, Mexico Indonesia, Bali…" at bounding box center [617, 231] width 1235 height 1050
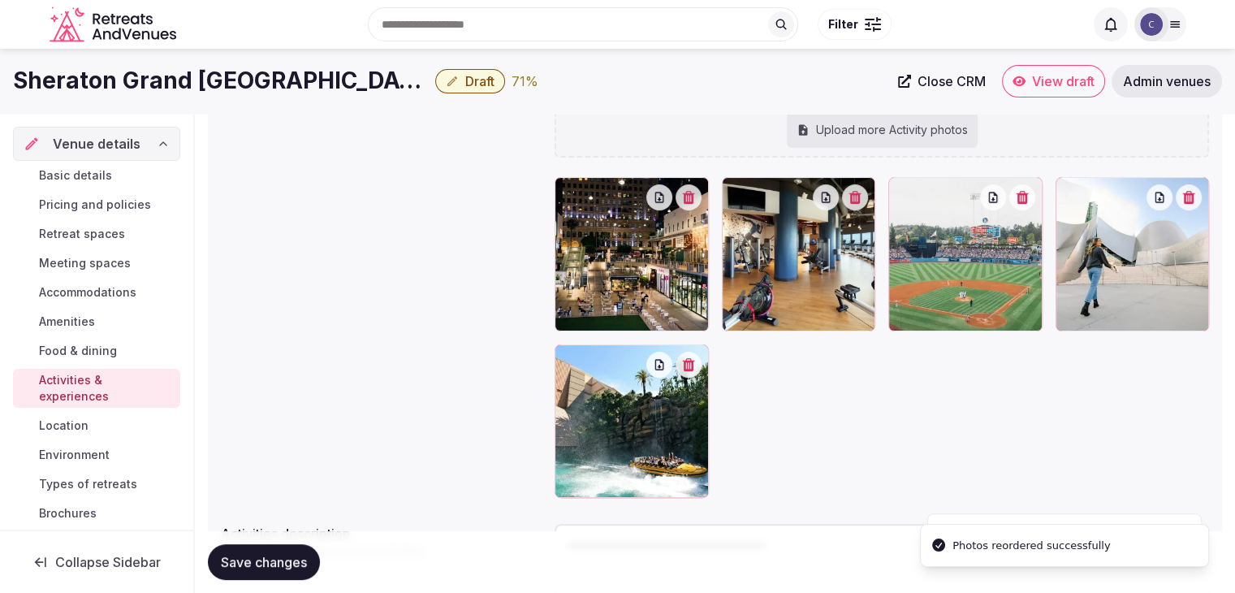
click at [276, 557] on span "Save changes" at bounding box center [264, 562] width 86 height 16
click at [89, 452] on span "Environment" at bounding box center [74, 455] width 71 height 16
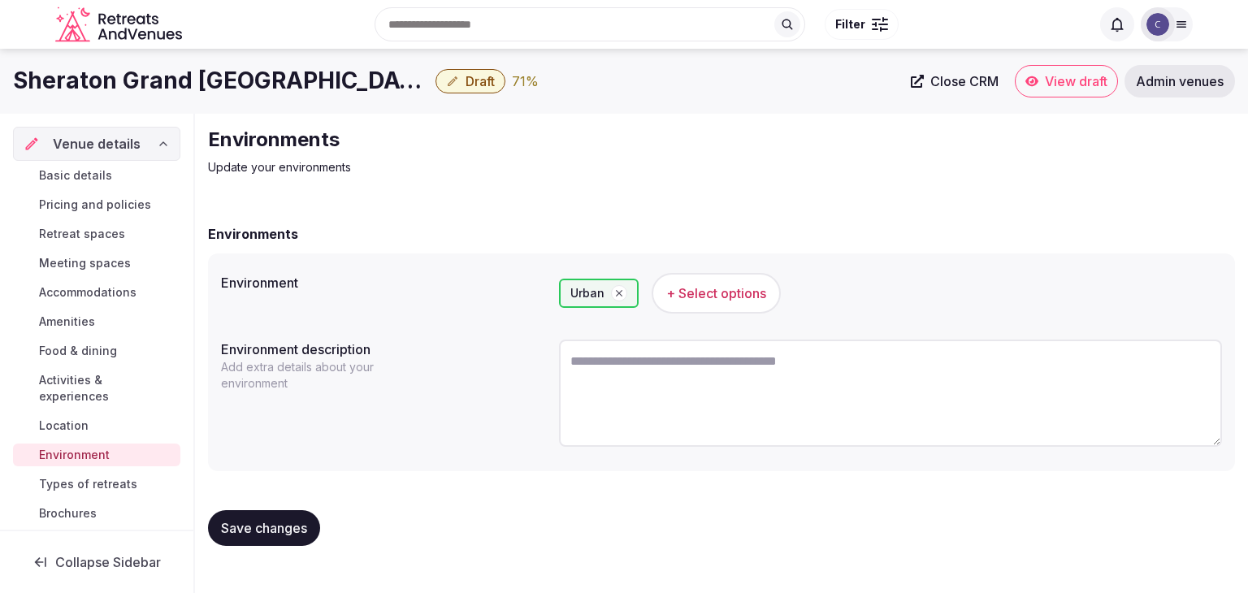
click at [738, 394] on textarea at bounding box center [890, 393] width 663 height 107
paste textarea "**********"
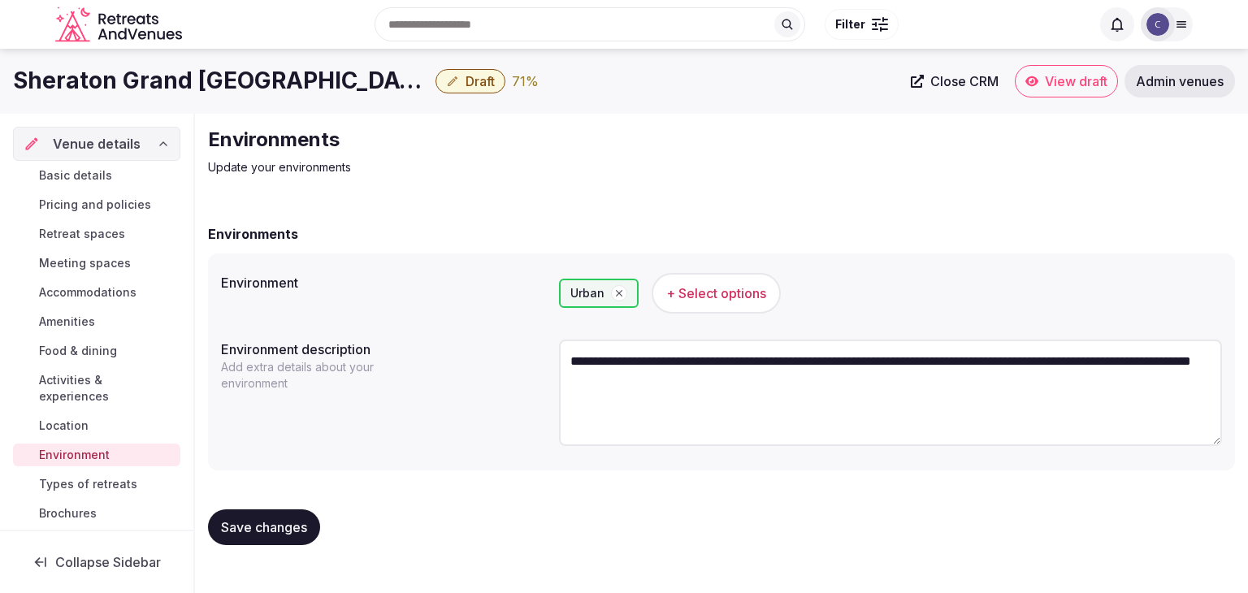
type textarea "**********"
click at [205, 74] on h1 "Sheraton Grand Los Angeles" at bounding box center [221, 81] width 416 height 32
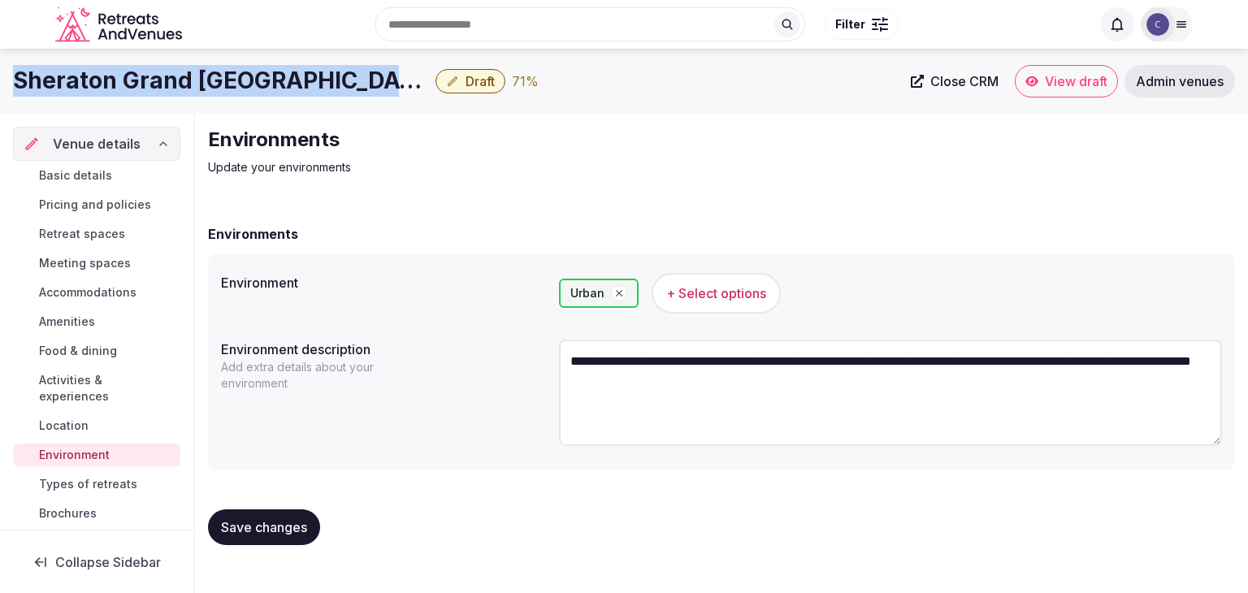
click at [205, 74] on h1 "Sheraton Grand Los Angeles" at bounding box center [221, 81] width 416 height 32
copy div "Sheraton Grand Los Angeles"
click at [680, 303] on button "+ Select options" at bounding box center [715, 293] width 129 height 41
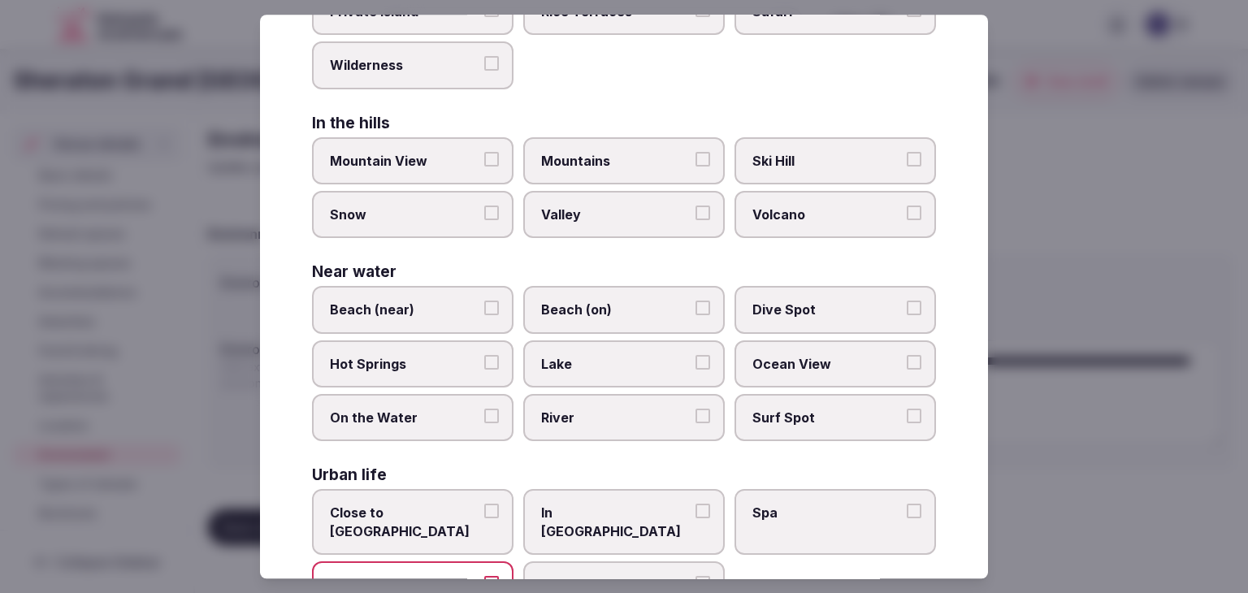
scroll to position [388, 0]
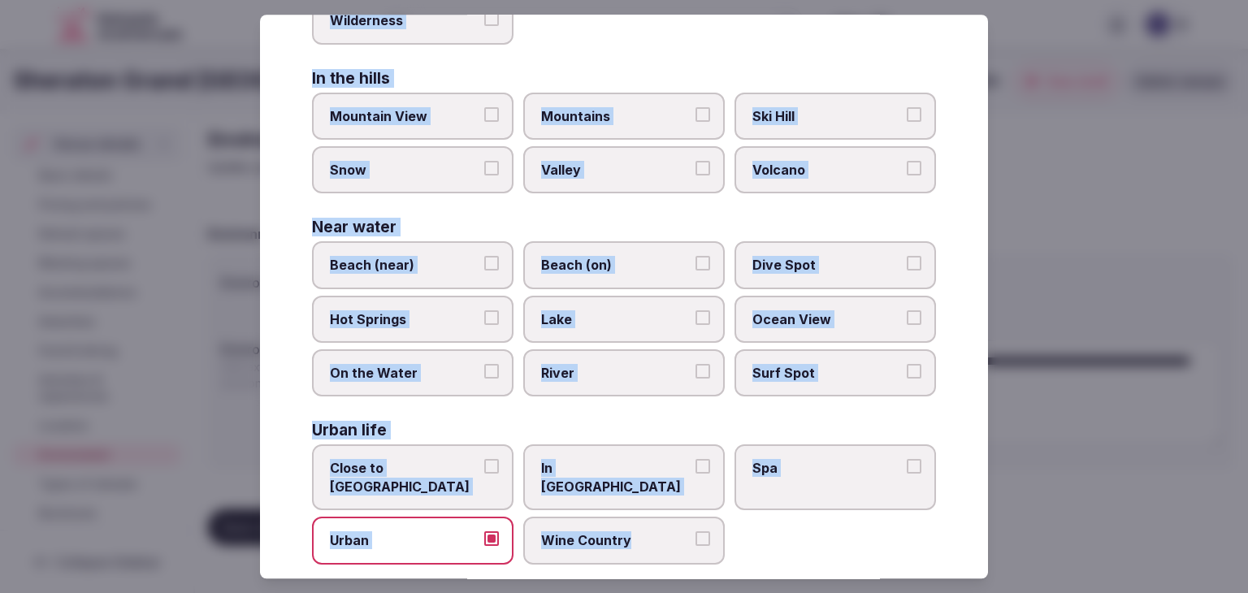
drag, startPoint x: 312, startPoint y: 112, endPoint x: 747, endPoint y: 523, distance: 598.7
click at [747, 523] on div "Select your environment Choose all applicable environments offered. In nature C…" at bounding box center [624, 297] width 728 height 564
drag, startPoint x: 402, startPoint y: 469, endPoint x: 598, endPoint y: 459, distance: 196.0
click at [403, 469] on span "Close to City Center" at bounding box center [404, 478] width 149 height 37
click at [484, 469] on button "Close to City Center" at bounding box center [491, 467] width 15 height 15
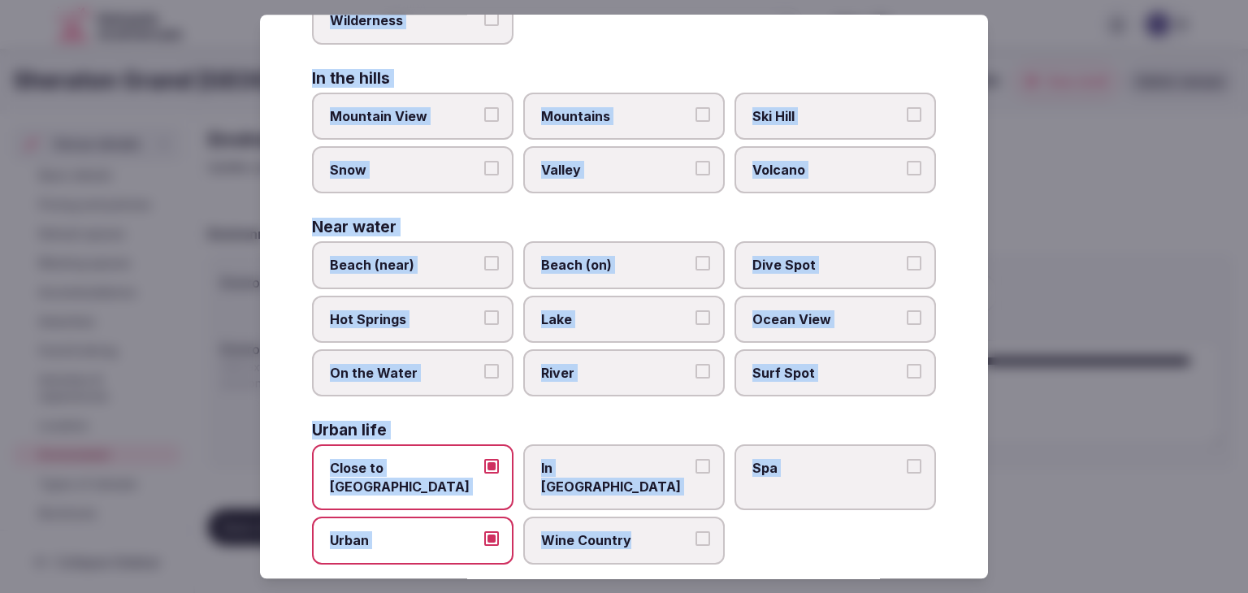
click at [601, 460] on span "In City Center" at bounding box center [615, 478] width 149 height 37
click at [695, 460] on button "In City Center" at bounding box center [702, 467] width 15 height 15
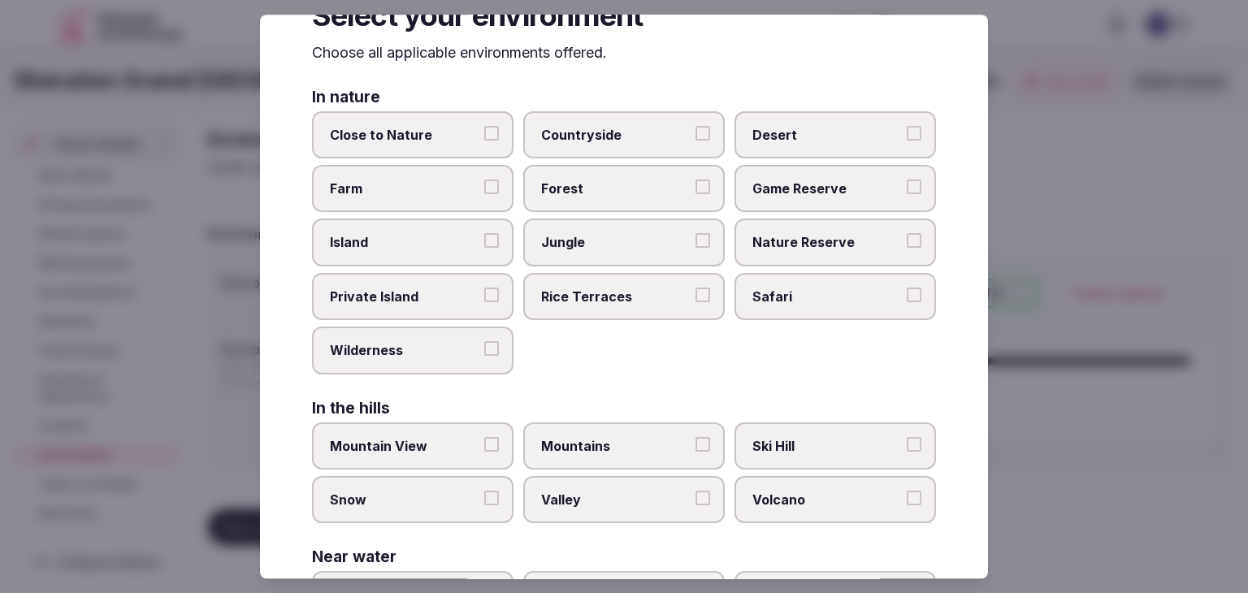
scroll to position [0, 0]
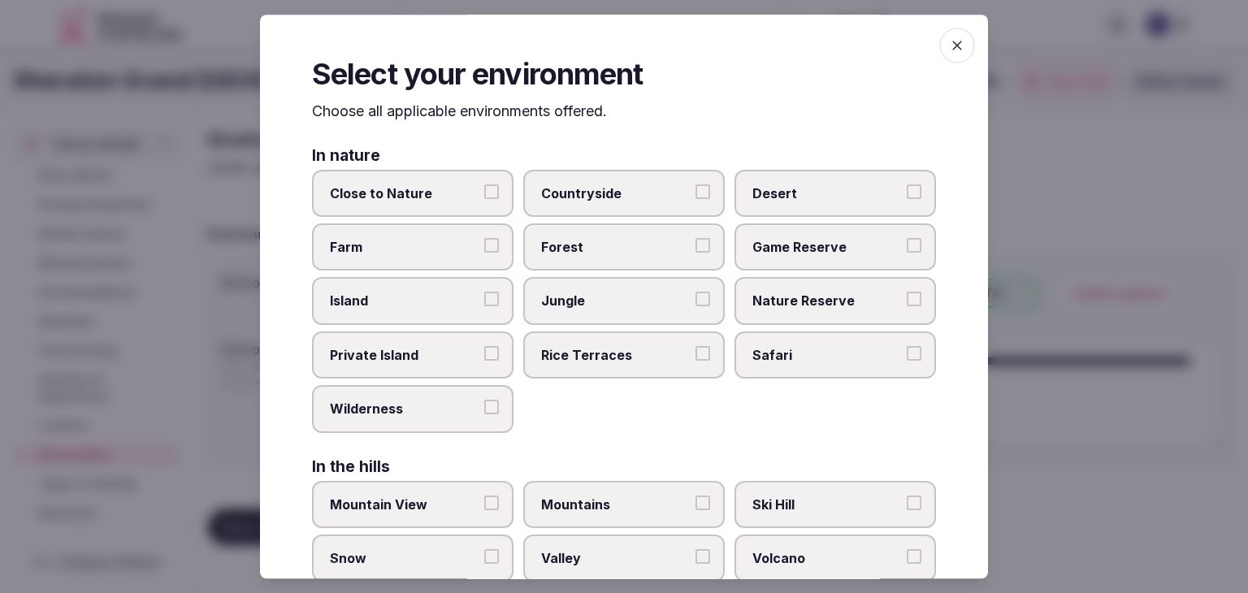
click at [957, 43] on span "button" at bounding box center [957, 46] width 36 height 36
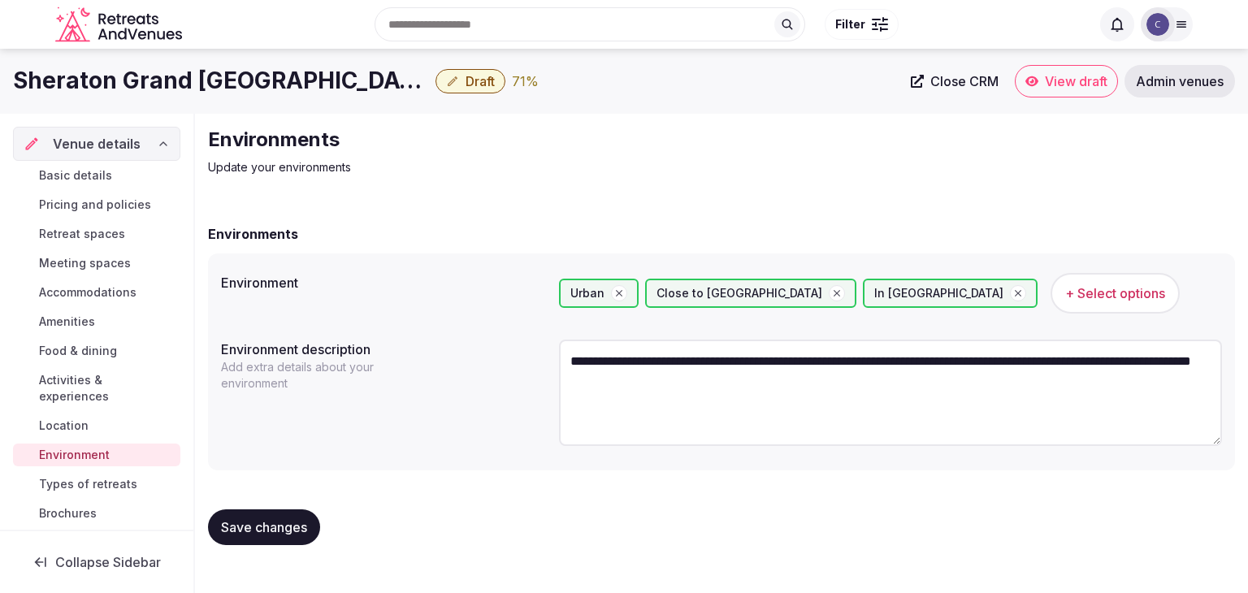
click at [273, 510] on button "Save changes" at bounding box center [264, 527] width 112 height 36
click at [858, 517] on div "Save changes" at bounding box center [721, 527] width 1027 height 36
click at [86, 487] on span "Types of retreats" at bounding box center [88, 484] width 98 height 16
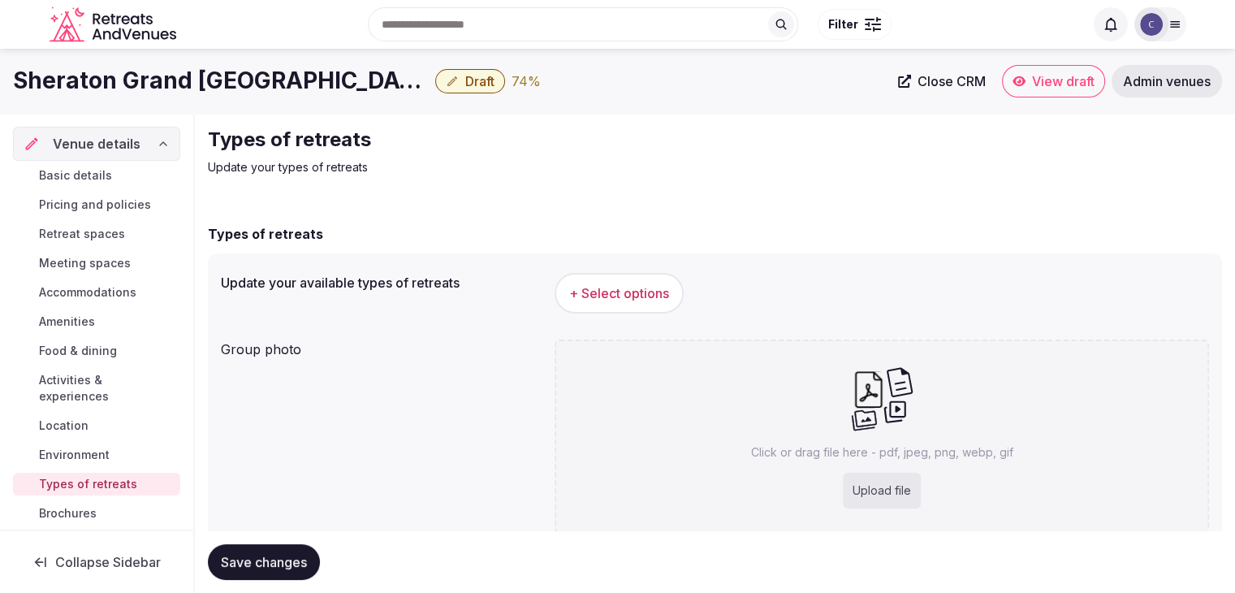
click at [226, 76] on h1 "Sheraton Grand Los Angeles" at bounding box center [221, 81] width 416 height 32
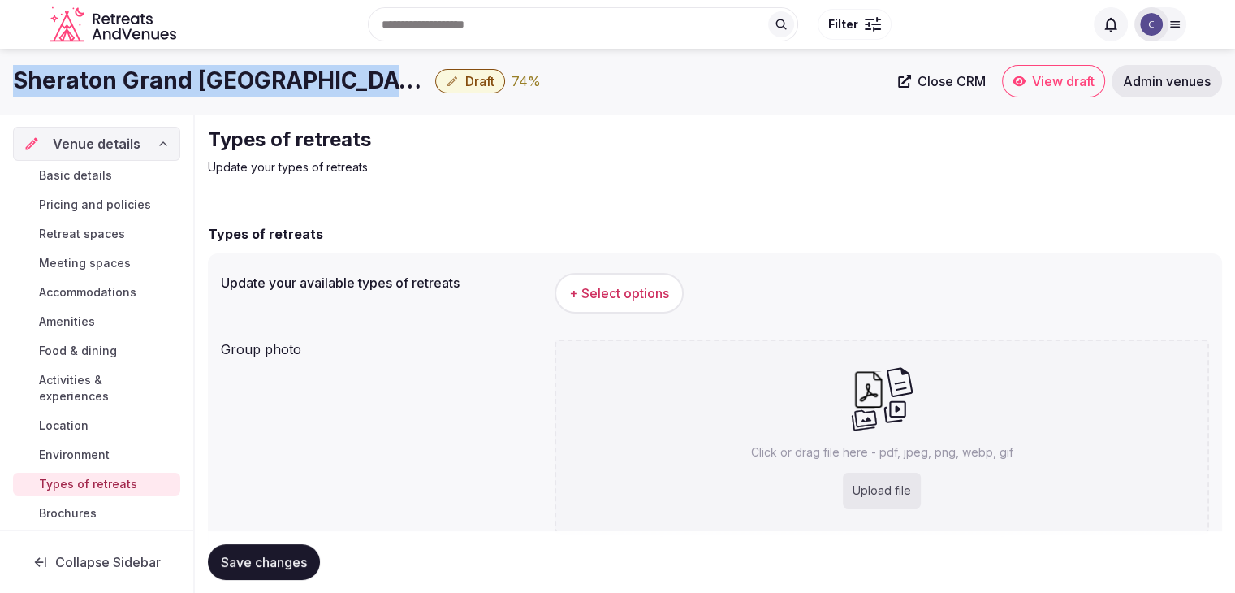
click at [226, 76] on h1 "Sheraton Grand Los Angeles" at bounding box center [221, 81] width 416 height 32
click at [647, 292] on span "+ Select options" at bounding box center [619, 293] width 100 height 18
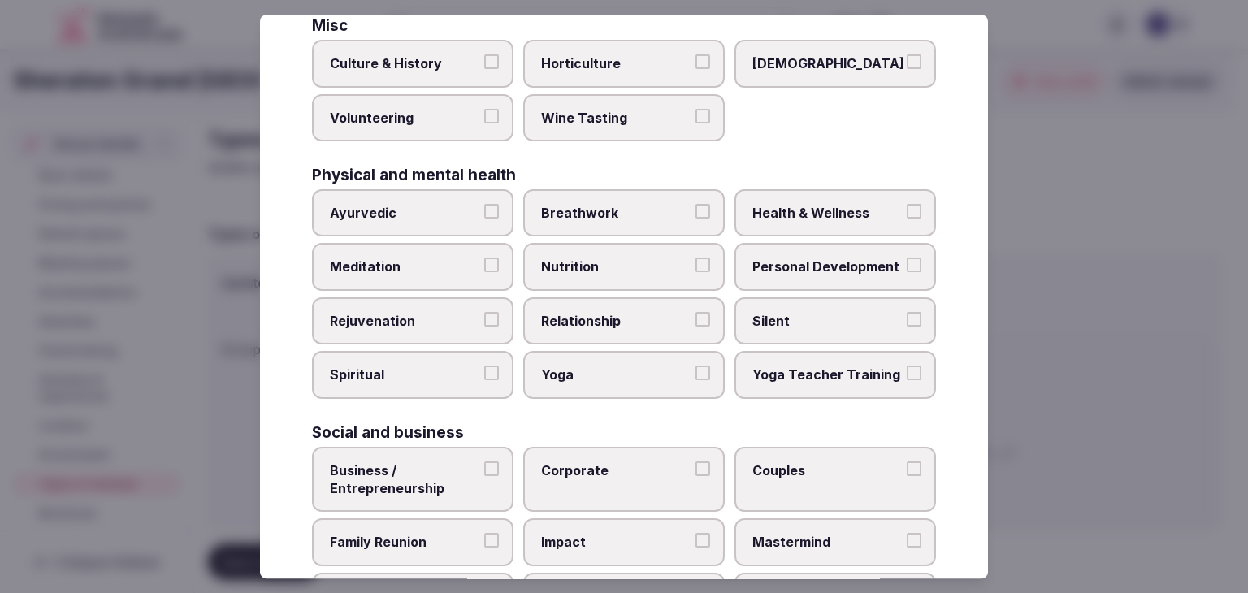
scroll to position [660, 0]
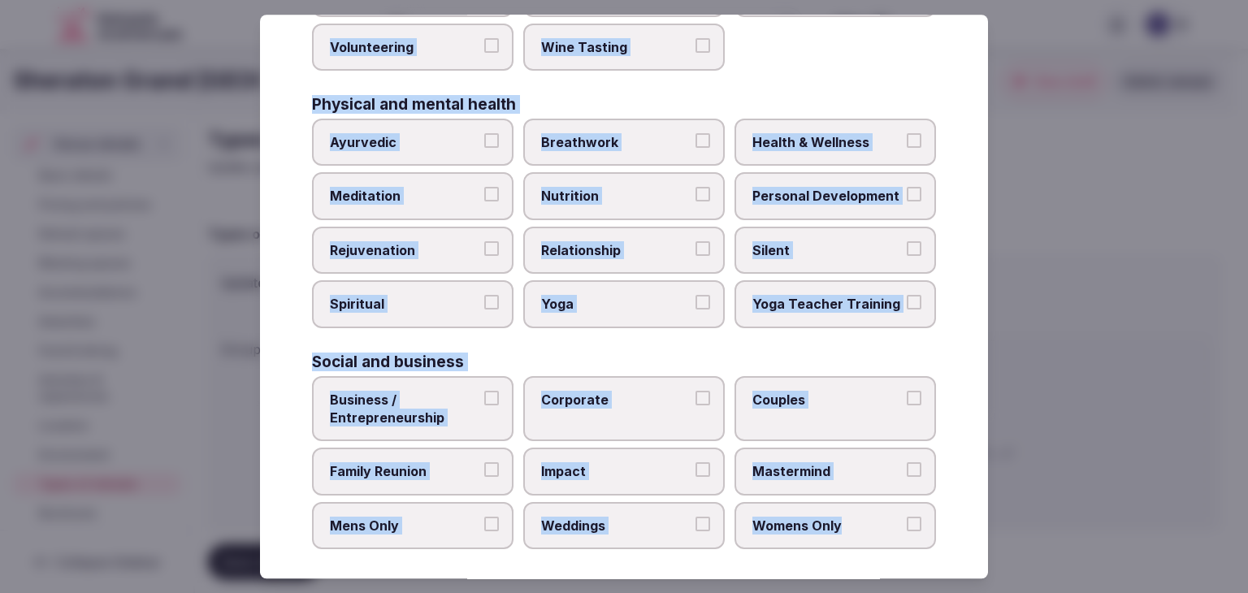
drag, startPoint x: 311, startPoint y: 118, endPoint x: 900, endPoint y: 524, distance: 715.3
click at [897, 524] on div "Select your types of retreats Choose all applicable types of retreats offered. …" at bounding box center [624, 297] width 728 height 564
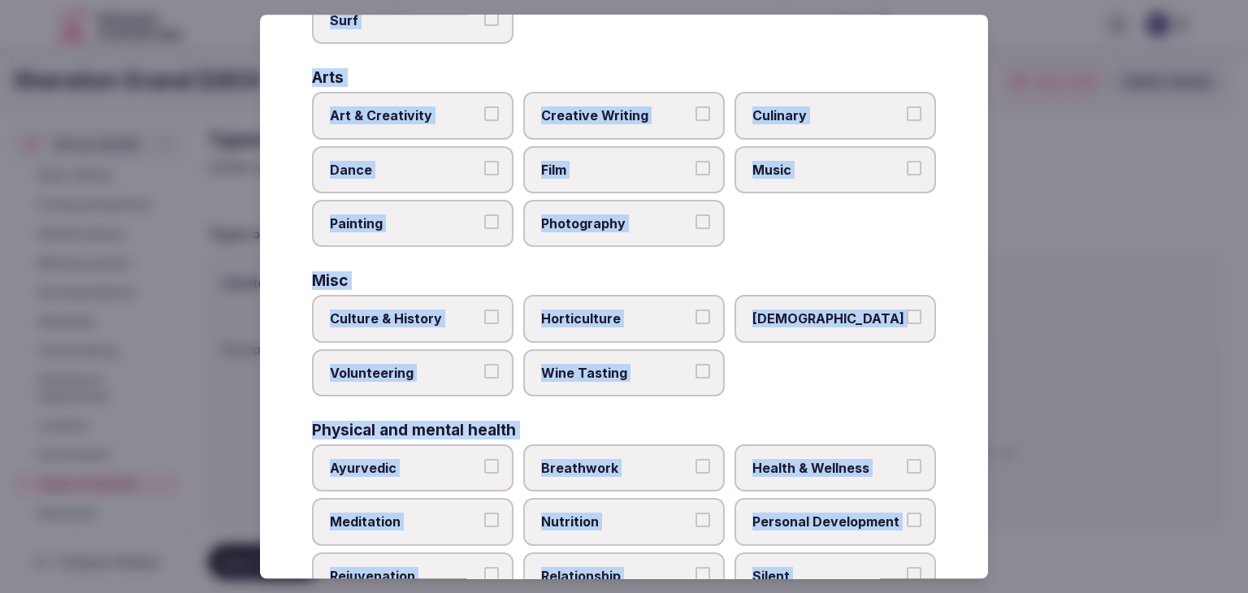
scroll to position [254, 0]
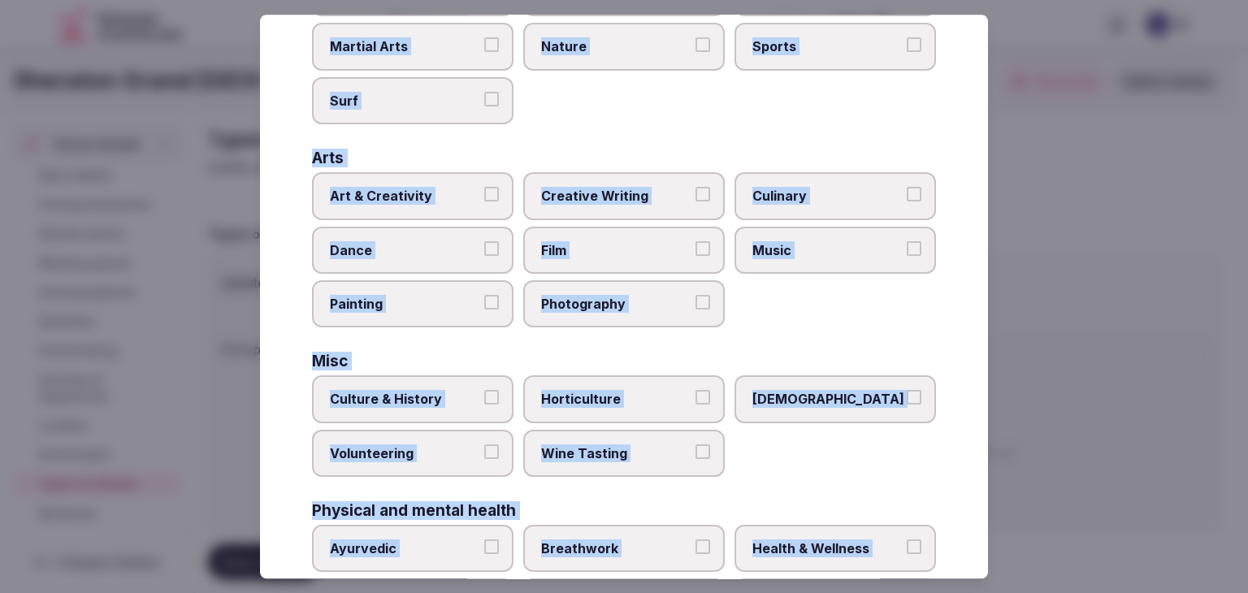
drag, startPoint x: 448, startPoint y: 167, endPoint x: 461, endPoint y: 243, distance: 77.6
click at [447, 167] on div "Arts Art & Creativity Creative Writing Culinary Dance Film Music Painting Photo…" at bounding box center [624, 238] width 624 height 177
click at [451, 197] on span "Art & Creativity" at bounding box center [404, 196] width 149 height 18
click at [484, 197] on button "Art & Creativity" at bounding box center [491, 194] width 15 height 15
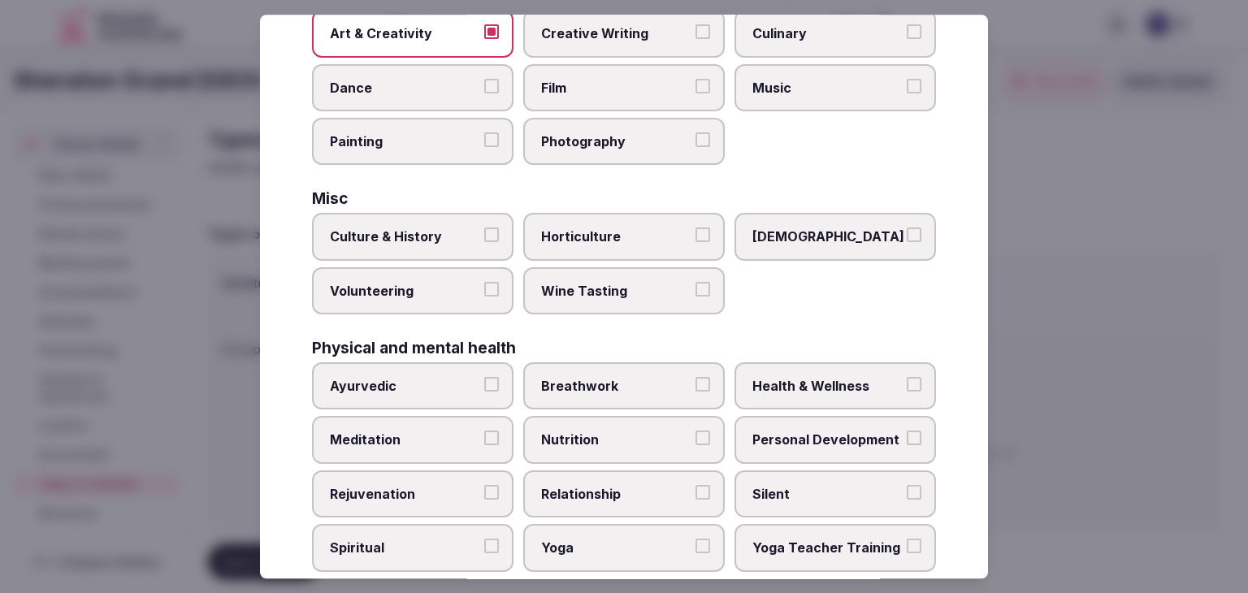
scroll to position [660, 0]
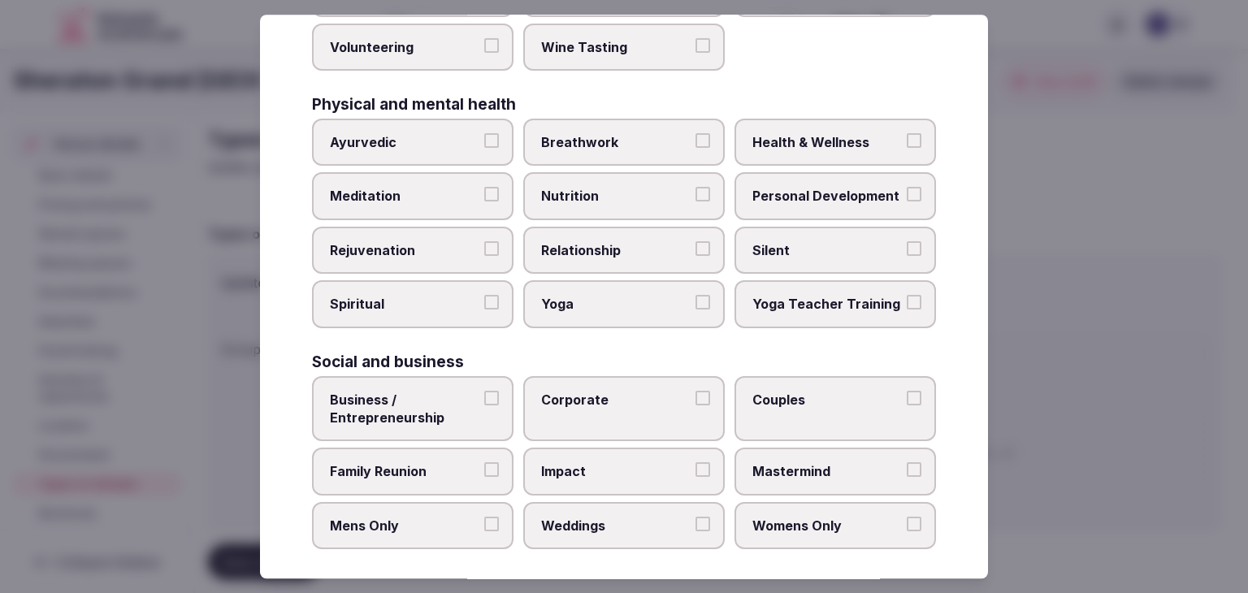
click at [465, 404] on span "Business / Entrepreneurship" at bounding box center [404, 409] width 149 height 37
click at [484, 404] on button "Business / Entrepreneurship" at bounding box center [491, 398] width 15 height 15
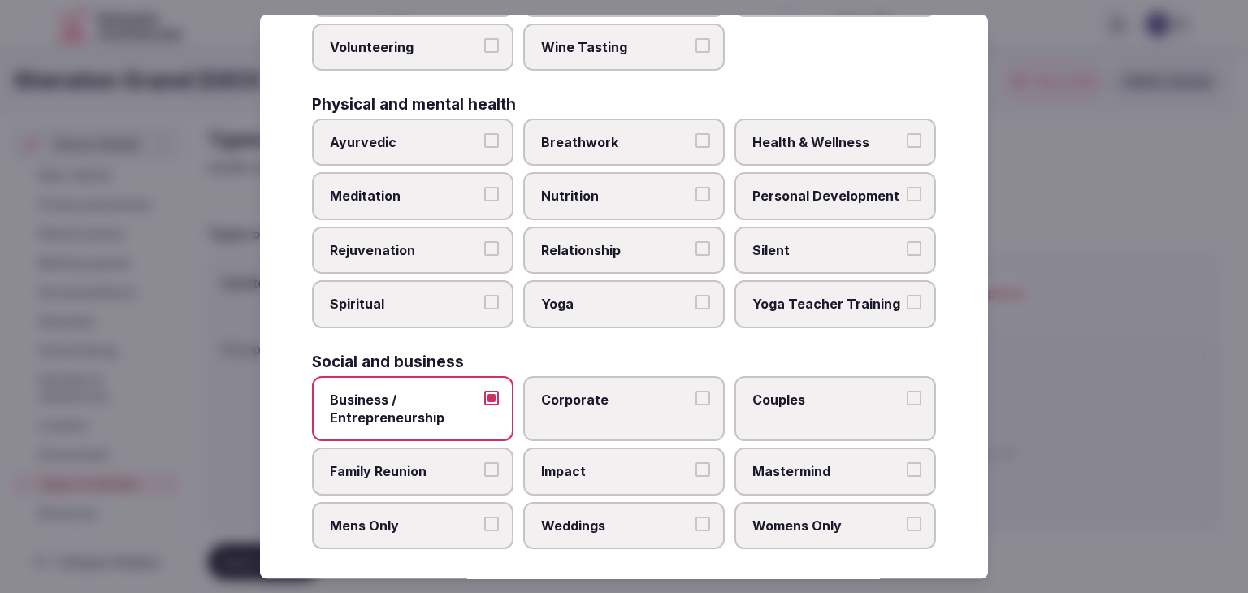
drag, startPoint x: 559, startPoint y: 401, endPoint x: 559, endPoint y: 415, distance: 13.8
click at [560, 401] on label "Corporate" at bounding box center [623, 409] width 201 height 66
click at [695, 401] on button "Corporate" at bounding box center [702, 398] width 15 height 15
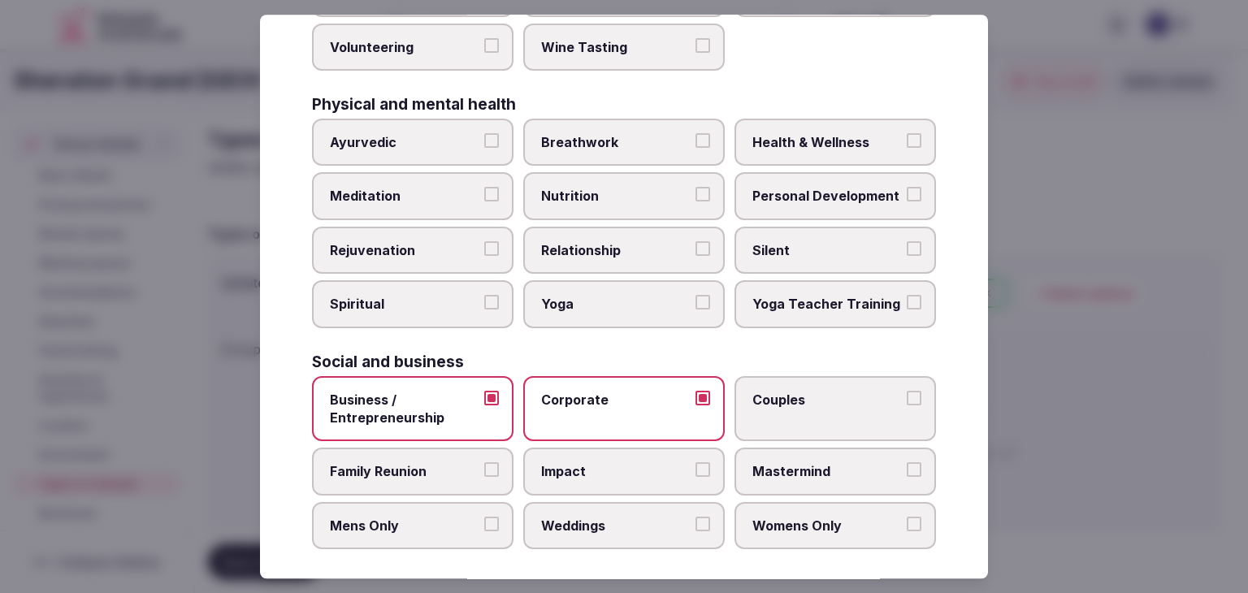
click at [592, 517] on span "Weddings" at bounding box center [615, 526] width 149 height 18
click at [695, 517] on button "Weddings" at bounding box center [702, 524] width 15 height 15
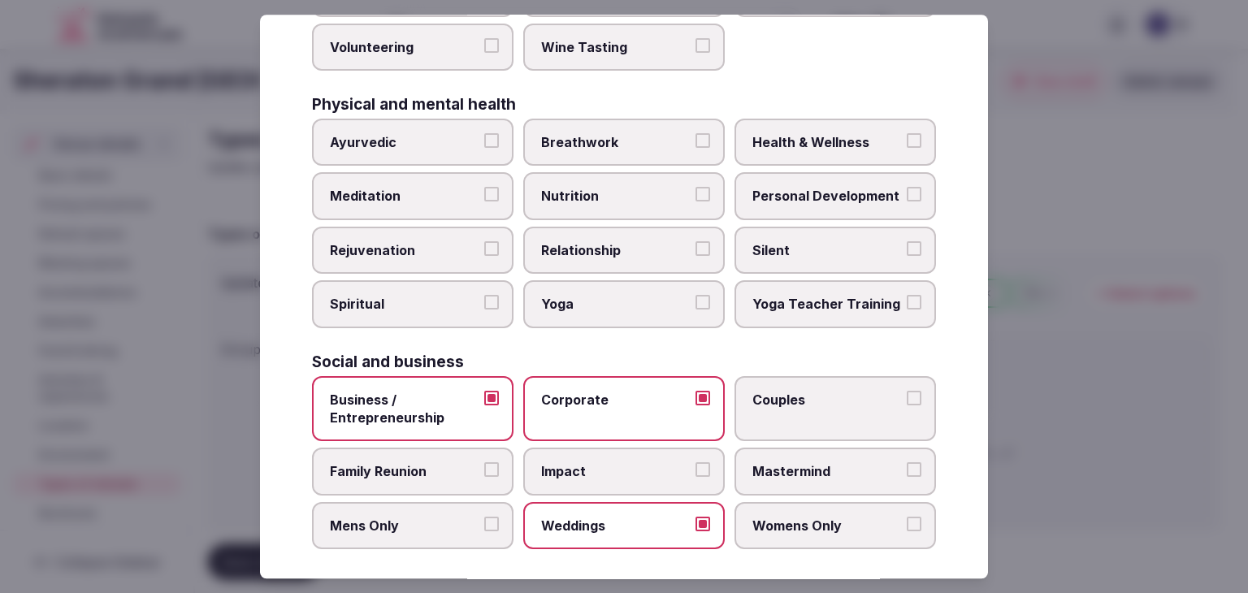
drag, startPoint x: 447, startPoint y: 466, endPoint x: 448, endPoint y: 453, distance: 13.1
click at [447, 465] on span "Family Reunion" at bounding box center [404, 472] width 149 height 18
click at [484, 465] on button "Family Reunion" at bounding box center [491, 470] width 15 height 15
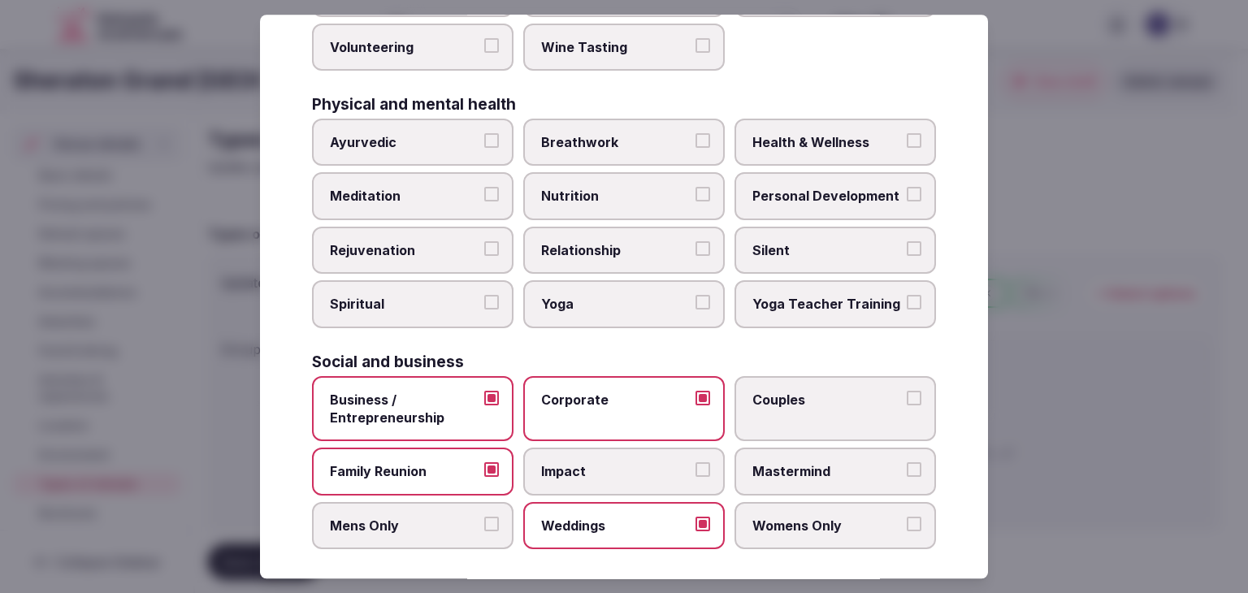
drag, startPoint x: 447, startPoint y: 411, endPoint x: 504, endPoint y: 397, distance: 58.5
click at [447, 410] on span "Business / Entrepreneurship" at bounding box center [404, 409] width 149 height 37
click at [484, 405] on button "Business / Entrepreneurship" at bounding box center [491, 398] width 15 height 15
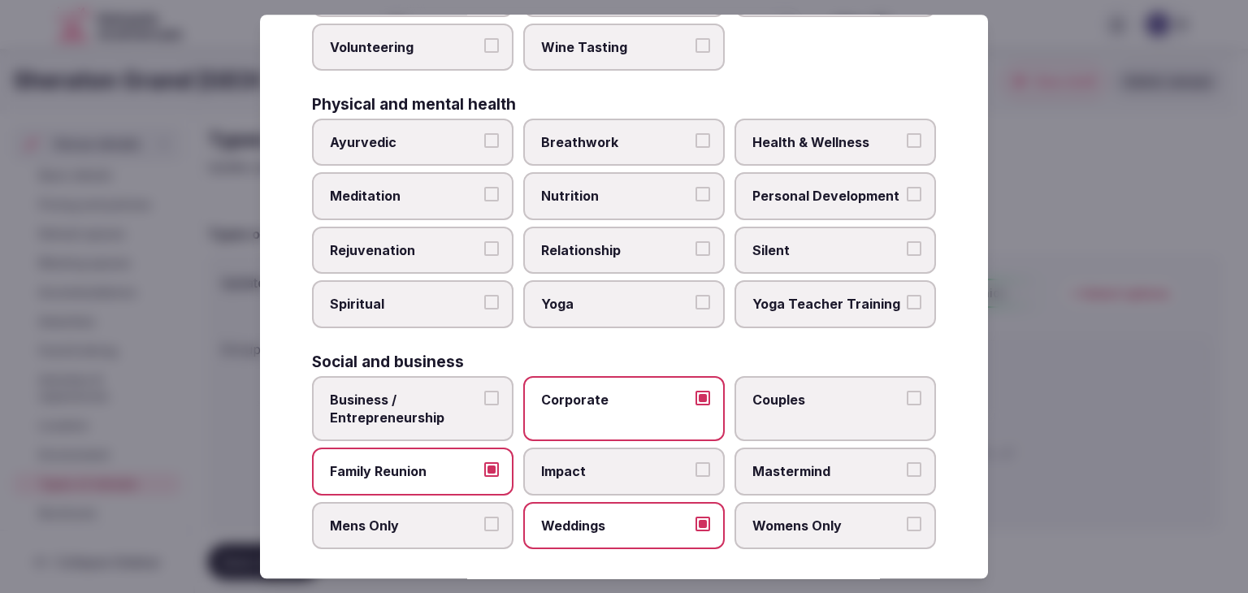
scroll to position [417, 0]
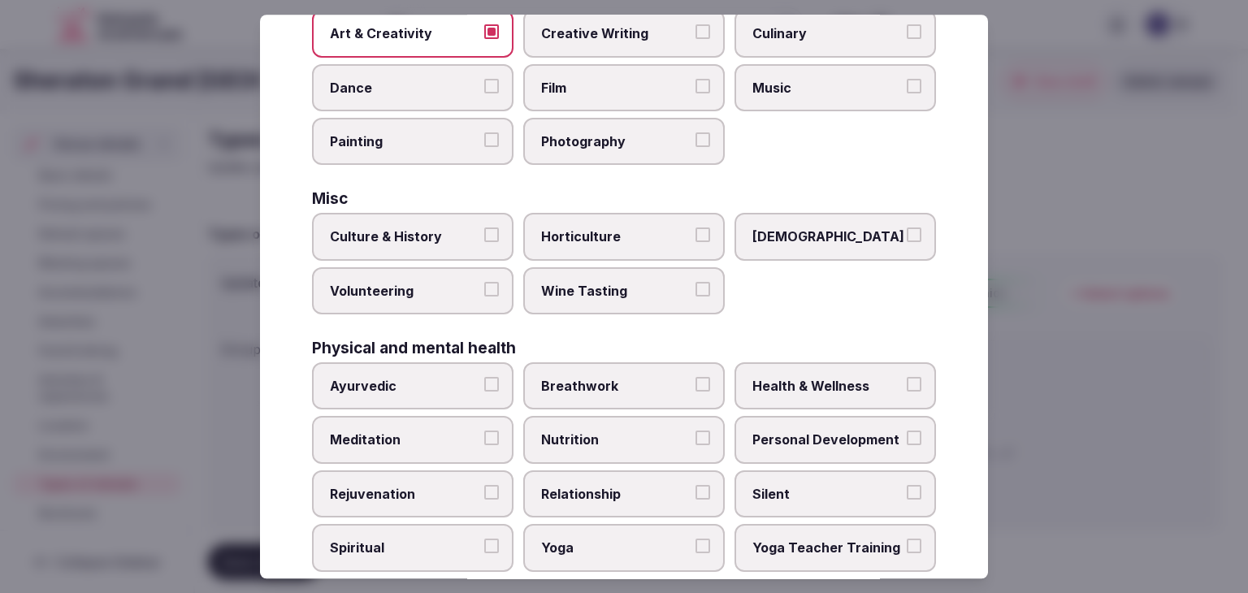
click at [802, 370] on label "Health & Wellness" at bounding box center [834, 385] width 201 height 47
click at [906, 377] on button "Health & Wellness" at bounding box center [913, 384] width 15 height 15
click at [804, 431] on span "Personal Development" at bounding box center [826, 440] width 149 height 18
click at [906, 431] on button "Personal Development" at bounding box center [913, 438] width 15 height 15
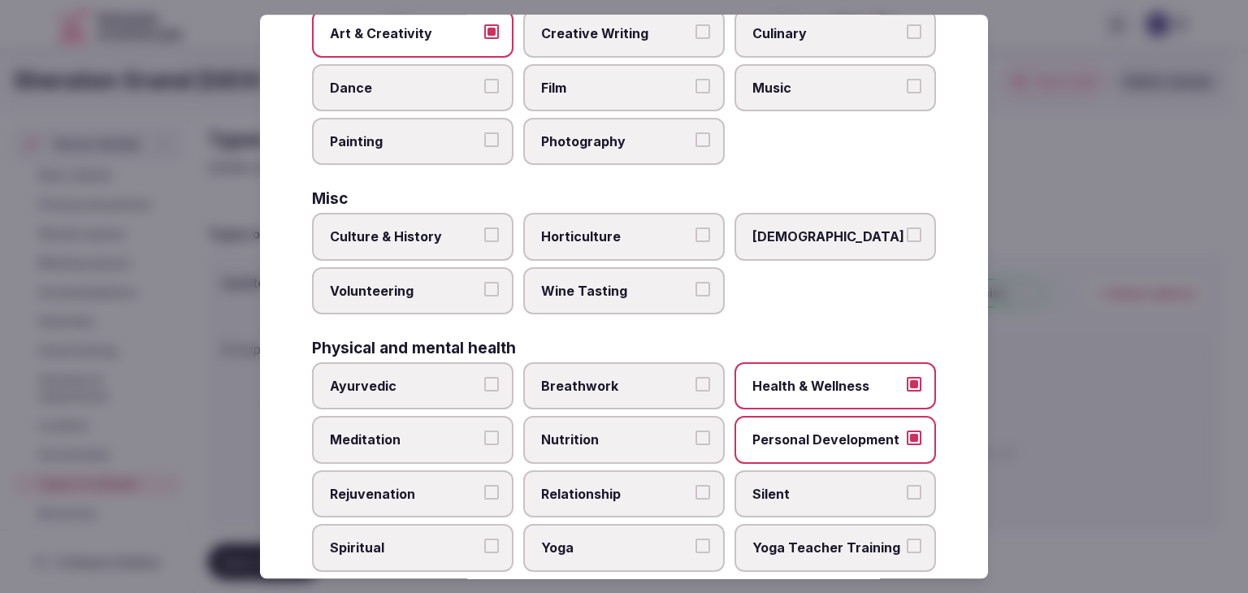
click at [439, 493] on span "Rejuvenation" at bounding box center [404, 494] width 149 height 18
click at [484, 493] on button "Rejuvenation" at bounding box center [491, 492] width 15 height 15
drag, startPoint x: 543, startPoint y: 534, endPoint x: 487, endPoint y: 448, distance: 102.5
click at [544, 539] on span "Yoga" at bounding box center [615, 548] width 149 height 18
click at [695, 539] on button "Yoga" at bounding box center [702, 546] width 15 height 15
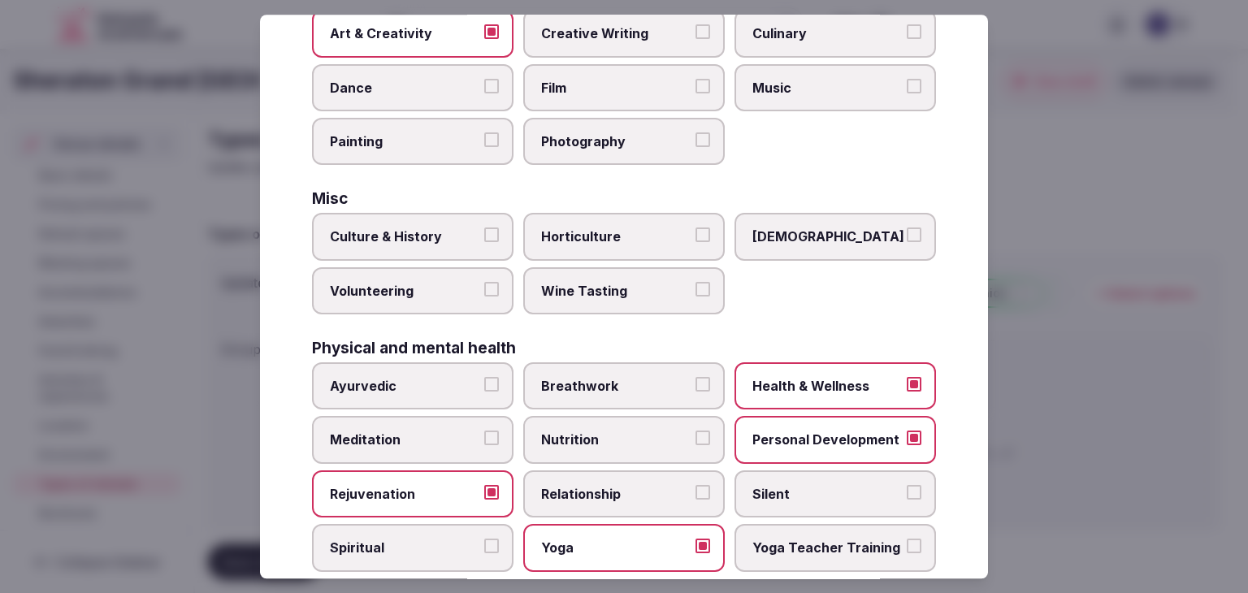
click at [469, 431] on span "Meditation" at bounding box center [404, 440] width 149 height 18
click at [484, 431] on button "Meditation" at bounding box center [491, 438] width 15 height 15
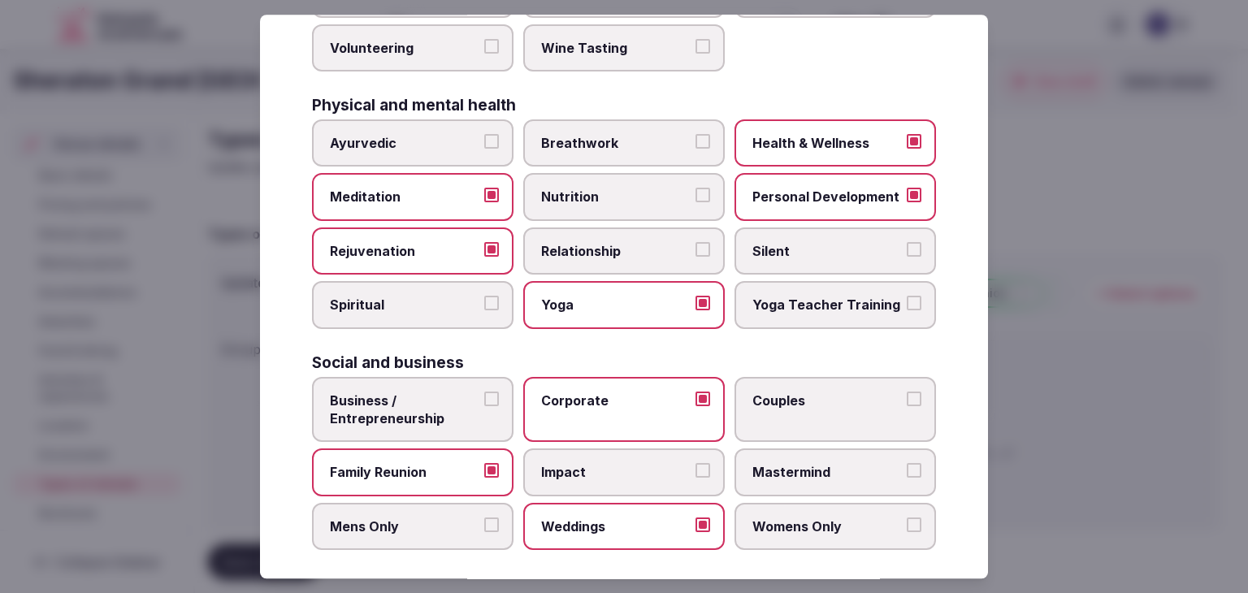
scroll to position [660, 0]
click at [803, 465] on span "Mastermind" at bounding box center [826, 472] width 149 height 18
click at [906, 465] on button "Mastermind" at bounding box center [913, 470] width 15 height 15
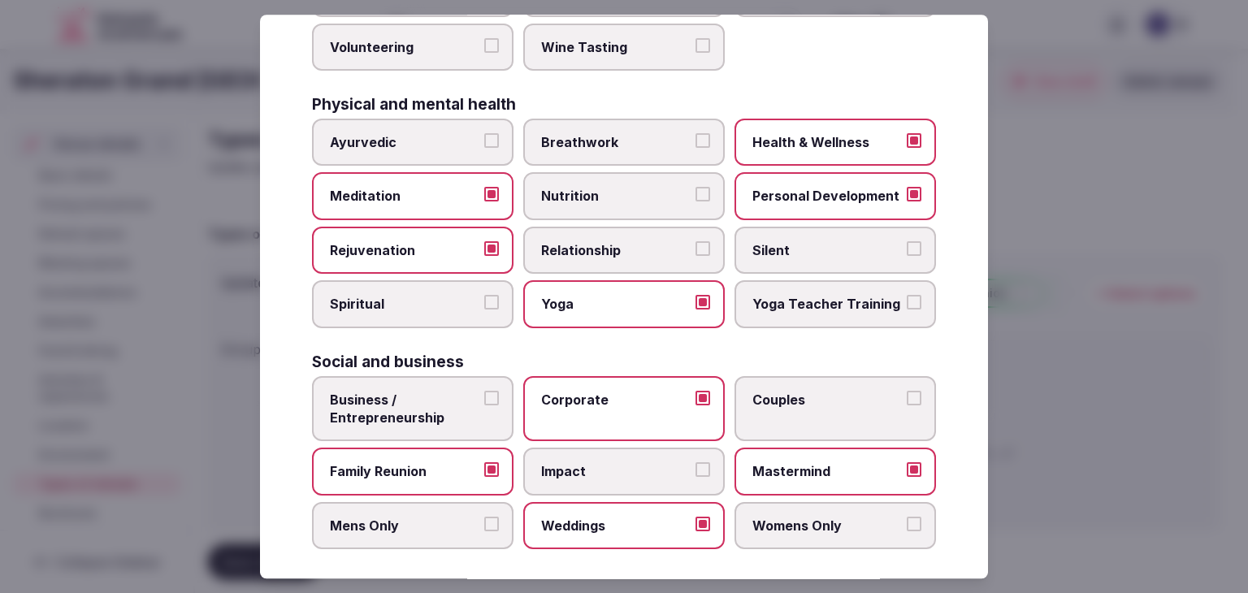
click at [801, 397] on span "Couples" at bounding box center [826, 400] width 149 height 18
click at [906, 397] on button "Couples" at bounding box center [913, 398] width 15 height 15
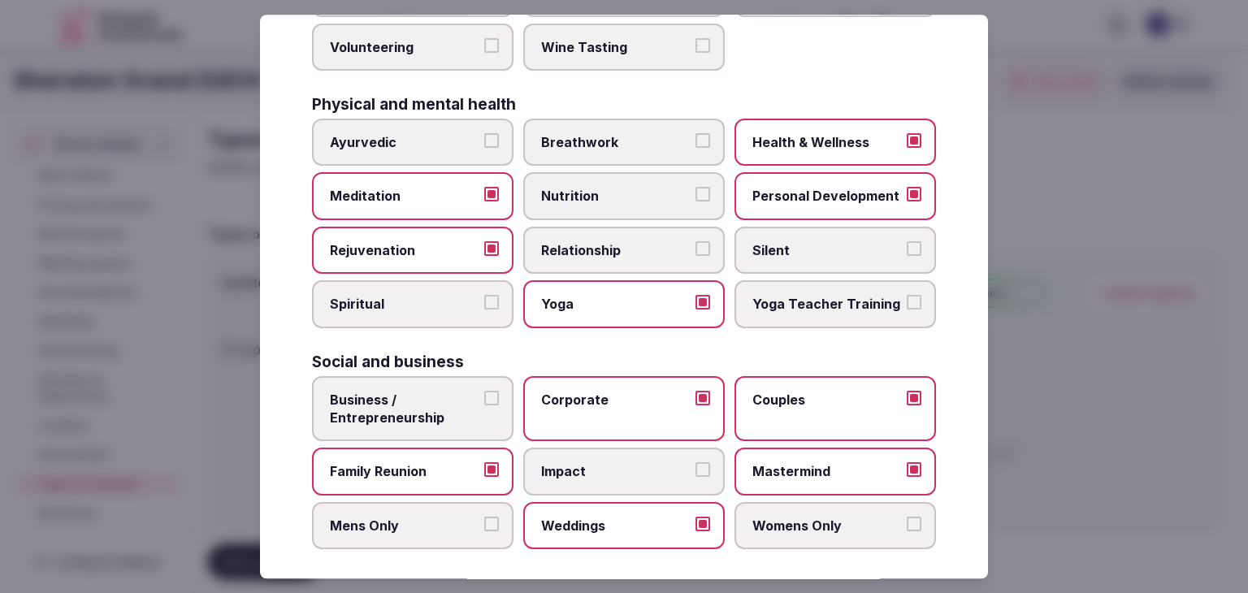
click at [785, 527] on label "Womens Only" at bounding box center [834, 525] width 201 height 47
click at [906, 527] on button "Womens Only" at bounding box center [913, 524] width 15 height 15
click at [448, 409] on span "Business / Entrepreneurship" at bounding box center [404, 409] width 149 height 37
click at [484, 405] on button "Business / Entrepreneurship" at bounding box center [491, 398] width 15 height 15
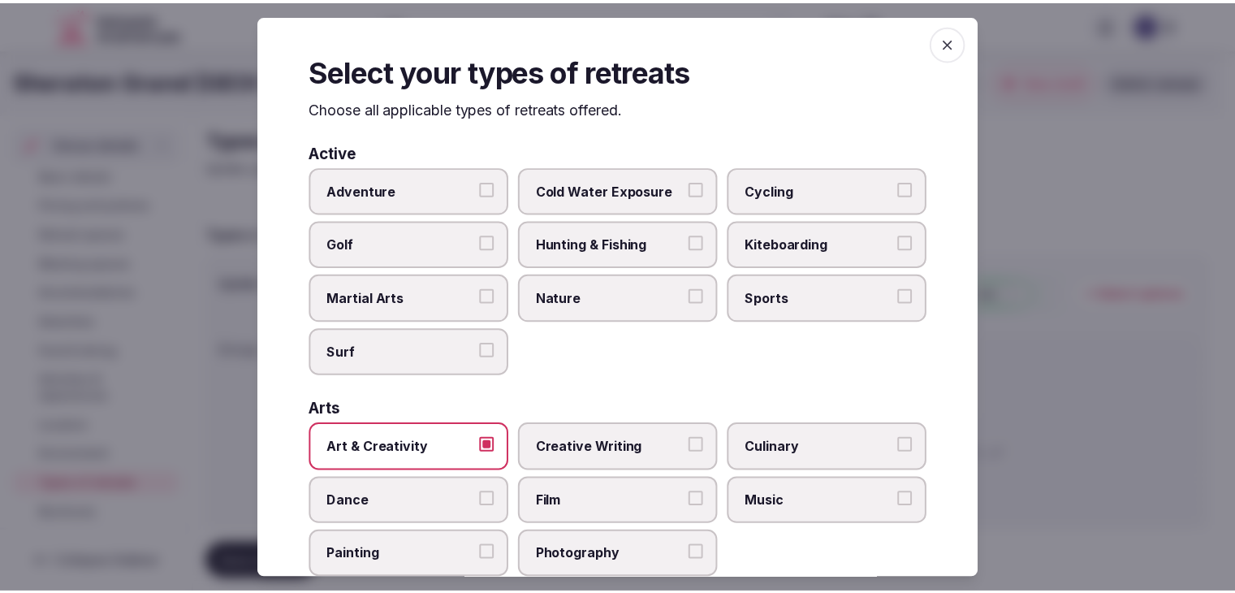
scroll to position [0, 0]
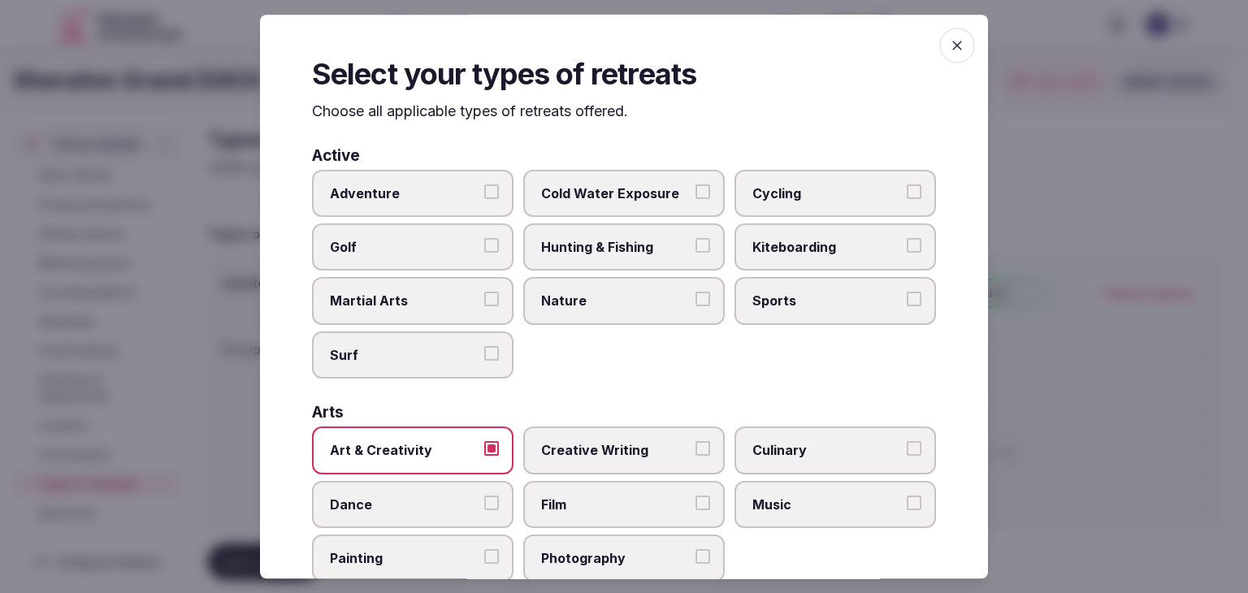
click at [949, 44] on icon "button" at bounding box center [957, 45] width 16 height 16
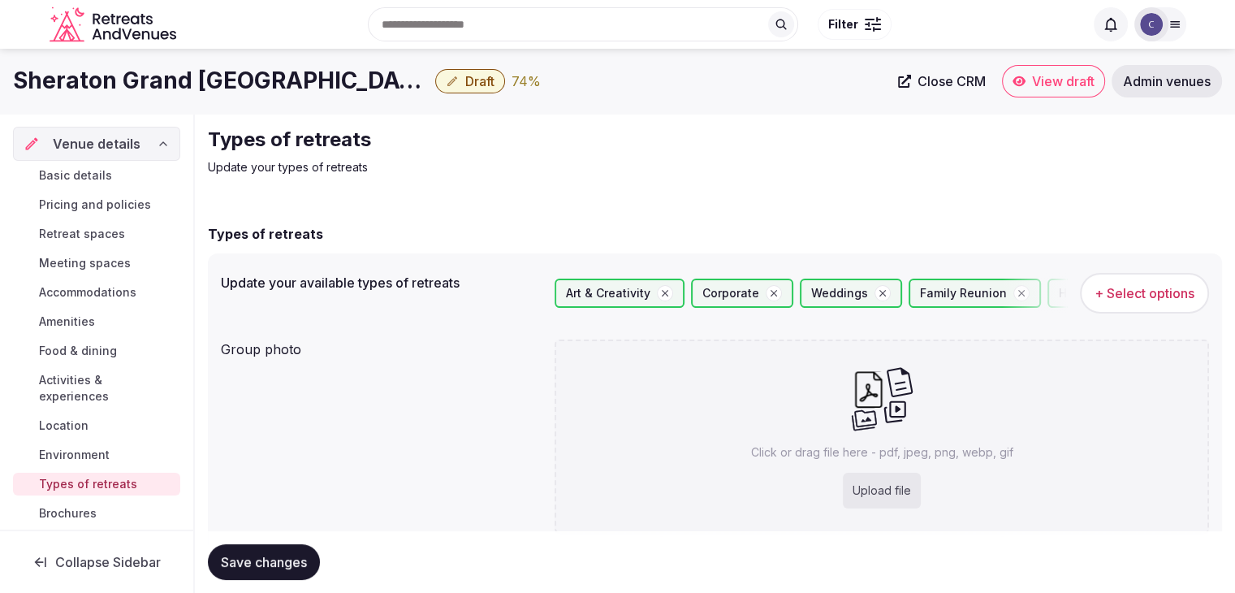
click at [872, 493] on div "Upload file" at bounding box center [882, 491] width 78 height 36
type input "**********"
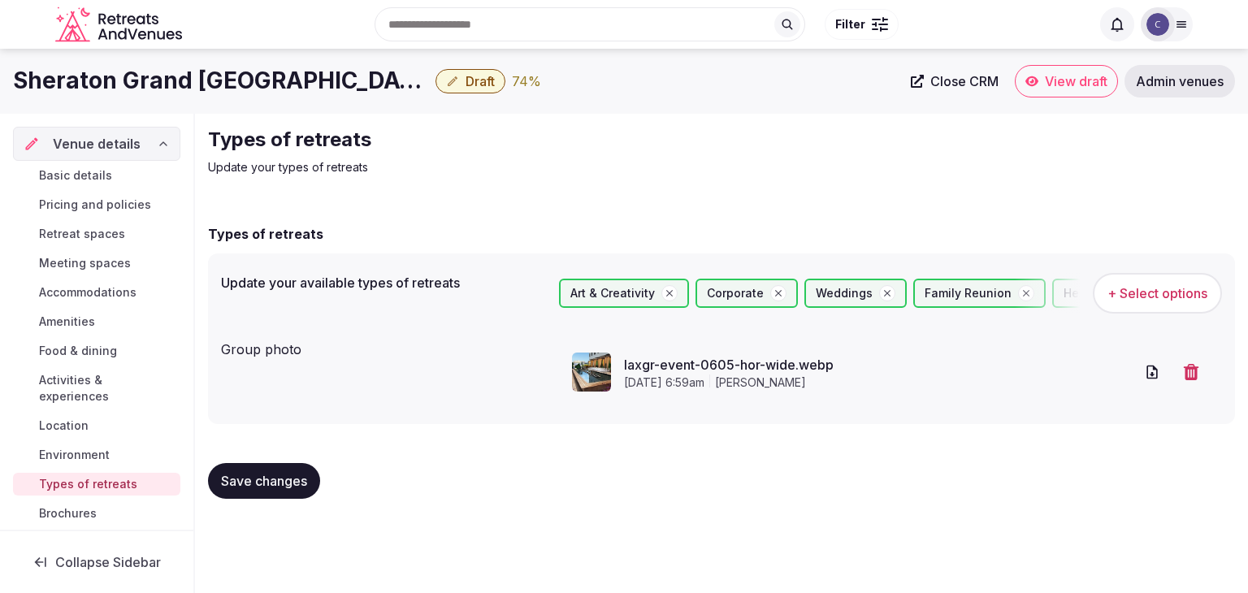
click at [261, 475] on span "Save changes" at bounding box center [264, 481] width 86 height 16
click at [465, 79] on span "Draft" at bounding box center [479, 81] width 29 height 16
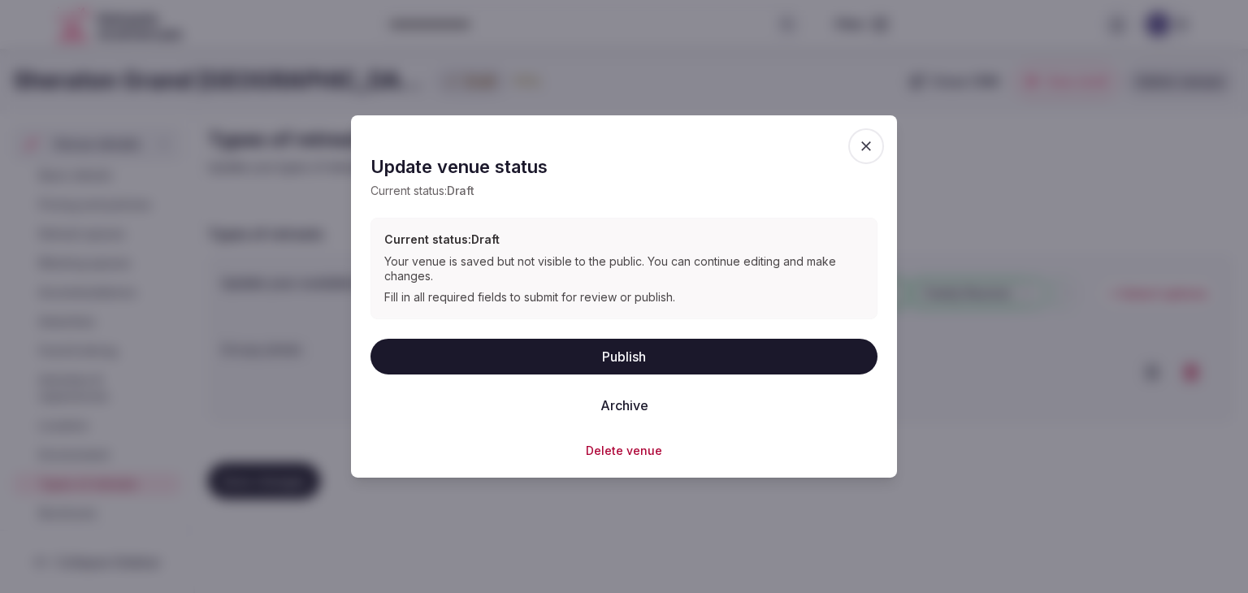
click at [608, 356] on button "Publish" at bounding box center [623, 356] width 507 height 36
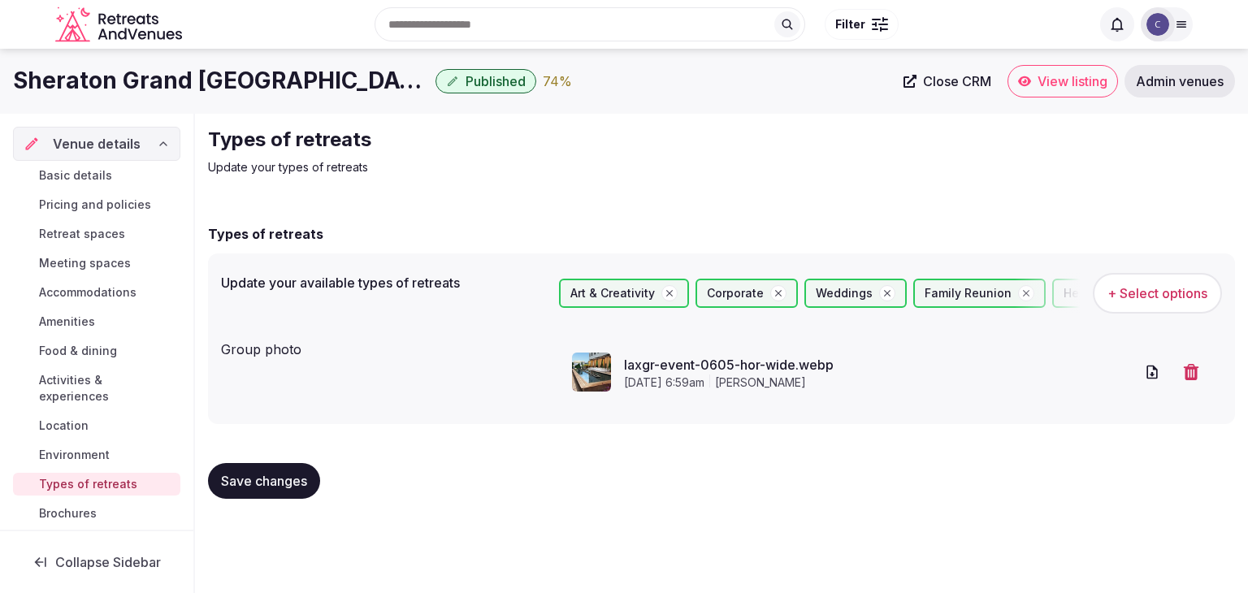
click at [81, 171] on span "Basic details" at bounding box center [75, 175] width 73 height 16
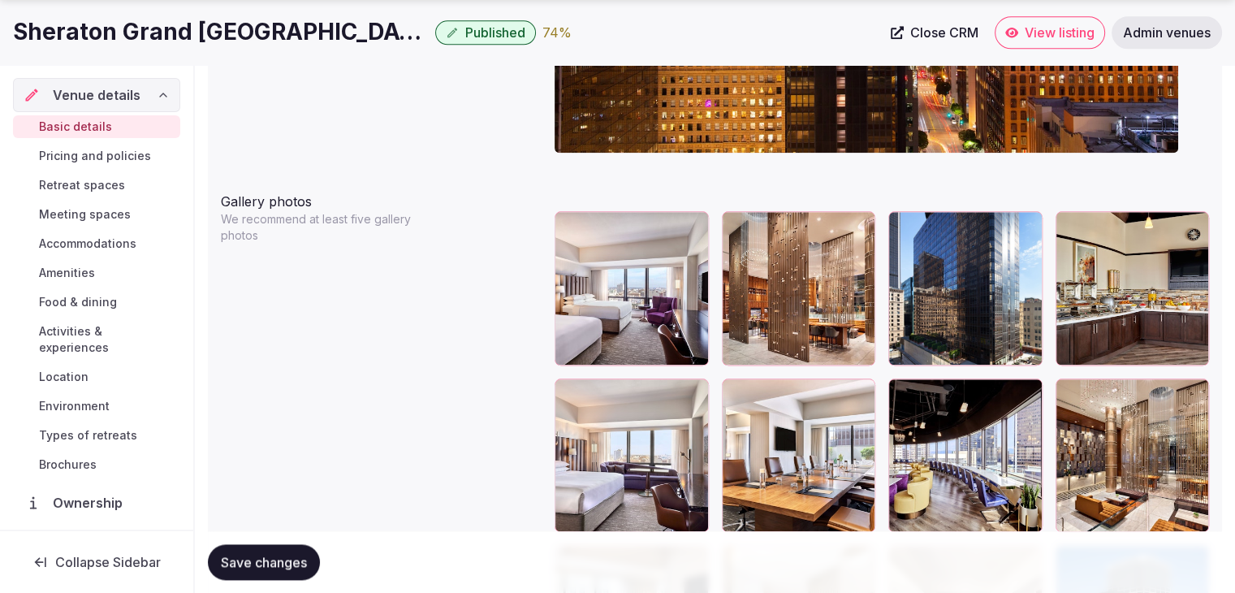
scroll to position [1868, 0]
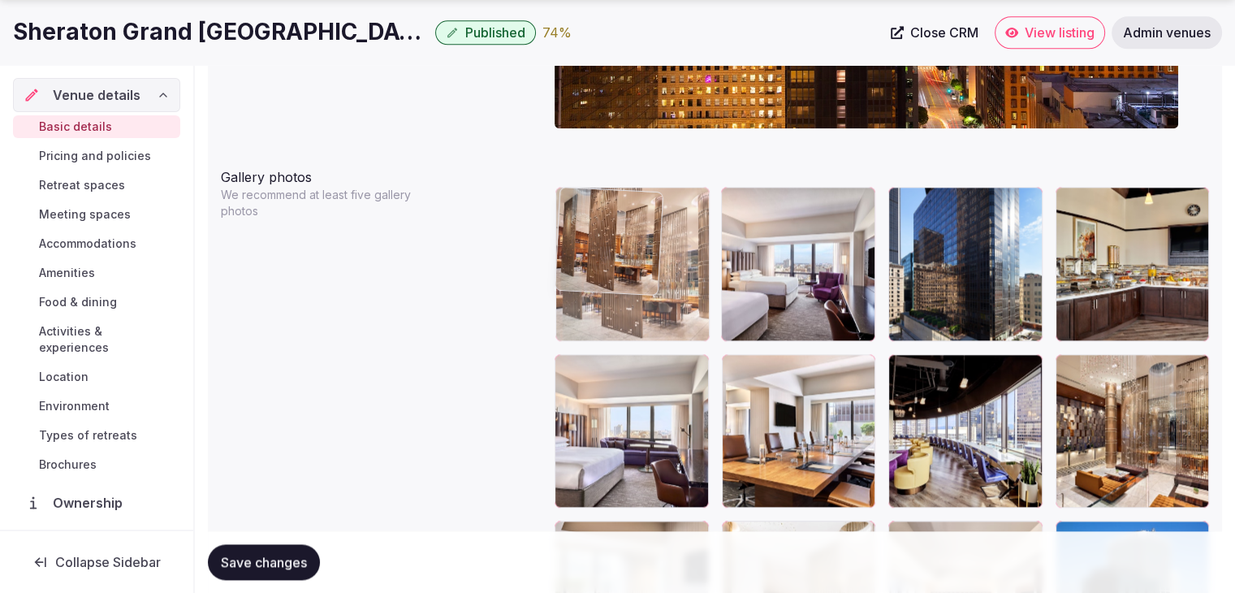
drag, startPoint x: 743, startPoint y: 205, endPoint x: 660, endPoint y: 240, distance: 89.9
click at [617, 214] on body "**********" at bounding box center [617, 298] width 1235 height 4332
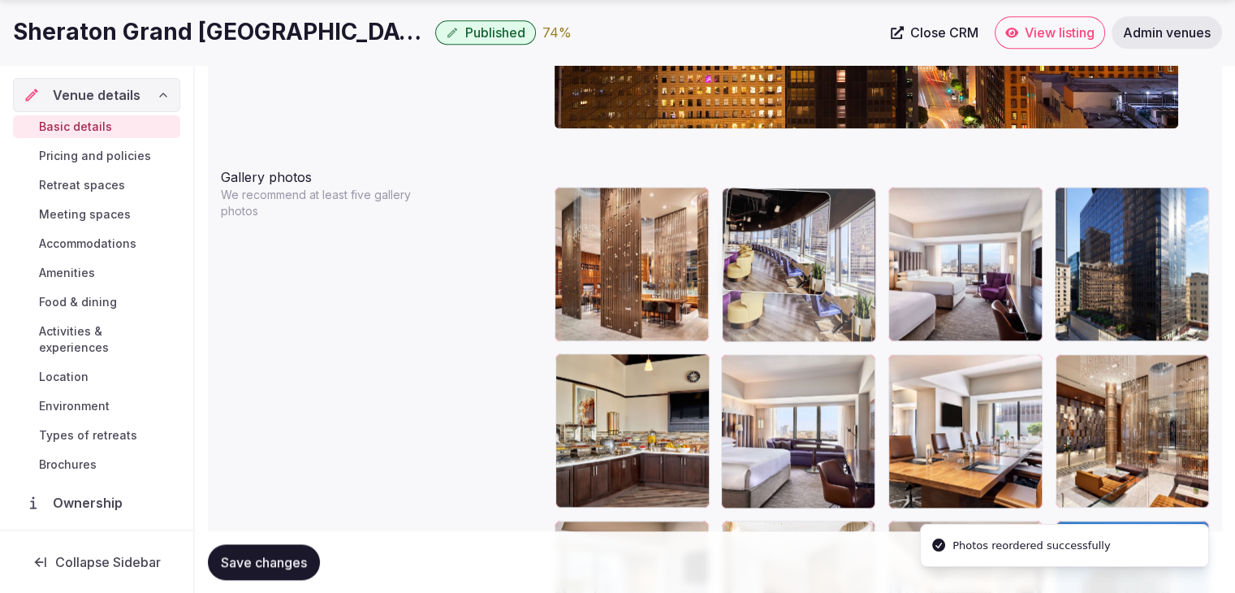
drag, startPoint x: 911, startPoint y: 367, endPoint x: 791, endPoint y: 259, distance: 161.6
click at [791, 259] on body "**********" at bounding box center [617, 298] width 1235 height 4332
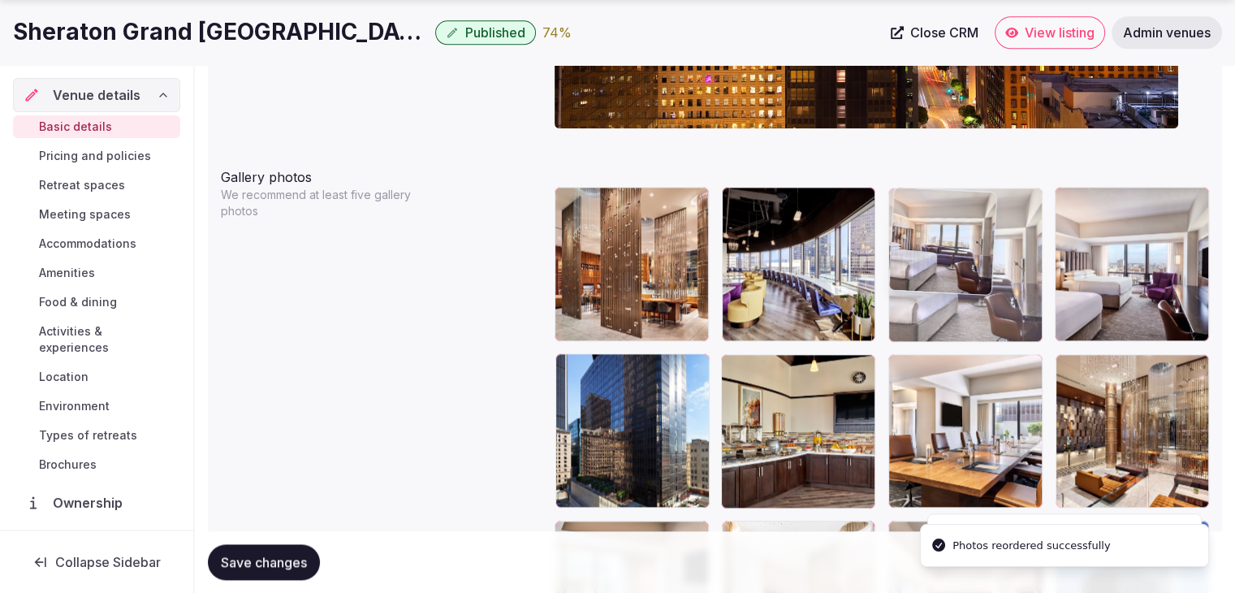
drag, startPoint x: 734, startPoint y: 367, endPoint x: 922, endPoint y: 253, distance: 219.4
click at [919, 253] on body "**********" at bounding box center [617, 298] width 1235 height 4332
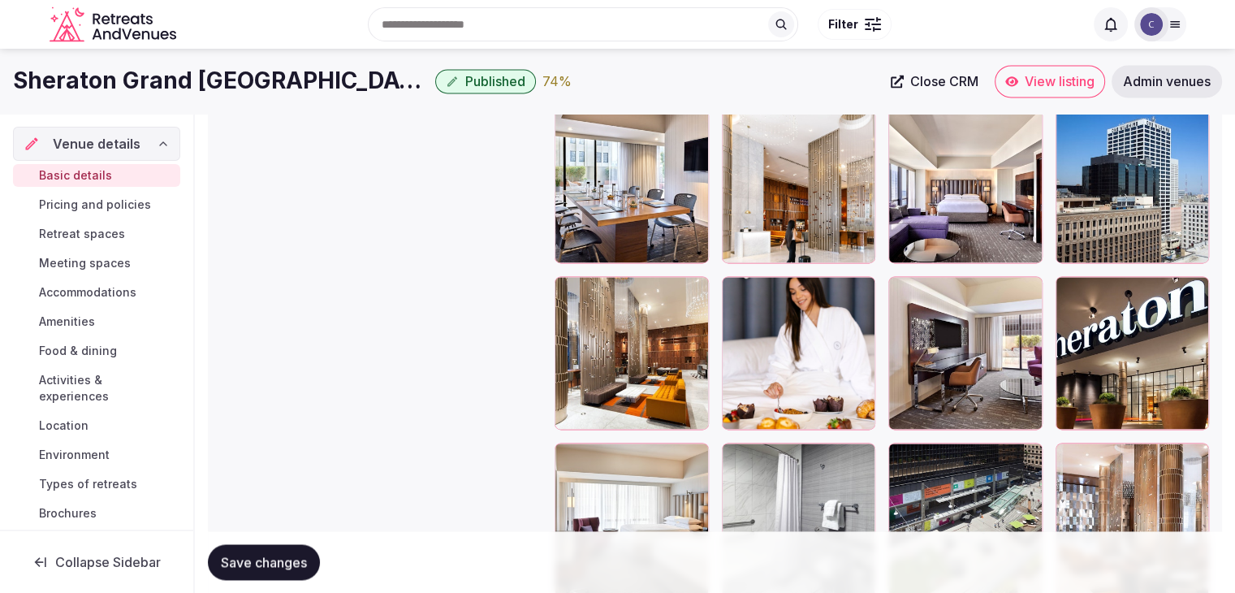
scroll to position [2193, 0]
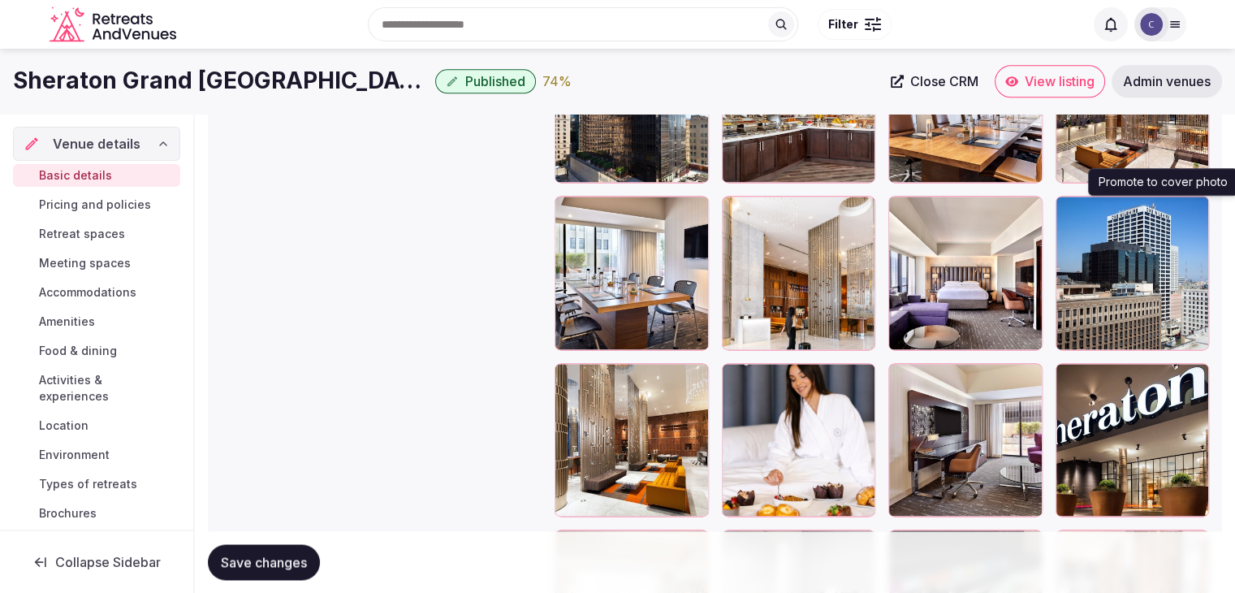
click at [1197, 205] on icon "button" at bounding box center [1193, 211] width 13 height 13
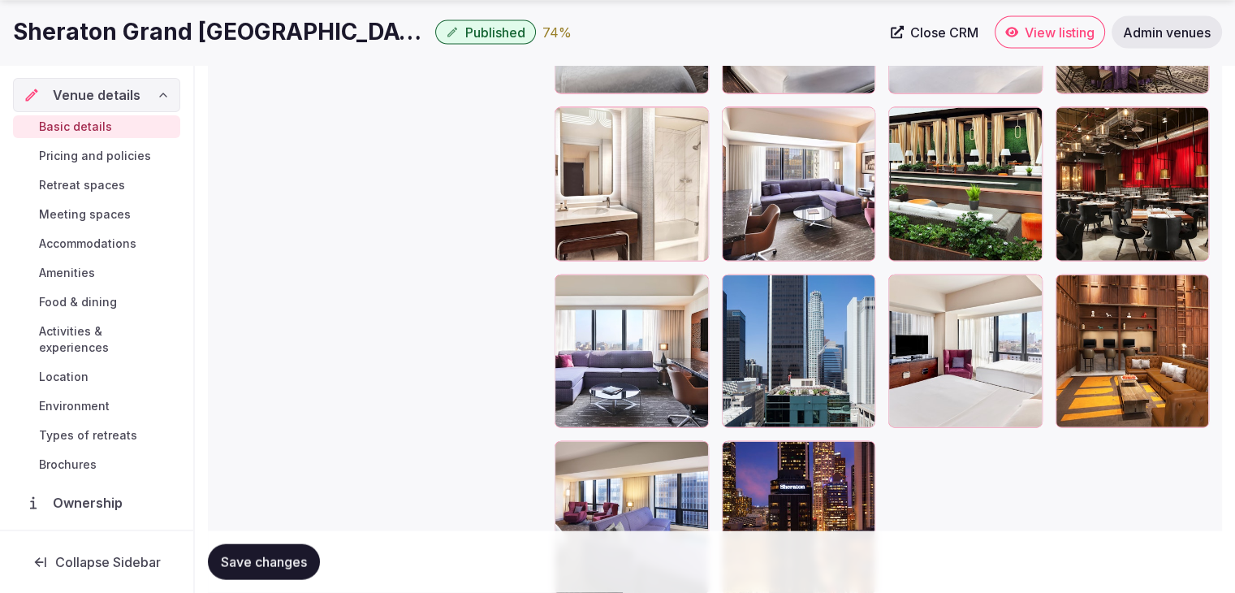
scroll to position [3736, 0]
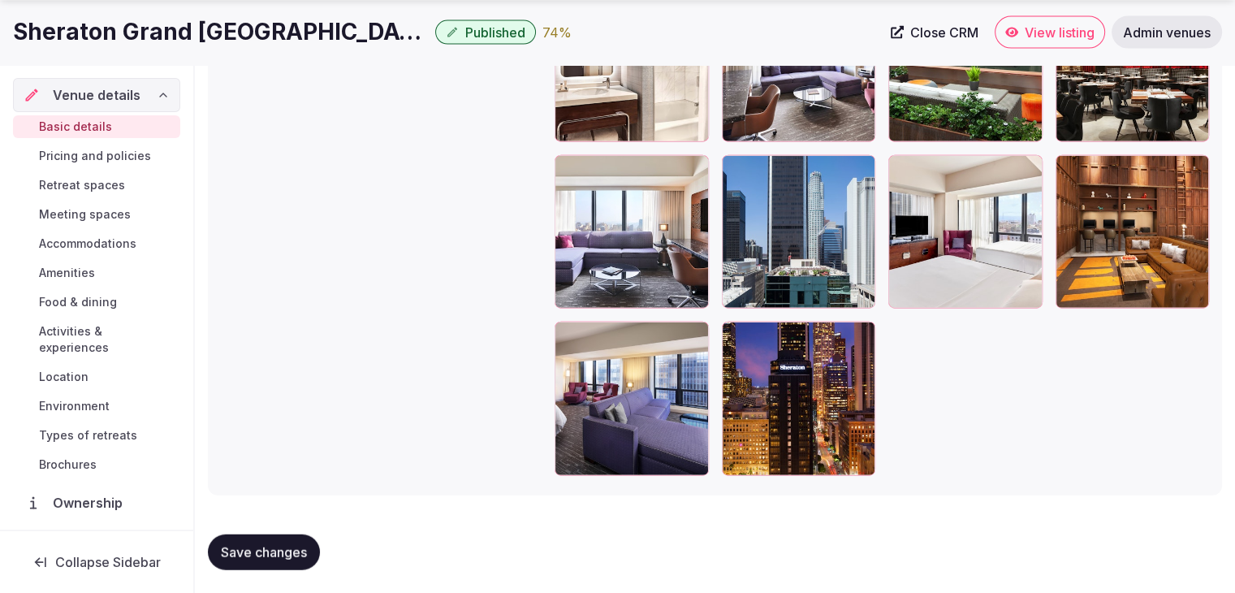
click at [863, 338] on icon "button" at bounding box center [859, 337] width 13 height 13
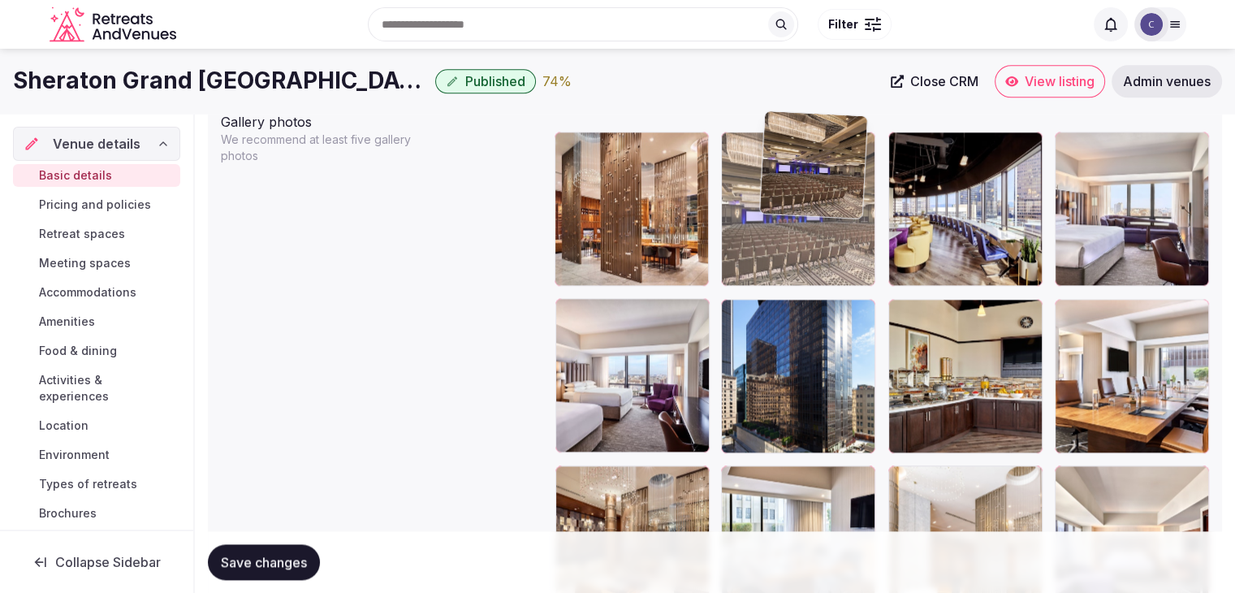
scroll to position [1917, 0]
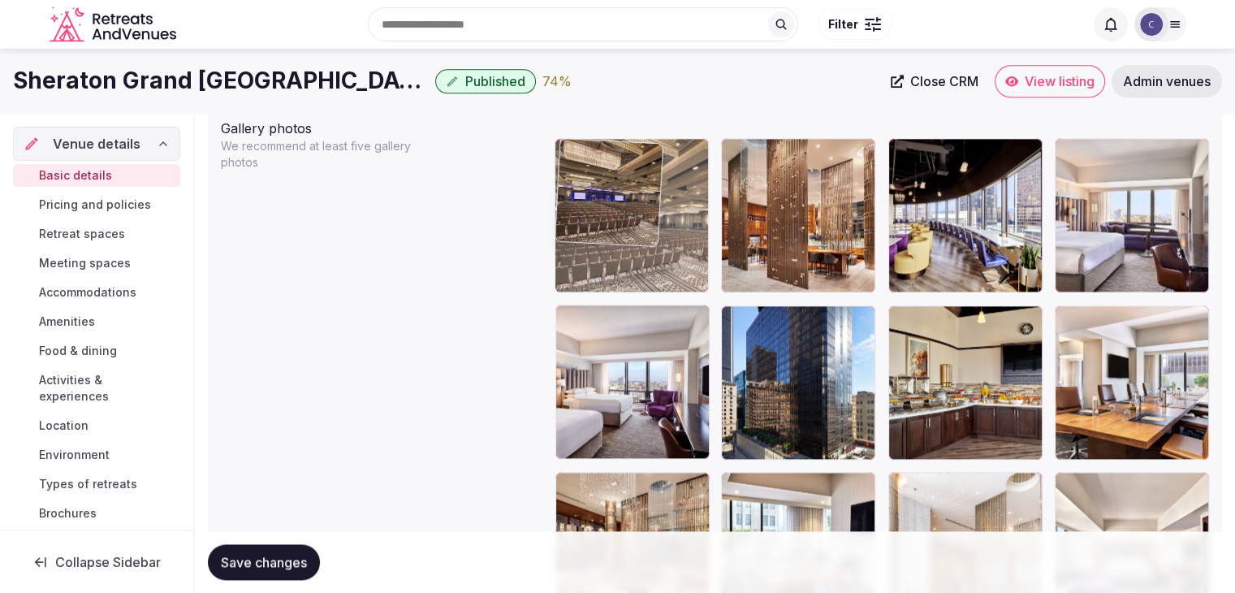
drag, startPoint x: 574, startPoint y: 301, endPoint x: 633, endPoint y: 154, distance: 158.2
click at [633, 154] on body "**********" at bounding box center [617, 249] width 1235 height 4332
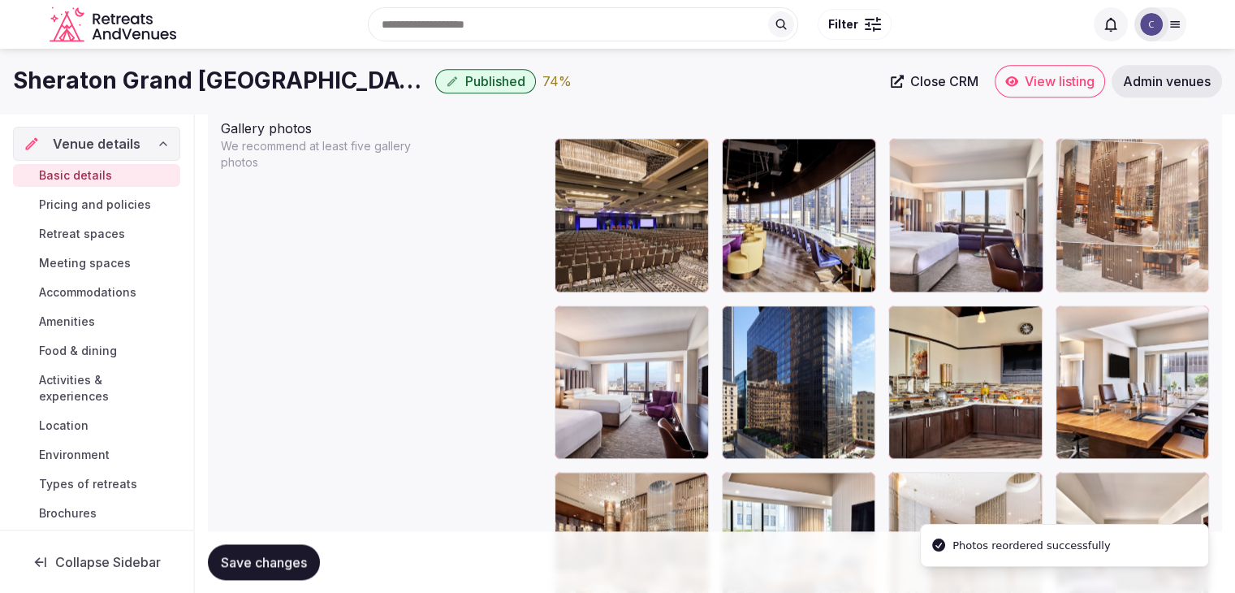
drag, startPoint x: 740, startPoint y: 154, endPoint x: 1101, endPoint y: 181, distance: 361.6
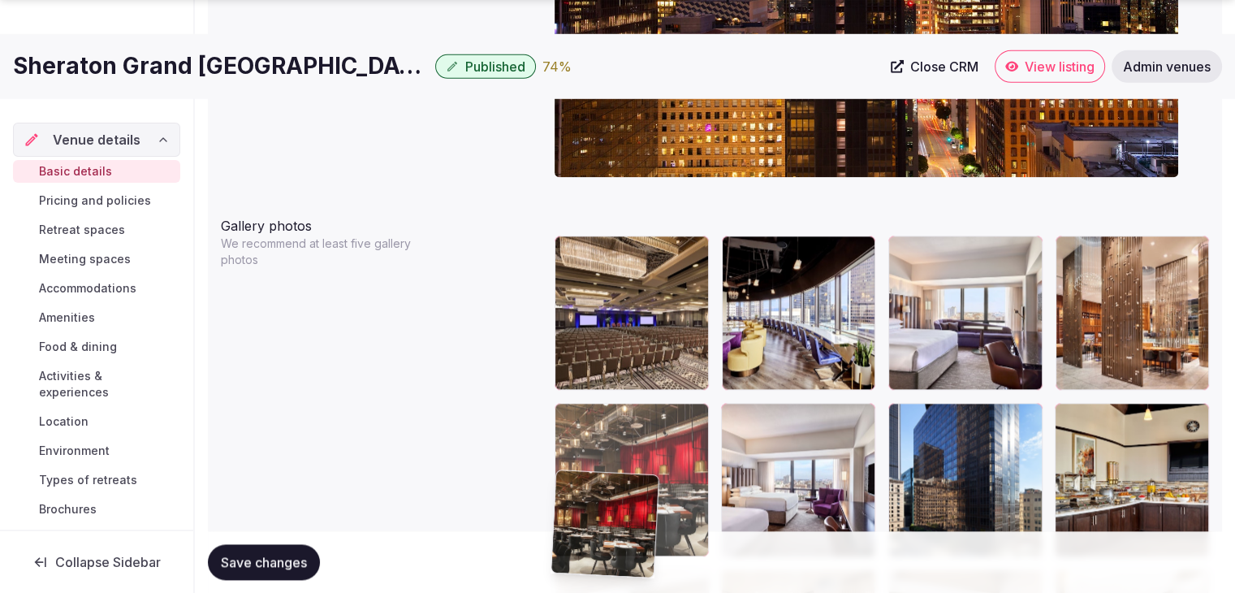
scroll to position [1839, 0]
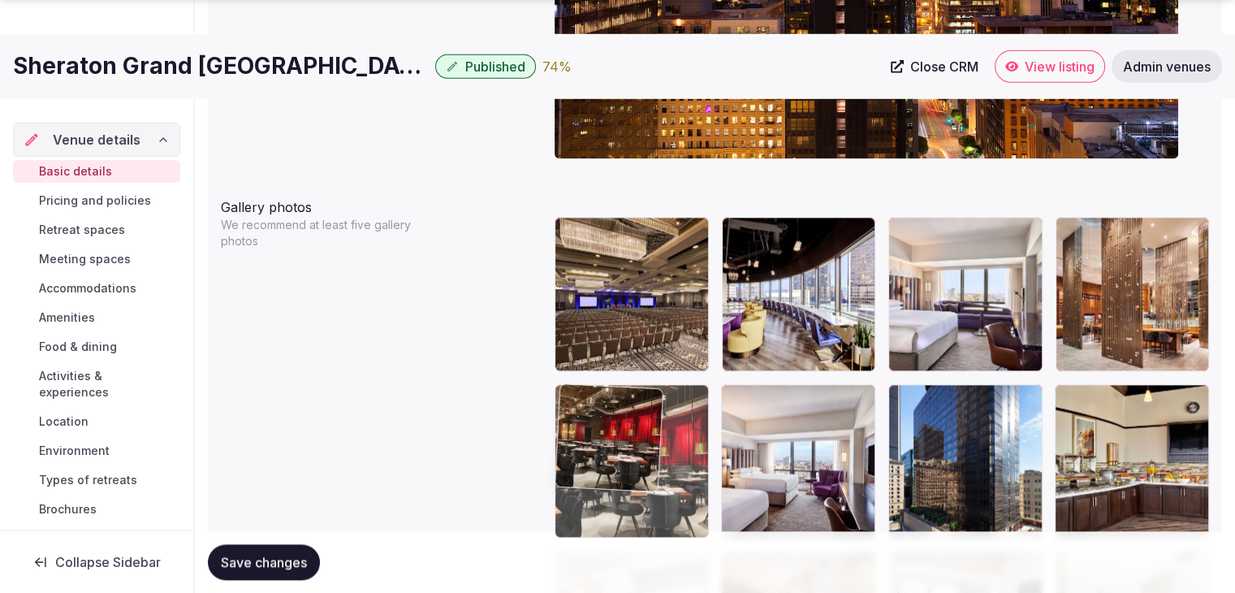
drag, startPoint x: 567, startPoint y: 278, endPoint x: 565, endPoint y: 482, distance: 204.7
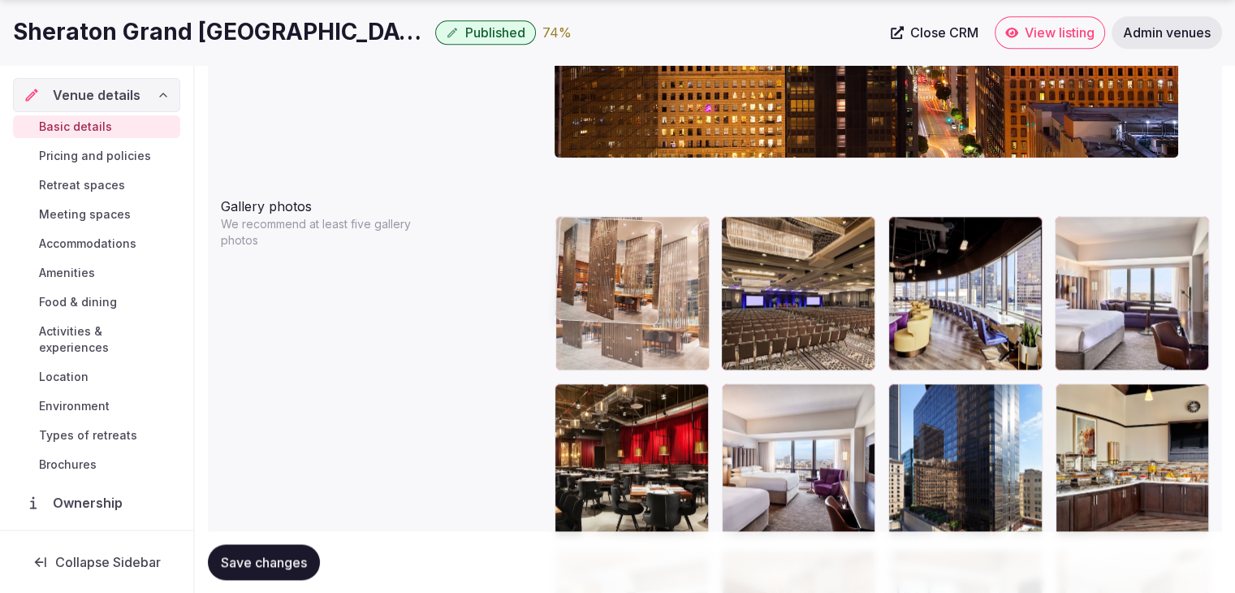
drag, startPoint x: 1063, startPoint y: 220, endPoint x: 632, endPoint y: 237, distance: 431.6
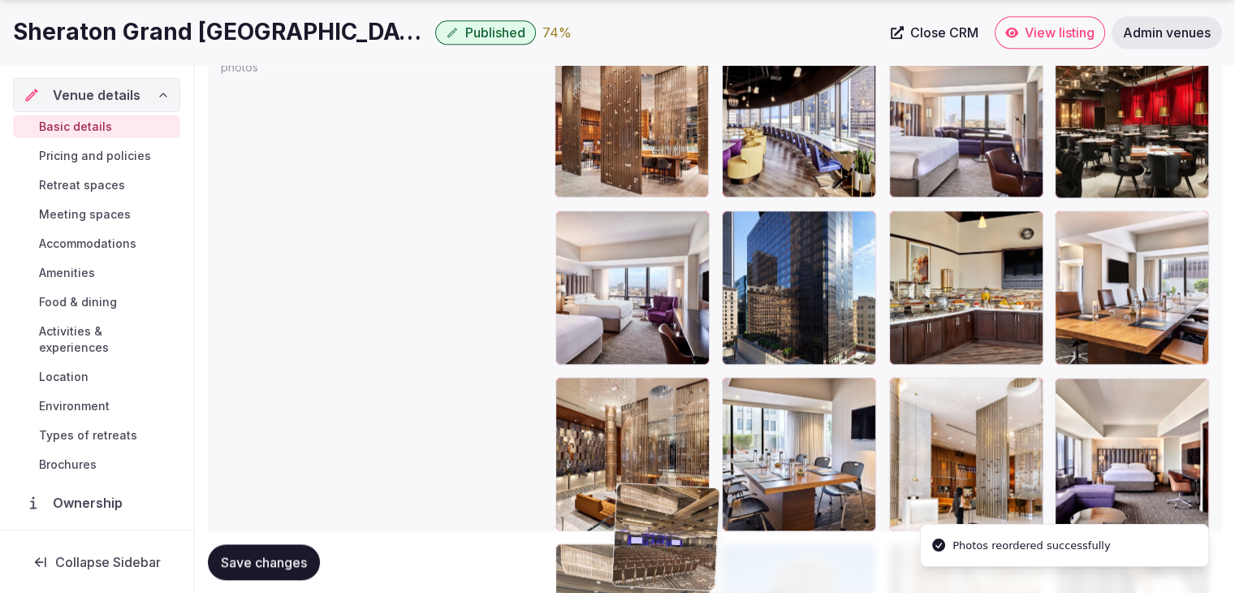
scroll to position [2033, 0]
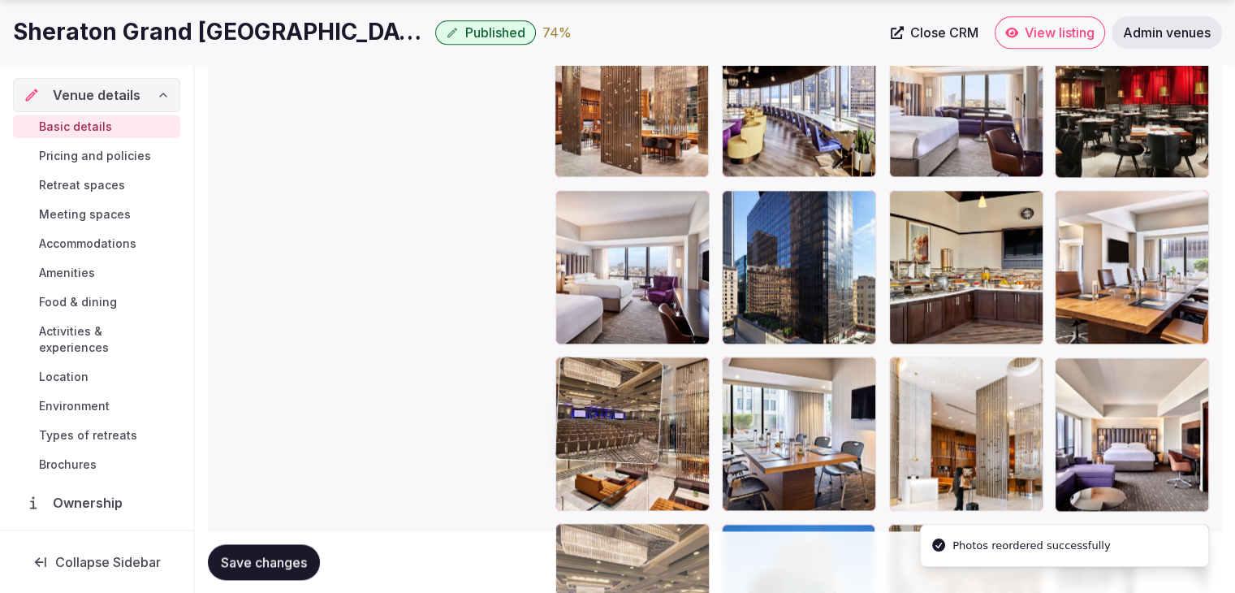
drag, startPoint x: 742, startPoint y: 222, endPoint x: 613, endPoint y: 376, distance: 201.2
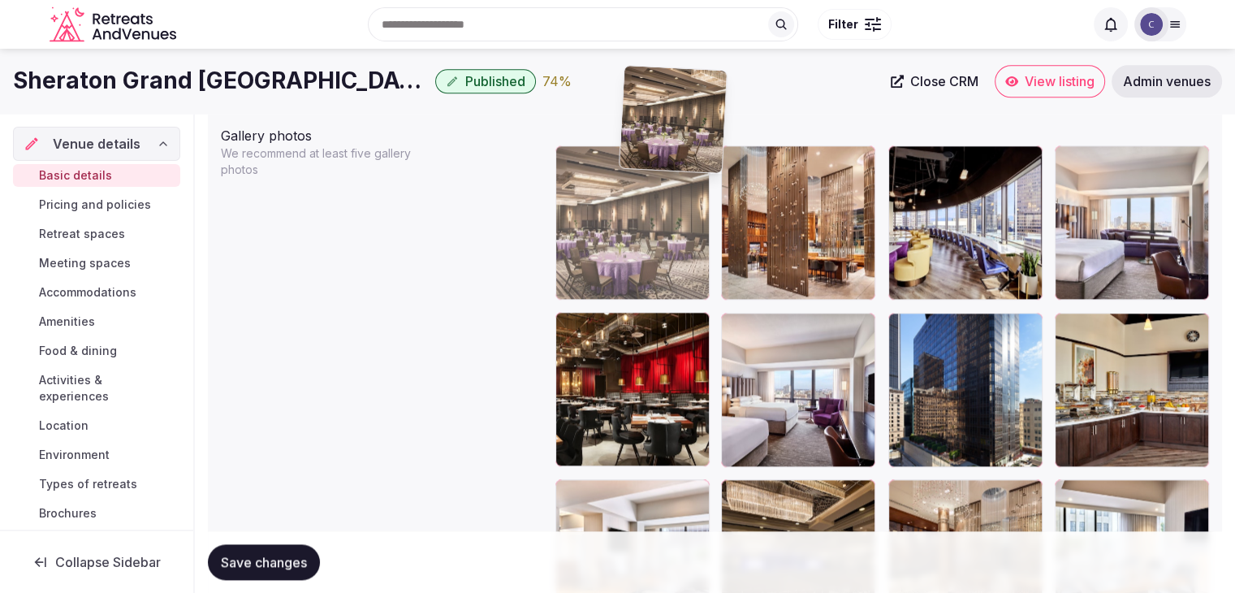
scroll to position [1880, 0]
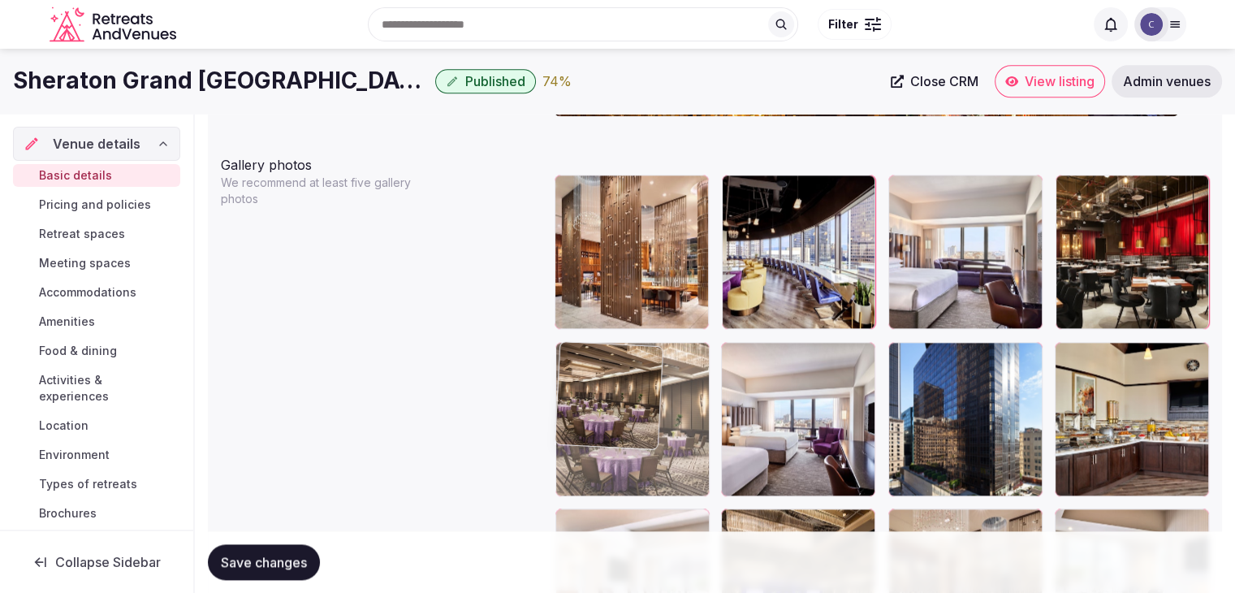
drag, startPoint x: 737, startPoint y: 154, endPoint x: 605, endPoint y: 423, distance: 300.4
click at [608, 443] on body "**********" at bounding box center [617, 286] width 1235 height 4332
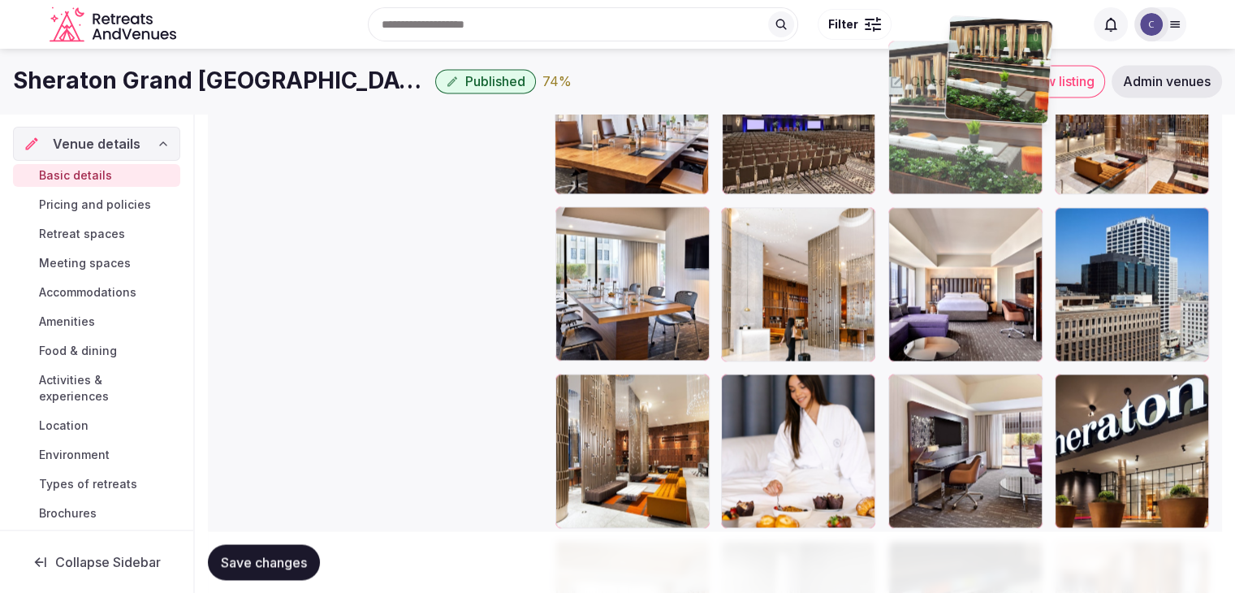
scroll to position [2346, 0]
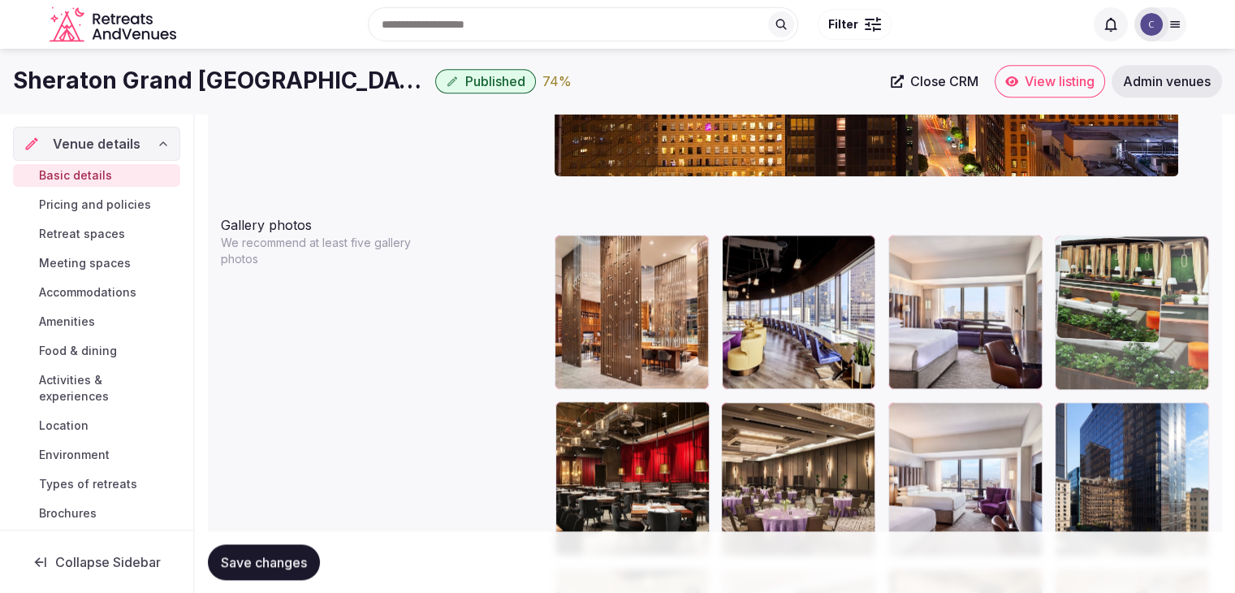
drag, startPoint x: 570, startPoint y: 173, endPoint x: 1088, endPoint y: 241, distance: 522.7
click at [1088, 238] on body "**********" at bounding box center [617, 346] width 1235 height 4332
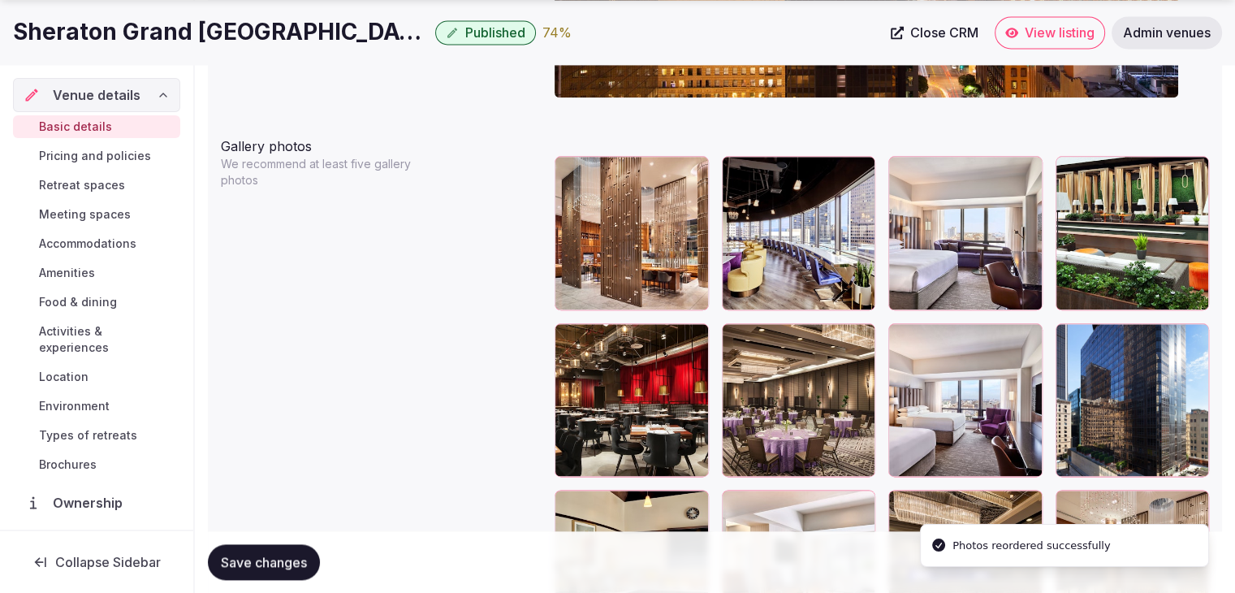
scroll to position [1983, 0]
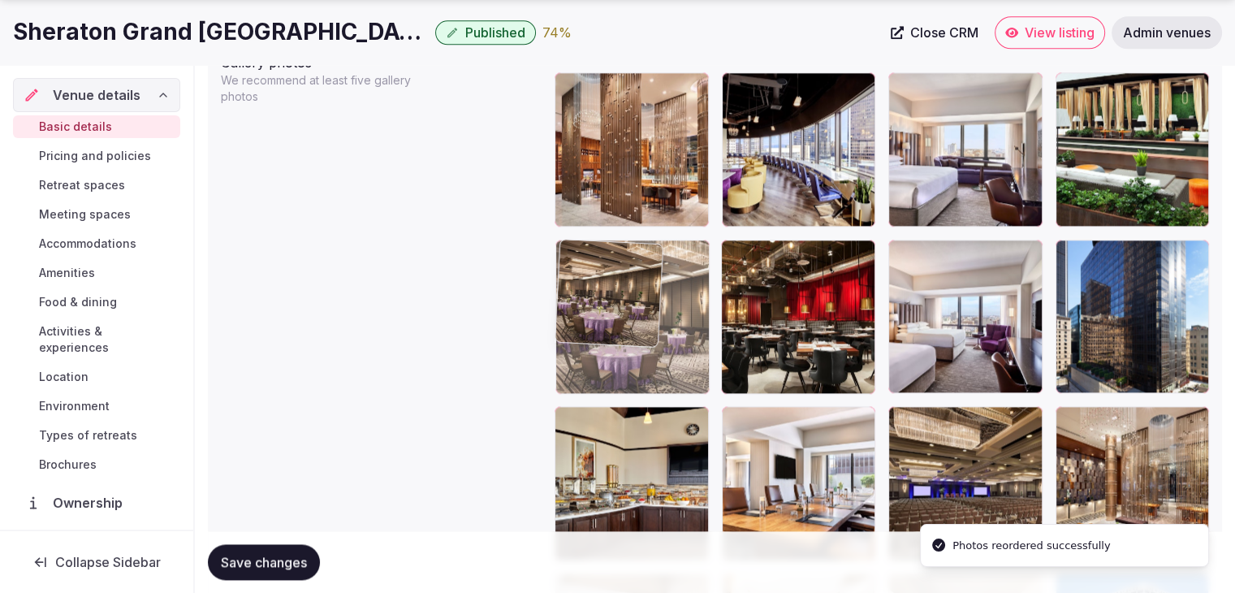
drag, startPoint x: 729, startPoint y: 253, endPoint x: 613, endPoint y: 253, distance: 116.1
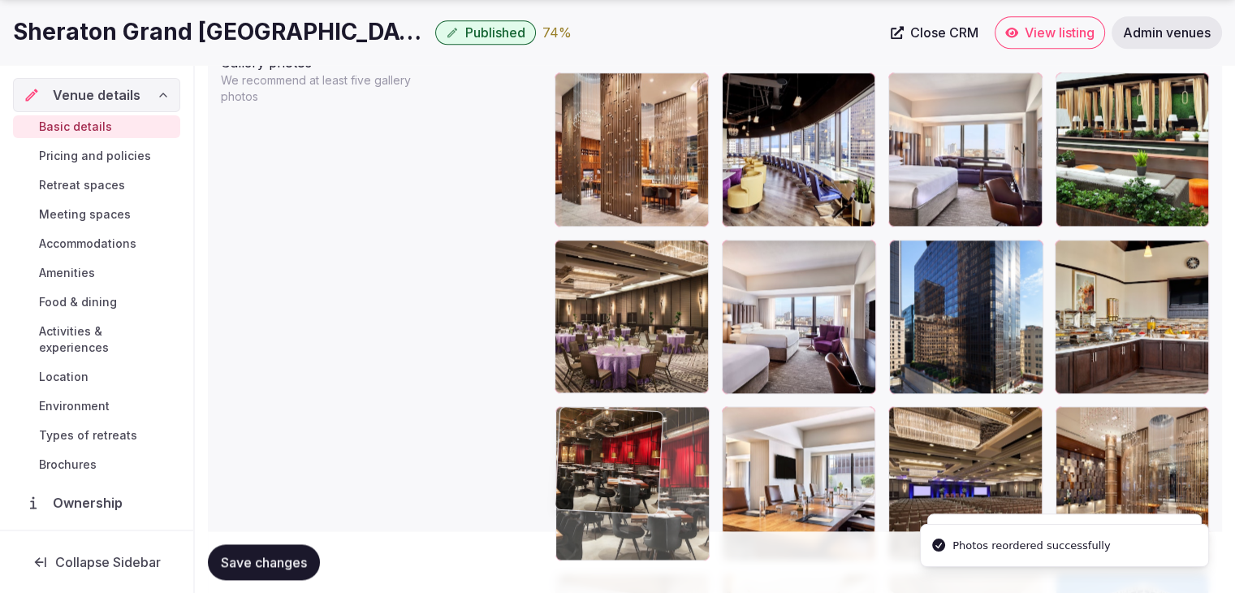
drag, startPoint x: 739, startPoint y: 252, endPoint x: 658, endPoint y: 383, distance: 153.9
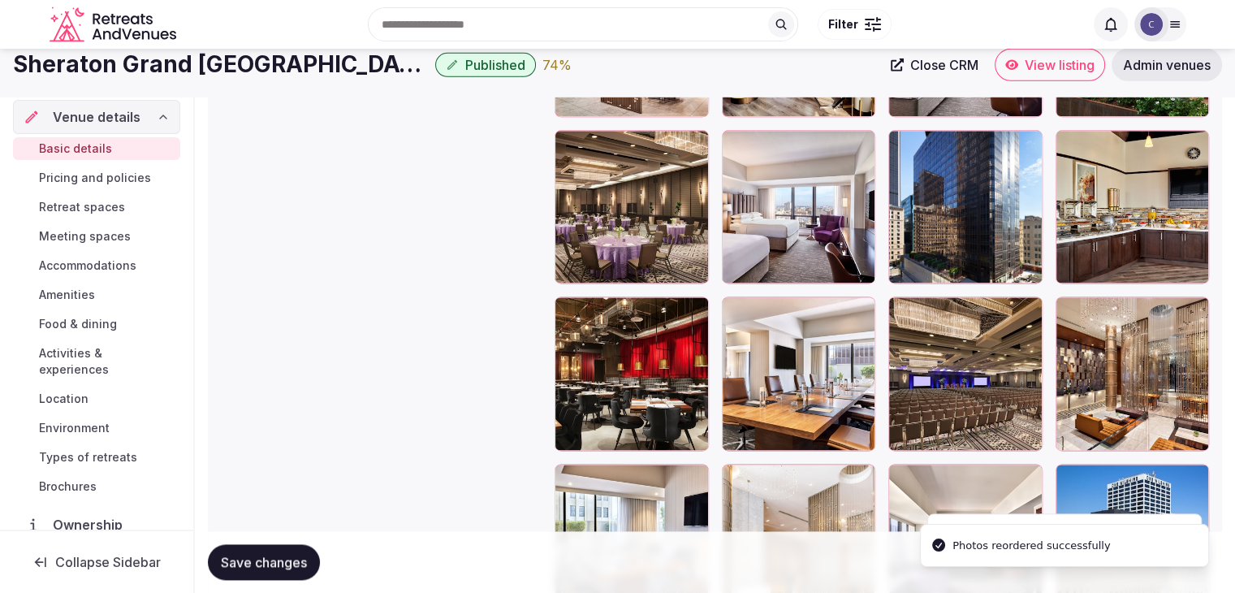
scroll to position [2064, 0]
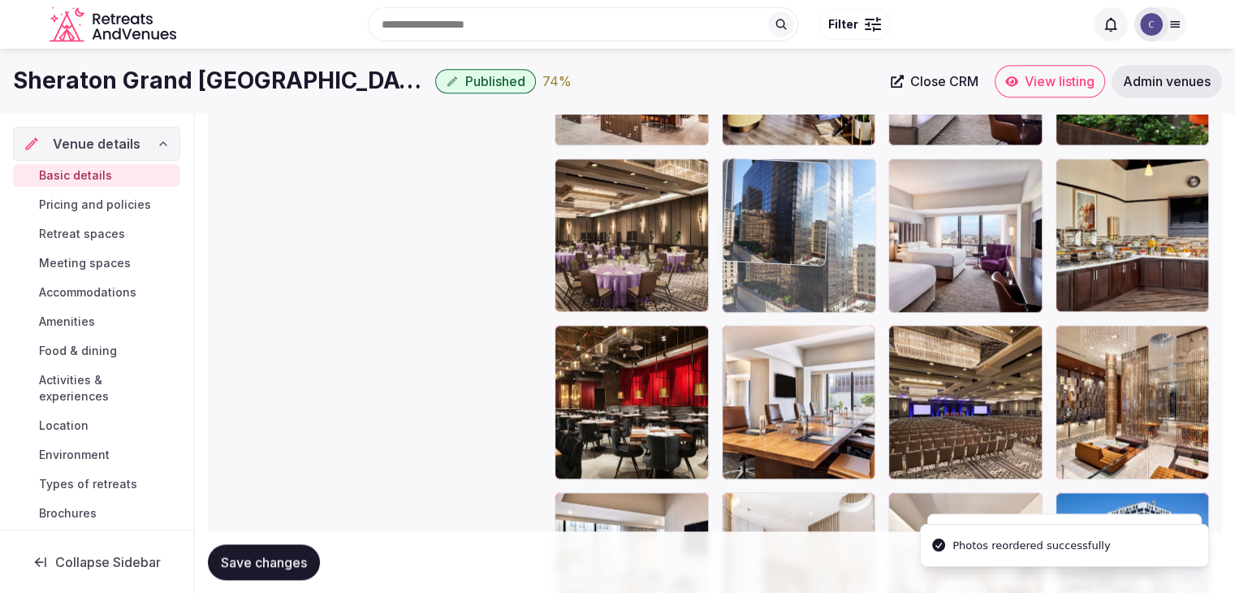
drag, startPoint x: 912, startPoint y: 167, endPoint x: 762, endPoint y: 185, distance: 151.4
click at [762, 185] on body "**********" at bounding box center [617, 102] width 1235 height 4332
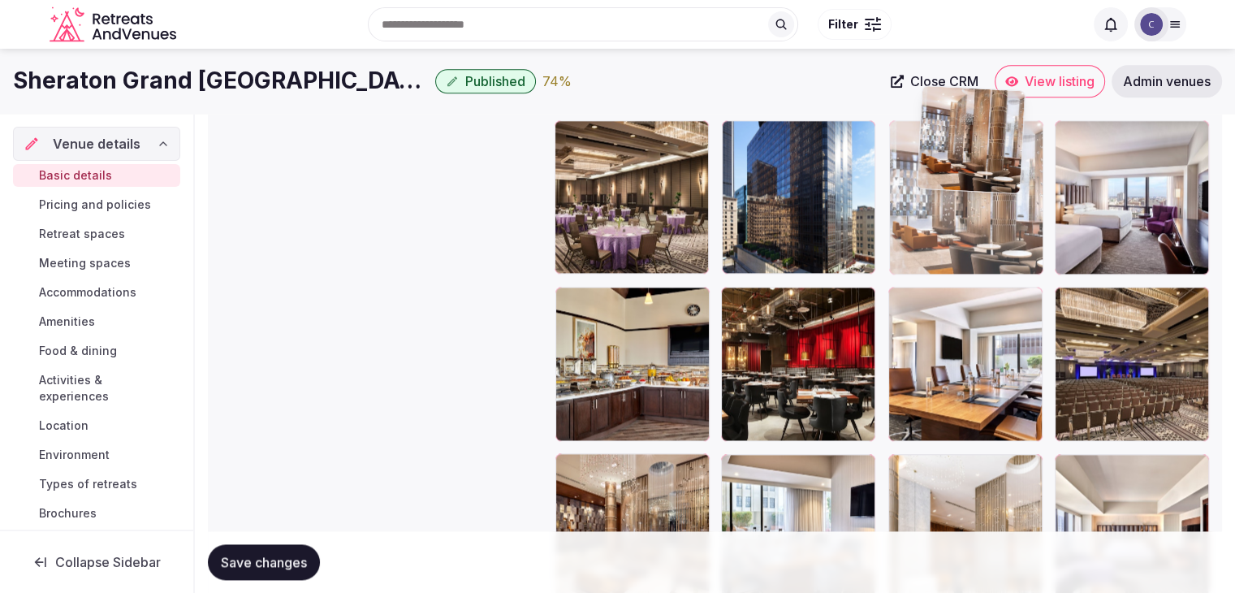
scroll to position [2076, 0]
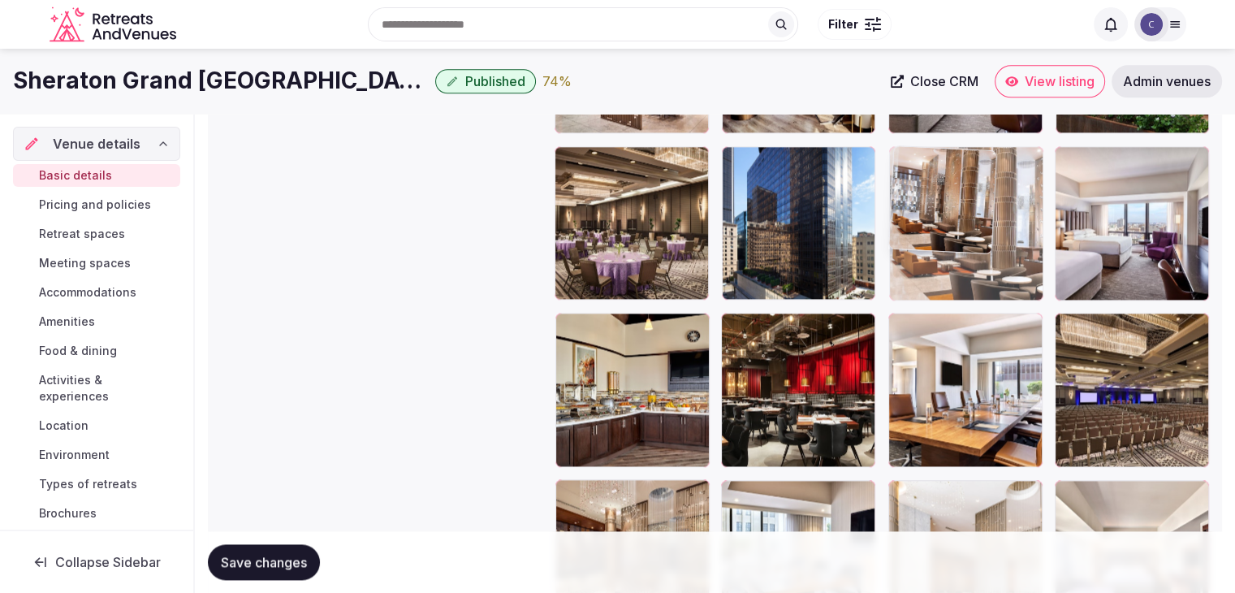
drag, startPoint x: 1079, startPoint y: 358, endPoint x: 953, endPoint y: 236, distance: 175.2
click at [939, 160] on body "**********" at bounding box center [617, 90] width 1235 height 4332
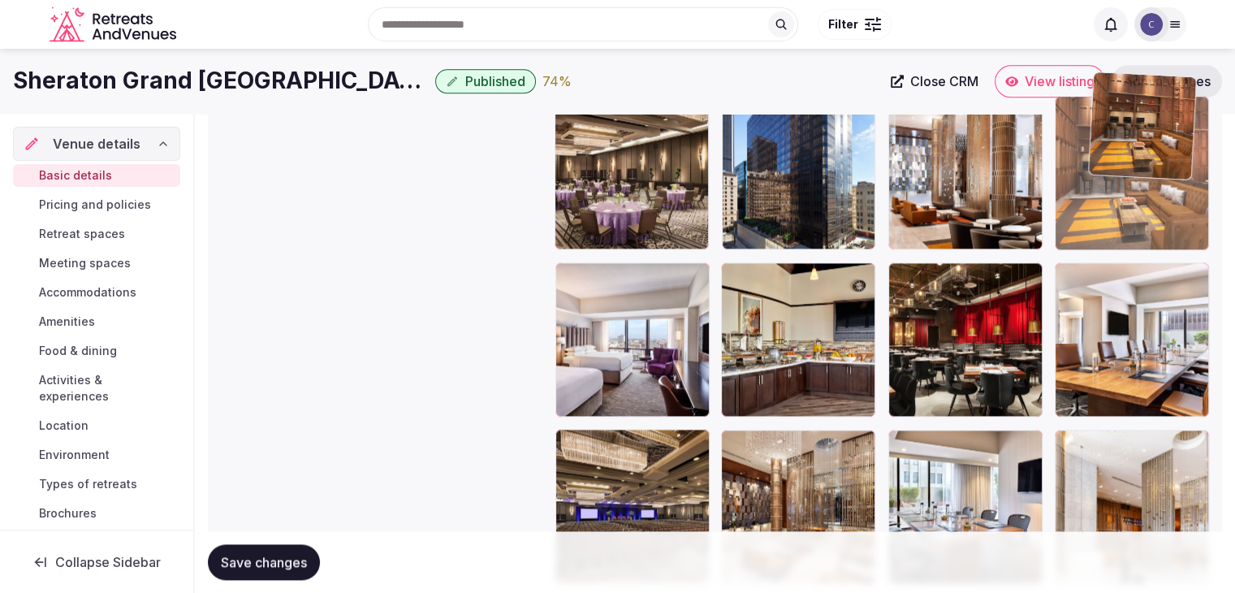
scroll to position [2086, 0]
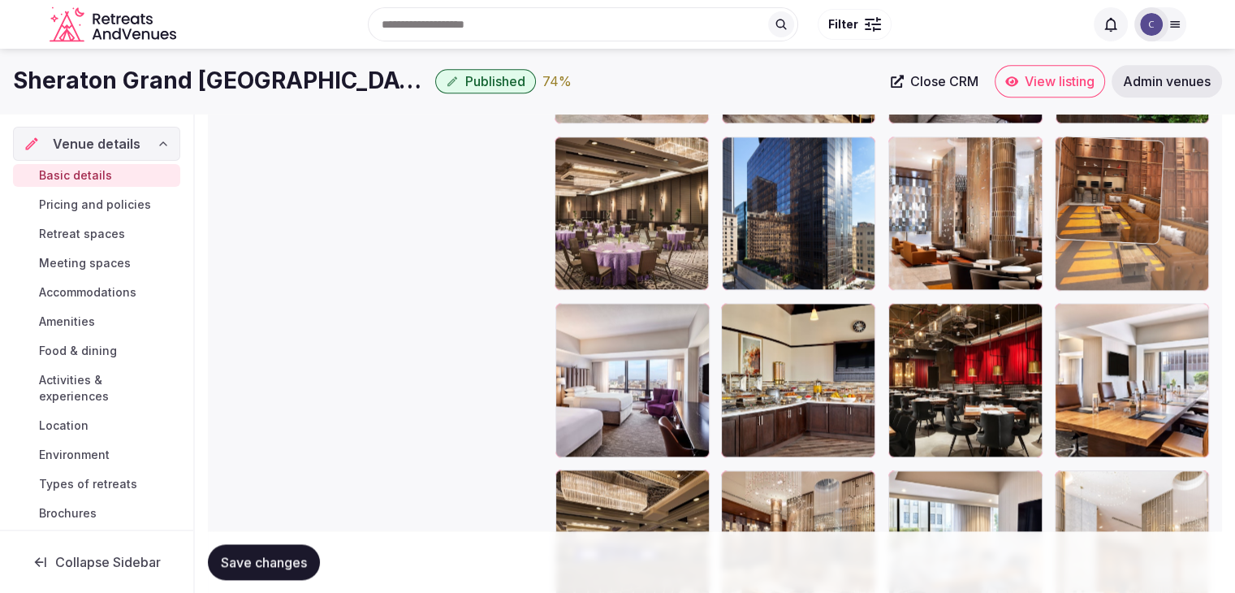
drag, startPoint x: 575, startPoint y: 334, endPoint x: 1108, endPoint y: 161, distance: 560.2
click at [1108, 161] on body "**********" at bounding box center [617, 80] width 1235 height 4332
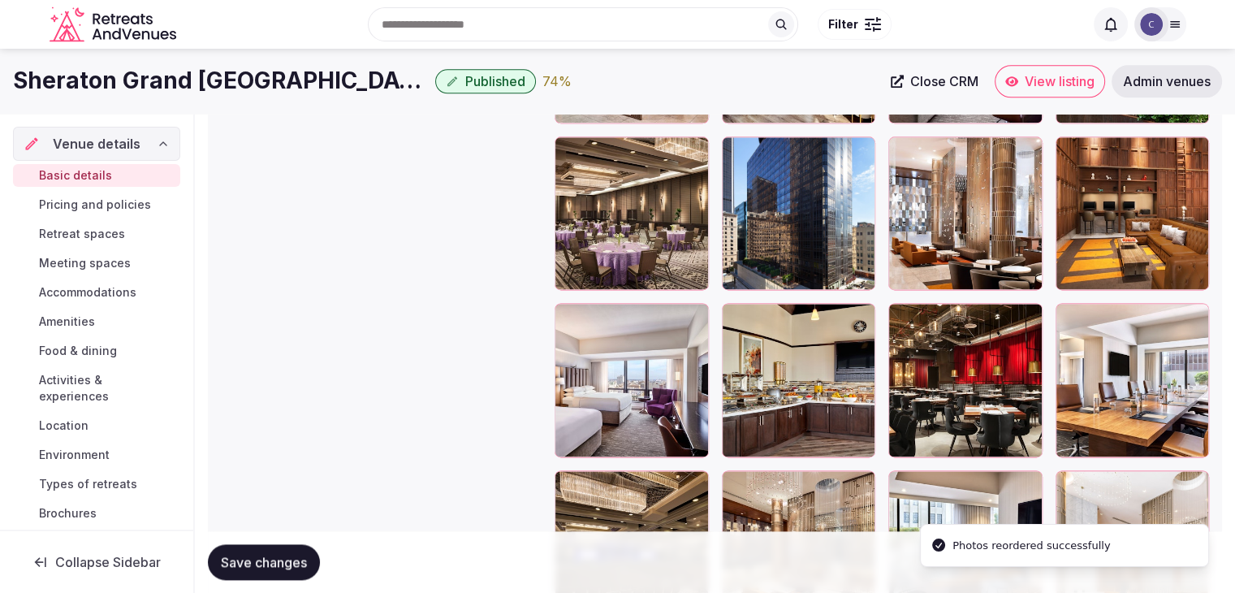
click at [276, 556] on span "Save changes" at bounding box center [264, 562] width 86 height 16
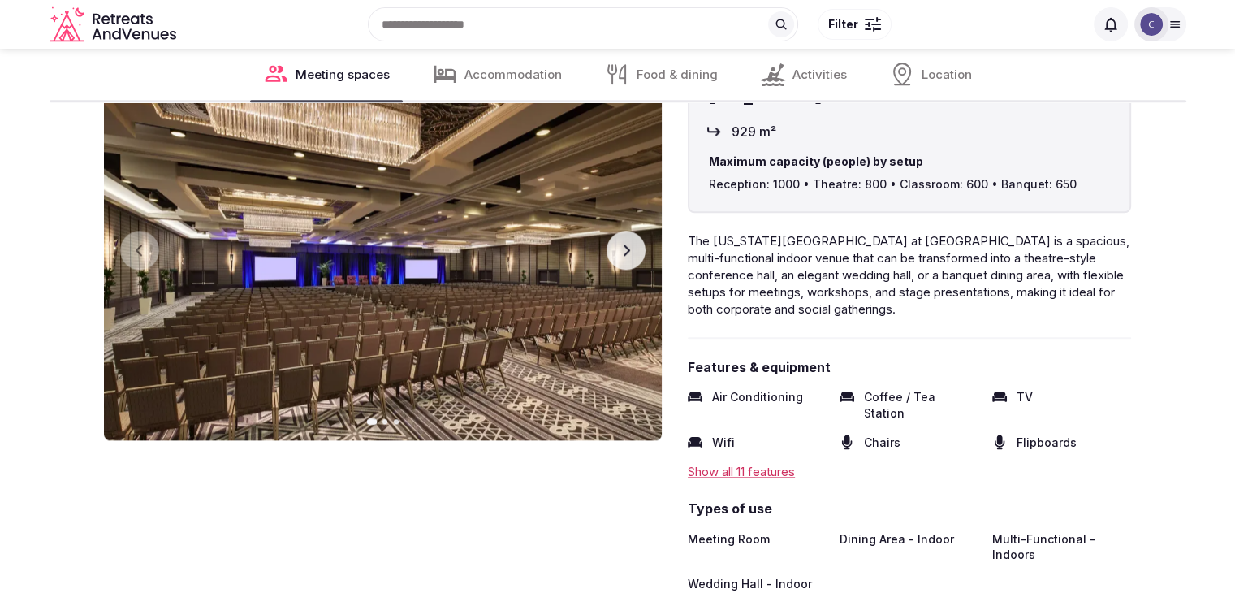
scroll to position [1868, 0]
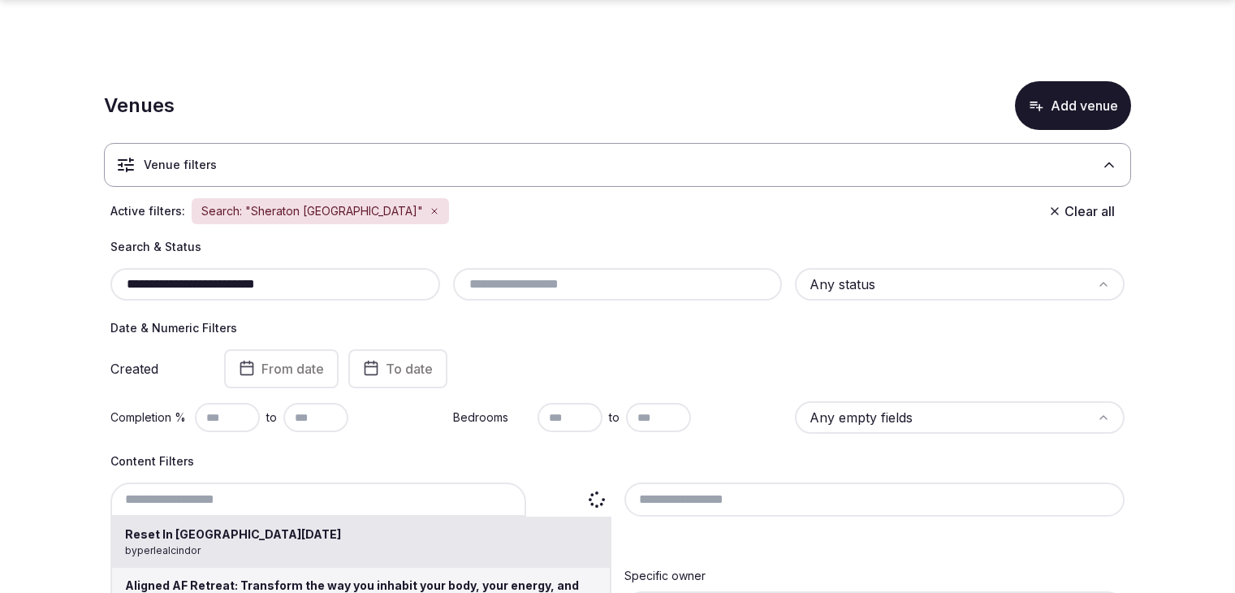
click at [341, 482] on div "Reset In [GEOGRAPHIC_DATA][DATE] by perlealcindor Aligned AF Retreat: Transform…" at bounding box center [360, 499] width 501 height 34
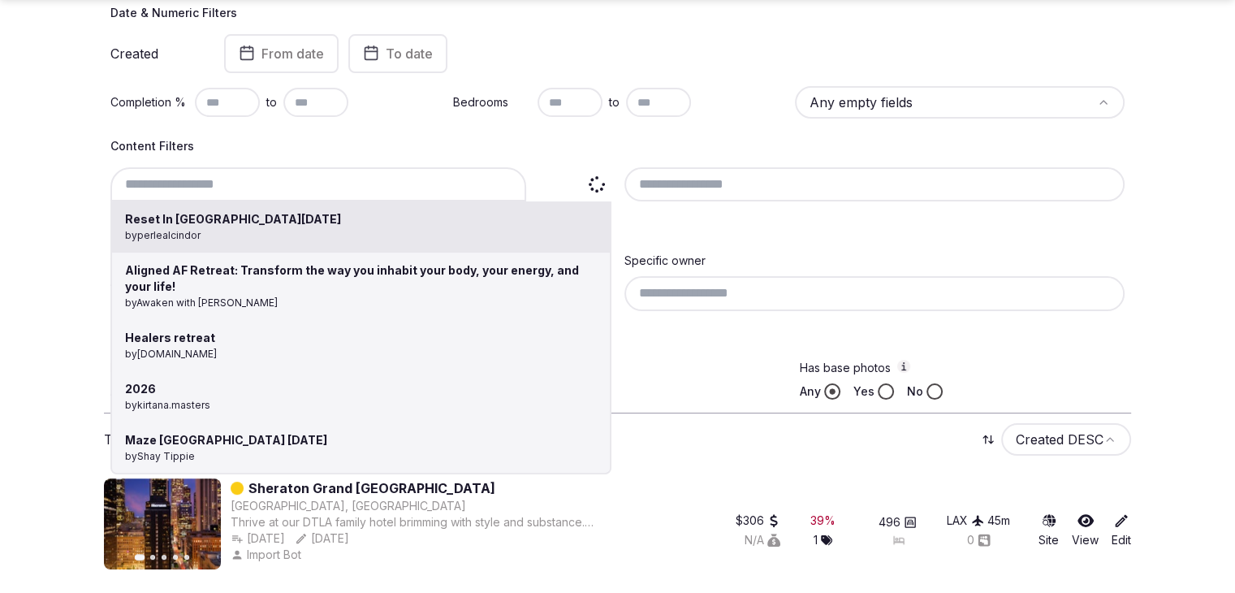
type input "**********"
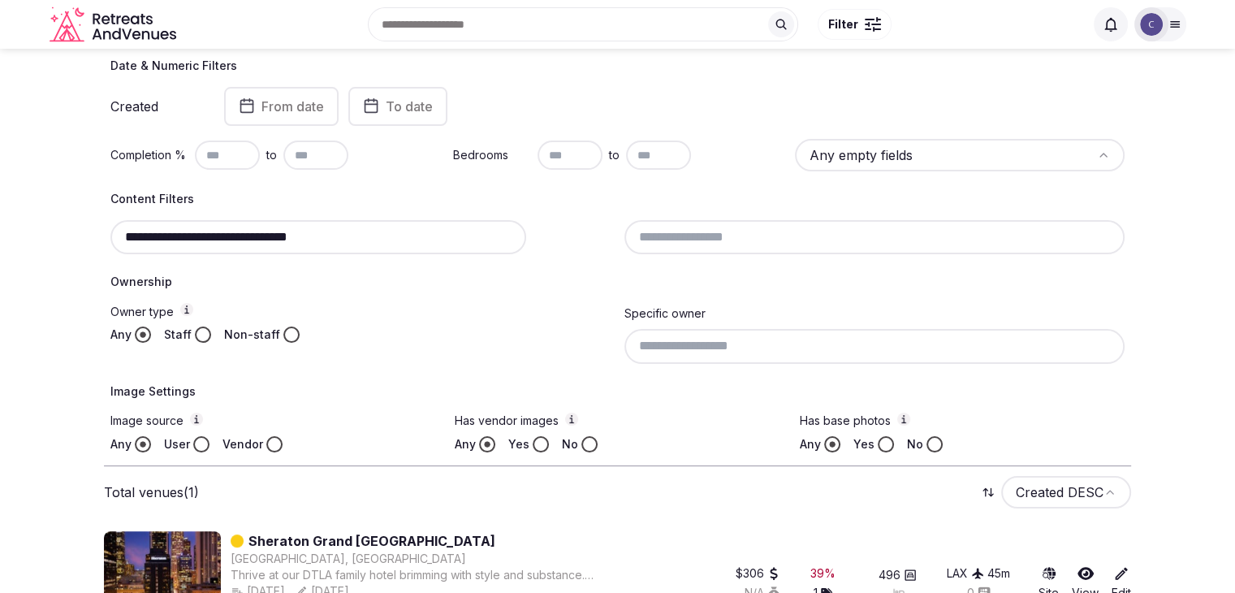
scroll to position [234, 0]
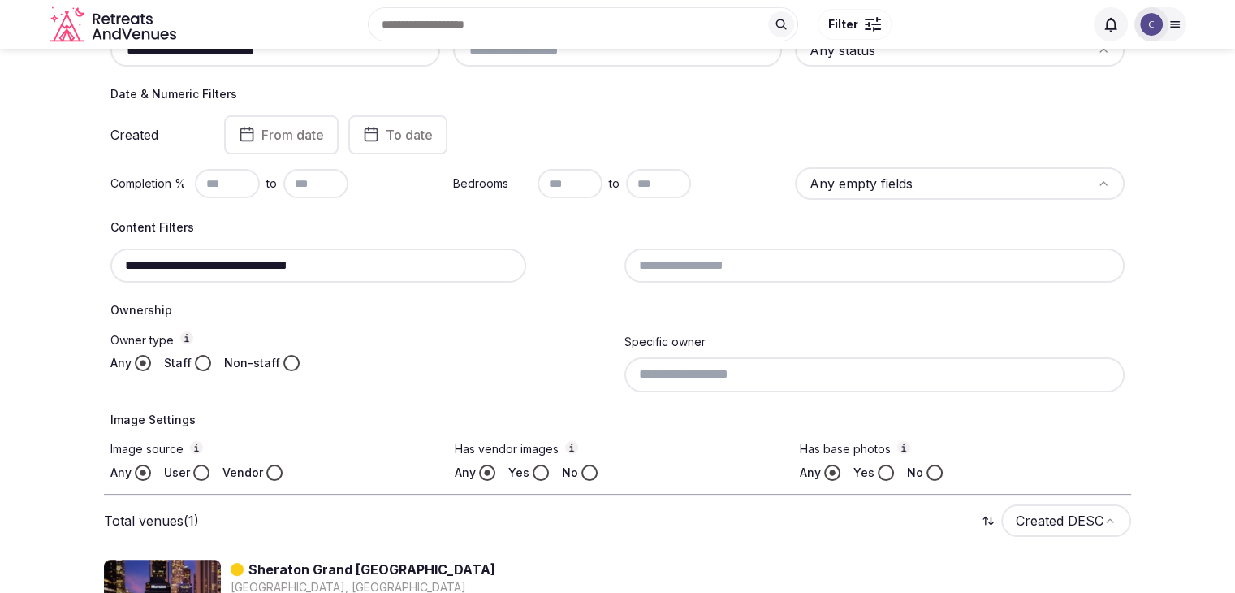
click at [279, 258] on input "**********" at bounding box center [318, 266] width 416 height 34
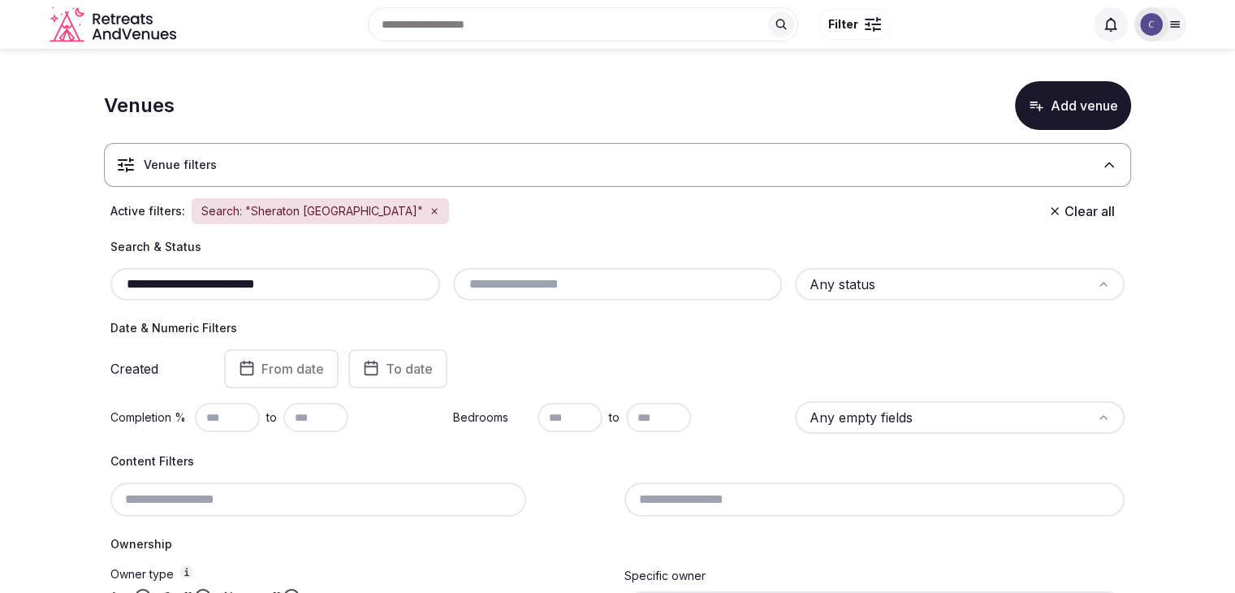
click at [286, 286] on input "**********" at bounding box center [275, 284] width 317 height 19
paste input "*******"
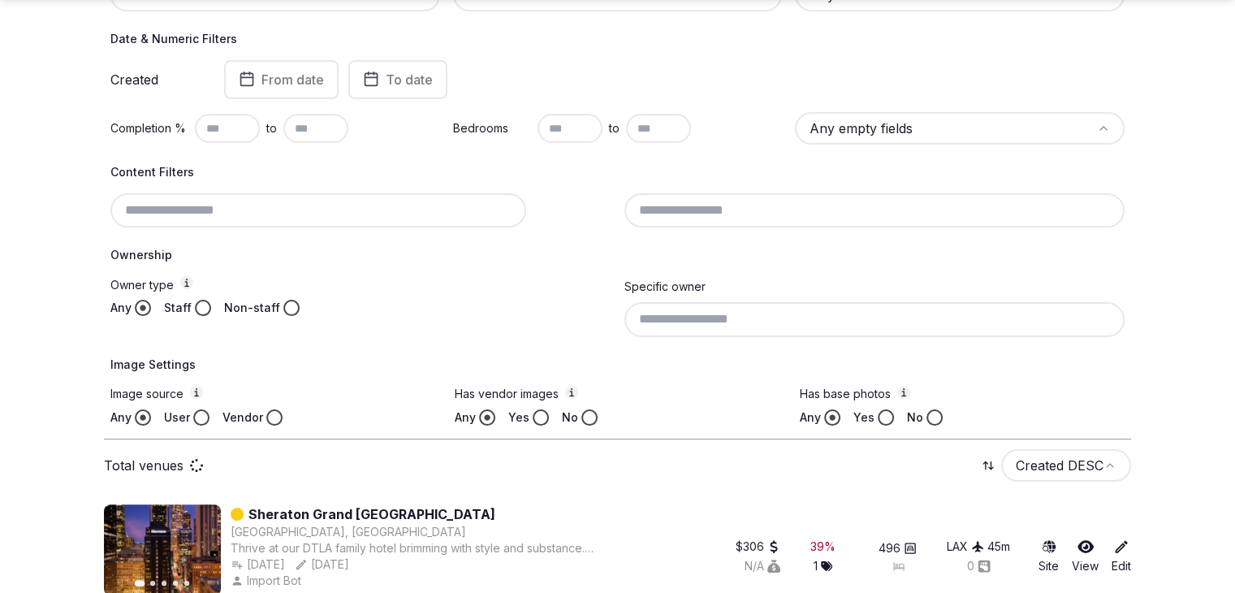
scroll to position [315, 0]
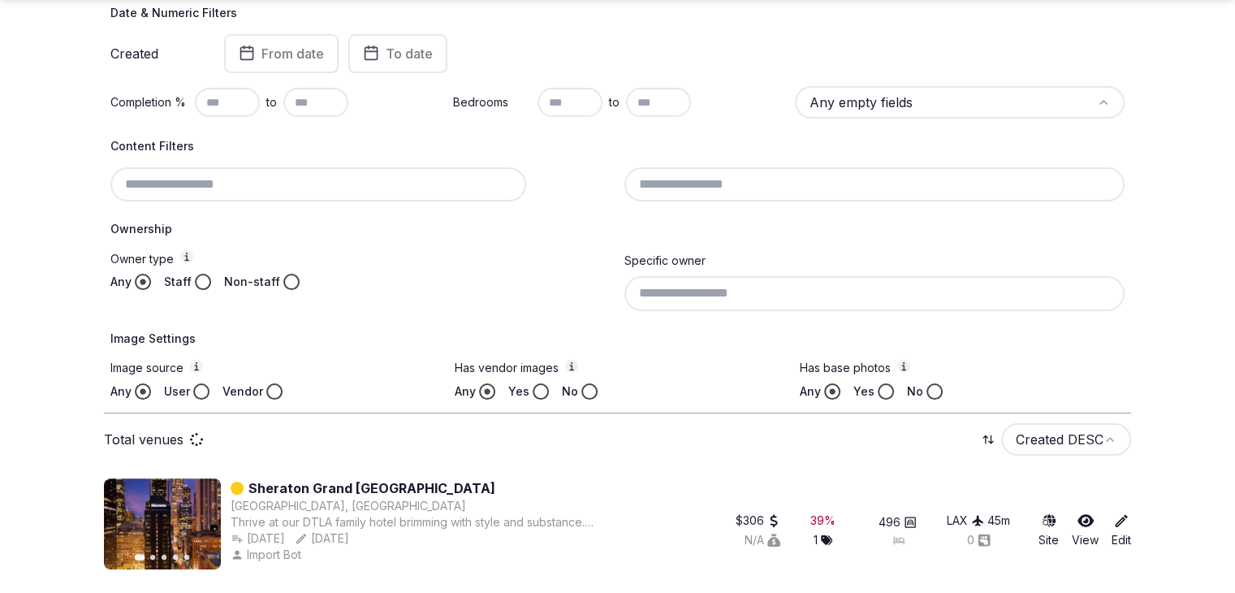
type input "**********"
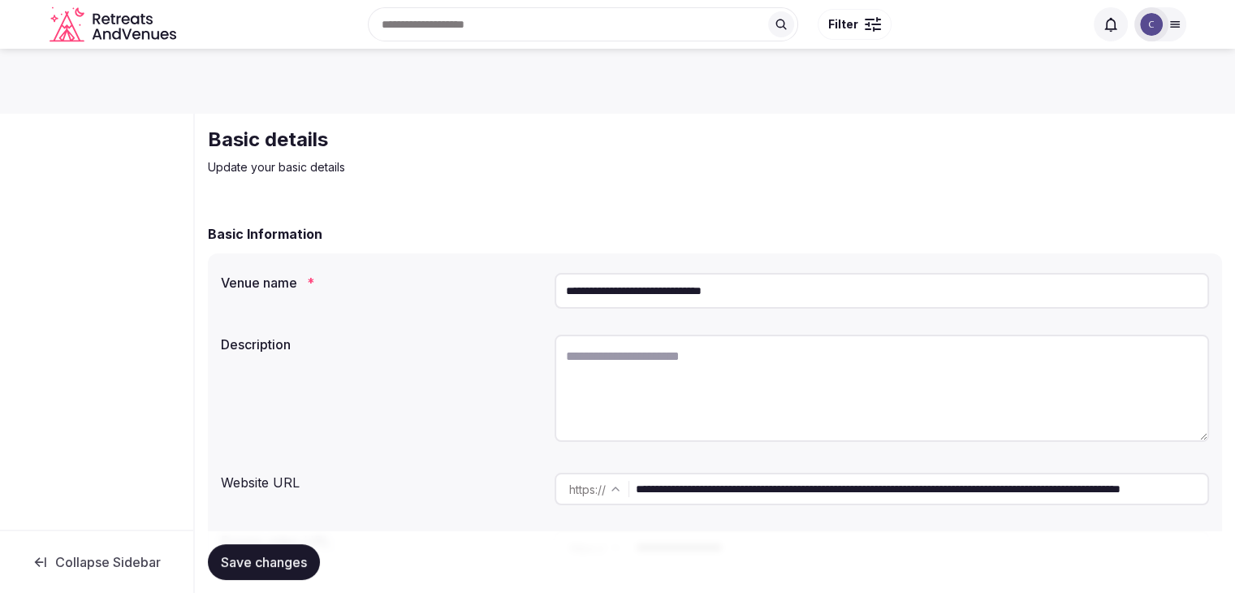
scroll to position [162, 0]
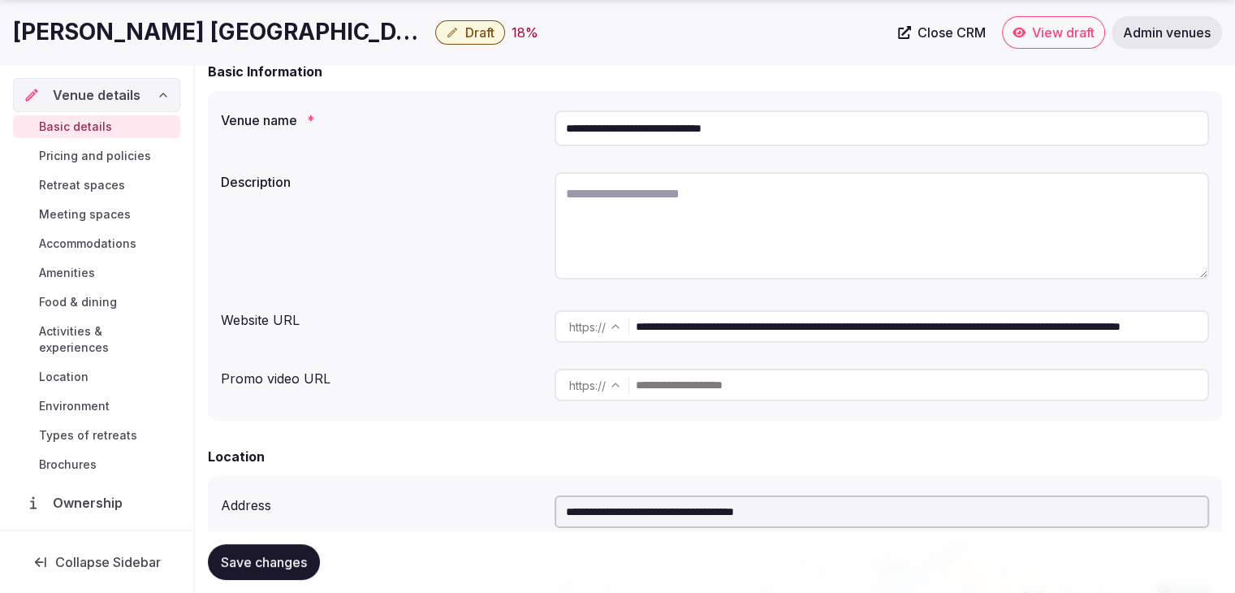
drag, startPoint x: 1069, startPoint y: 324, endPoint x: 571, endPoint y: 329, distance: 497.9
click at [571, 329] on div "**********" at bounding box center [882, 326] width 655 height 32
